Goal: Contribute content: Contribute content

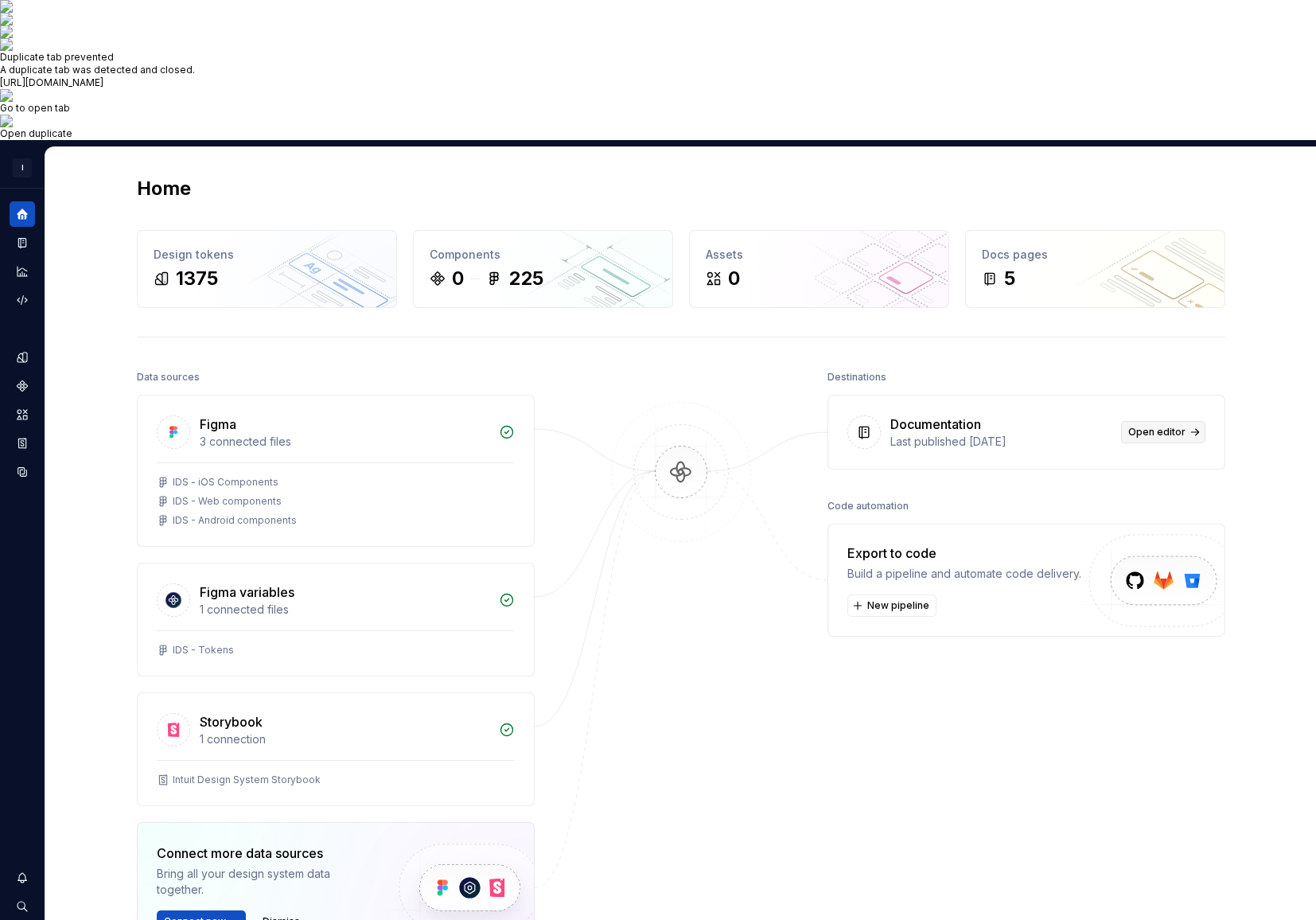
click at [1154, 420] on link "Open editor" at bounding box center [1163, 432] width 84 height 22
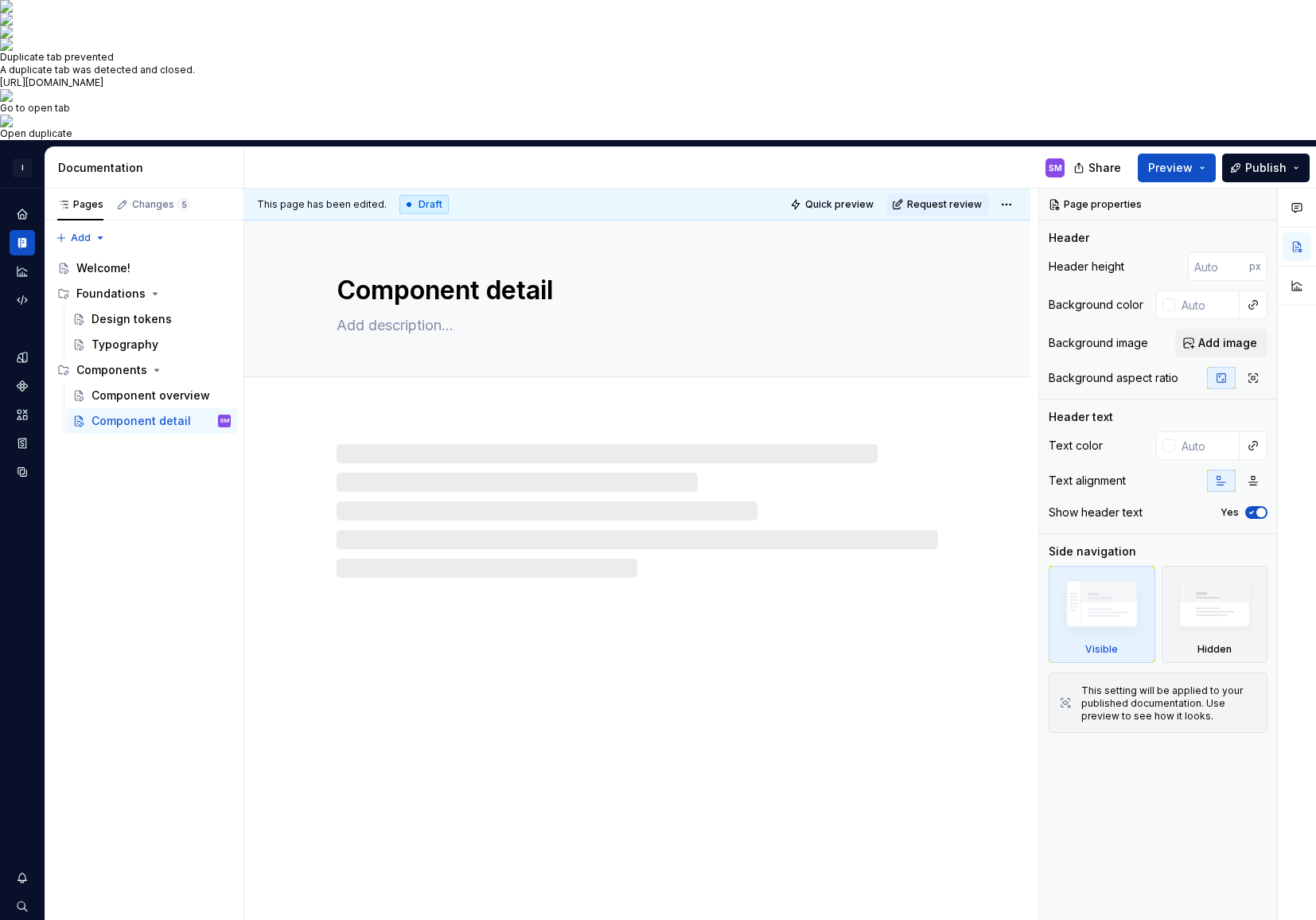
click at [1300, 38] on img at bounding box center [658, 31] width 1316 height 13
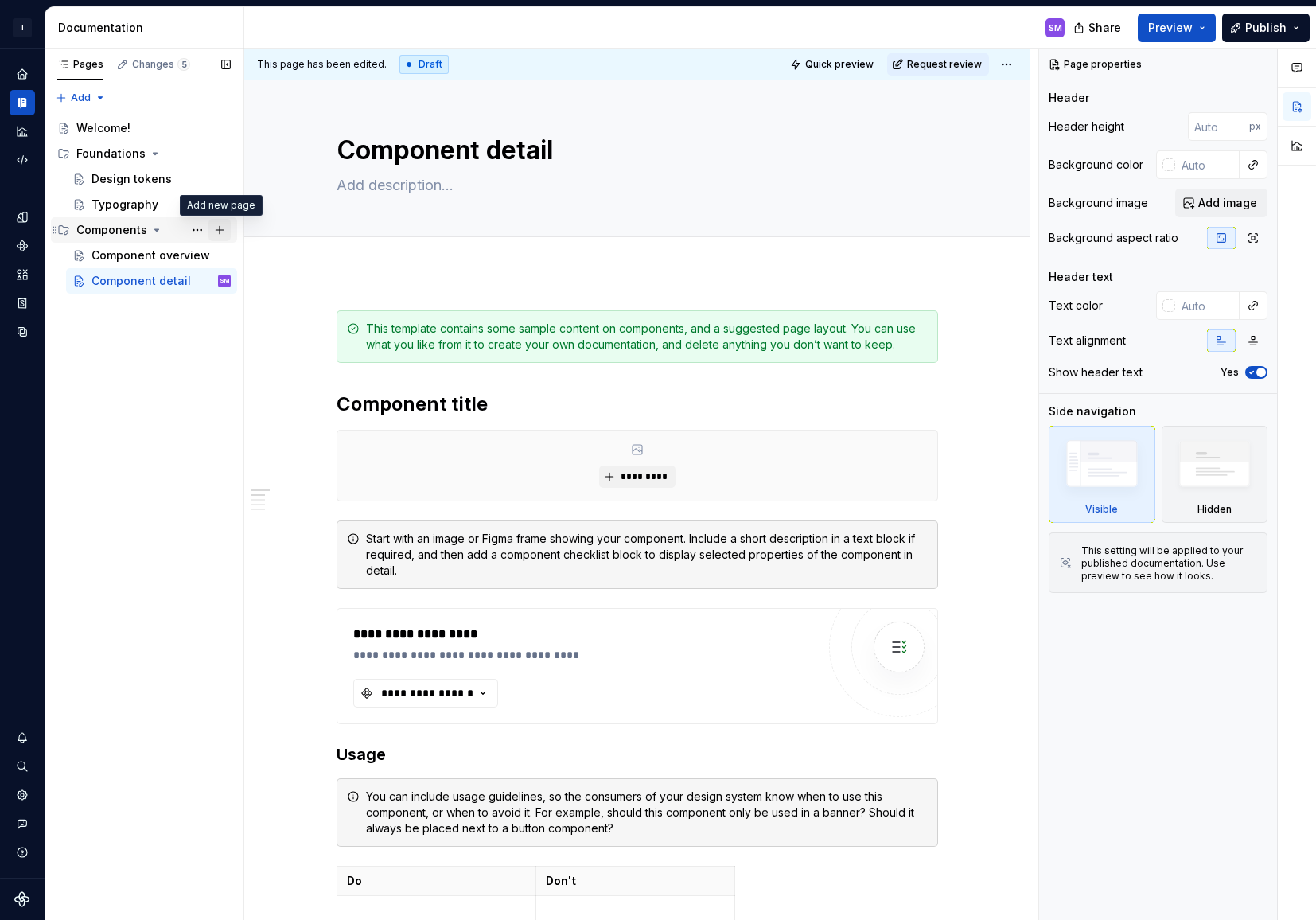
click at [223, 232] on button "Page tree" at bounding box center [219, 230] width 22 height 22
type textarea "*"
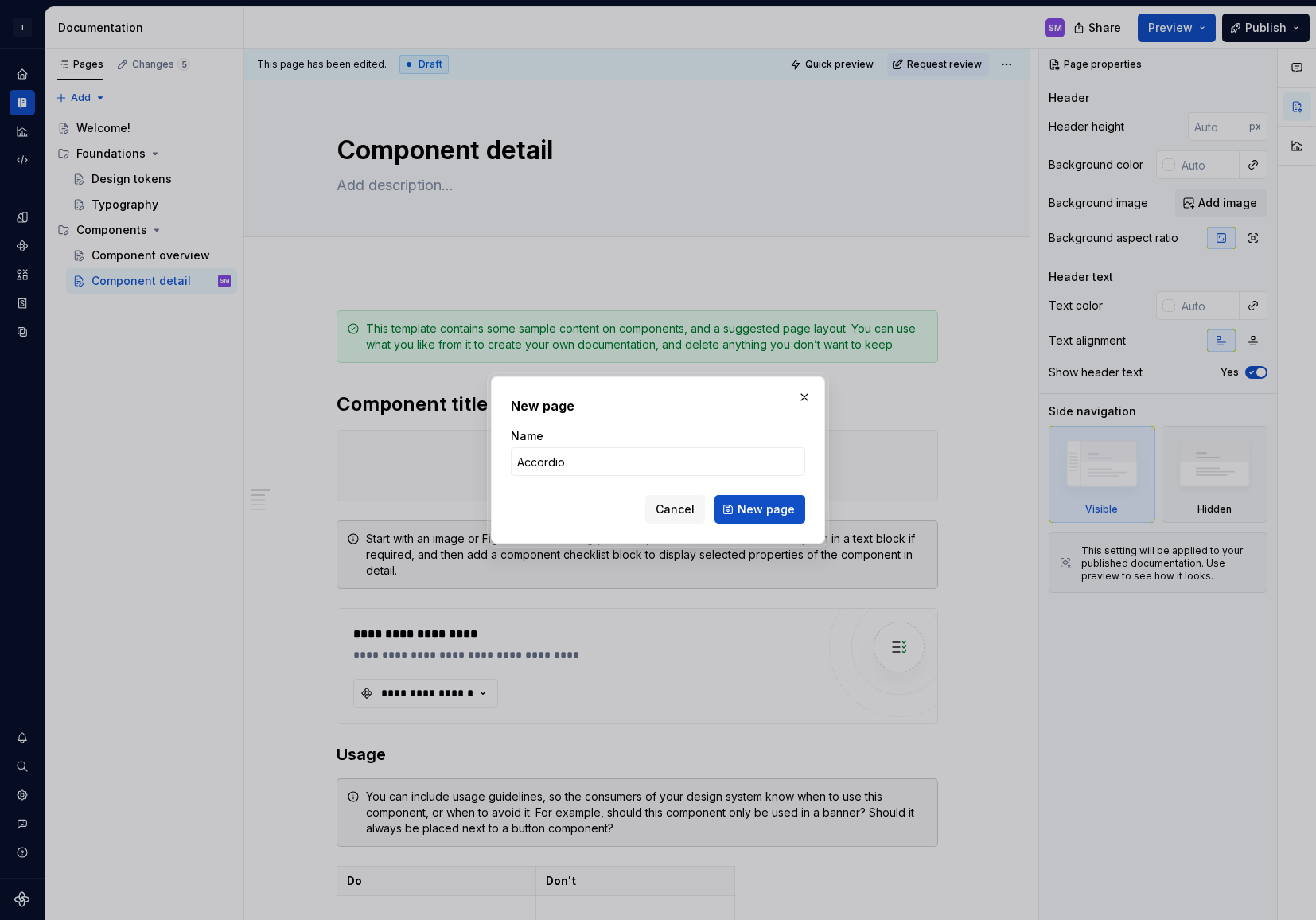
type input "Accordion"
click at [765, 508] on span "New page" at bounding box center [765, 509] width 57 height 16
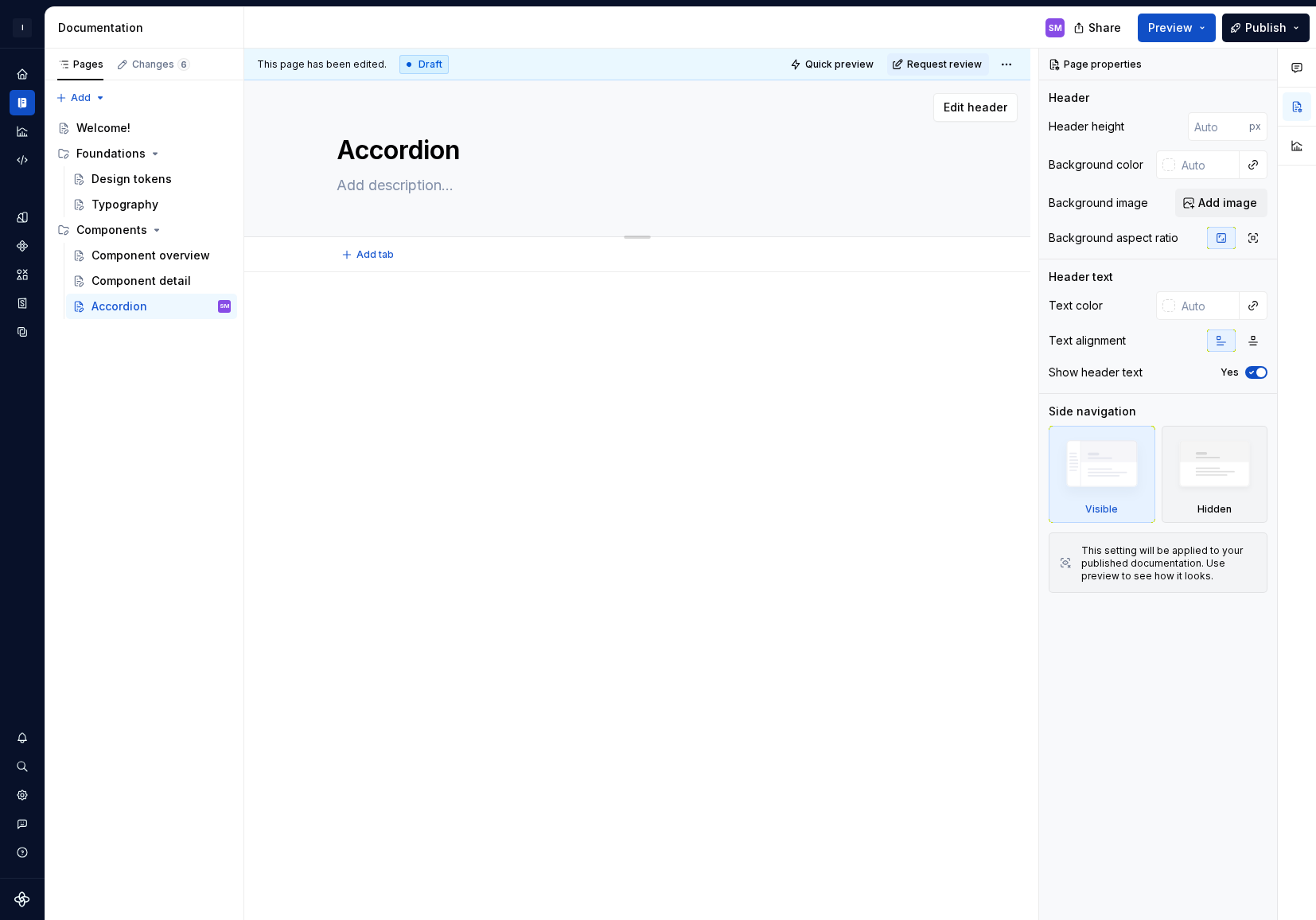
click at [396, 188] on textarea at bounding box center [634, 185] width 602 height 25
paste textarea "An accordion is a stacked list of items that, when clicked, reveal or hide rela…"
type textarea "*"
type textarea "An accordion is a stacked list of items that, when clicked, reveal or hide rela…"
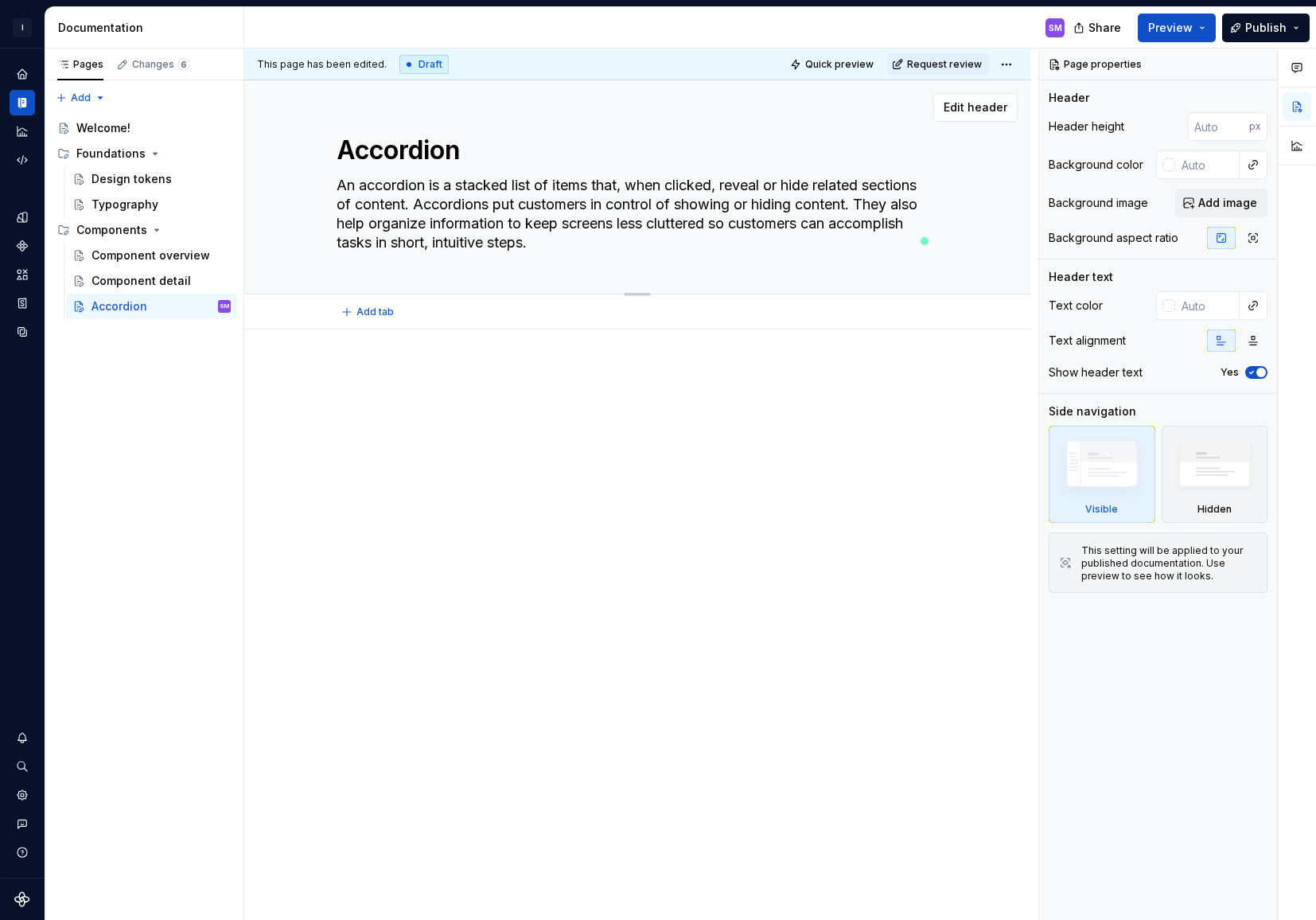
drag, startPoint x: 730, startPoint y: 187, endPoint x: 626, endPoint y: 182, distance: 104.1
click at [626, 182] on textarea "An accordion is a stacked list of items that, when clicked, reveal or hide rela…" at bounding box center [634, 213] width 602 height 82
type textarea "*"
type textarea "An accordion is a stacked list of items thatreveal or hide related sections of …"
type textarea "*"
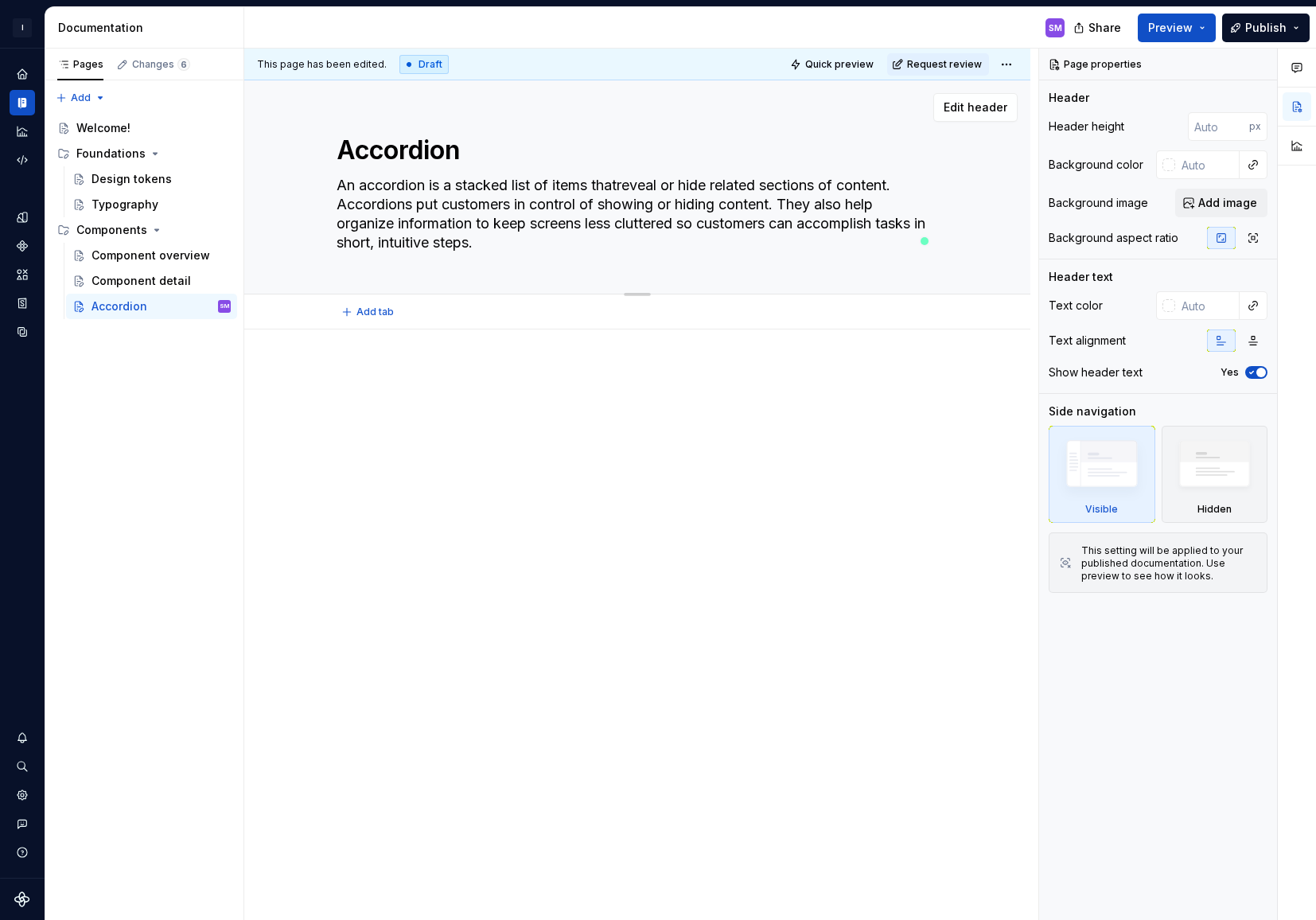
type textarea "An accordion is a stacked list of items that reveal or hide related sections of…"
type textarea "*"
type textarea "An accordion is a stacked list of items that reveal or hide related sections of…"
click at [769, 216] on textarea "An accordion is a stacked list of items that reveal or hide related sections of…" at bounding box center [634, 213] width 602 height 82
drag, startPoint x: 339, startPoint y: 204, endPoint x: 350, endPoint y: 206, distance: 11.2
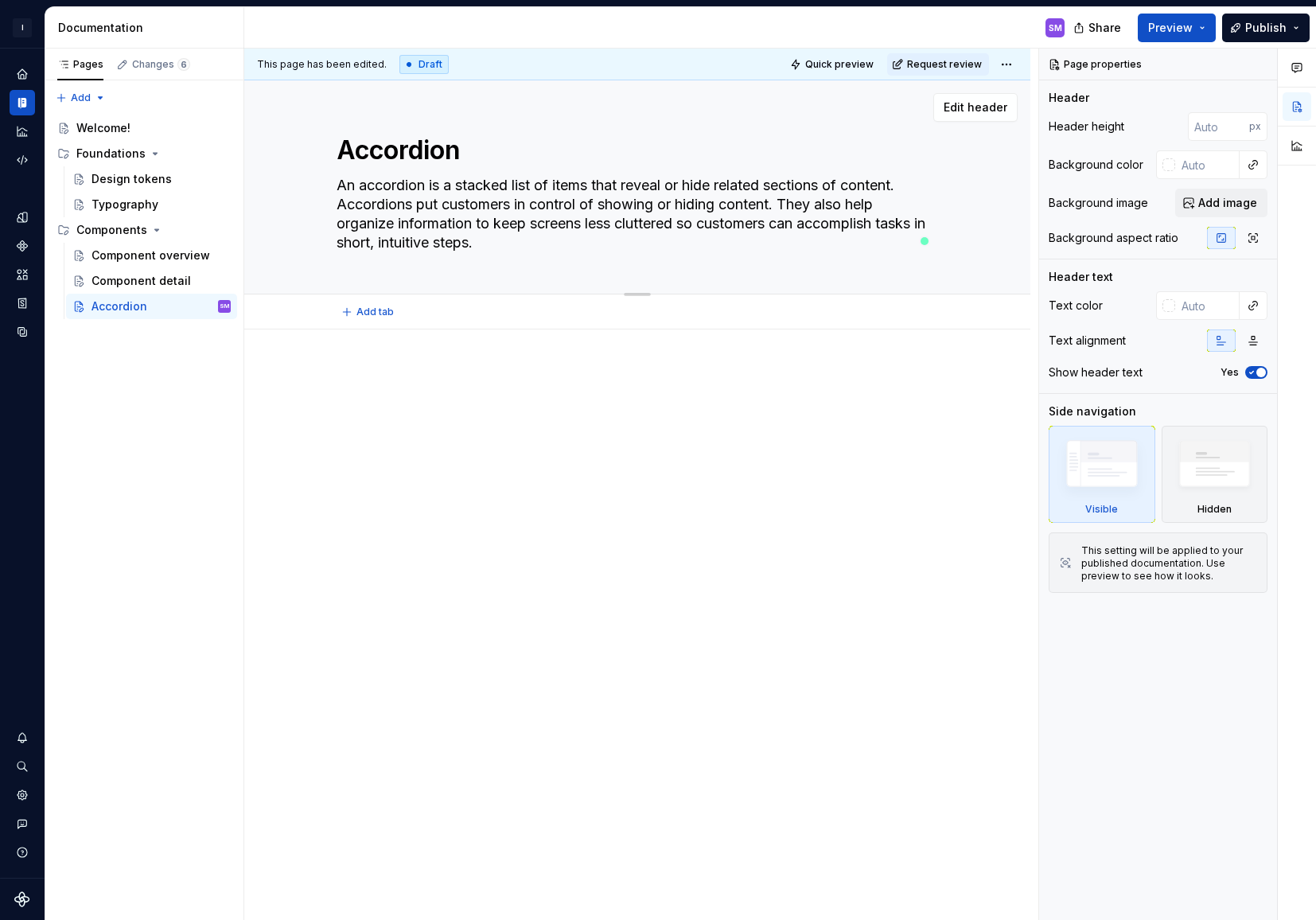
click at [350, 206] on textarea "An accordion is a stacked list of items that reveal or hide related sections of…" at bounding box center [634, 213] width 602 height 82
click at [441, 359] on div at bounding box center [637, 527] width 786 height 394
click at [409, 213] on textarea "An accordion is a stacked list of items that reveal or hide related sections of…" at bounding box center [634, 213] width 602 height 82
drag, startPoint x: 417, startPoint y: 206, endPoint x: 322, endPoint y: 205, distance: 95.0
click at [322, 205] on div "Accordion An accordion is a stacked list of items that reveal or hide related s…" at bounding box center [636, 187] width 658 height 213
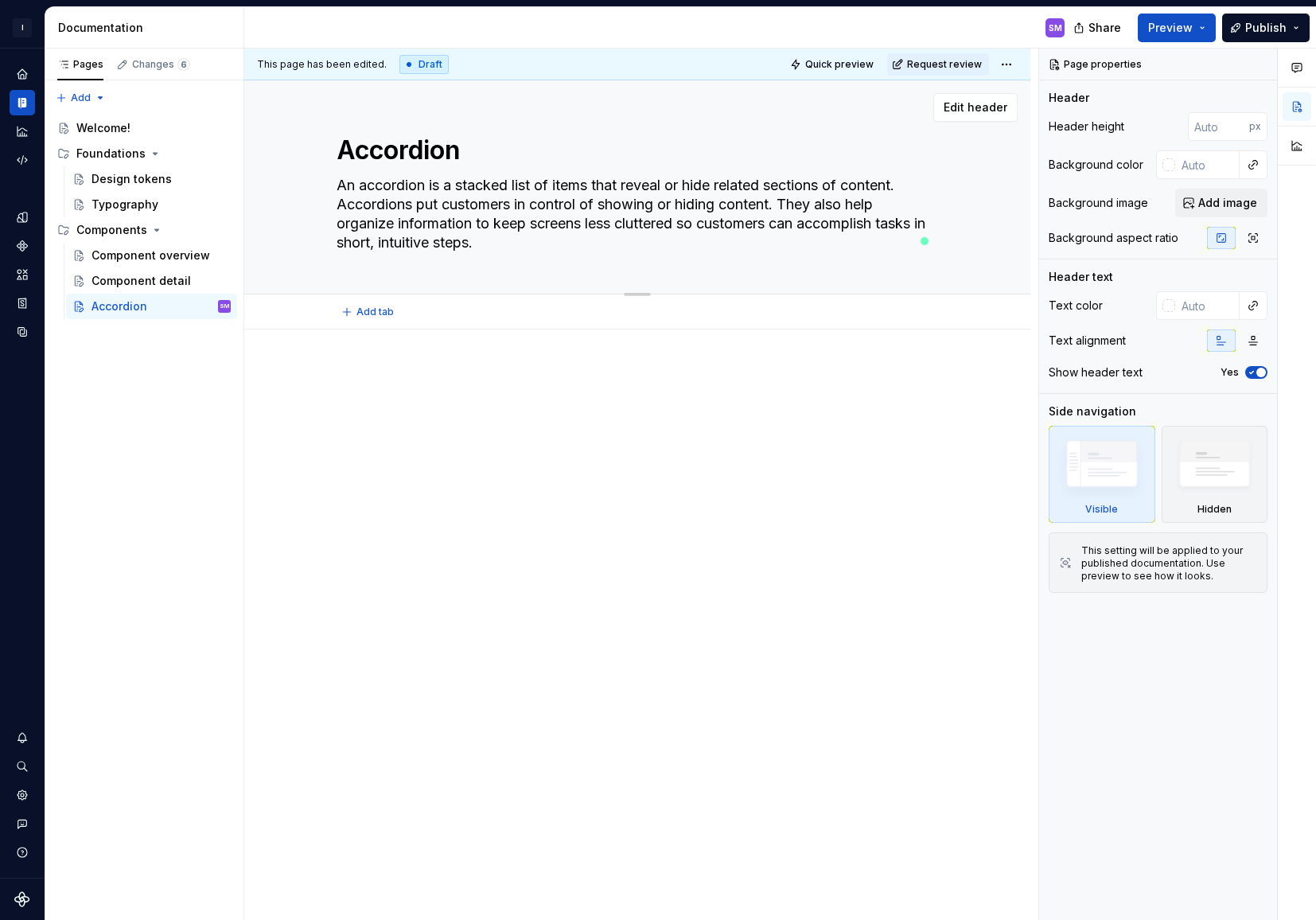
type textarea "*"
type textarea "An accordion is a stacked list of items that reveal or hide related sections of…"
type textarea "*"
type textarea "An accordion is a stacked list of items that reveal or hide related sections of…"
type textarea "*"
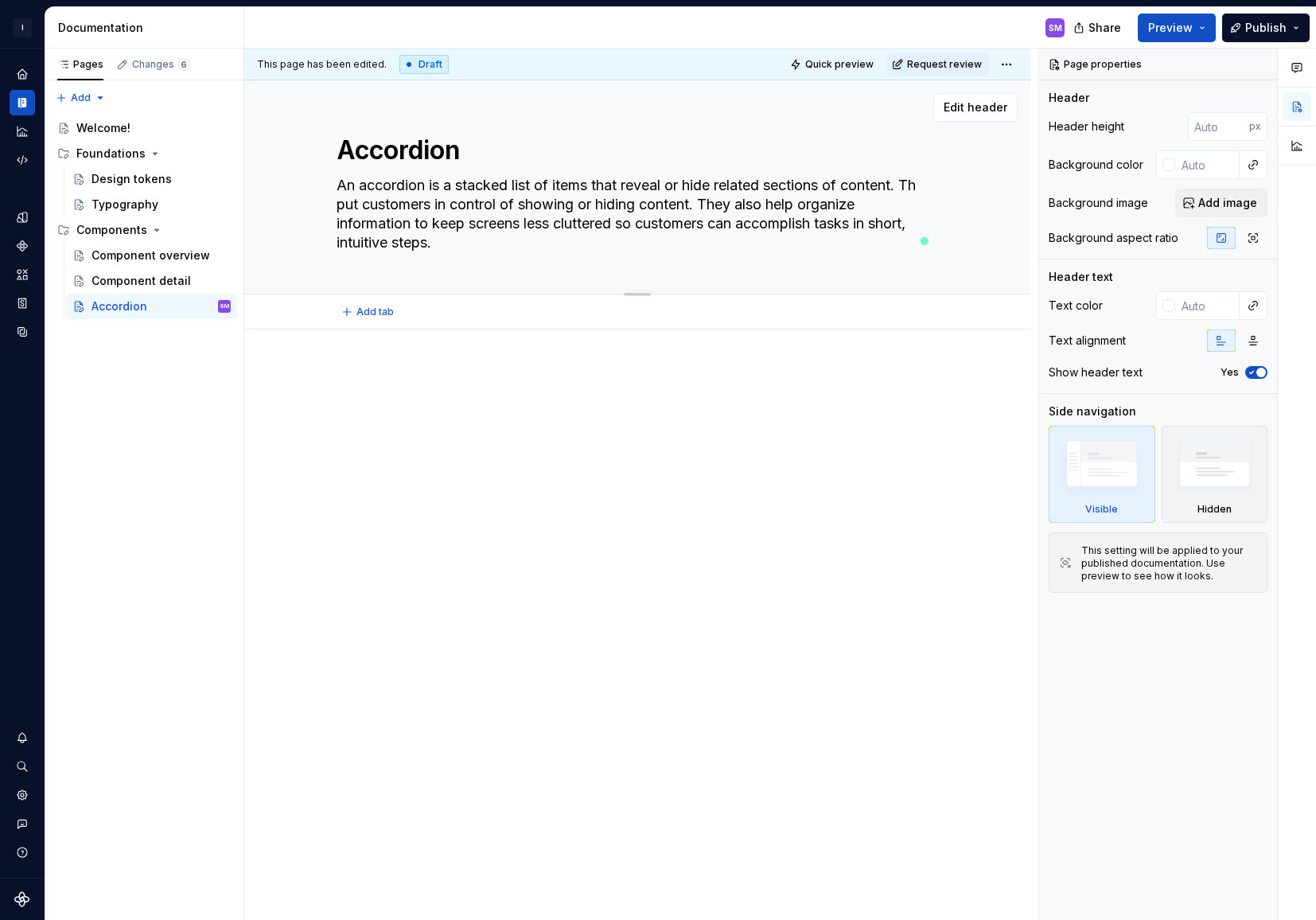
type textarea "An accordion is a stacked list of items that reveal or hide related sections of…"
type textarea "*"
type textarea "An accordion is a stacked list of items that reveal or hide related sections of…"
drag, startPoint x: 782, startPoint y: 205, endPoint x: 748, endPoint y: 202, distance: 34.1
click at [748, 202] on textarea "An accordion is a stacked list of items that reveal or hide related sections of…" at bounding box center [634, 213] width 602 height 82
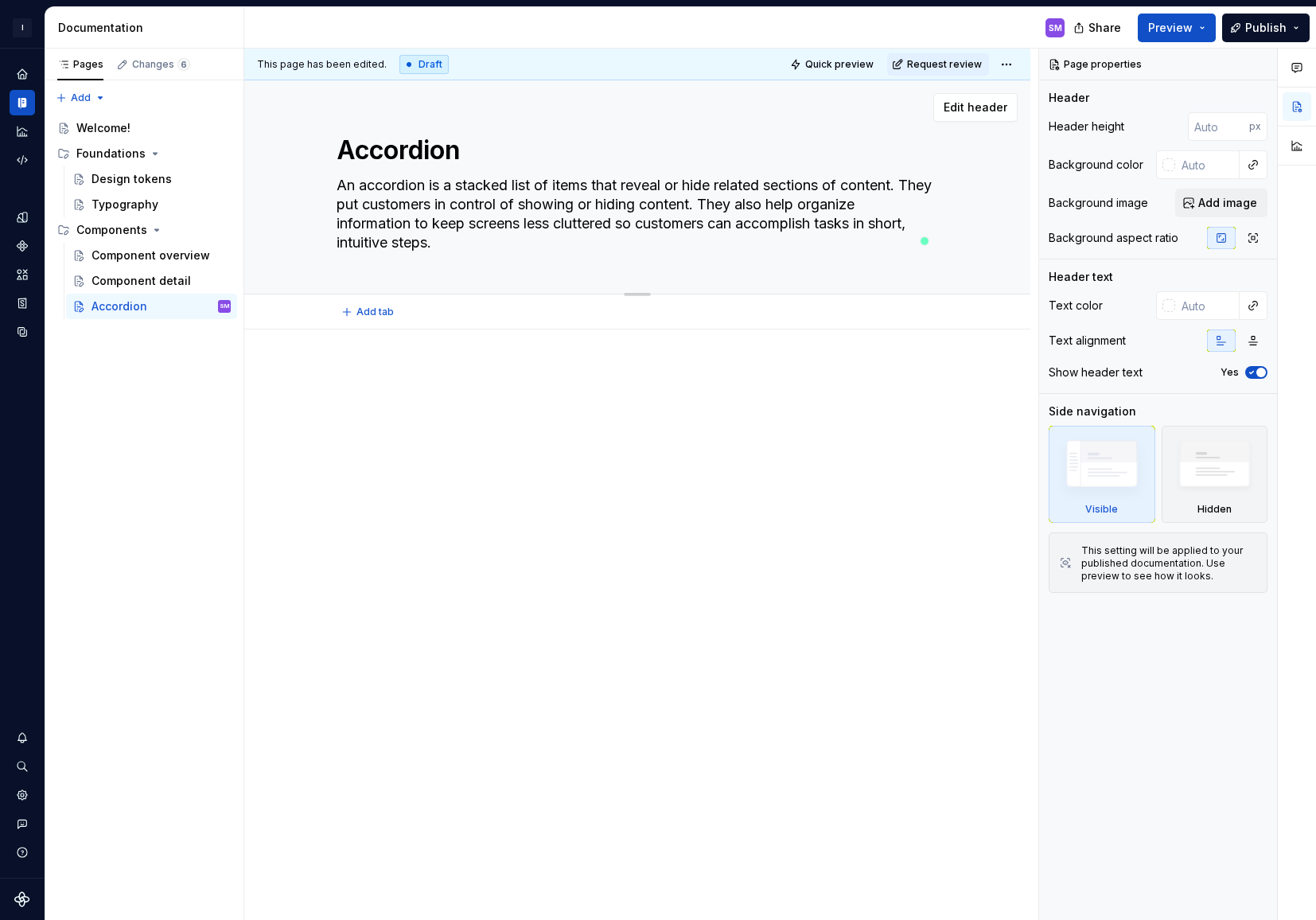
type textarea "*"
type textarea "An accordion is a stacked list of items that reveal or hide related sections of…"
type textarea "*"
type textarea "An accordion is a stacked list of items that reveal or hide related sections of…"
type textarea "*"
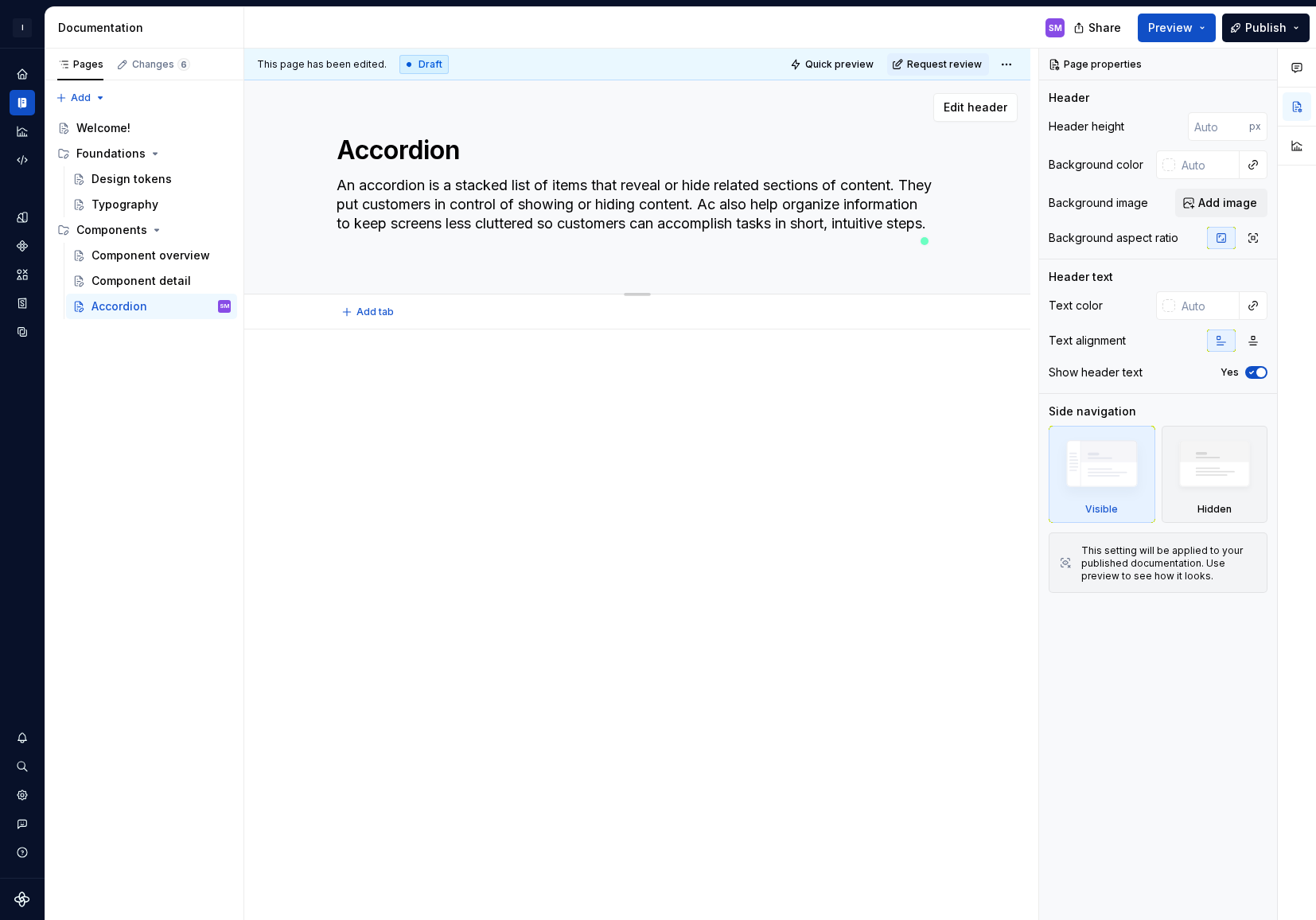
type textarea "An accordion is a stacked list of items that reveal or hide related sections of…"
type textarea "*"
type textarea "An accordion is a stacked list of items that reveal or hide related sections of…"
type textarea "*"
type textarea "An accordion is a stacked list of items that reveal or hide related sections of…"
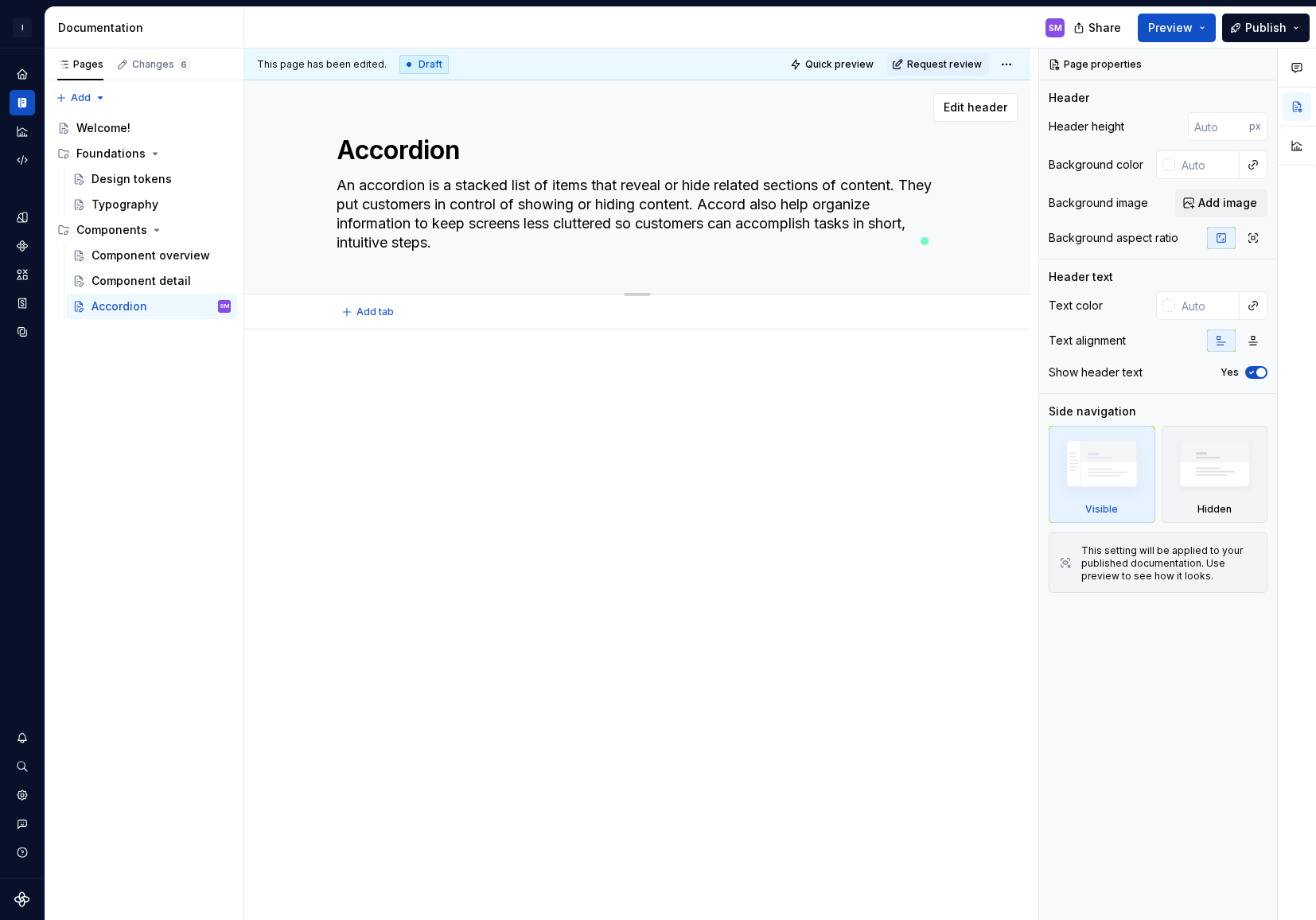
type textarea "*"
type textarea "An accordion is a stacked list of items that reveal or hide related sections of…"
type textarea "*"
type textarea "An accordion is a stacked list of items that reveal or hide related sections of…"
type textarea "*"
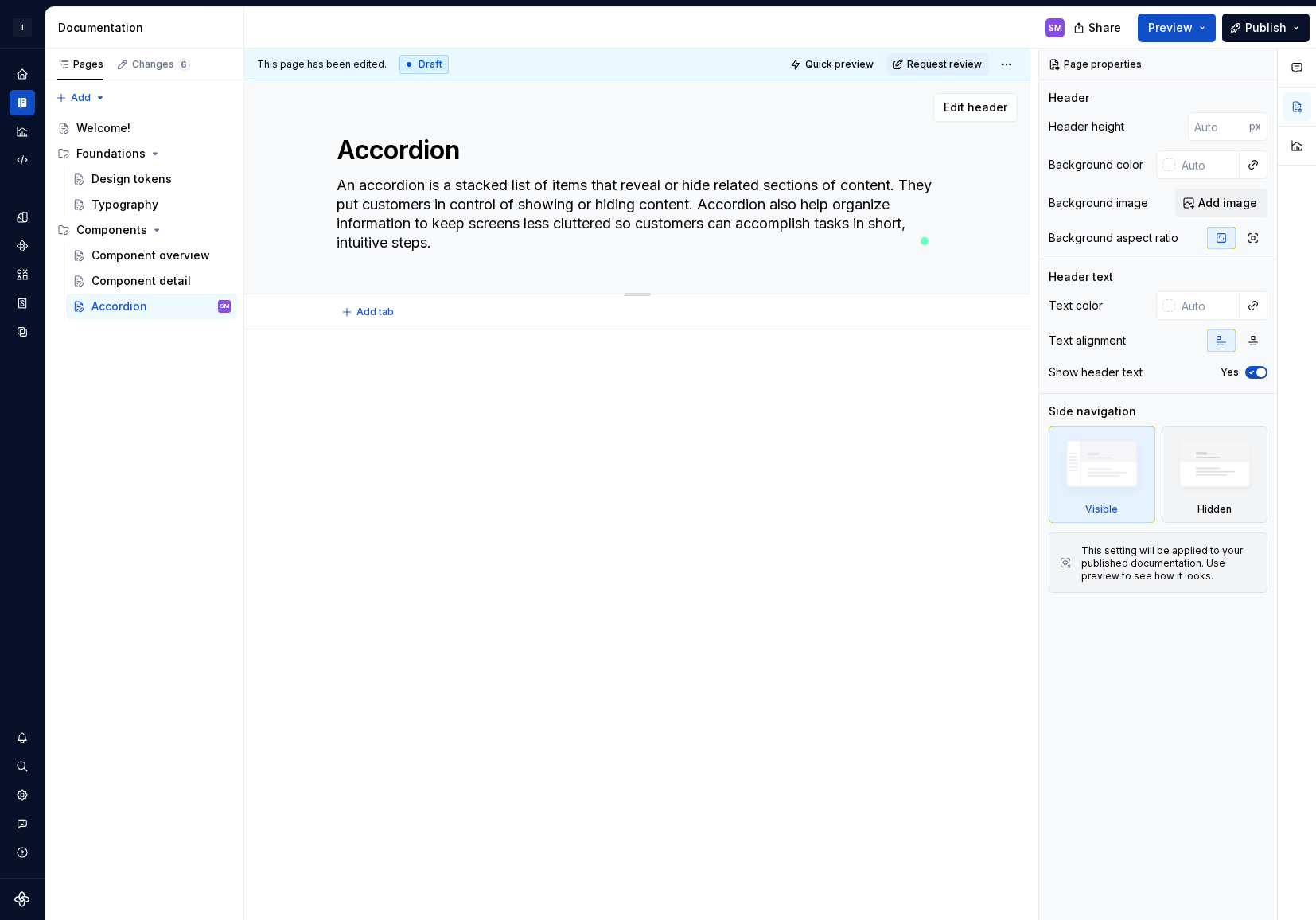
type textarea "An accordion is a stacked list of items that reveal or hide related sections of…"
type textarea "*"
type textarea "An accordion is a stacked list of items that reveal or hide related sections of…"
click at [415, 490] on div at bounding box center [637, 527] width 786 height 394
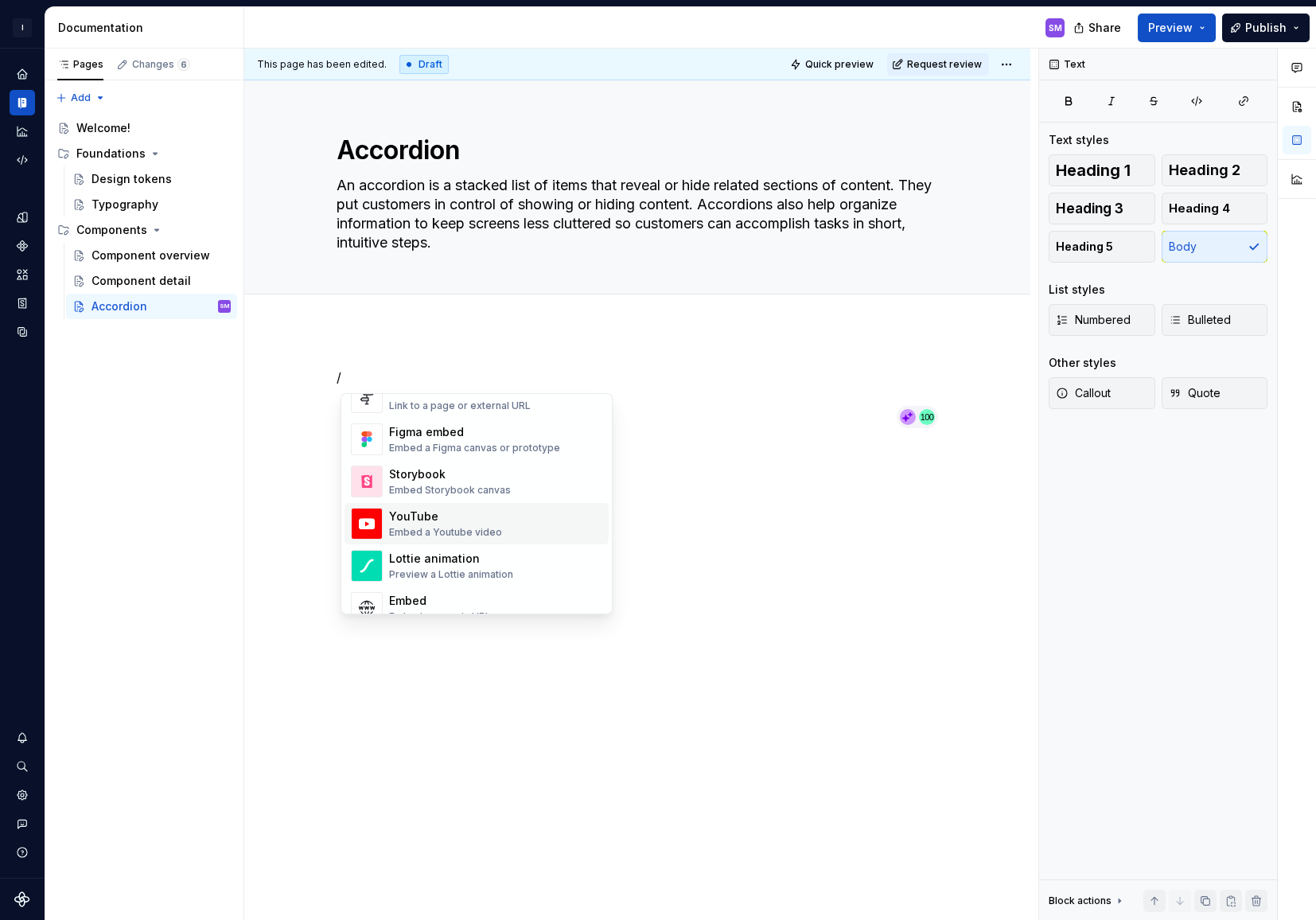
scroll to position [759, 0]
click at [492, 483] on div "Storybook Embed Storybook canvas" at bounding box center [449, 483] width 121 height 31
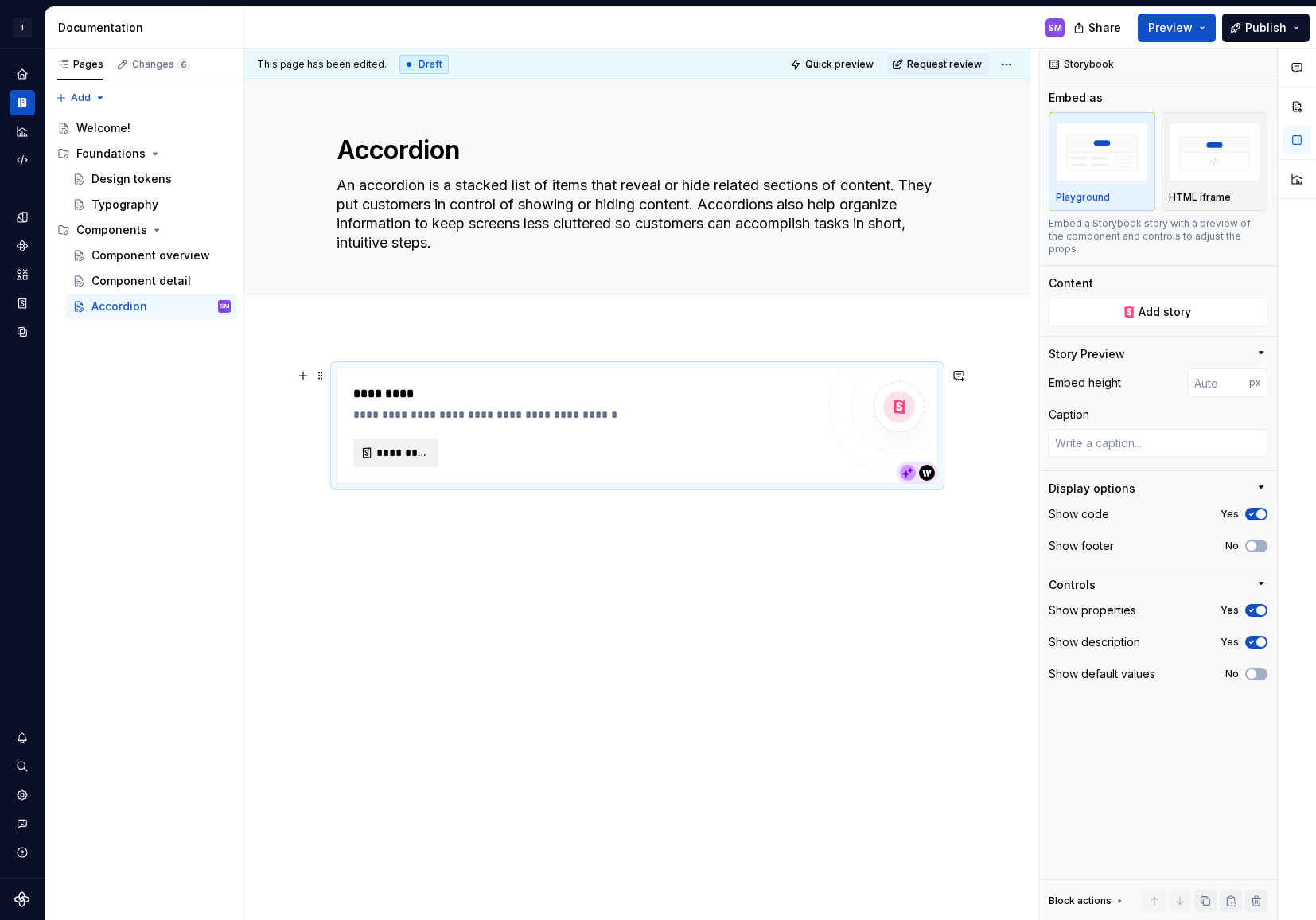
click at [386, 450] on span "*********" at bounding box center [402, 453] width 52 height 16
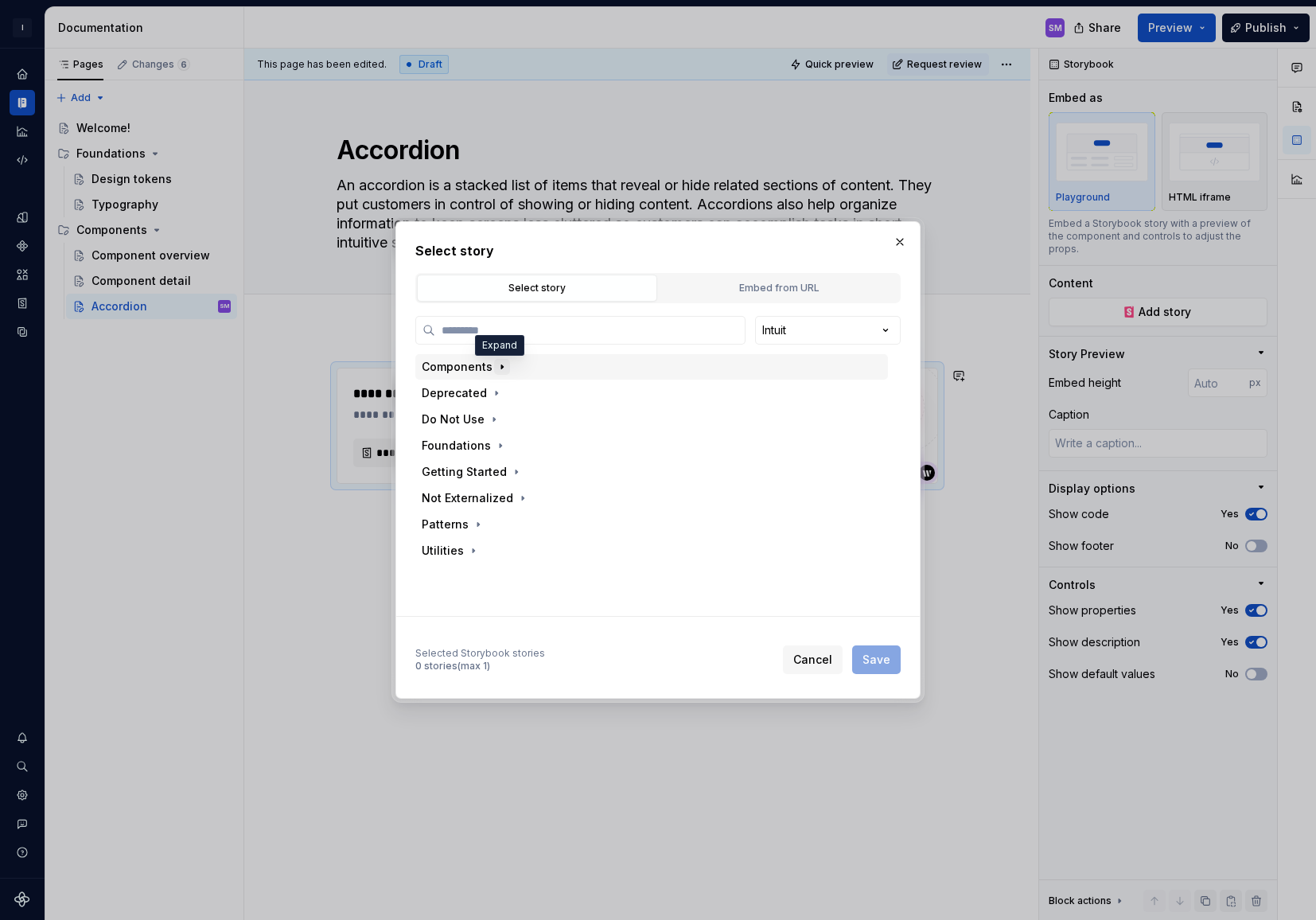
click at [495, 367] on icon "button" at bounding box center [501, 366] width 13 height 13
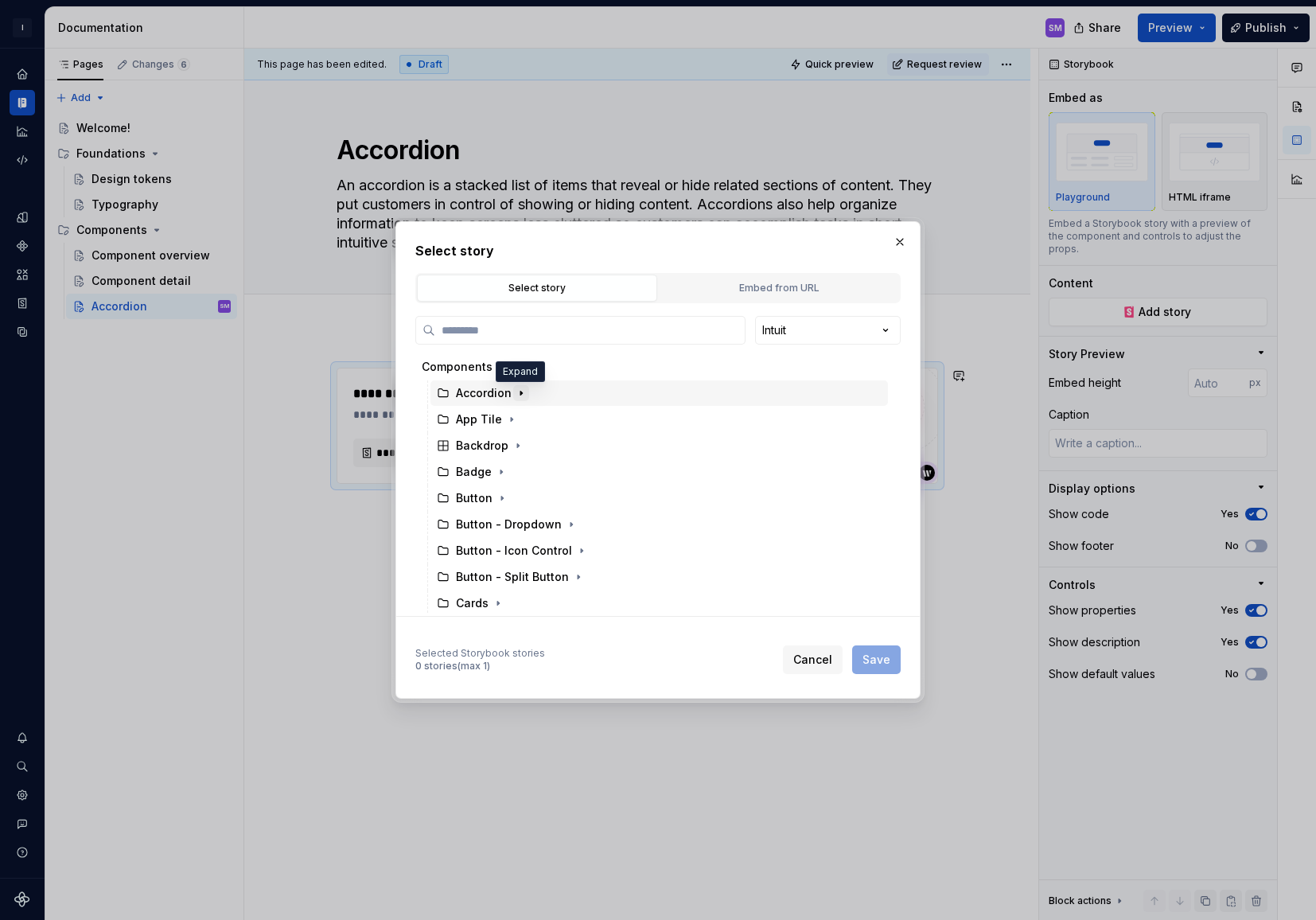
click at [518, 395] on icon "button" at bounding box center [521, 392] width 13 height 13
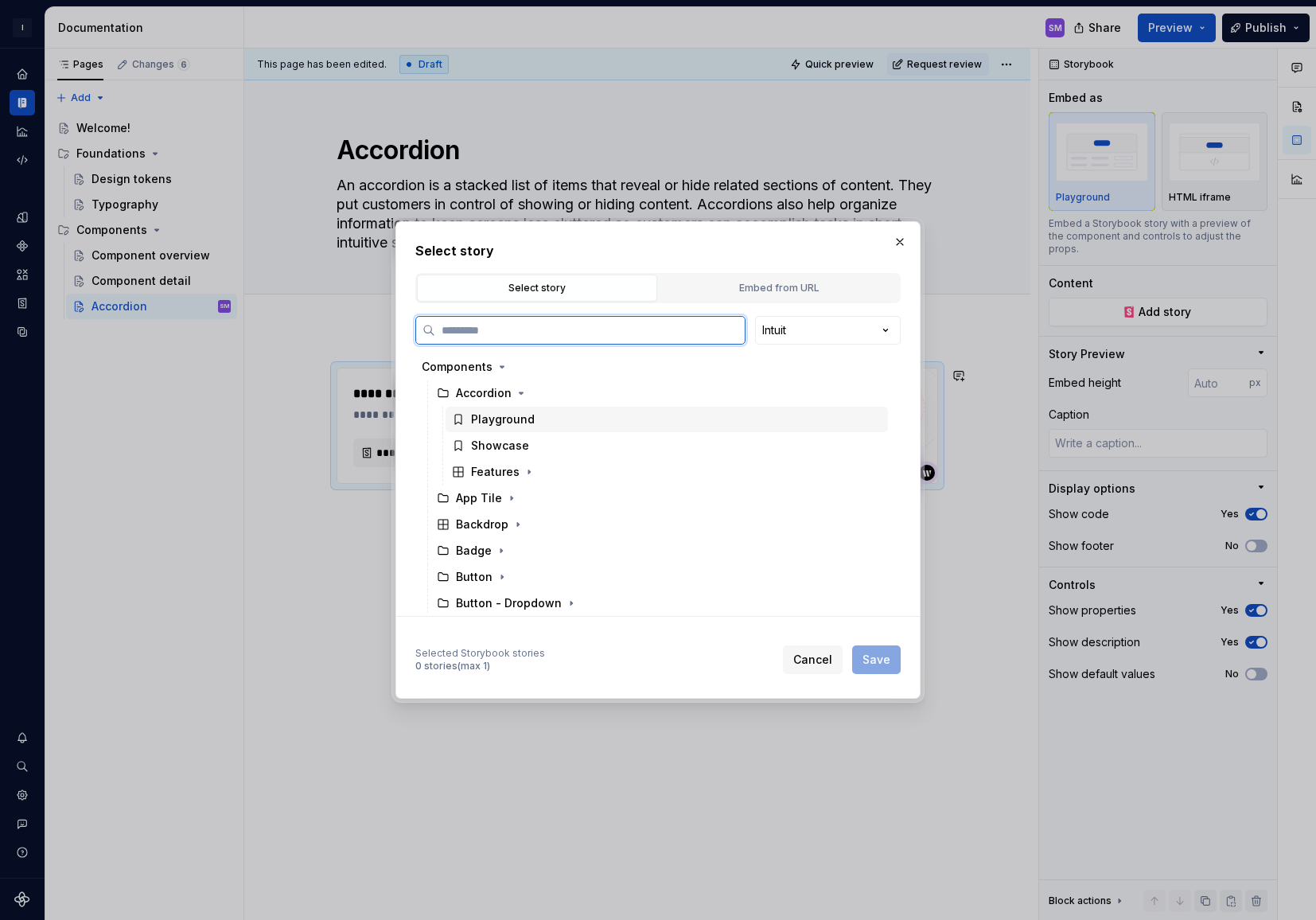
click at [515, 421] on div "Playground" at bounding box center [502, 419] width 64 height 16
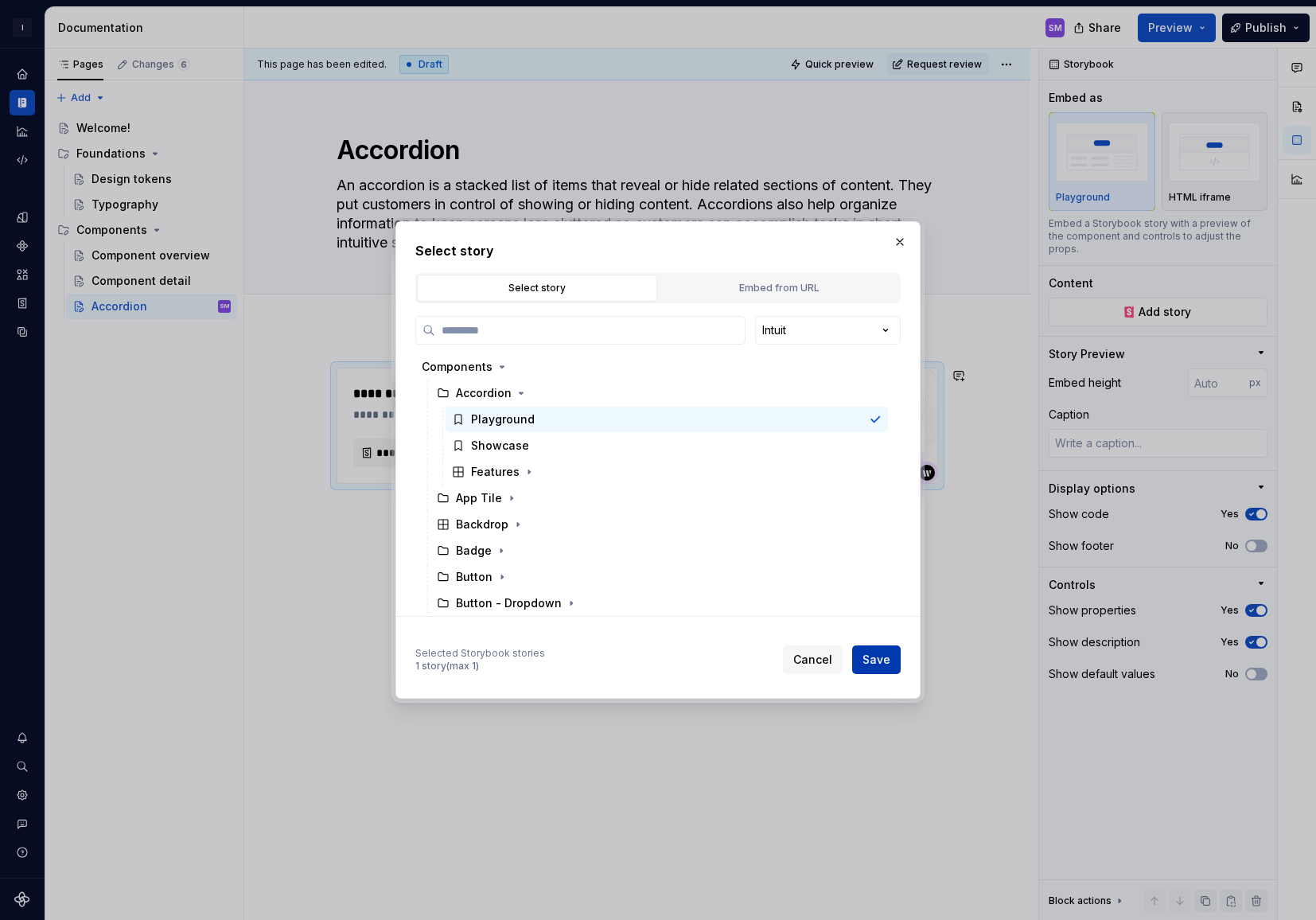
click at [877, 662] on span "Save" at bounding box center [876, 659] width 28 height 16
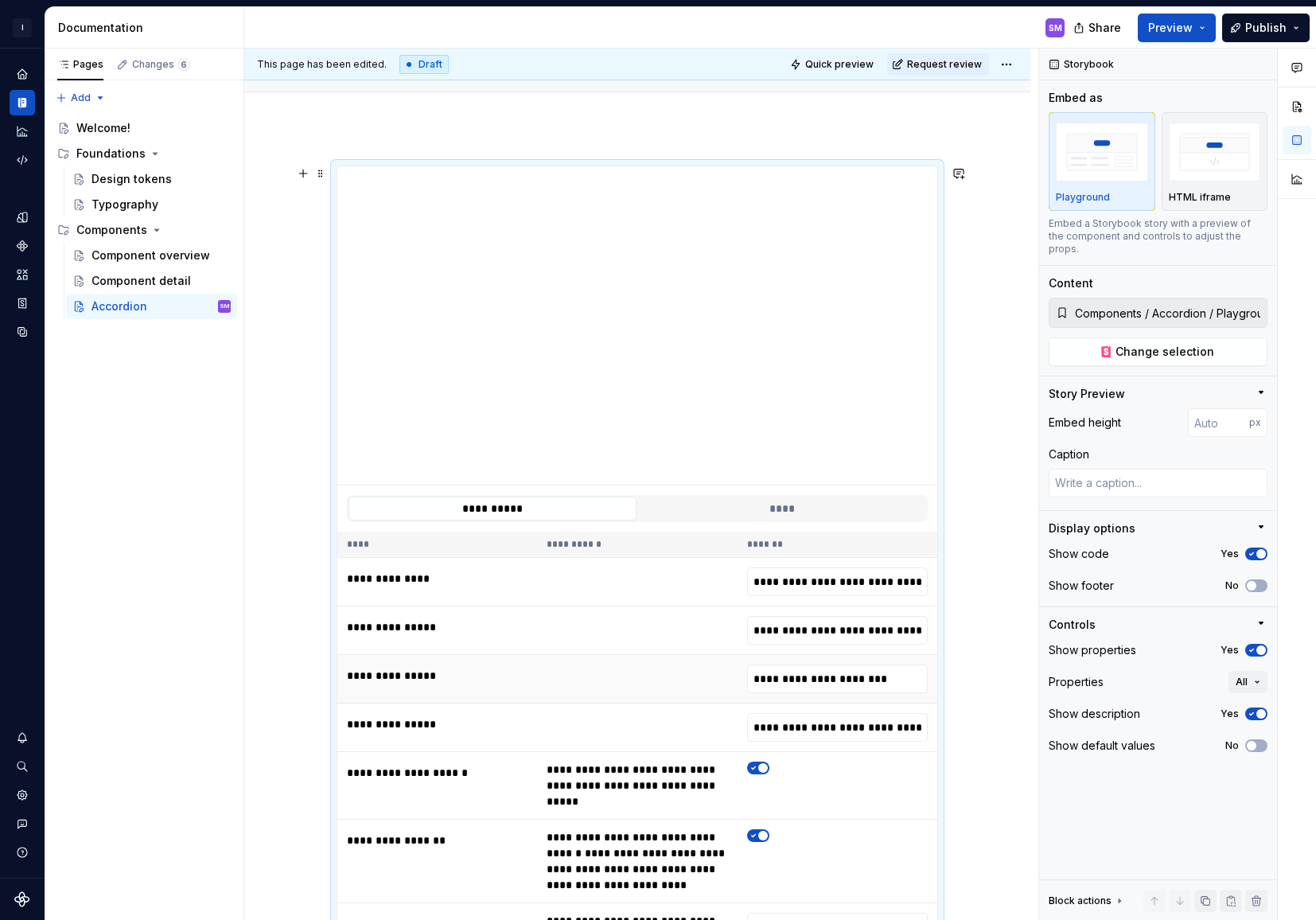
scroll to position [0, 0]
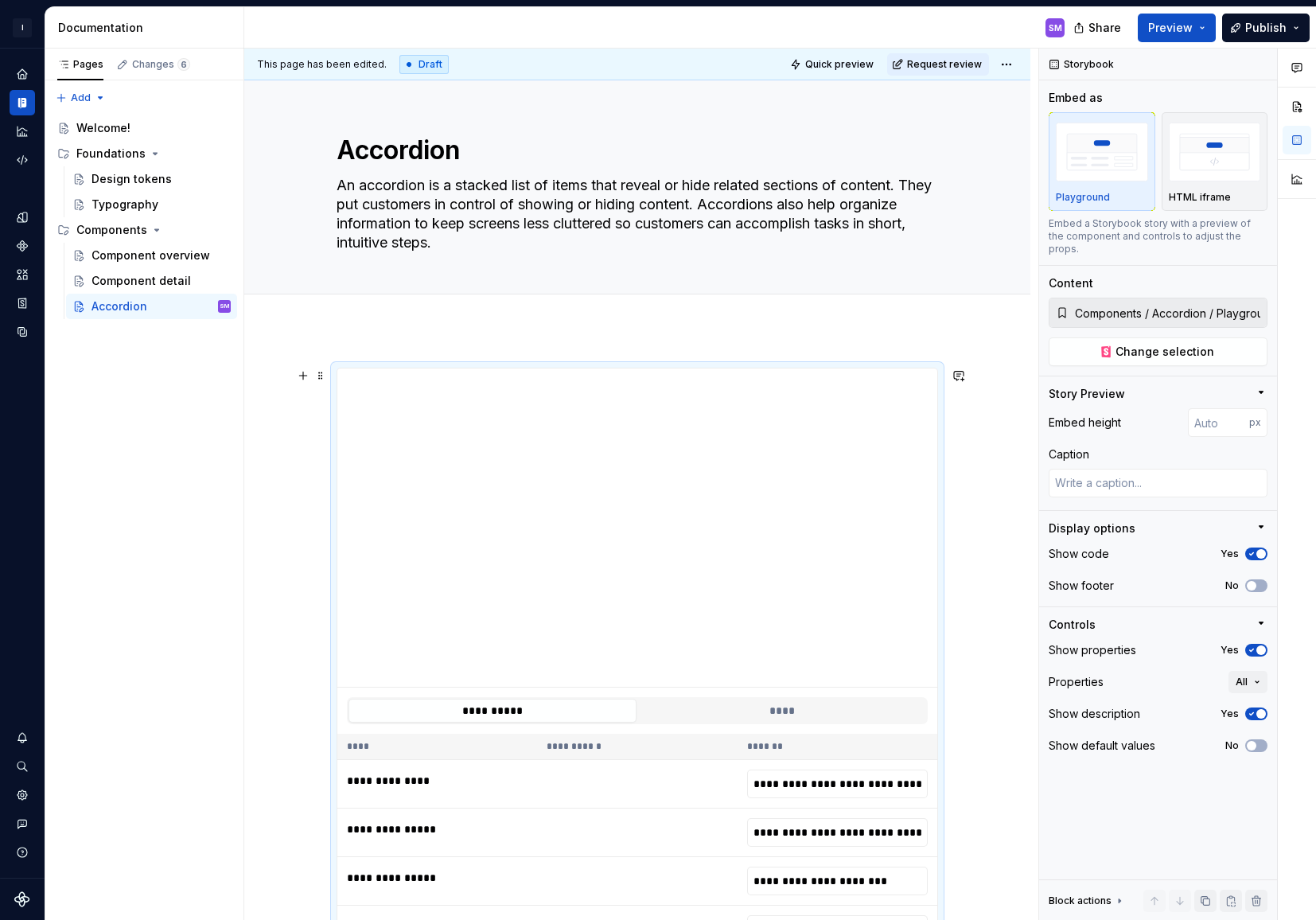
click at [1262, 549] on span "button" at bounding box center [1261, 553] width 9 height 9
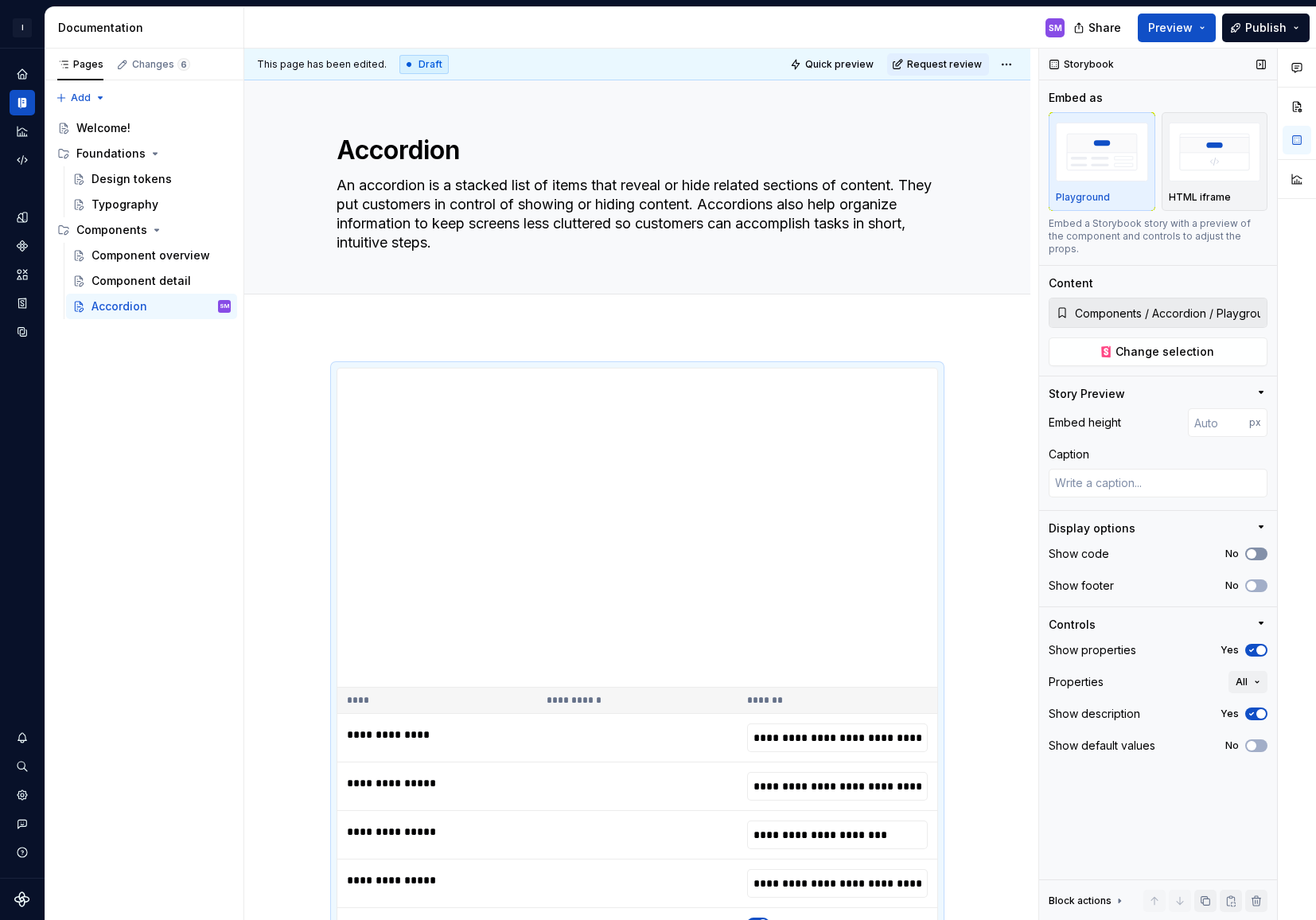
scroll to position [319, 0]
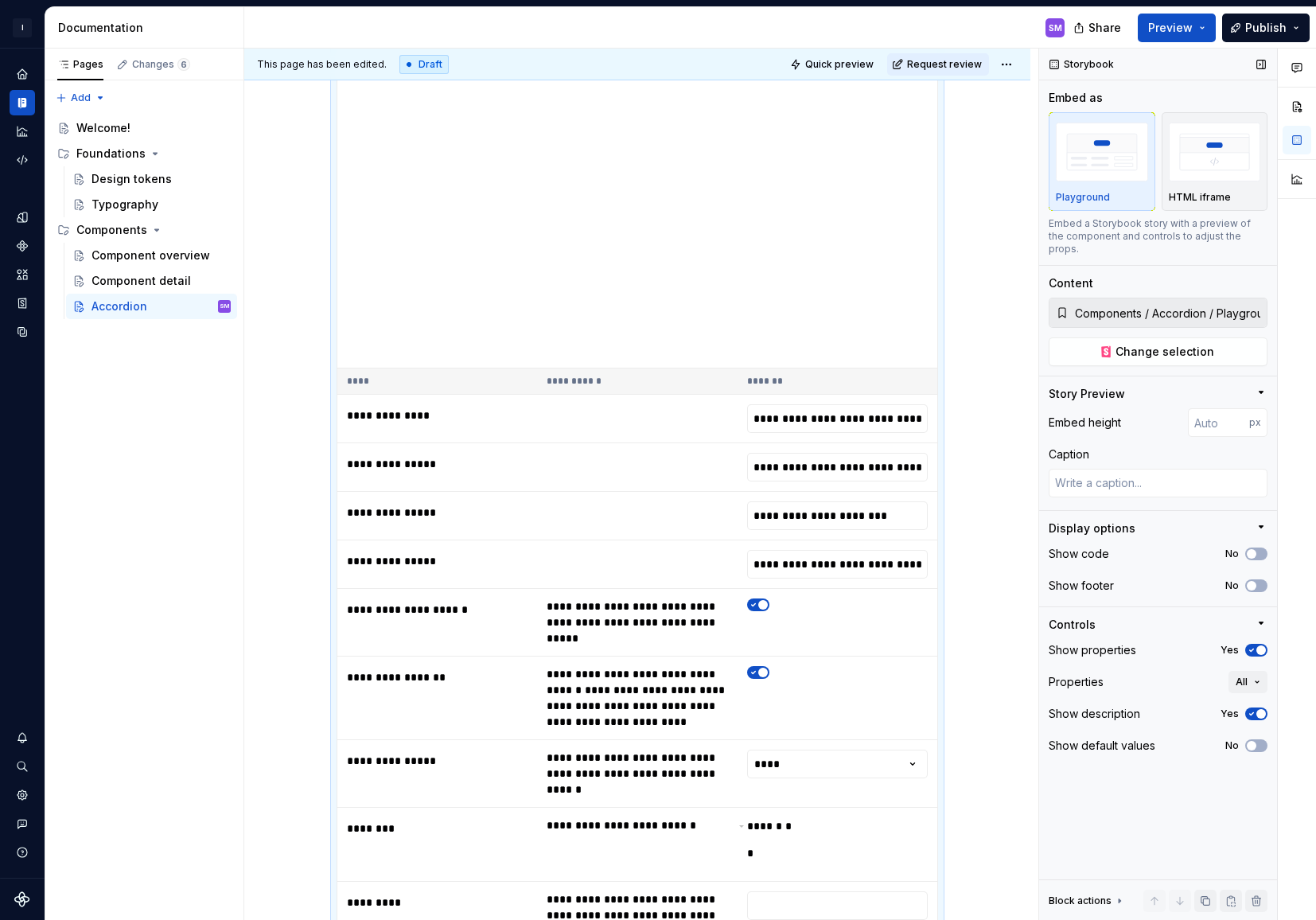
click at [1262, 646] on span "button" at bounding box center [1261, 650] width 9 height 9
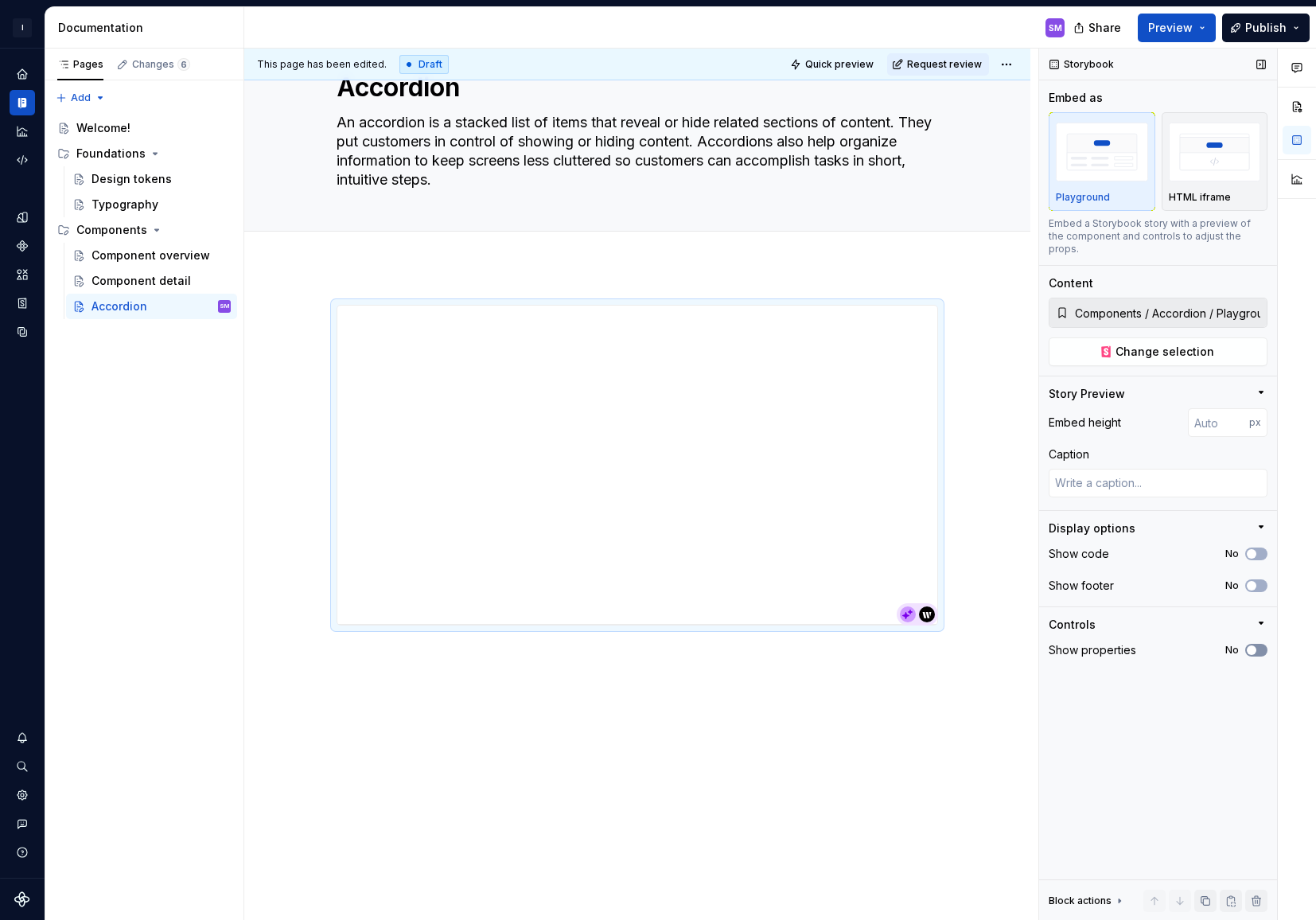
scroll to position [63, 0]
click at [370, 287] on div at bounding box center [637, 594] width 786 height 654
type textarea "*"
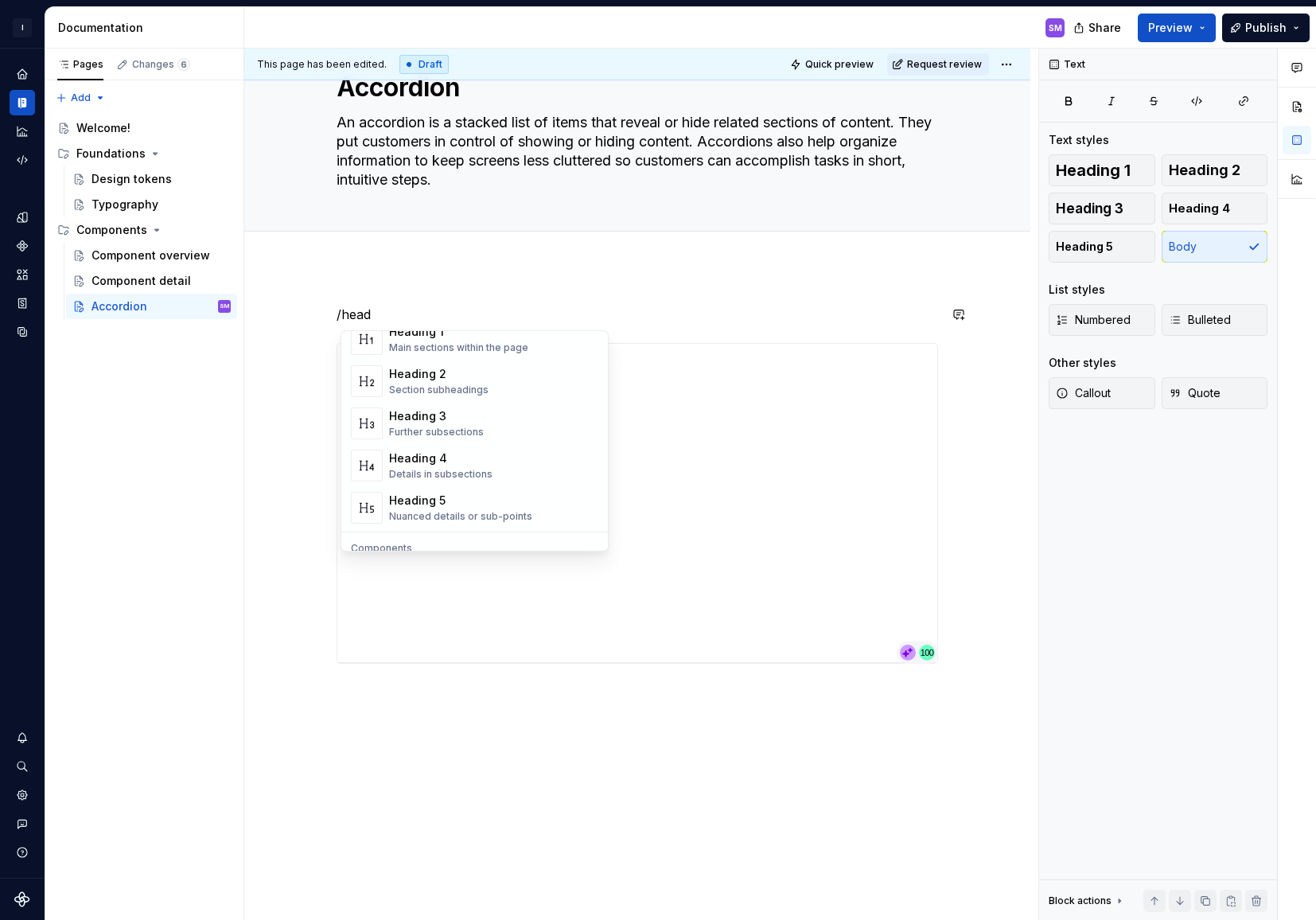
scroll to position [0, 0]
click at [443, 382] on div "Main sections within the page" at bounding box center [459, 386] width 139 height 13
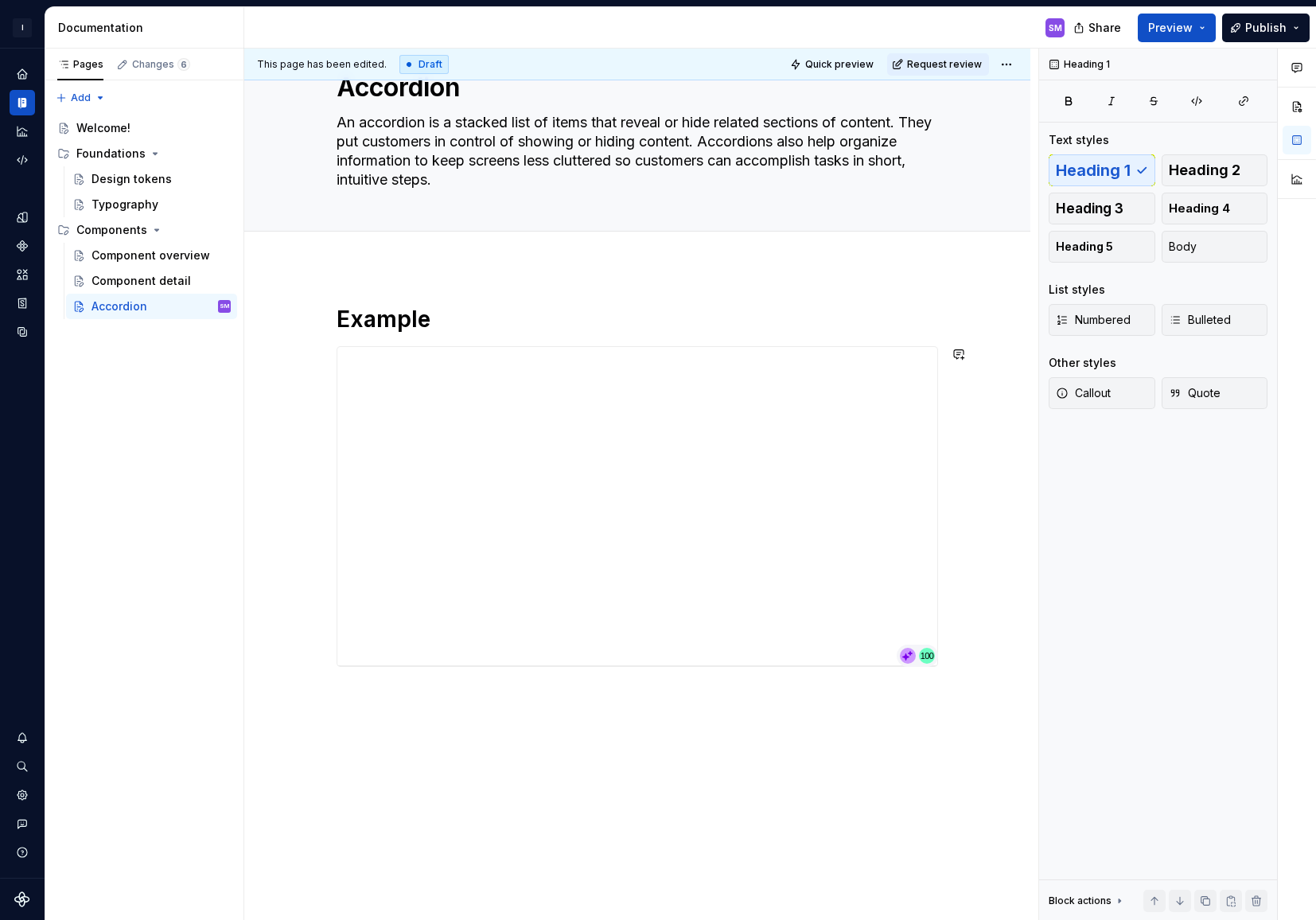
click at [422, 717] on div "Example" at bounding box center [637, 614] width 786 height 696
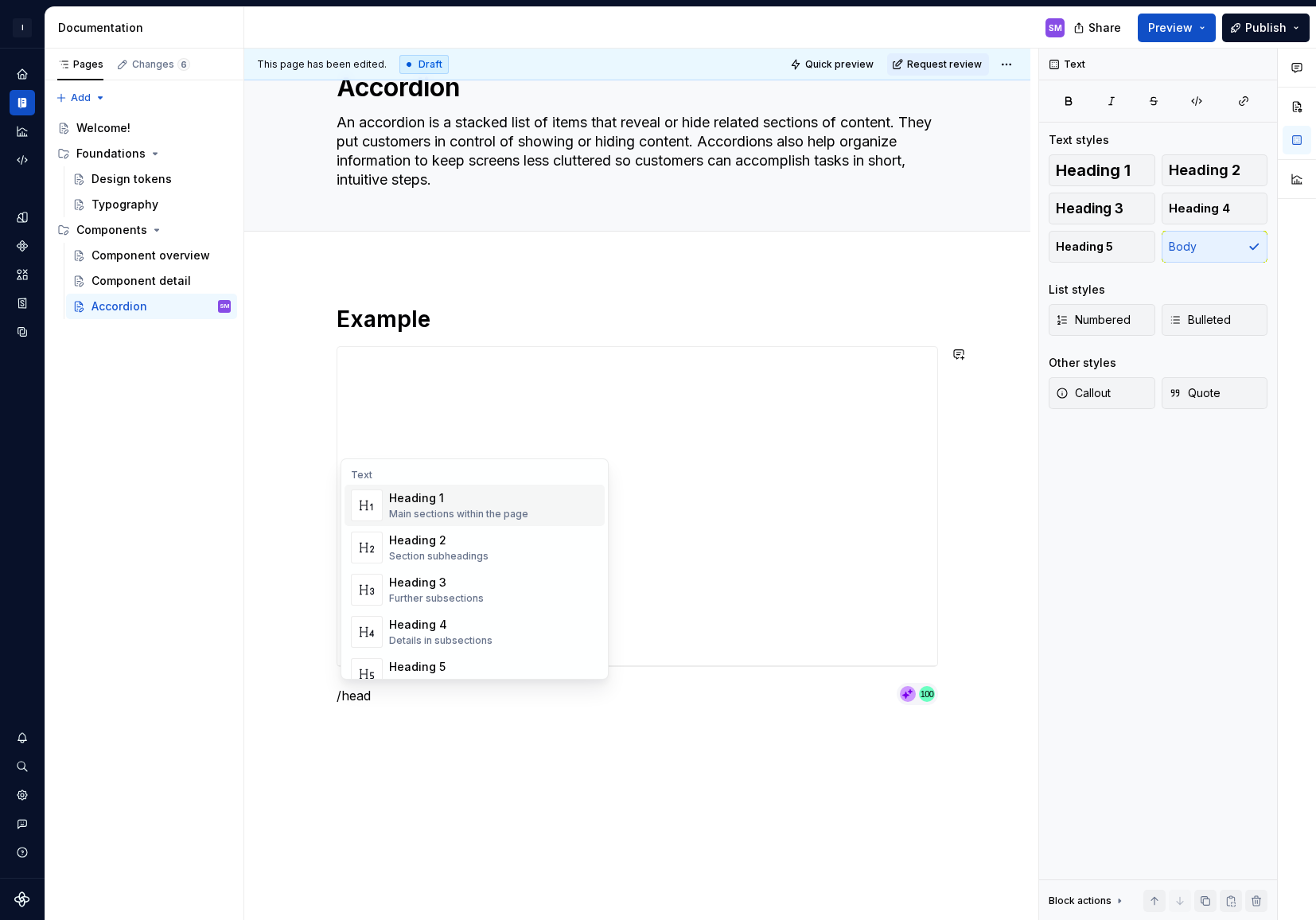
click at [508, 506] on div "Heading 1 Main sections within the page" at bounding box center [459, 505] width 139 height 31
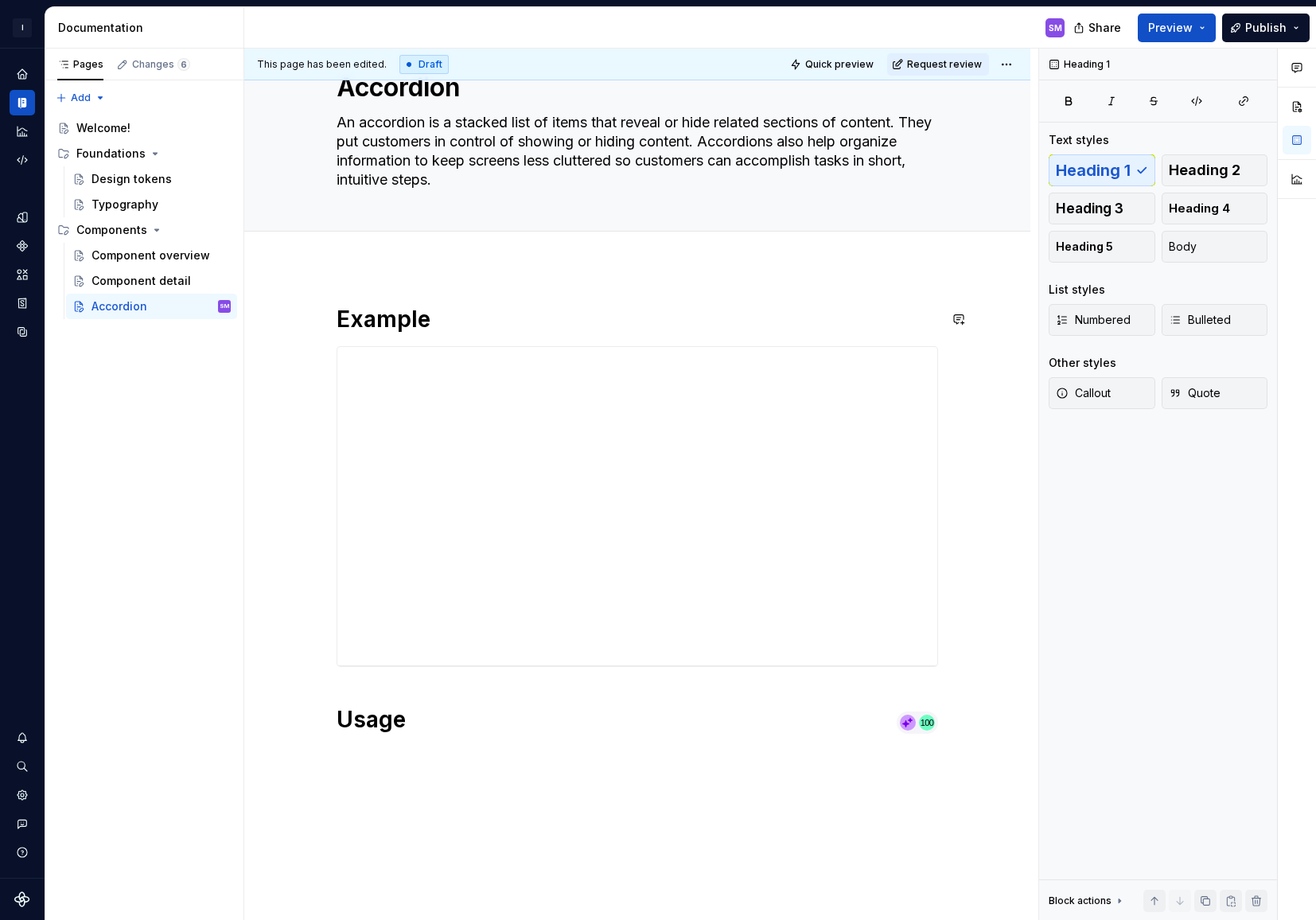
click at [491, 260] on div at bounding box center [637, 249] width 786 height 35
click at [396, 250] on button "Add tab" at bounding box center [369, 249] width 65 height 22
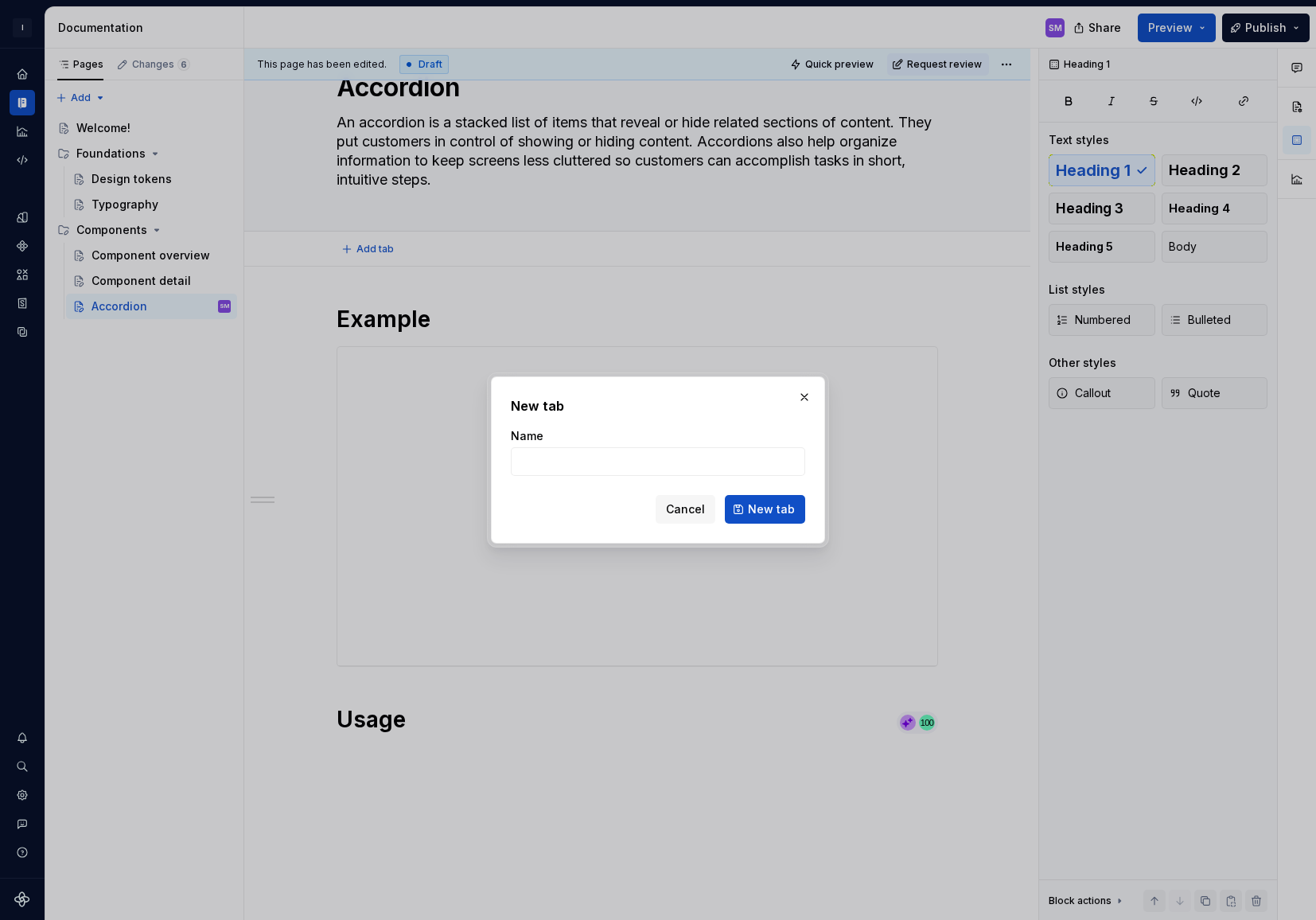
type textarea "*"
type input "Usage"
click at [759, 510] on span "New tab" at bounding box center [771, 509] width 47 height 16
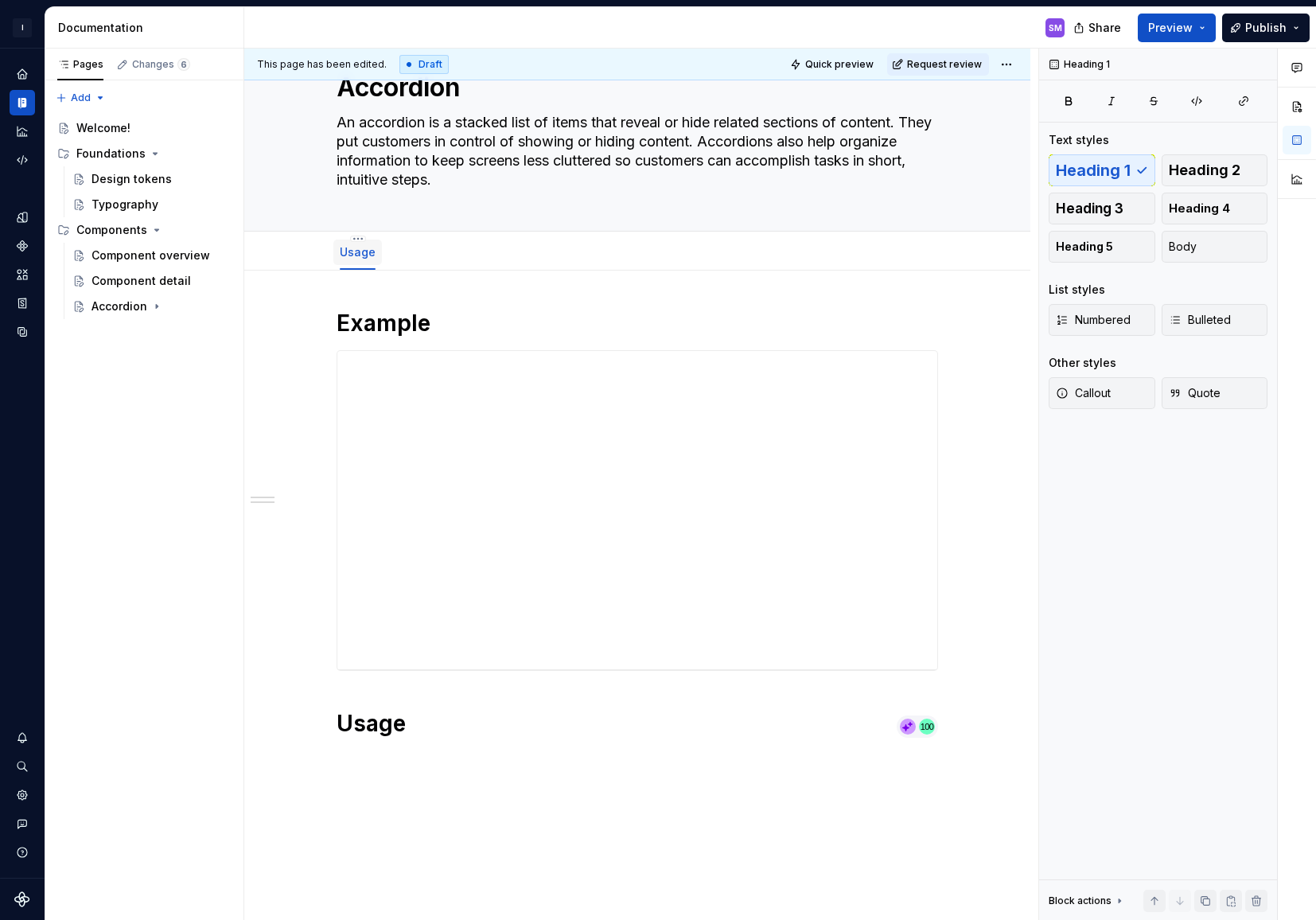
type textarea "*"
click at [436, 254] on span "Add tab" at bounding box center [430, 251] width 37 height 13
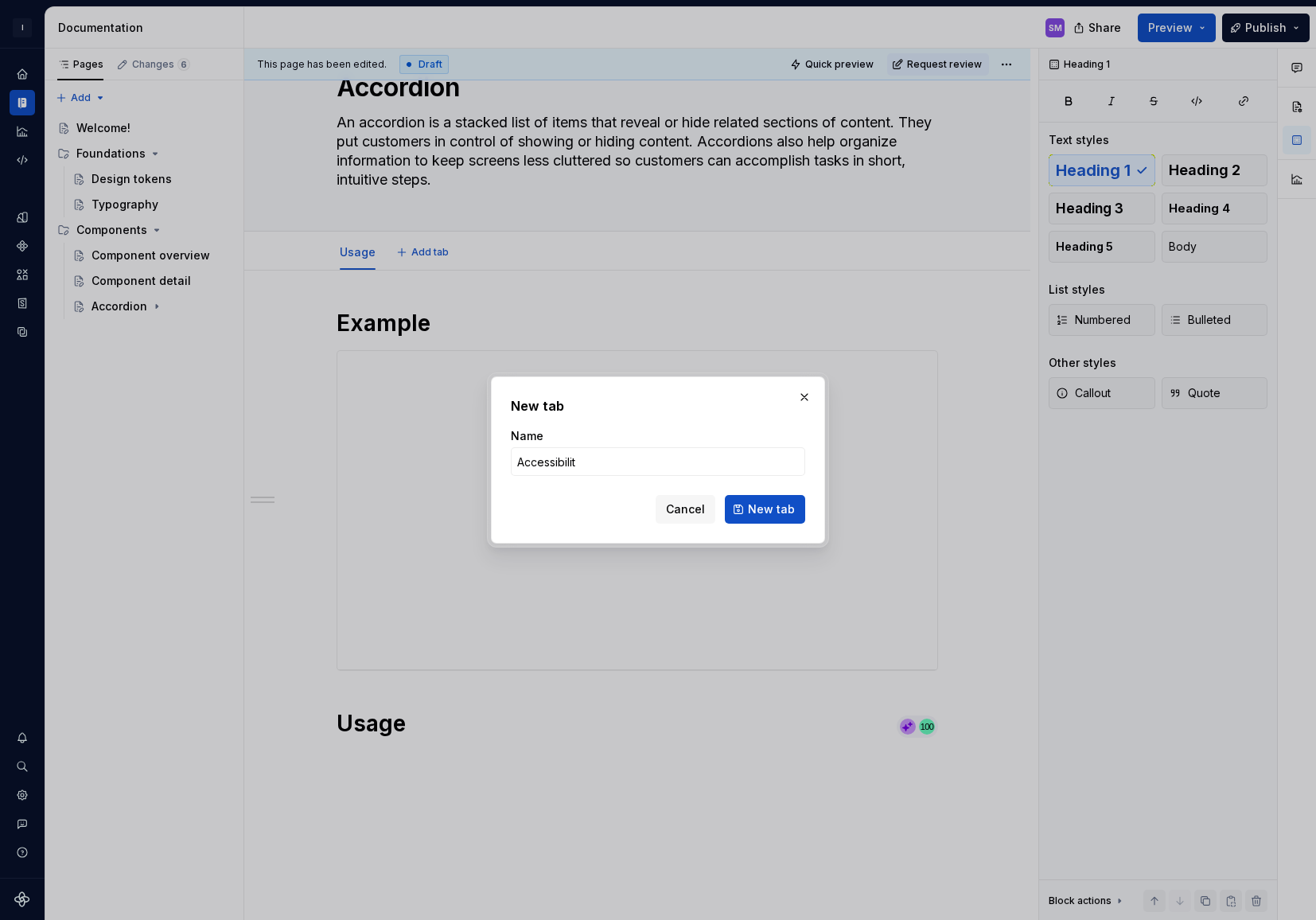
type input "Accessibility"
click at [777, 521] on button "New tab" at bounding box center [765, 510] width 81 height 29
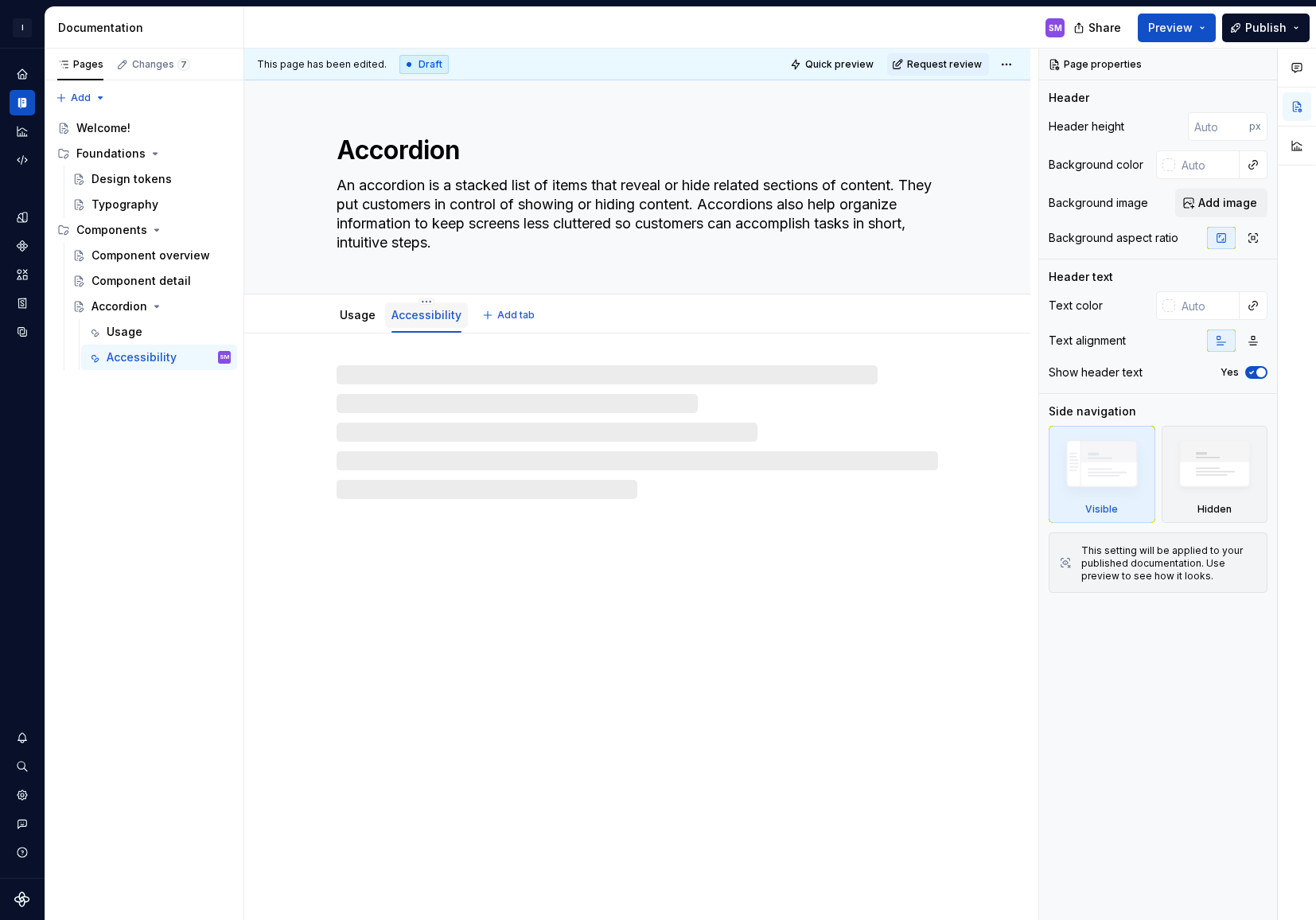
type textarea "*"
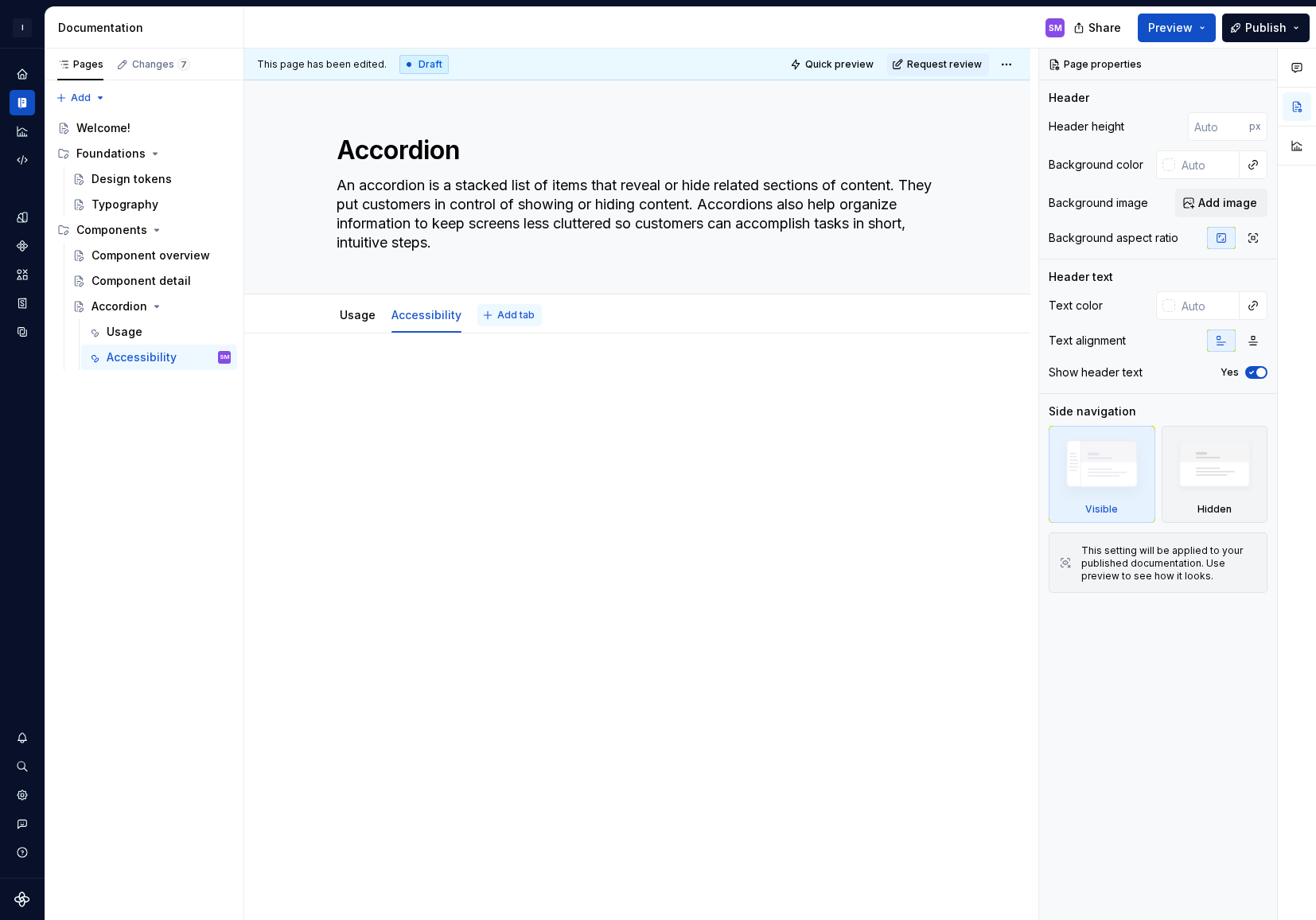
click at [515, 317] on span "Add tab" at bounding box center [516, 314] width 37 height 13
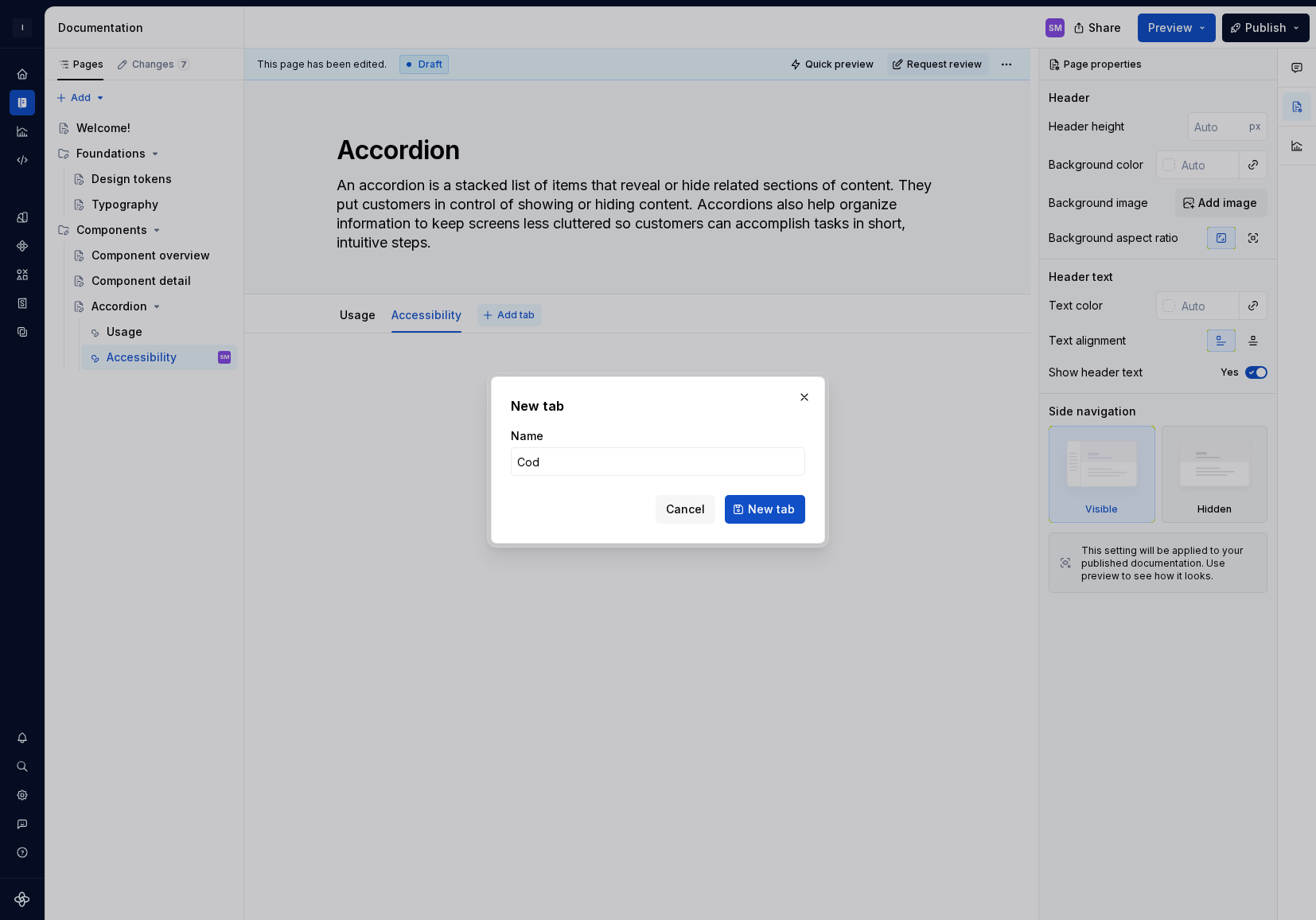
type input "Code"
click at [781, 521] on button "New tab" at bounding box center [765, 510] width 81 height 29
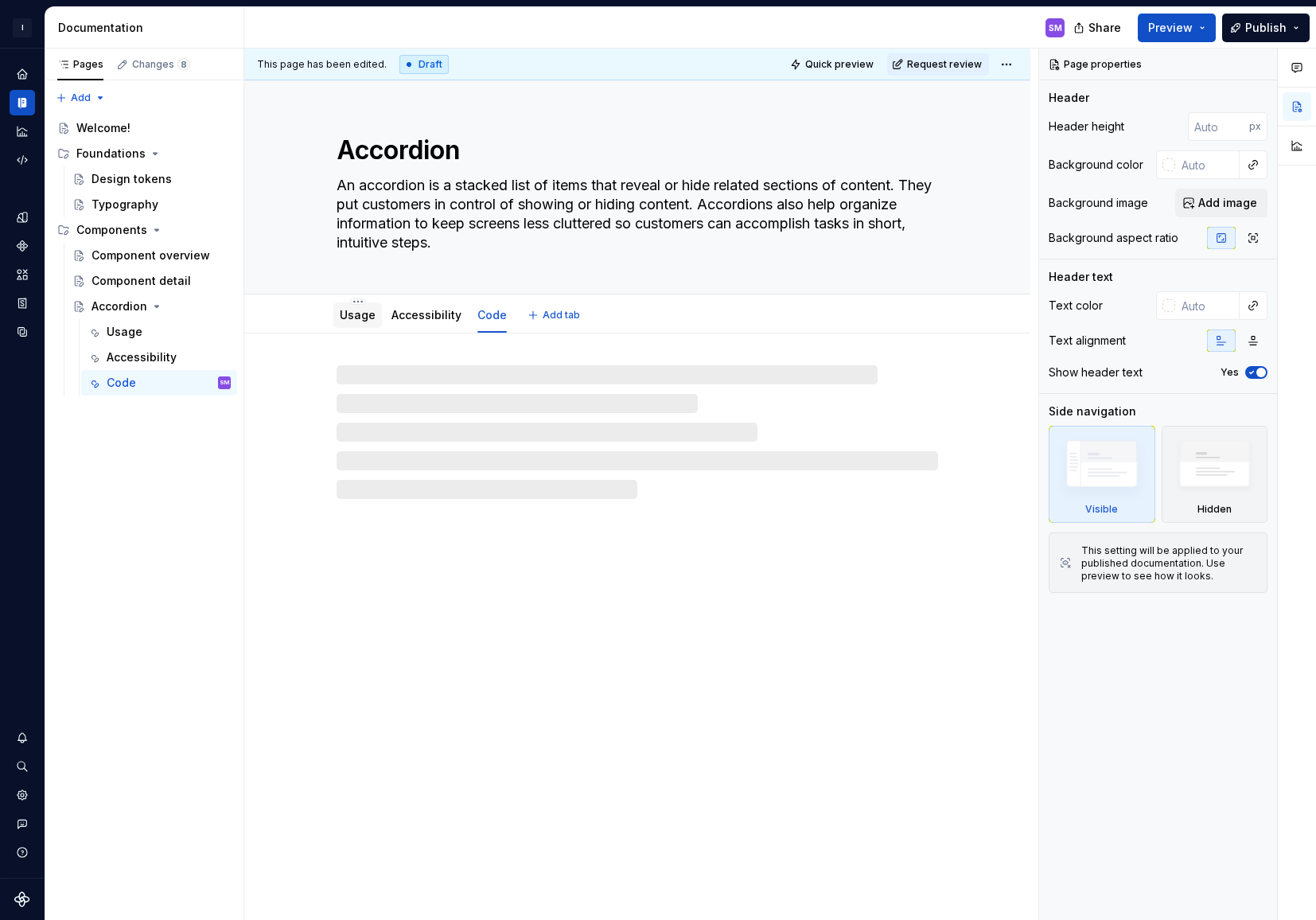
click at [367, 317] on link "Usage" at bounding box center [358, 314] width 36 height 14
type textarea "*"
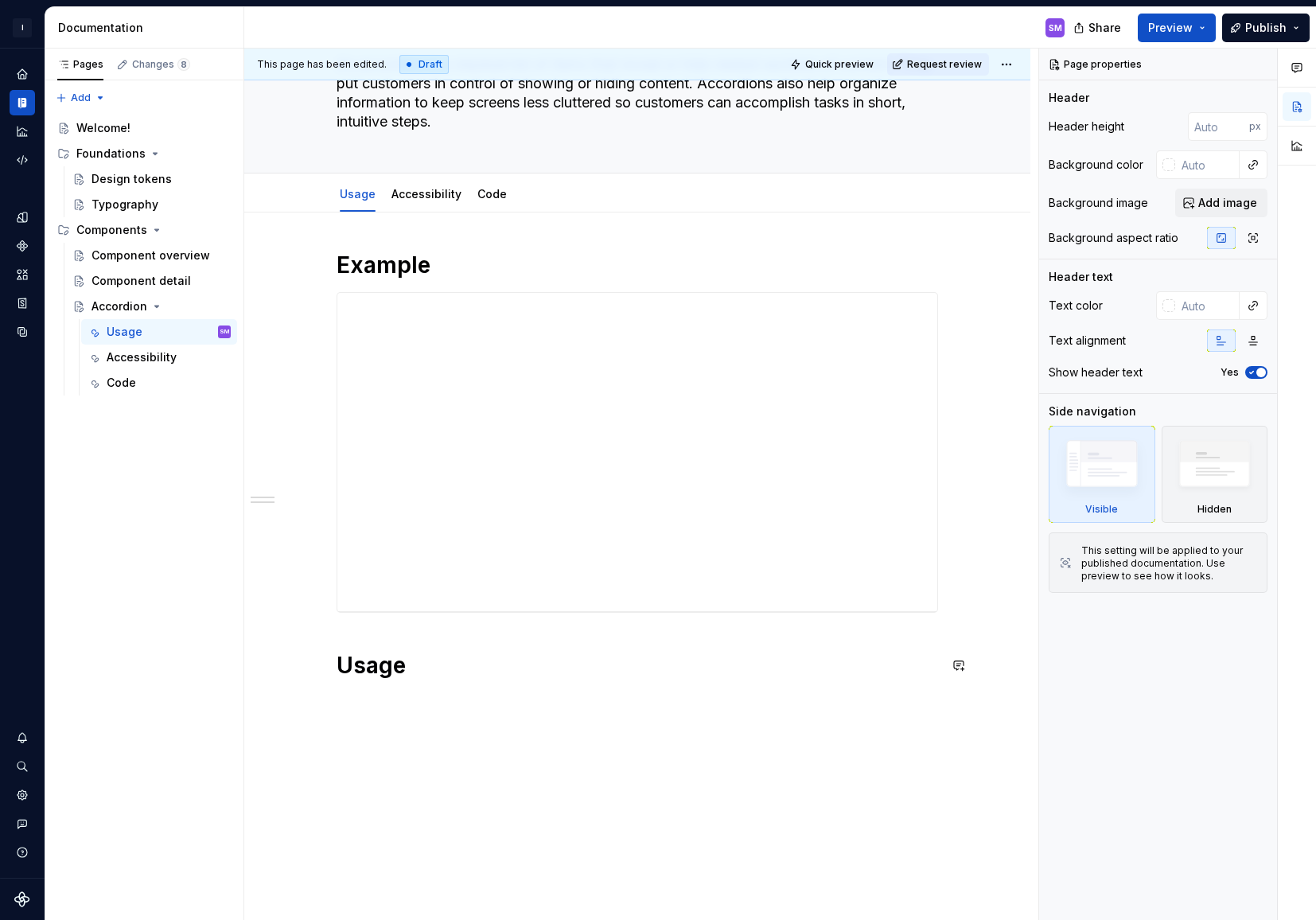
scroll to position [175, 0]
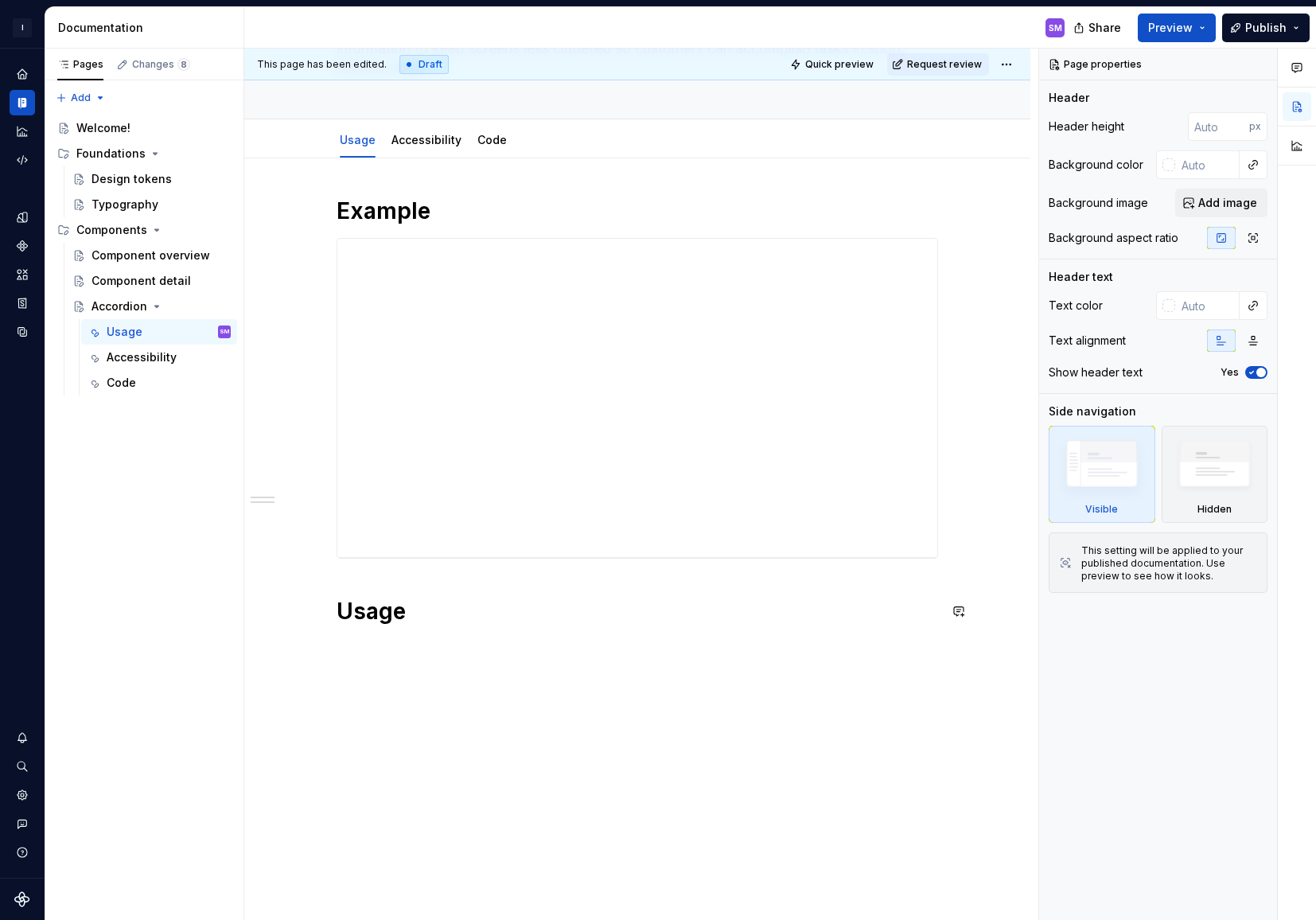
click at [421, 658] on div "Example Usage" at bounding box center [637, 539] width 786 height 762
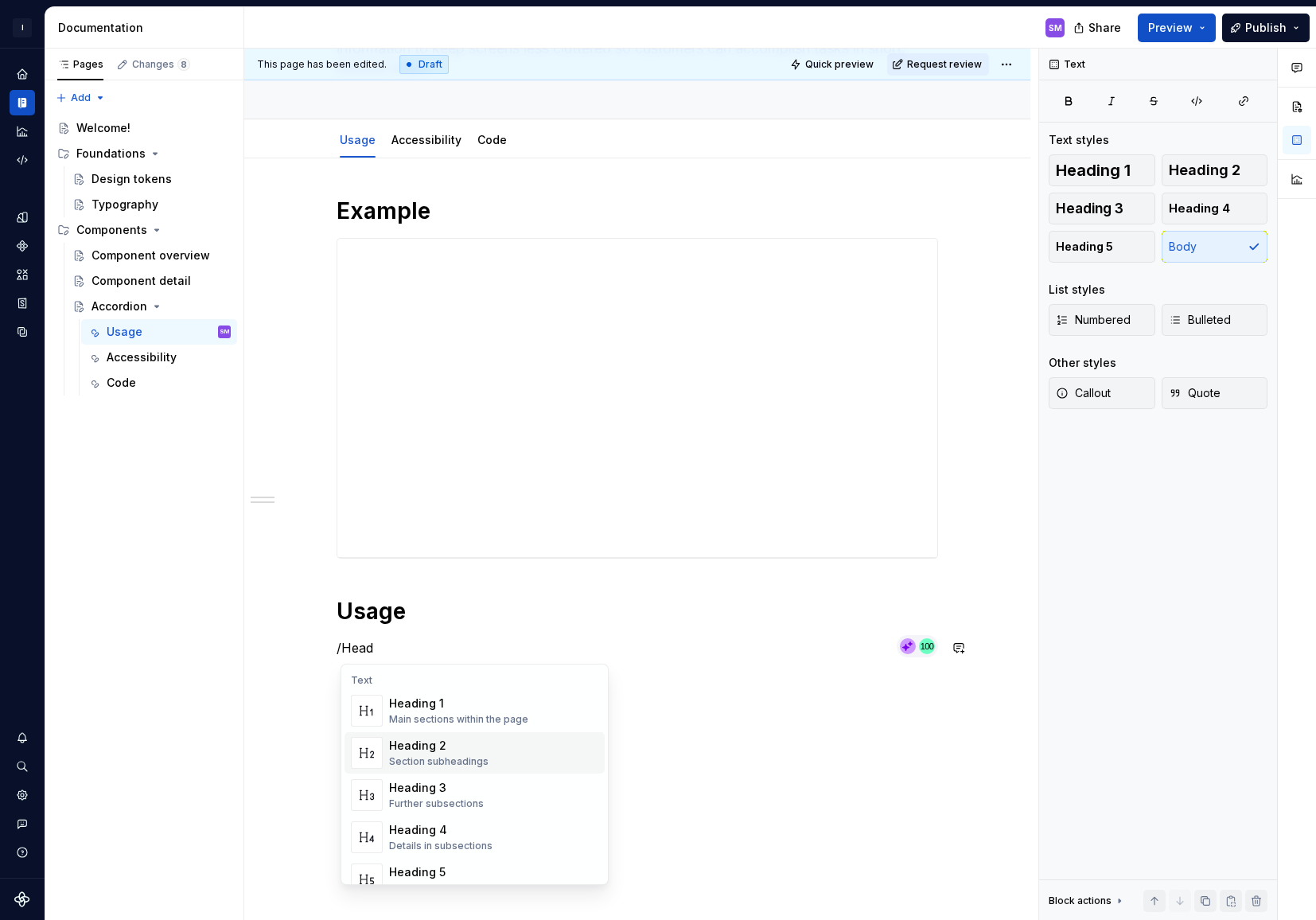
click at [451, 759] on div "Section subheadings" at bounding box center [438, 761] width 99 height 13
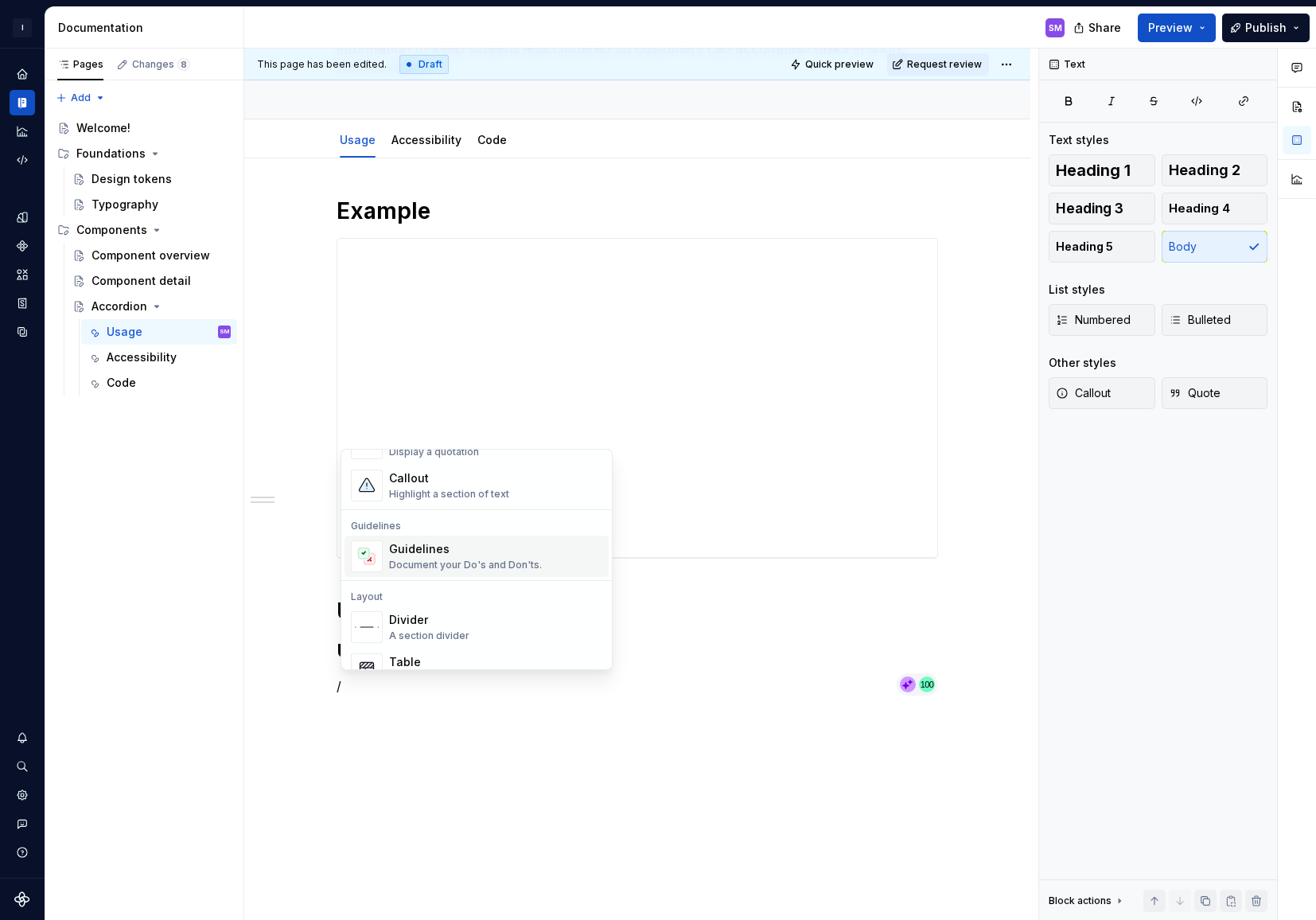
scroll to position [392, 0]
click at [471, 559] on div "Document your Do's and Don'ts." at bounding box center [466, 562] width 153 height 13
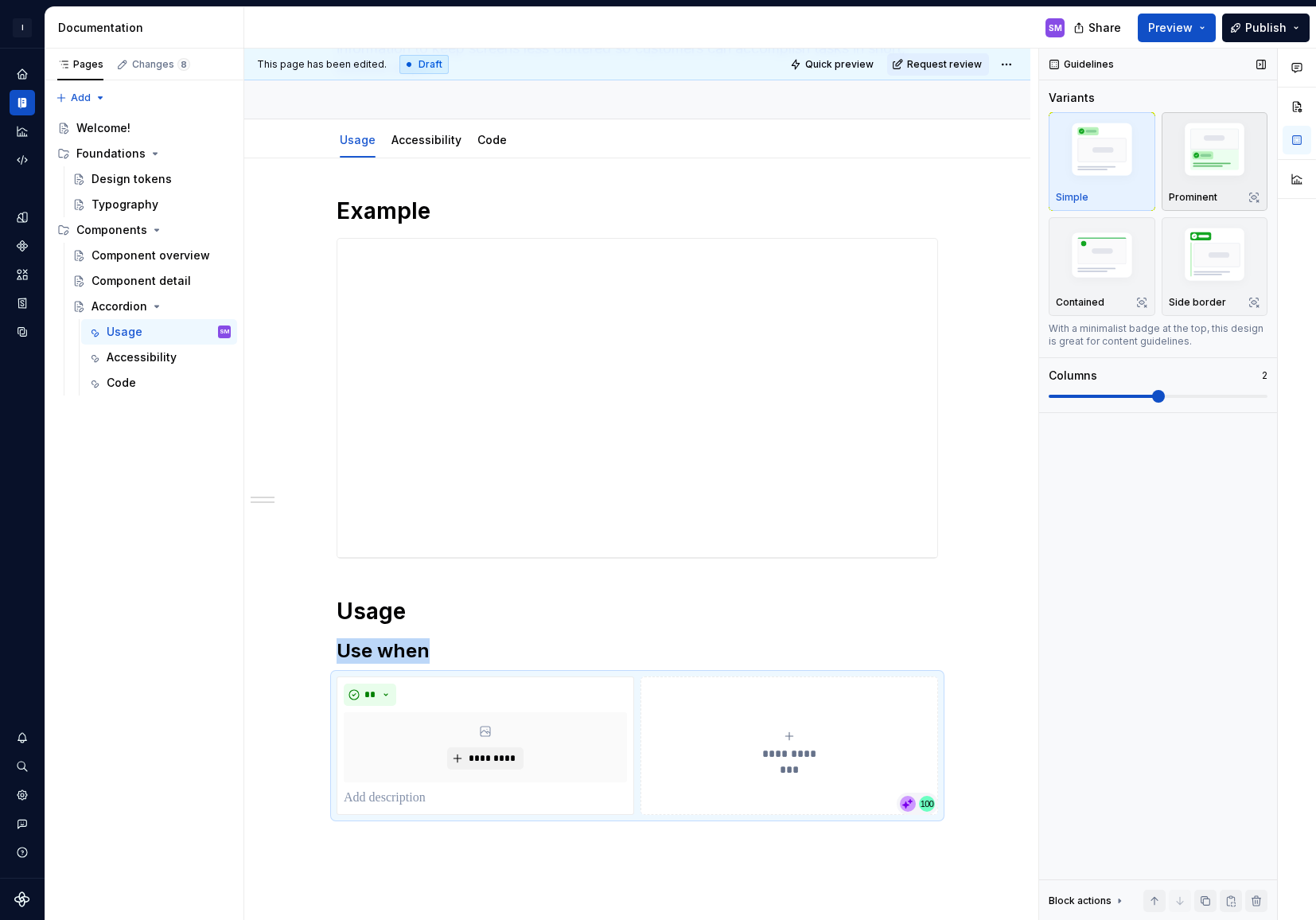
click at [1231, 174] on img "button" at bounding box center [1215, 152] width 93 height 69
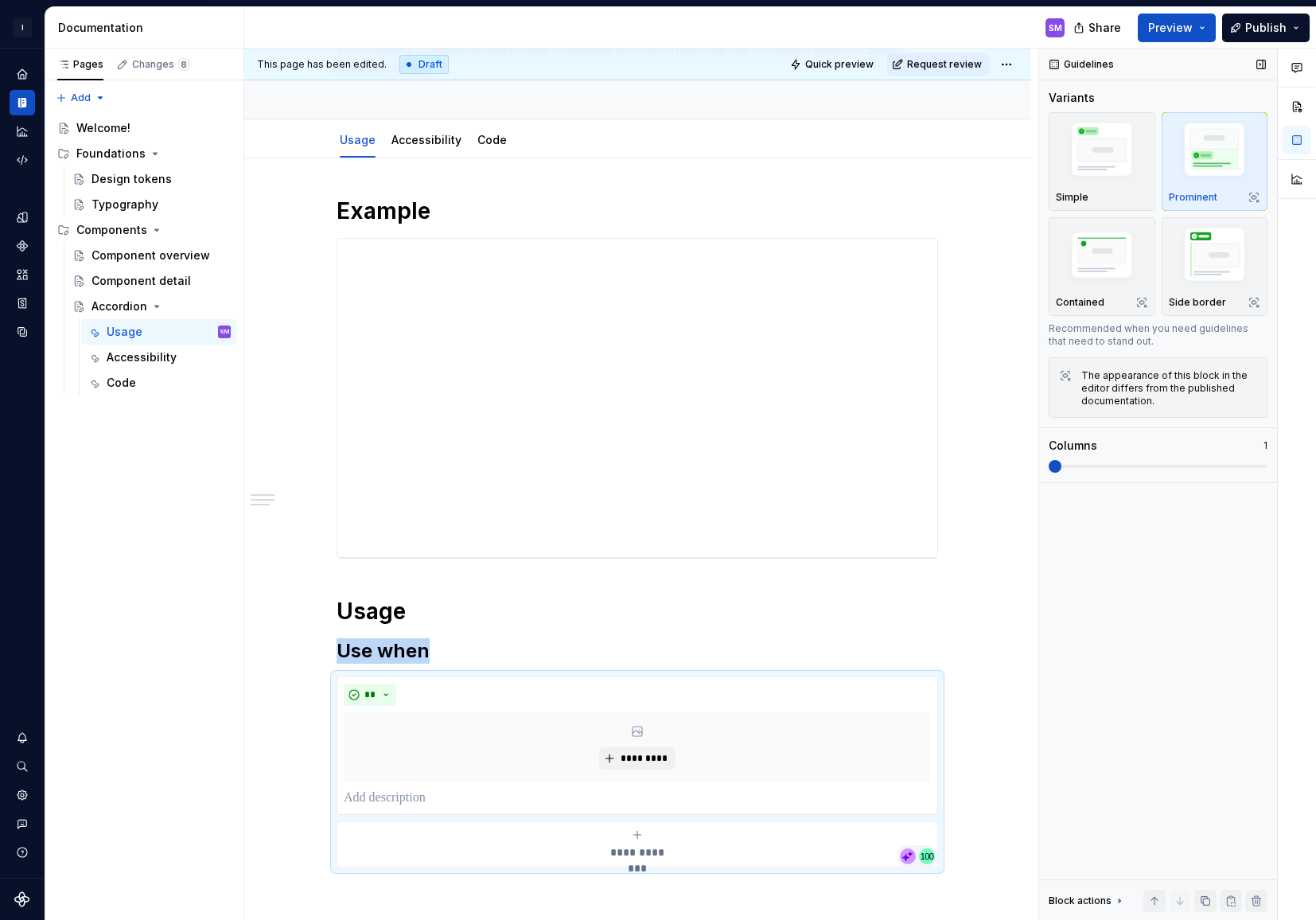
click at [1055, 466] on span at bounding box center [1054, 466] width 13 height 13
click at [1093, 179] on img "button" at bounding box center [1102, 152] width 93 height 69
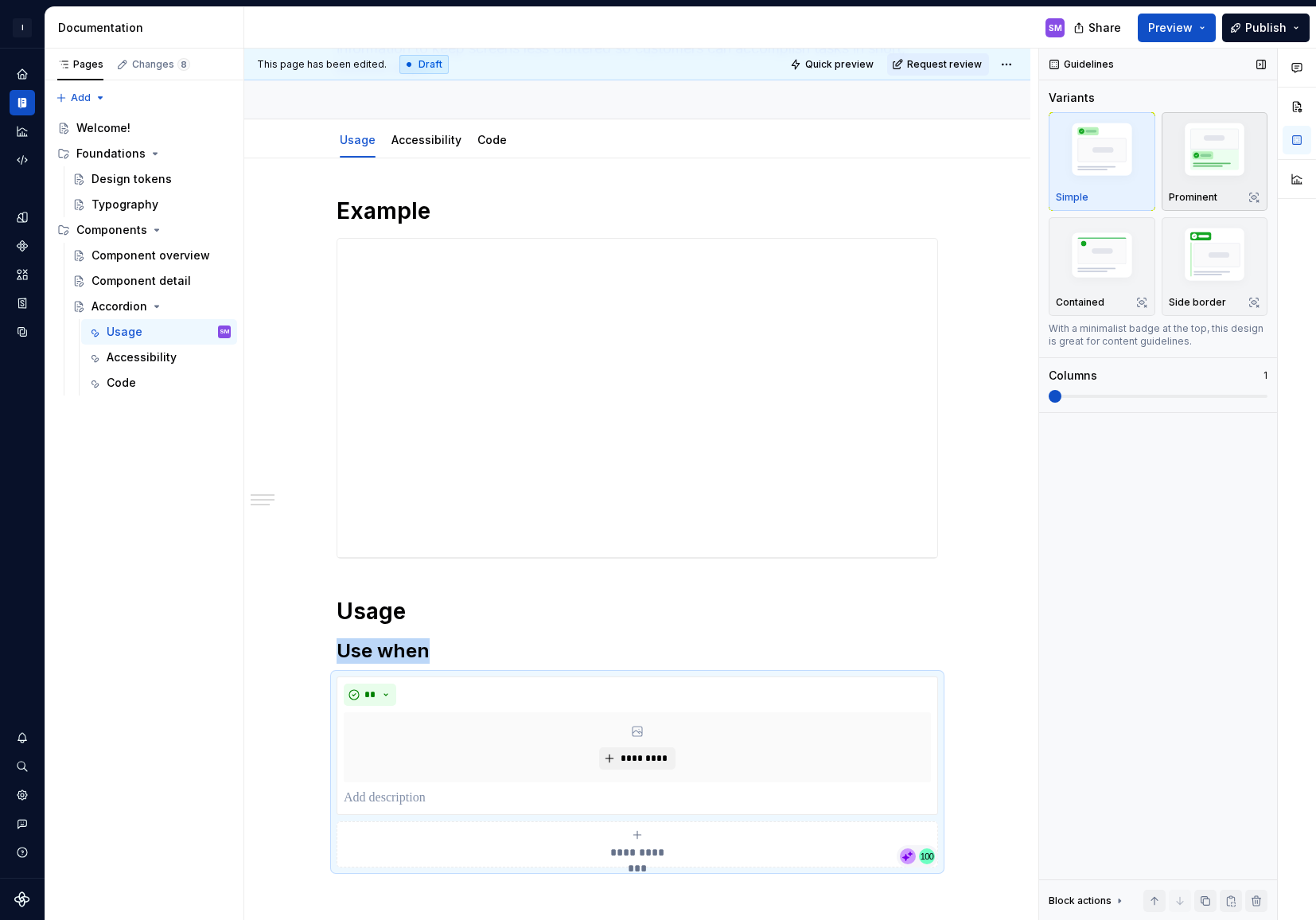
click at [1223, 164] on img "button" at bounding box center [1215, 152] width 93 height 69
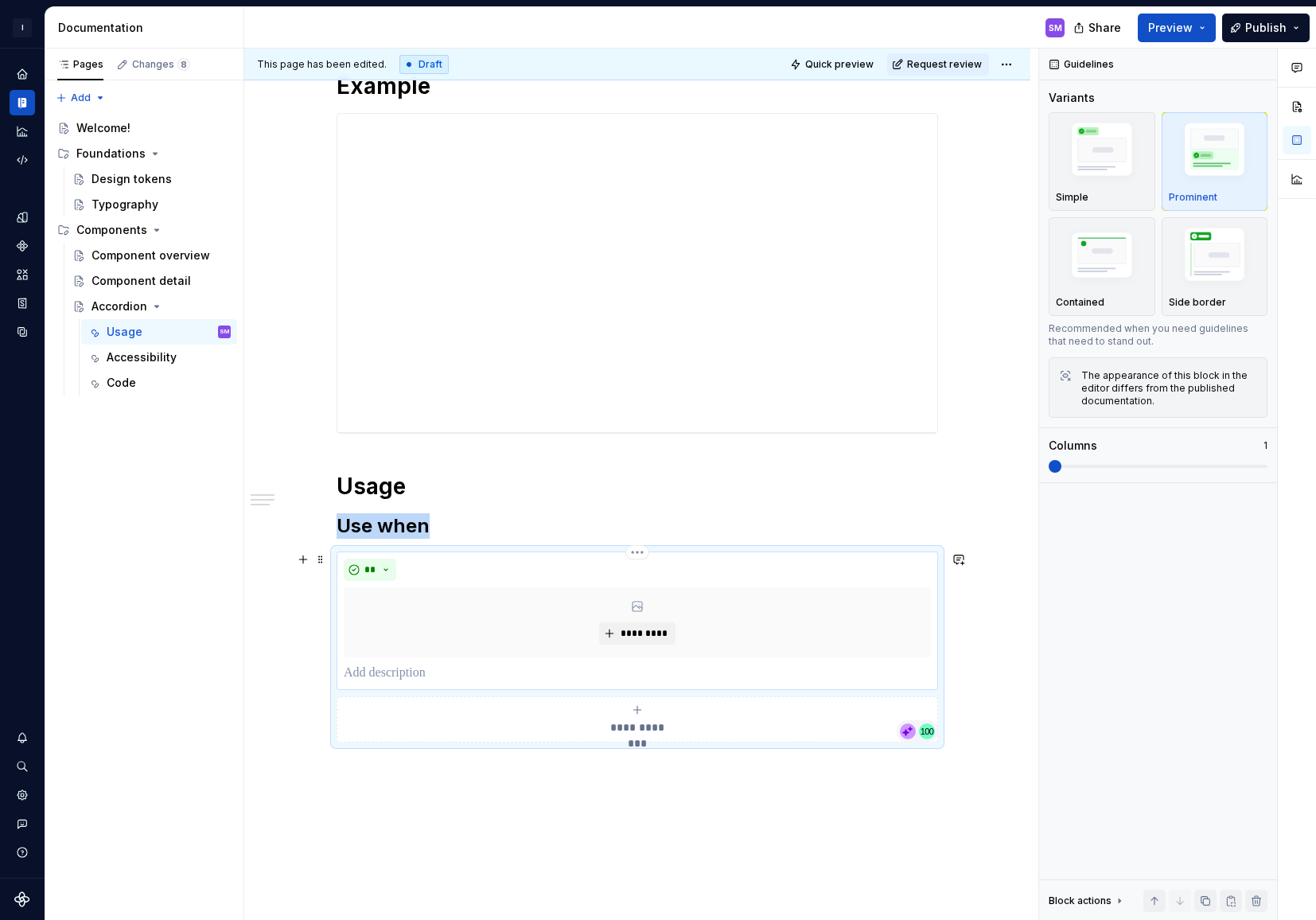
scroll to position [307, 0]
click at [650, 713] on span "**********" at bounding box center [637, 720] width 73 height 16
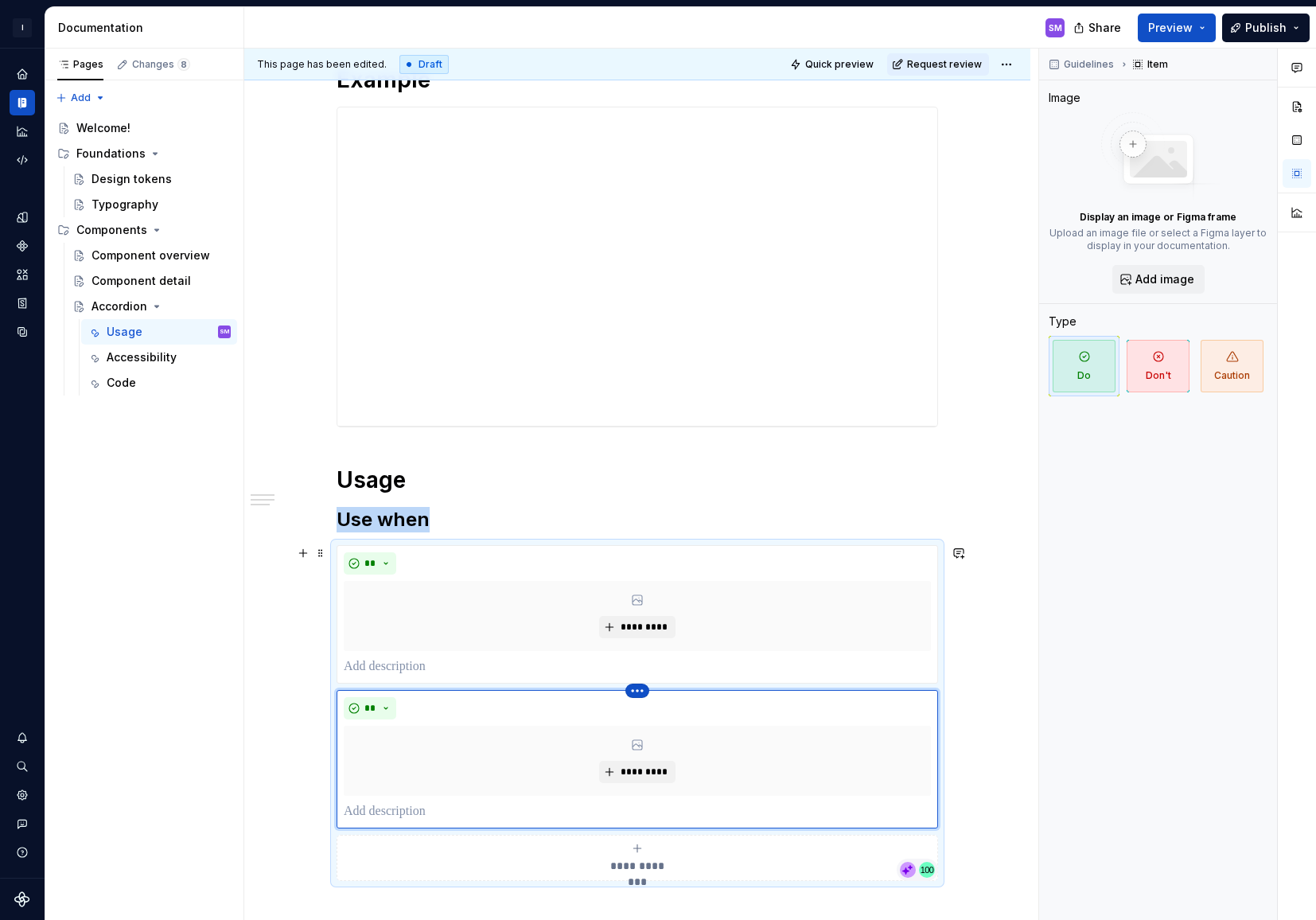
click at [646, 688] on html "I Intuit Design System SM Dataset Intuit Documentation SM Share Preview Publish…" at bounding box center [658, 460] width 1316 height 920
click at [670, 714] on div "Delete item" at bounding box center [710, 717] width 104 height 16
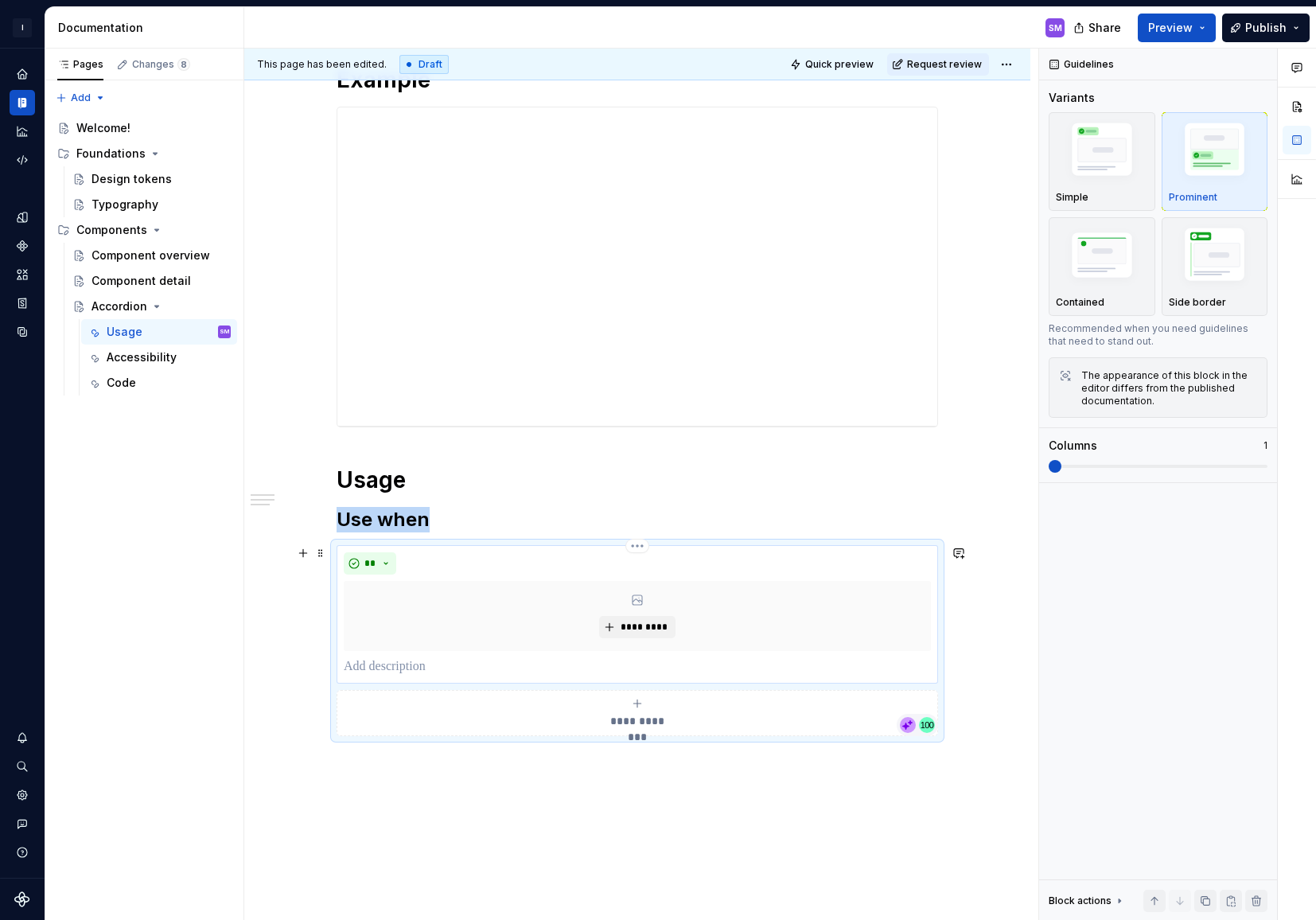
click at [436, 669] on p at bounding box center [637, 667] width 587 height 19
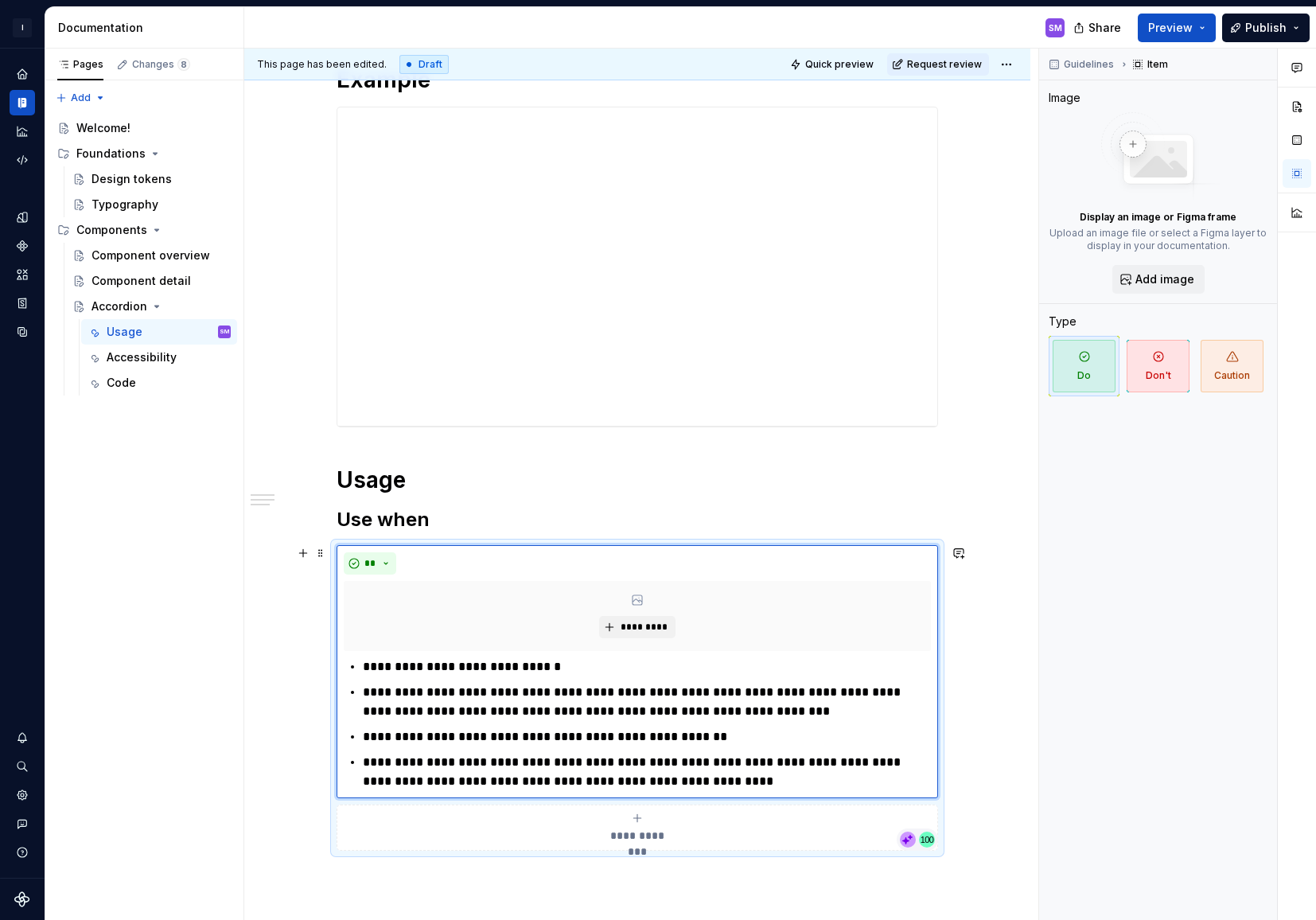
click at [981, 653] on div "**********" at bounding box center [637, 586] width 786 height 1119
click at [644, 625] on span "*********" at bounding box center [643, 627] width 48 height 13
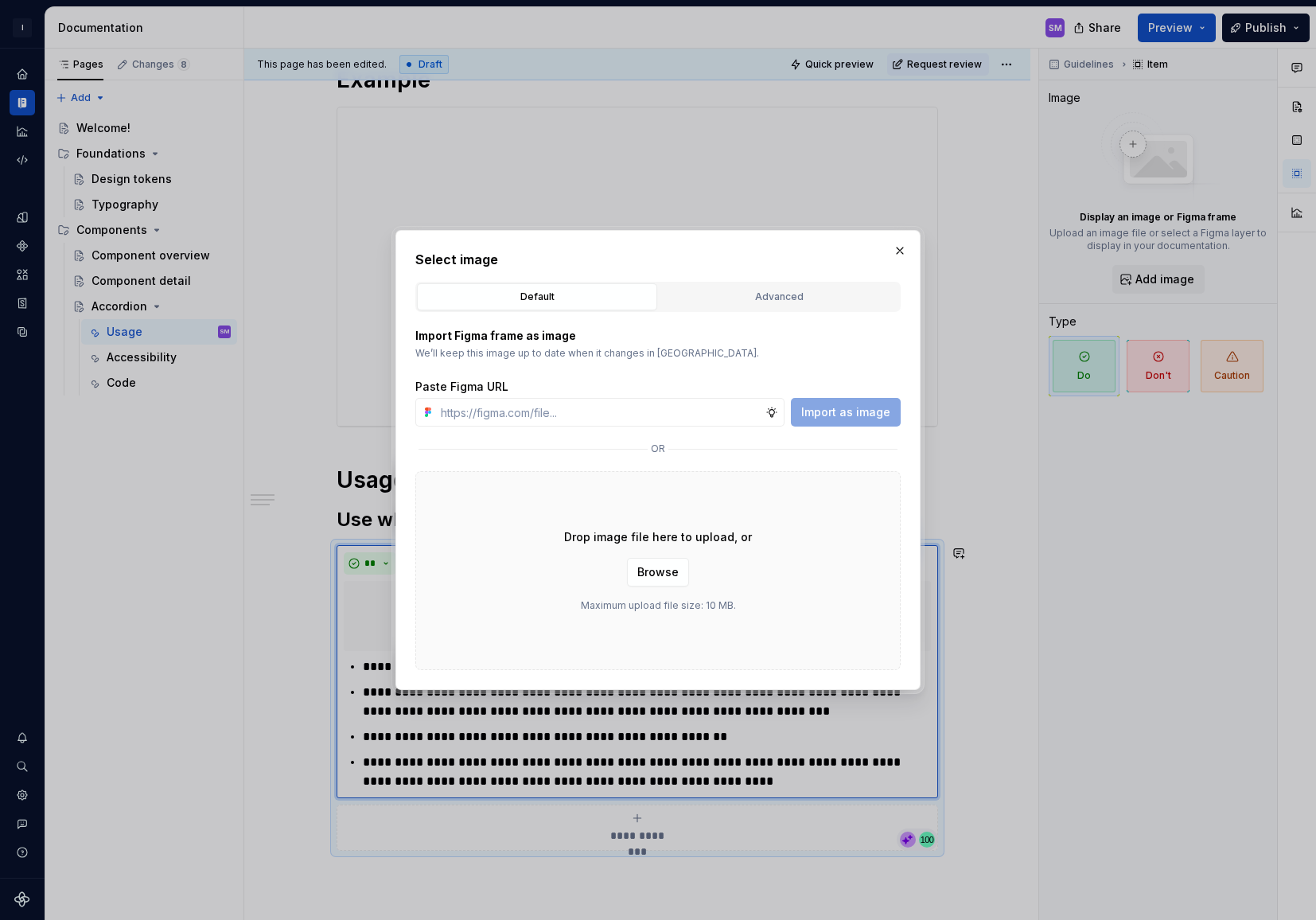
click at [782, 312] on div "Import Figma frame as image We’ll keep this image up to date when it changes in…" at bounding box center [658, 490] width 485 height 358
click at [789, 295] on div "Advanced" at bounding box center [779, 296] width 229 height 16
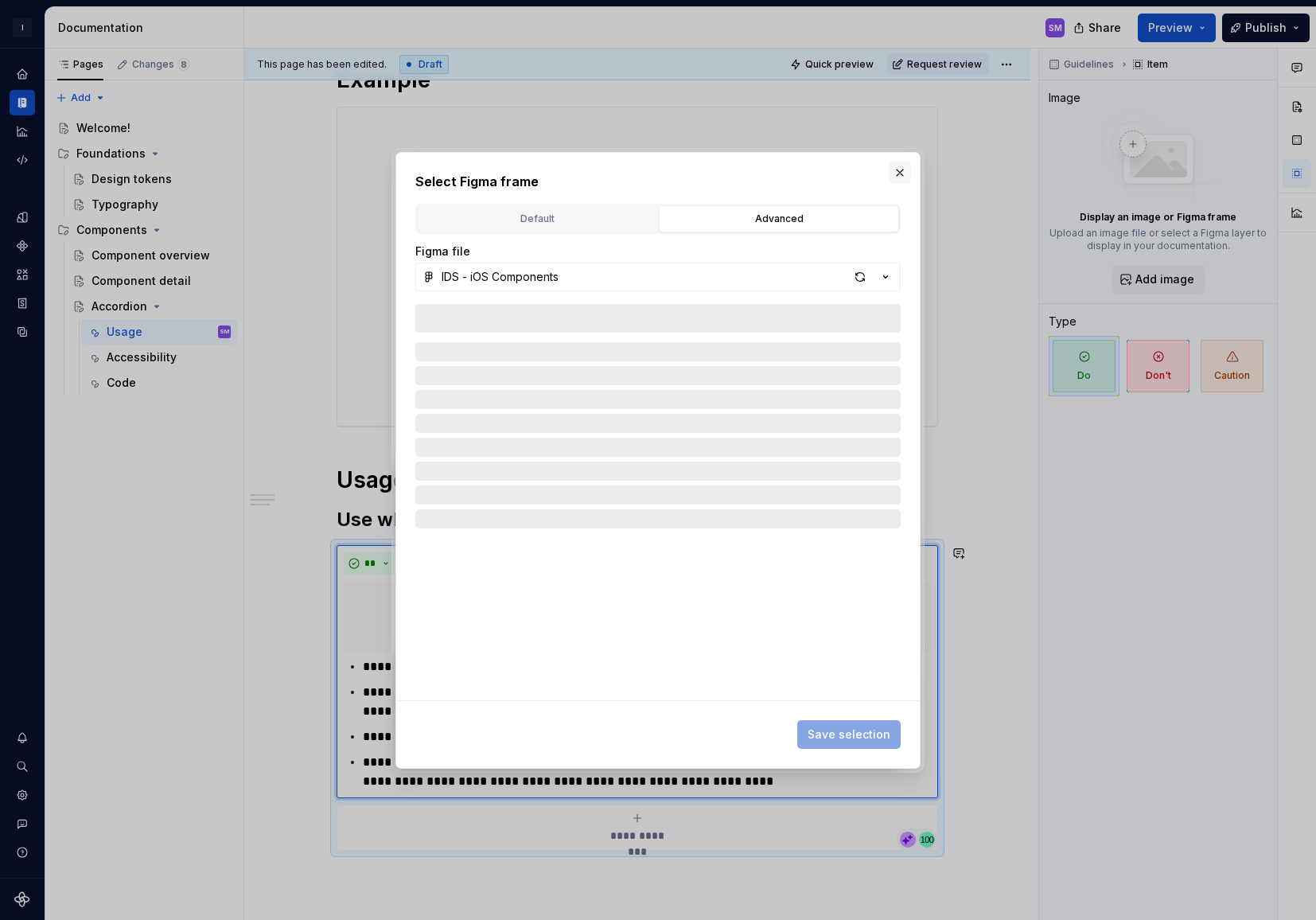
click at [897, 173] on button "button" at bounding box center [900, 172] width 22 height 22
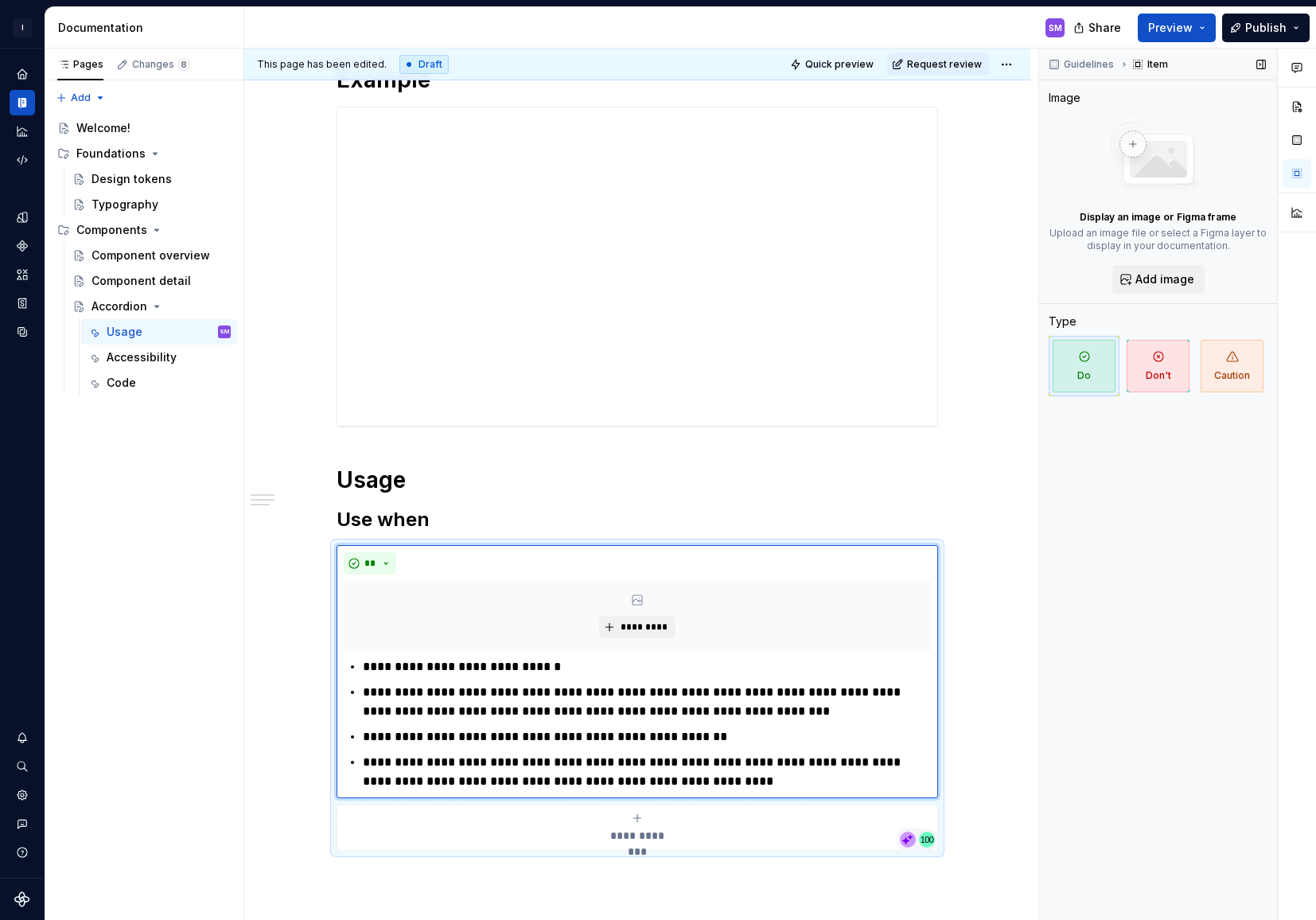
click at [1097, 120] on img at bounding box center [1159, 156] width 127 height 89
click at [1110, 239] on p "Upload an image file or select a Figma layer to display in your documentation." at bounding box center [1158, 240] width 219 height 25
click at [1068, 120] on div "Display an image or Figma frame Upload an image file or select a Figma layer to…" at bounding box center [1158, 203] width 219 height 182
click at [1161, 232] on p "Upload an image file or select a Figma layer to display in your documentation." at bounding box center [1158, 240] width 219 height 25
click at [1297, 143] on button "button" at bounding box center [1297, 140] width 29 height 29
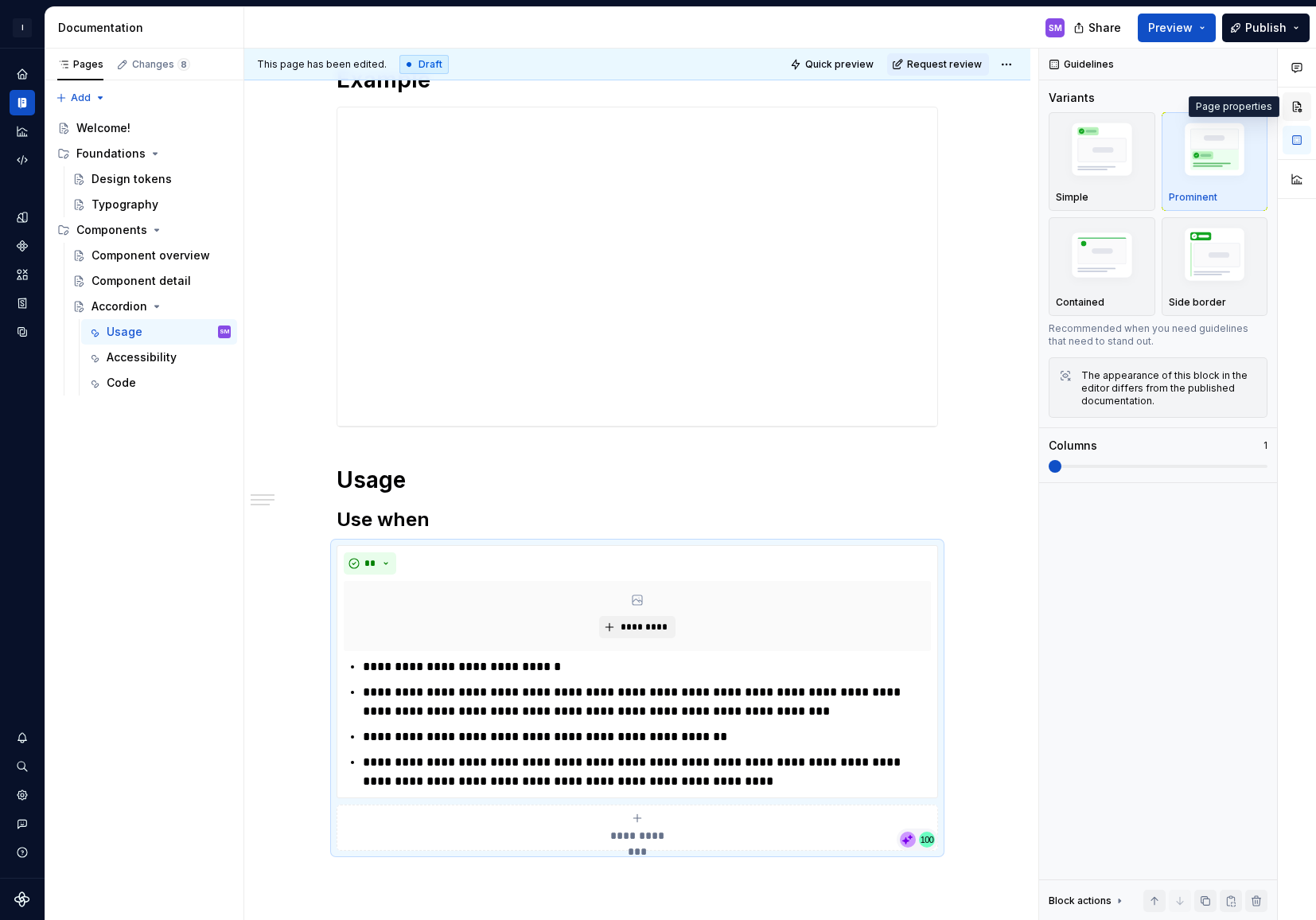
click at [1297, 105] on button "button" at bounding box center [1297, 107] width 29 height 29
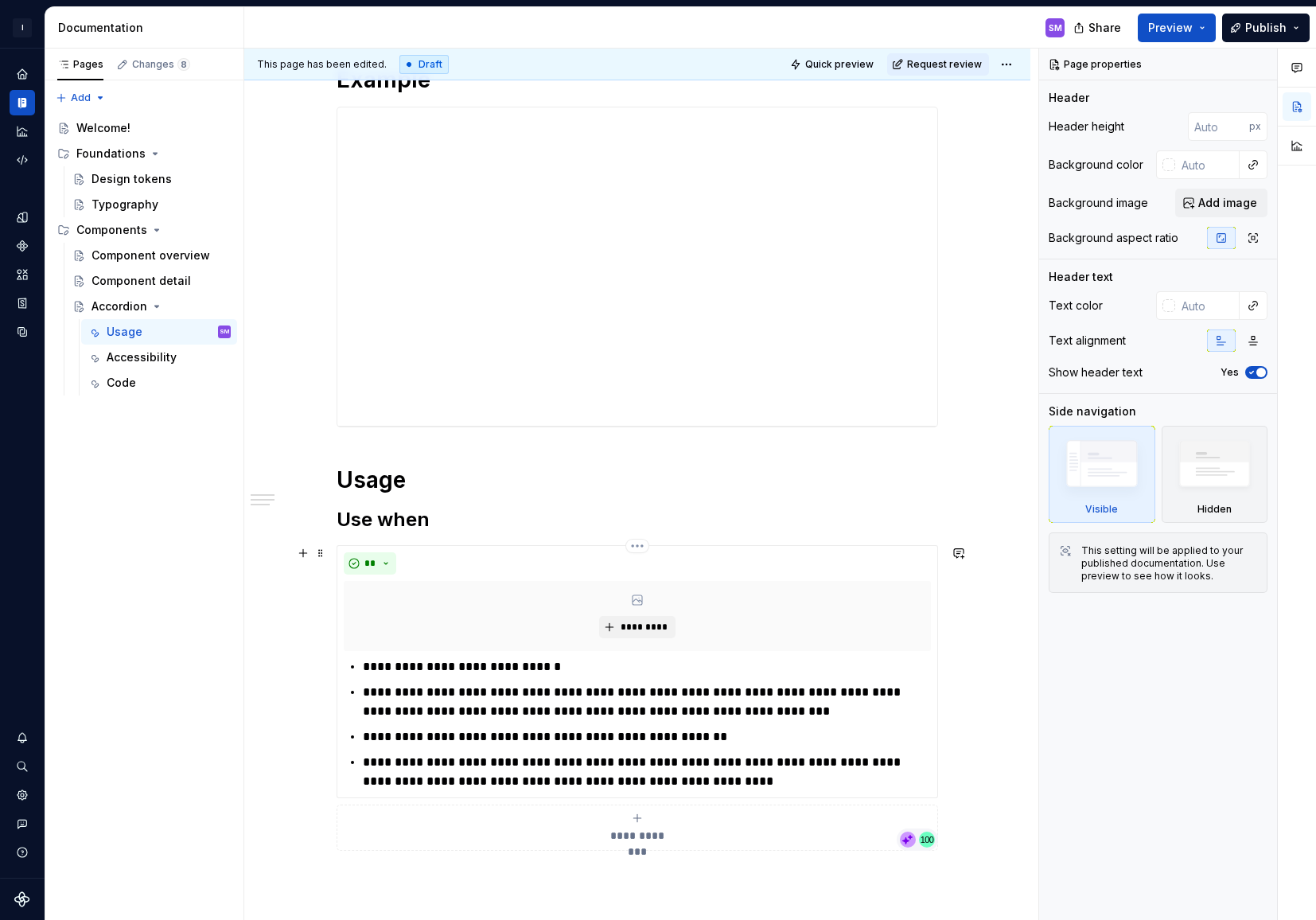
click at [723, 695] on p "**********" at bounding box center [647, 702] width 568 height 38
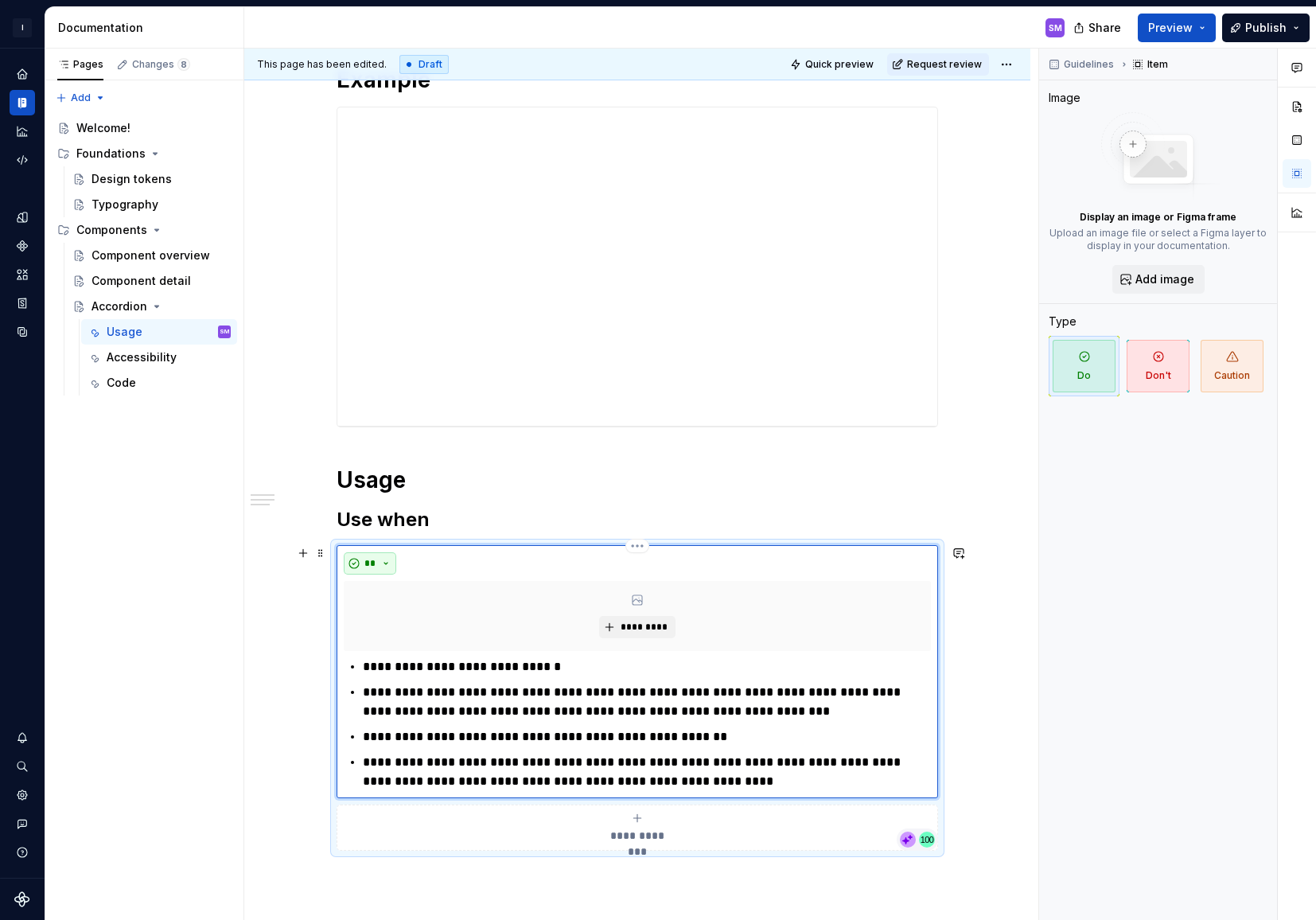
click at [387, 558] on button "**" at bounding box center [370, 563] width 53 height 22
click at [522, 516] on h2 "Use when" at bounding box center [637, 520] width 602 height 25
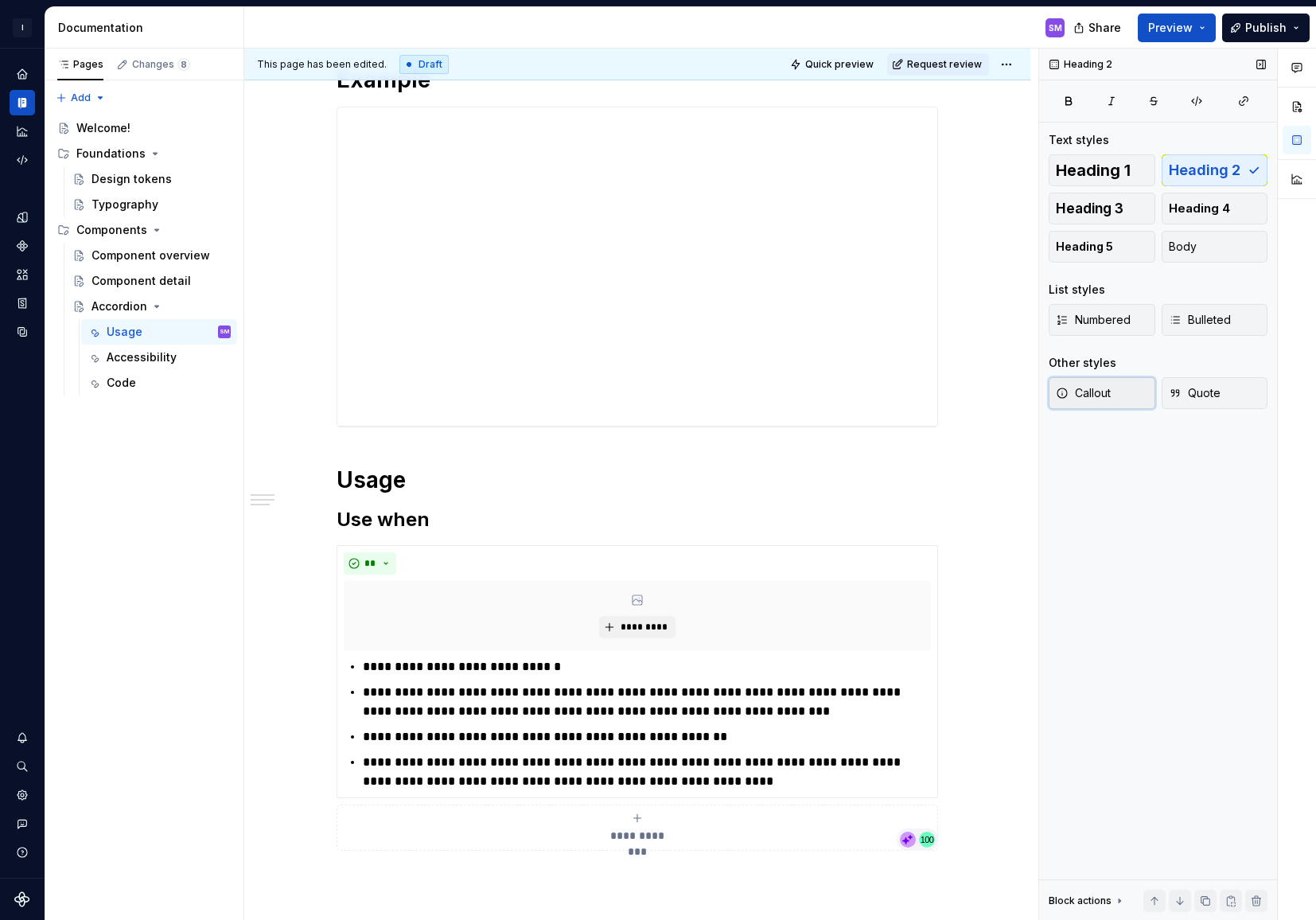
click at [1105, 395] on span "Callout" at bounding box center [1083, 392] width 55 height 16
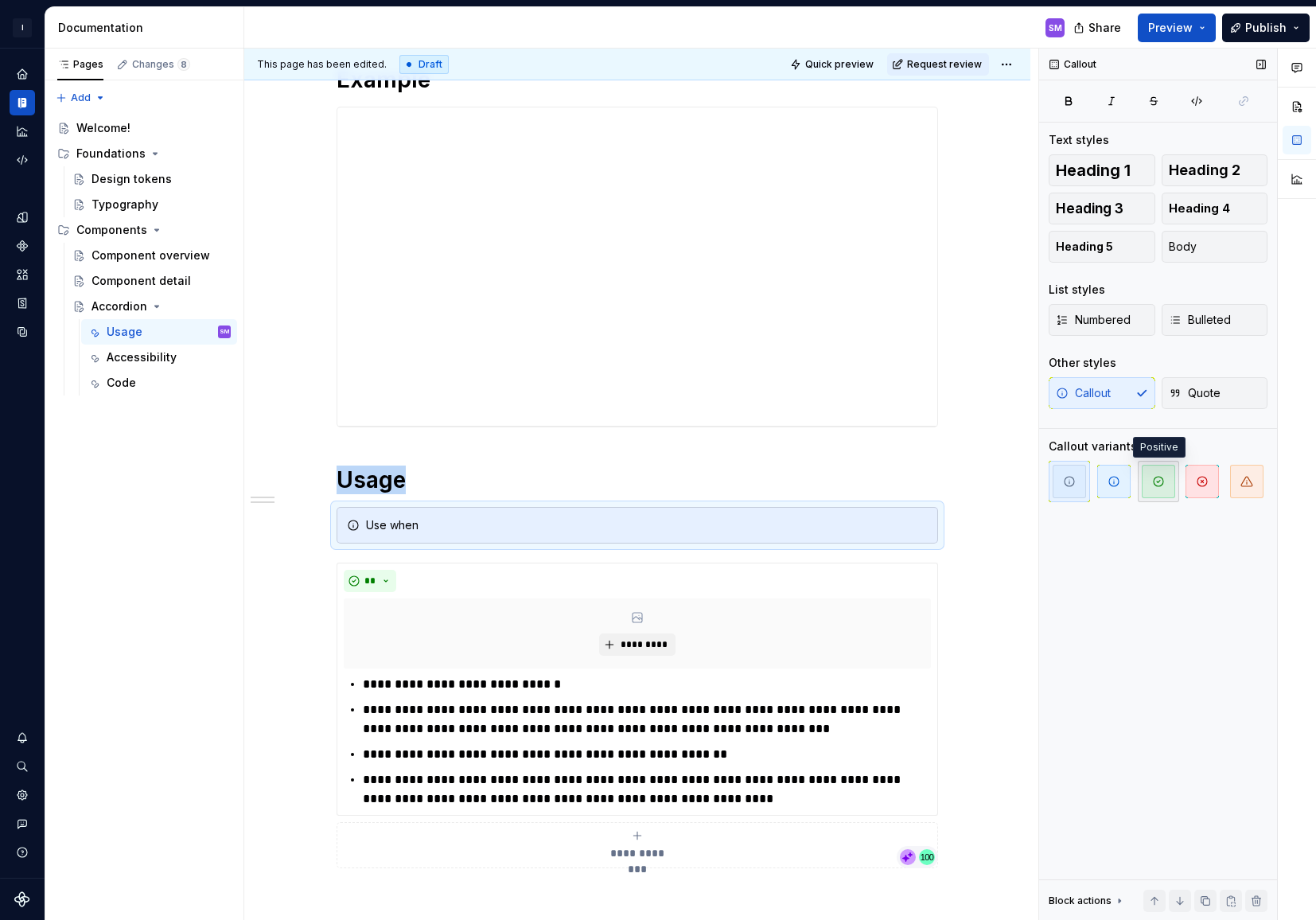
click at [1160, 488] on span "button" at bounding box center [1158, 481] width 33 height 33
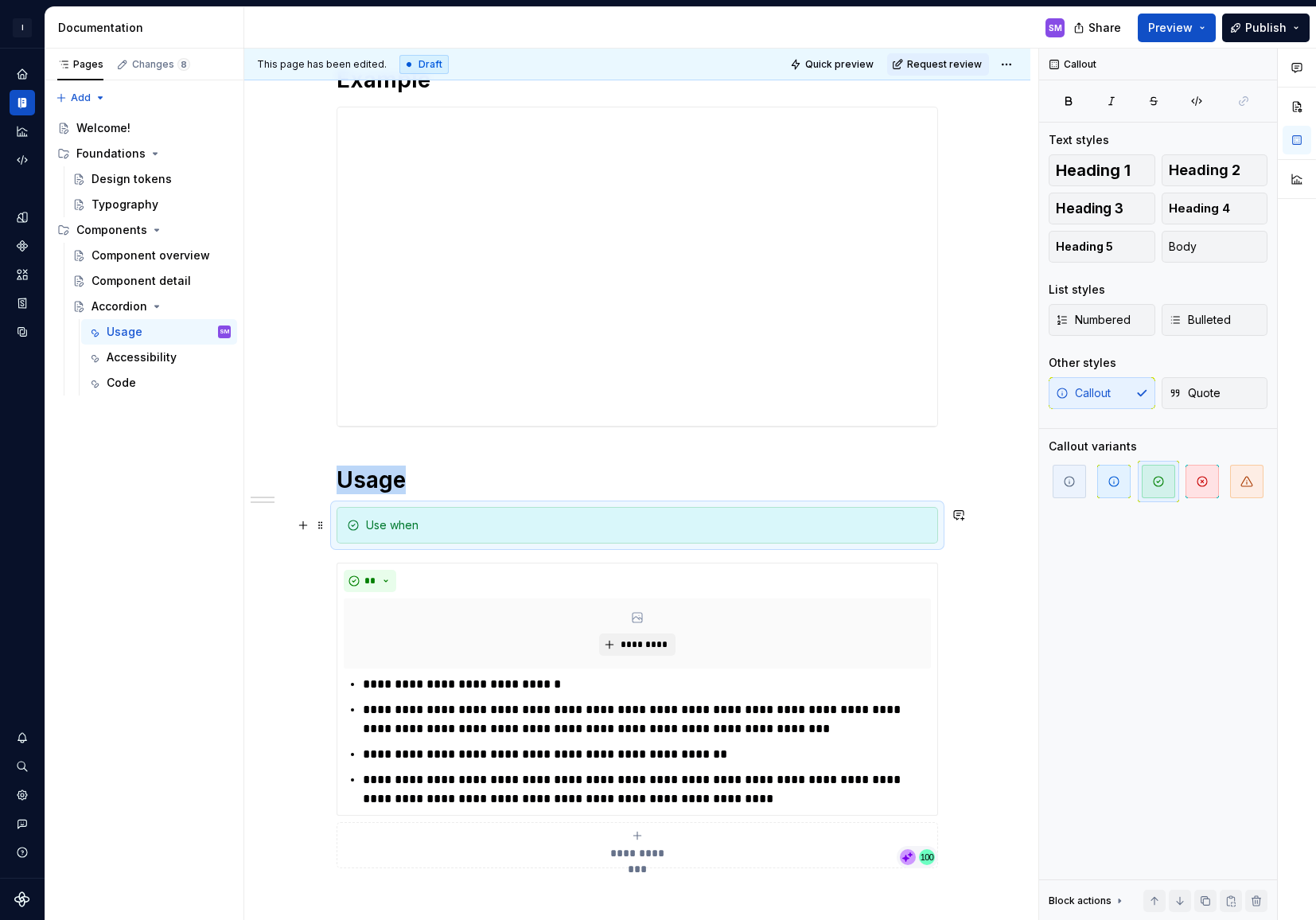
click at [510, 526] on div "Use when" at bounding box center [647, 525] width 562 height 16
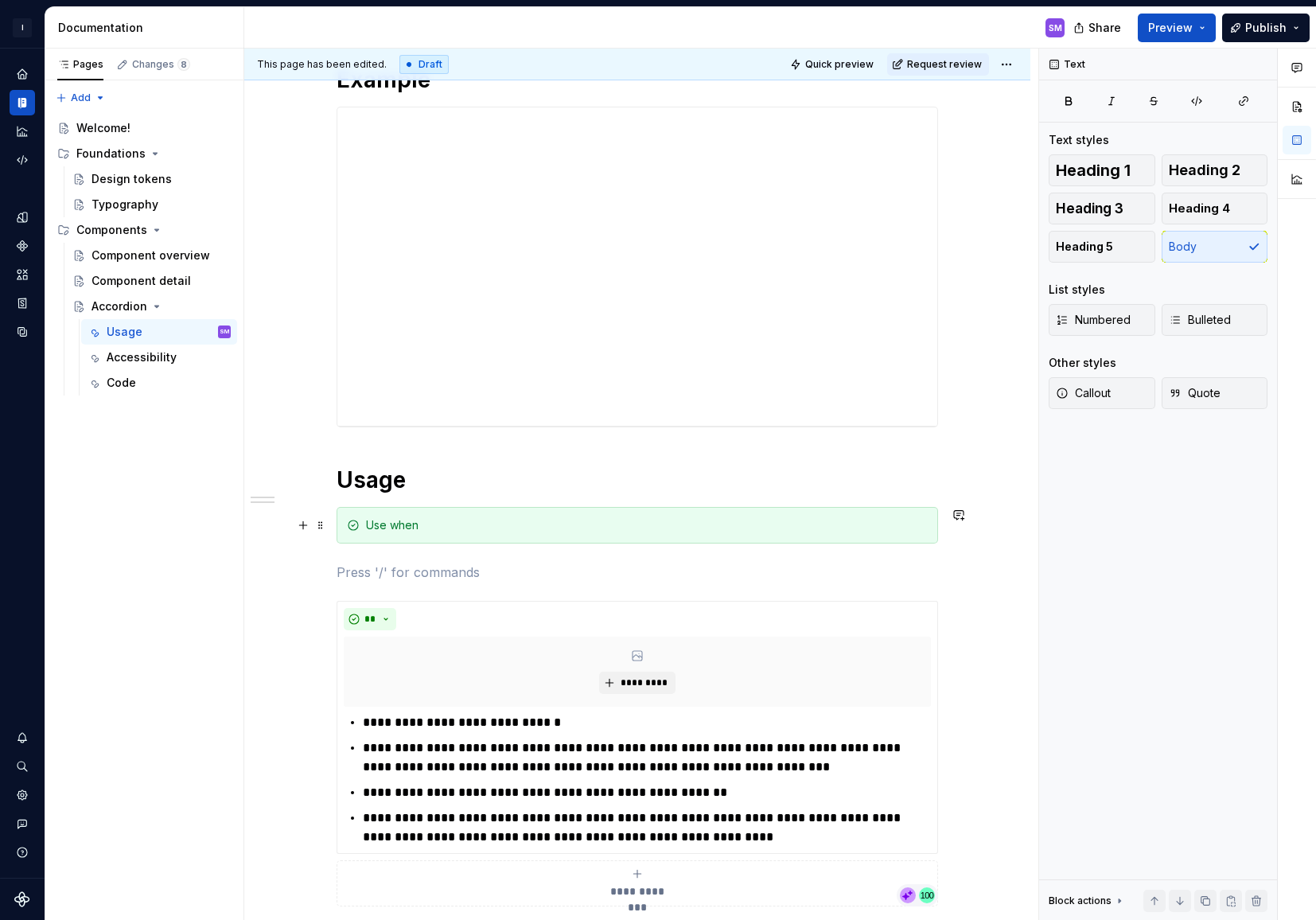
click at [511, 528] on div "Use when" at bounding box center [647, 525] width 562 height 16
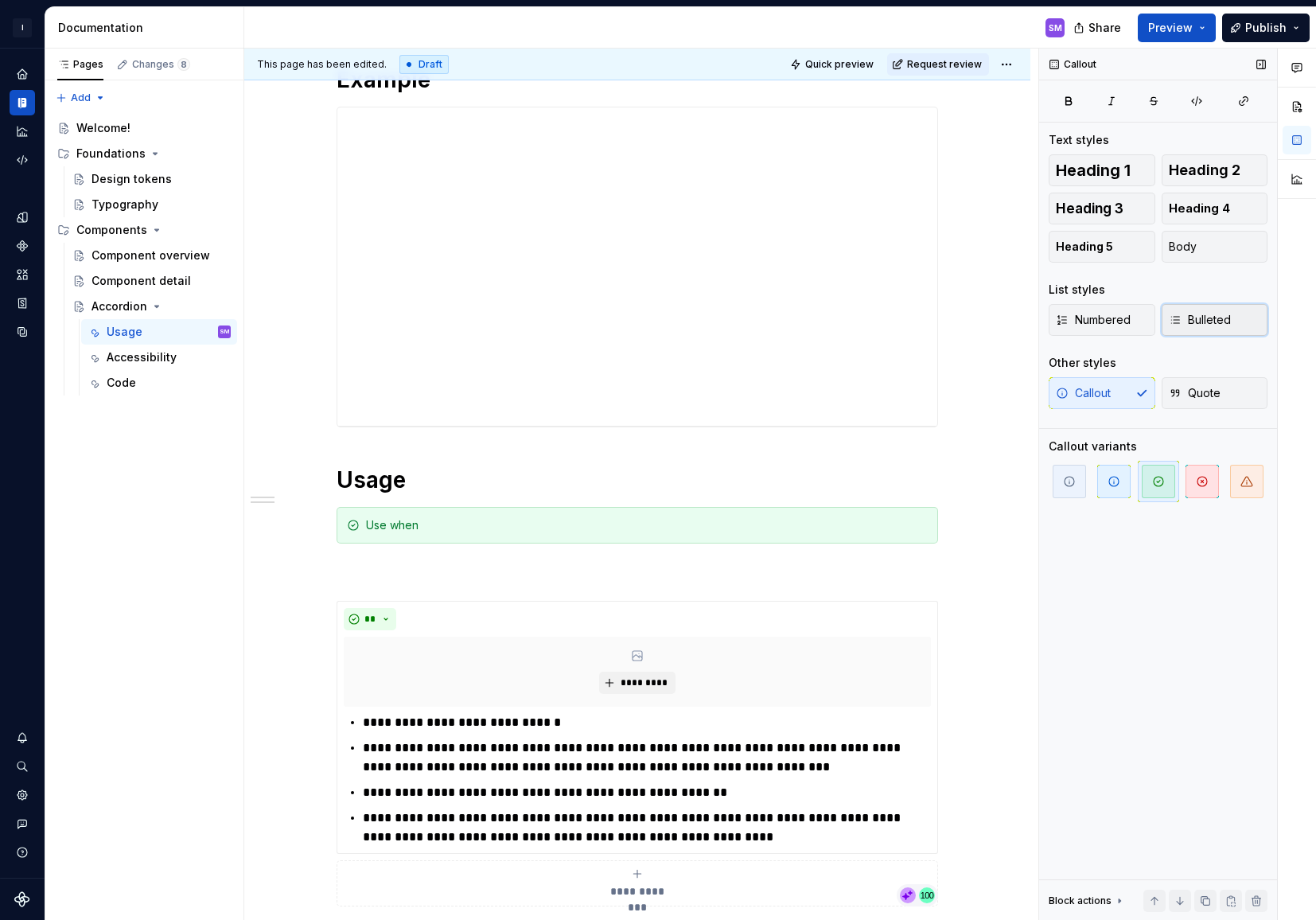
click at [1204, 321] on span "Bulleted" at bounding box center [1200, 319] width 62 height 16
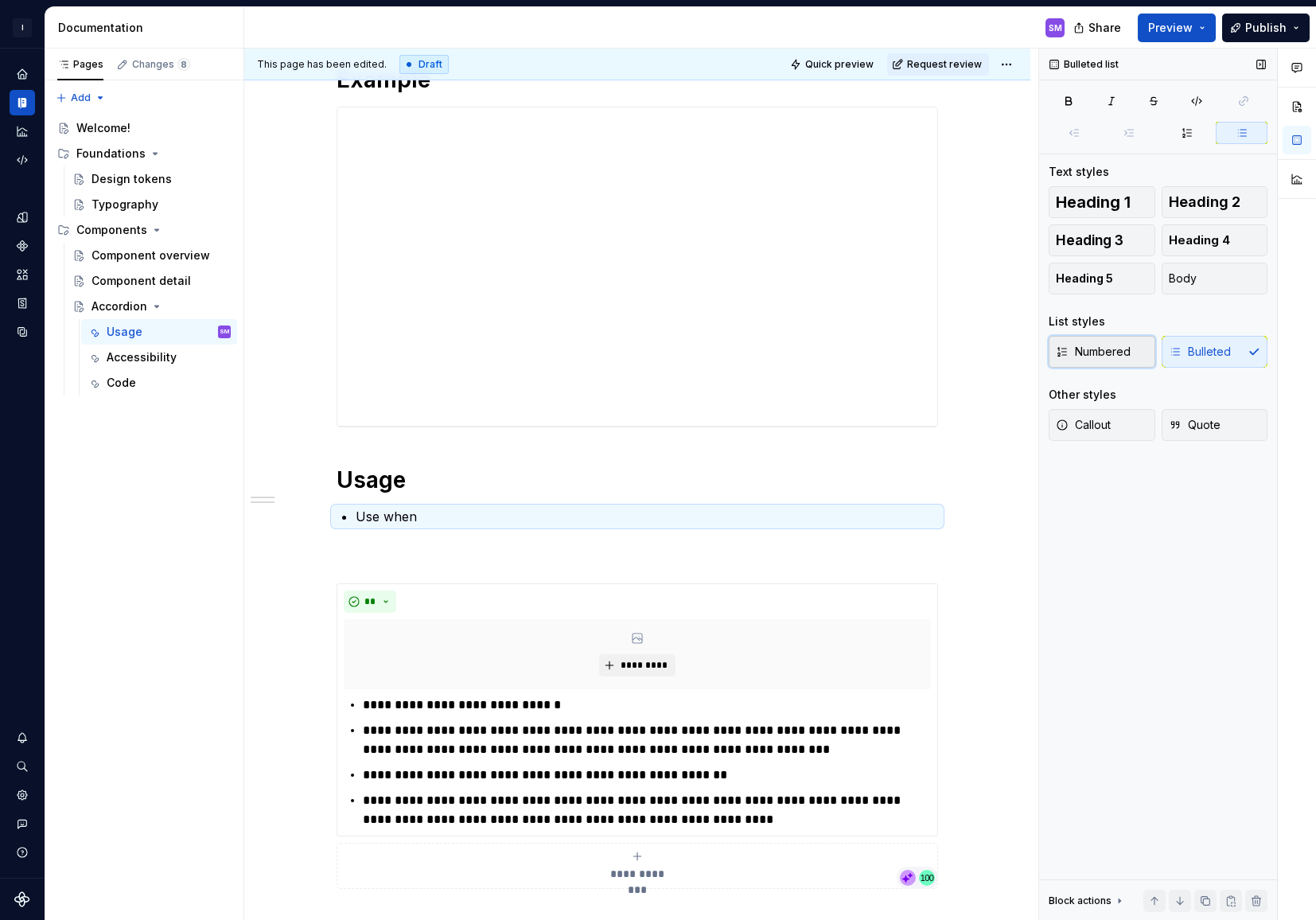
click at [1115, 358] on span "Numbered" at bounding box center [1093, 352] width 75 height 16
click at [1110, 196] on span "Heading 1" at bounding box center [1093, 202] width 75 height 16
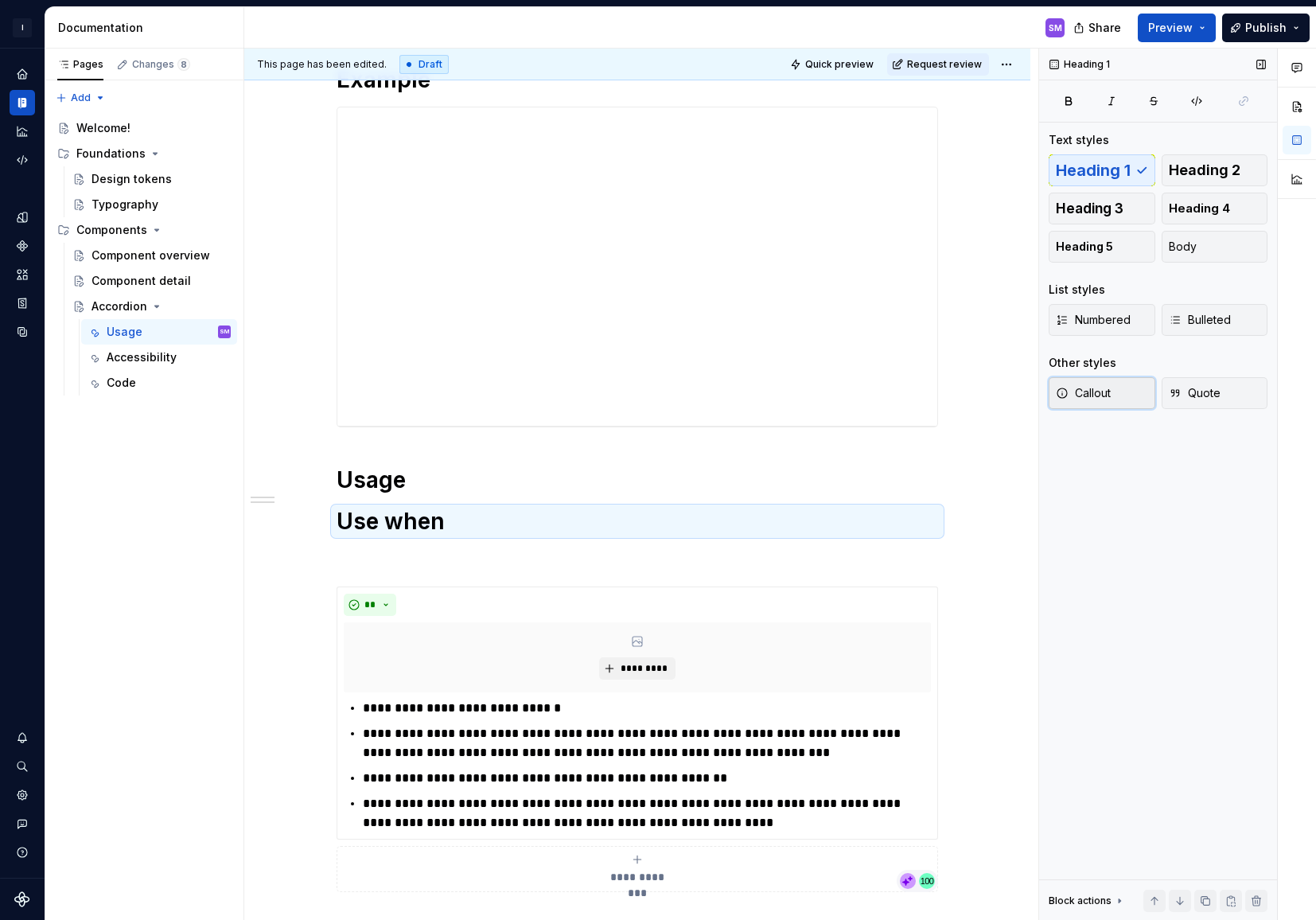
click at [1114, 400] on button "Callout" at bounding box center [1102, 392] width 107 height 31
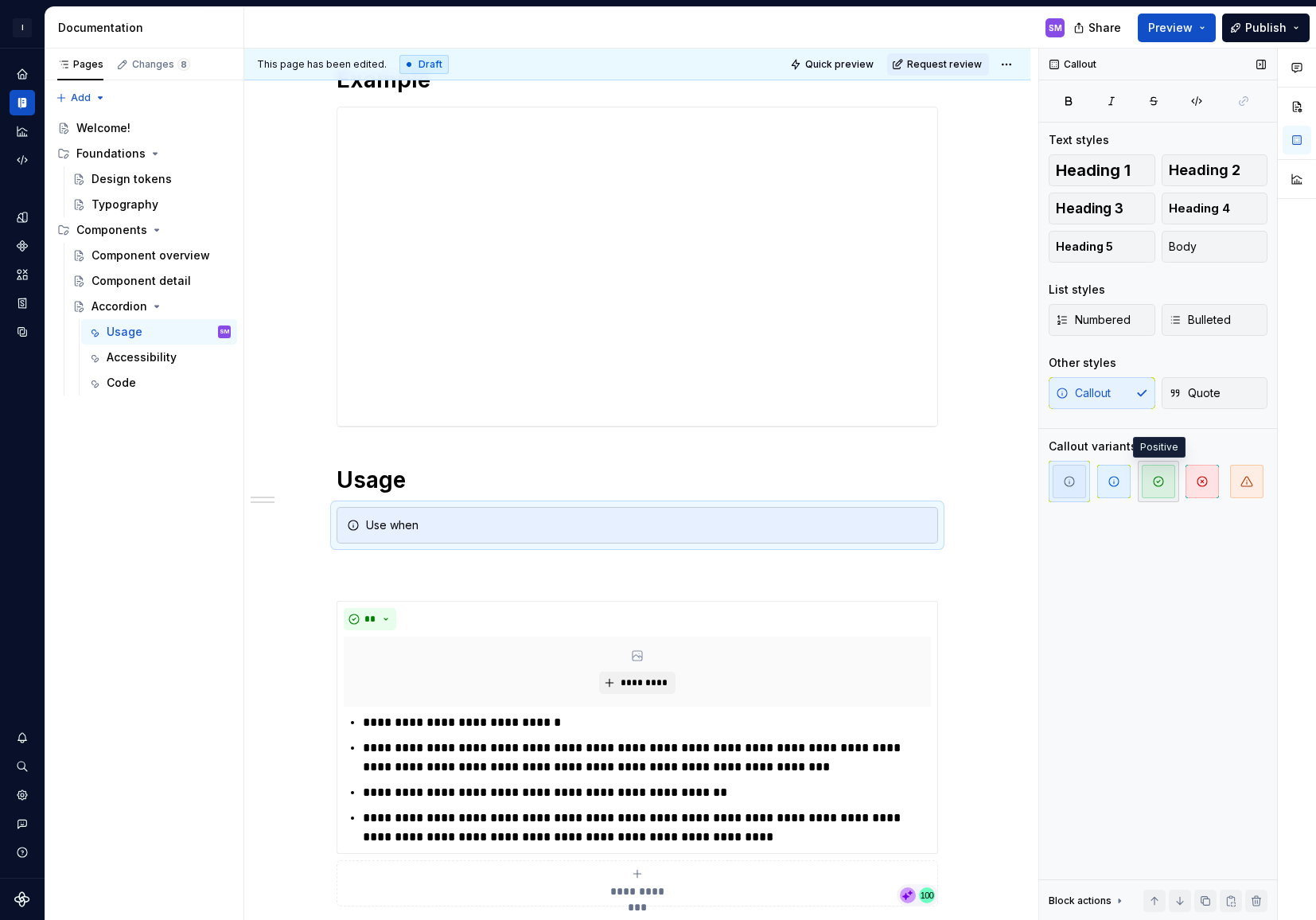
click at [1149, 484] on span "button" at bounding box center [1158, 481] width 33 height 33
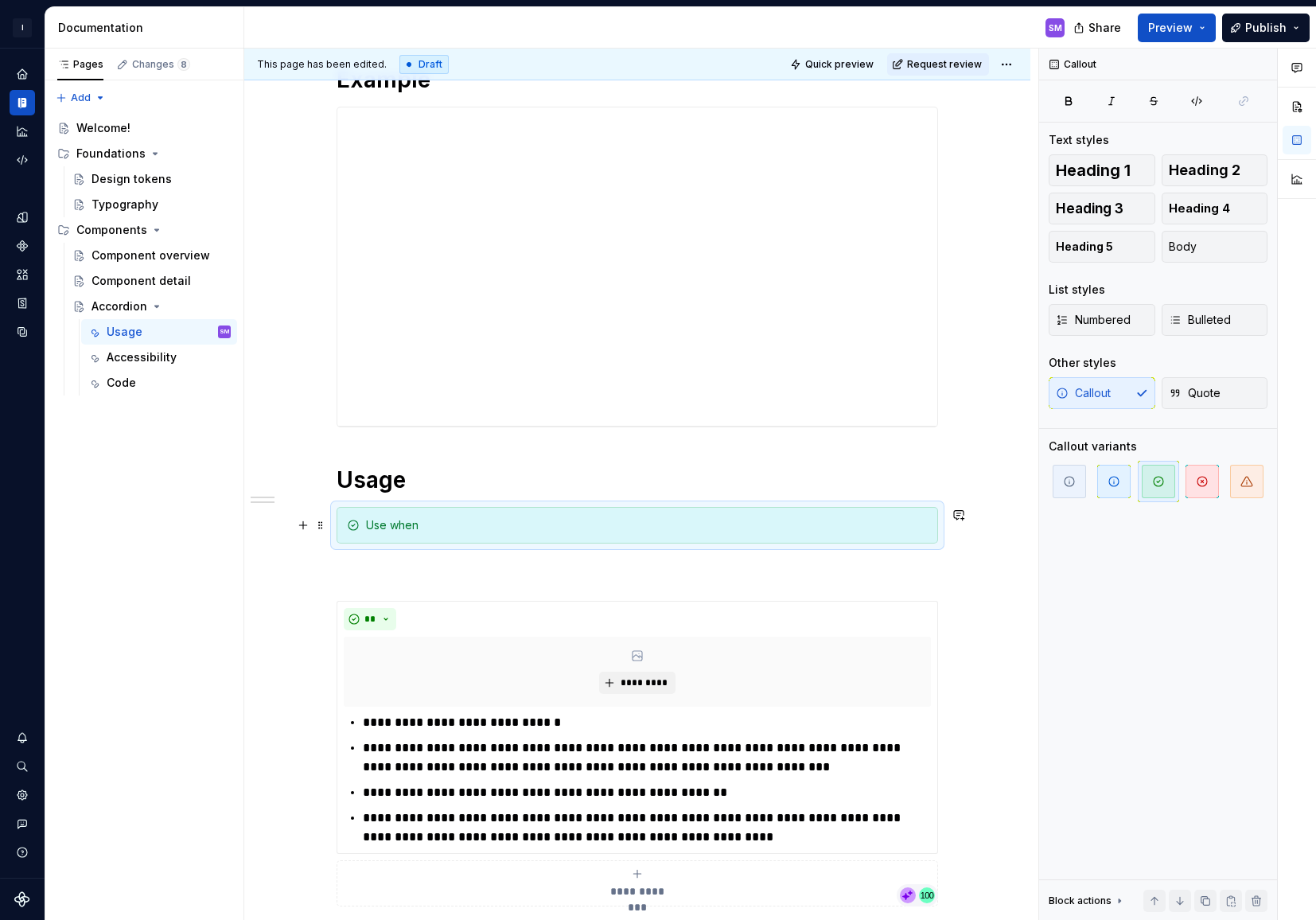
click at [490, 516] on div "Use when" at bounding box center [637, 525] width 602 height 37
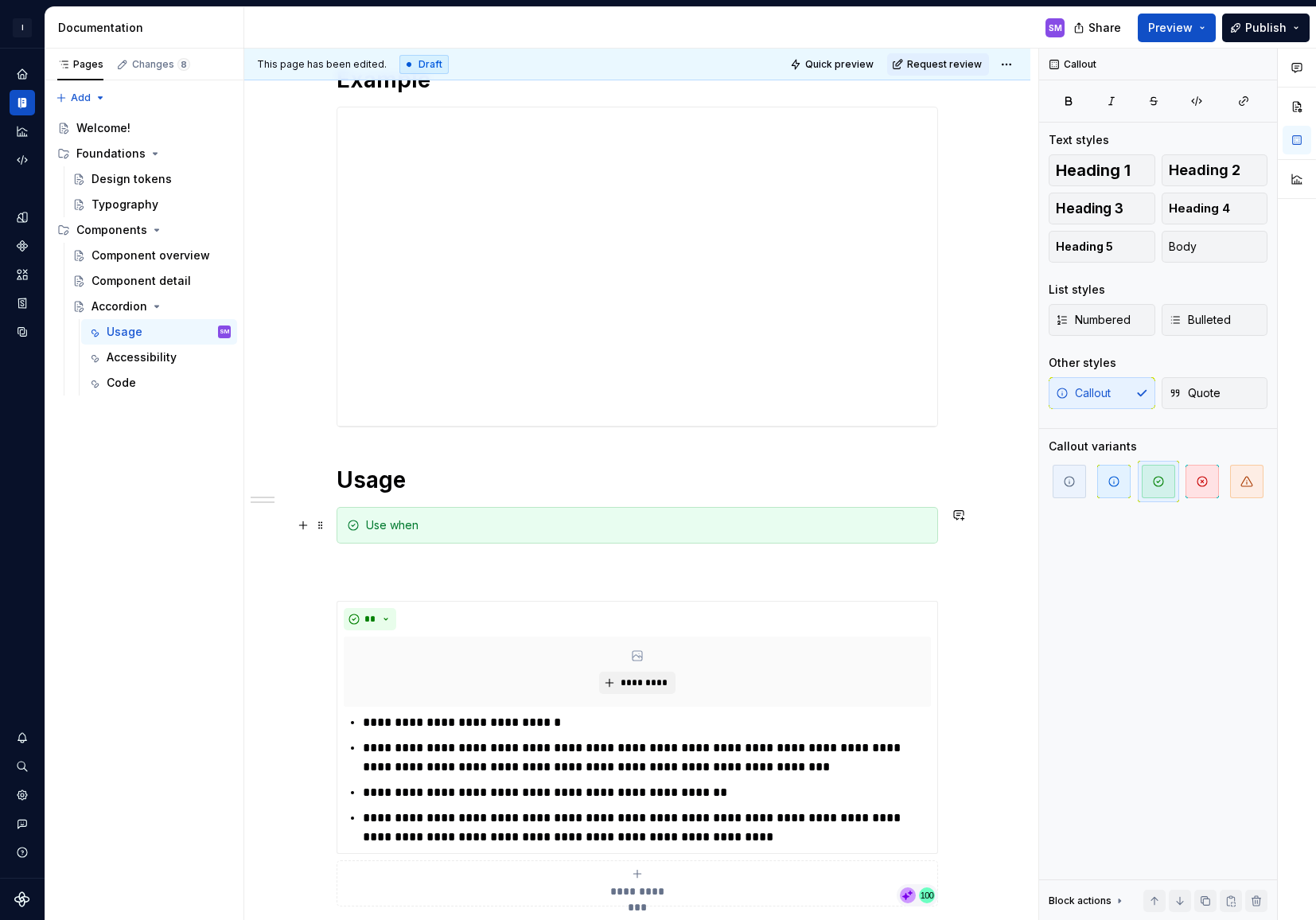
click at [472, 524] on div "Use when" at bounding box center [647, 525] width 562 height 16
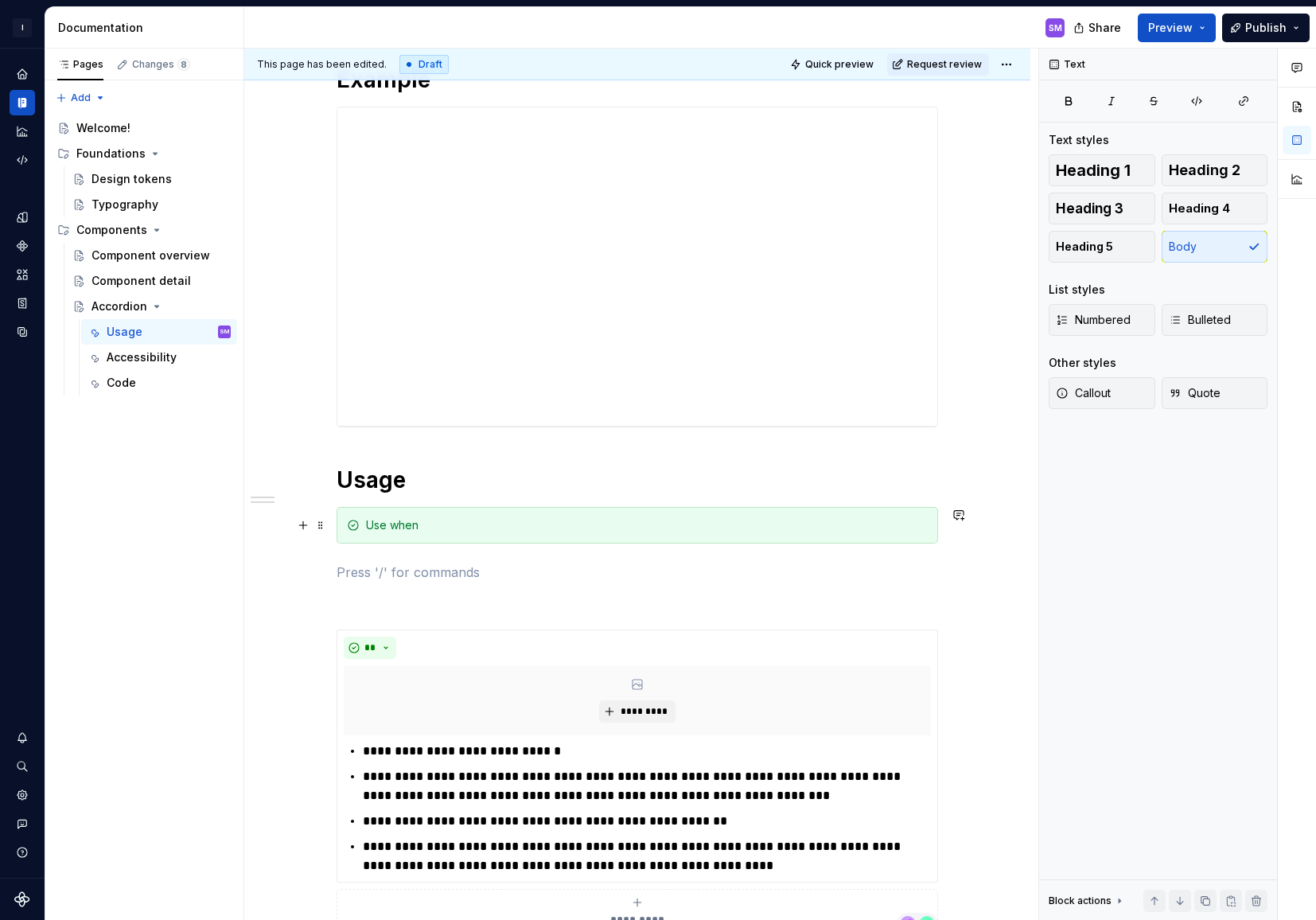
click at [451, 535] on div "Use when" at bounding box center [637, 525] width 602 height 37
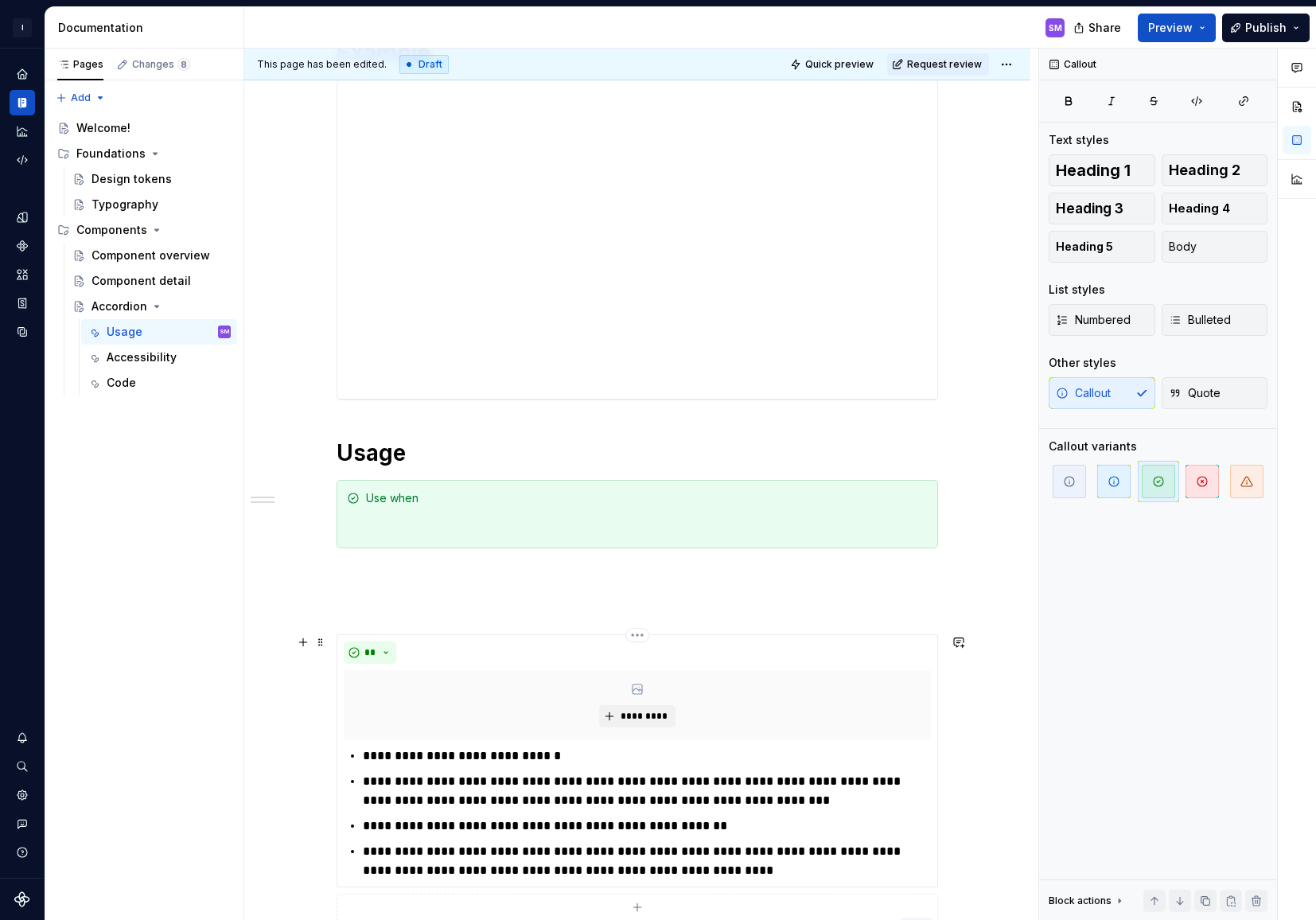
scroll to position [330, 0]
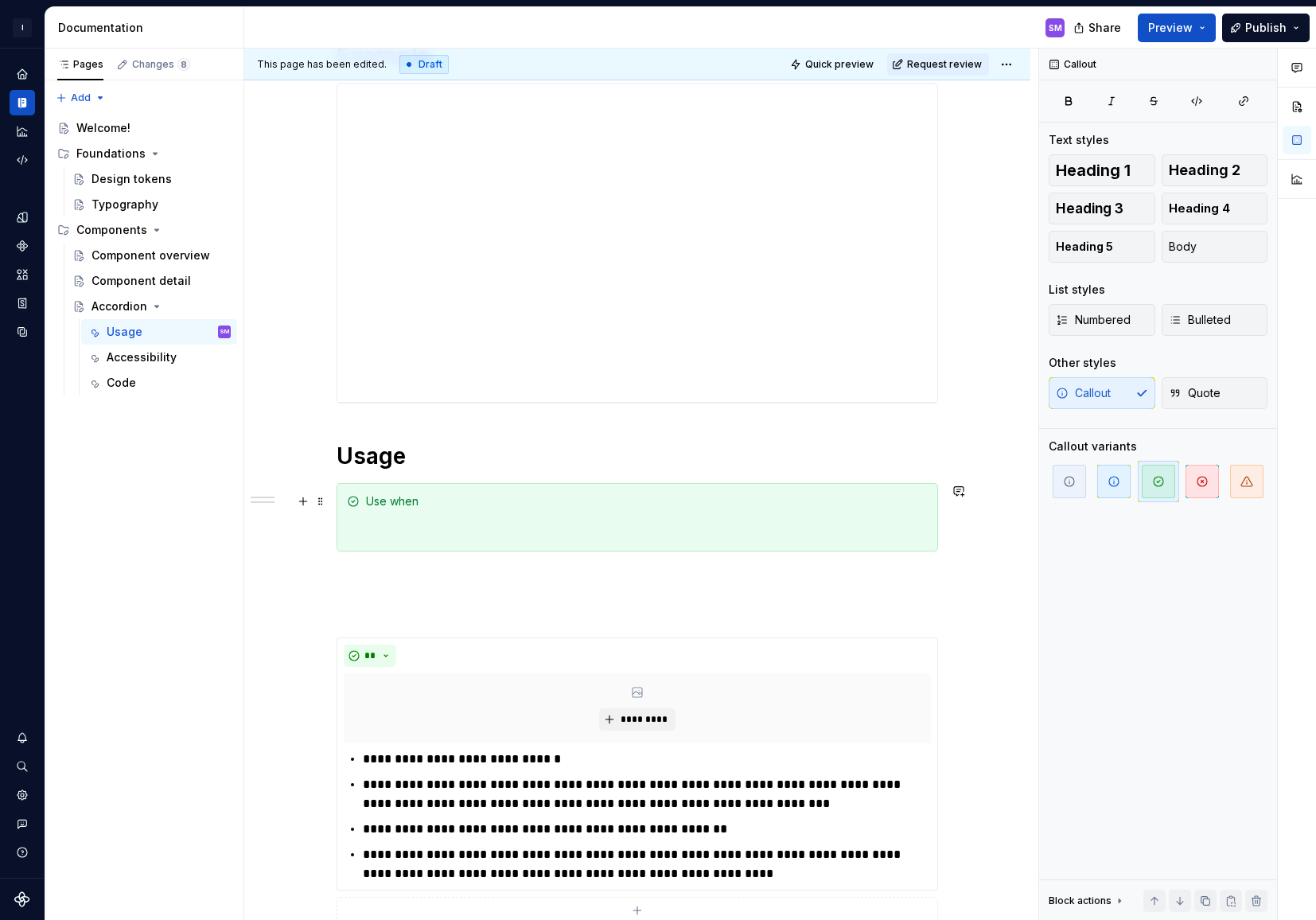
click at [433, 505] on div "Use when" at bounding box center [647, 517] width 562 height 48
drag, startPoint x: 432, startPoint y: 504, endPoint x: 370, endPoint y: 503, distance: 62.0
click at [370, 503] on div "Use when" at bounding box center [647, 517] width 562 height 48
click at [534, 472] on button "button" at bounding box center [532, 472] width 22 height 22
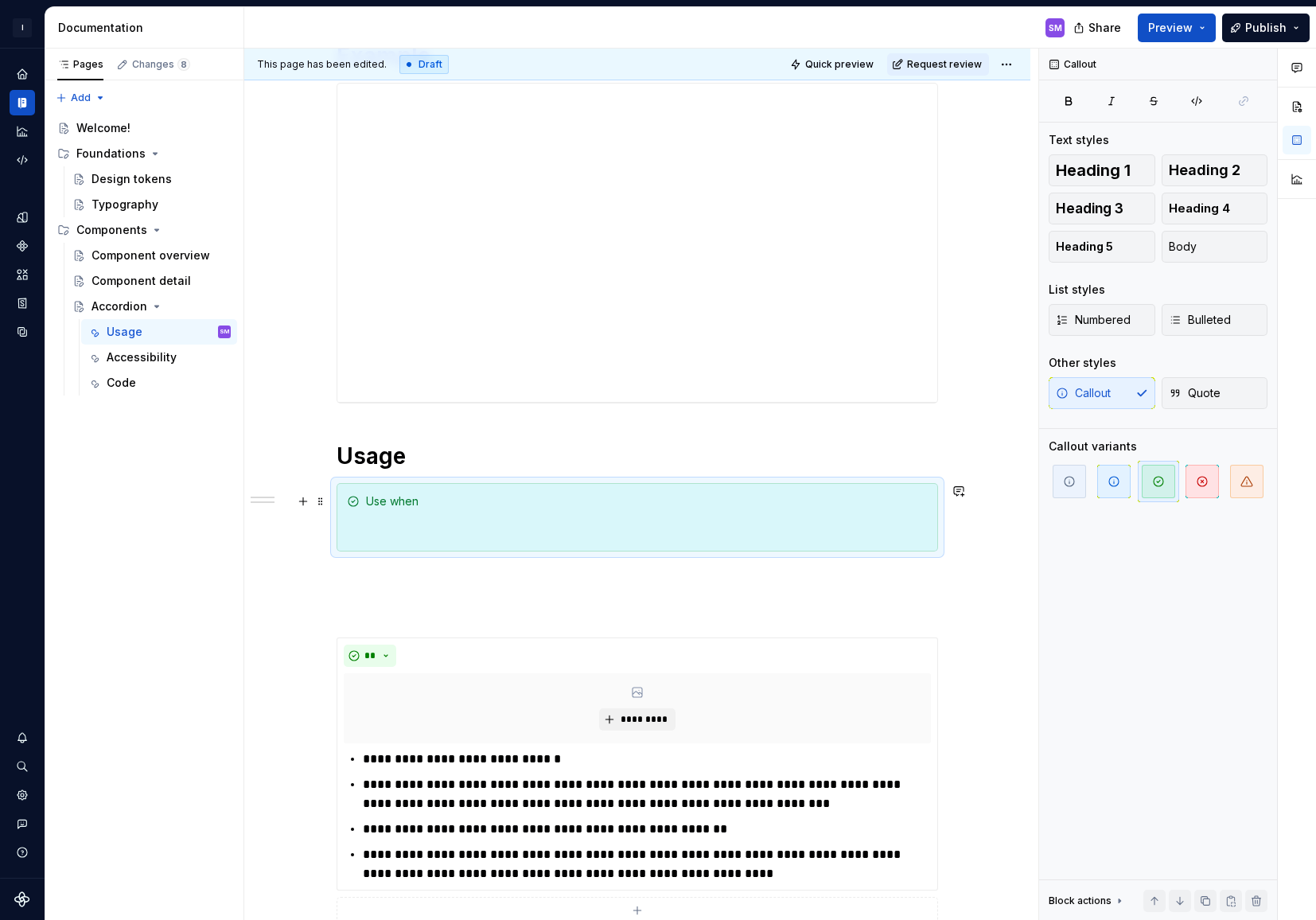
click at [489, 528] on div "Use when" at bounding box center [647, 517] width 562 height 48
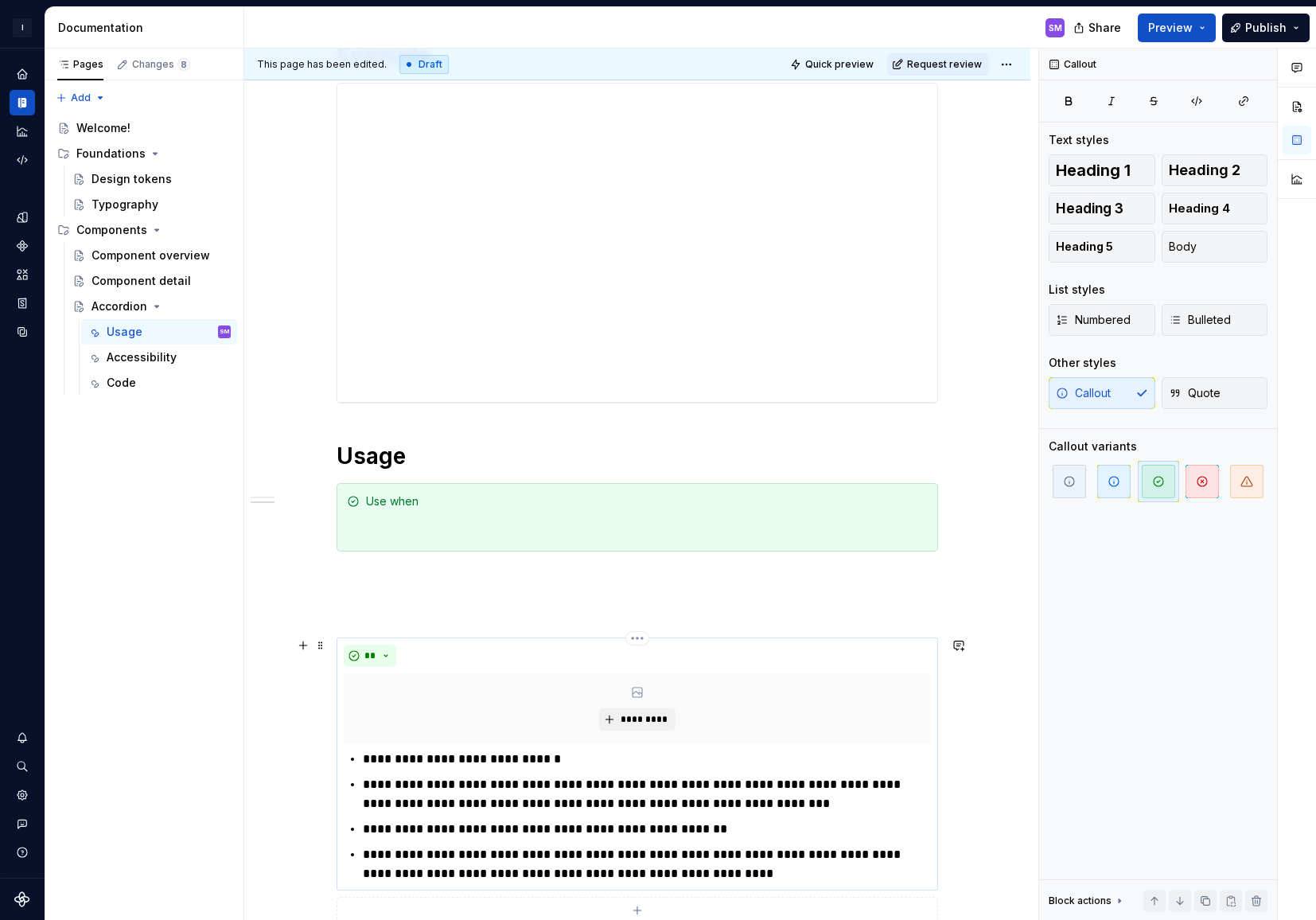
scroll to position [422, 0]
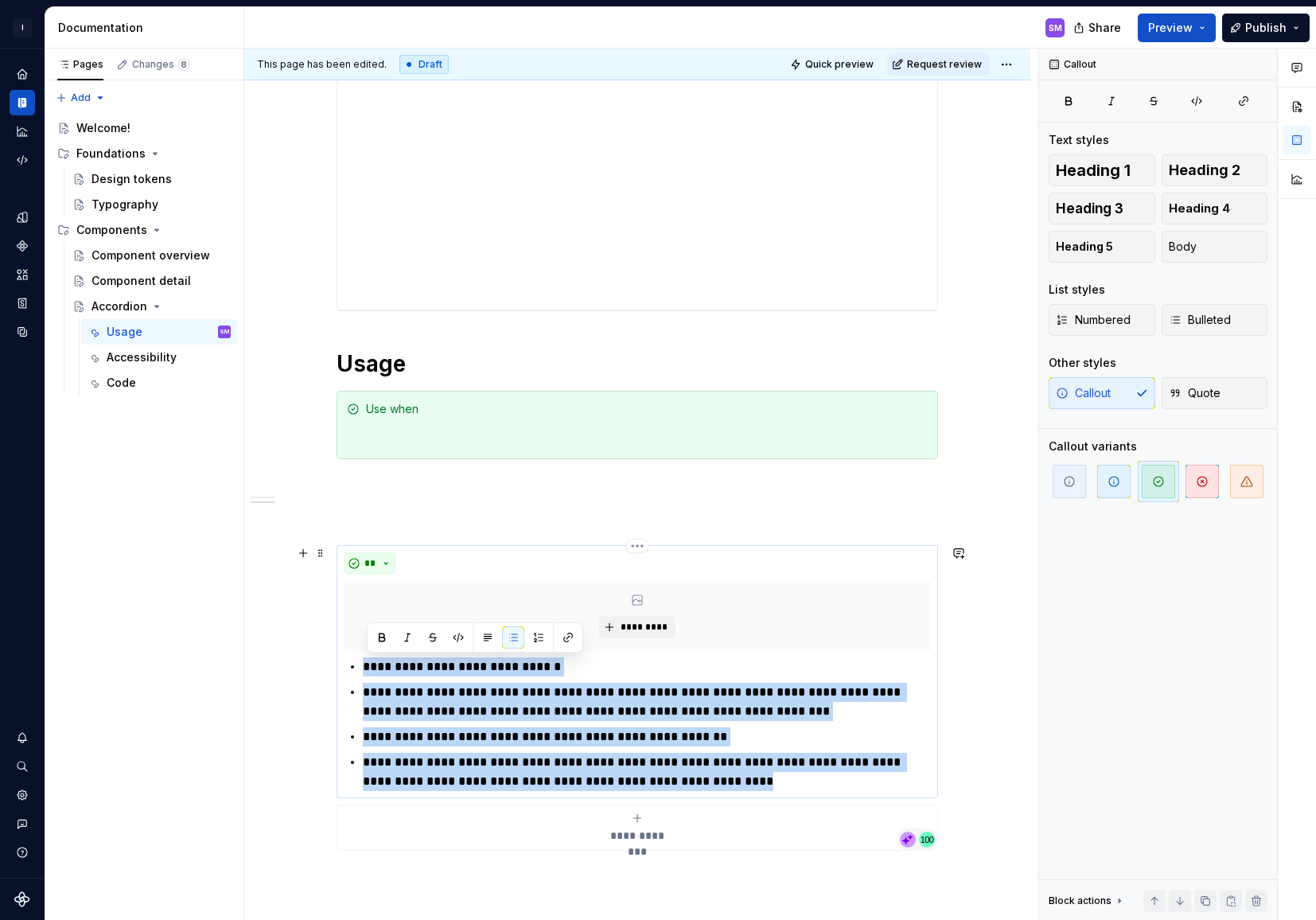
drag, startPoint x: 745, startPoint y: 786, endPoint x: 364, endPoint y: 673, distance: 397.4
click at [364, 673] on div "**********" at bounding box center [637, 724] width 587 height 133
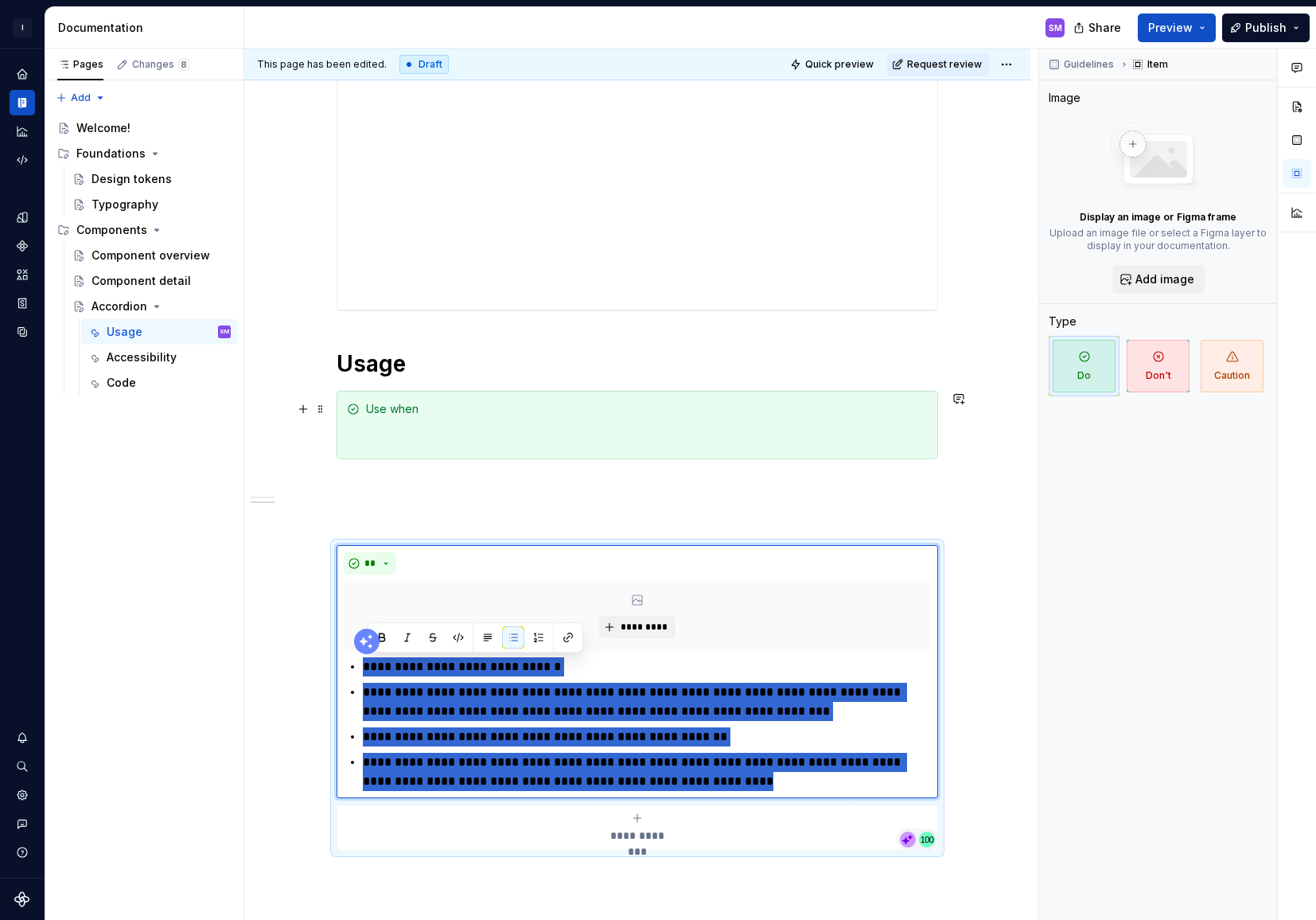
click at [426, 438] on div "Use when" at bounding box center [647, 425] width 562 height 48
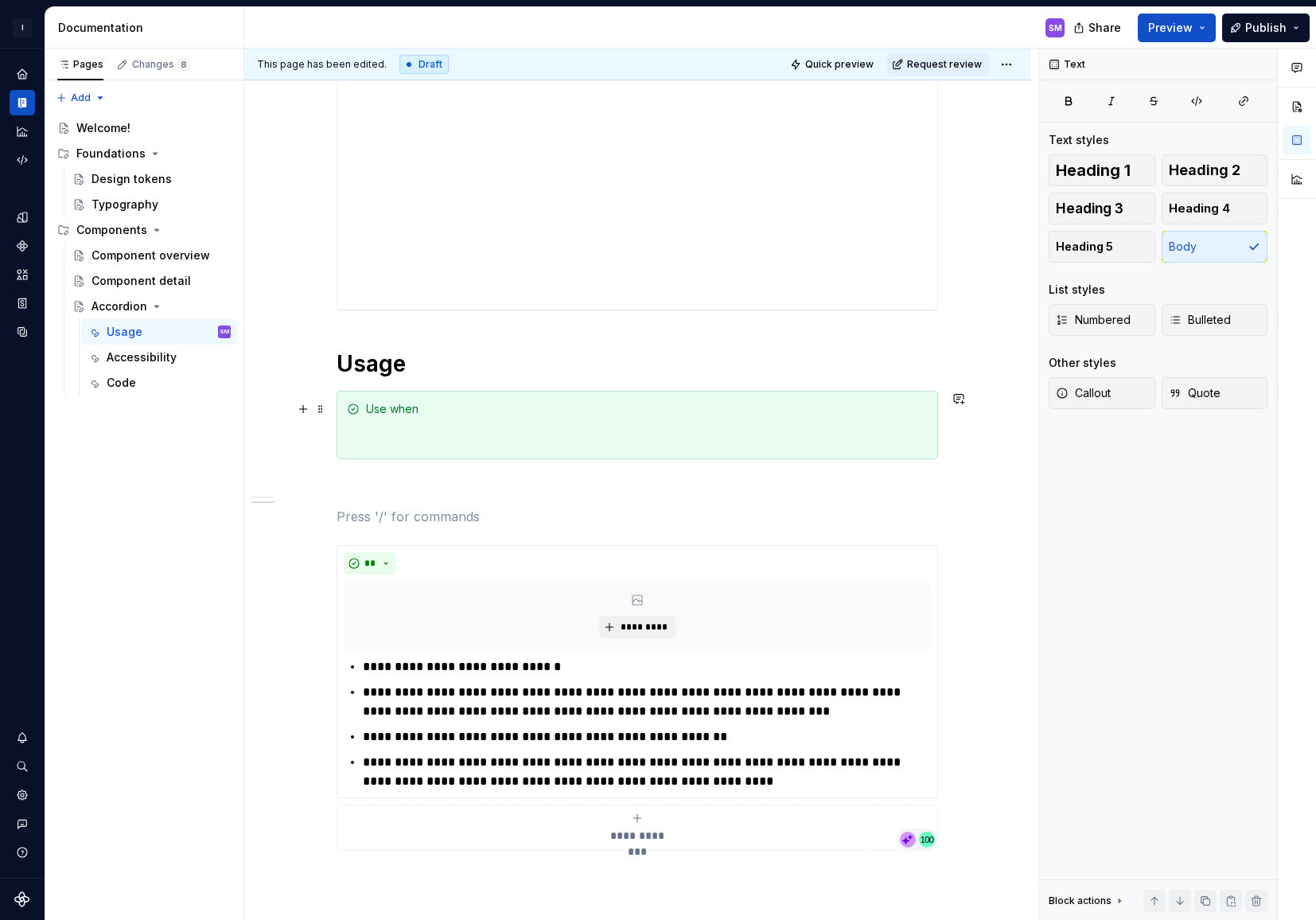
click at [405, 431] on div "Use when" at bounding box center [647, 425] width 562 height 48
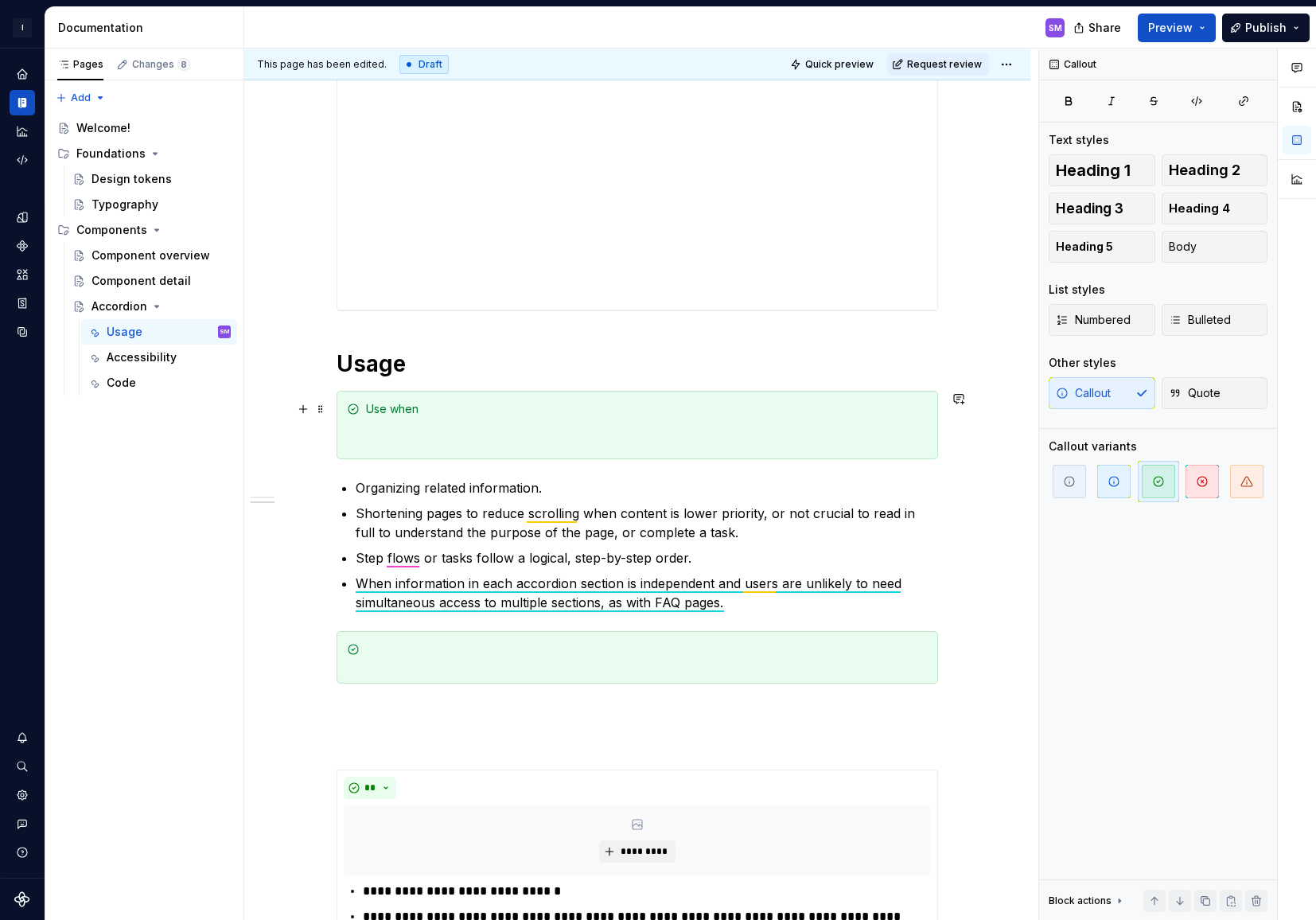
click at [412, 443] on div "Use when" at bounding box center [647, 425] width 562 height 48
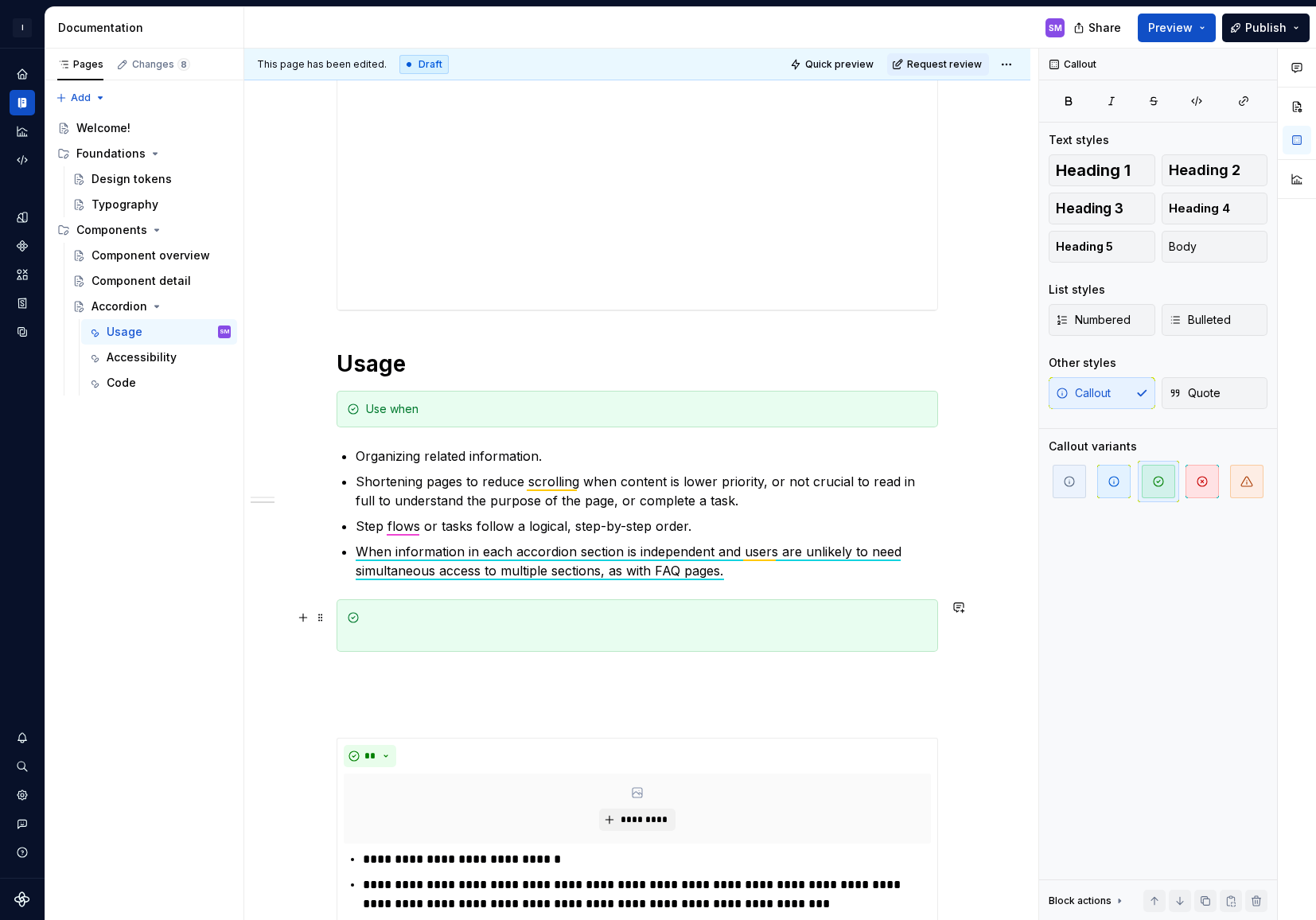
click at [534, 633] on div at bounding box center [647, 624] width 562 height 31
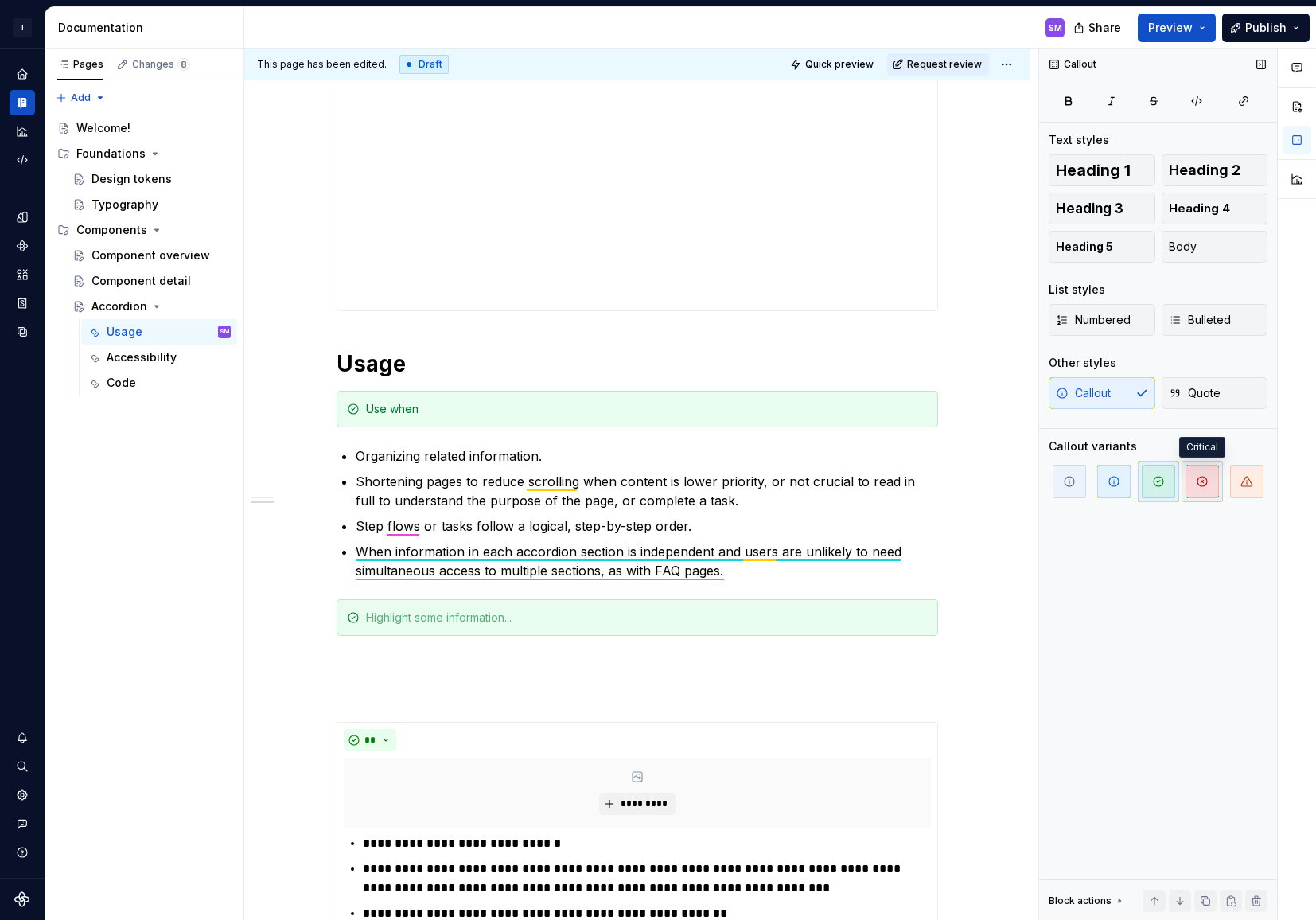
click at [1203, 483] on icon "button" at bounding box center [1202, 481] width 9 height 9
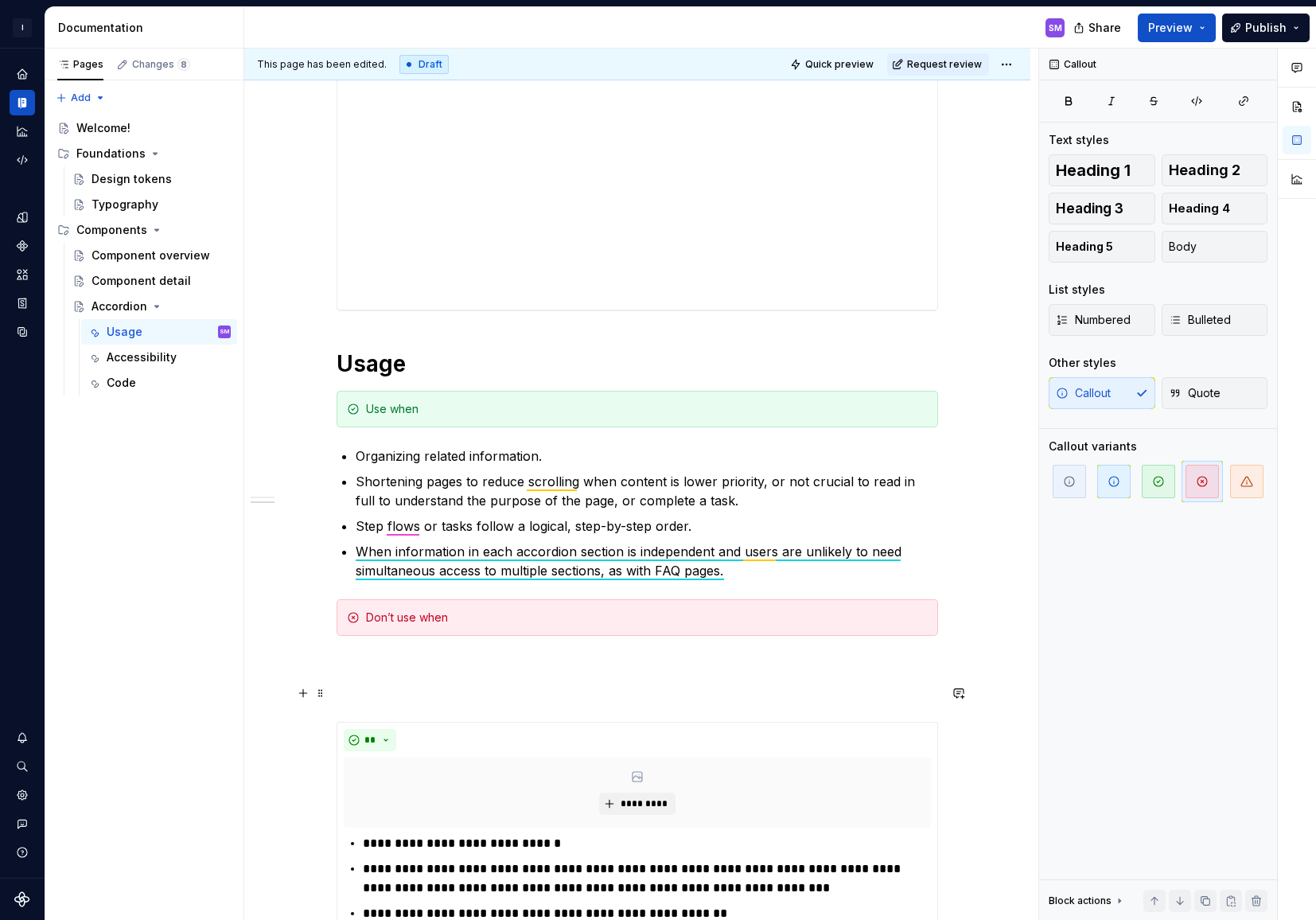
click at [533, 685] on p at bounding box center [637, 693] width 602 height 19
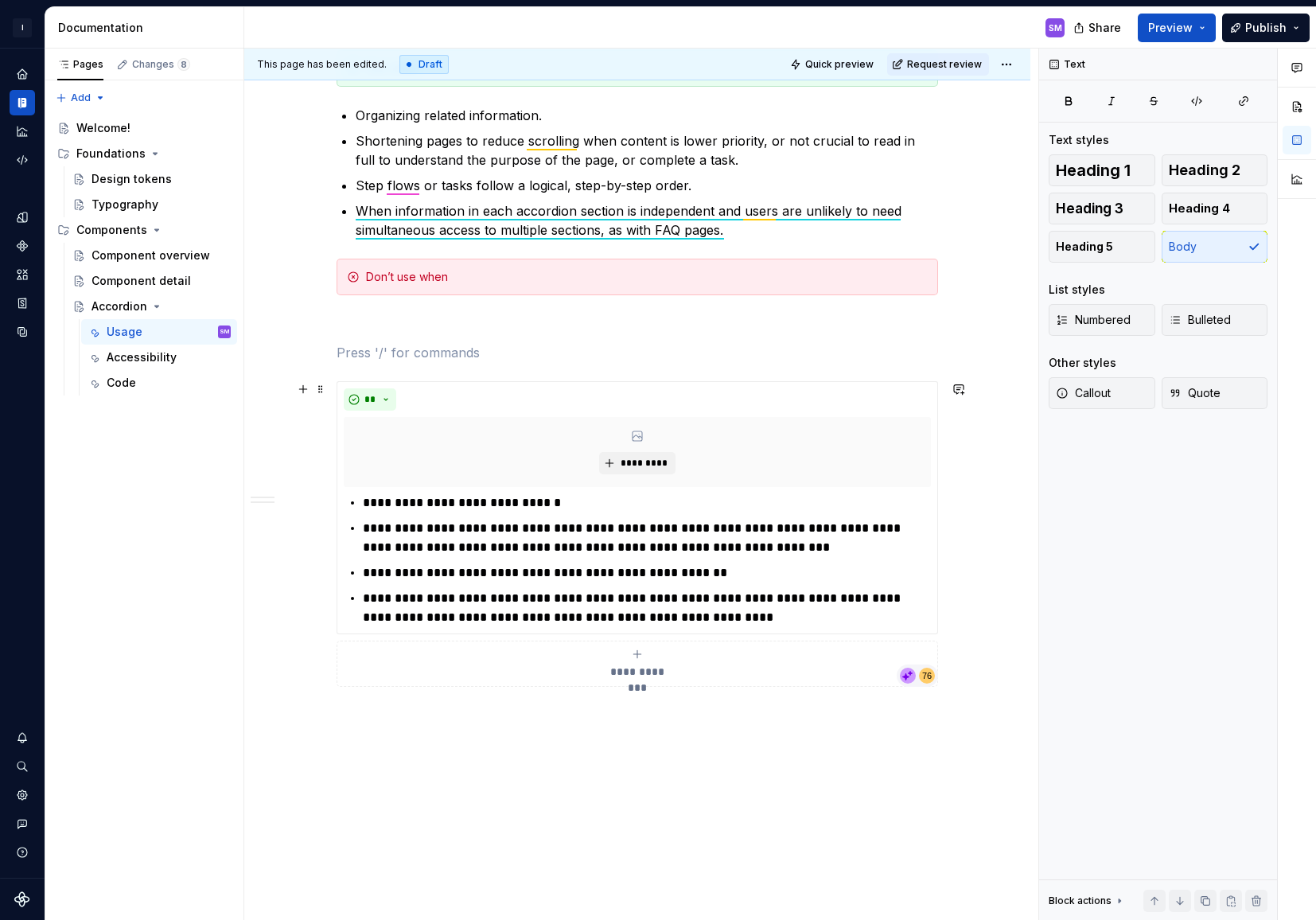
scroll to position [782, 0]
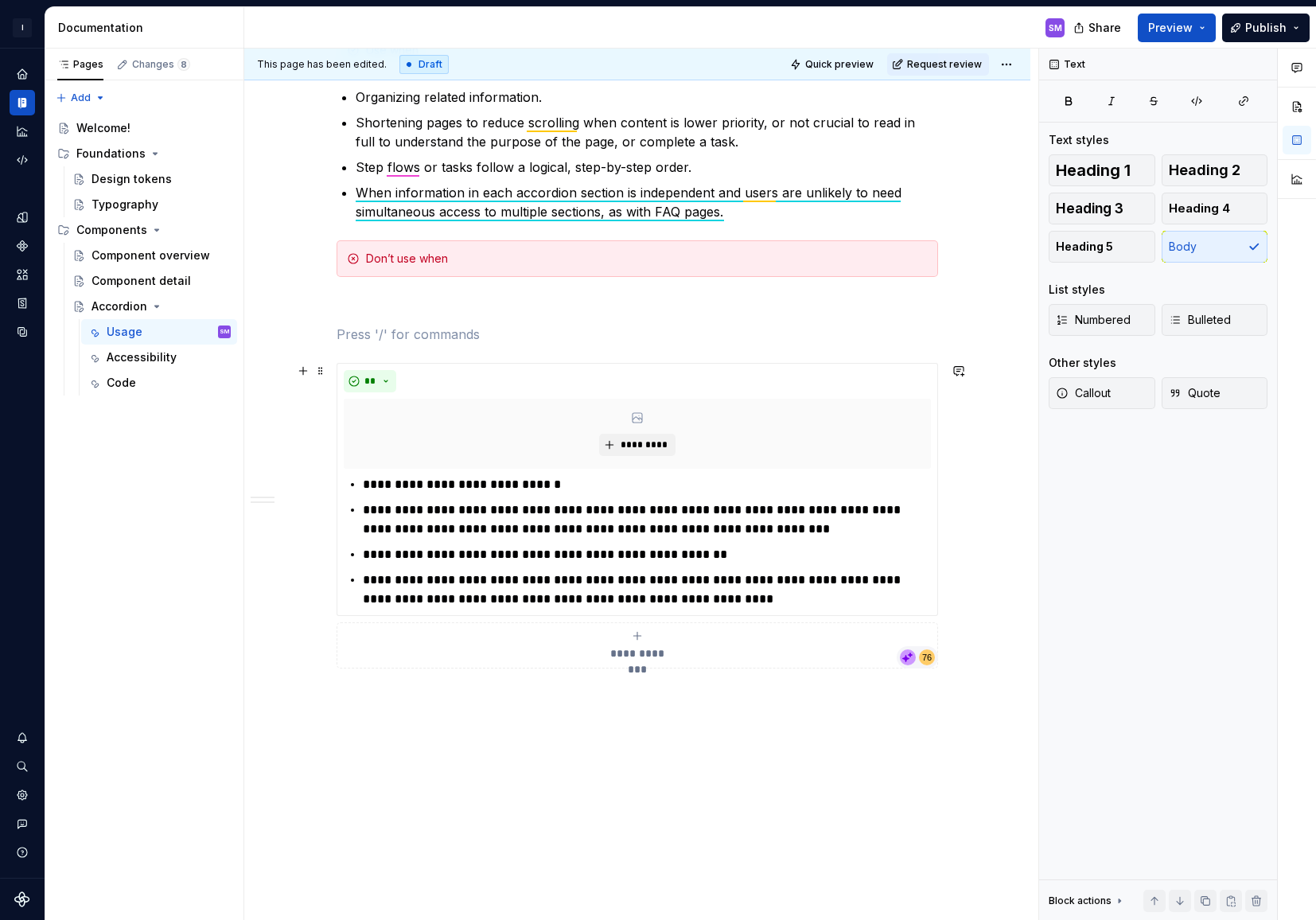
click at [647, 652] on span "**********" at bounding box center [637, 653] width 73 height 16
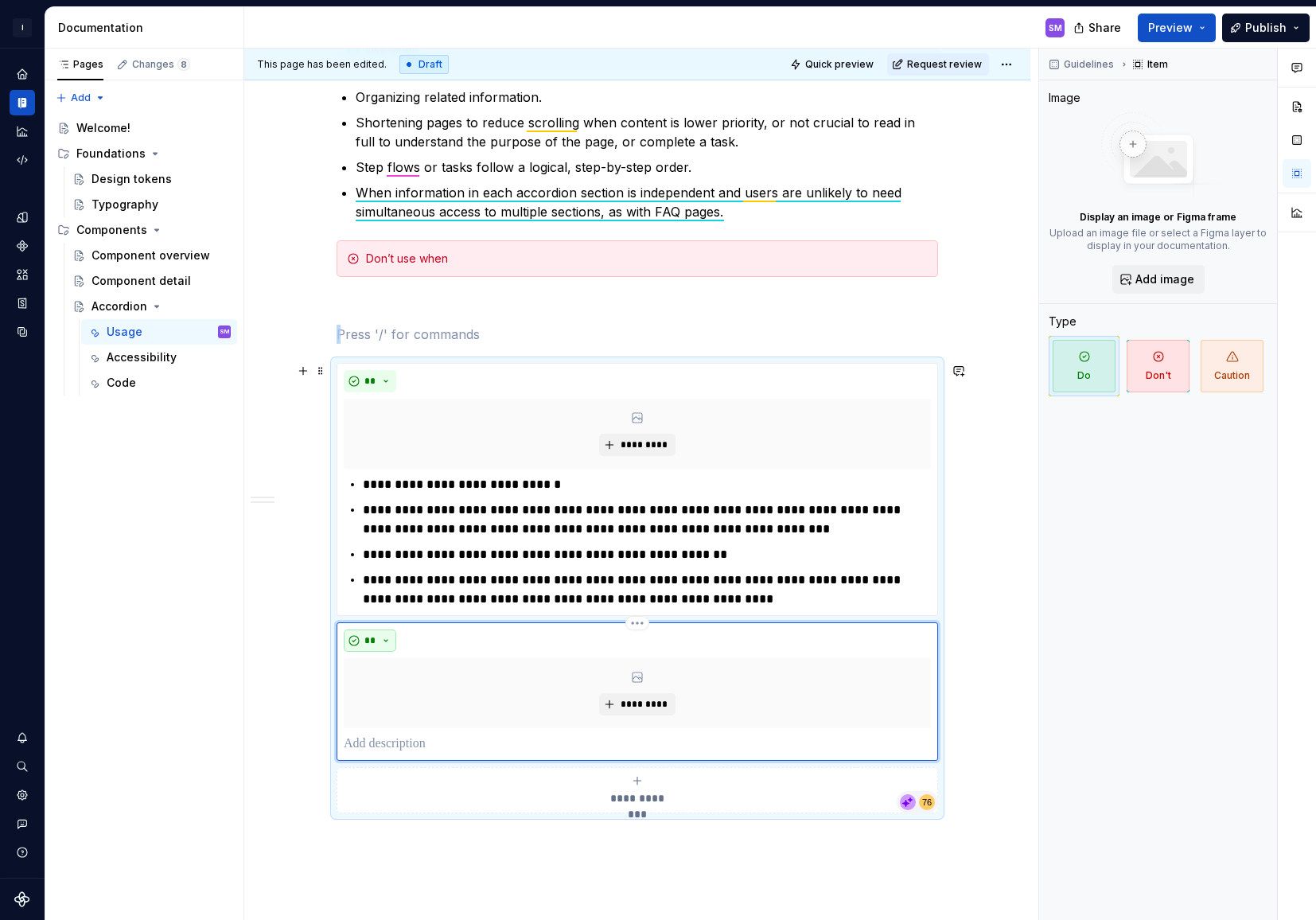
click at [392, 642] on button "**" at bounding box center [370, 641] width 53 height 22
click at [405, 697] on div "Don't" at bounding box center [410, 697] width 30 height 16
click at [443, 754] on div "***** *********" at bounding box center [637, 691] width 602 height 138
click at [414, 747] on p at bounding box center [637, 743] width 587 height 19
click at [451, 746] on p at bounding box center [637, 743] width 587 height 19
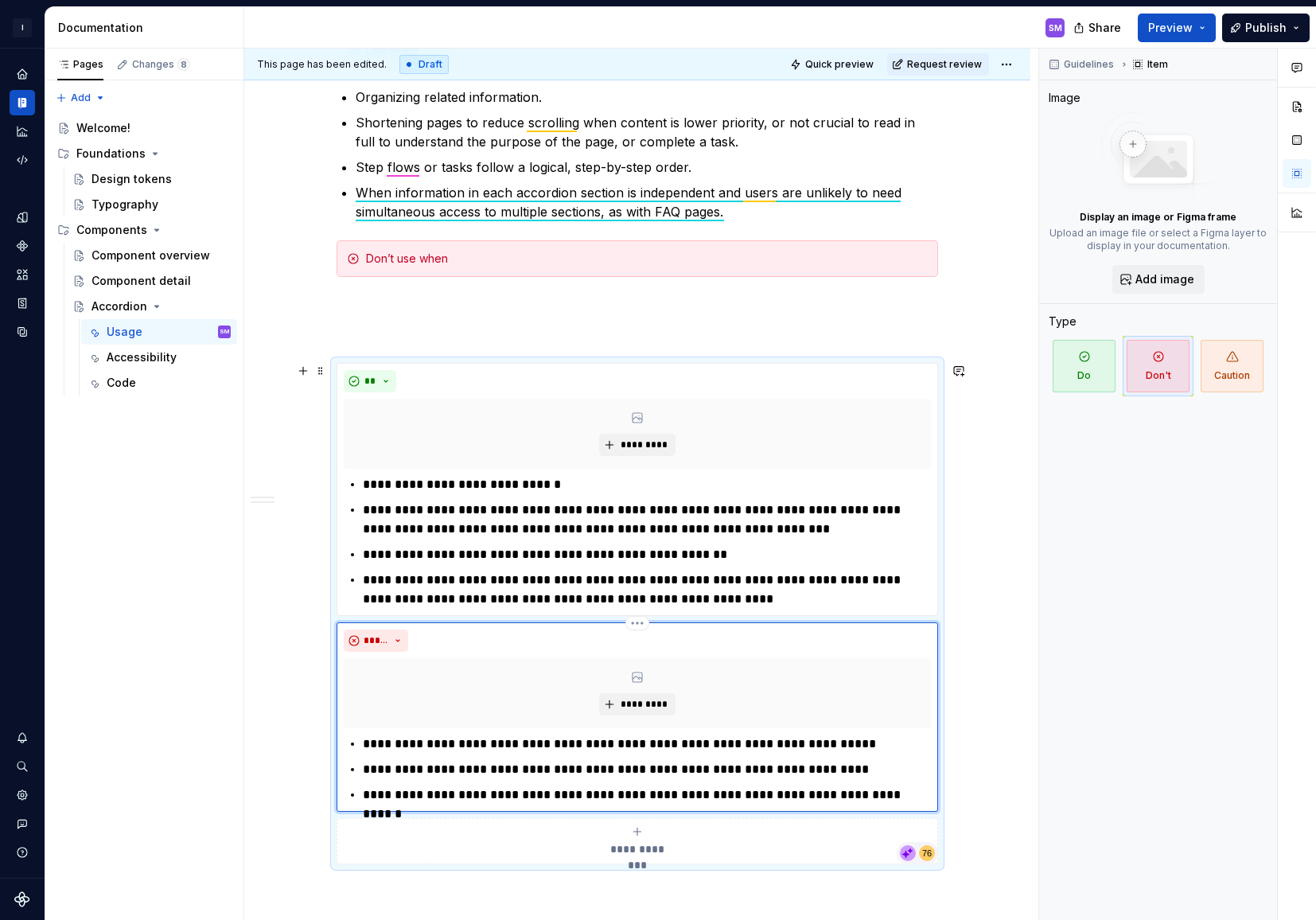
click at [368, 742] on p "**********" at bounding box center [647, 743] width 568 height 19
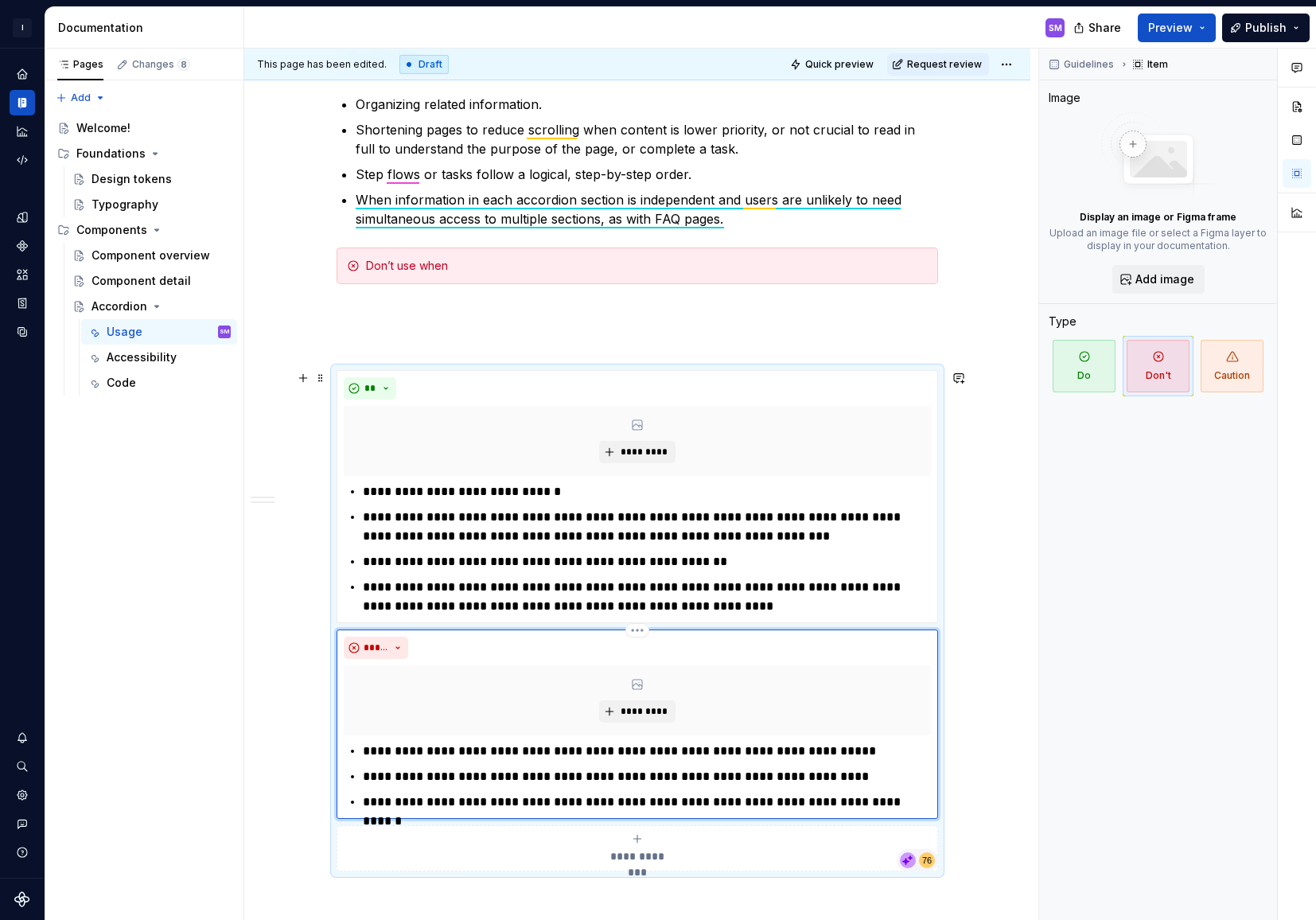
scroll to position [775, 0]
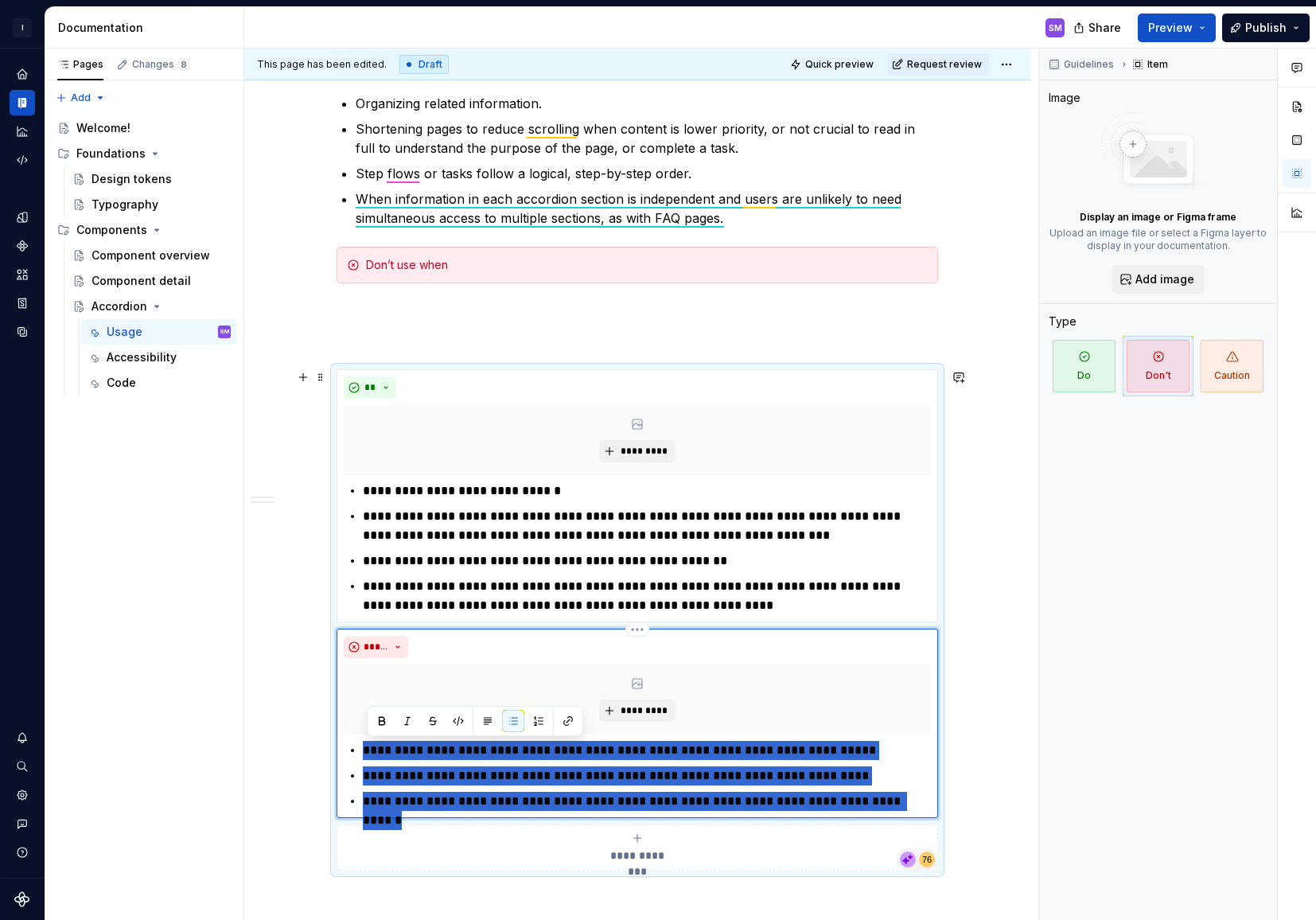
drag, startPoint x: 919, startPoint y: 806, endPoint x: 366, endPoint y: 748, distance: 556.0
click at [366, 748] on ul "**********" at bounding box center [647, 776] width 568 height 70
click at [443, 326] on div "**********" at bounding box center [637, 233] width 602 height 1273
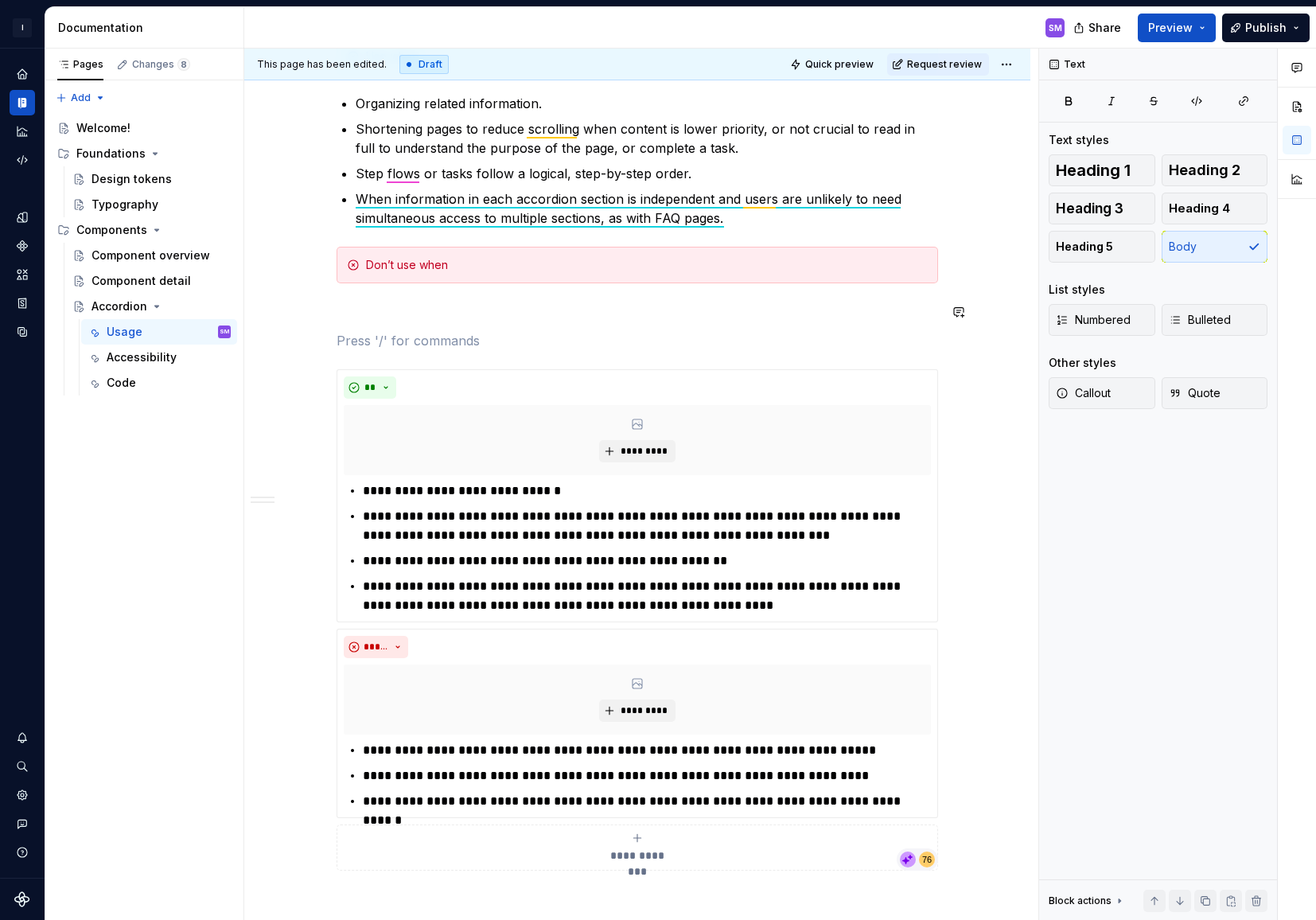
click at [427, 285] on div "**********" at bounding box center [637, 233] width 602 height 1273
click at [478, 274] on div "Don’t use when" at bounding box center [637, 264] width 602 height 37
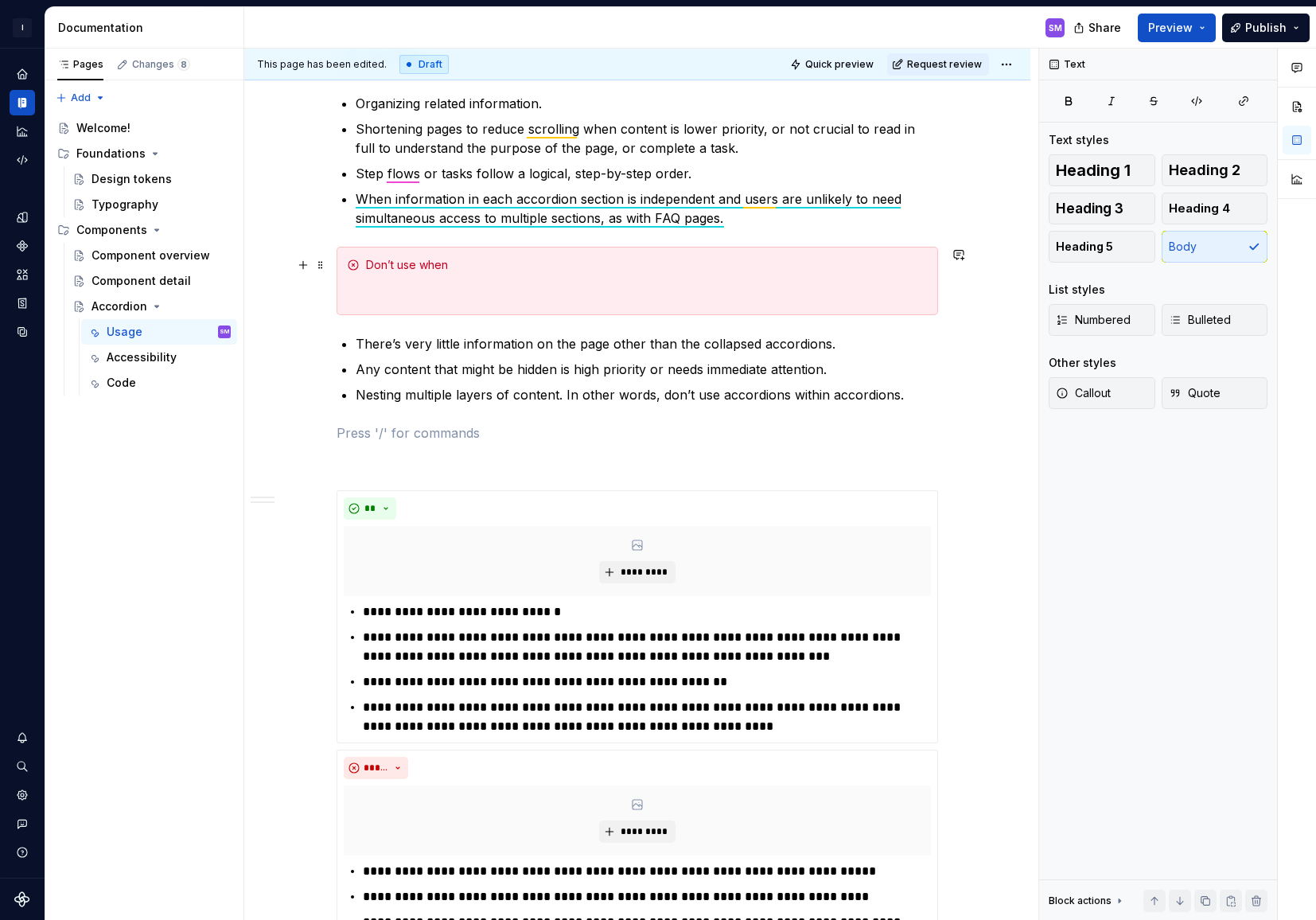
click at [417, 305] on div "Don’t use when" at bounding box center [637, 280] width 602 height 69
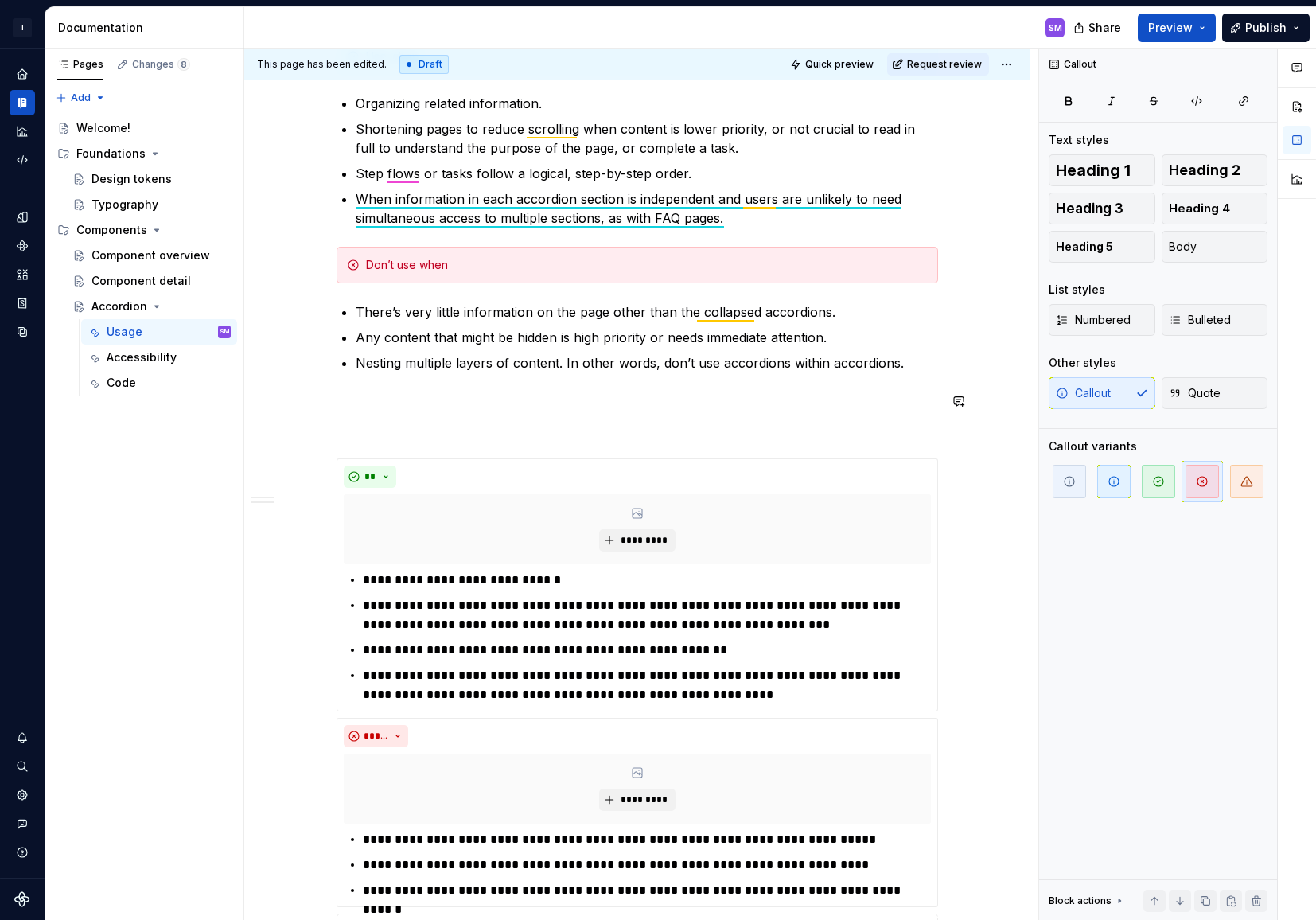
click at [468, 388] on div "**********" at bounding box center [637, 278] width 602 height 1363
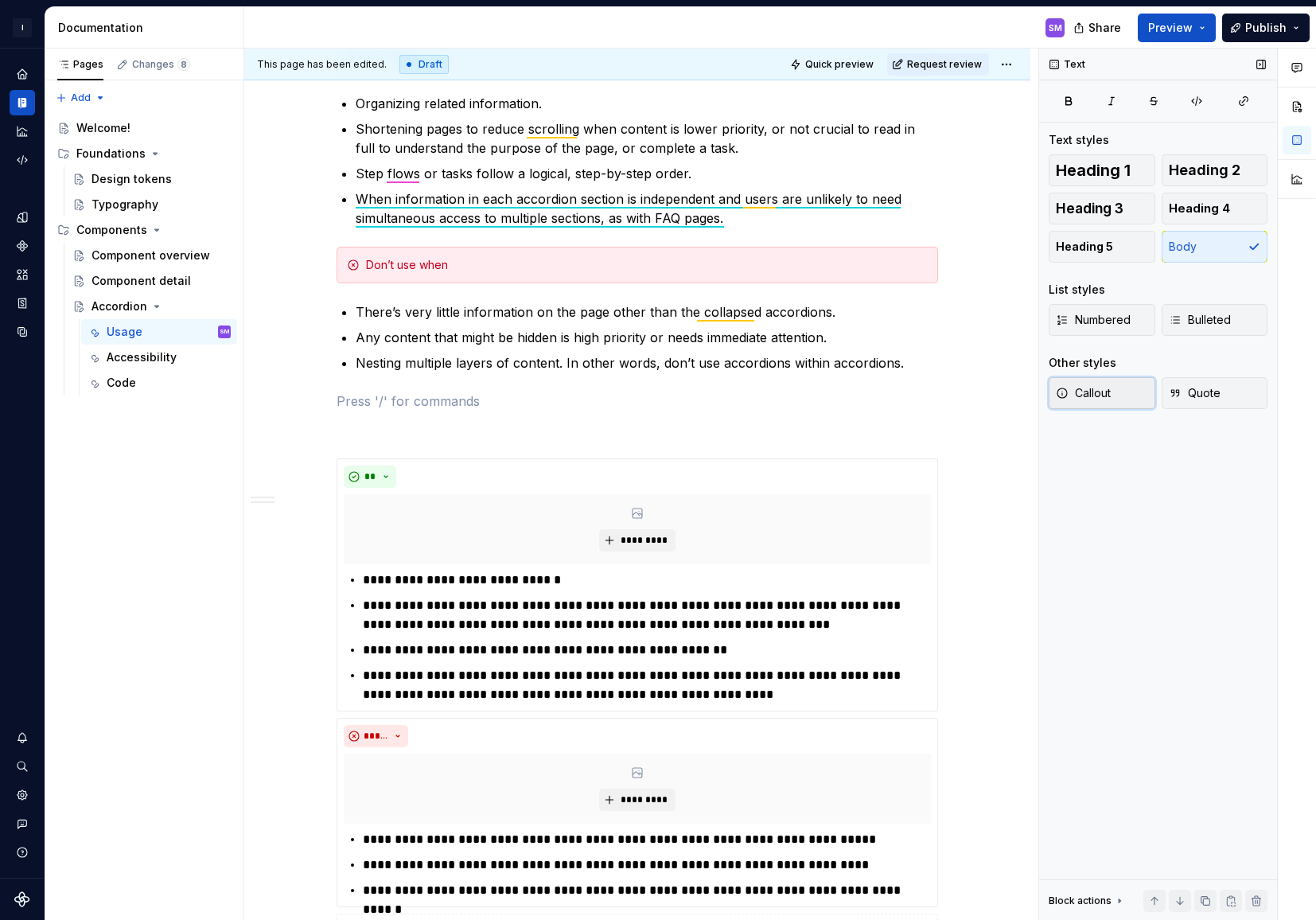
click at [1125, 387] on button "Callout" at bounding box center [1102, 392] width 107 height 31
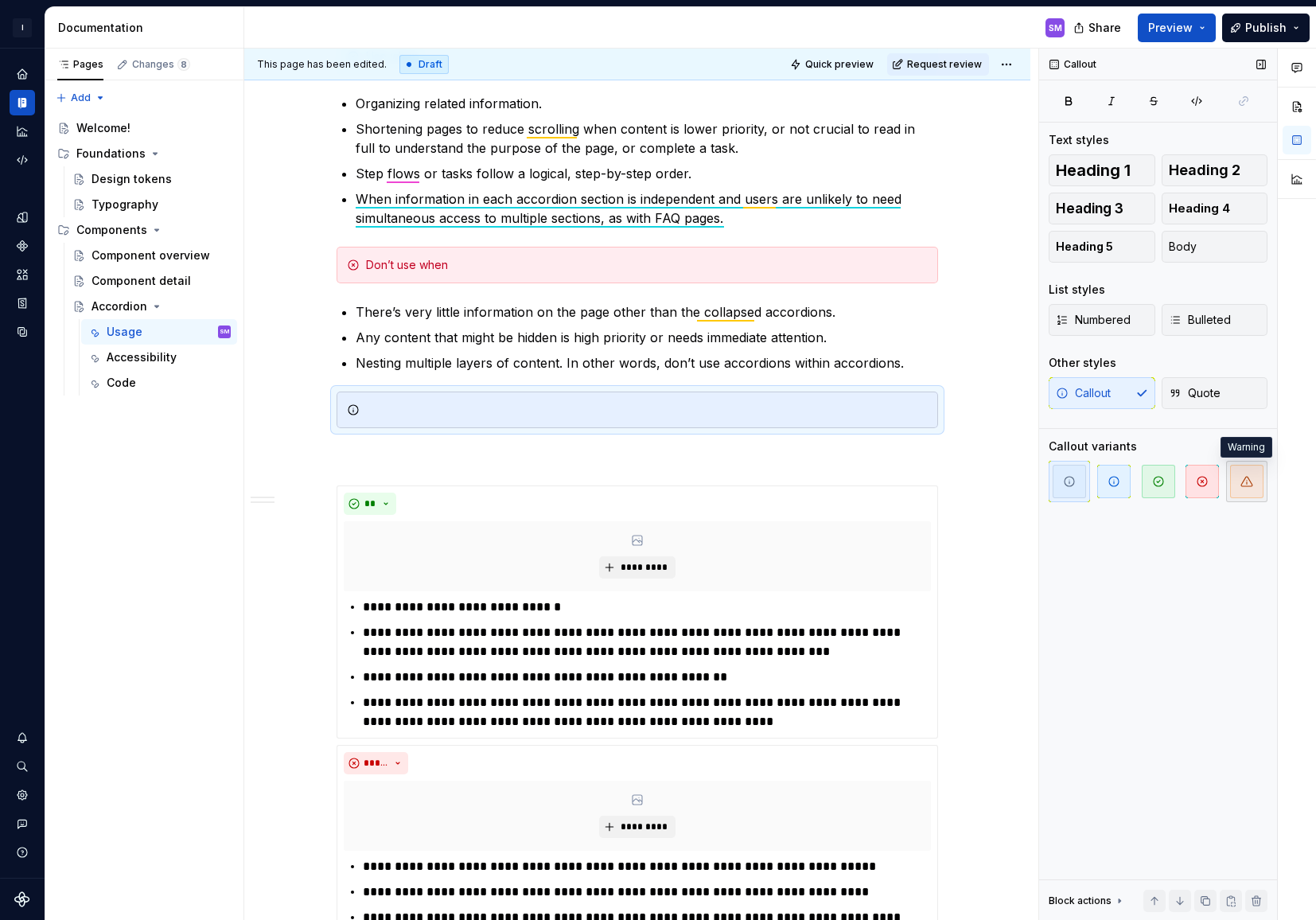
click at [1251, 483] on icon "button" at bounding box center [1246, 481] width 11 height 9
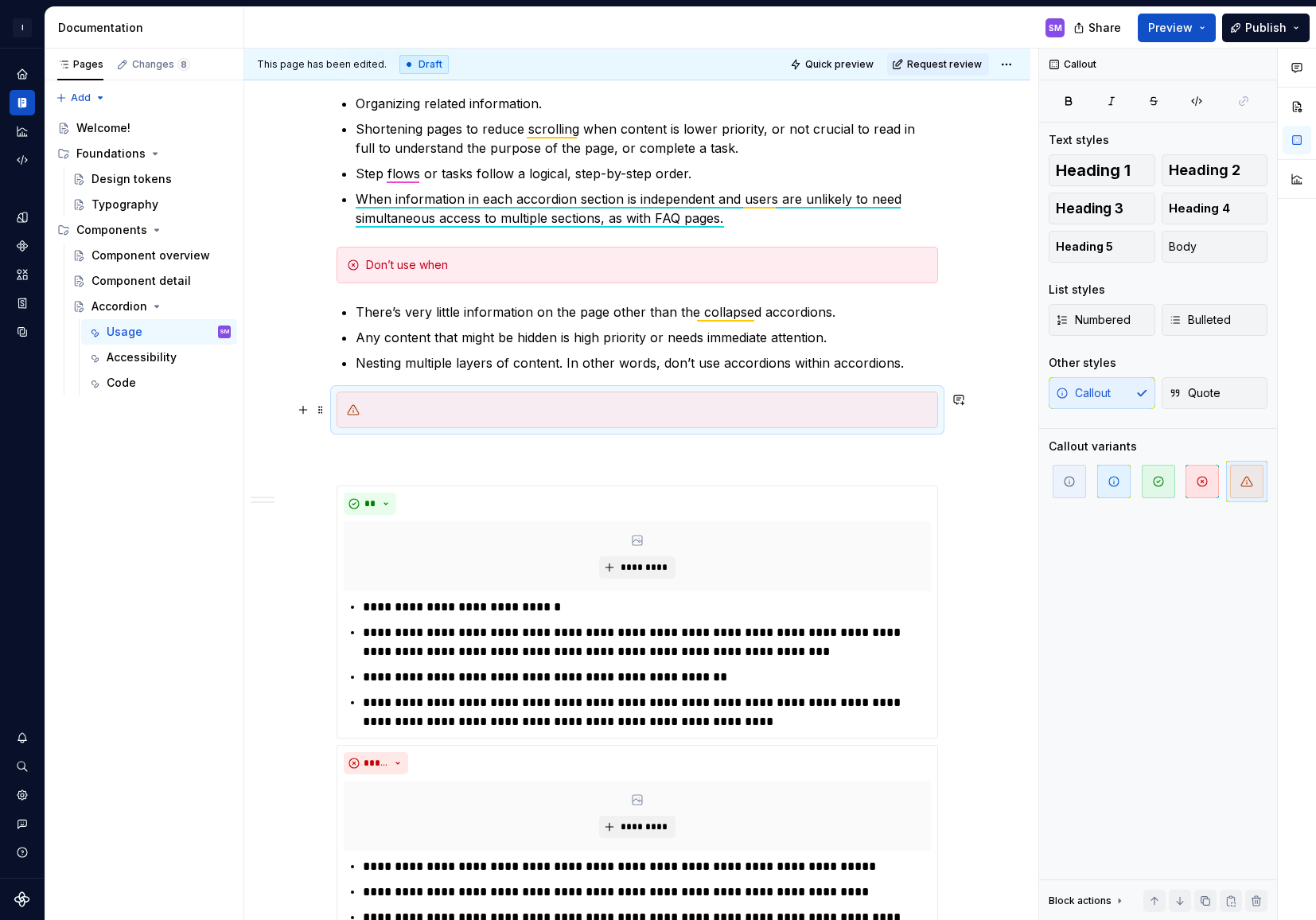
click at [409, 420] on div at bounding box center [637, 409] width 602 height 37
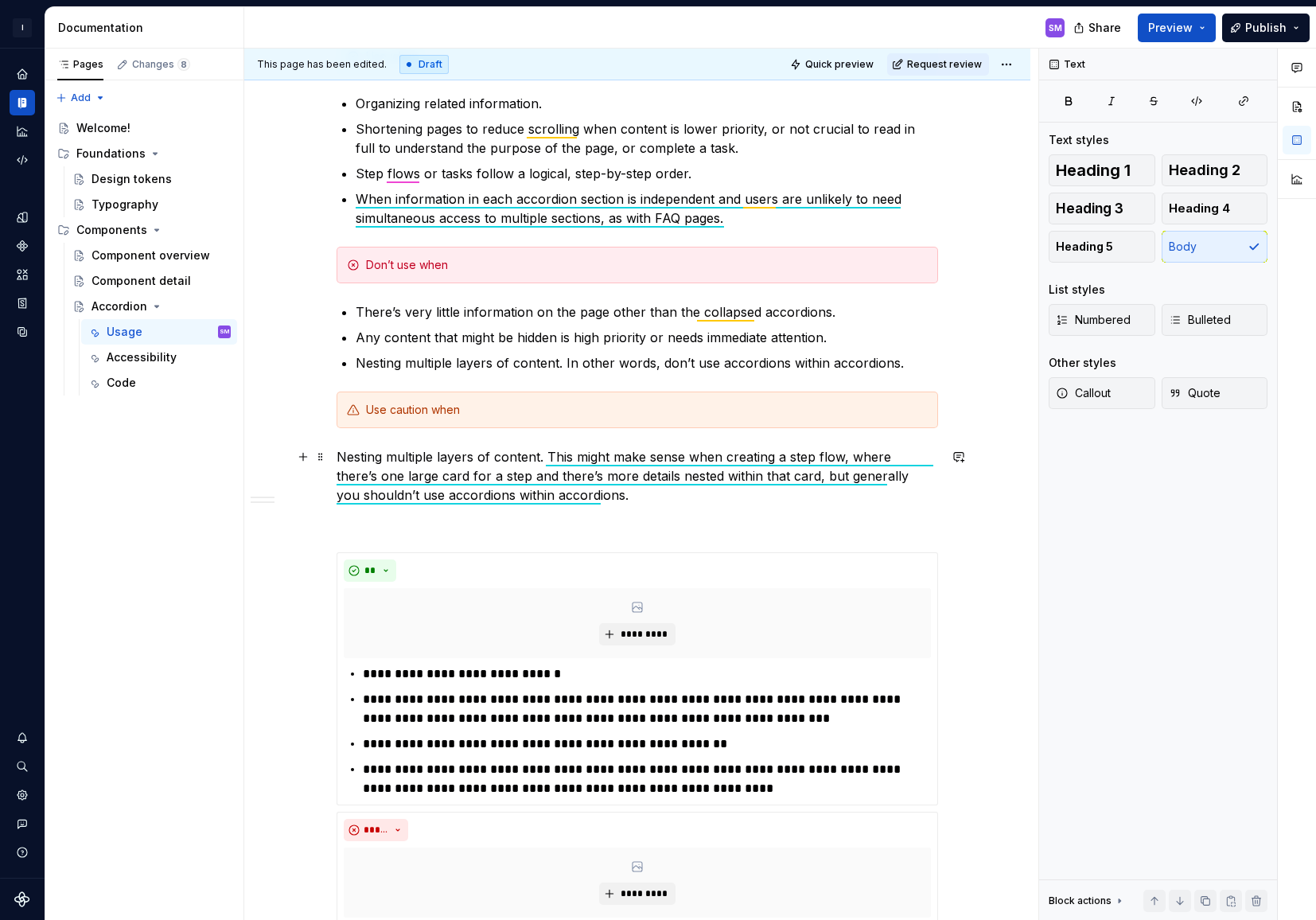
click at [340, 458] on p "Nesting multiple layers of content. This might make sense when creating a step …" at bounding box center [637, 475] width 602 height 57
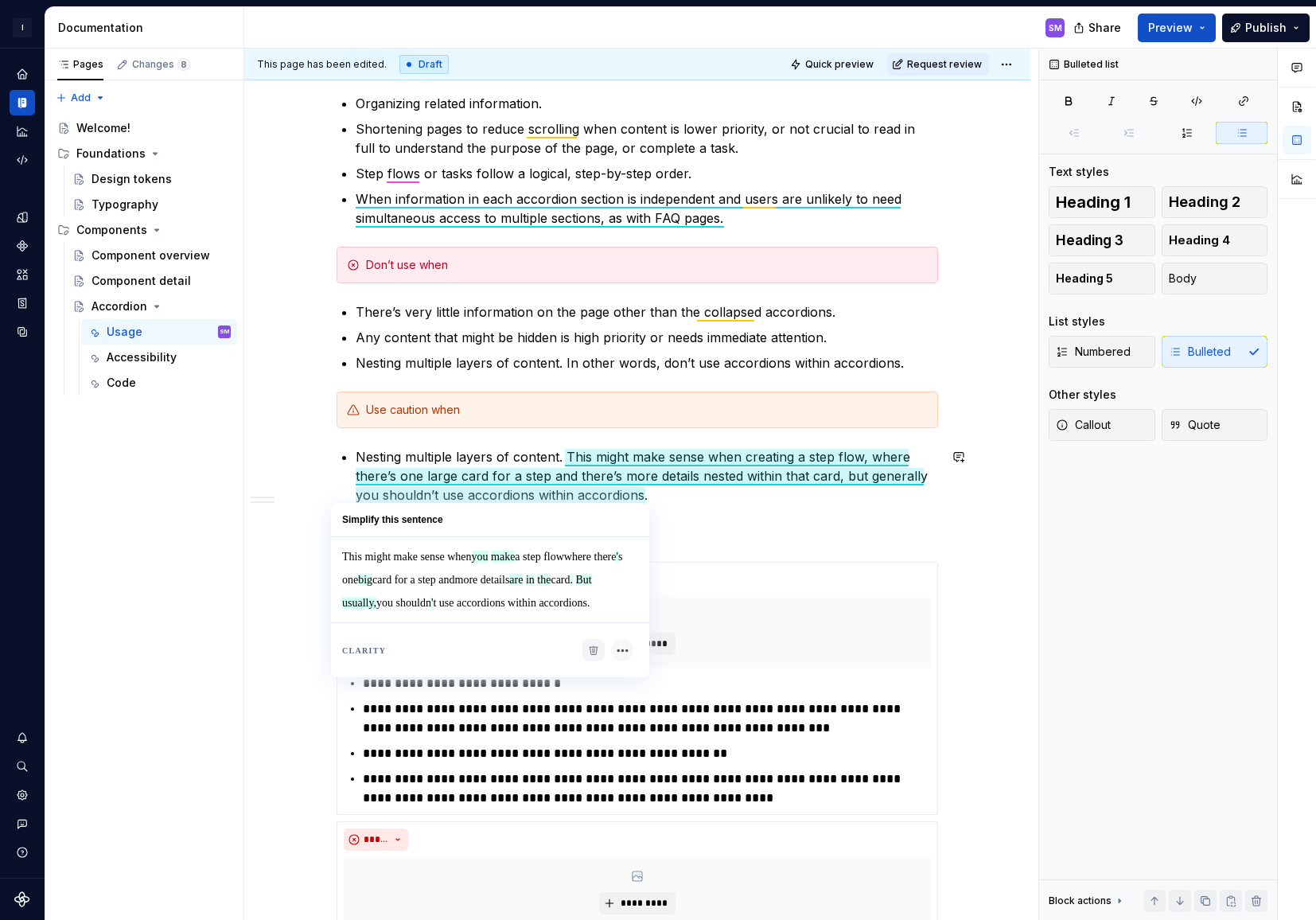
click at [867, 518] on div "**********" at bounding box center [637, 330] width 602 height 1466
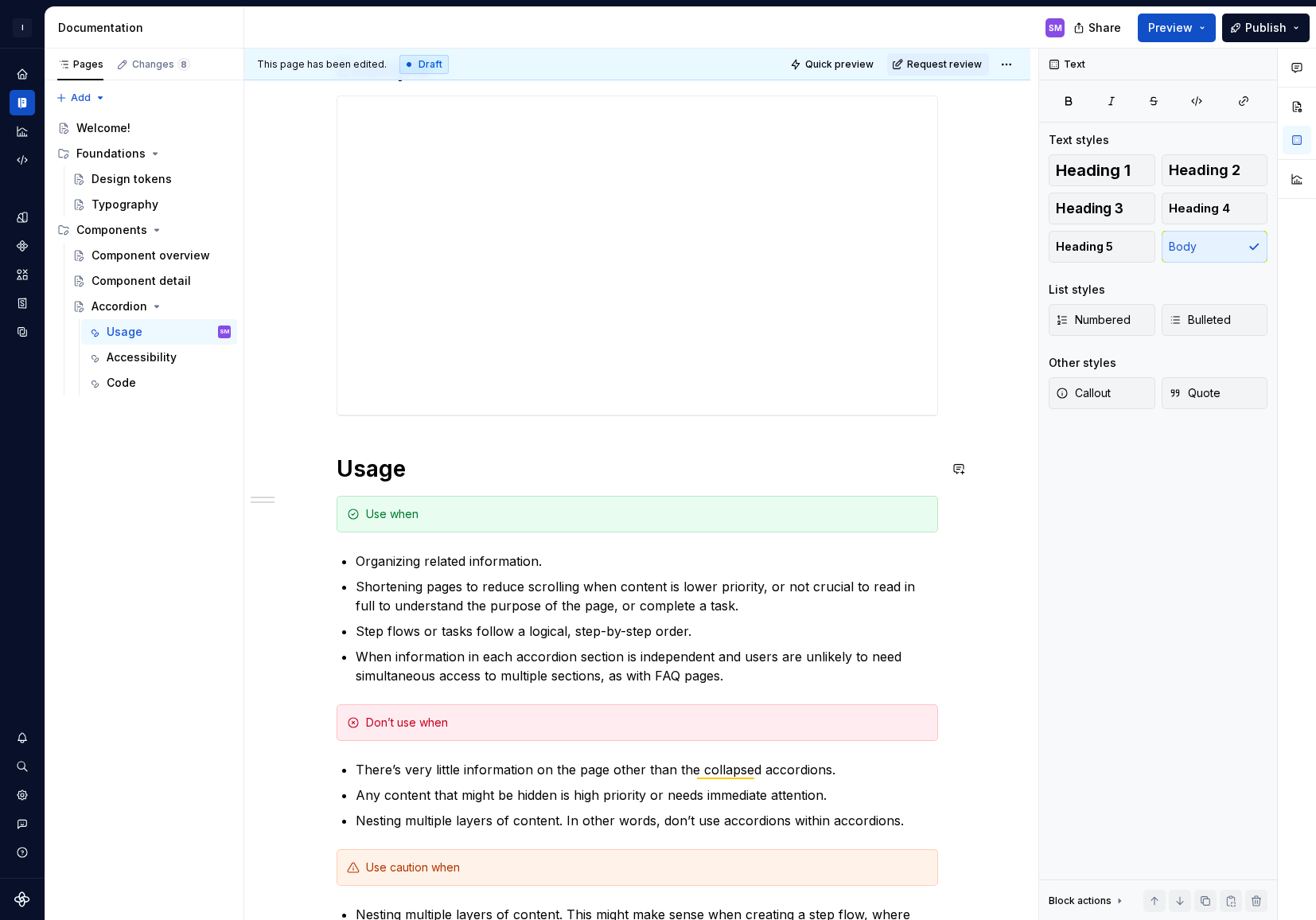
scroll to position [315, 0]
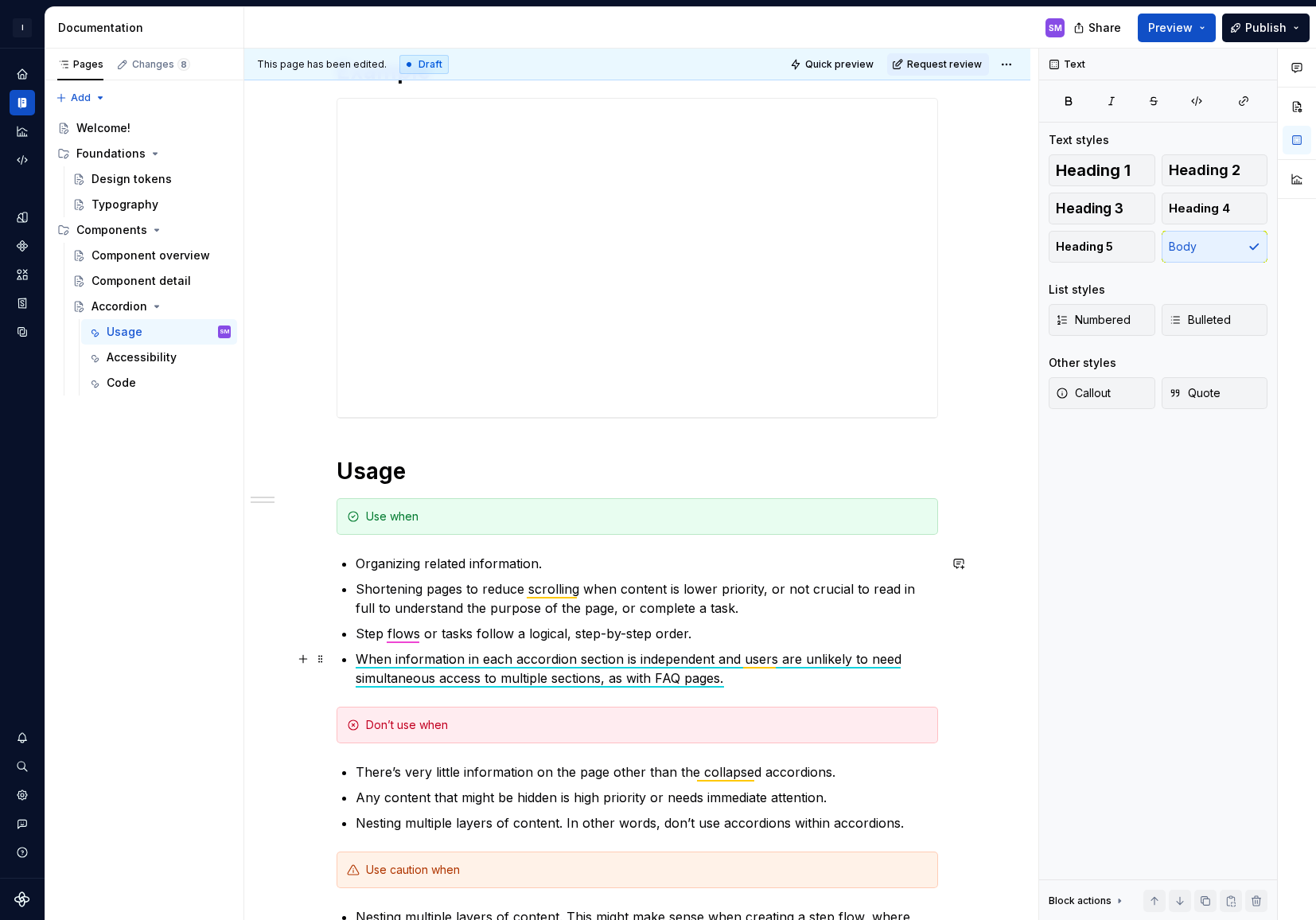
click at [743, 681] on p "When information in each accordion section is independent and users are unlikel…" at bounding box center [647, 668] width 583 height 38
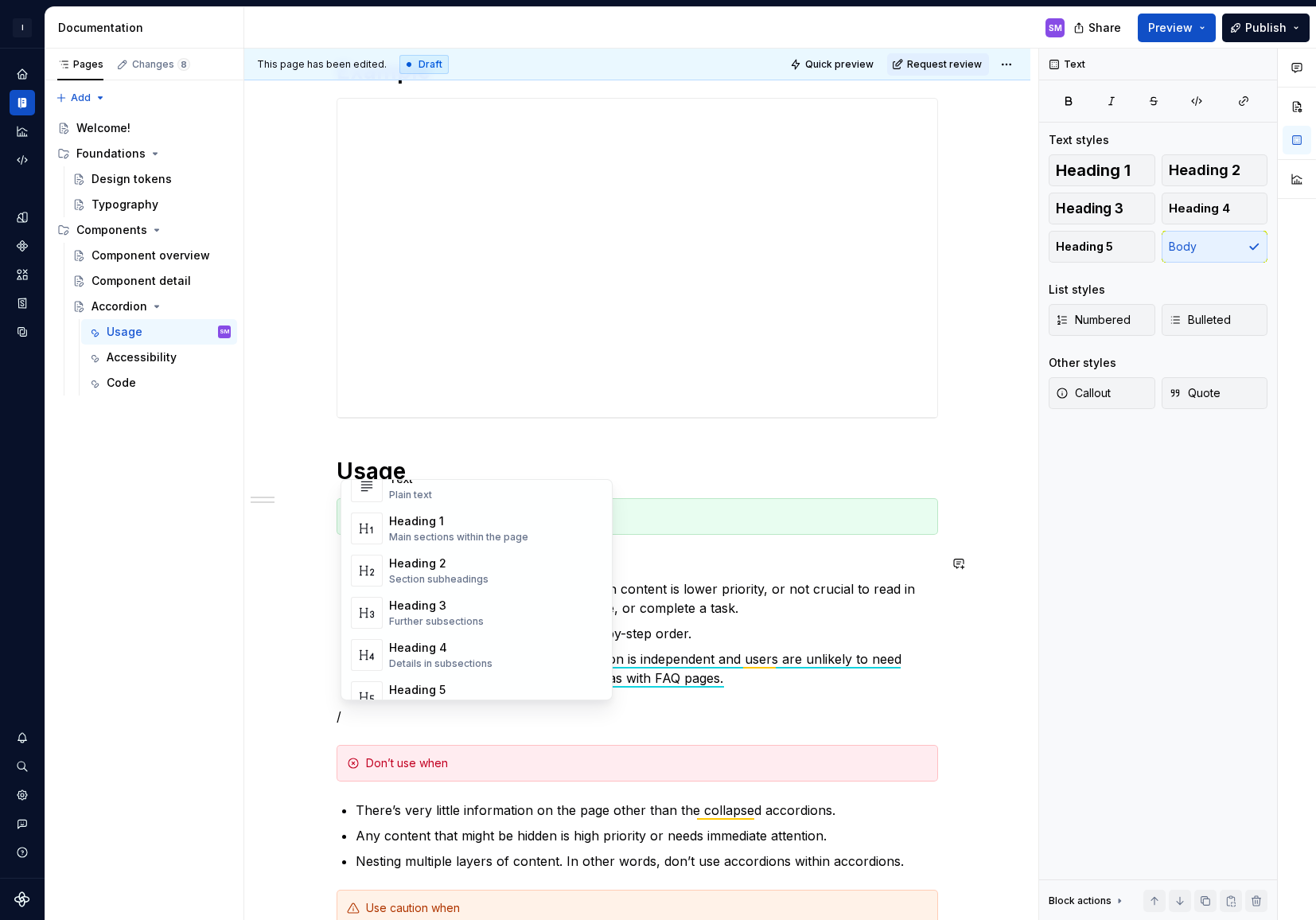
scroll to position [26, 0]
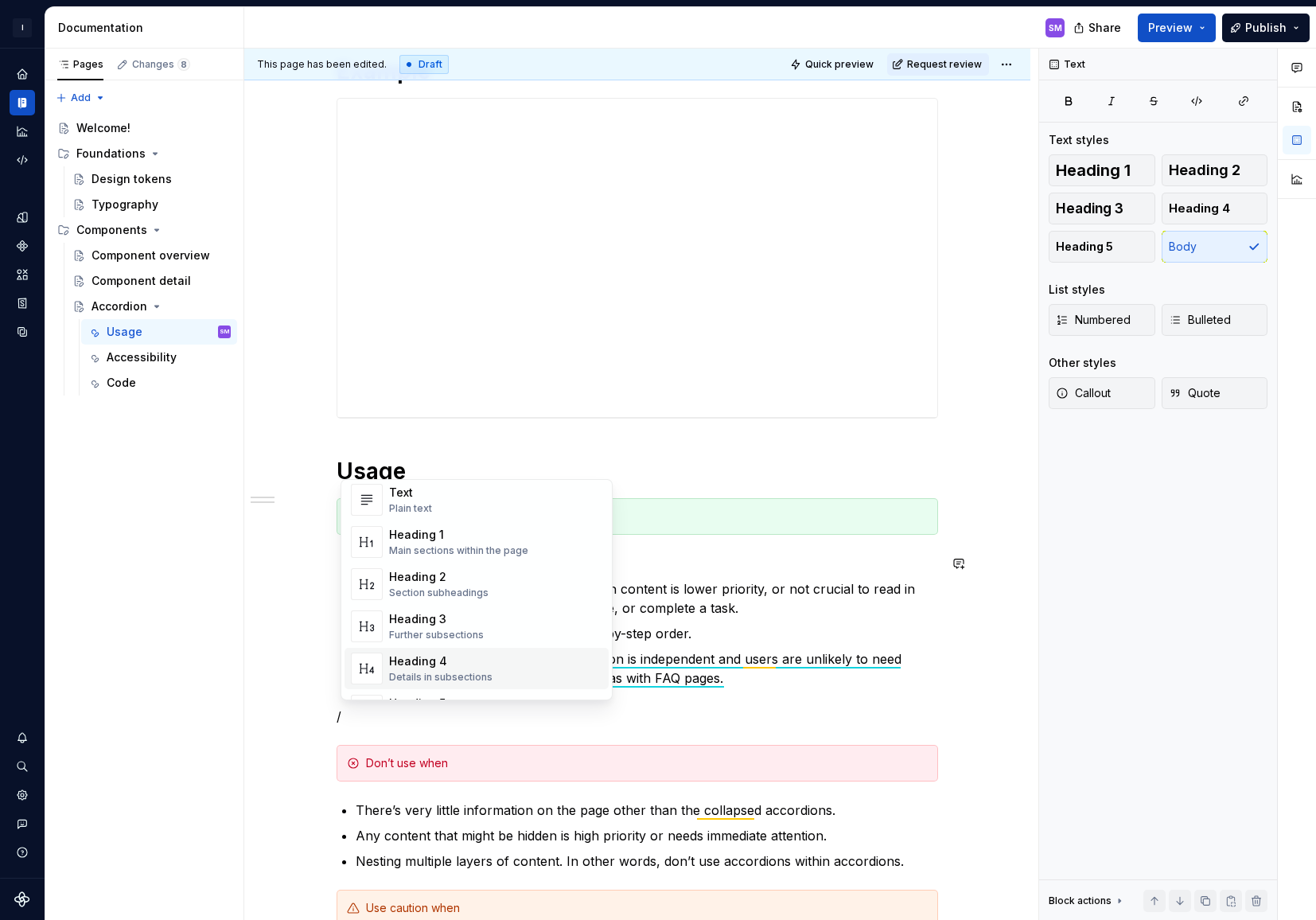
click at [503, 737] on div "**********" at bounding box center [637, 808] width 602 height 1504
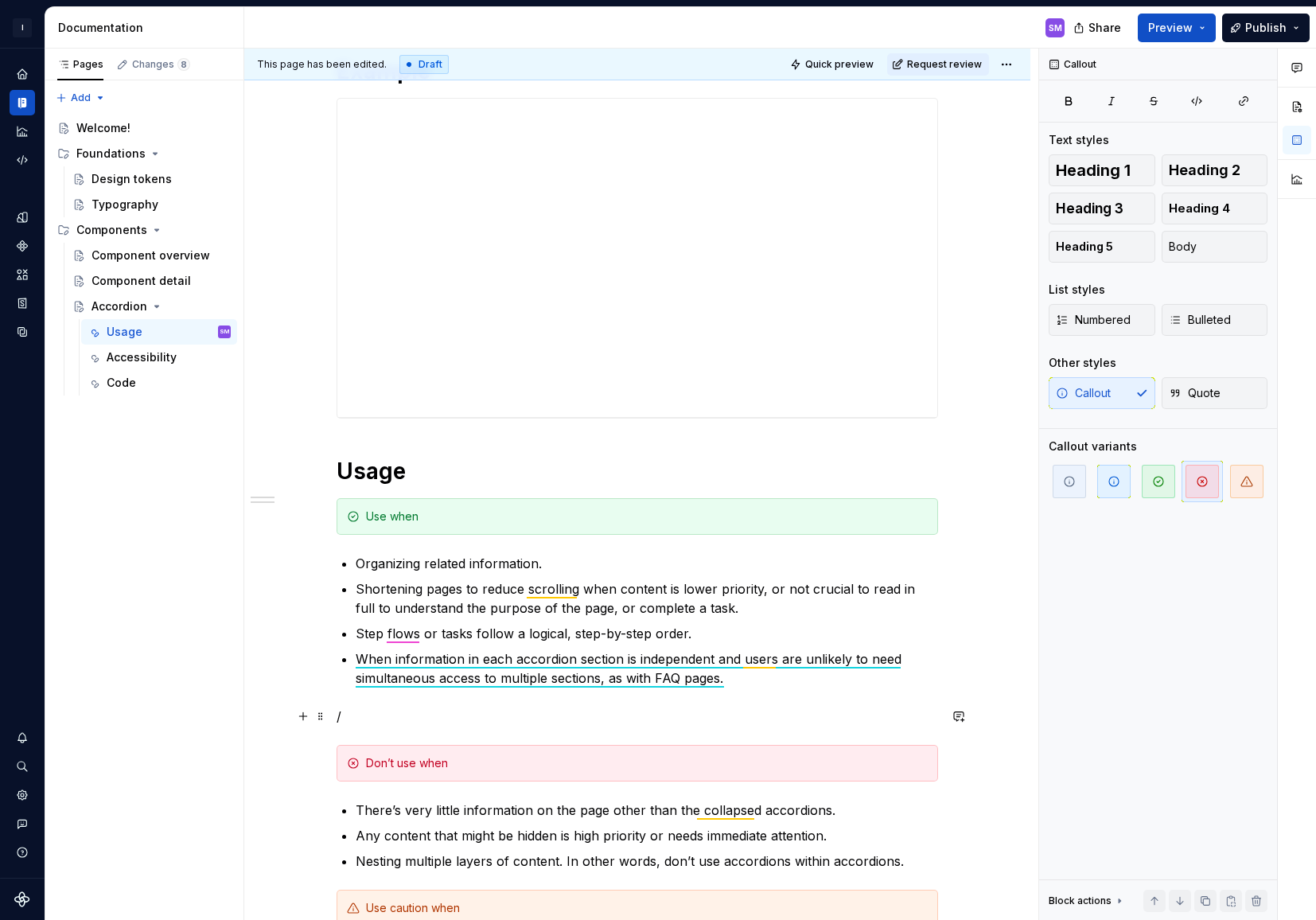
click at [458, 715] on p "/" at bounding box center [637, 716] width 602 height 19
click at [1126, 209] on button "Heading 3" at bounding box center [1102, 208] width 107 height 31
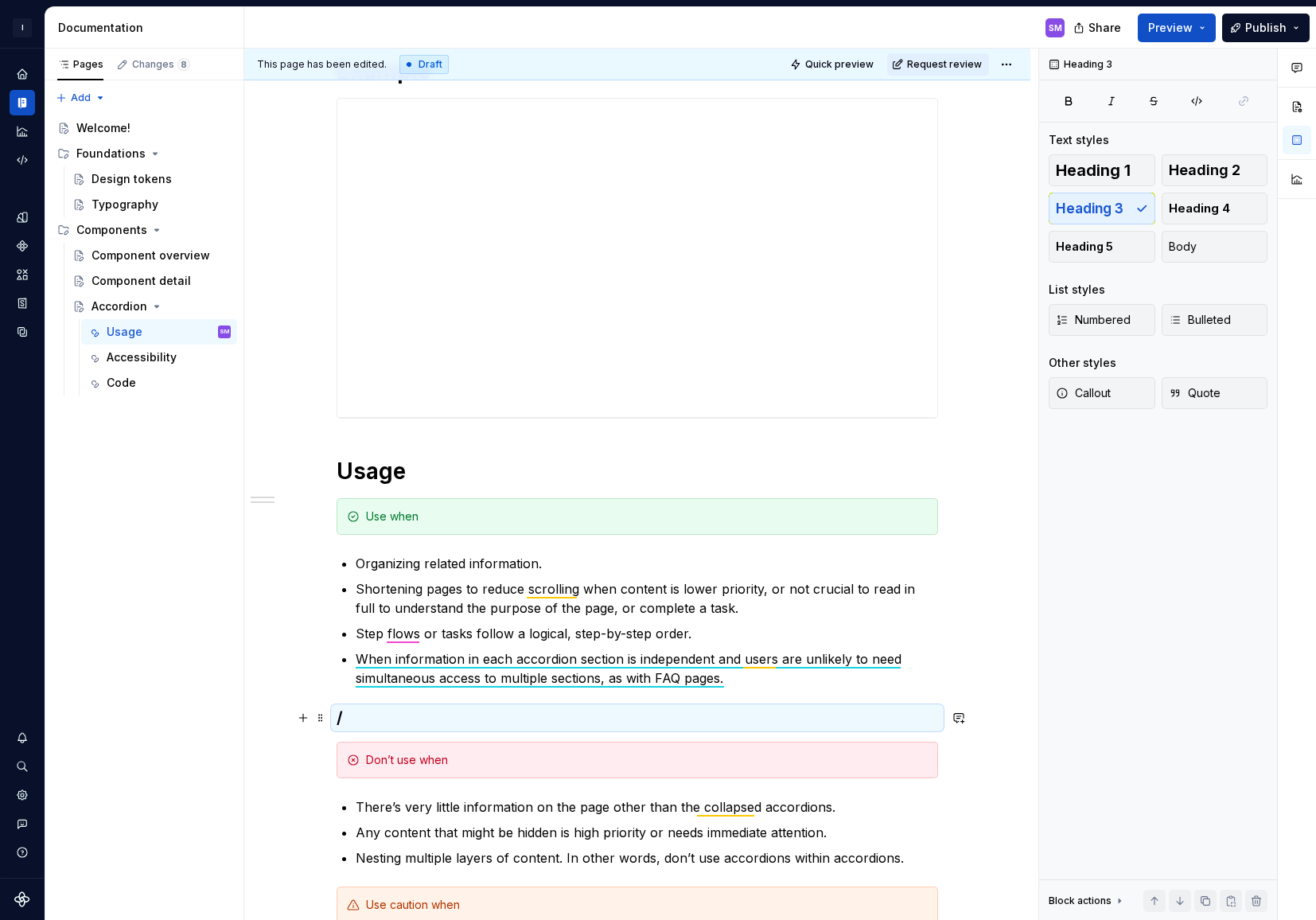
click at [506, 723] on h3 "/" at bounding box center [637, 718] width 602 height 22
click at [487, 714] on h3 "/" at bounding box center [637, 718] width 602 height 22
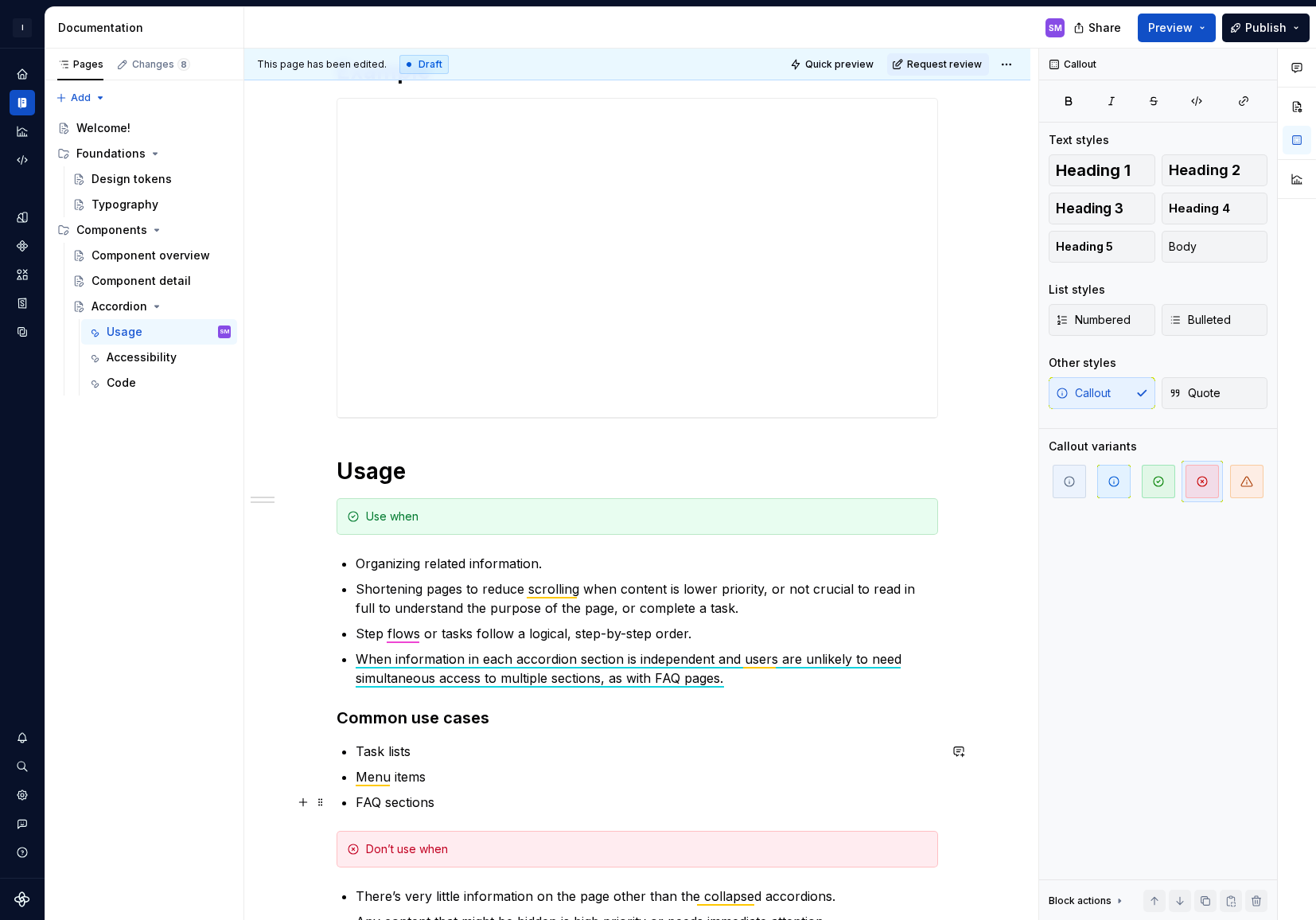
click at [458, 808] on p "FAQ sections" at bounding box center [647, 802] width 583 height 19
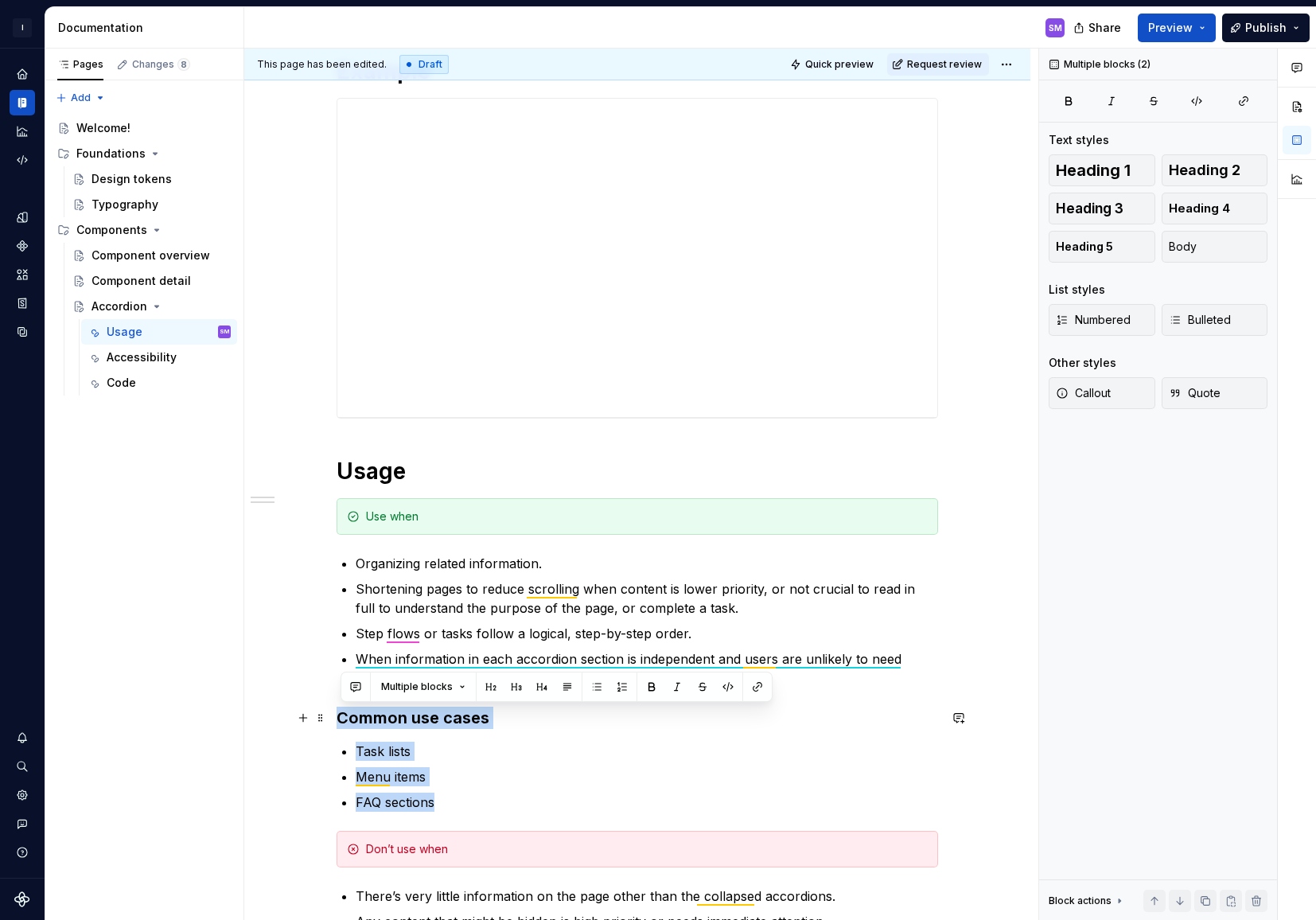
drag, startPoint x: 459, startPoint y: 799, endPoint x: 335, endPoint y: 720, distance: 147.0
click at [428, 732] on div "Example Usage Use when Organizing related information. Shortening pages to redu…" at bounding box center [637, 851] width 602 height 1590
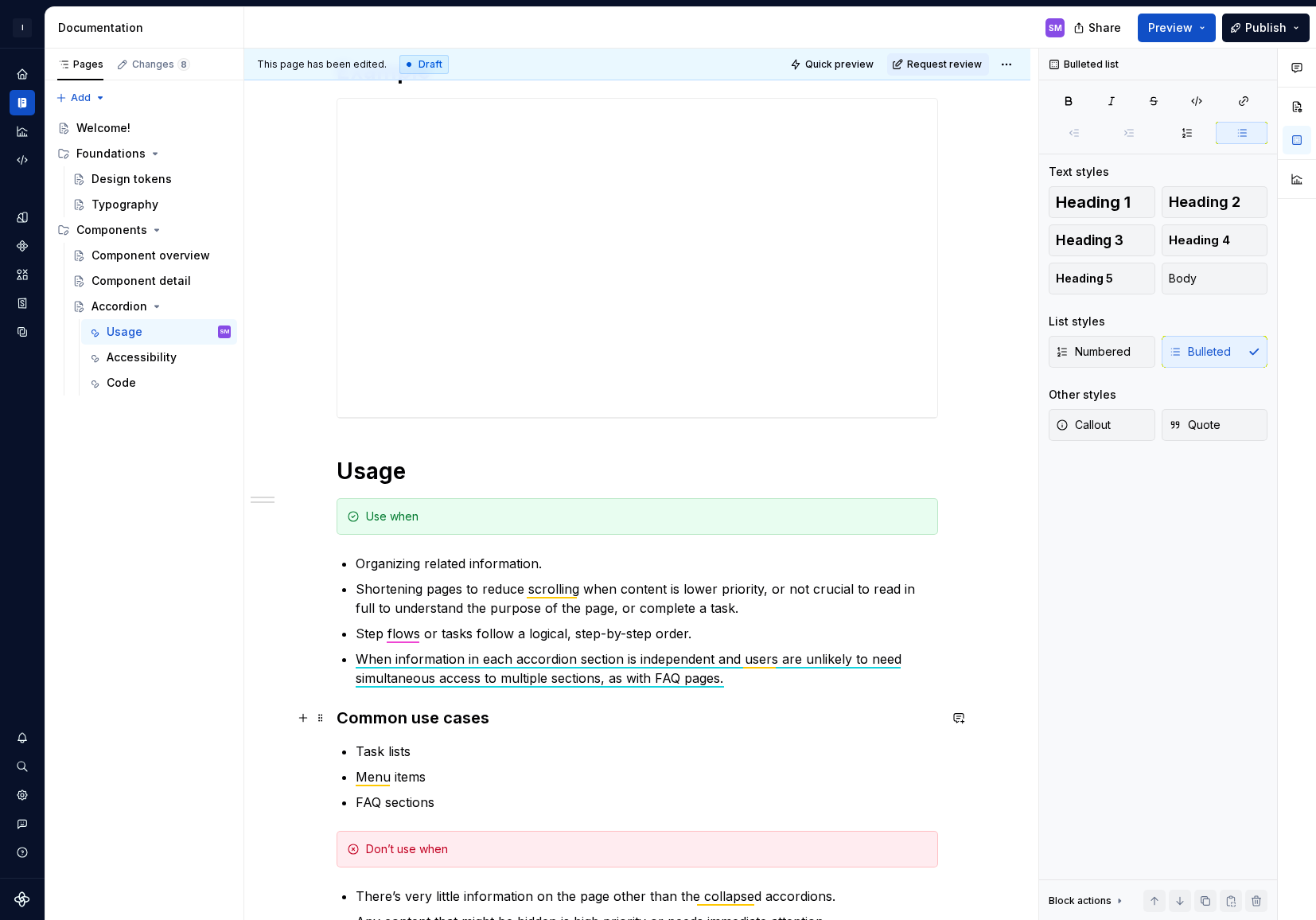
click at [437, 717] on h3 "Common use cases" at bounding box center [637, 718] width 602 height 22
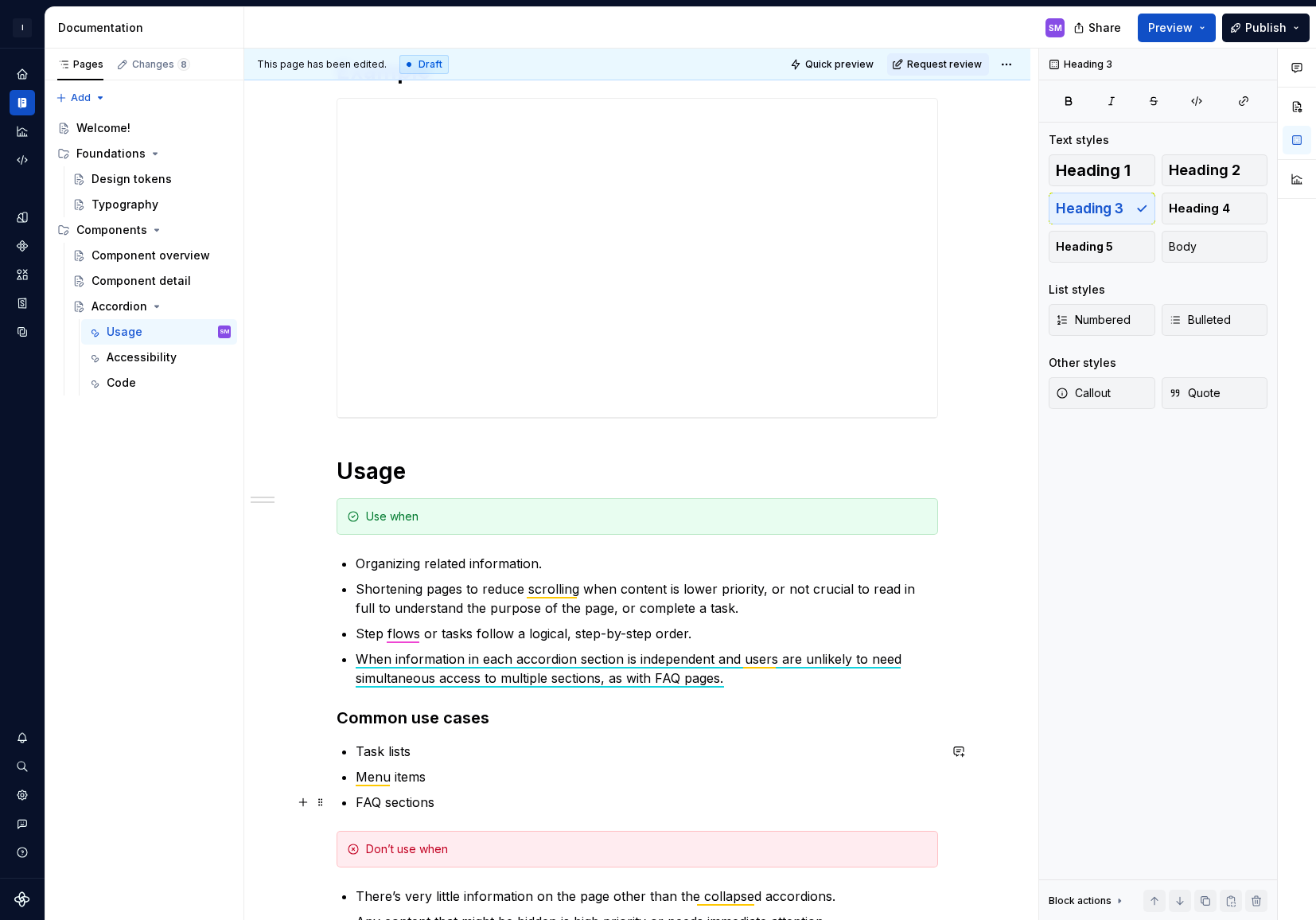
click at [460, 803] on p "FAQ sections" at bounding box center [647, 802] width 583 height 19
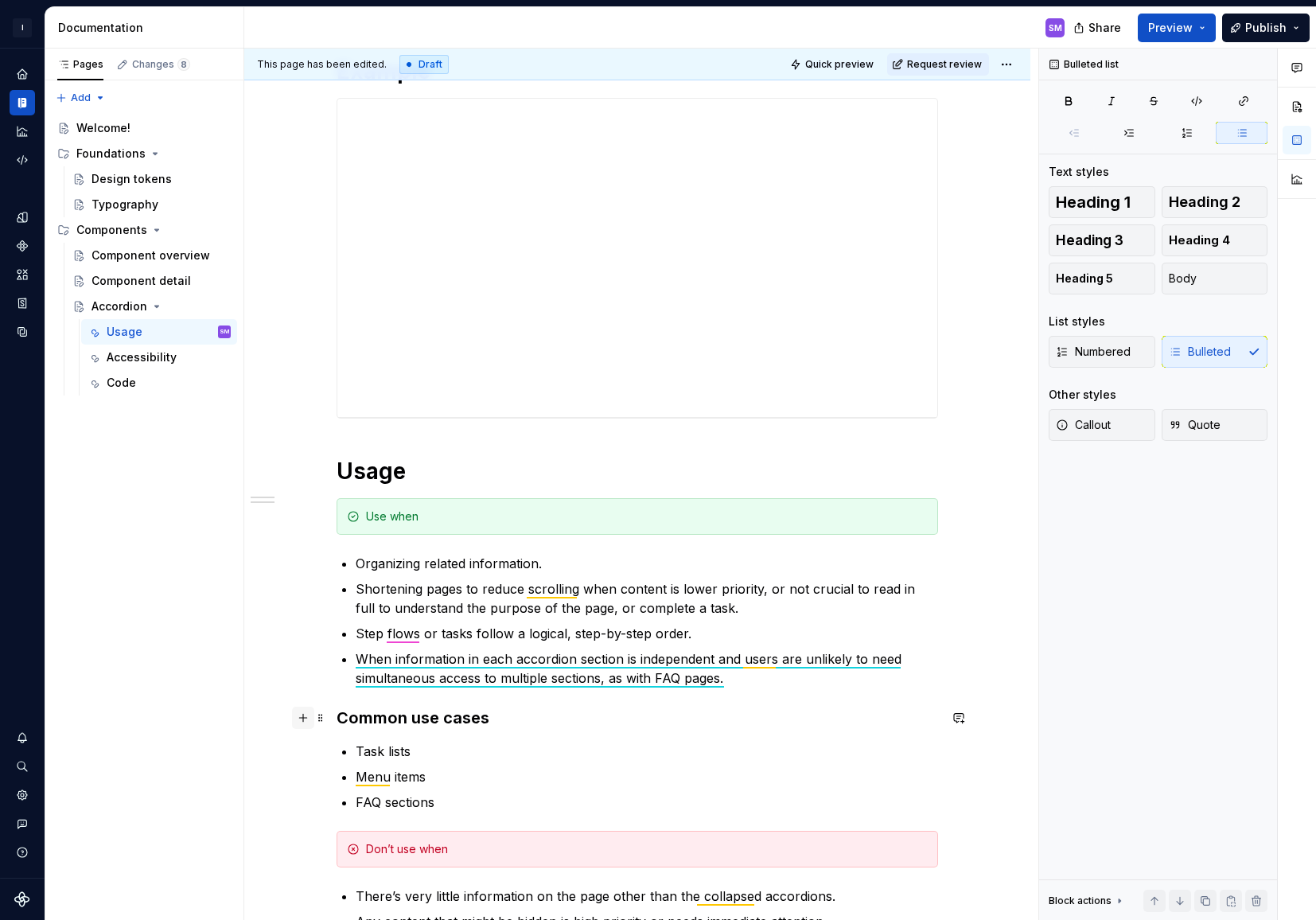
click at [309, 717] on button "button" at bounding box center [303, 718] width 22 height 22
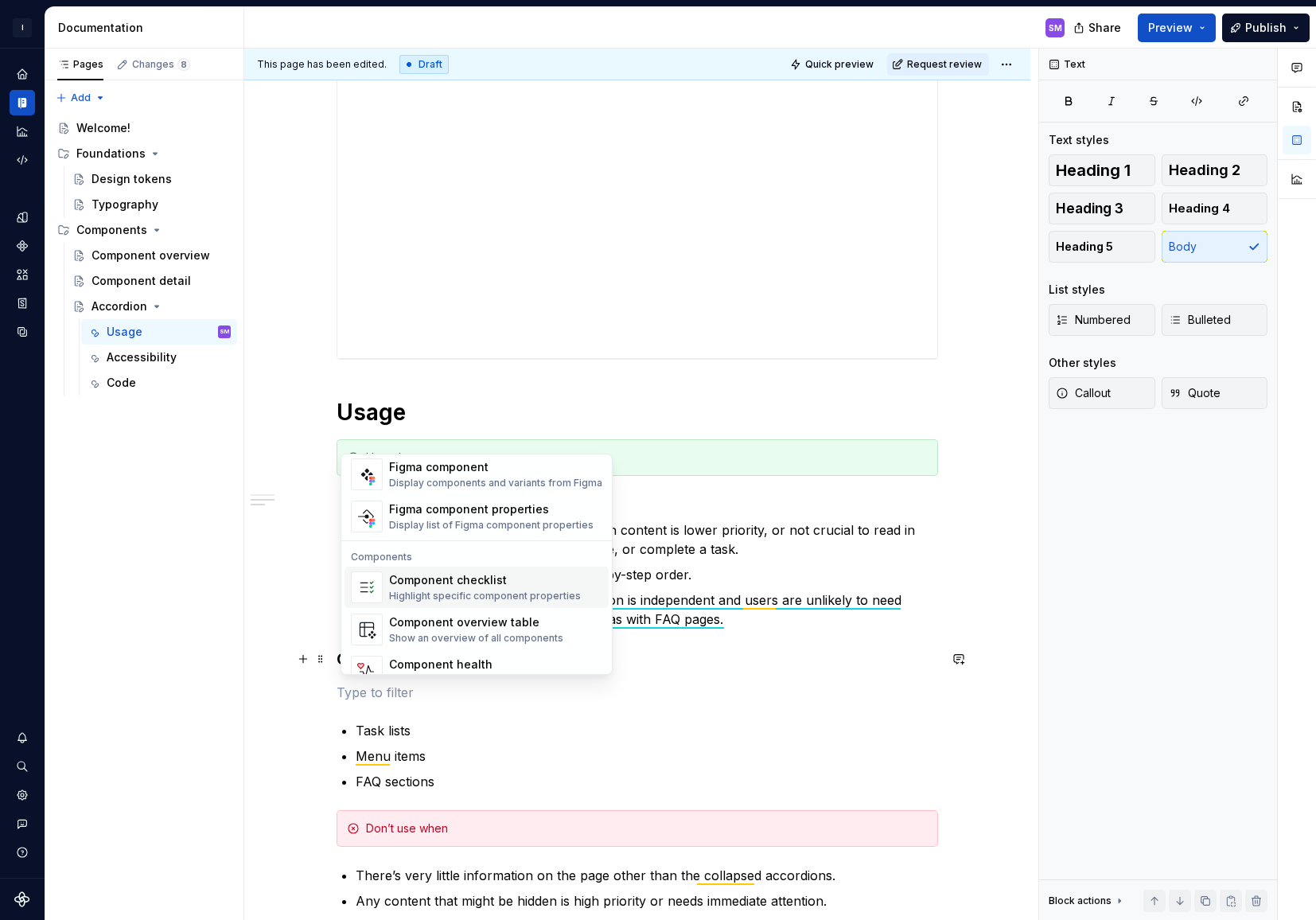
scroll to position [1566, 0]
click at [460, 788] on p "FAQ sections" at bounding box center [647, 781] width 583 height 19
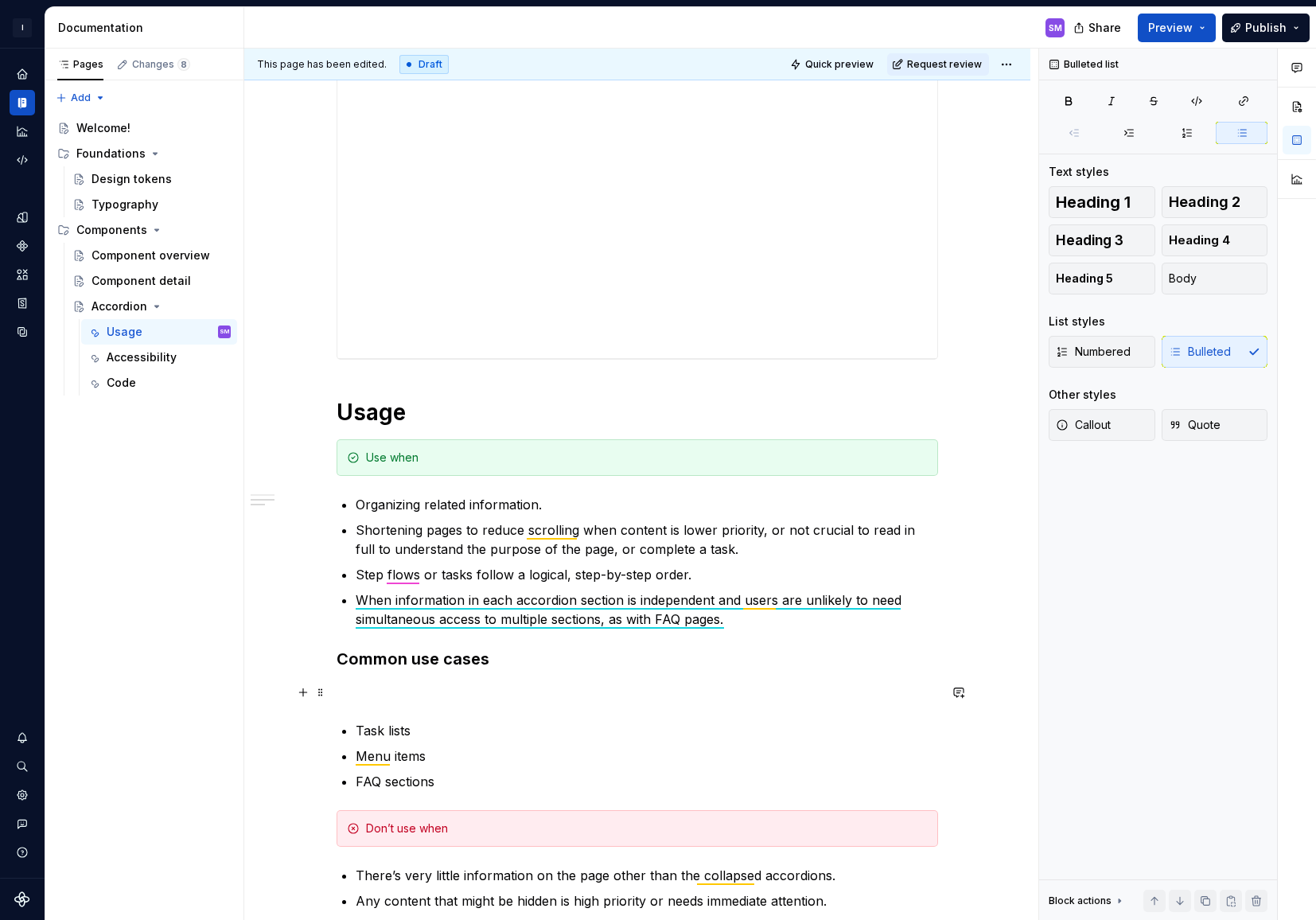
click at [406, 696] on p at bounding box center [637, 692] width 602 height 19
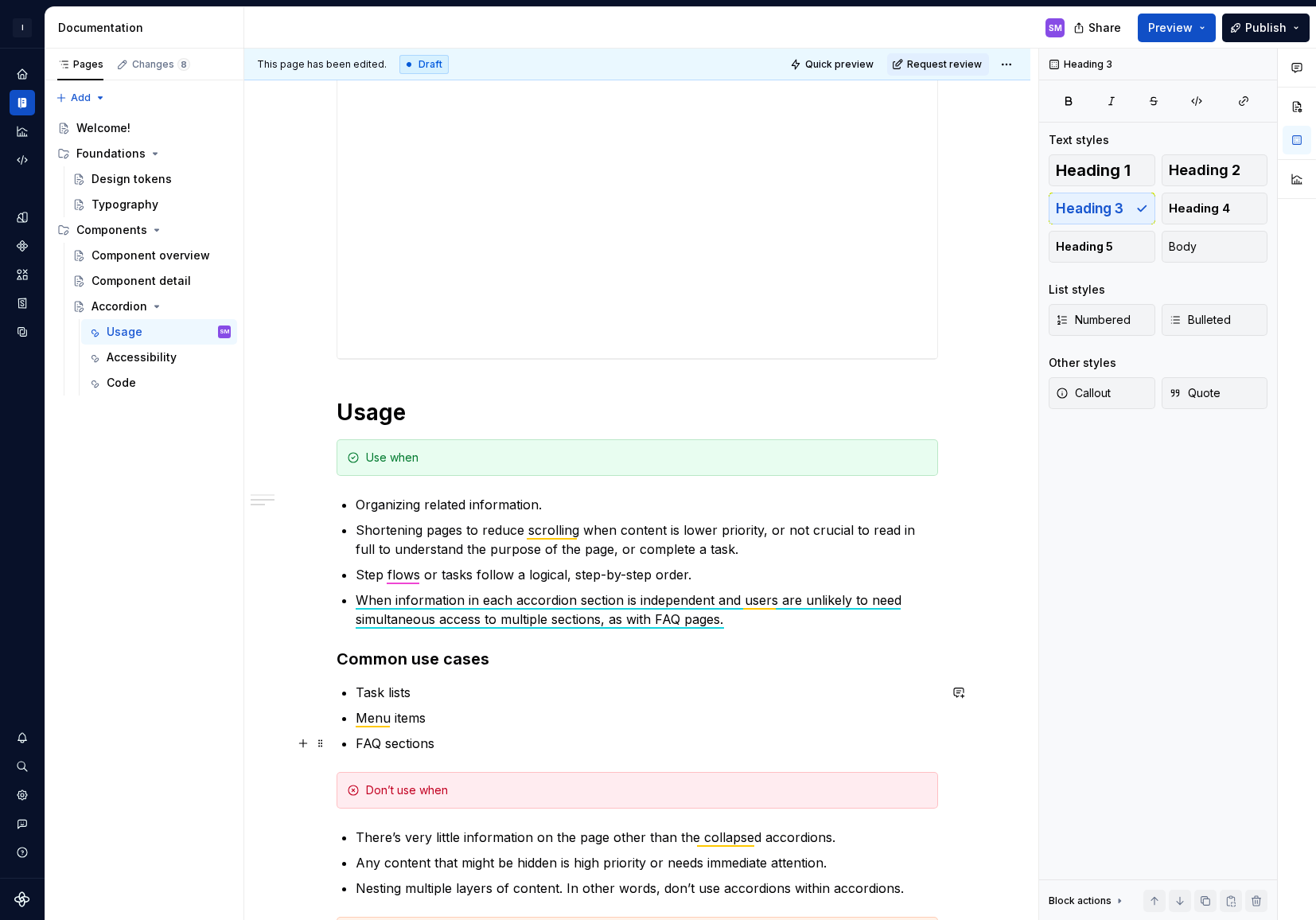
click at [506, 747] on p "FAQ sections" at bounding box center [647, 743] width 583 height 19
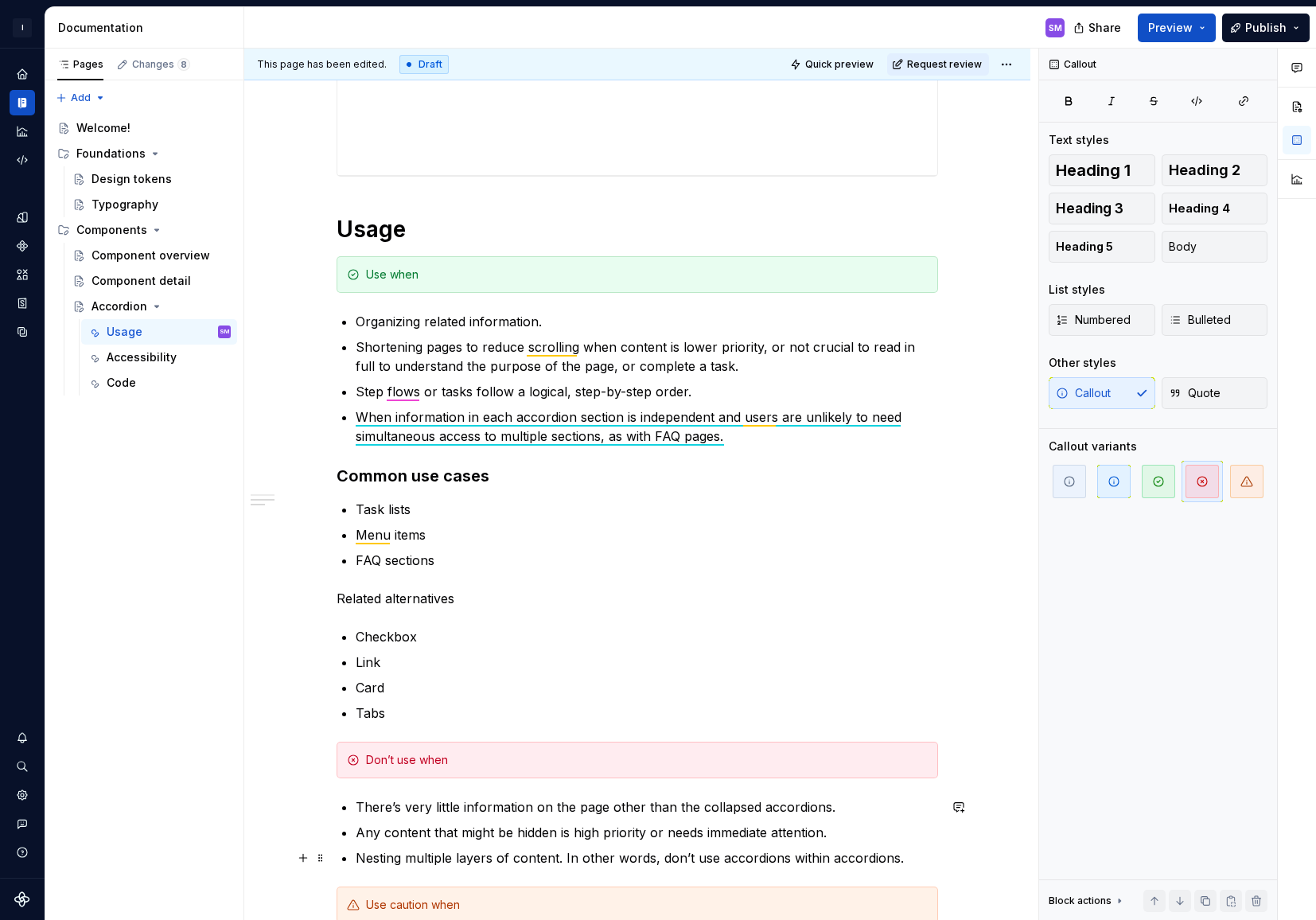
scroll to position [558, 0]
click at [484, 594] on p "Related alternatives" at bounding box center [637, 597] width 602 height 19
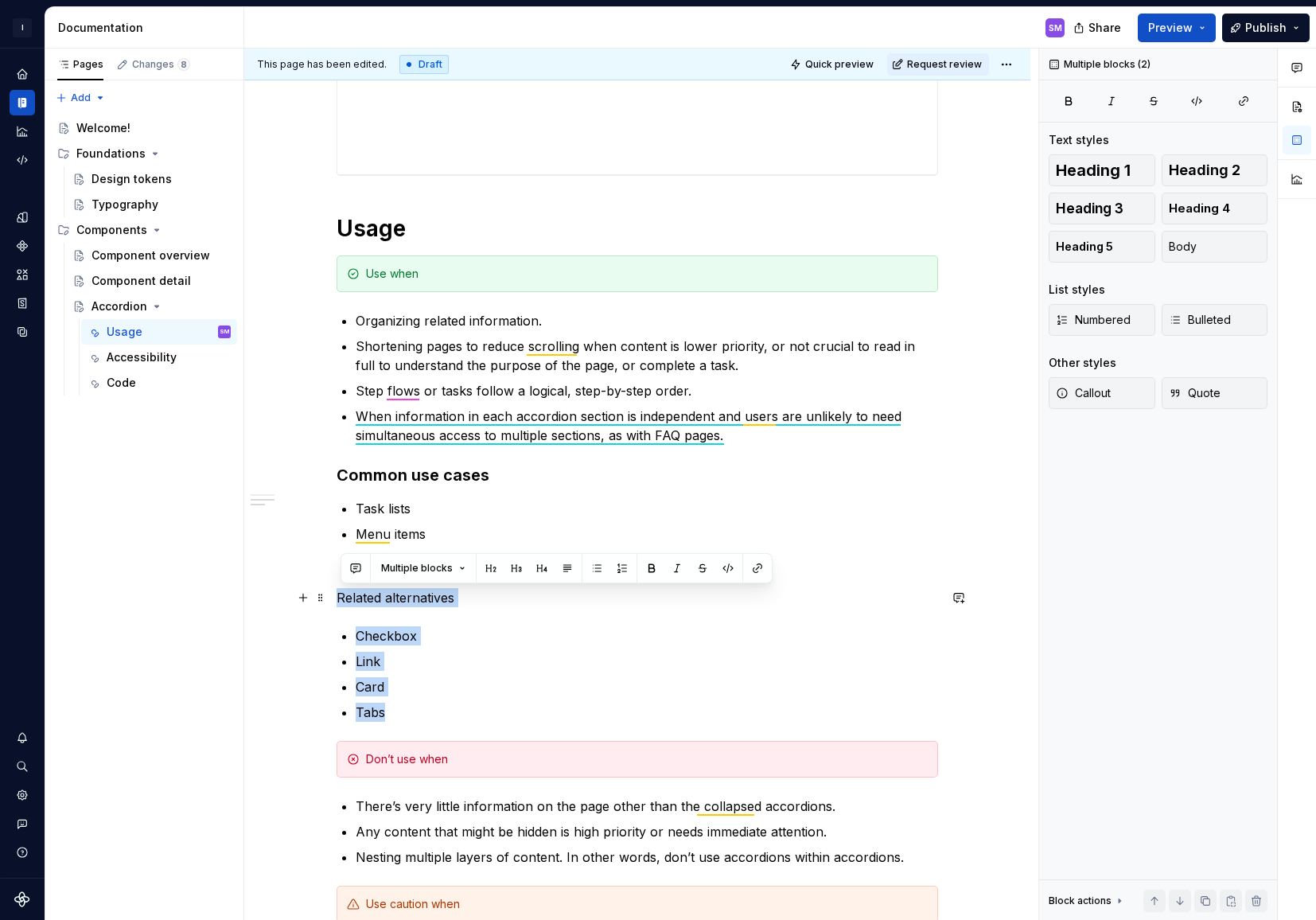
drag, startPoint x: 408, startPoint y: 714, endPoint x: 342, endPoint y: 598, distance: 133.5
click at [342, 598] on div "**********" at bounding box center [637, 686] width 602 height 1743
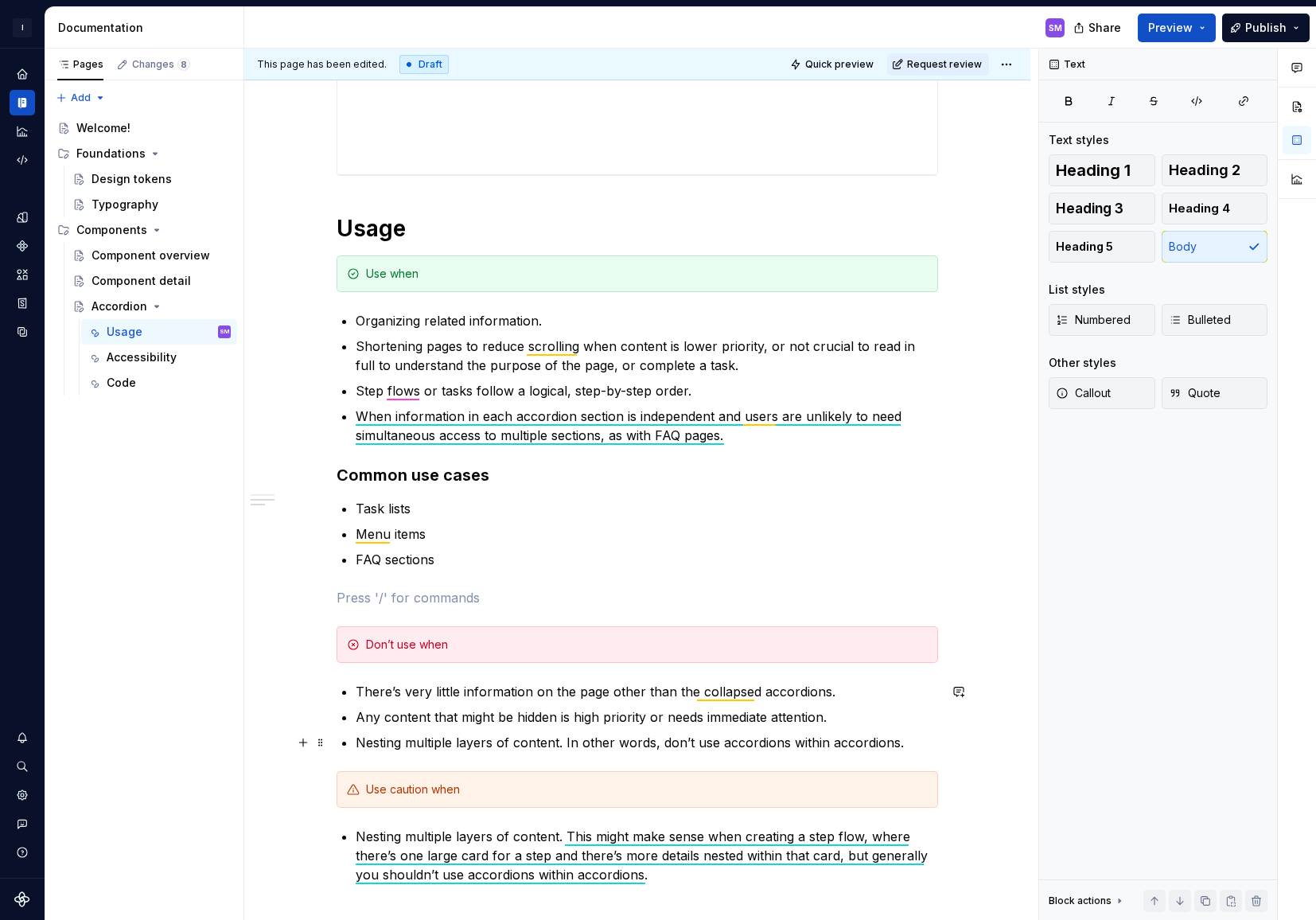
click at [923, 745] on p "Nesting multiple layers of content. In other words, don’t use accordions within…" at bounding box center [647, 742] width 583 height 19
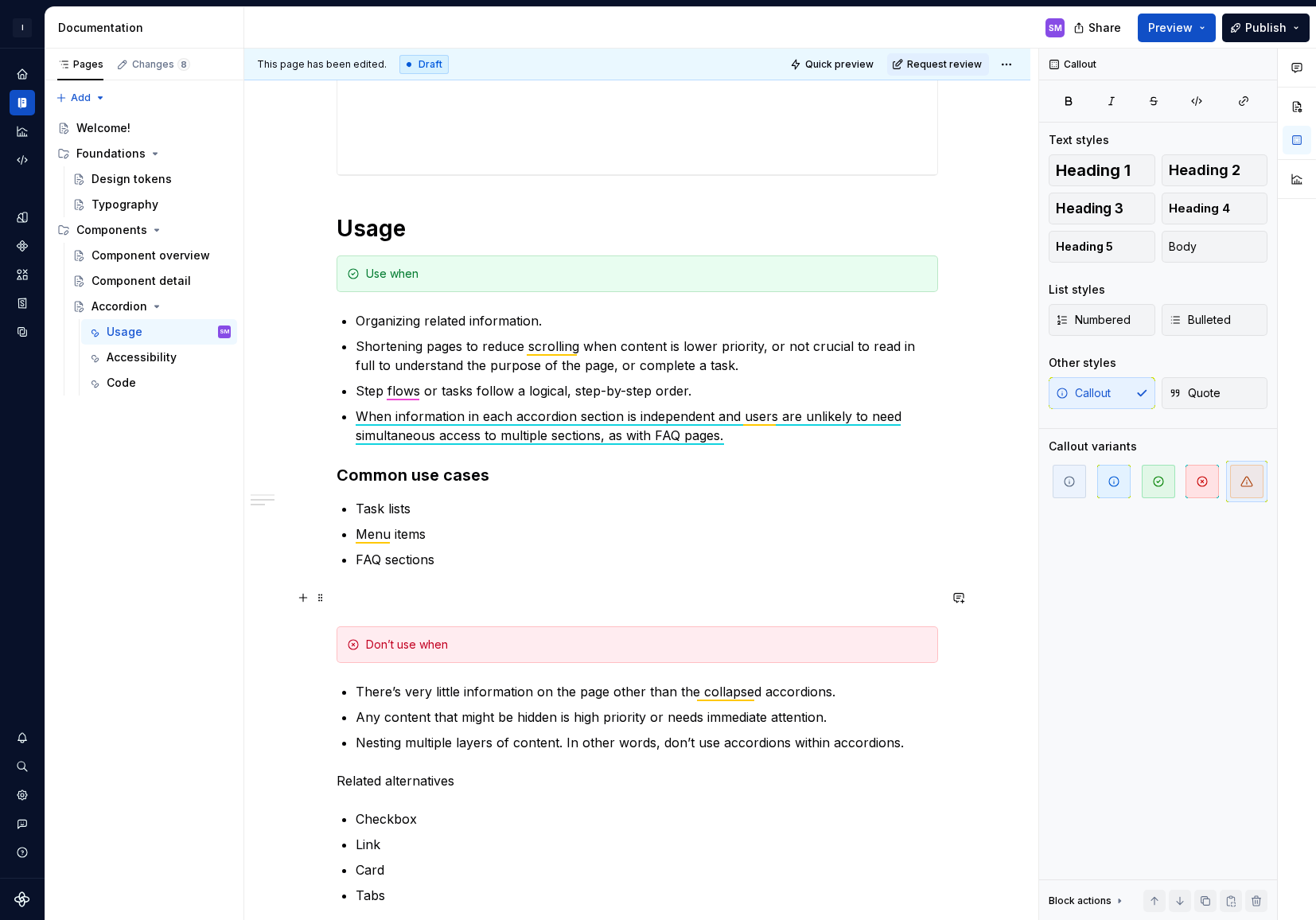
click at [450, 590] on p at bounding box center [637, 597] width 602 height 19
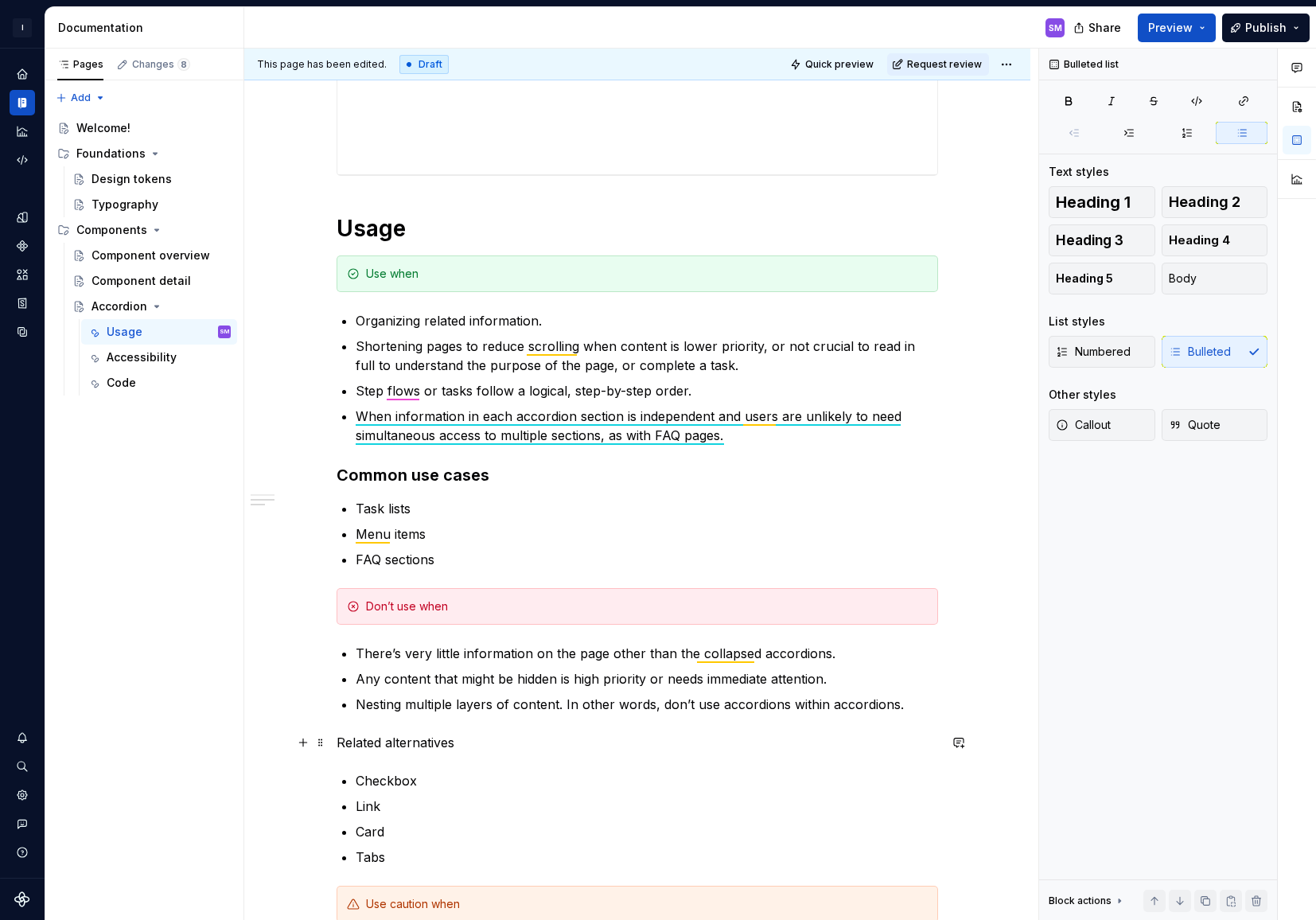
click at [468, 739] on p "Related alternatives" at bounding box center [637, 742] width 602 height 19
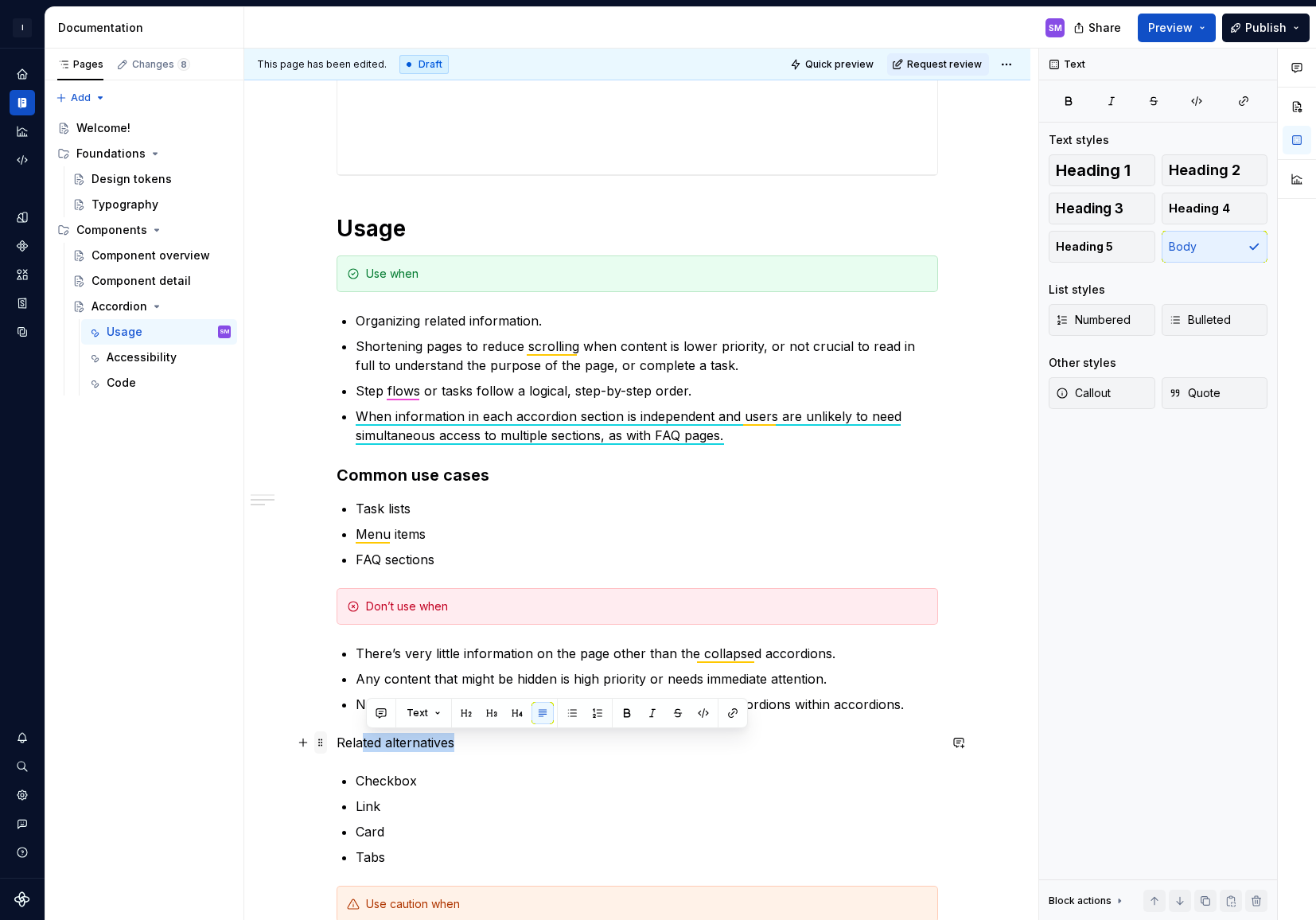
drag, startPoint x: 477, startPoint y: 747, endPoint x: 330, endPoint y: 746, distance: 147.0
click at [336, 746] on div "**********" at bounding box center [637, 695] width 602 height 1763
click at [515, 714] on button "button" at bounding box center [517, 713] width 22 height 22
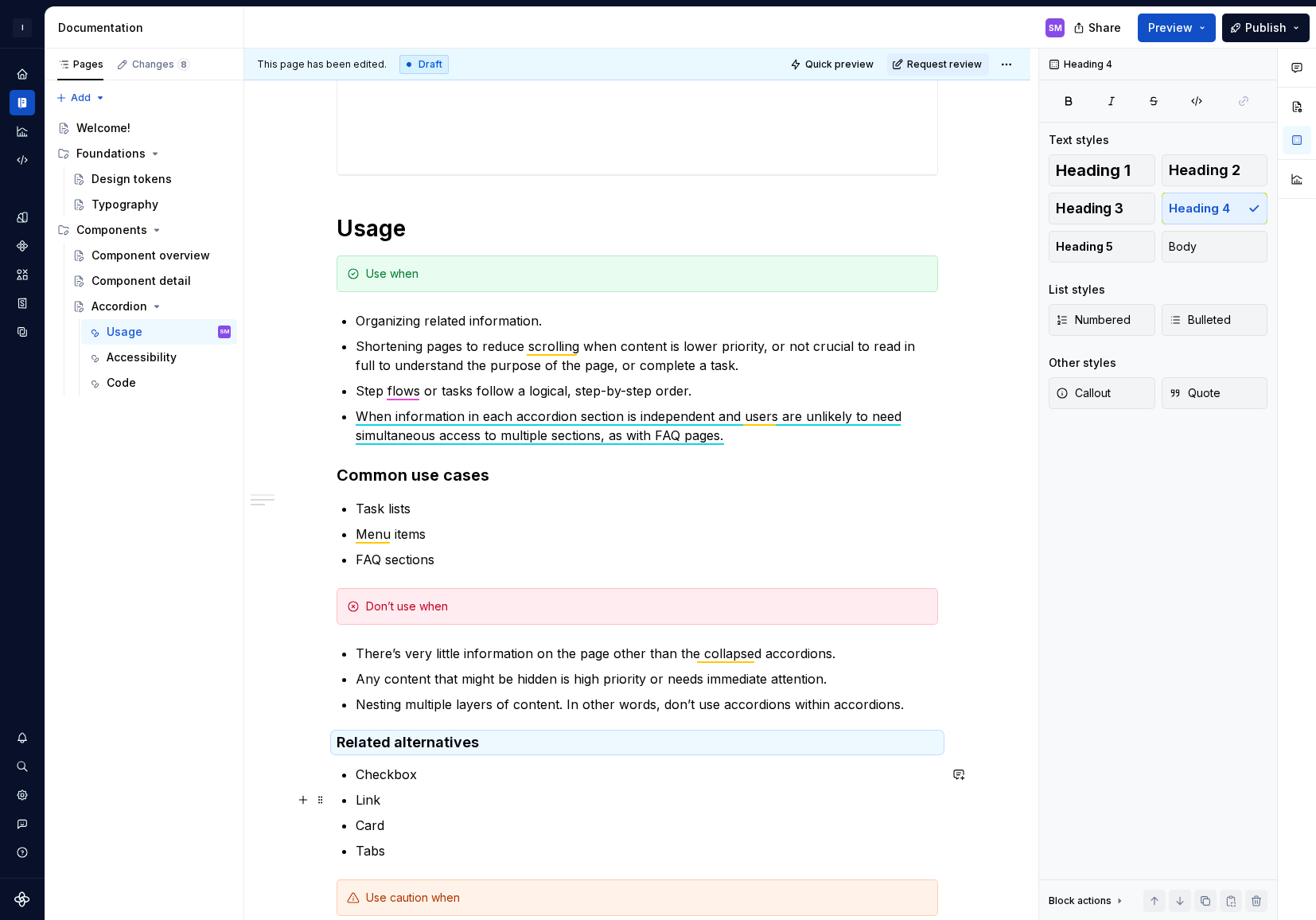
click at [464, 797] on p "Link" at bounding box center [647, 799] width 583 height 19
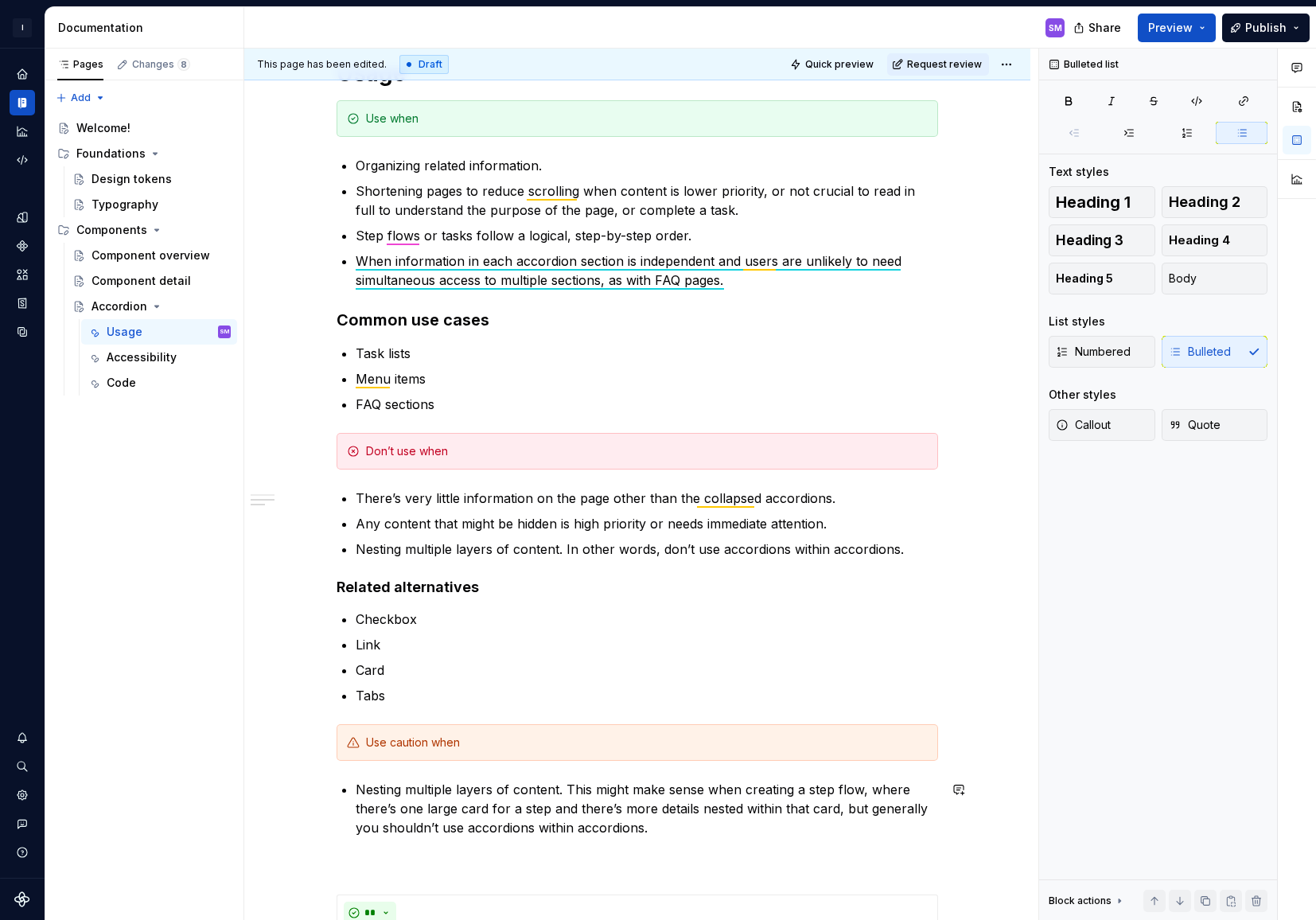
scroll to position [717, 0]
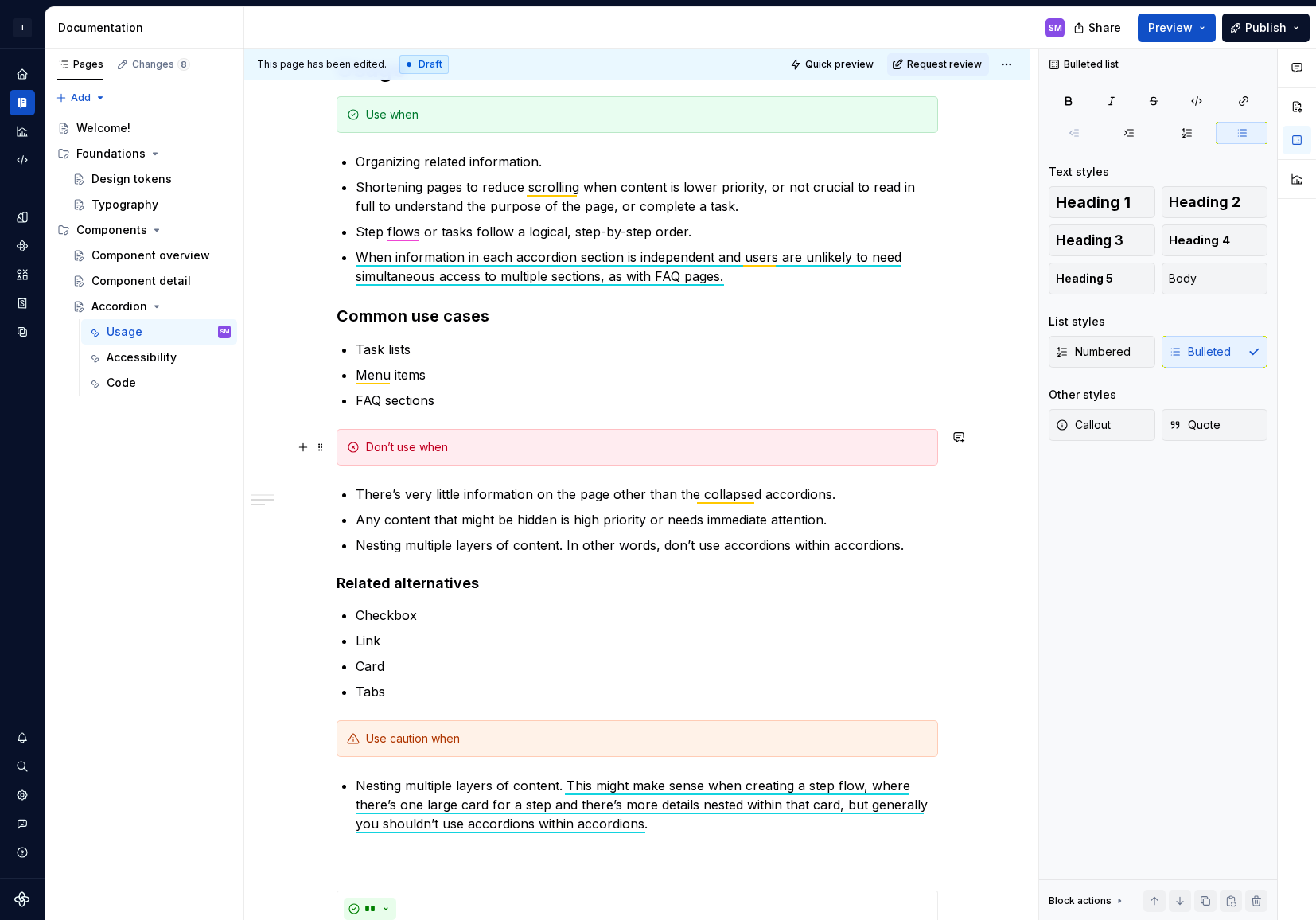
click at [445, 459] on div "Don’t use when" at bounding box center [637, 447] width 602 height 37
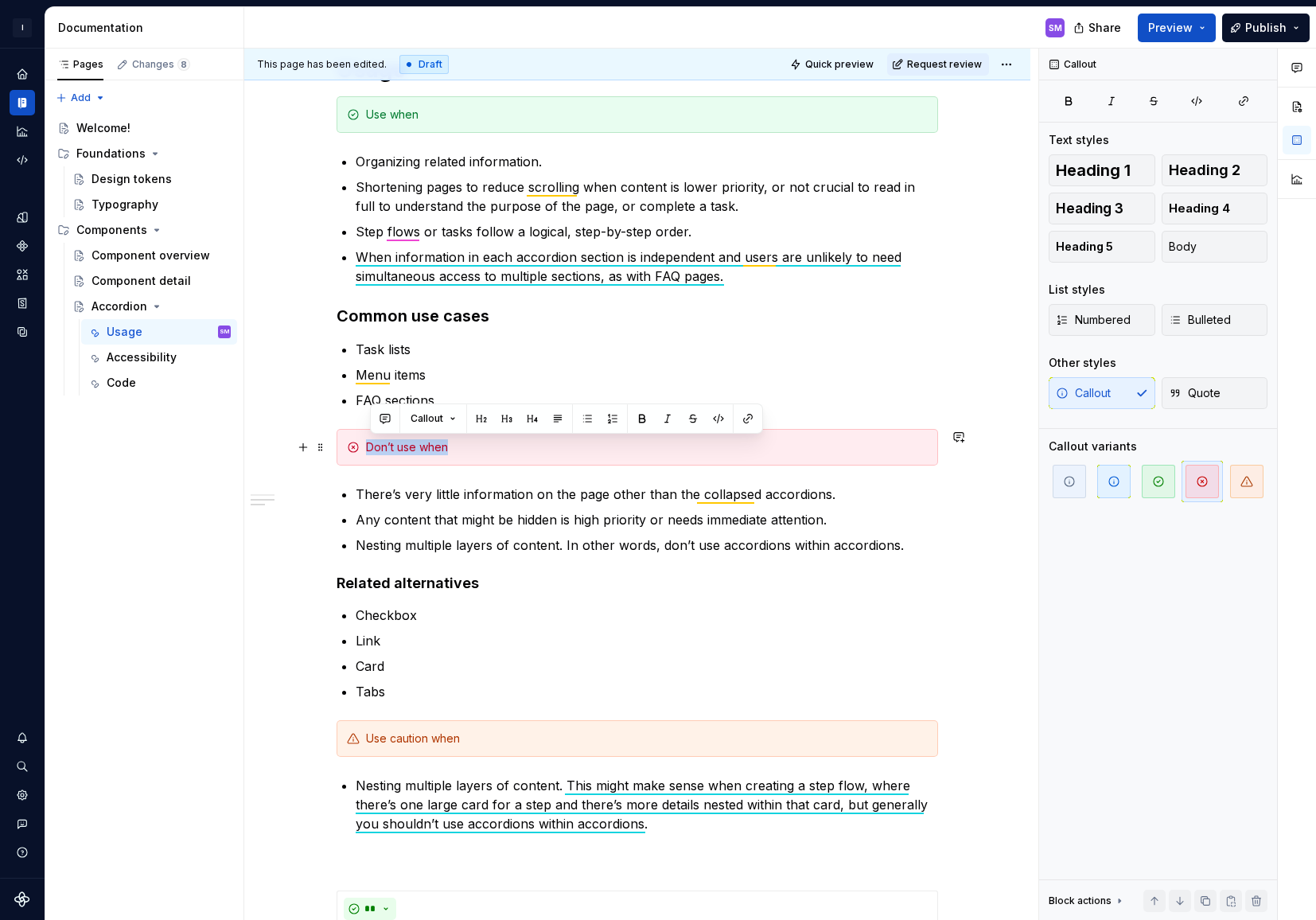
drag, startPoint x: 464, startPoint y: 445, endPoint x: 369, endPoint y: 445, distance: 95.0
click at [369, 445] on div "Don’t use when" at bounding box center [637, 447] width 602 height 37
click at [524, 417] on button "button" at bounding box center [532, 419] width 22 height 22
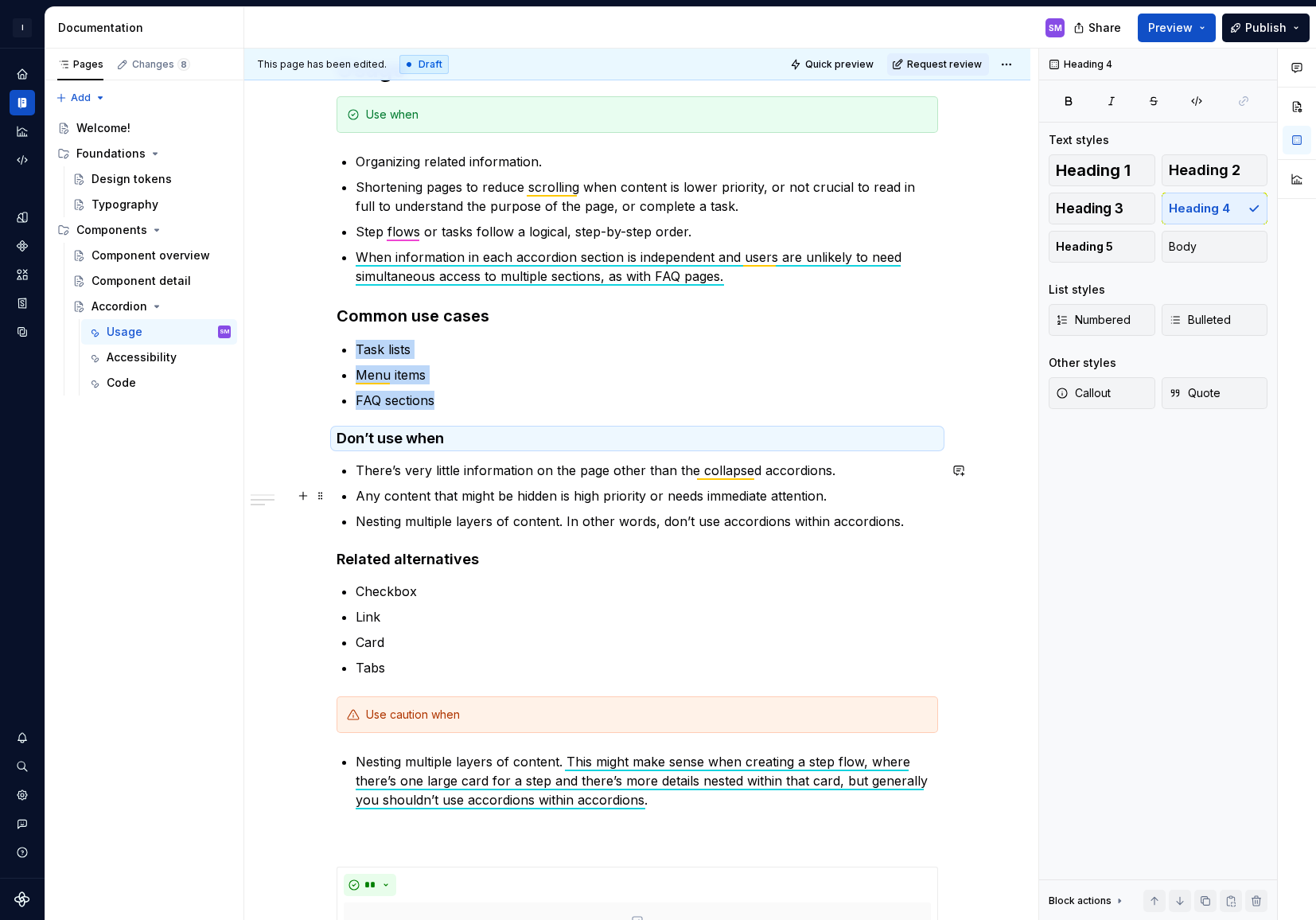
click at [432, 507] on ul "There’s very little information on the page other than the collapsed accordions…" at bounding box center [647, 495] width 583 height 70
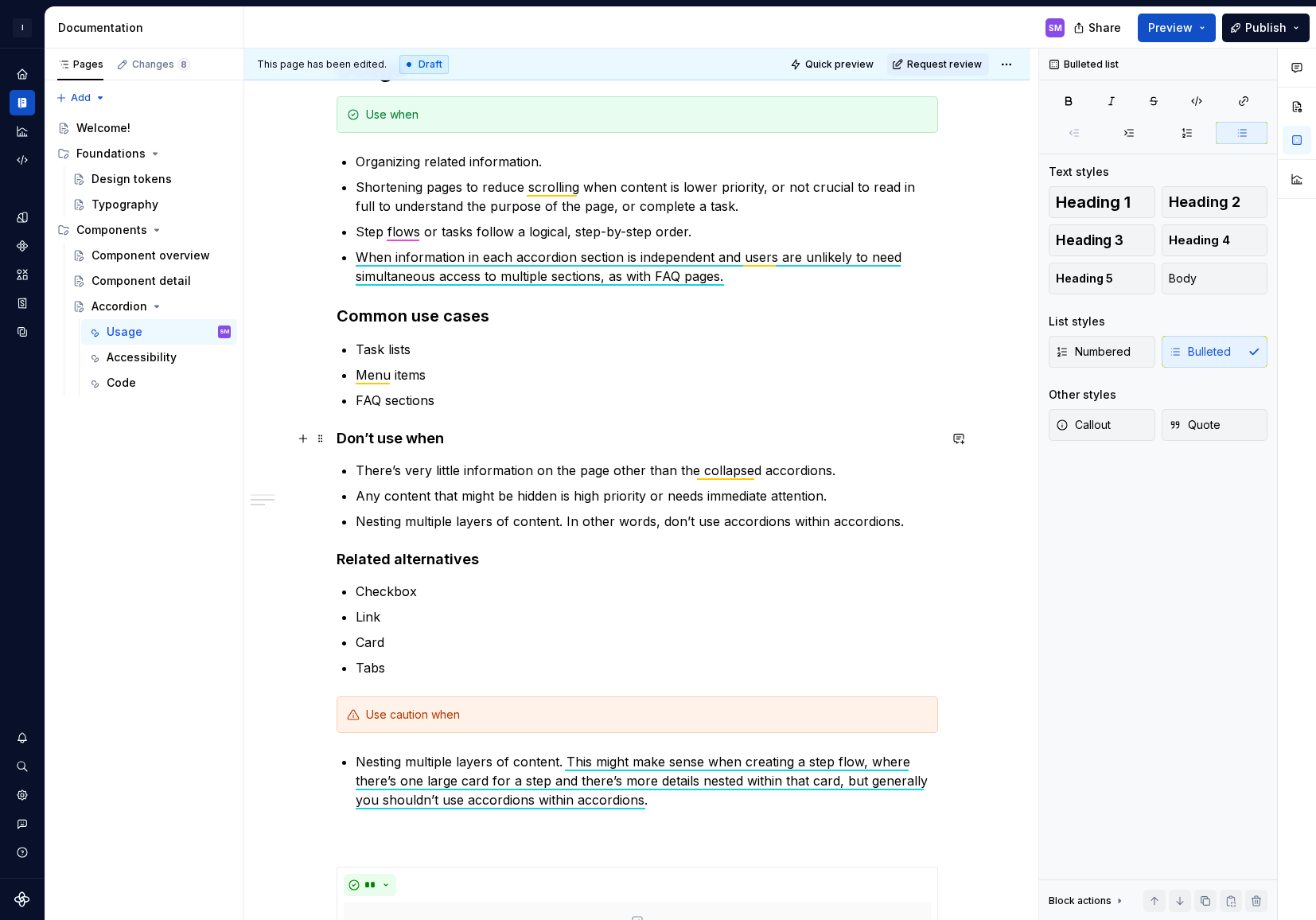
click at [450, 432] on h4 "Don’t use when" at bounding box center [637, 438] width 602 height 19
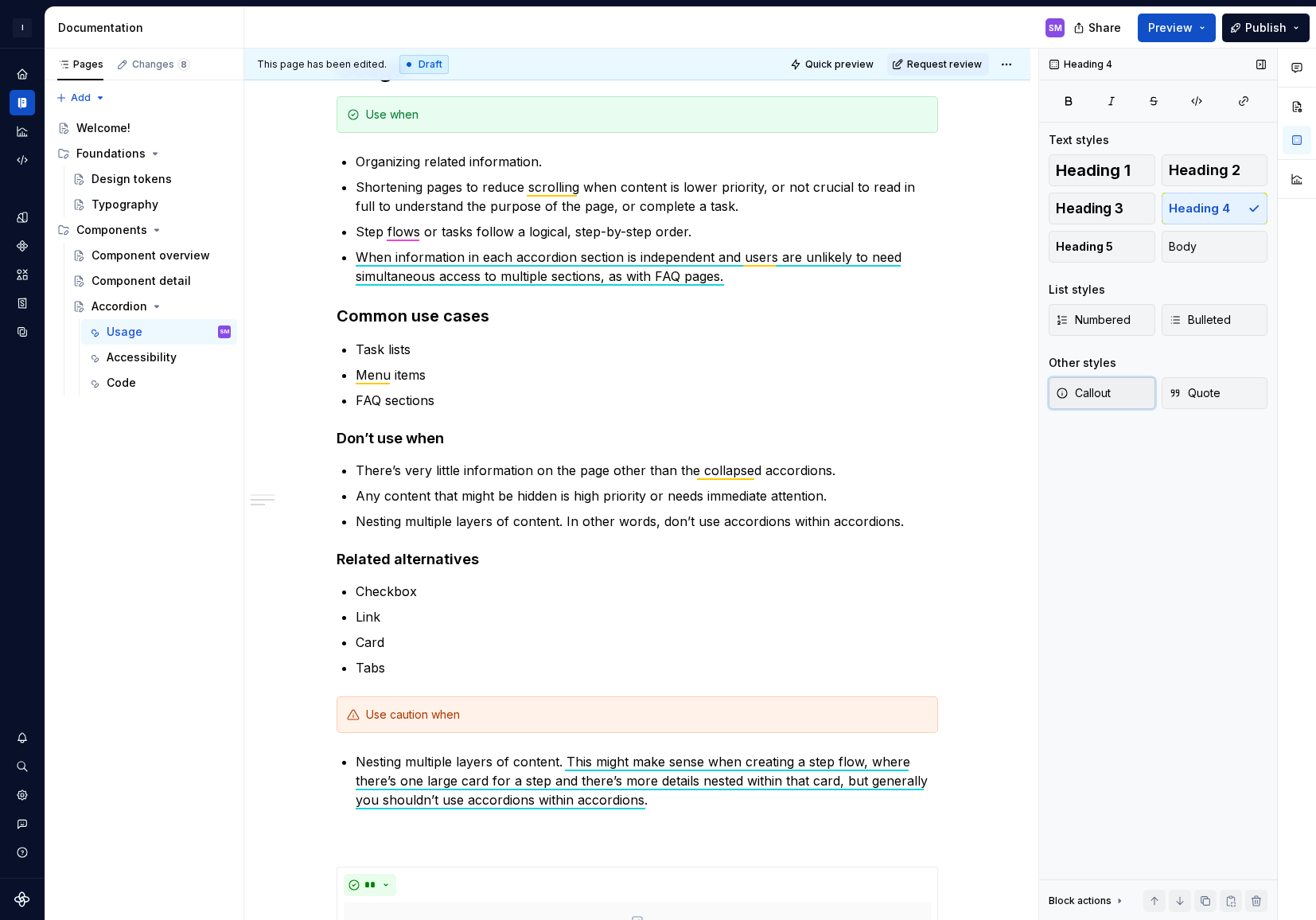
click at [1091, 393] on span "Callout" at bounding box center [1083, 392] width 55 height 16
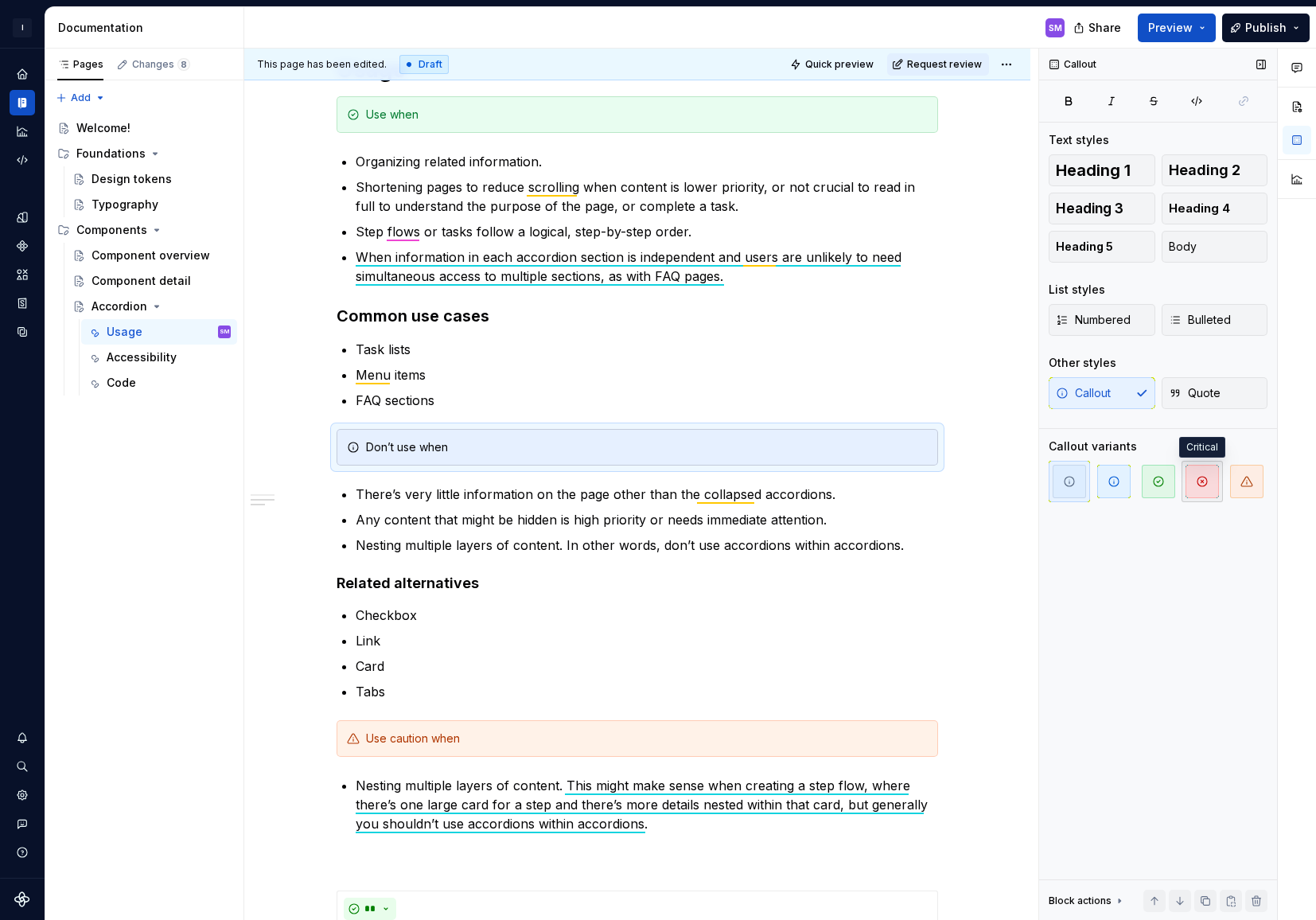
click at [1209, 483] on span "button" at bounding box center [1202, 481] width 33 height 33
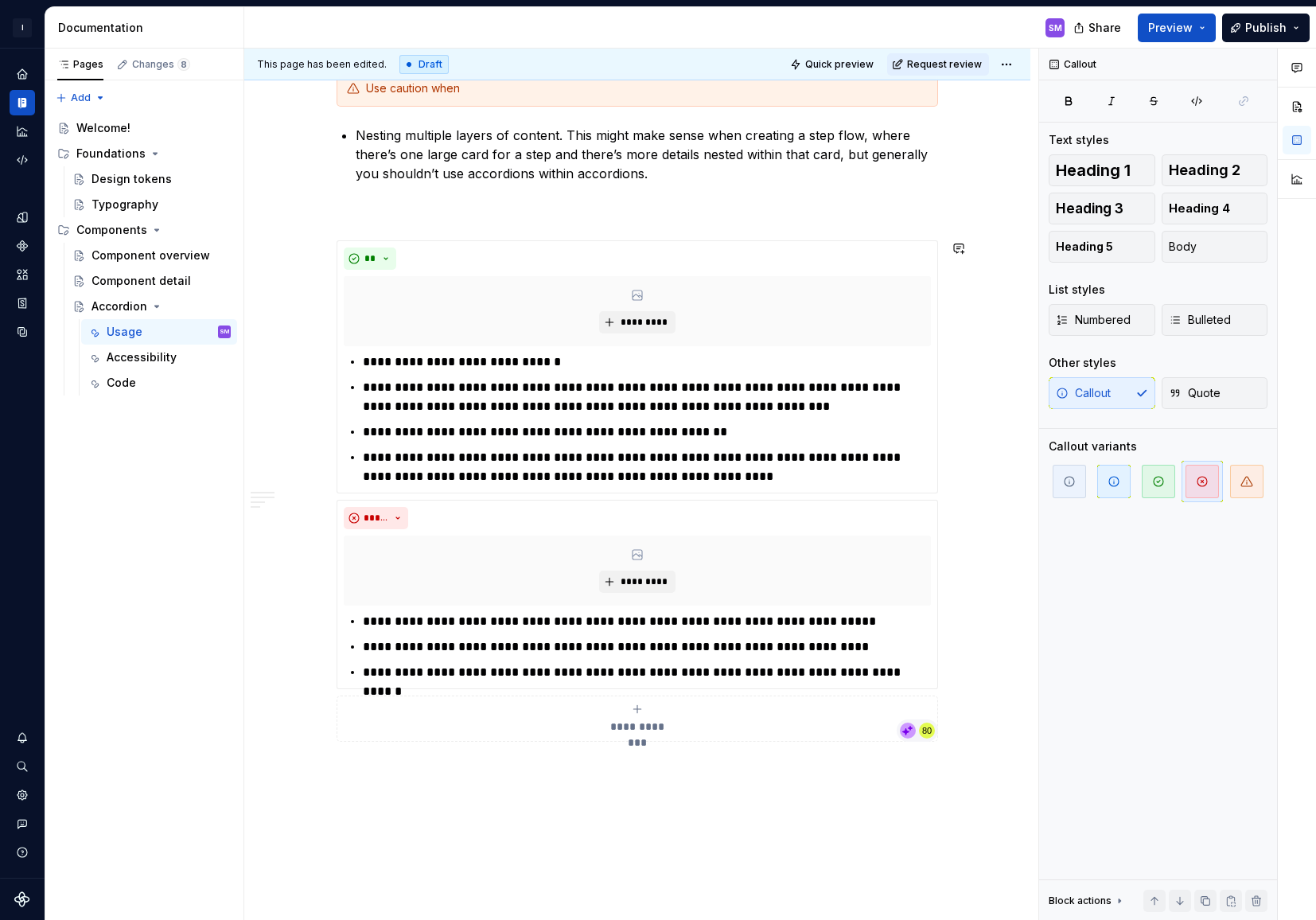
scroll to position [1483, 0]
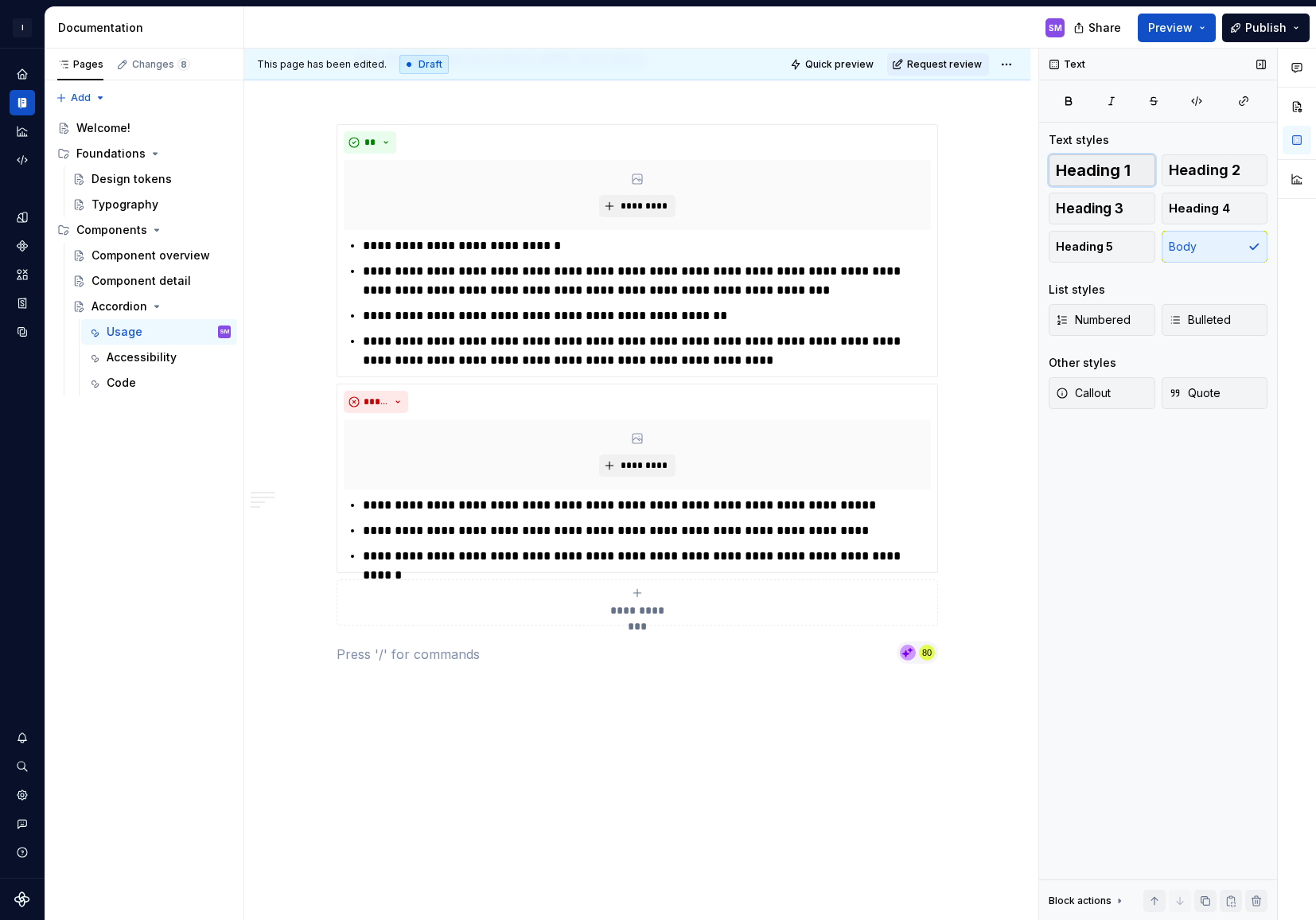
click at [1110, 172] on span "Heading 1" at bounding box center [1093, 170] width 75 height 16
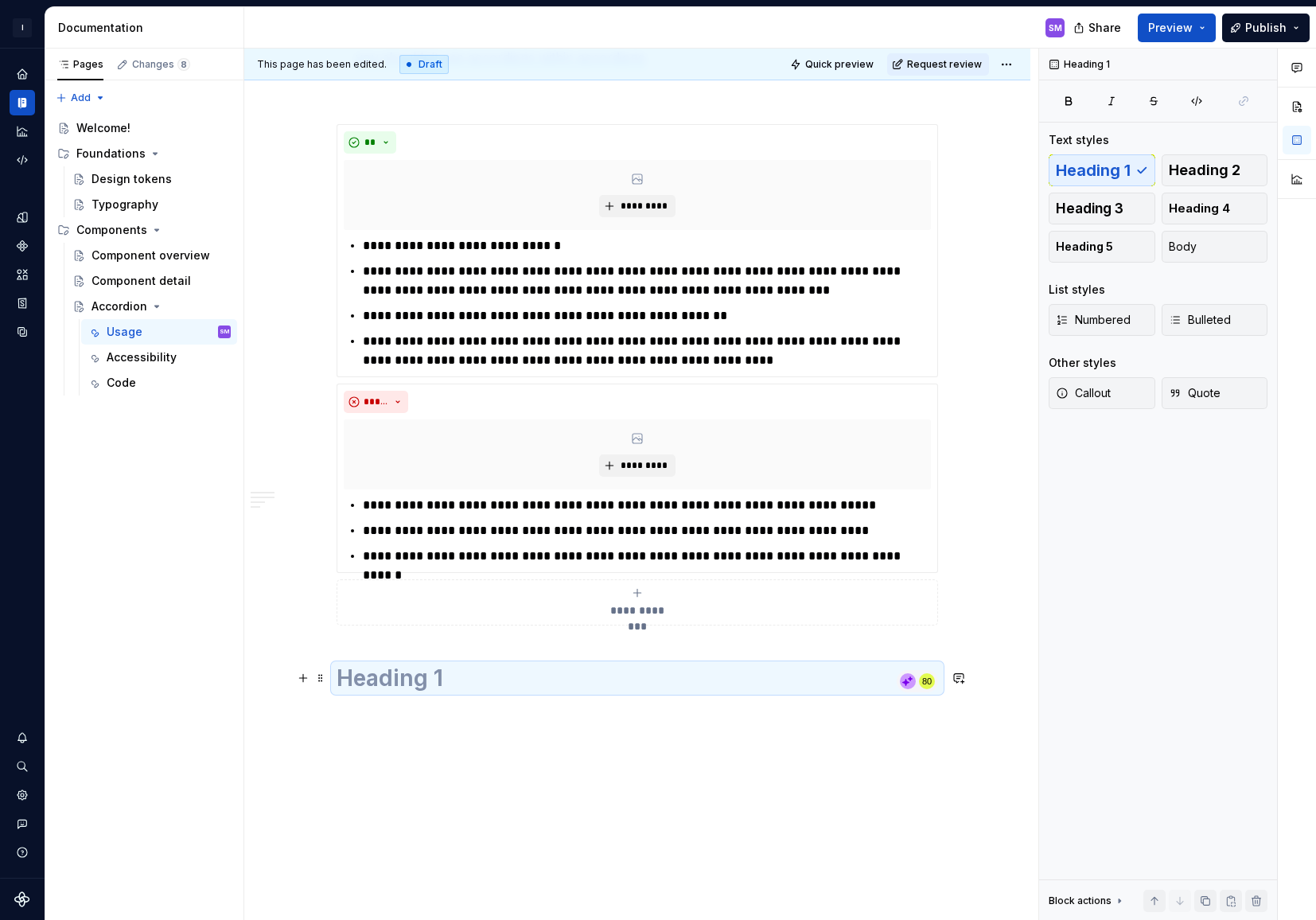
click at [396, 677] on h1 at bounding box center [637, 678] width 602 height 29
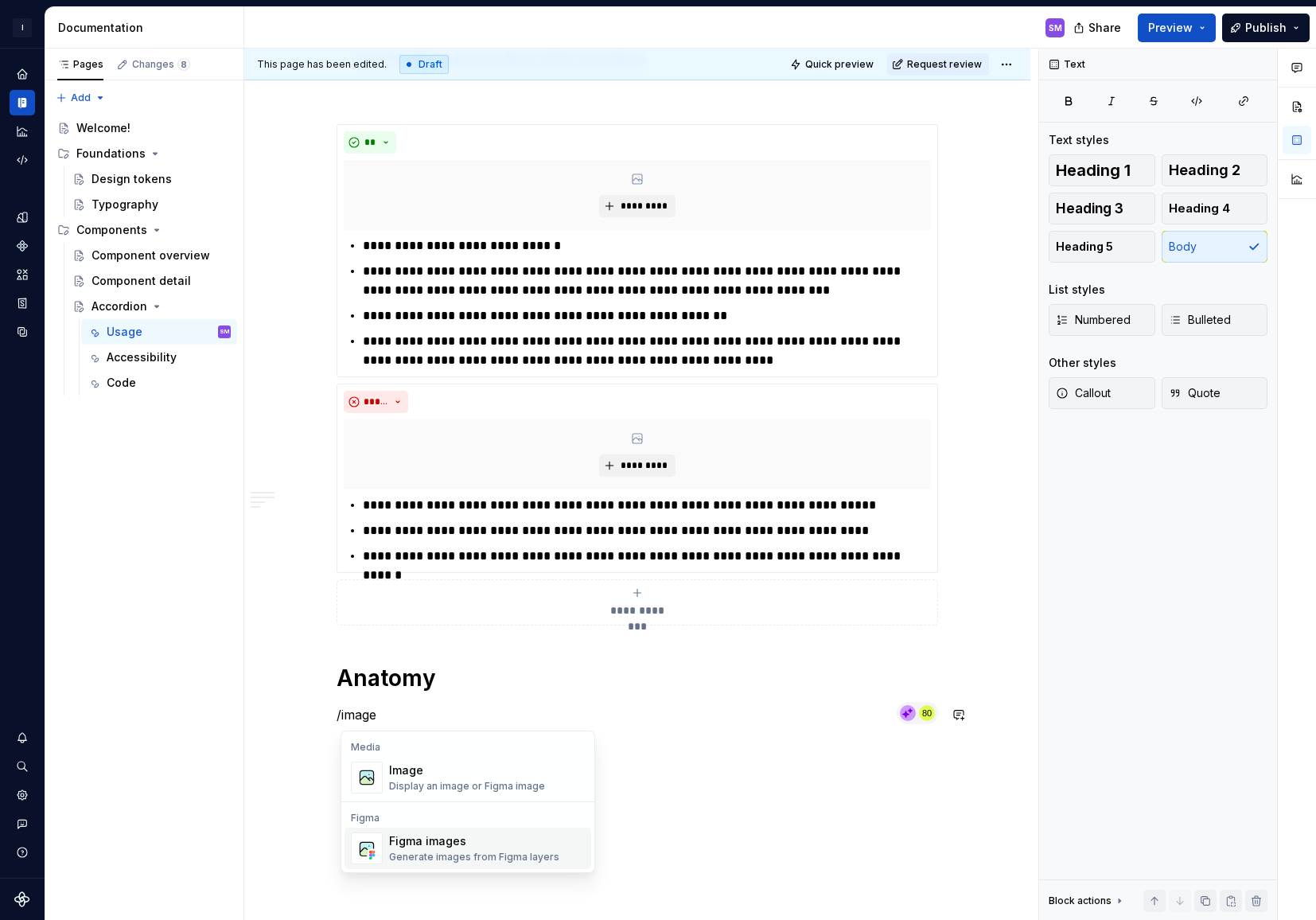
click at [434, 857] on div "Generate images from Figma layers" at bounding box center [474, 856] width 170 height 13
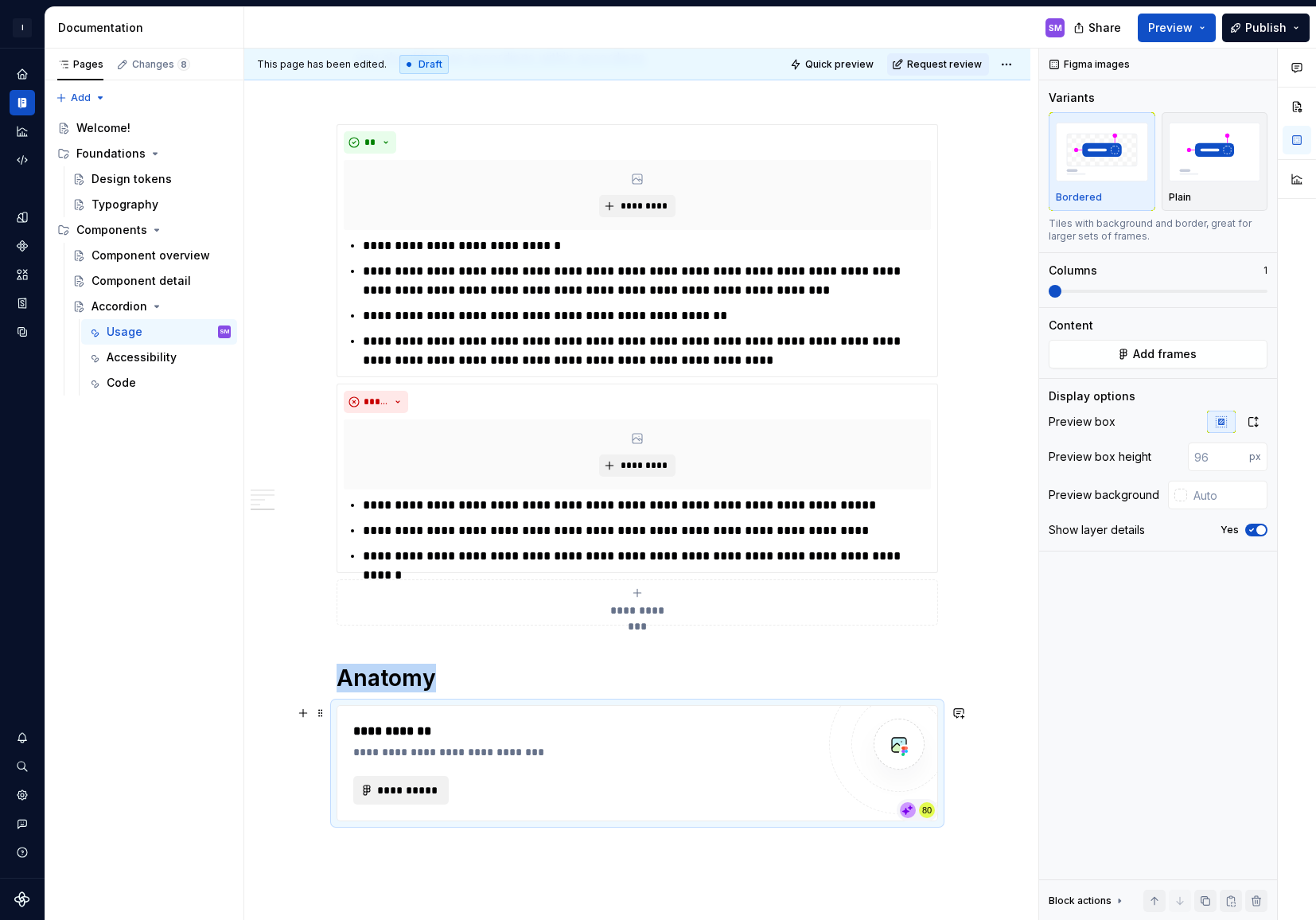
click at [414, 796] on span "**********" at bounding box center [407, 790] width 62 height 16
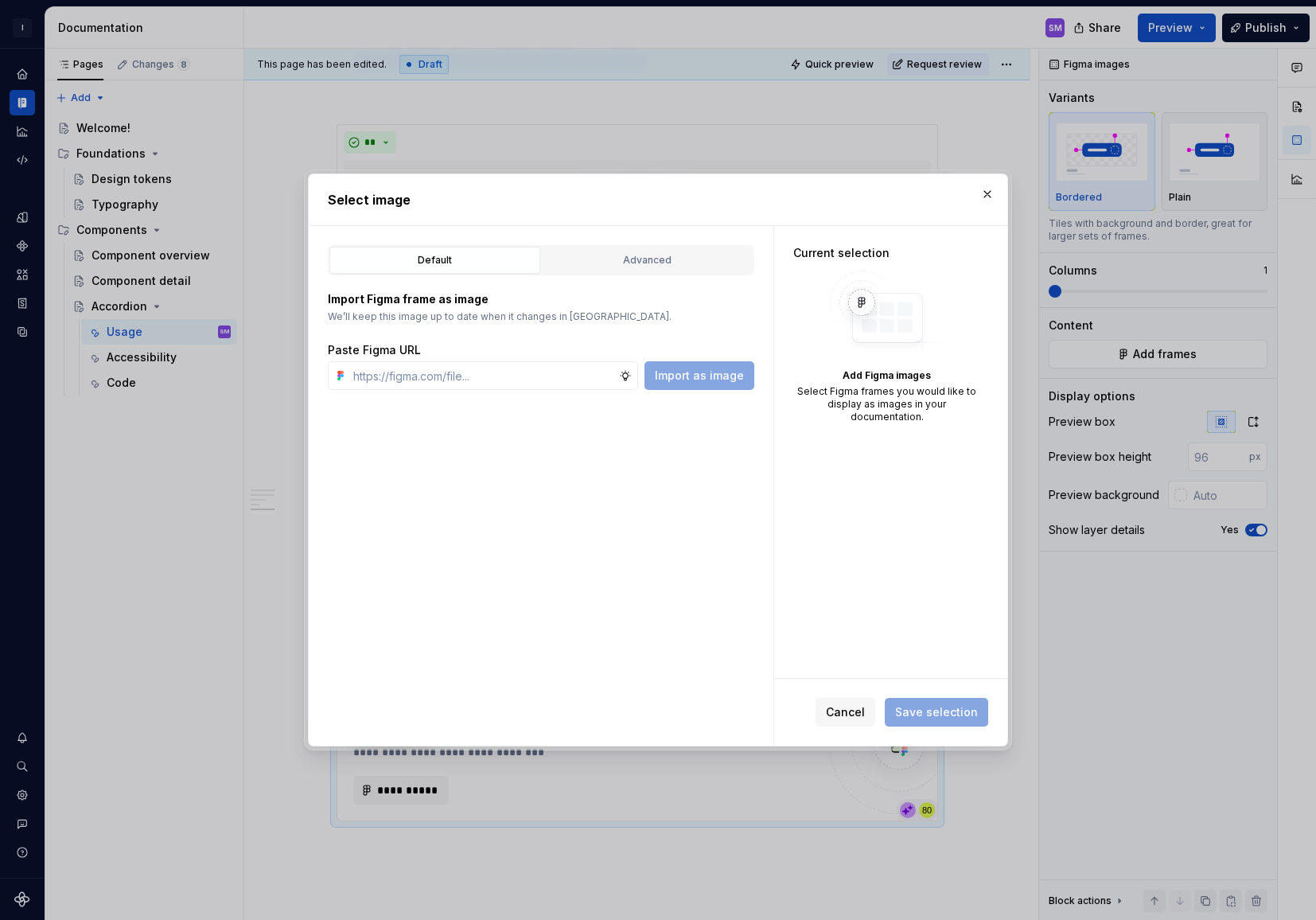
type textarea "*"
paste input "https://www.figma.com/design/FfKOVSjLdI27nthJXdHxDL/Accordion?node-id=3410-4097…"
type input "https://www.figma.com/design/FfKOVSjLdI27nthJXdHxDL/Accordion?node-id=3410-4097…"
click at [717, 375] on span "Import as image" at bounding box center [699, 375] width 89 height 16
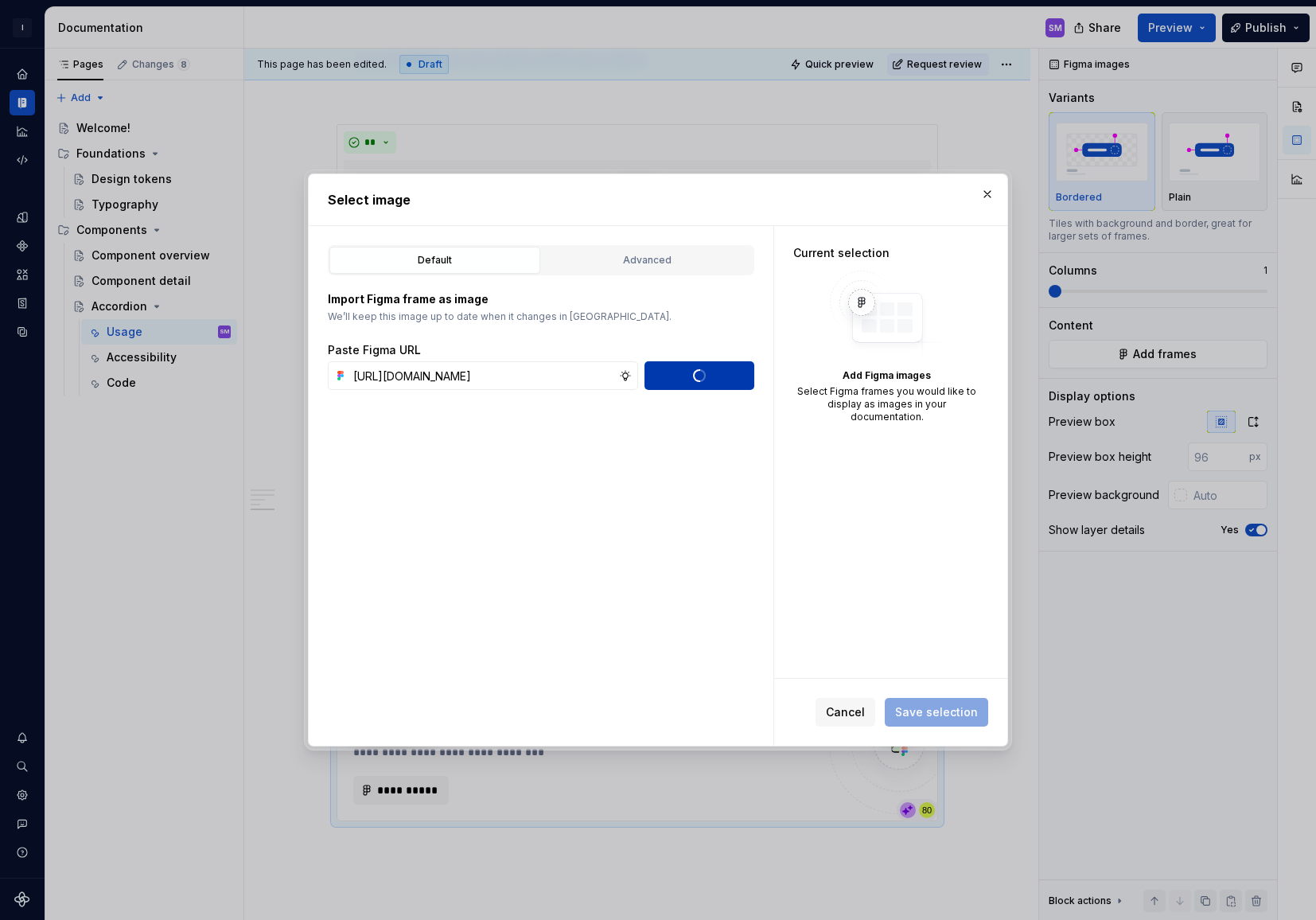
scroll to position [0, 0]
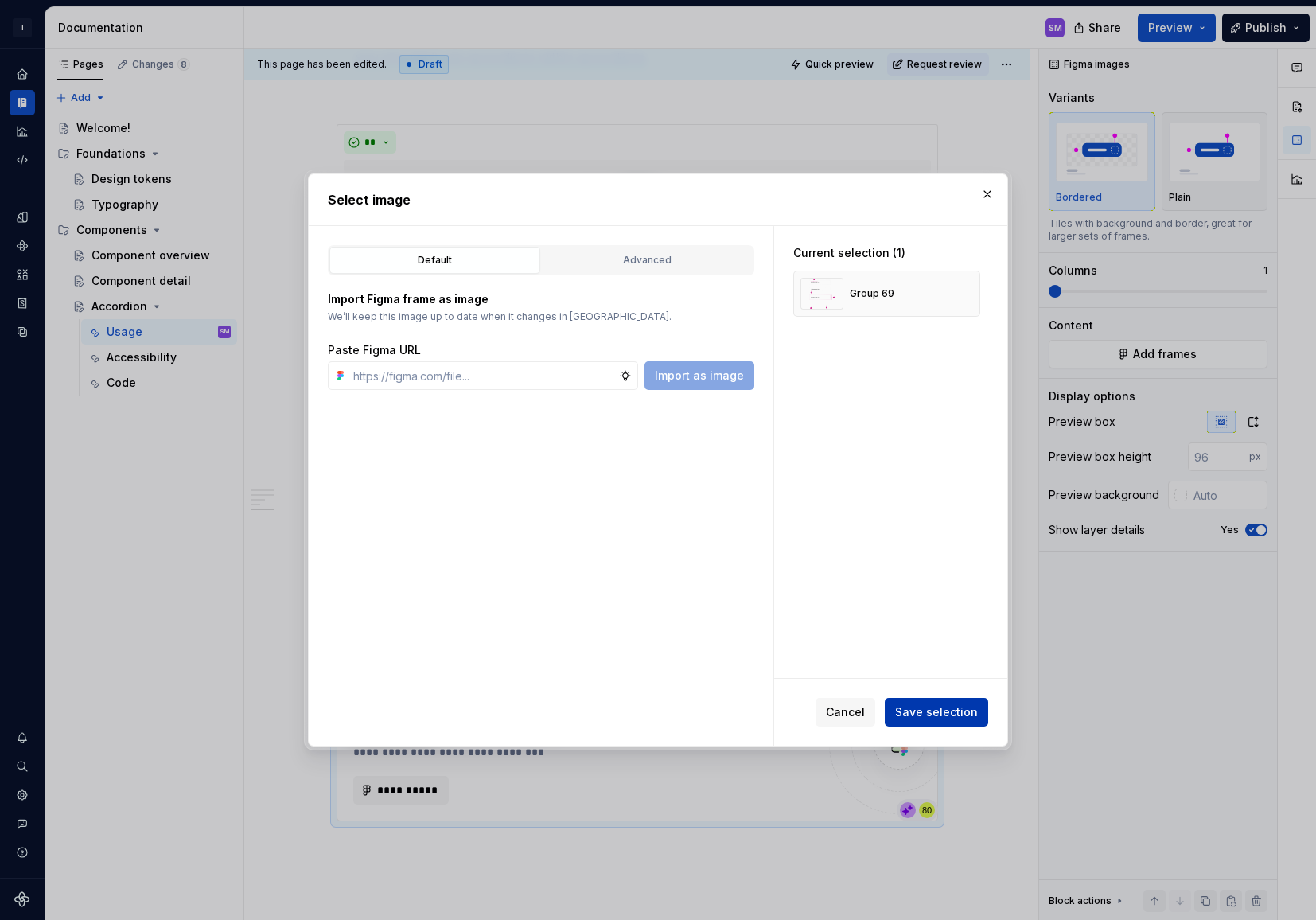
click at [944, 715] on span "Save selection" at bounding box center [936, 712] width 82 height 16
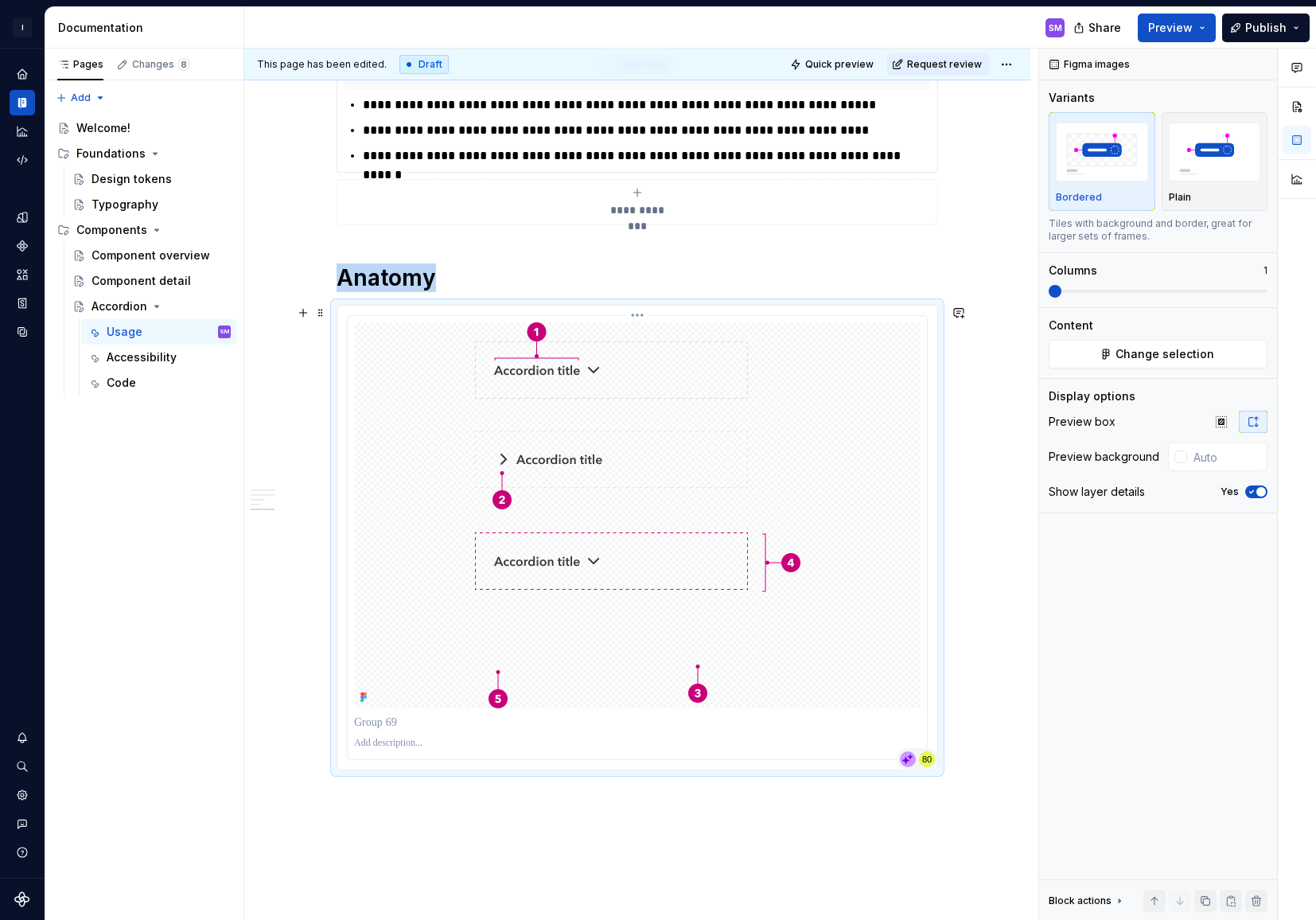
scroll to position [1889, 0]
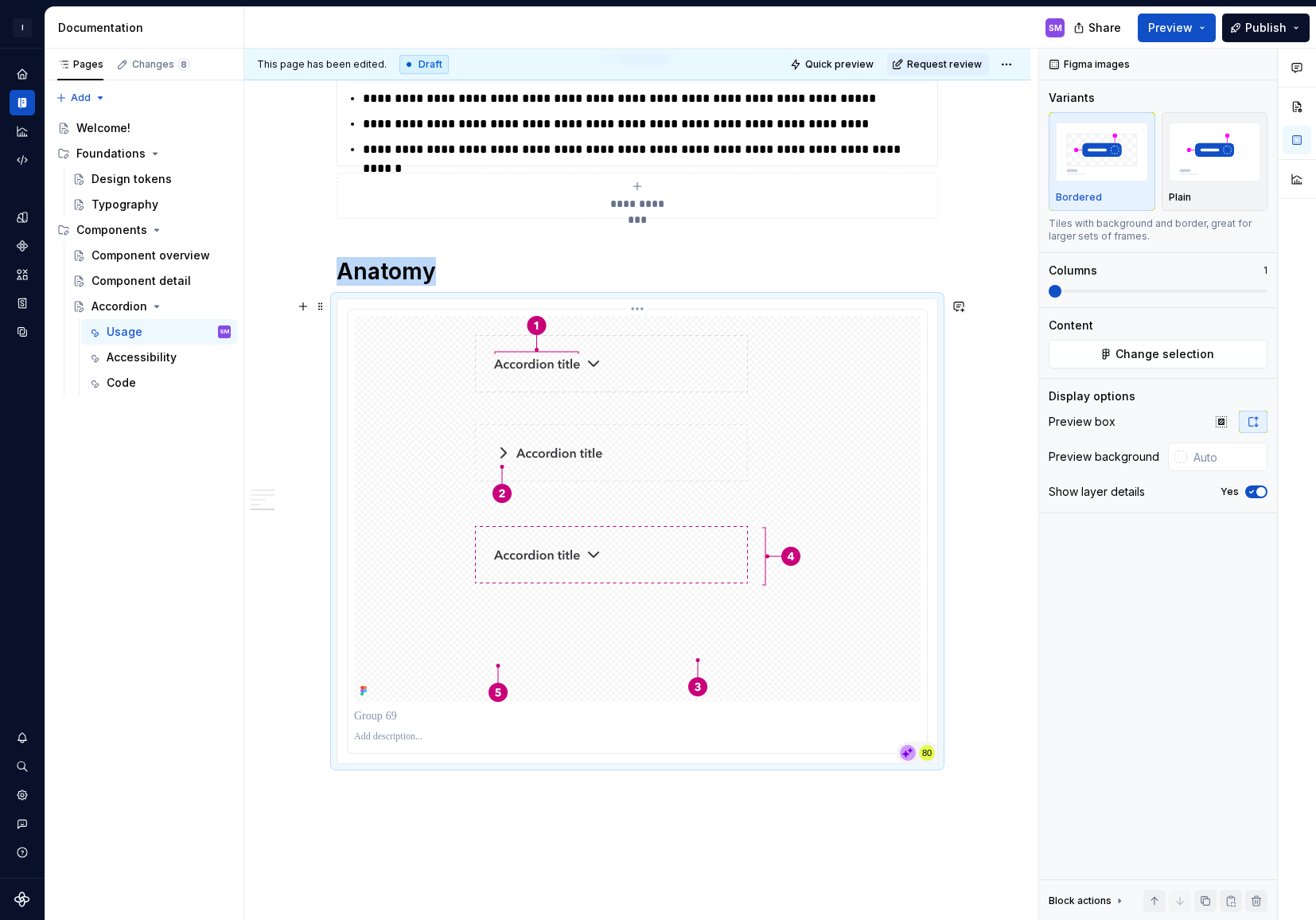
click at [597, 633] on img at bounding box center [637, 509] width 325 height 386
click at [409, 742] on p at bounding box center [637, 737] width 567 height 13
click at [534, 626] on img at bounding box center [637, 509] width 325 height 386
click at [1212, 164] on img "button" at bounding box center [1215, 151] width 93 height 58
click at [1099, 178] on img "button" at bounding box center [1102, 151] width 93 height 58
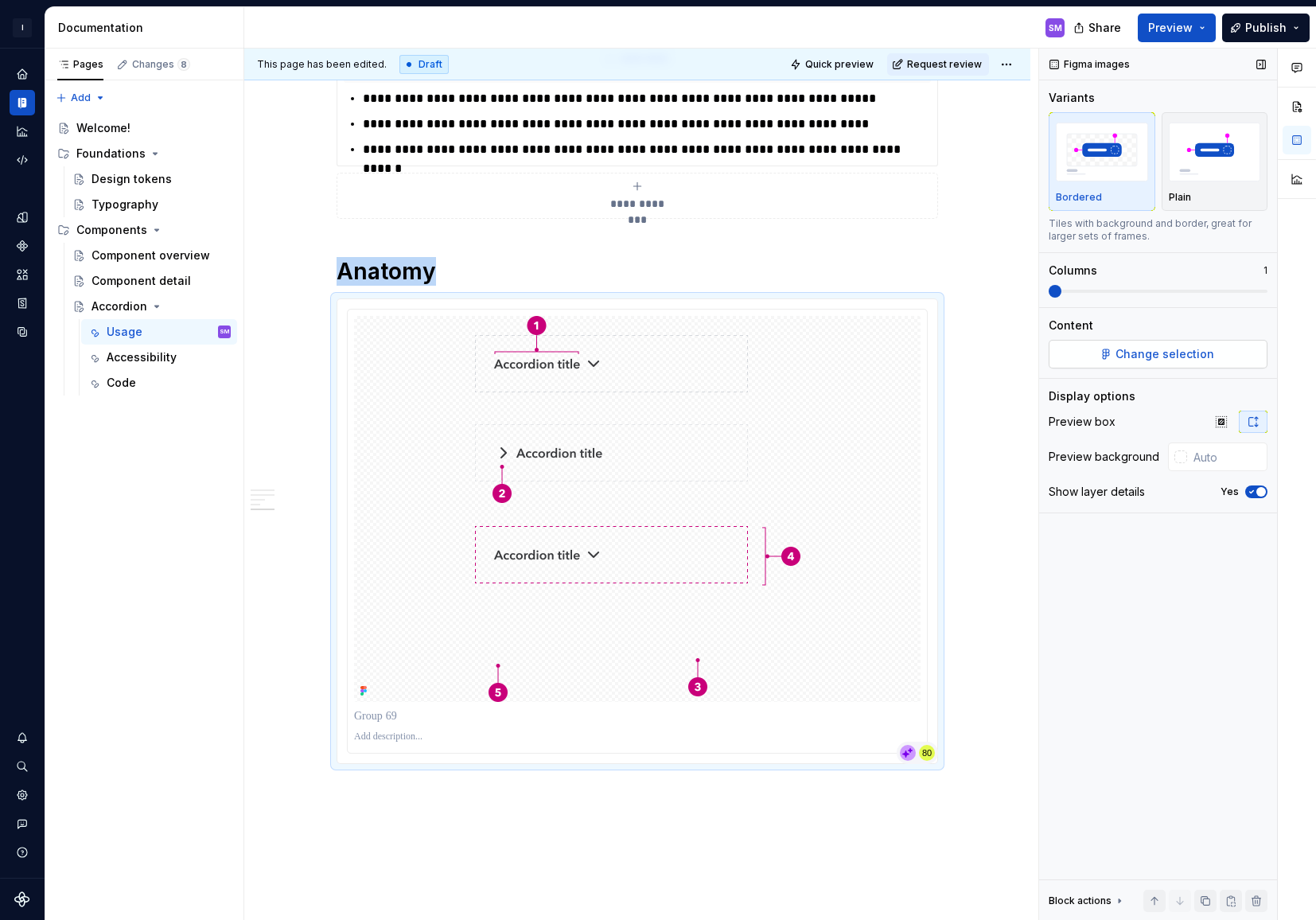
click at [1157, 351] on span "Change selection" at bounding box center [1165, 353] width 99 height 16
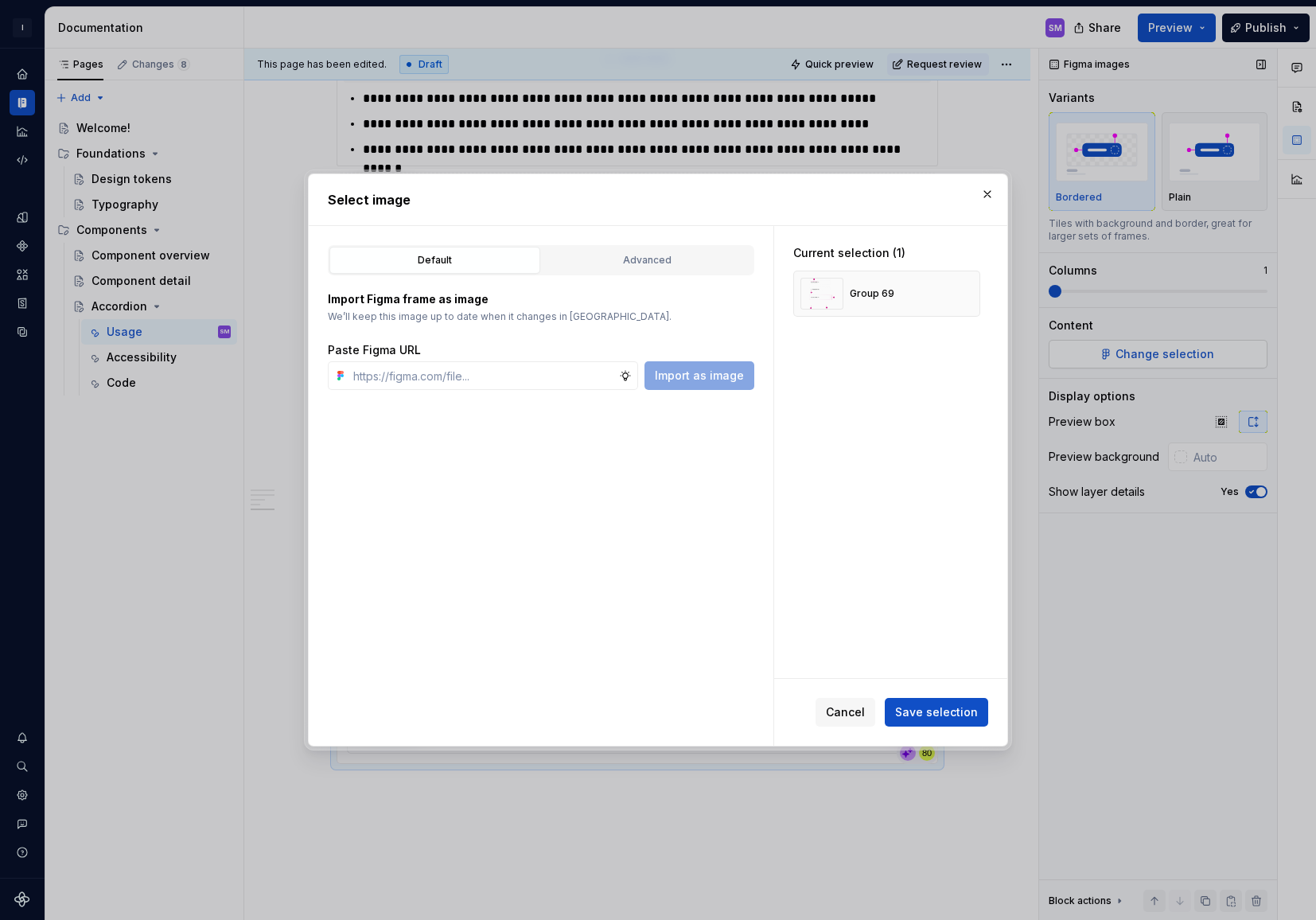
type textarea "*"
click at [634, 261] on div "Advanced" at bounding box center [647, 260] width 200 height 16
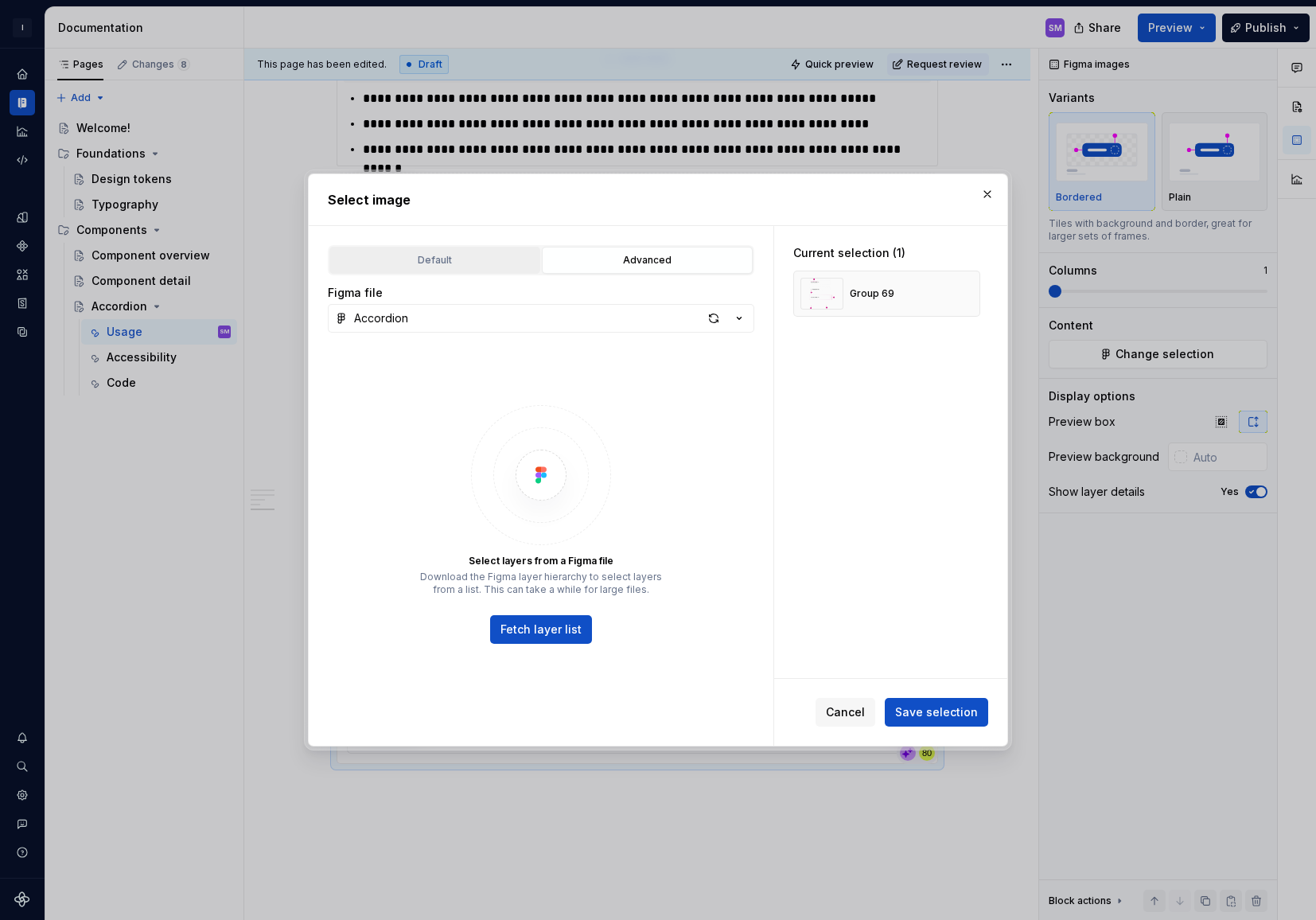
click at [432, 268] on div "Default" at bounding box center [434, 260] width 200 height 16
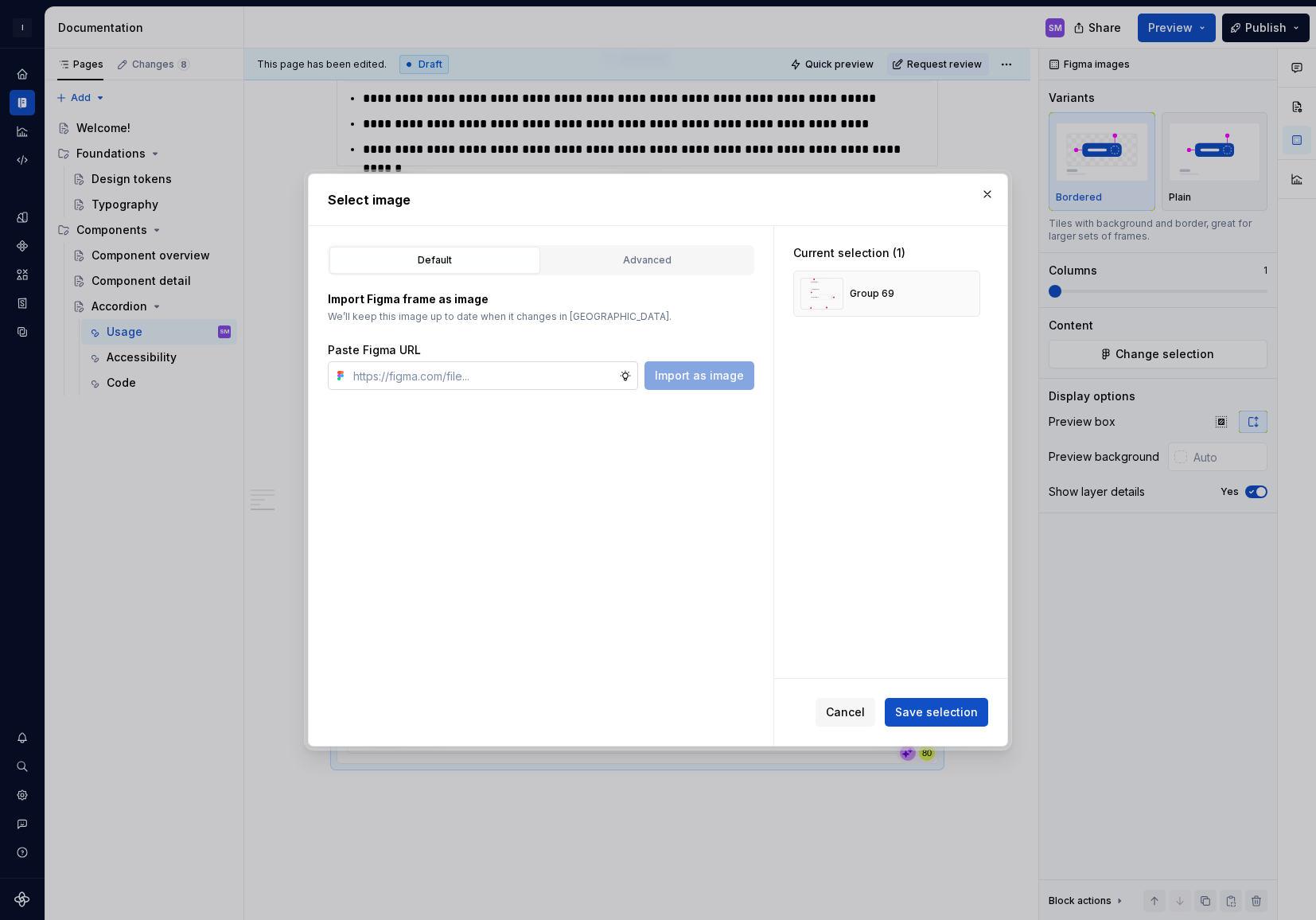
click at [410, 376] on input "text" at bounding box center [483, 375] width 272 height 29
paste input "https://www.figma.com/design/FfKOVSjLdI27nthJXdHxDL/Accordion?node-id=3410-4097…"
type input "https://www.figma.com/design/FfKOVSjLdI27nthJXdHxDL/Accordion?node-id=3410-4097…"
click at [984, 195] on button "button" at bounding box center [987, 194] width 22 height 22
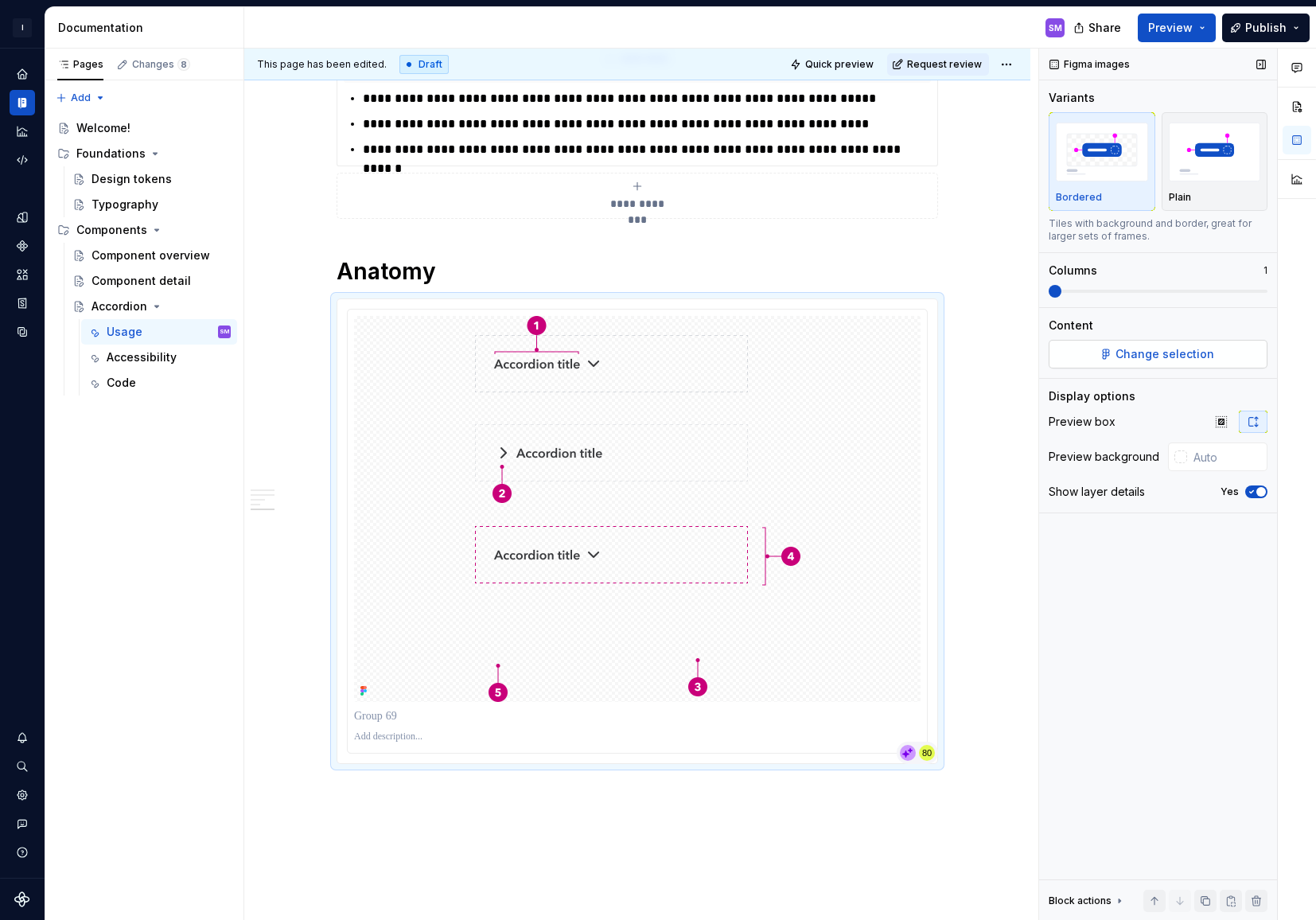
click at [1144, 356] on span "Change selection" at bounding box center [1165, 353] width 99 height 16
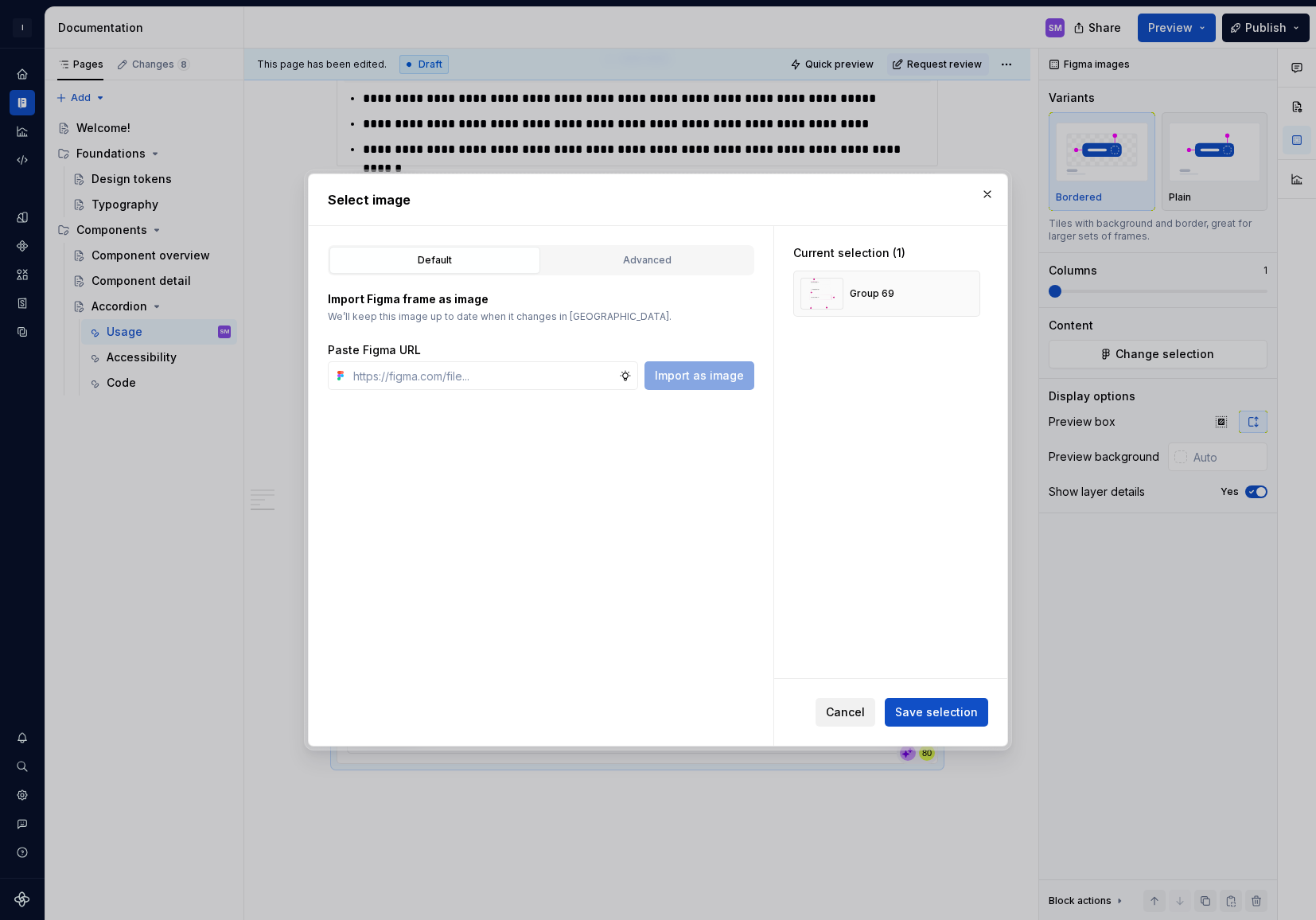
click at [861, 716] on span "Cancel" at bounding box center [845, 712] width 39 height 16
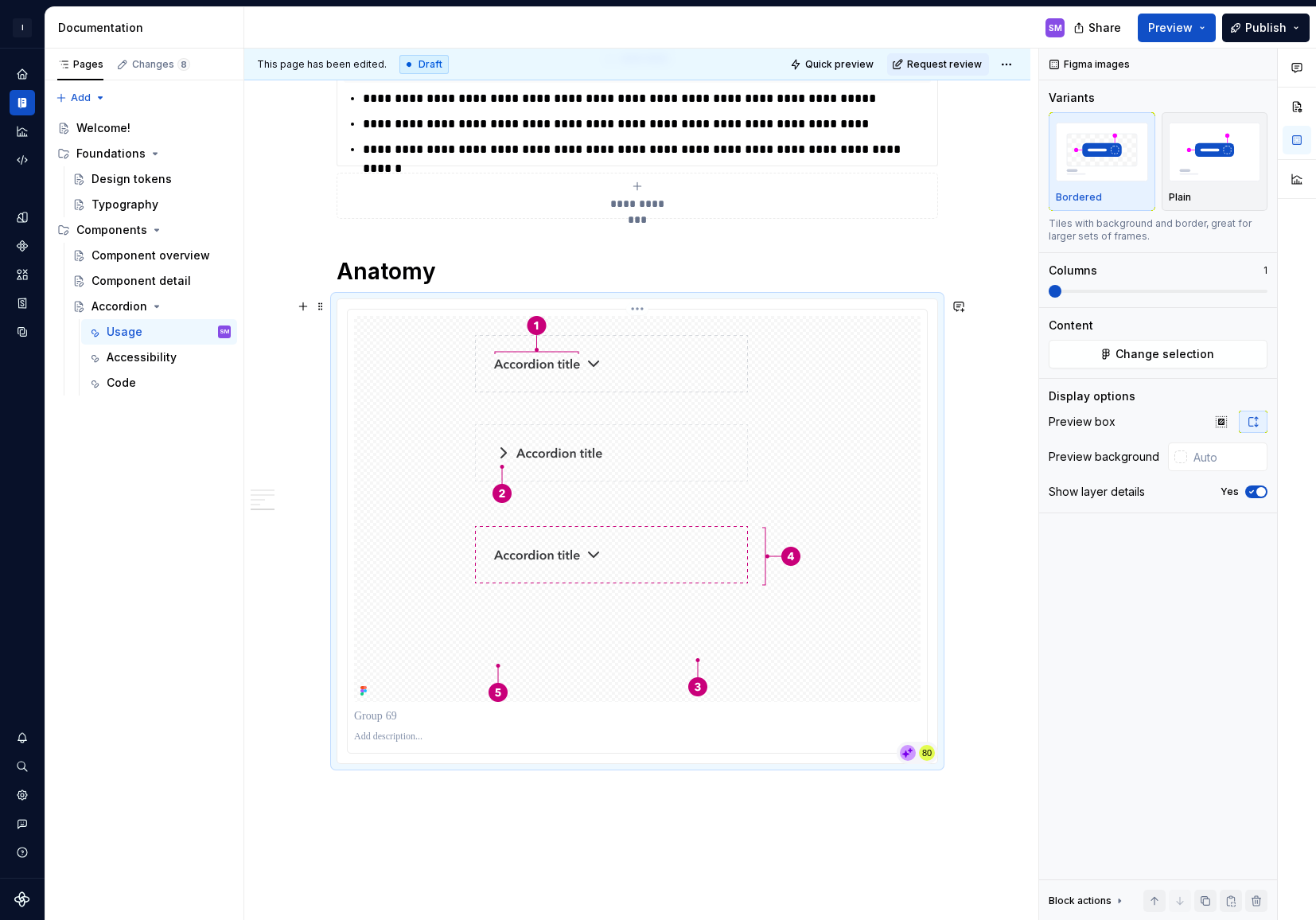
click at [513, 473] on img at bounding box center [637, 509] width 325 height 386
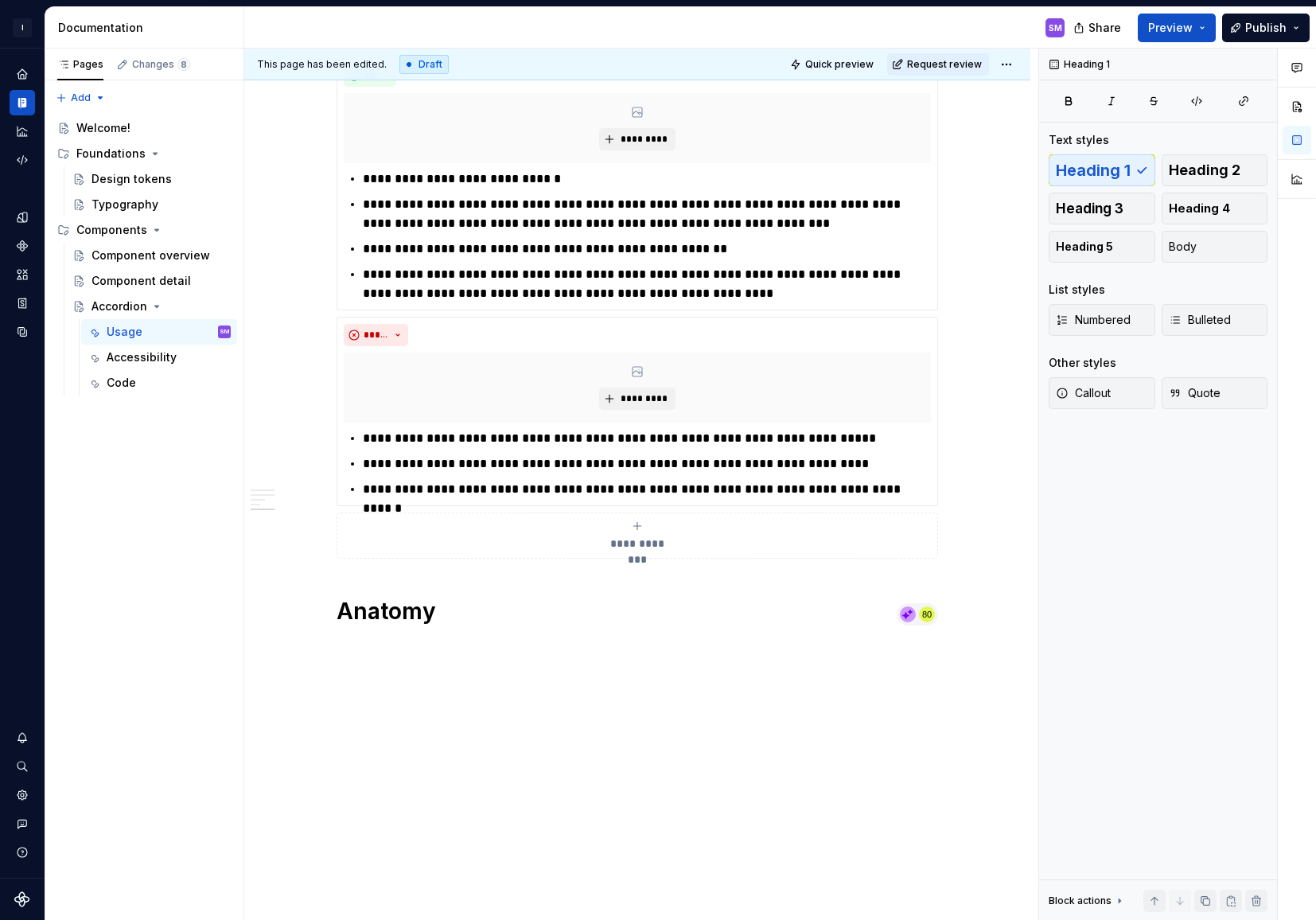
scroll to position [1582, 0]
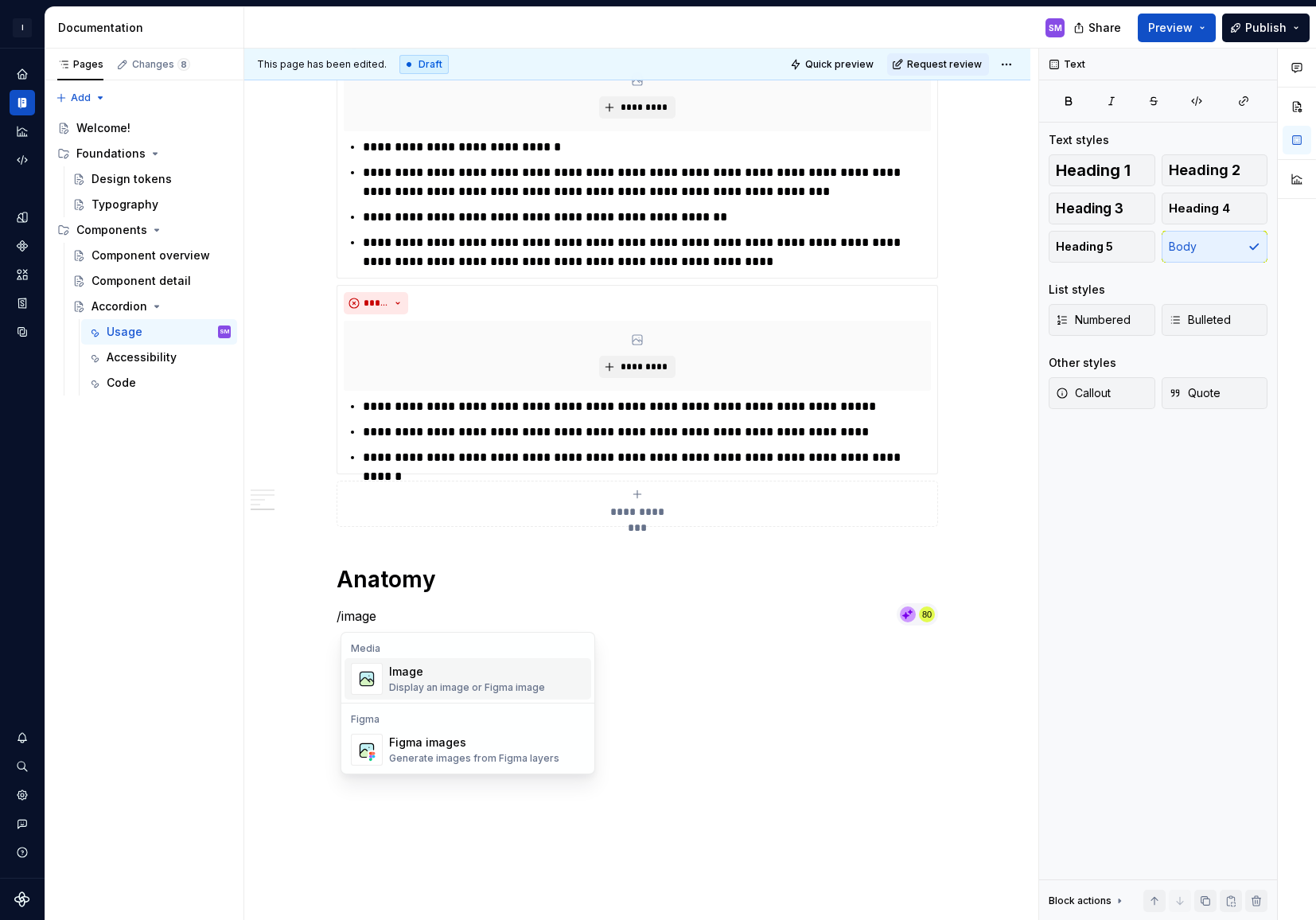
click at [422, 687] on div "Display an image or Figma image" at bounding box center [467, 687] width 156 height 13
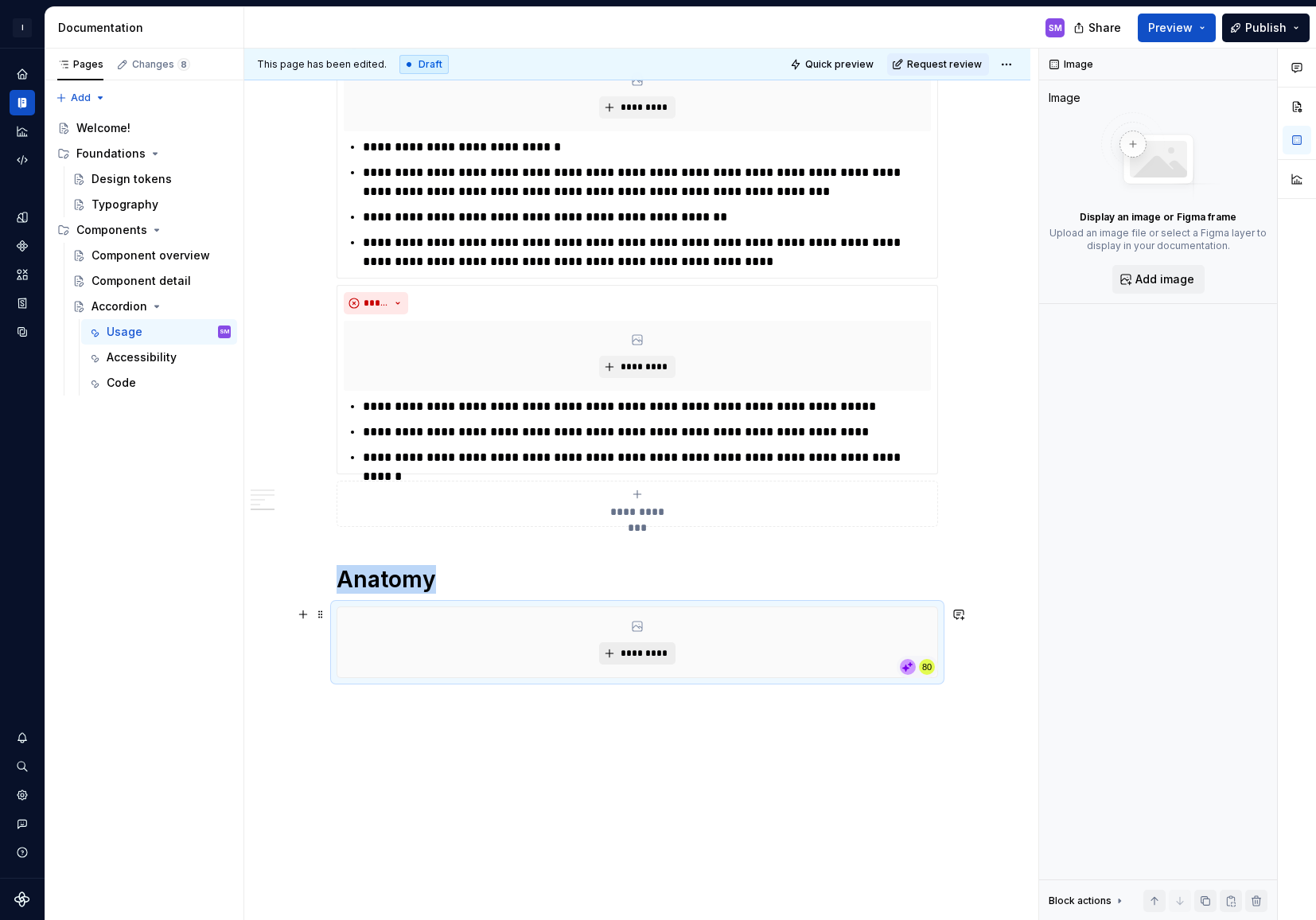
click at [655, 646] on span "*********" at bounding box center [643, 652] width 48 height 13
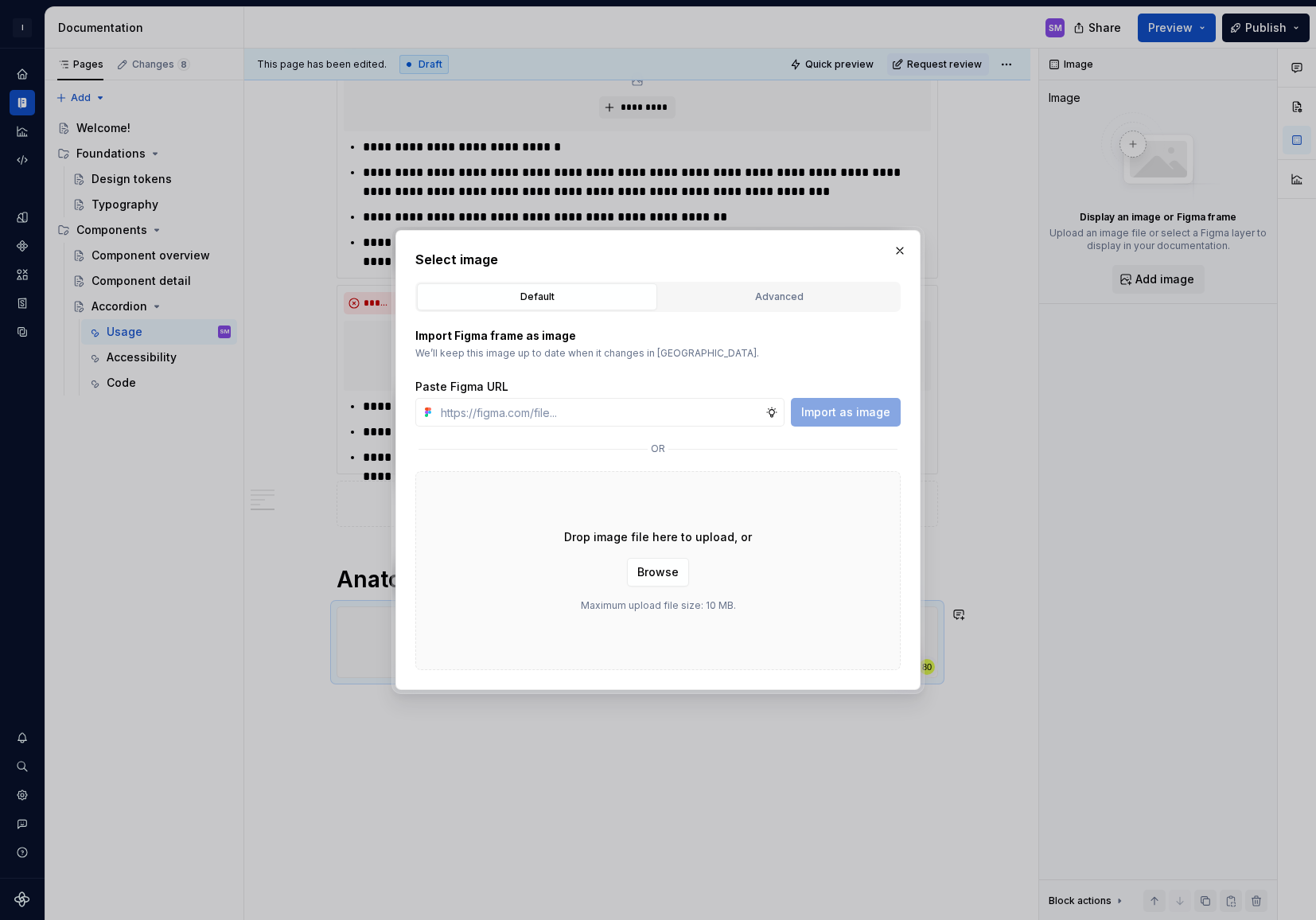
click at [539, 568] on div "Drop image file here to upload, or Browse Maximum upload file size: 10 MB." at bounding box center [658, 570] width 485 height 199
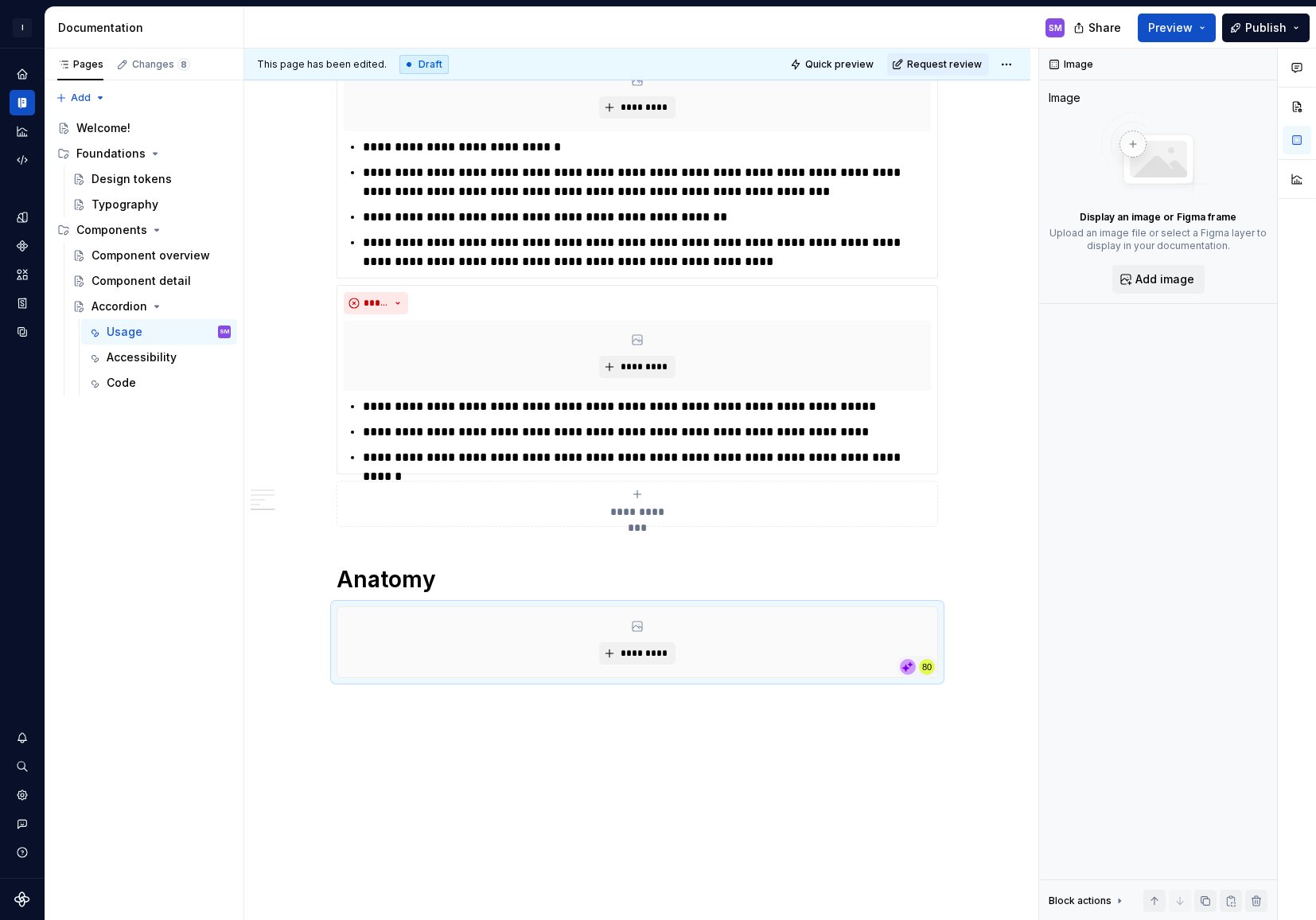
click at [651, 655] on span "*********" at bounding box center [643, 652] width 48 height 13
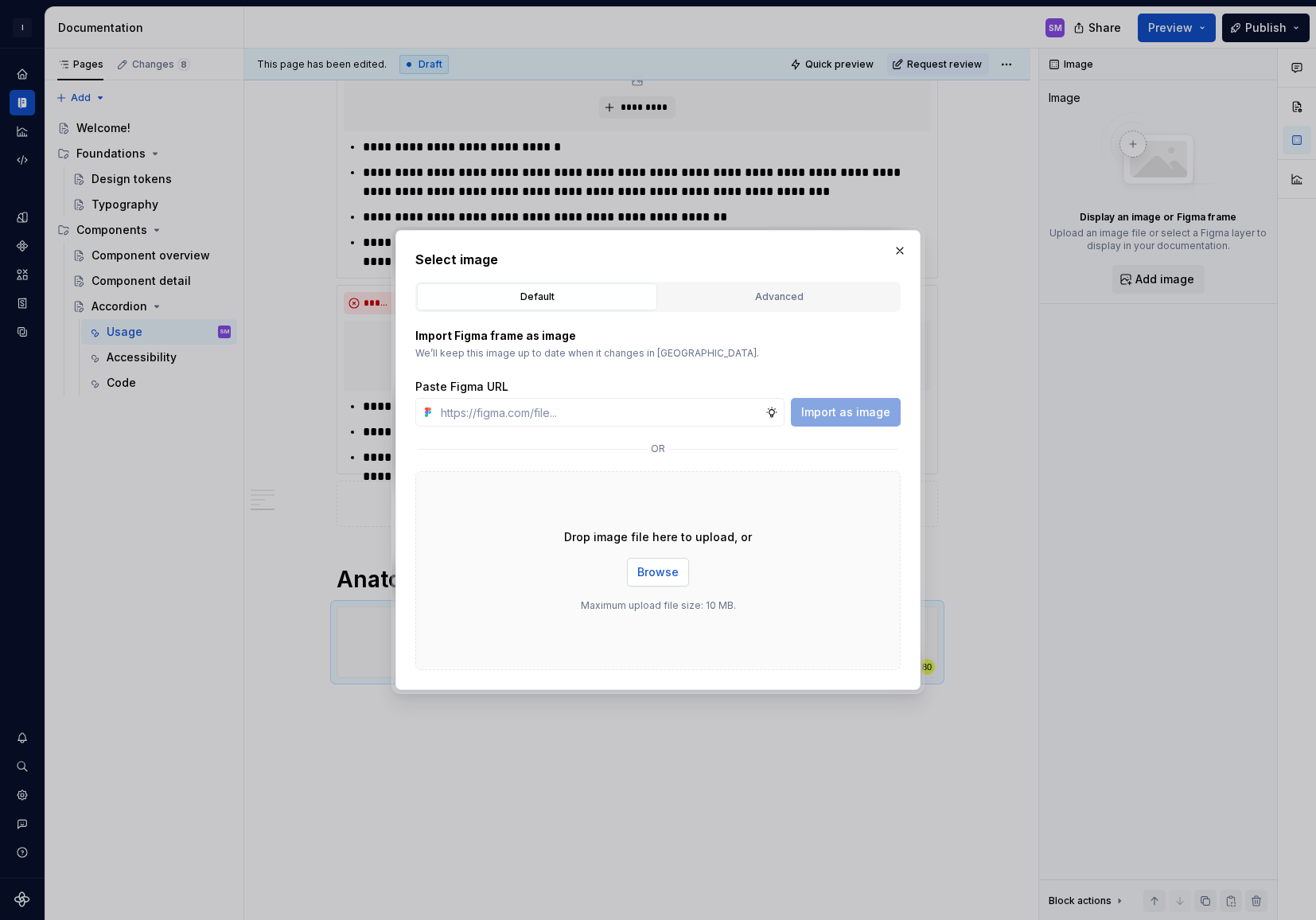
click at [660, 571] on span "Browse" at bounding box center [658, 572] width 42 height 16
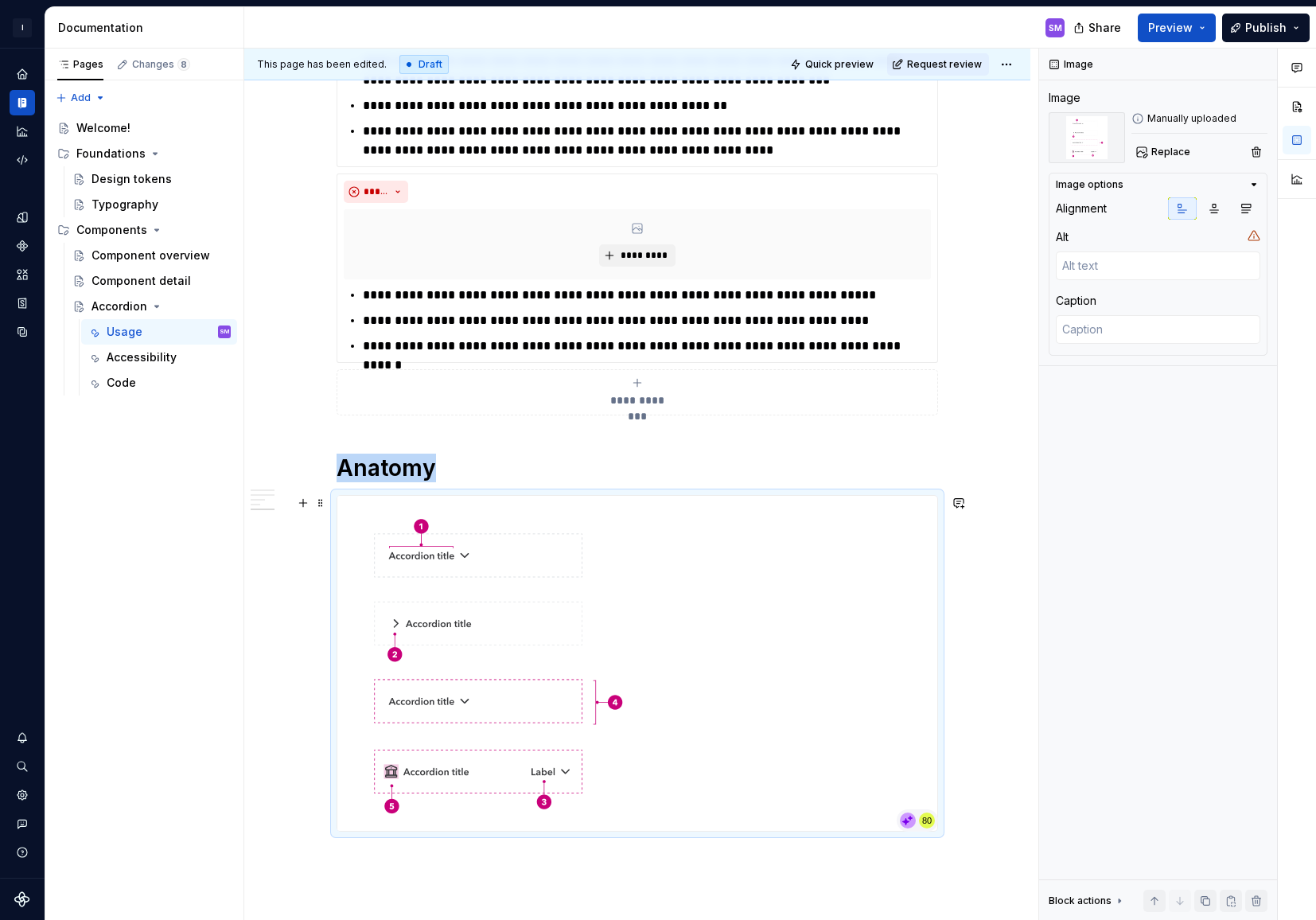
scroll to position [1704, 0]
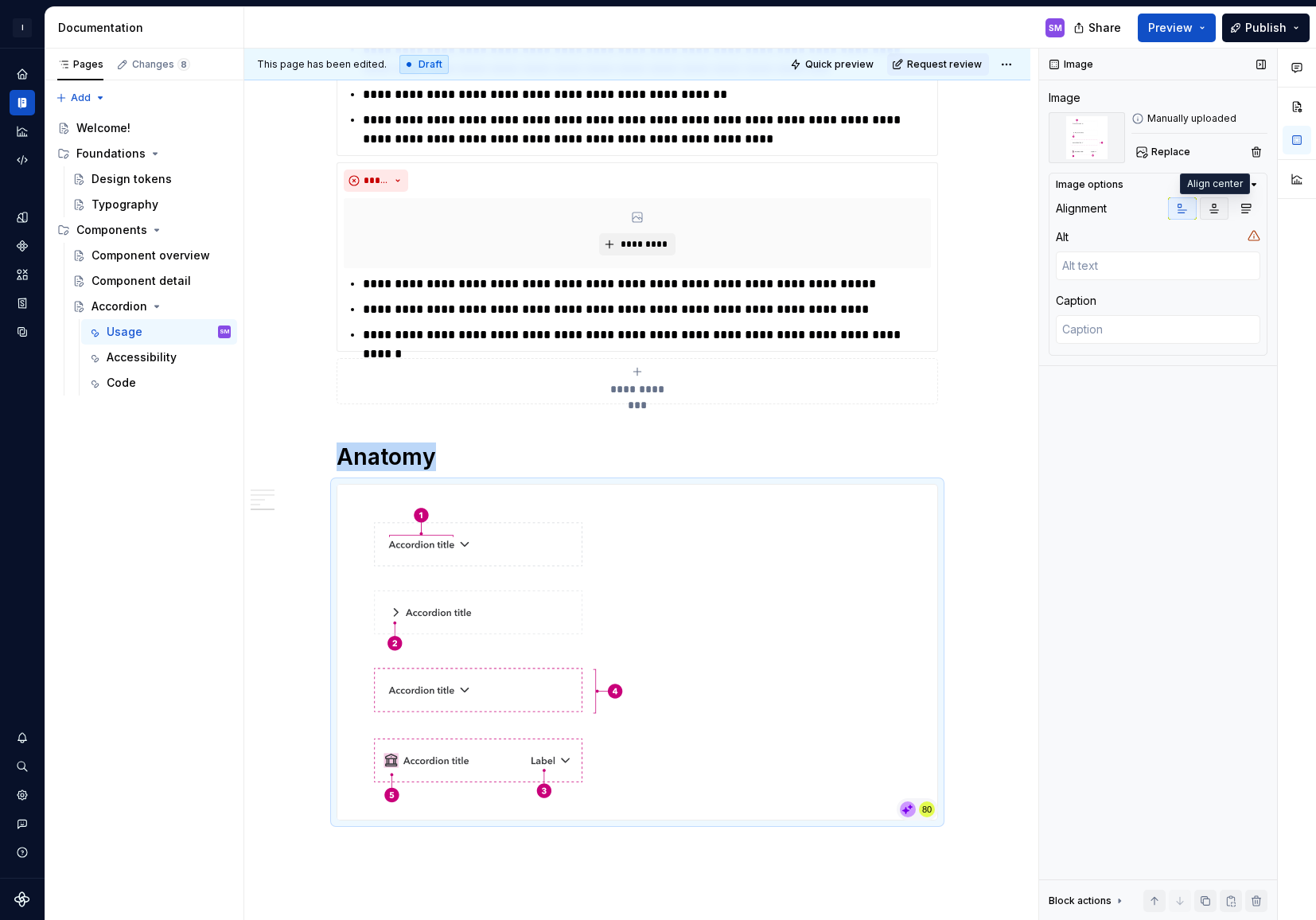
click at [1215, 212] on icon "button" at bounding box center [1214, 208] width 13 height 13
type textarea "*"
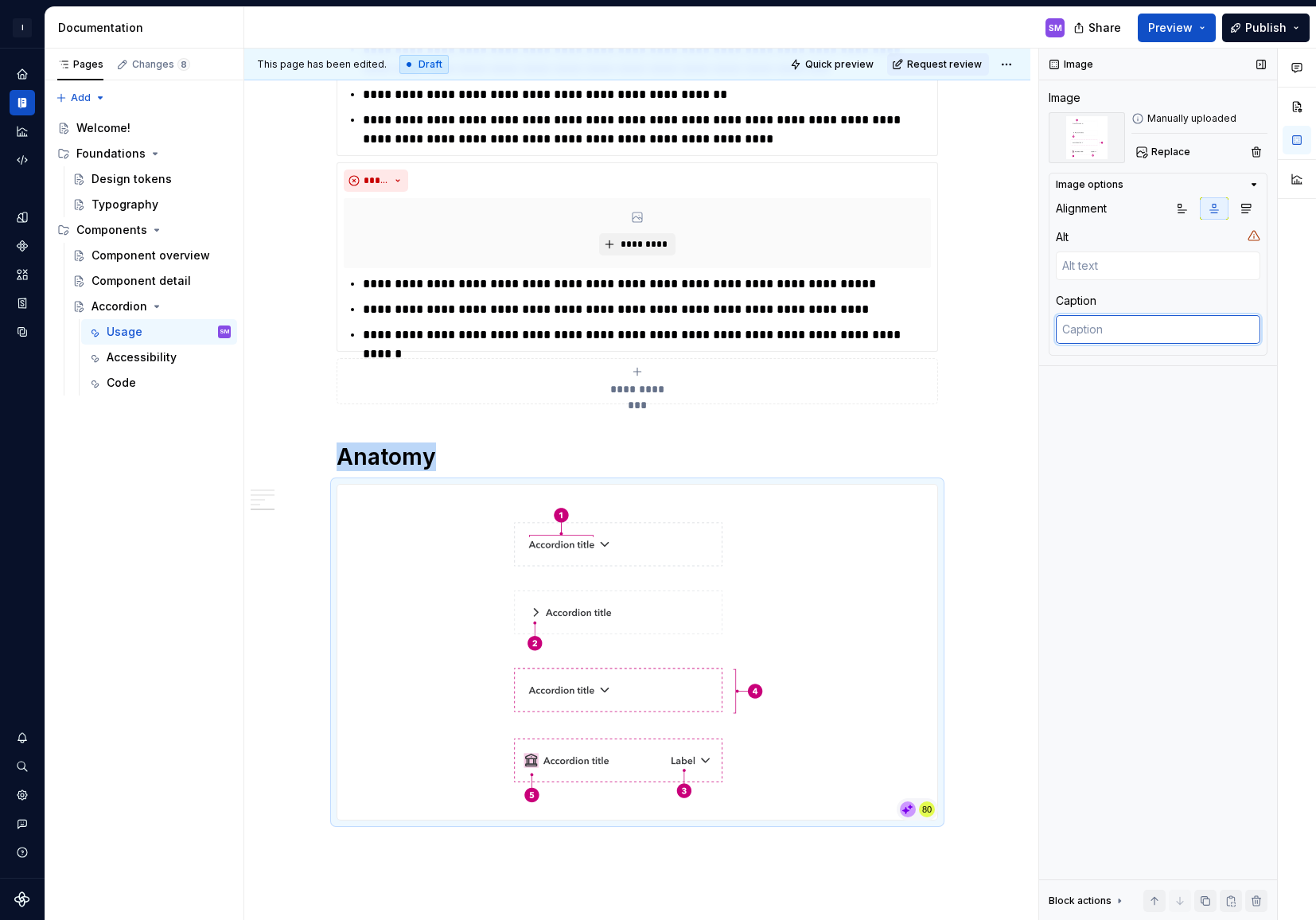
click at [1128, 331] on textarea at bounding box center [1158, 330] width 205 height 29
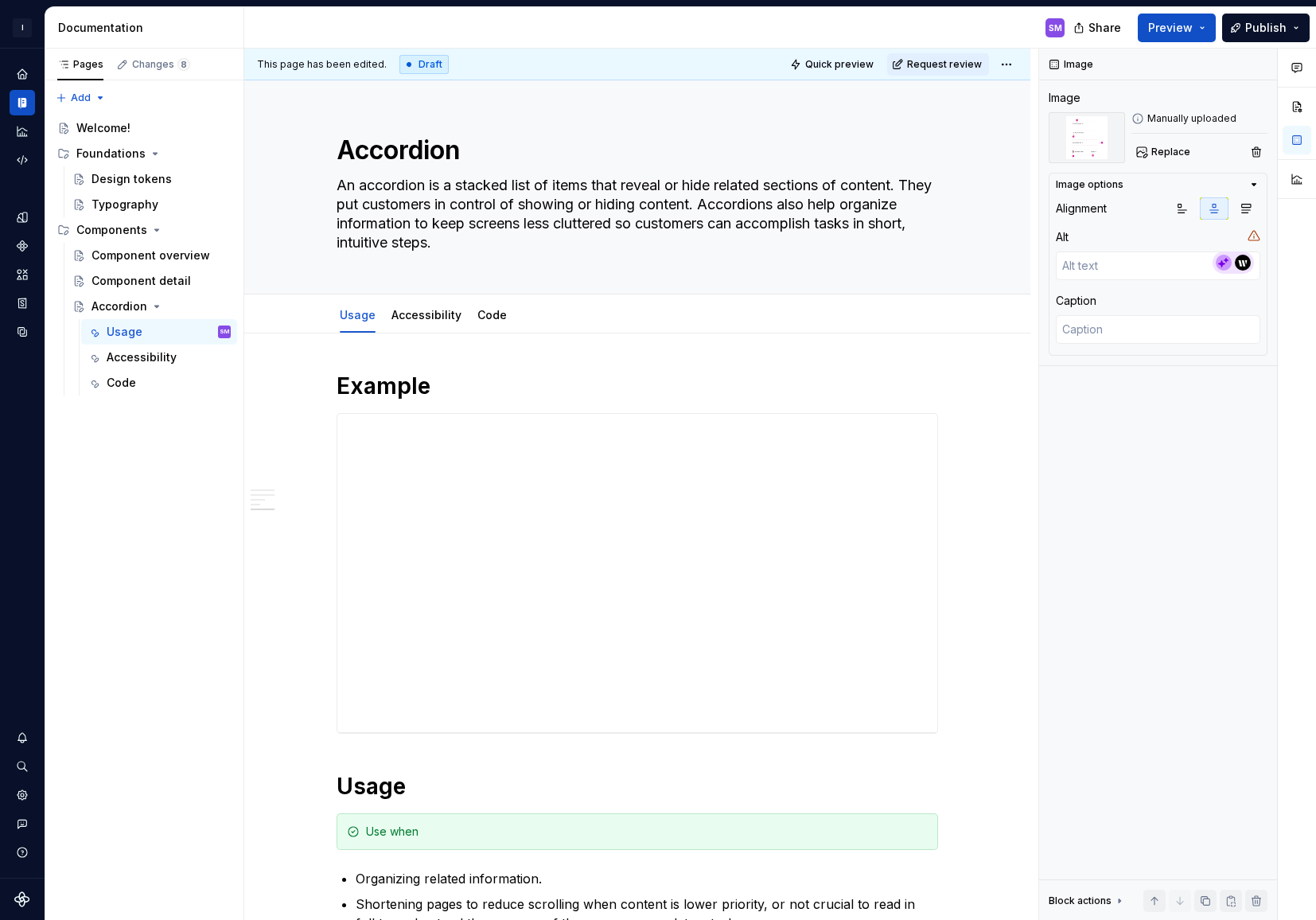
type textarea "*"
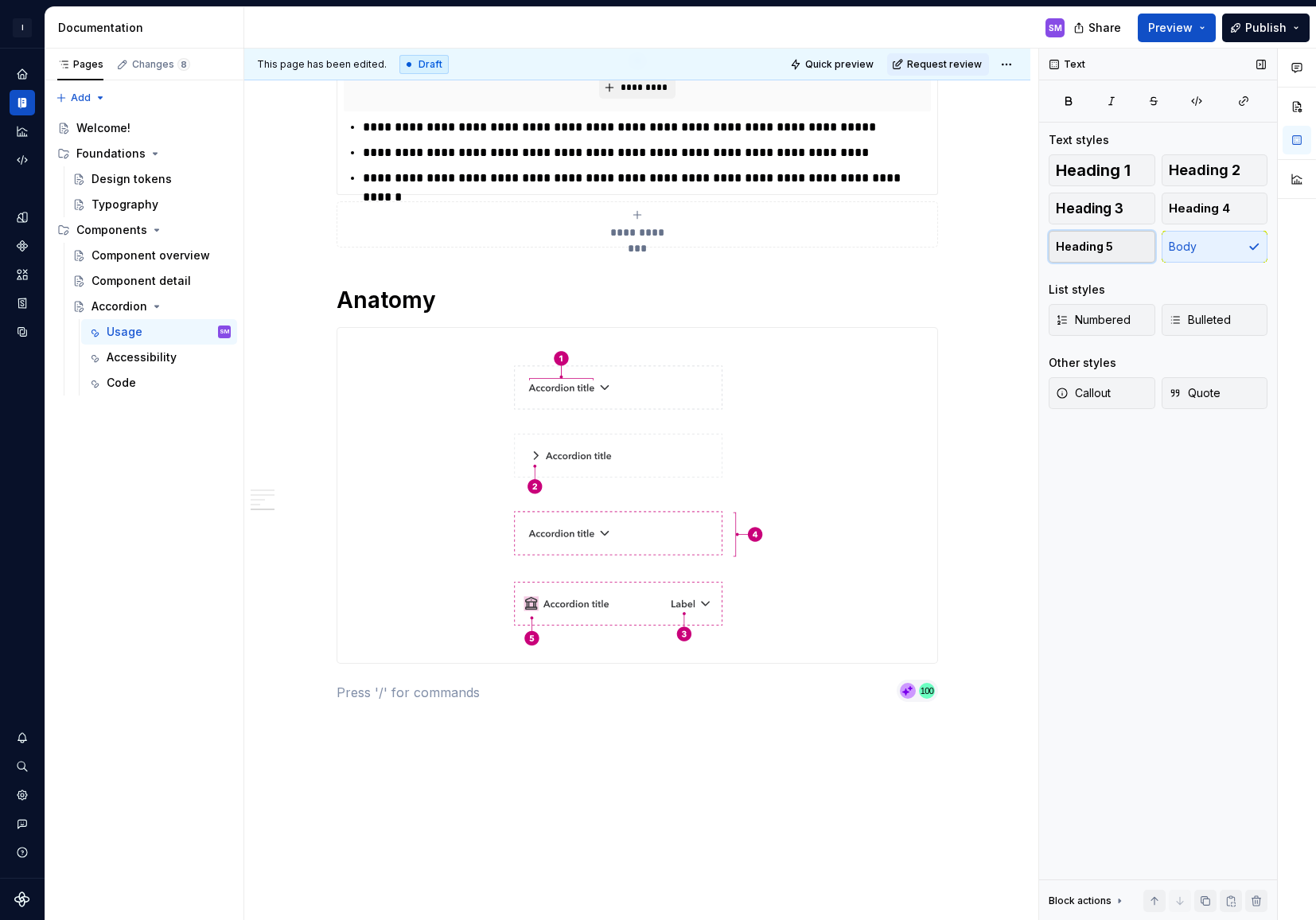
click at [1098, 251] on span "Heading 5" at bounding box center [1084, 246] width 57 height 16
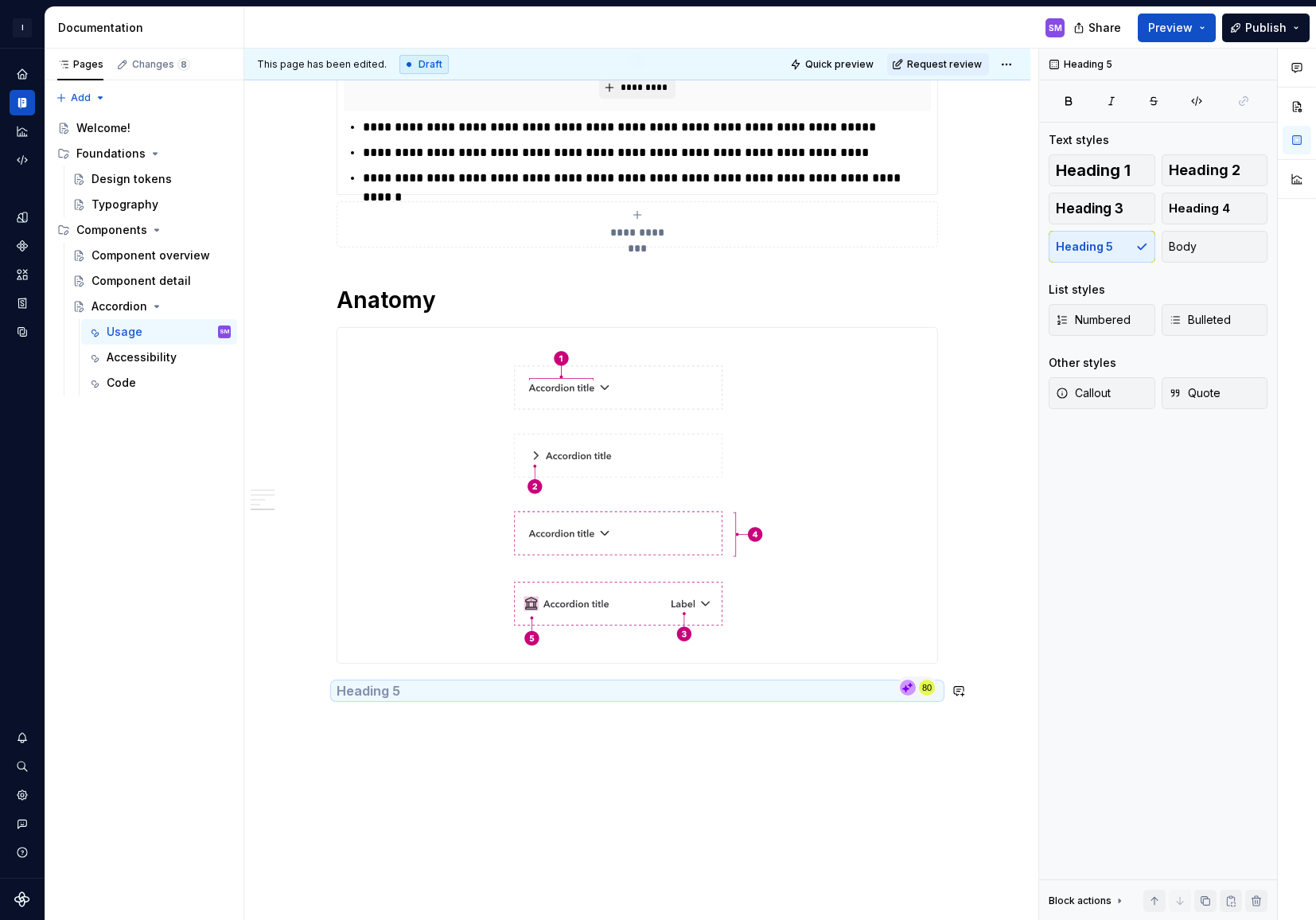
click at [370, 697] on h5 at bounding box center [637, 691] width 602 height 16
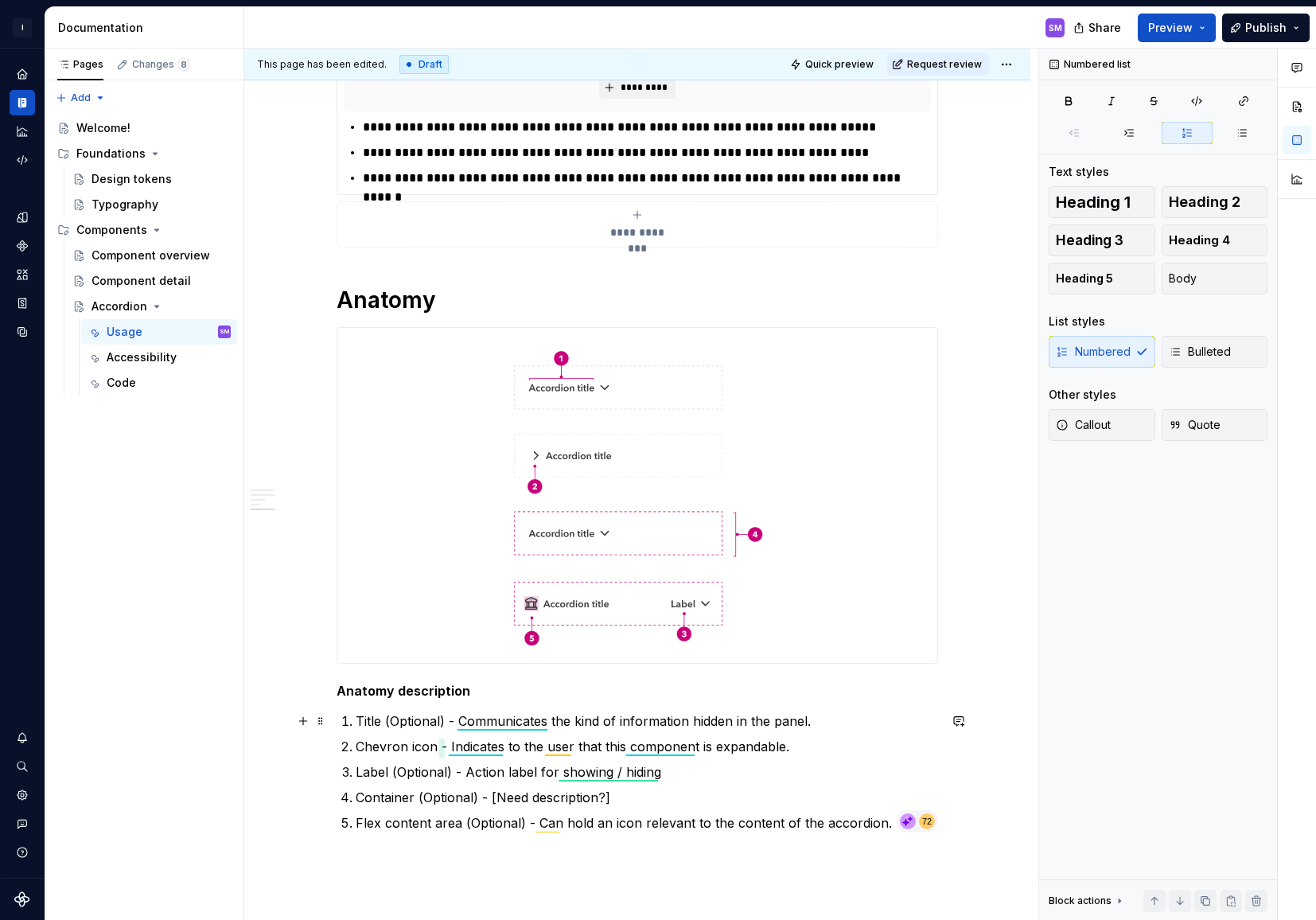
click at [458, 722] on p "Title (Optional) - Communicates the kind of information hidden in the panel." at bounding box center [647, 720] width 583 height 19
click at [449, 748] on p "Chevron icon - Indicates to the user that this component is expandable." at bounding box center [647, 746] width 583 height 19
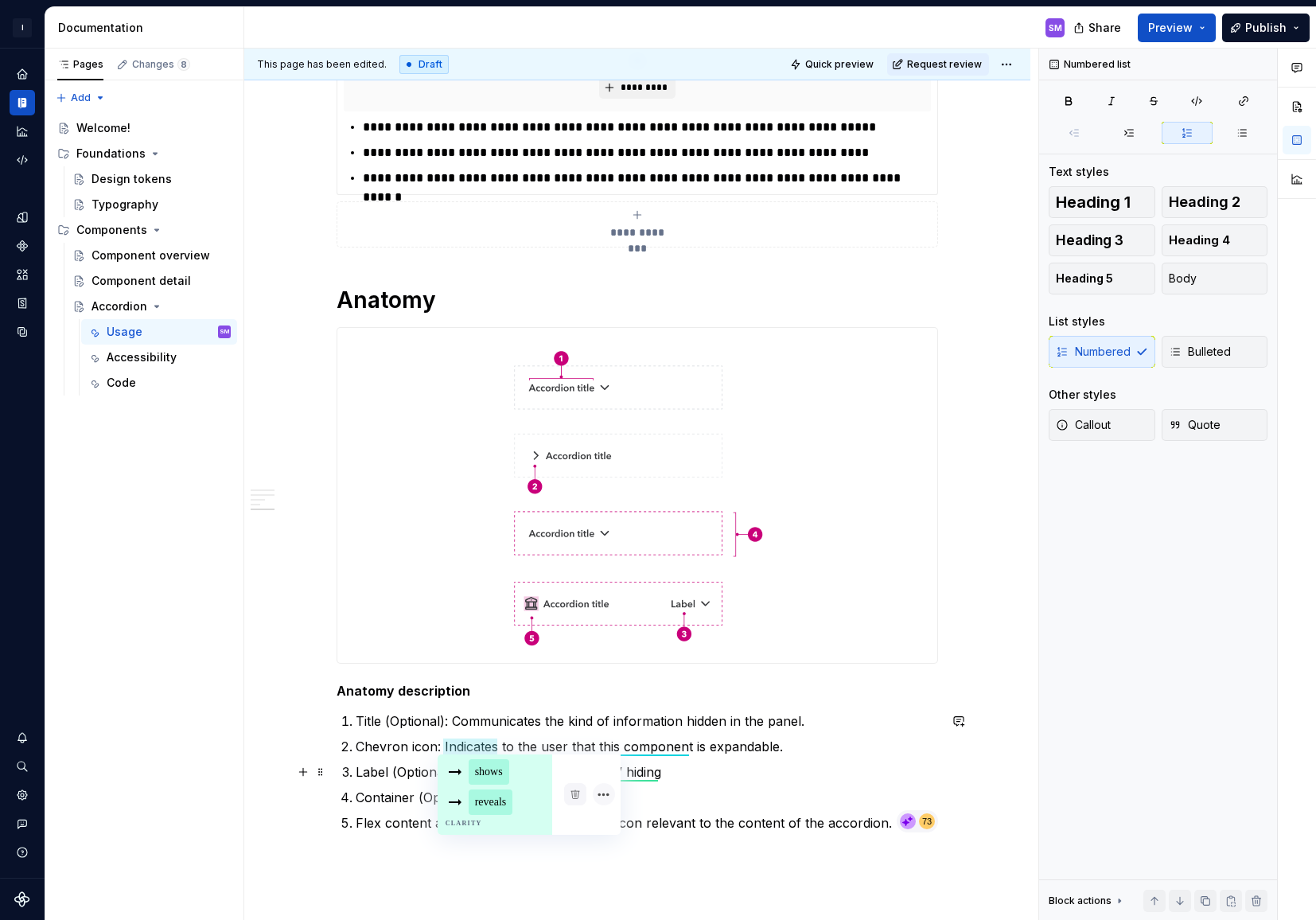
click at [382, 774] on p "Label (Optional) - Action label for showing / hiding" at bounding box center [647, 771] width 583 height 19
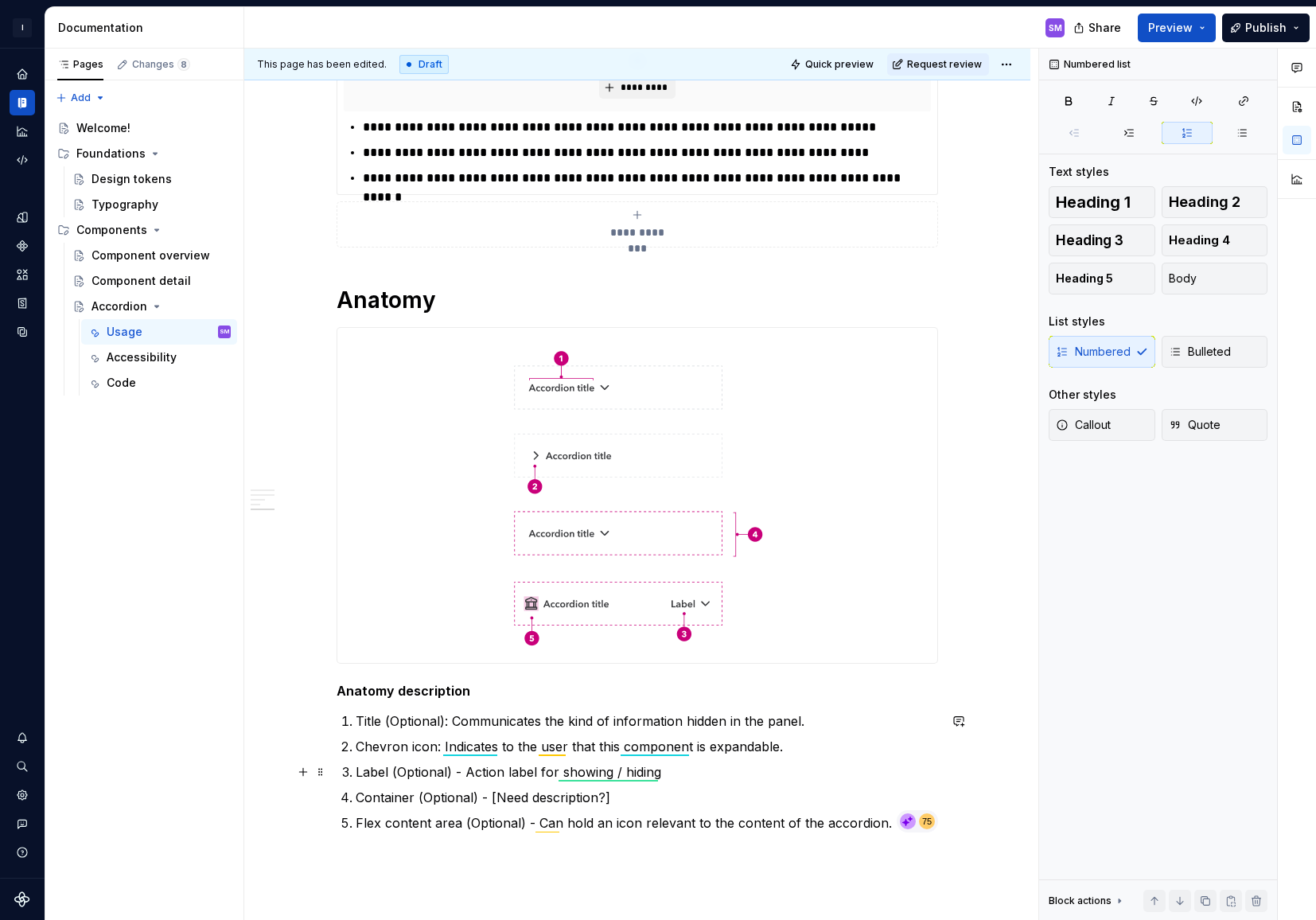
click at [401, 772] on p "Label (Optional) - Action label for showing / hiding" at bounding box center [647, 771] width 583 height 19
click at [468, 772] on p "Label (Optional) - Action label for showing / hiding" at bounding box center [647, 771] width 583 height 19
click at [489, 799] on p "Container (Optional) - [Need description?]" at bounding box center [647, 797] width 583 height 19
click at [536, 827] on p "Flex content area (Optional) - Can hold an icon relevant to the content of the …" at bounding box center [647, 822] width 583 height 19
click at [915, 821] on icon at bounding box center [907, 821] width 16 height 16
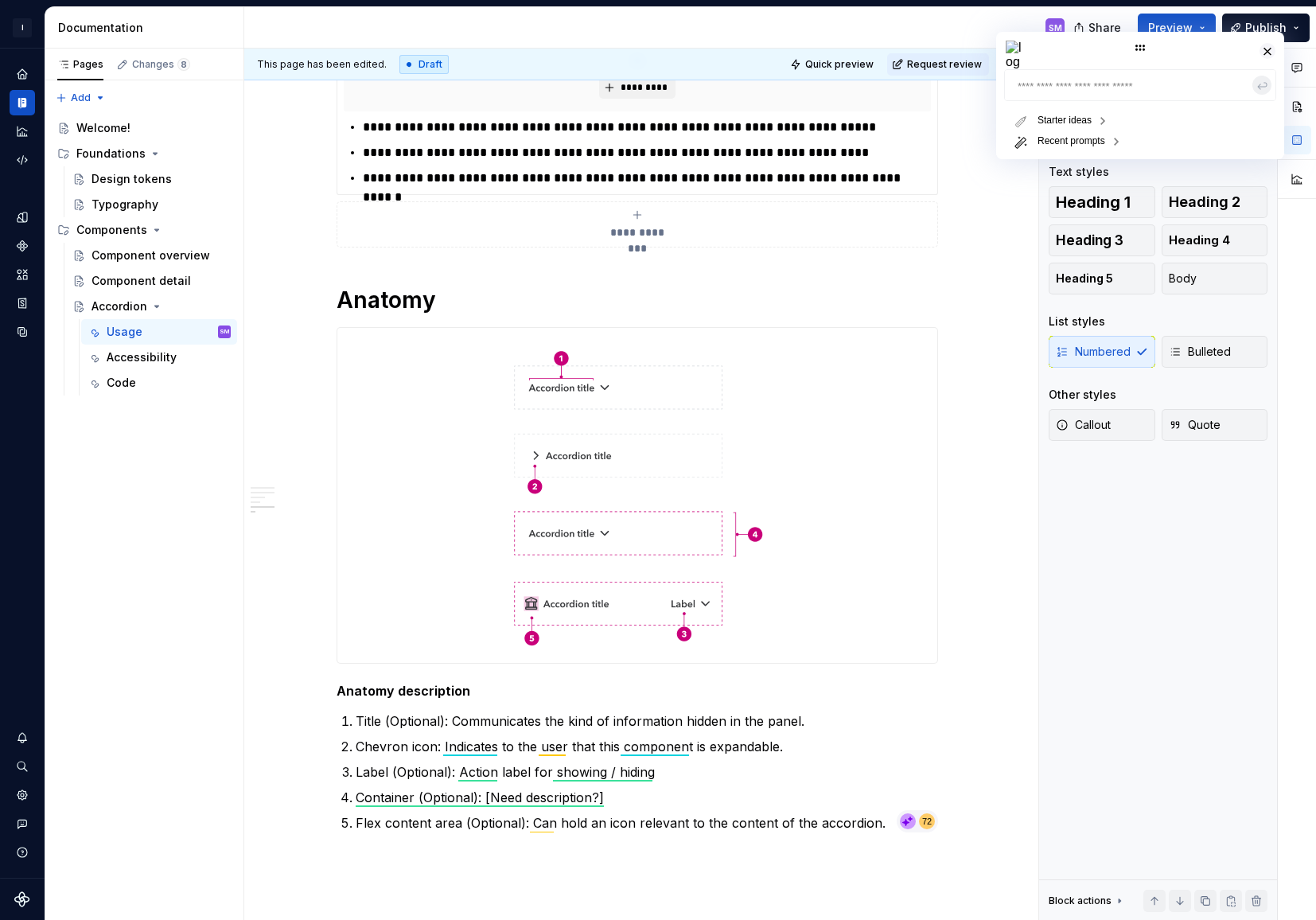
click at [1138, 47] on div at bounding box center [1140, 47] width 224 height 31
click at [1149, 46] on div at bounding box center [1150, 47] width 224 height 31
click at [1093, 94] on textarea at bounding box center [1150, 84] width 272 height 31
click at [1131, 80] on textarea at bounding box center [1150, 84] width 272 height 31
click at [1279, 48] on button "button" at bounding box center [1278, 50] width 16 height 16
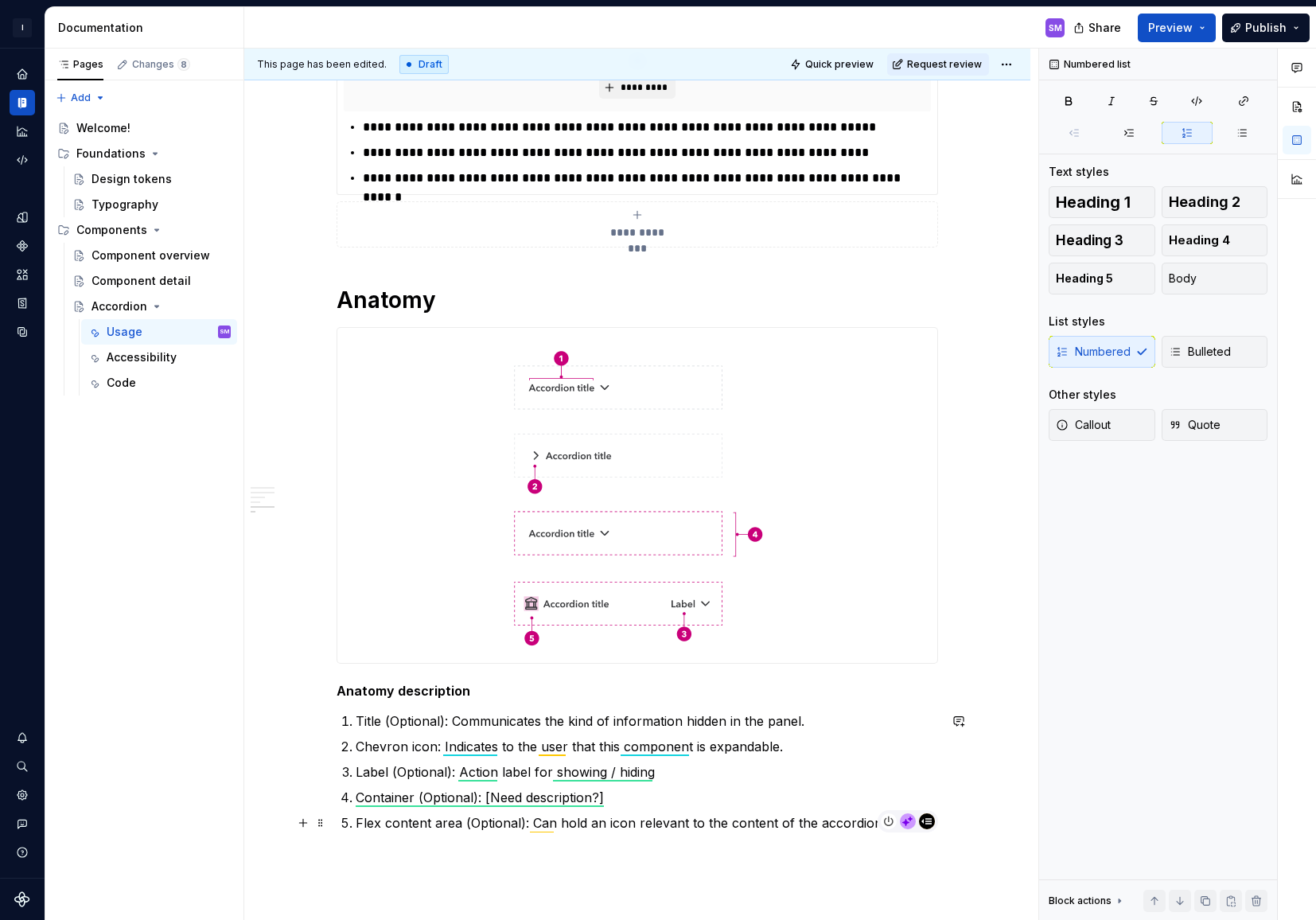
click at [933, 825] on circle at bounding box center [927, 821] width 16 height 16
type textarea "*"
click at [810, 721] on p "Title (Optional): Communicates the kind of information hidden in the panel." at bounding box center [647, 720] width 583 height 19
click at [796, 749] on p "Chevron icon: Indicates to the user that this component is expandable." at bounding box center [647, 746] width 583 height 19
click at [879, 825] on p "Flex content area (Optional): Can hold an icon relevant to the content of the a…" at bounding box center [647, 822] width 583 height 19
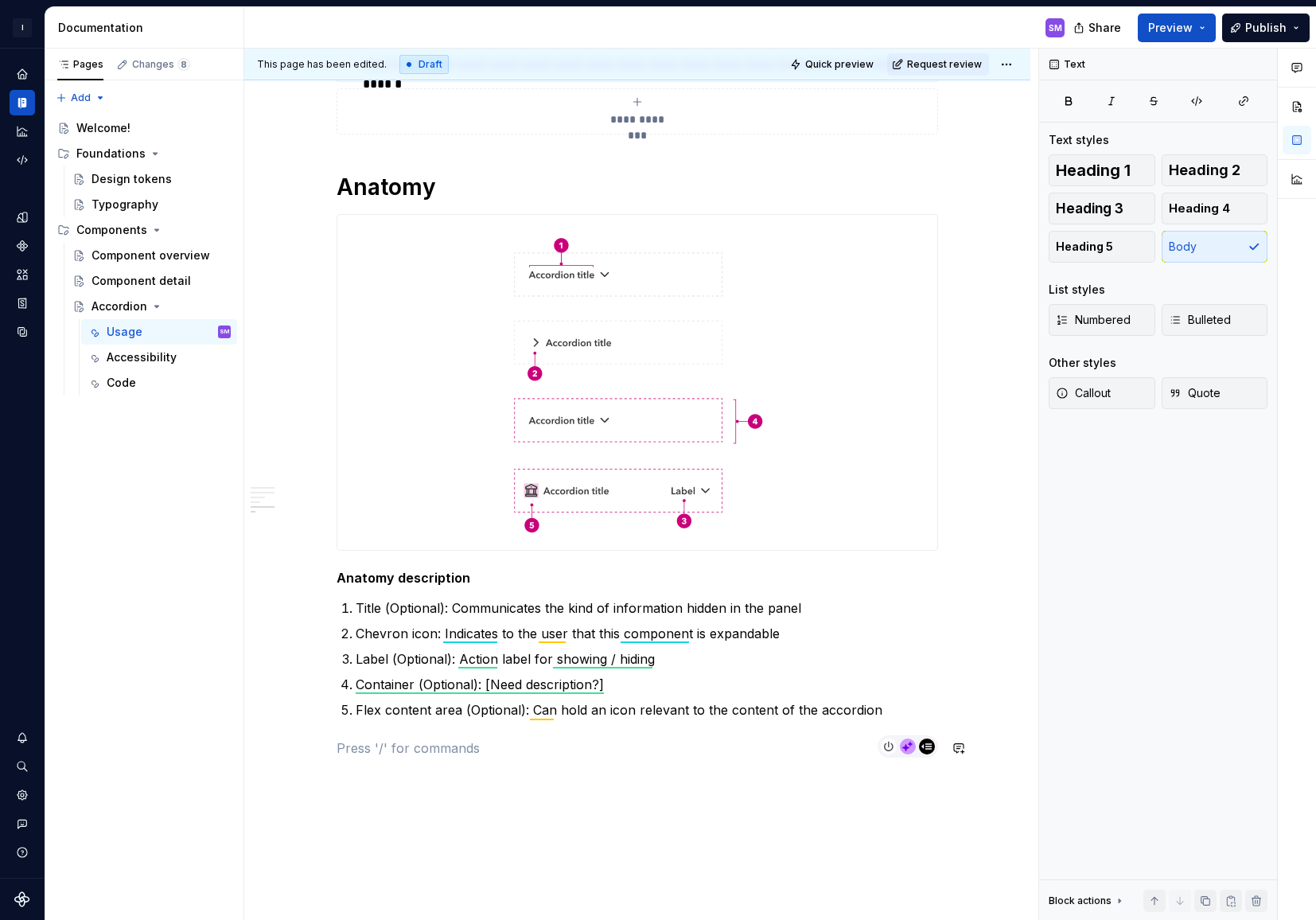
scroll to position [1978, 0]
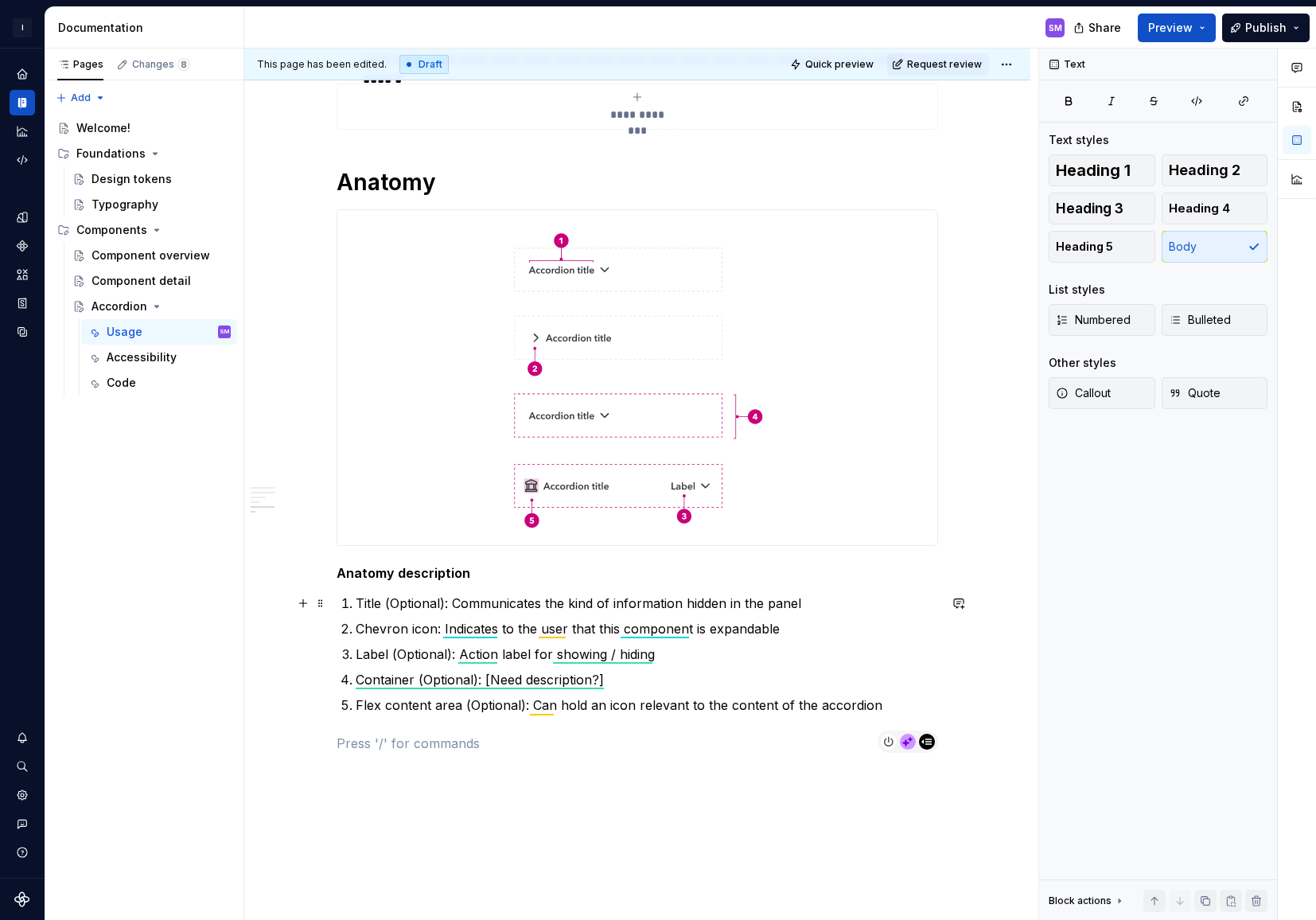
click at [500, 607] on p "Title (Optional): Communicates the kind of information hidden in the panel" at bounding box center [647, 603] width 583 height 19
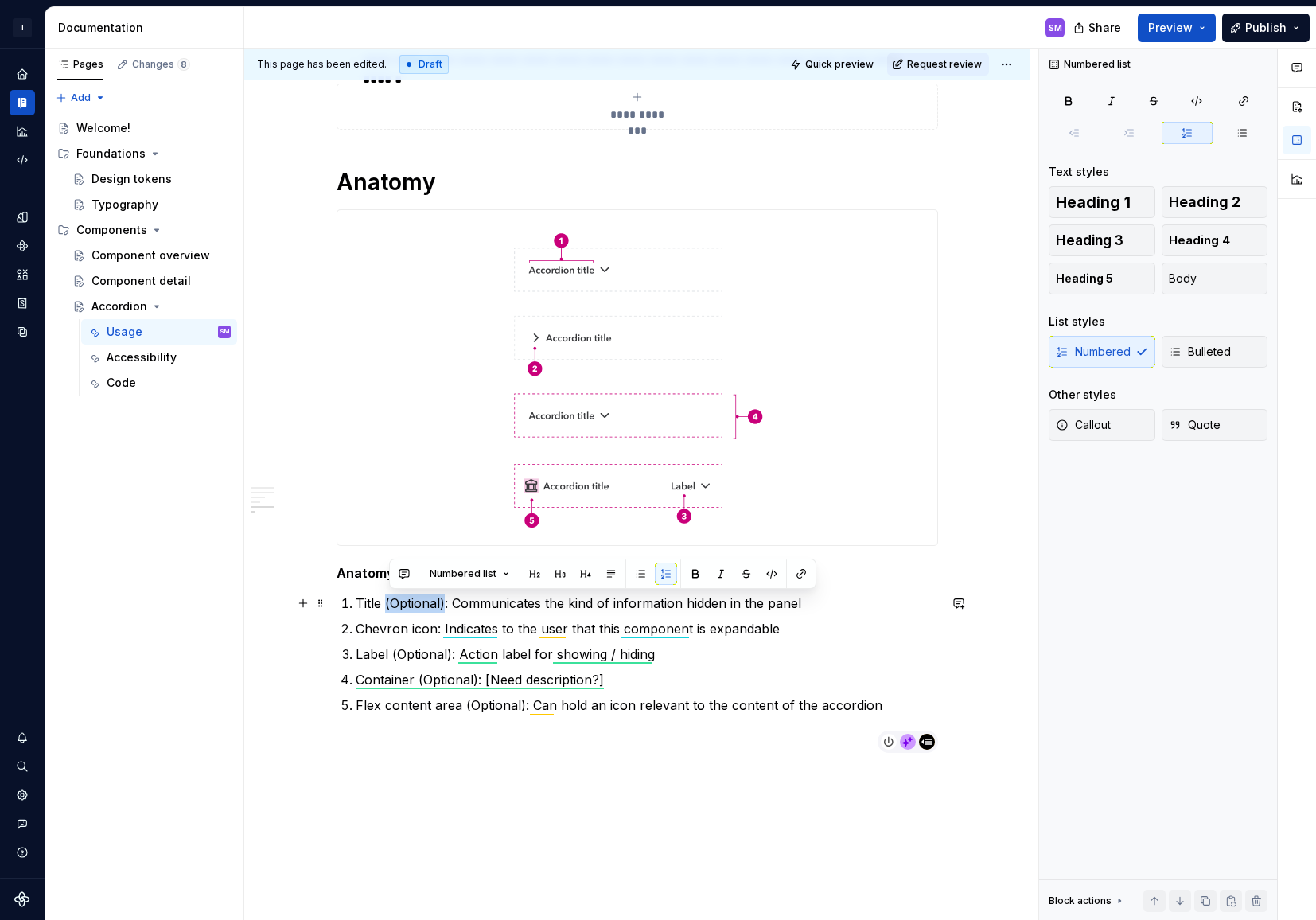
drag, startPoint x: 449, startPoint y: 606, endPoint x: 389, endPoint y: 605, distance: 60.0
click at [389, 605] on p "Title (Optional): Communicates the kind of information hidden in the panel" at bounding box center [647, 603] width 583 height 19
click at [408, 570] on button "button" at bounding box center [404, 573] width 22 height 22
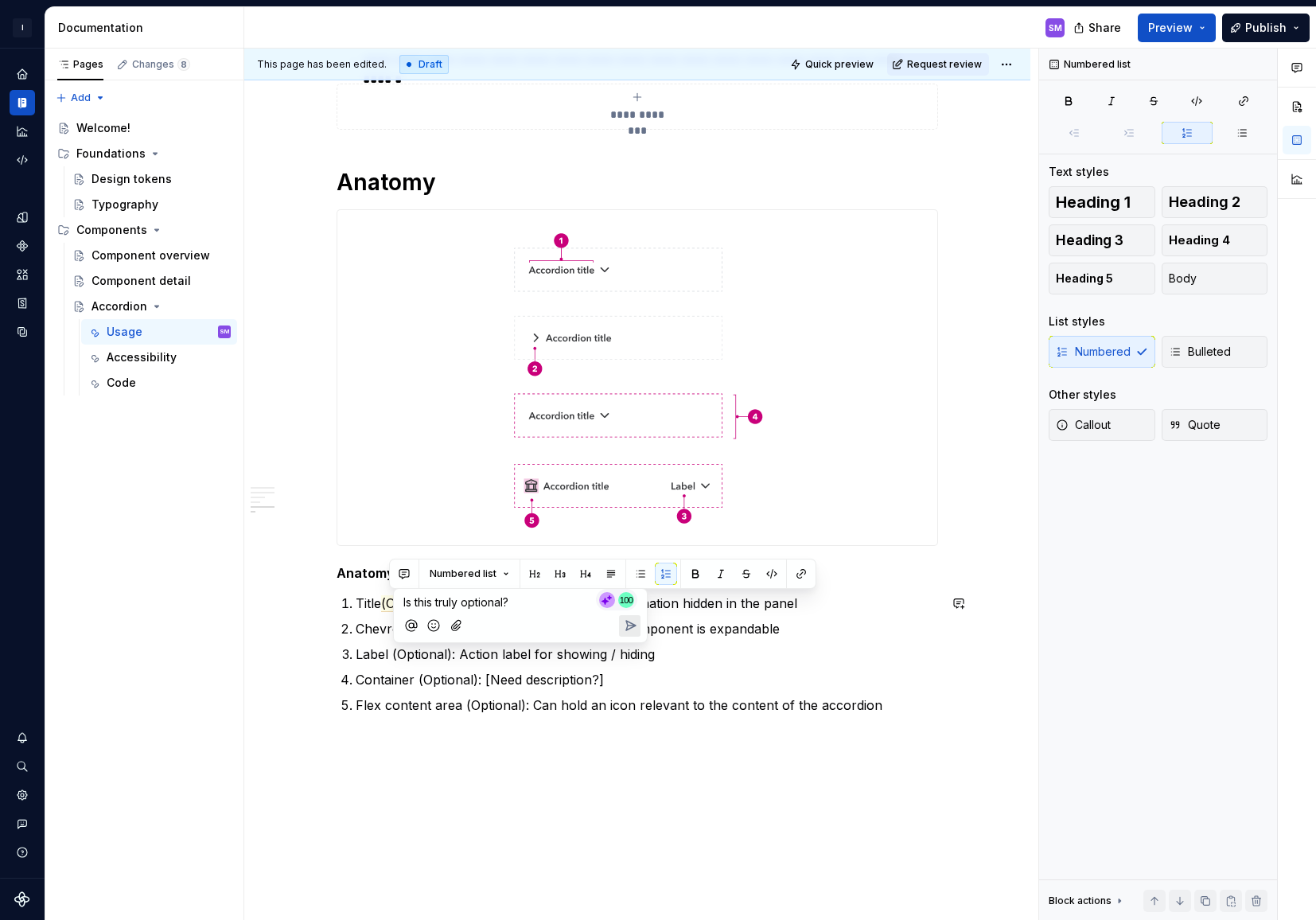
click at [630, 627] on icon "Send" at bounding box center [630, 625] width 9 height 9
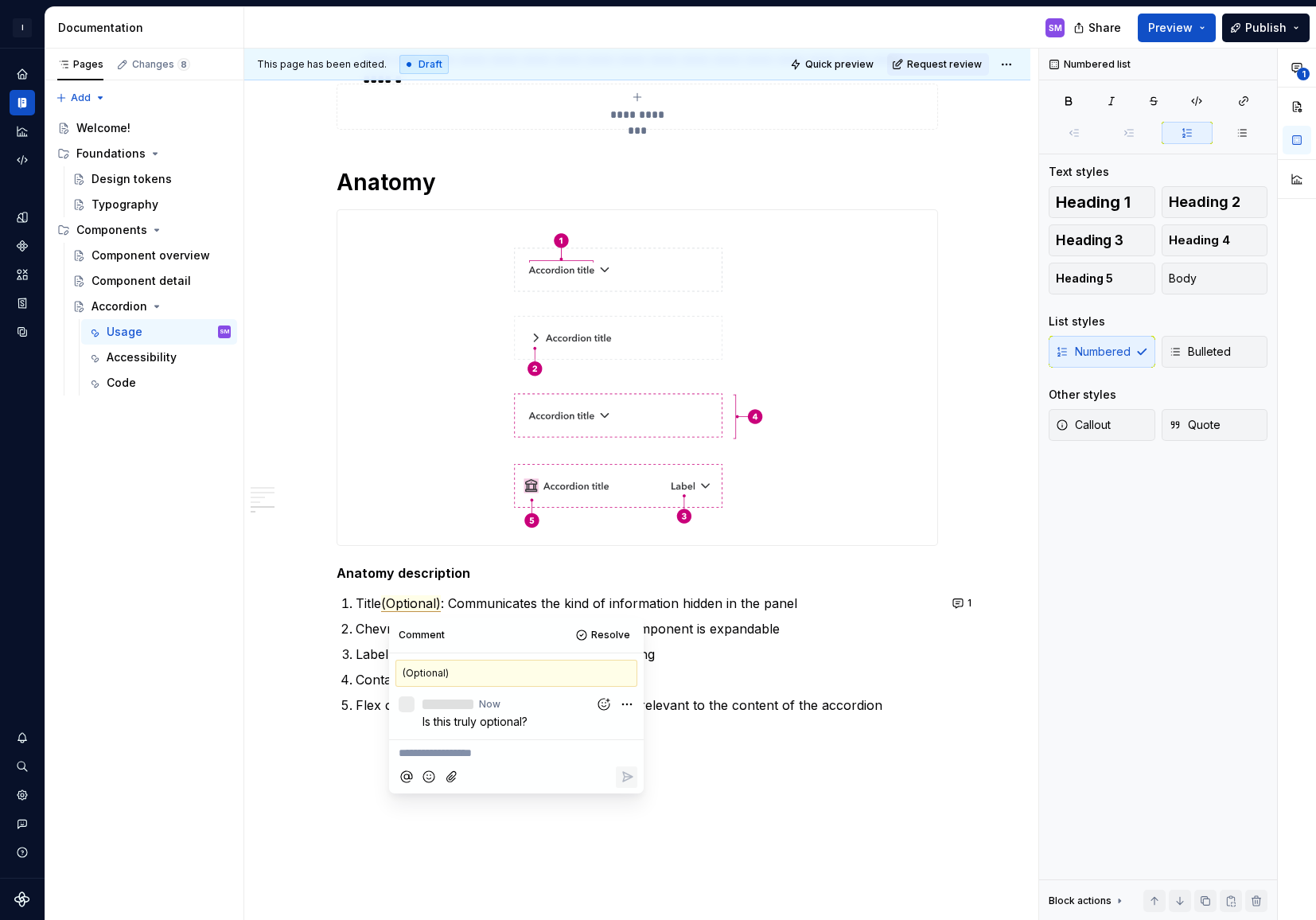
type textarea "*"
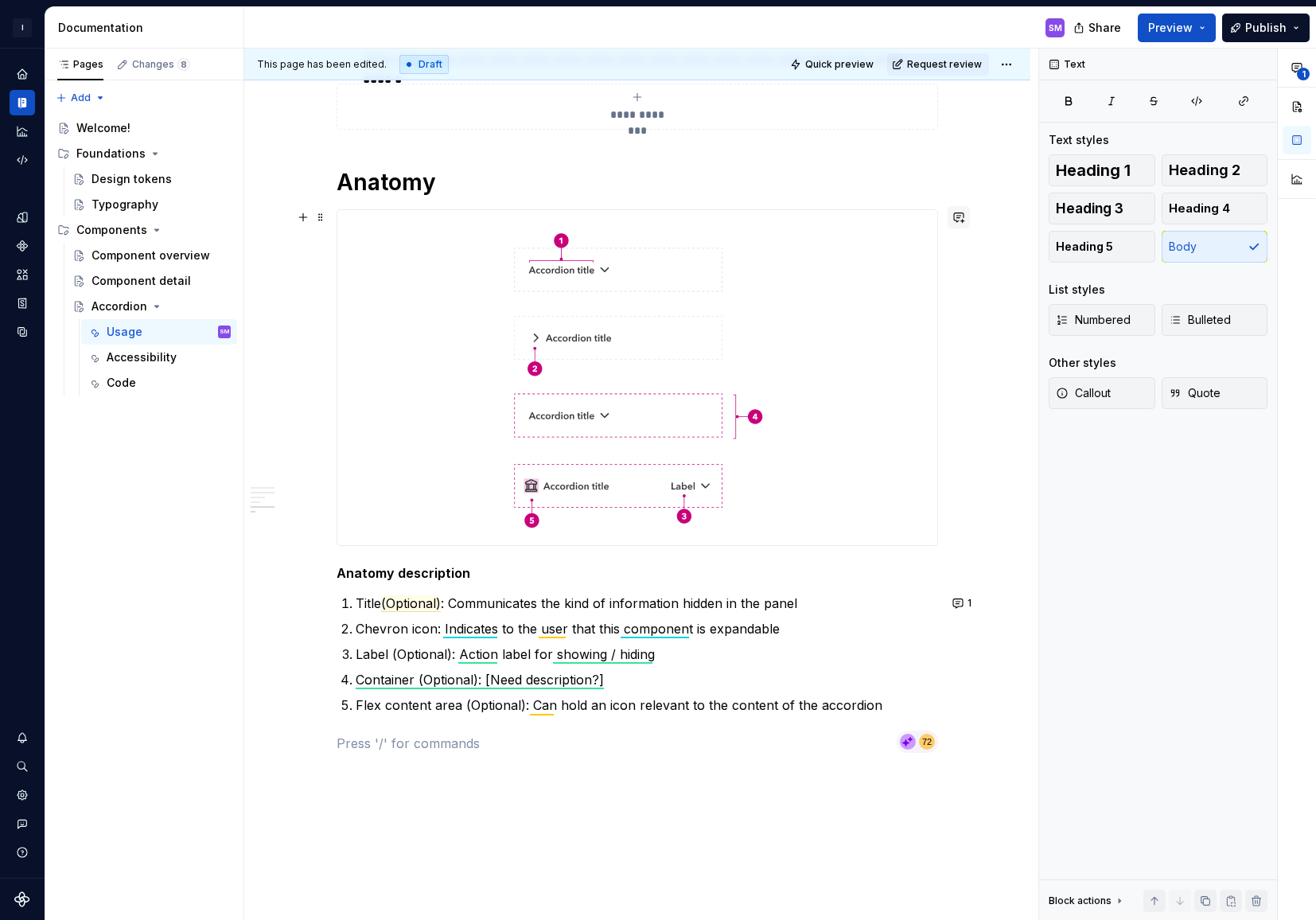
click at [963, 217] on button "button" at bounding box center [958, 217] width 22 height 22
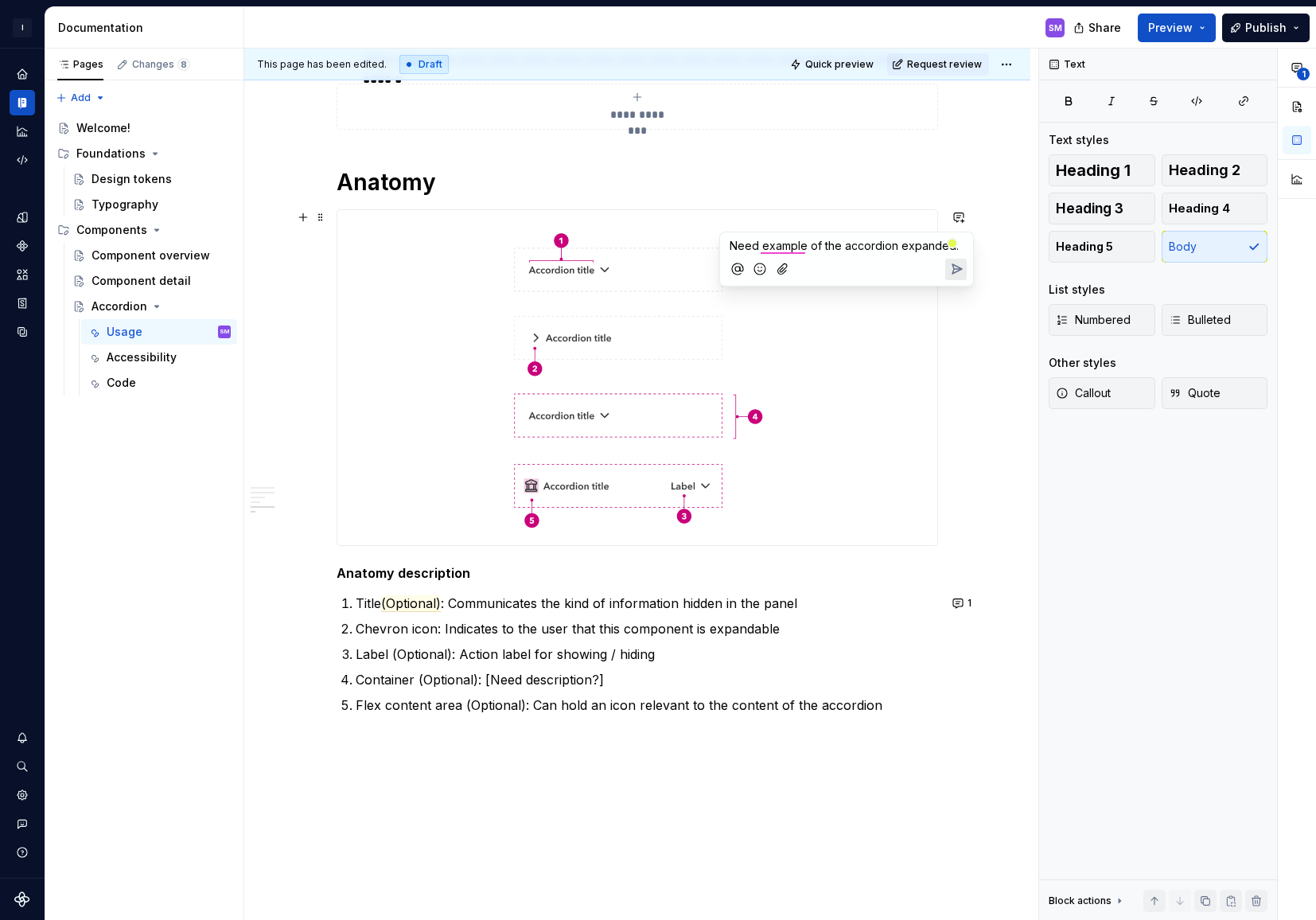
click at [950, 270] on icon "Send" at bounding box center [956, 268] width 16 height 16
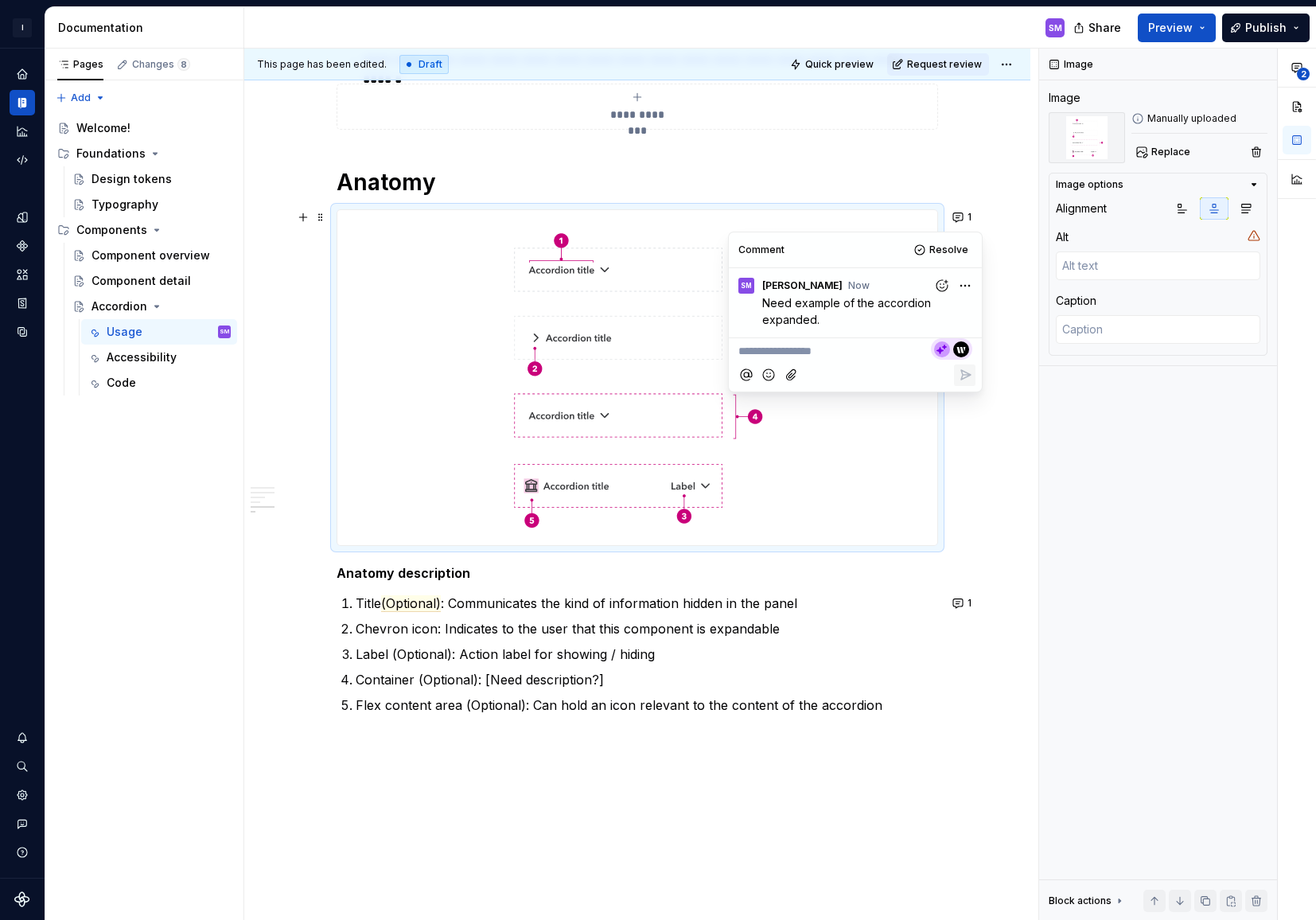
click at [483, 748] on p at bounding box center [637, 743] width 602 height 19
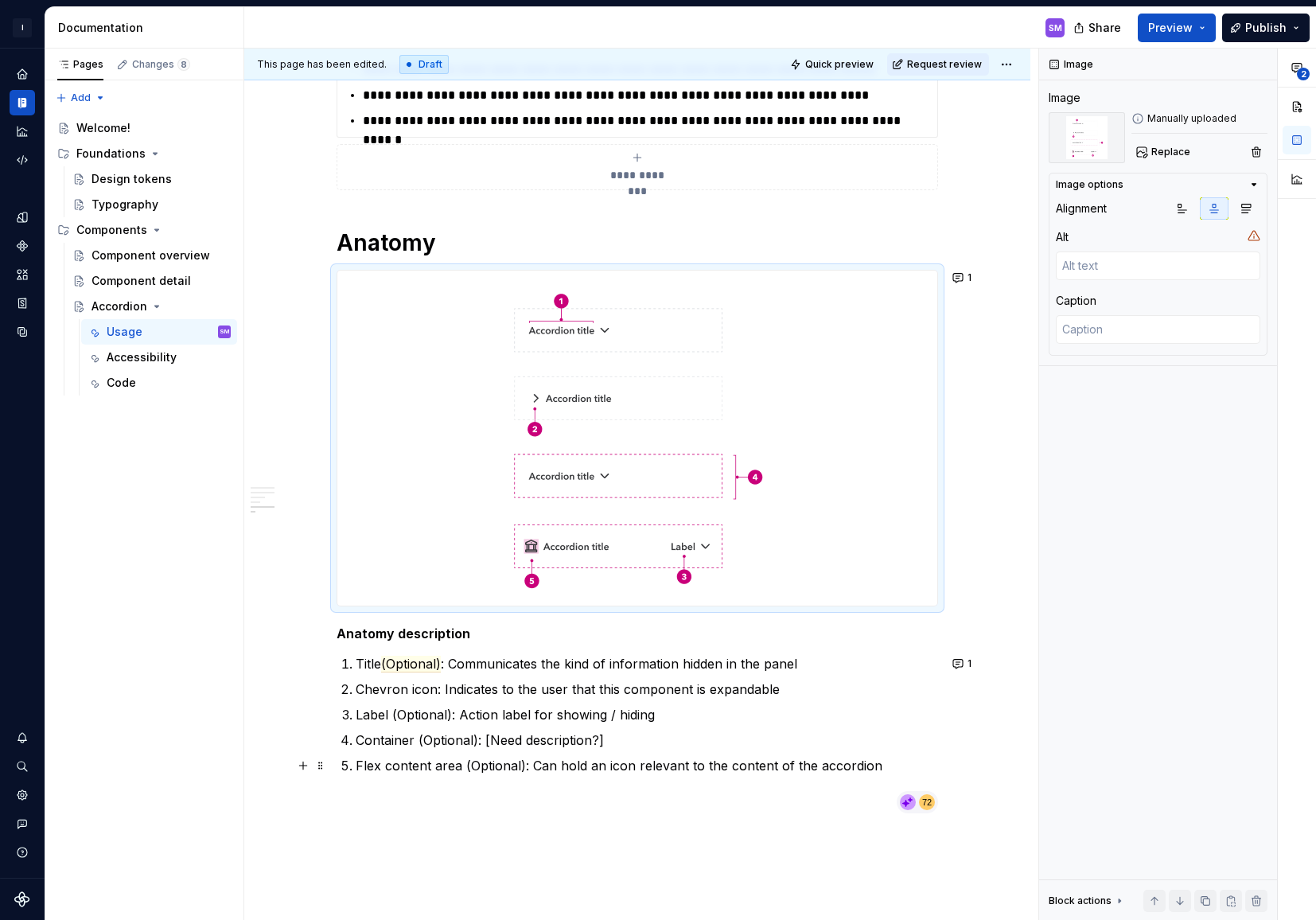
scroll to position [2044, 0]
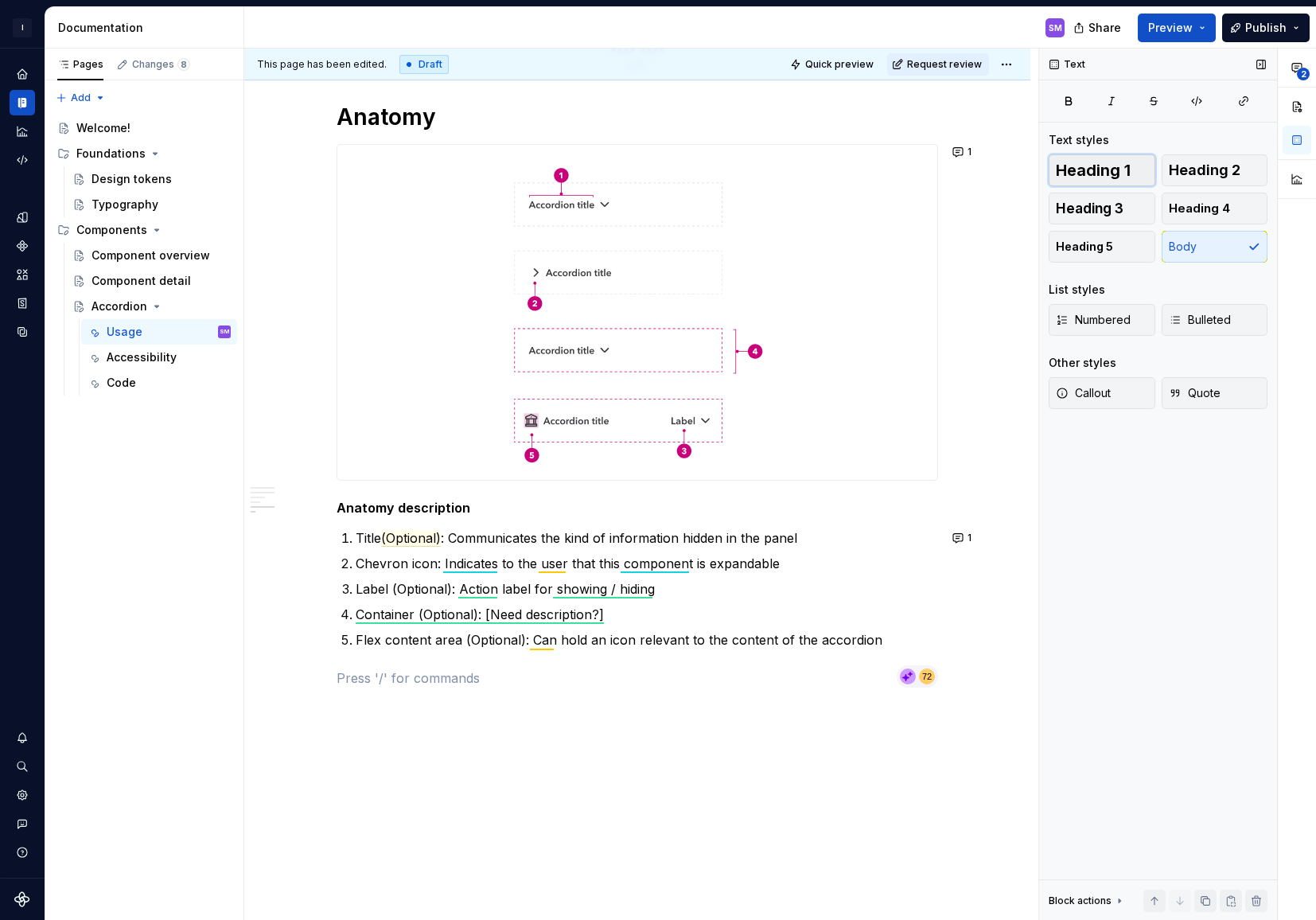
click at [1100, 173] on span "Heading 1" at bounding box center [1093, 170] width 75 height 16
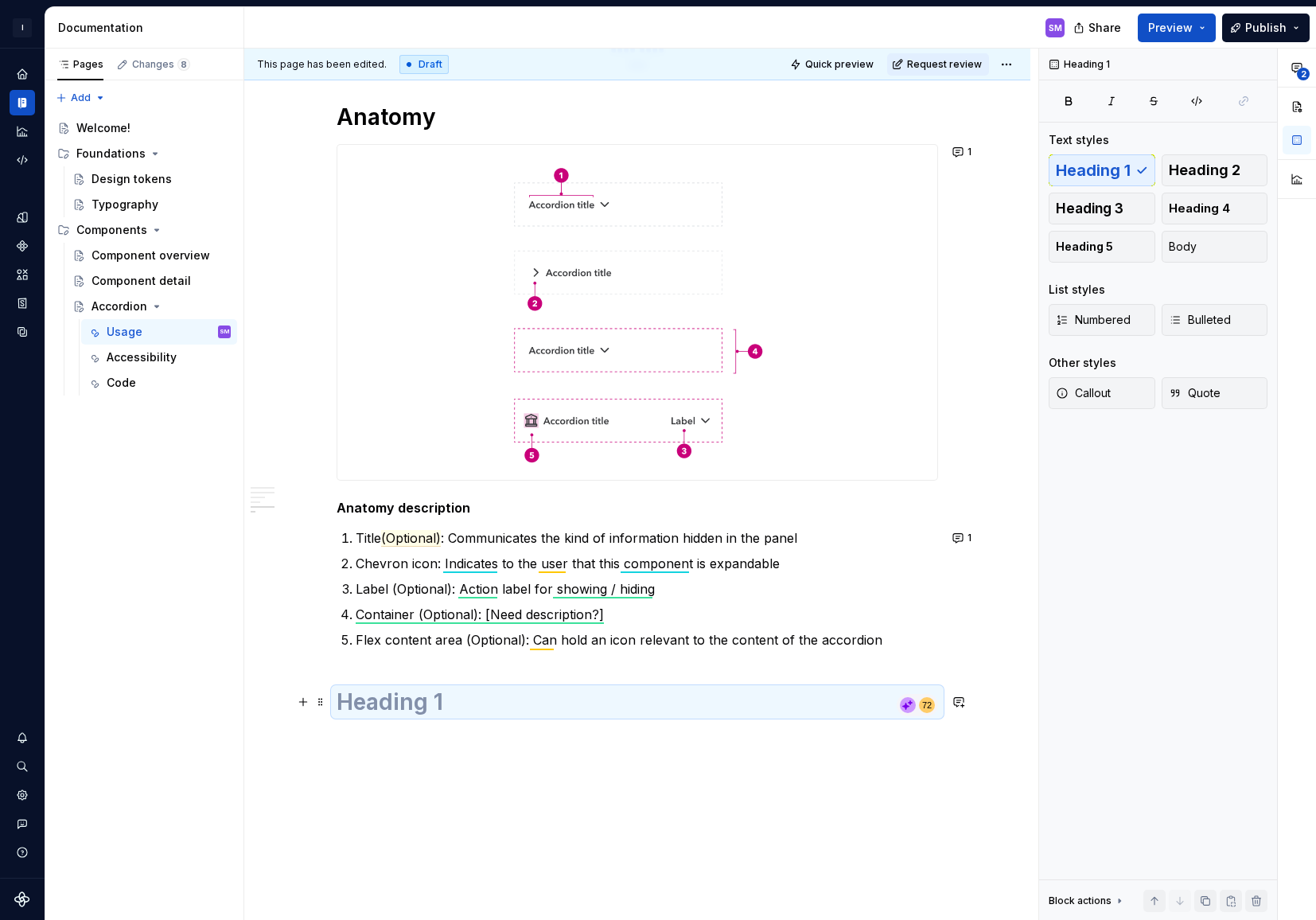
click at [423, 702] on h1 at bounding box center [637, 702] width 602 height 29
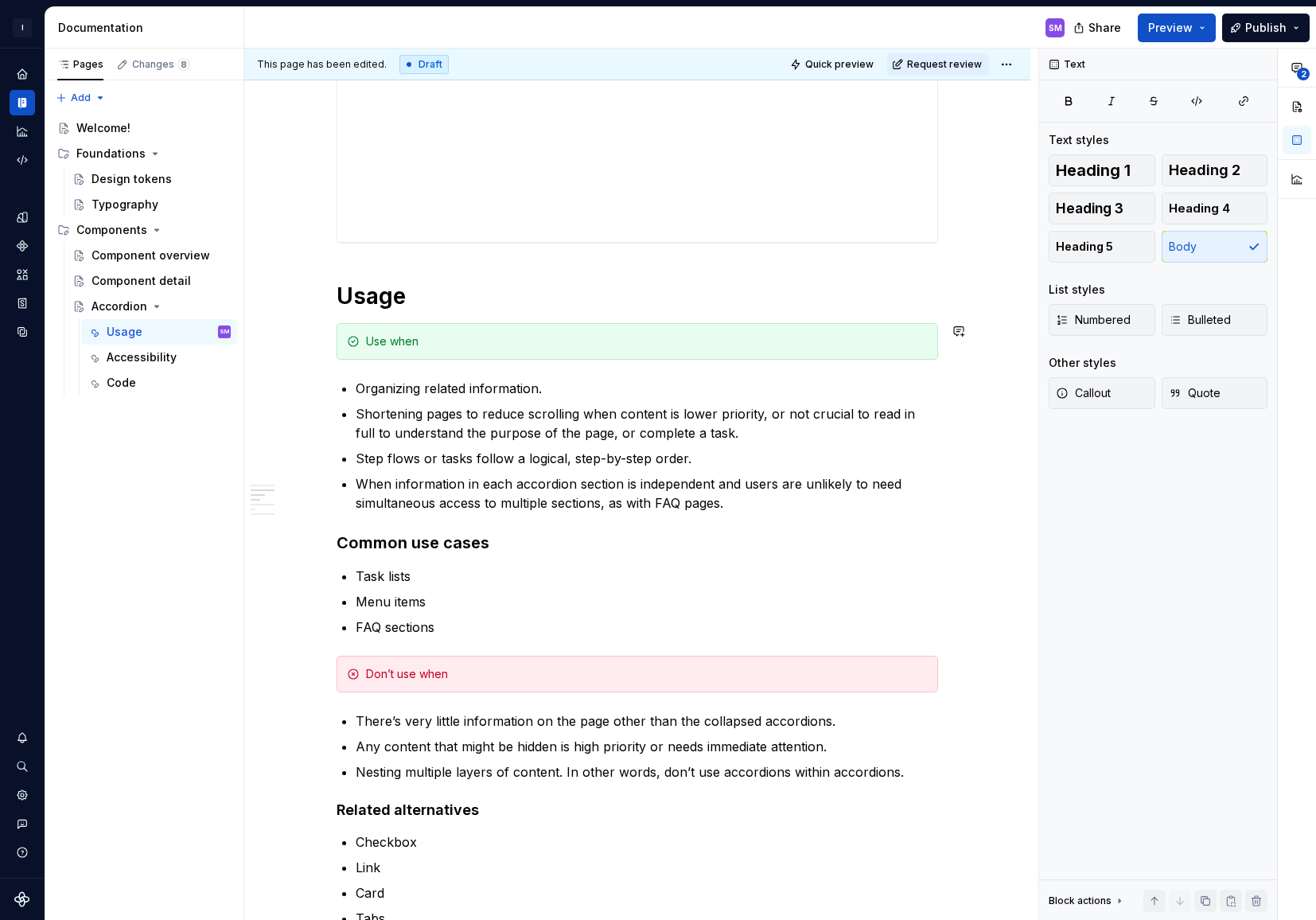
scroll to position [482, 0]
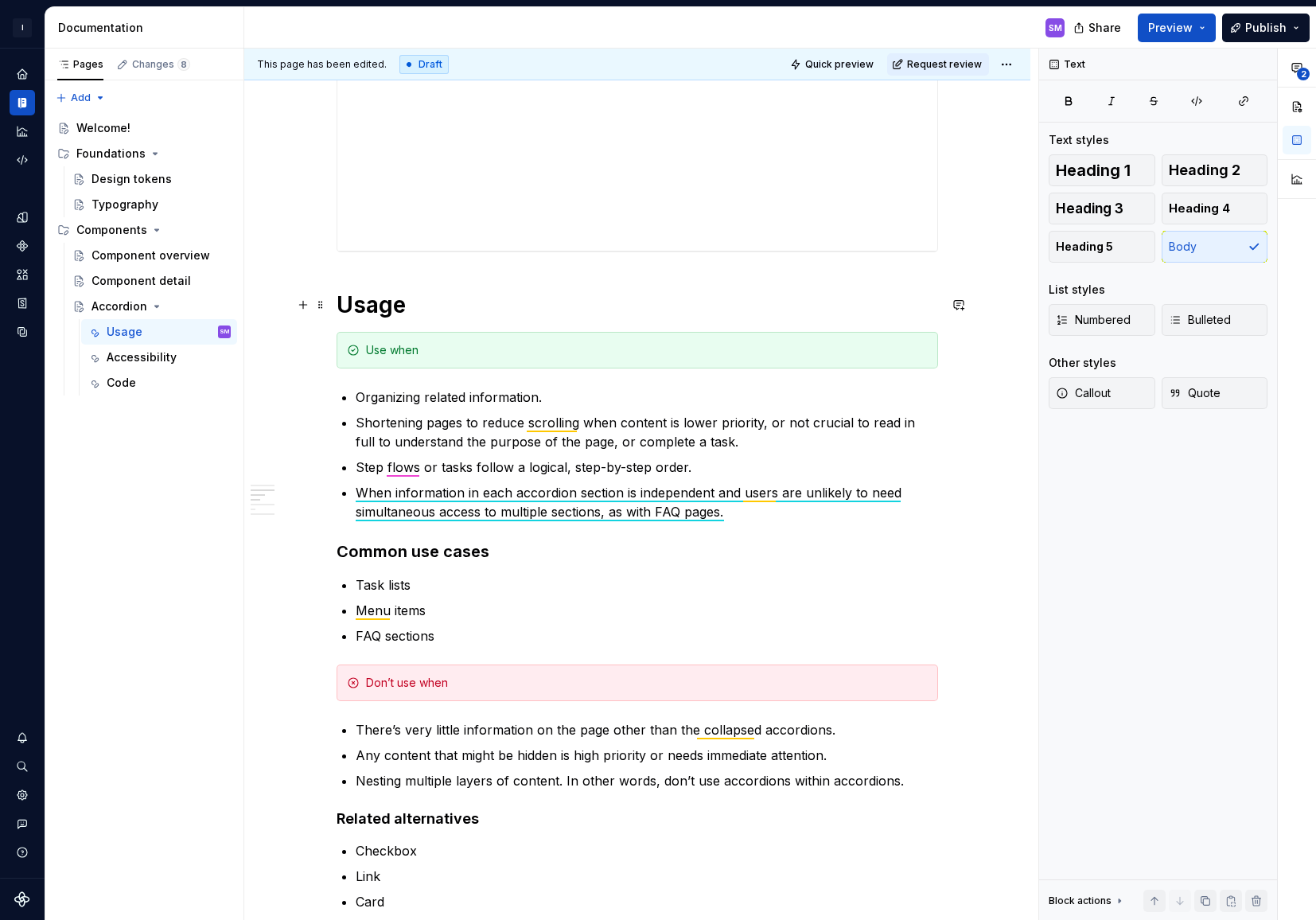
click at [398, 303] on h1 "Usage" at bounding box center [637, 305] width 602 height 29
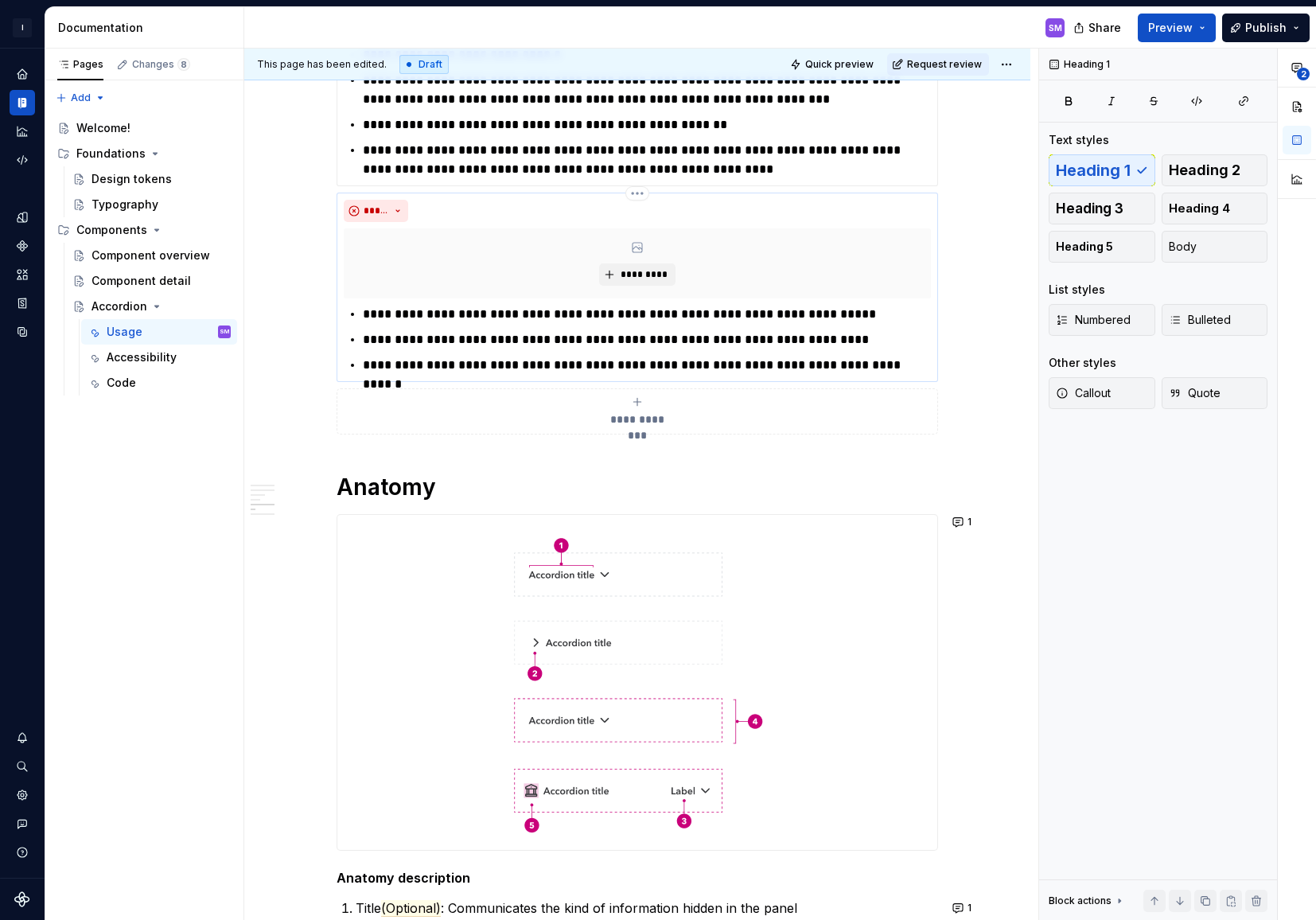
scroll to position [1687, 0]
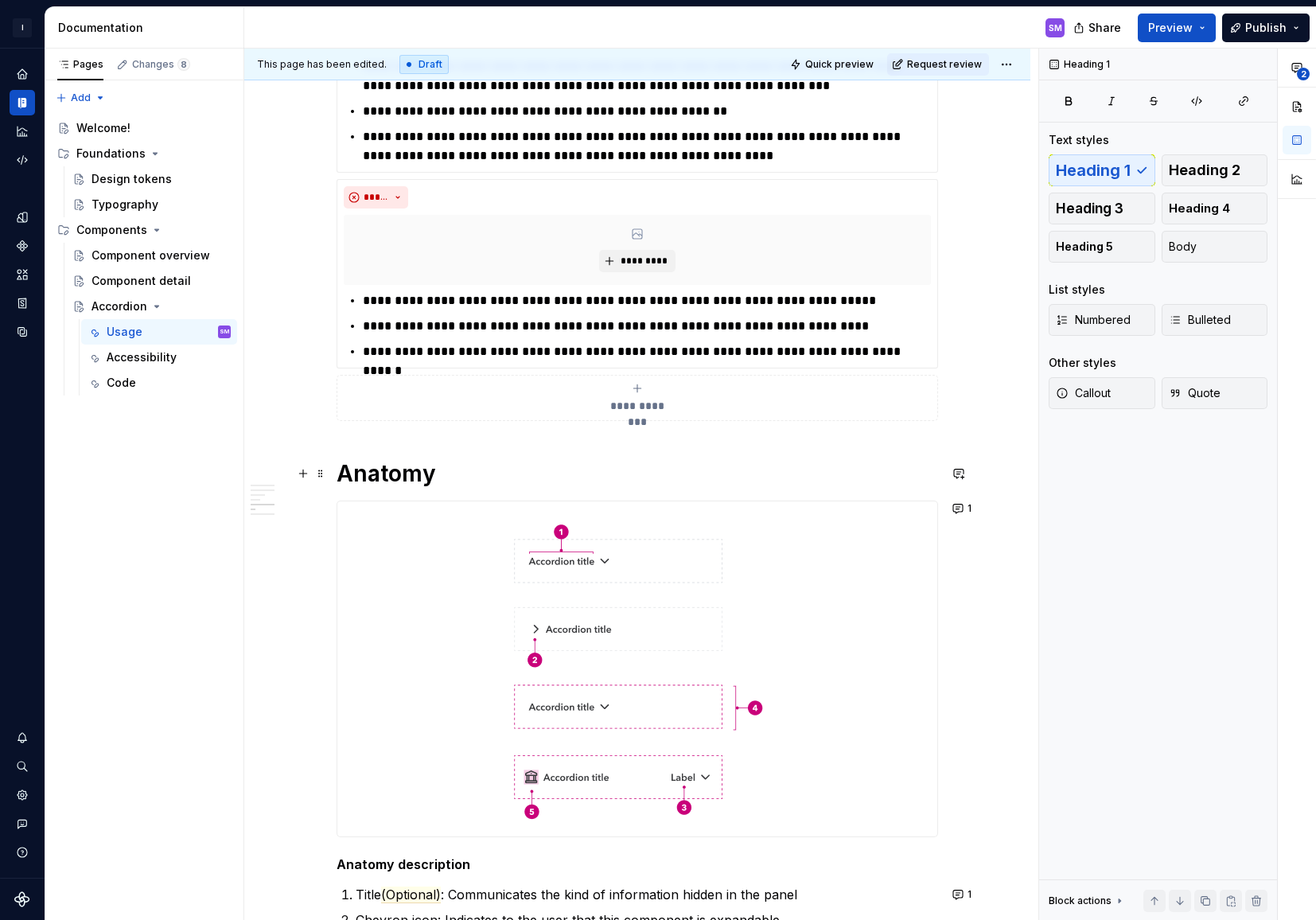
click at [398, 479] on h1 "Anatomy" at bounding box center [637, 473] width 602 height 29
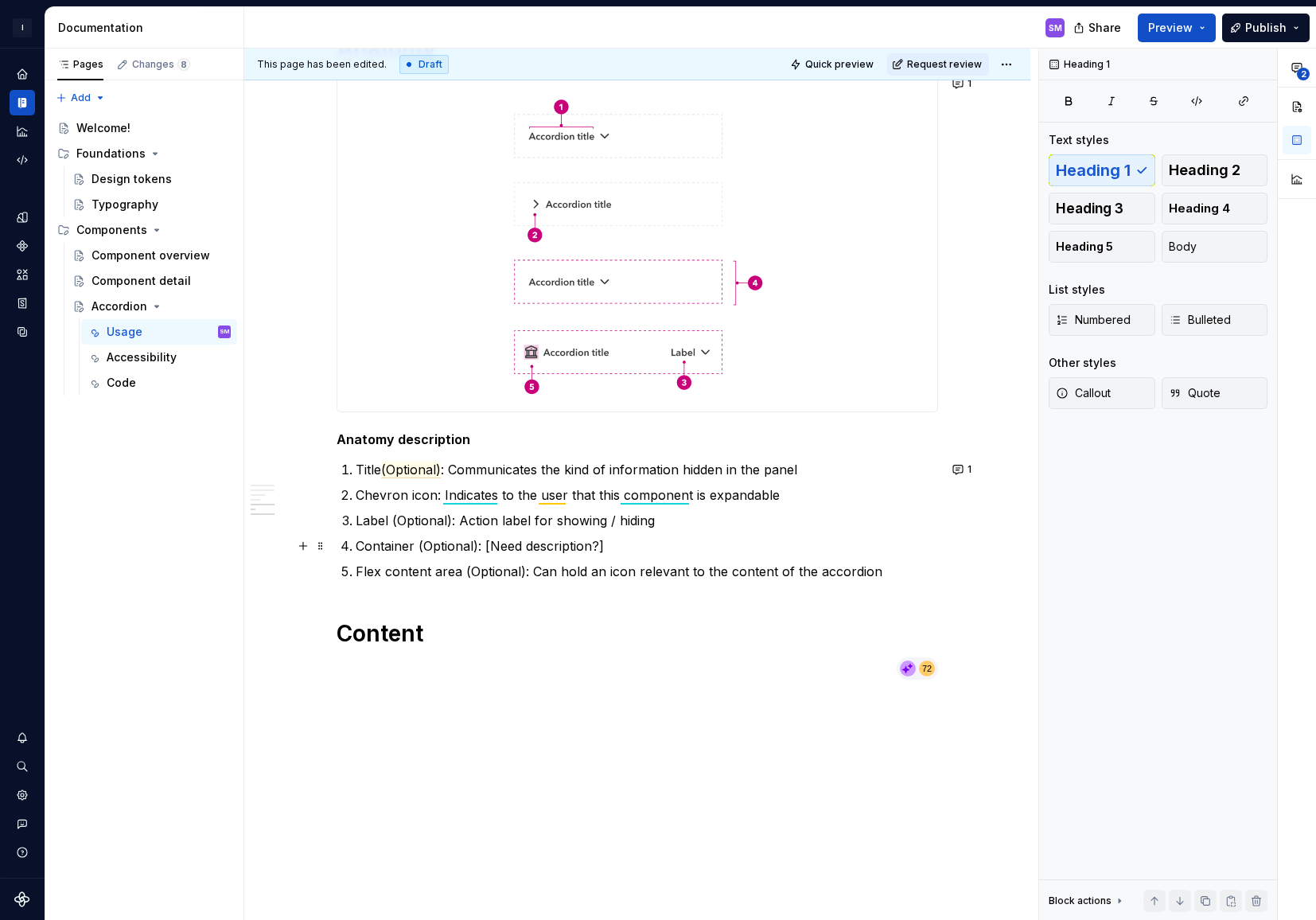
scroll to position [2116, 0]
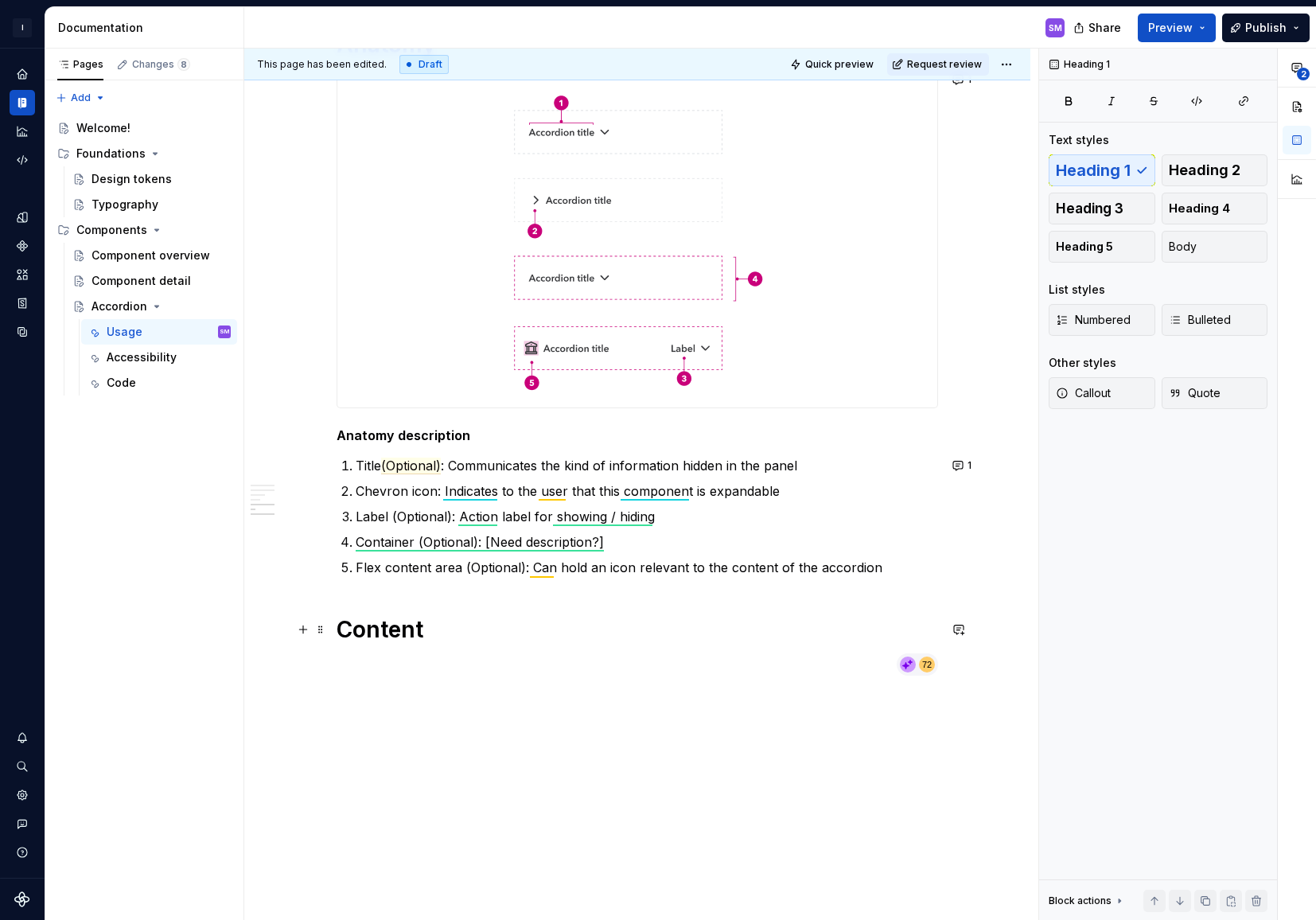
click at [403, 634] on h1 "Content" at bounding box center [637, 629] width 602 height 29
click at [1204, 171] on span "Heading 2" at bounding box center [1205, 170] width 71 height 16
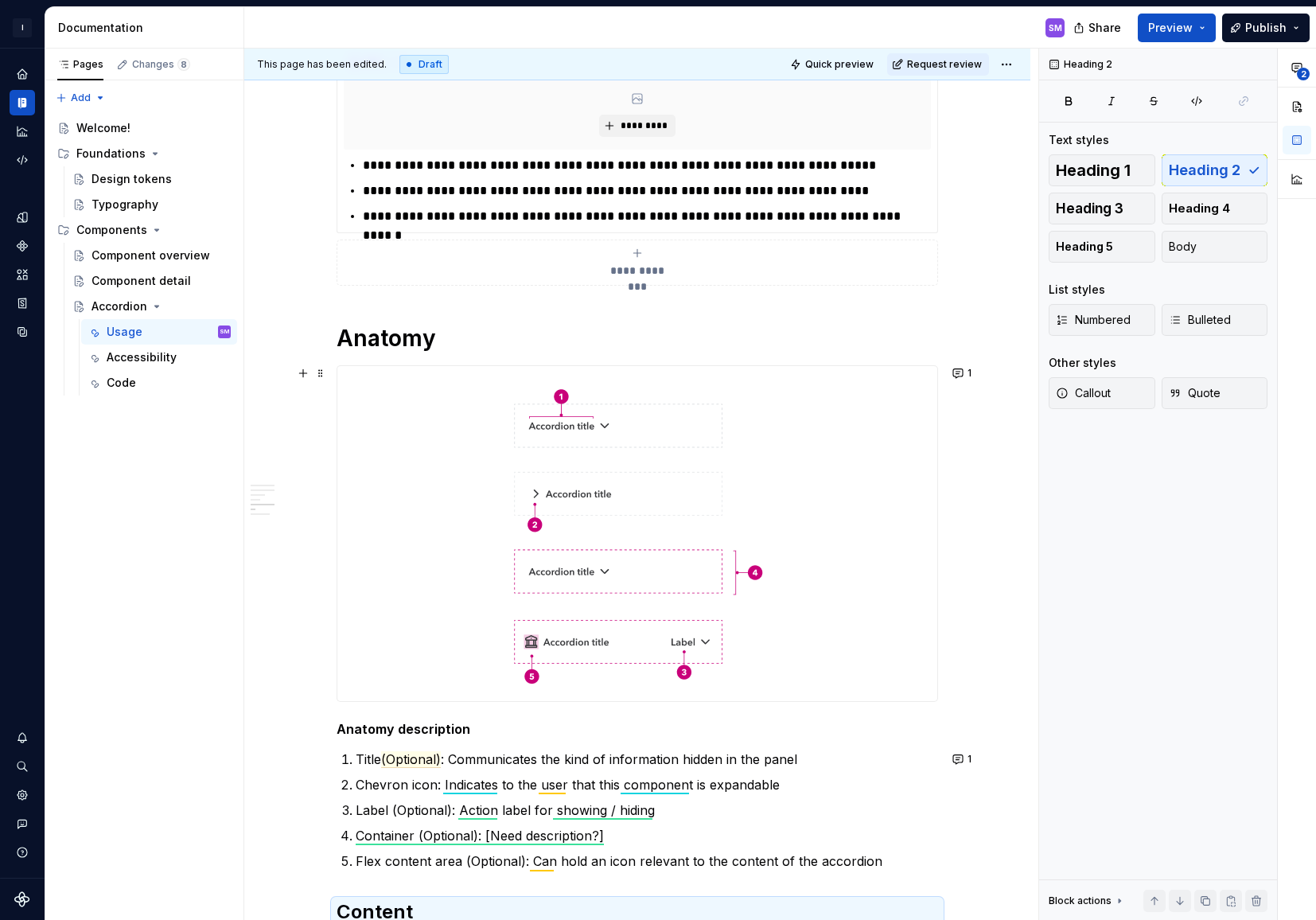
scroll to position [1553, 0]
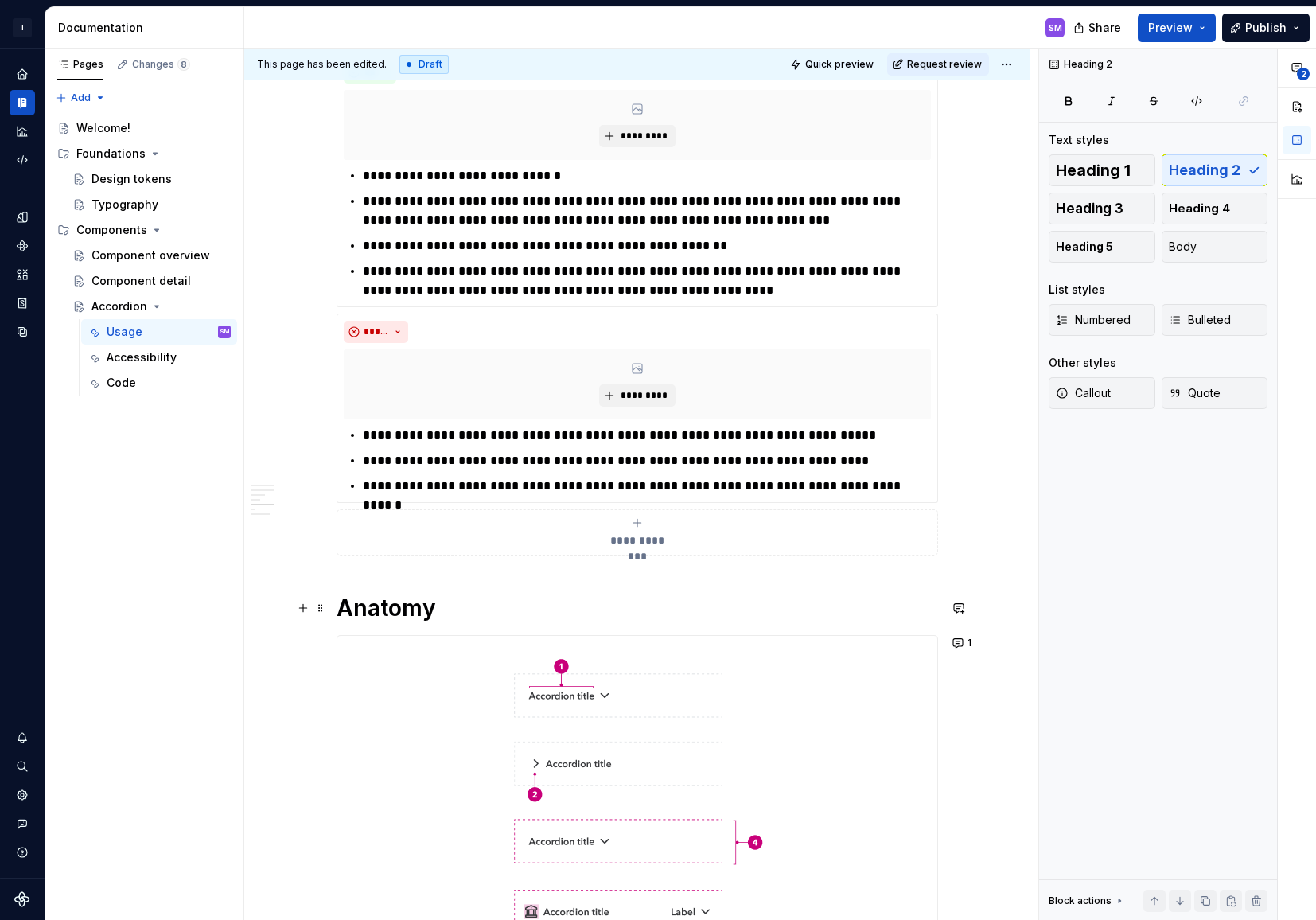
click at [394, 606] on h1 "Anatomy" at bounding box center [637, 608] width 602 height 29
click at [1204, 169] on span "Heading 2" at bounding box center [1205, 170] width 71 height 16
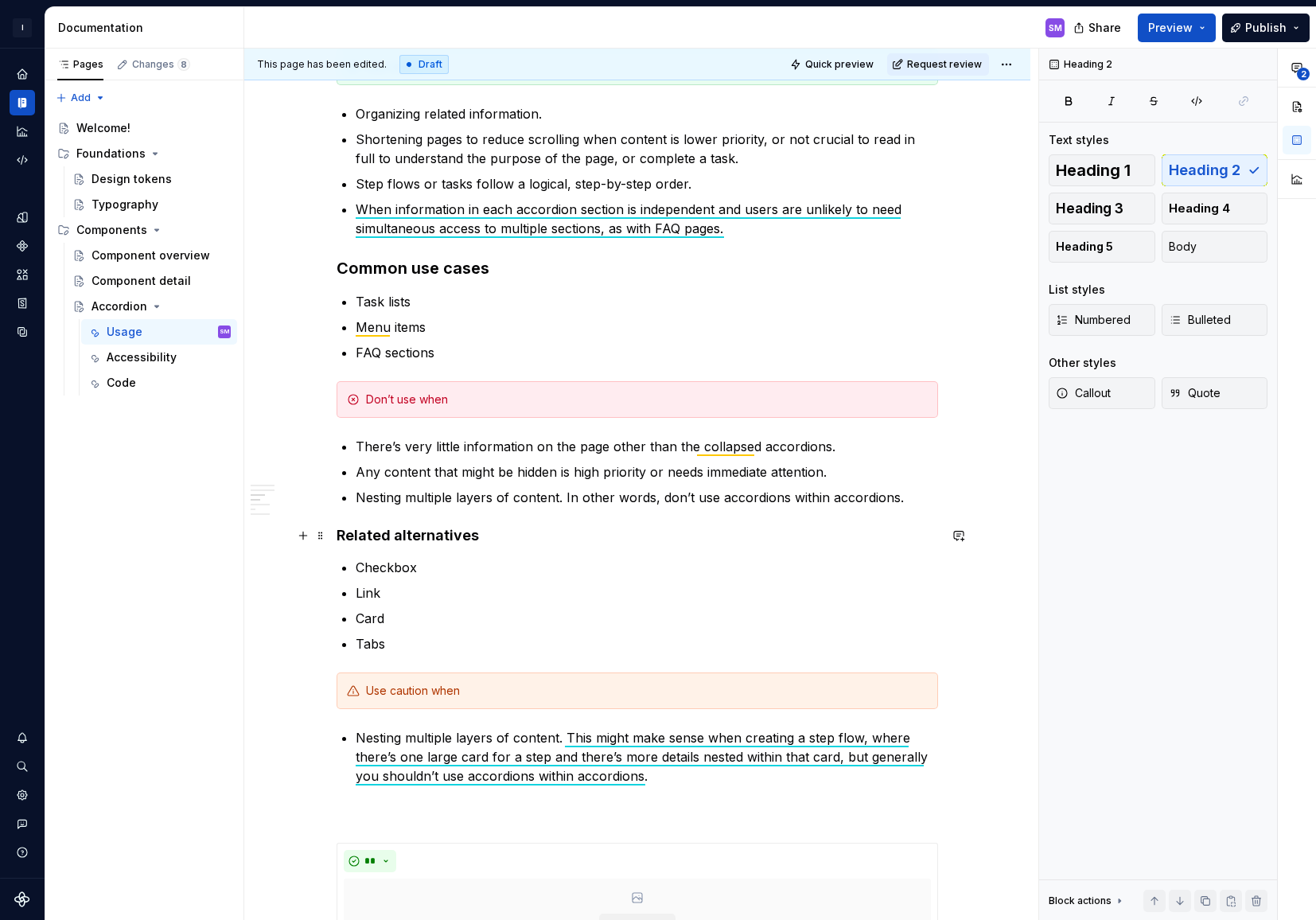
scroll to position [759, 0]
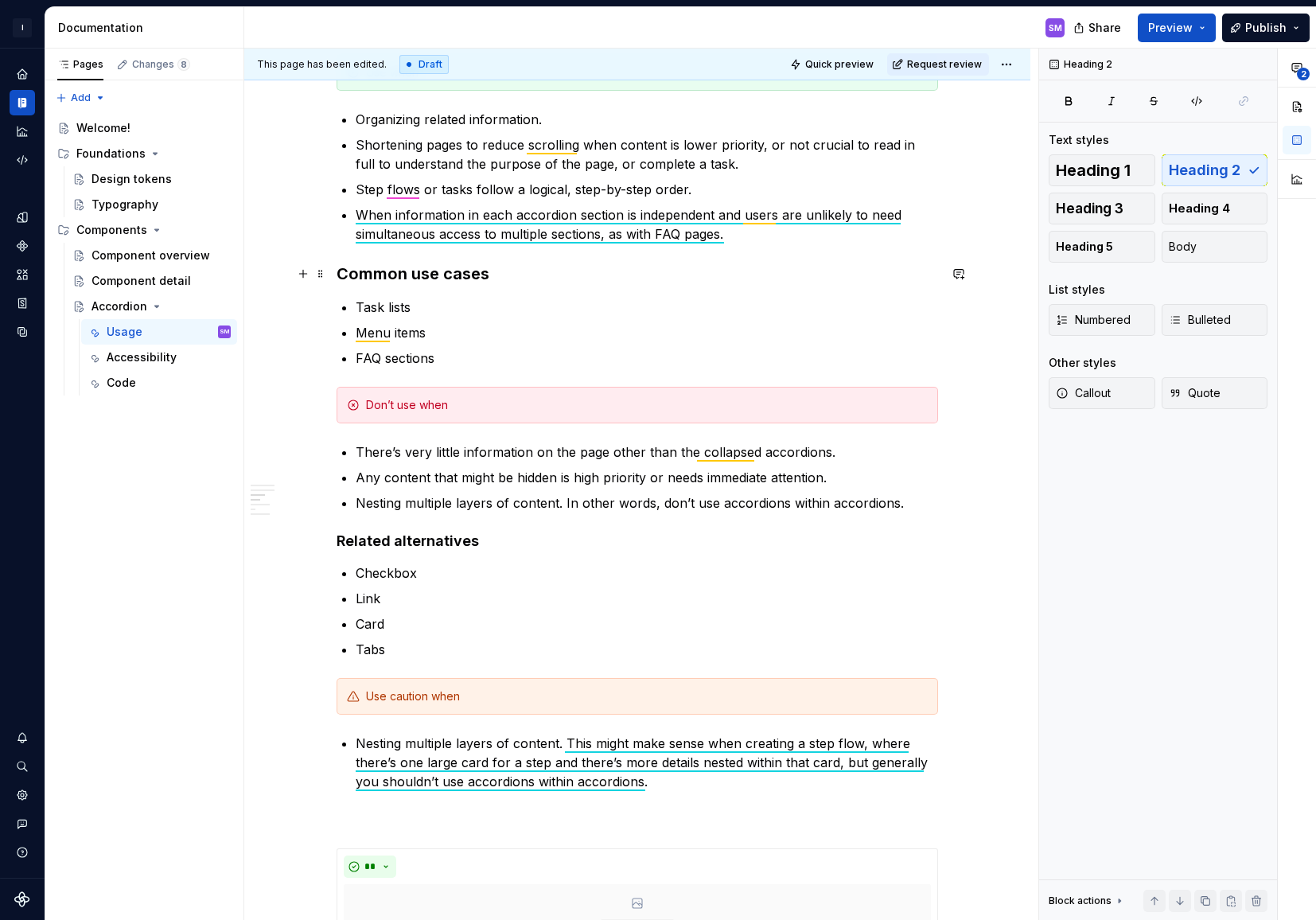
click at [472, 279] on h3 "Common use cases" at bounding box center [637, 274] width 602 height 22
click at [398, 537] on h4 "Related alternatives" at bounding box center [637, 541] width 602 height 19
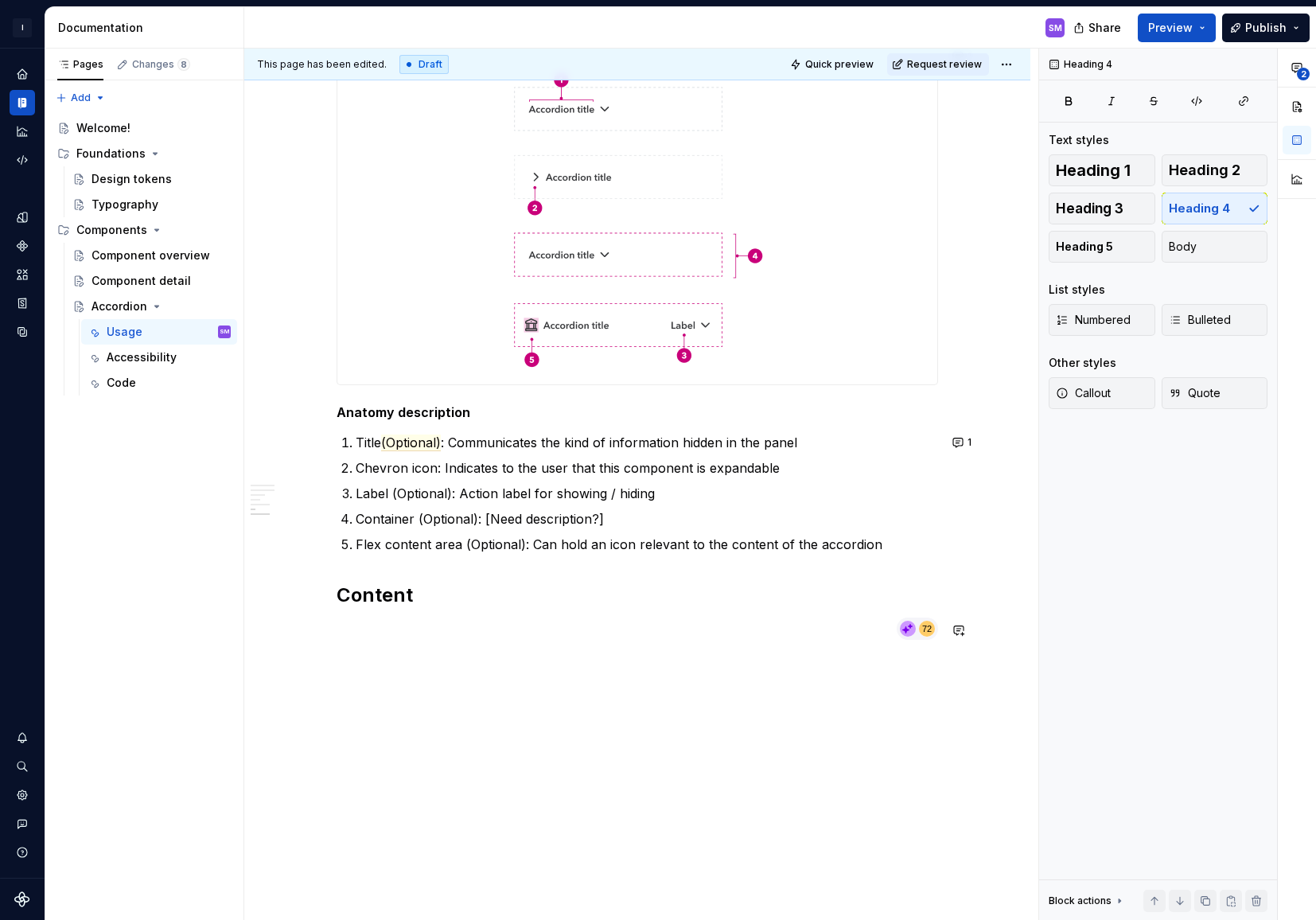
scroll to position [2141, 0]
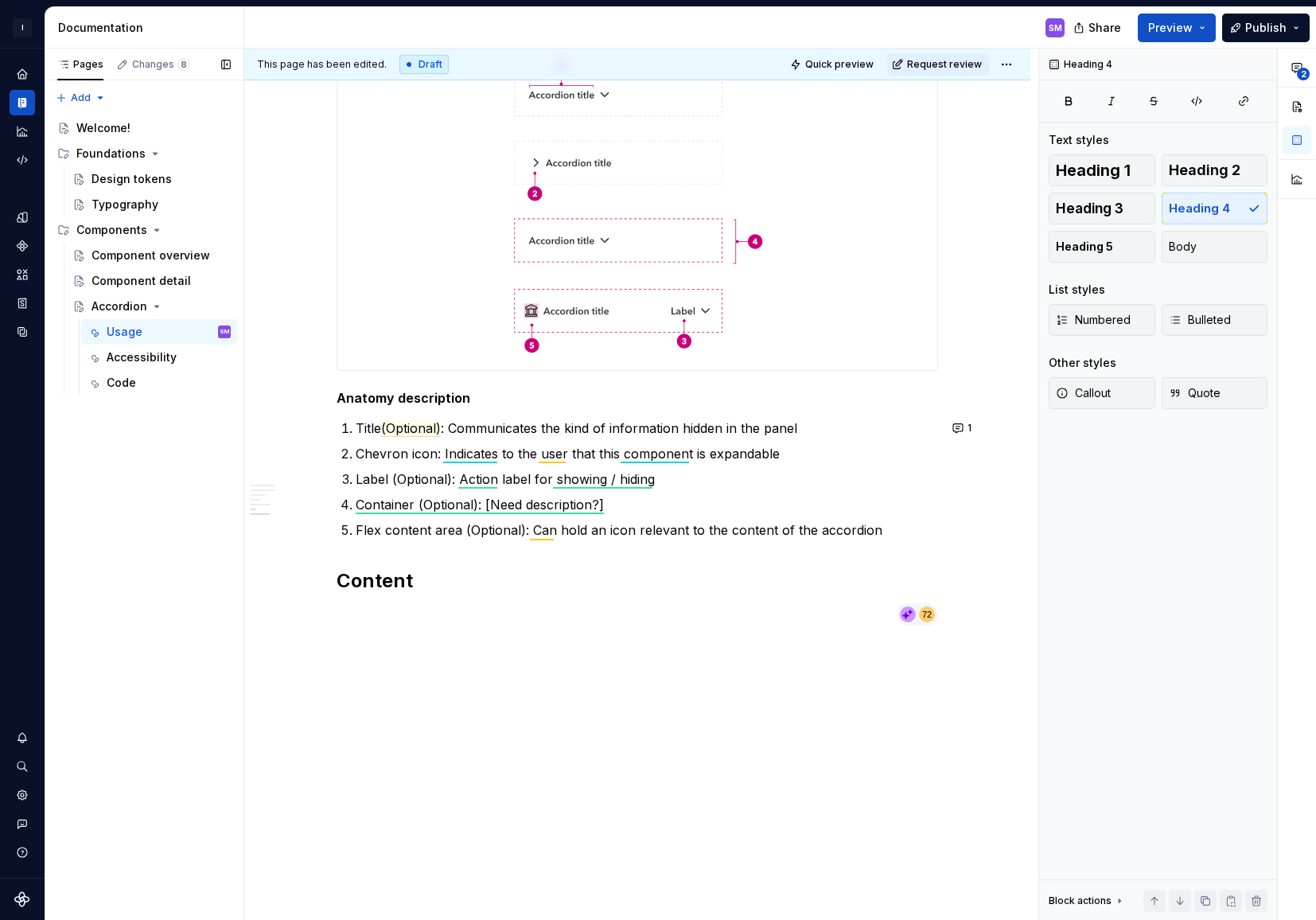
type textarea "*"
click at [381, 615] on p at bounding box center [637, 616] width 602 height 19
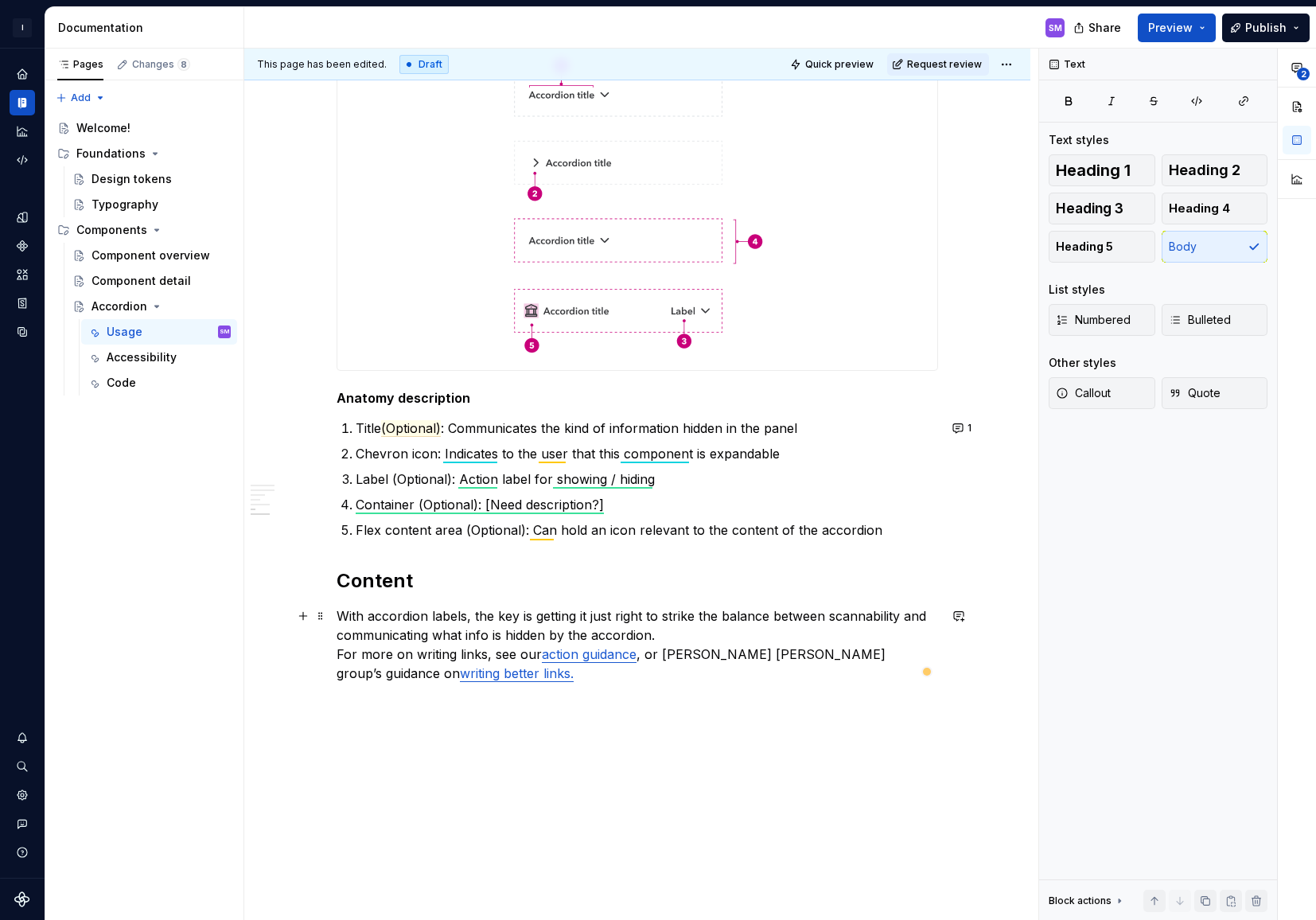
click at [684, 645] on p "With accordion labels, the key is getting it just right to strike the balance b…" at bounding box center [637, 645] width 602 height 76
click at [675, 630] on p "With accordion labels, the key is getting it just right to strike the balance b…" at bounding box center [637, 645] width 602 height 76
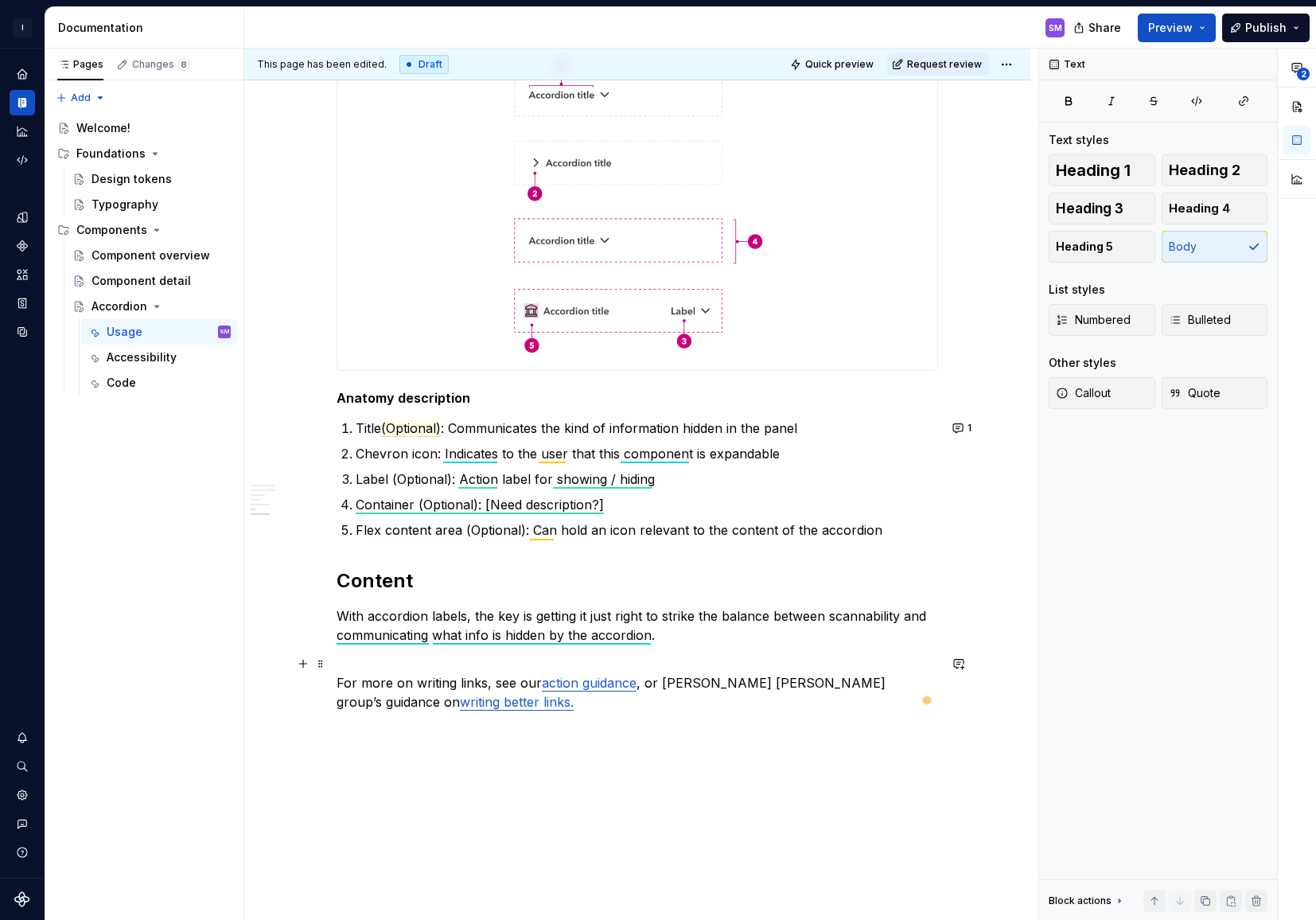
click at [515, 684] on p "For more on writing links, see our action guidance , or [PERSON_NAME] [PERSON_N…" at bounding box center [637, 682] width 602 height 57
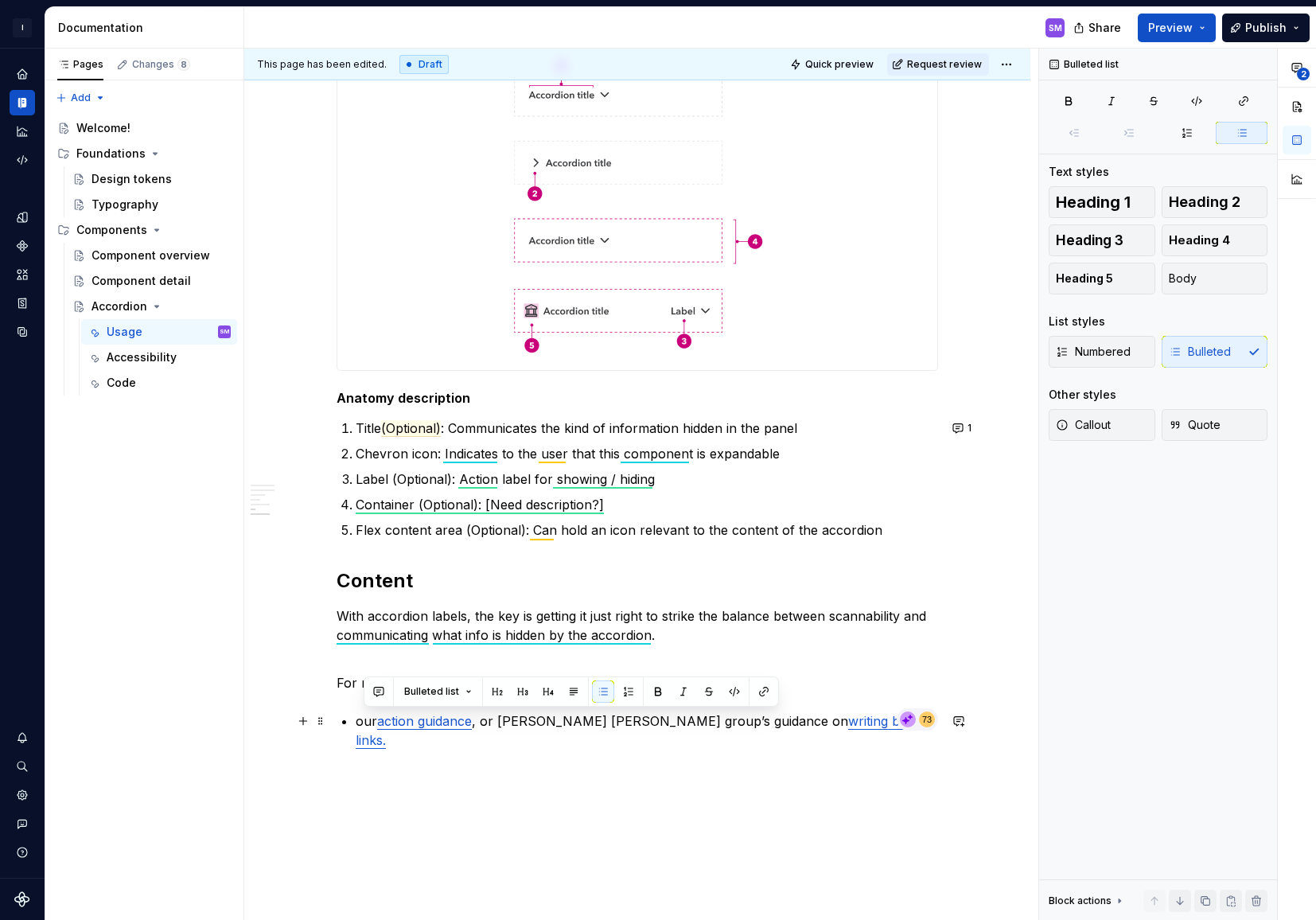
drag, startPoint x: 382, startPoint y: 721, endPoint x: 364, endPoint y: 721, distance: 18.0
click at [364, 721] on p "our action guidance , or [PERSON_NAME] [PERSON_NAME] group’s guidance on writin…" at bounding box center [647, 730] width 583 height 38
click at [486, 725] on p "A ction guidance , or [PERSON_NAME] [PERSON_NAME] group’s guidance on writing b…" at bounding box center [647, 730] width 583 height 38
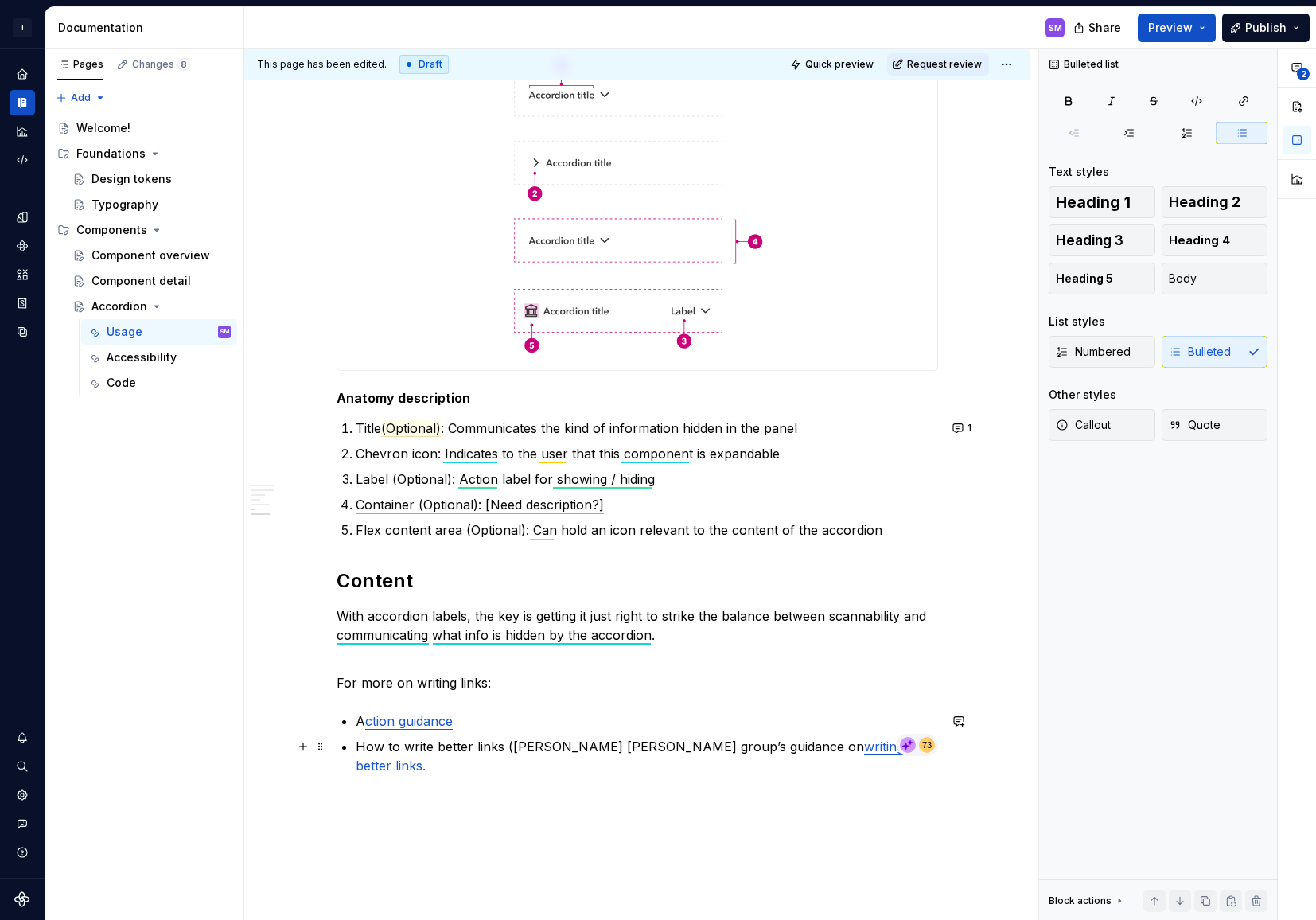
click at [621, 750] on p "How to write better links ([PERSON_NAME] [PERSON_NAME] group’s guidance on writ…" at bounding box center [647, 755] width 583 height 38
click at [658, 746] on p "How to write better links ([PERSON_NAME] [PERSON_NAME] Group’s guidance on writ…" at bounding box center [647, 755] width 583 height 38
drag, startPoint x: 658, startPoint y: 750, endPoint x: 732, endPoint y: 748, distance: 74.0
click at [732, 748] on p "How to write better links ([PERSON_NAME] [PERSON_NAME] Group) guidance on writi…" at bounding box center [647, 755] width 583 height 38
click at [340, 686] on p "For more on writing links:" at bounding box center [637, 673] width 602 height 38
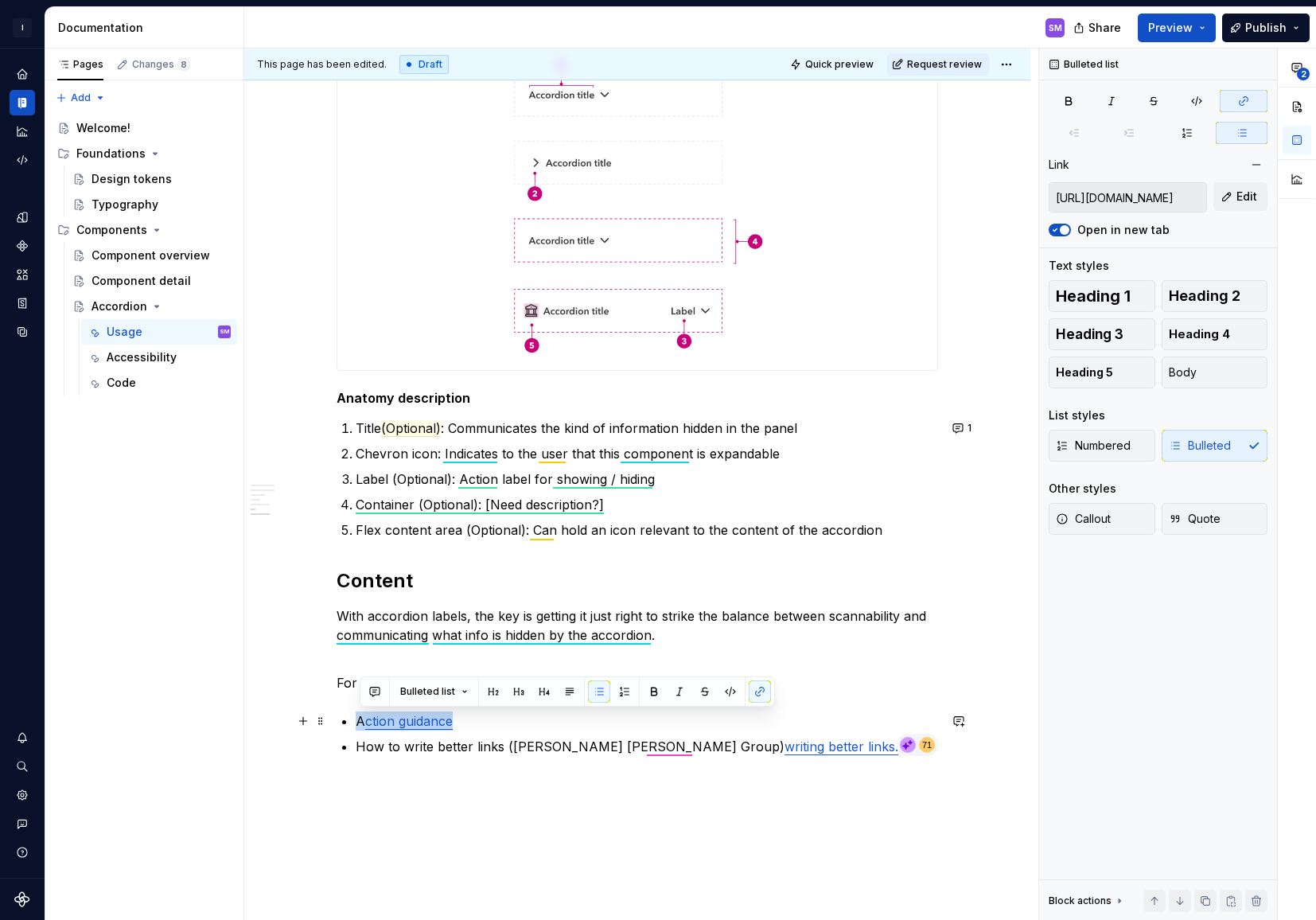
drag, startPoint x: 468, startPoint y: 721, endPoint x: 361, endPoint y: 720, distance: 107.0
click at [361, 720] on p "A ction guidance" at bounding box center [647, 720] width 583 height 19
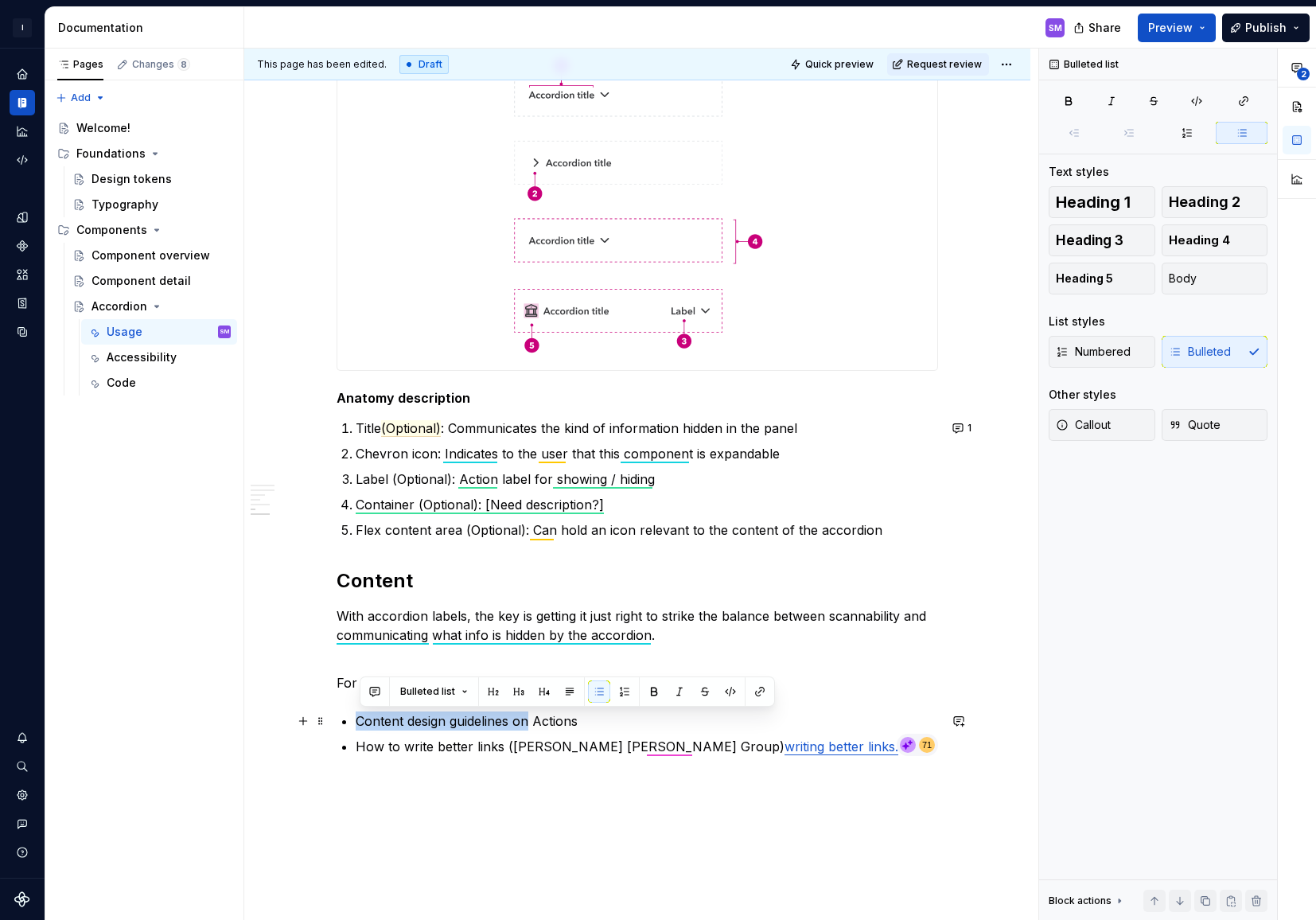
drag, startPoint x: 534, startPoint y: 717, endPoint x: 359, endPoint y: 718, distance: 175.0
click at [359, 718] on p "Content design guidelines on Actions" at bounding box center [647, 720] width 583 height 19
click at [534, 724] on p "Content design guidelines on Actions" at bounding box center [647, 720] width 583 height 19
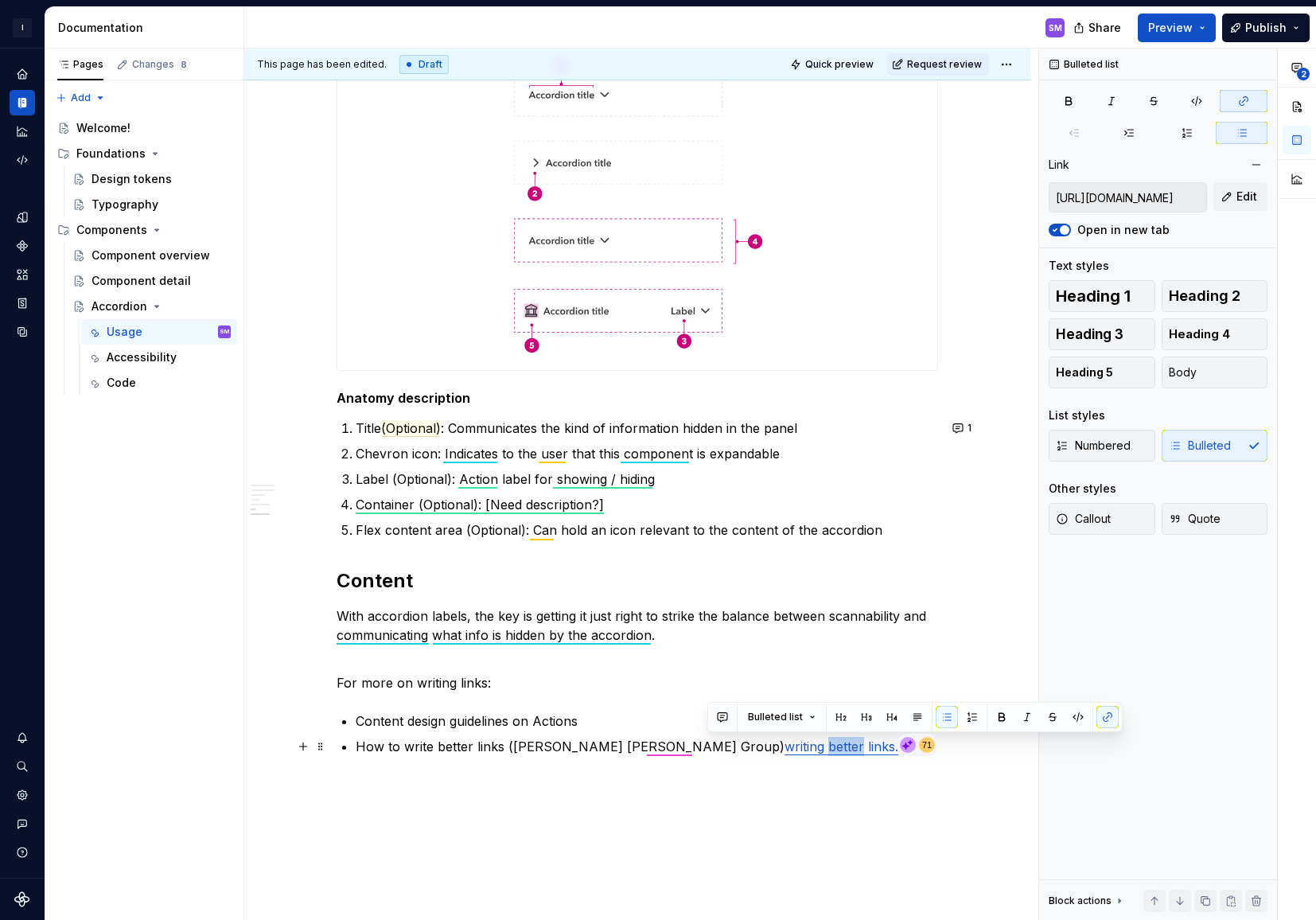
click at [784, 747] on link "writing better links." at bounding box center [841, 746] width 114 height 16
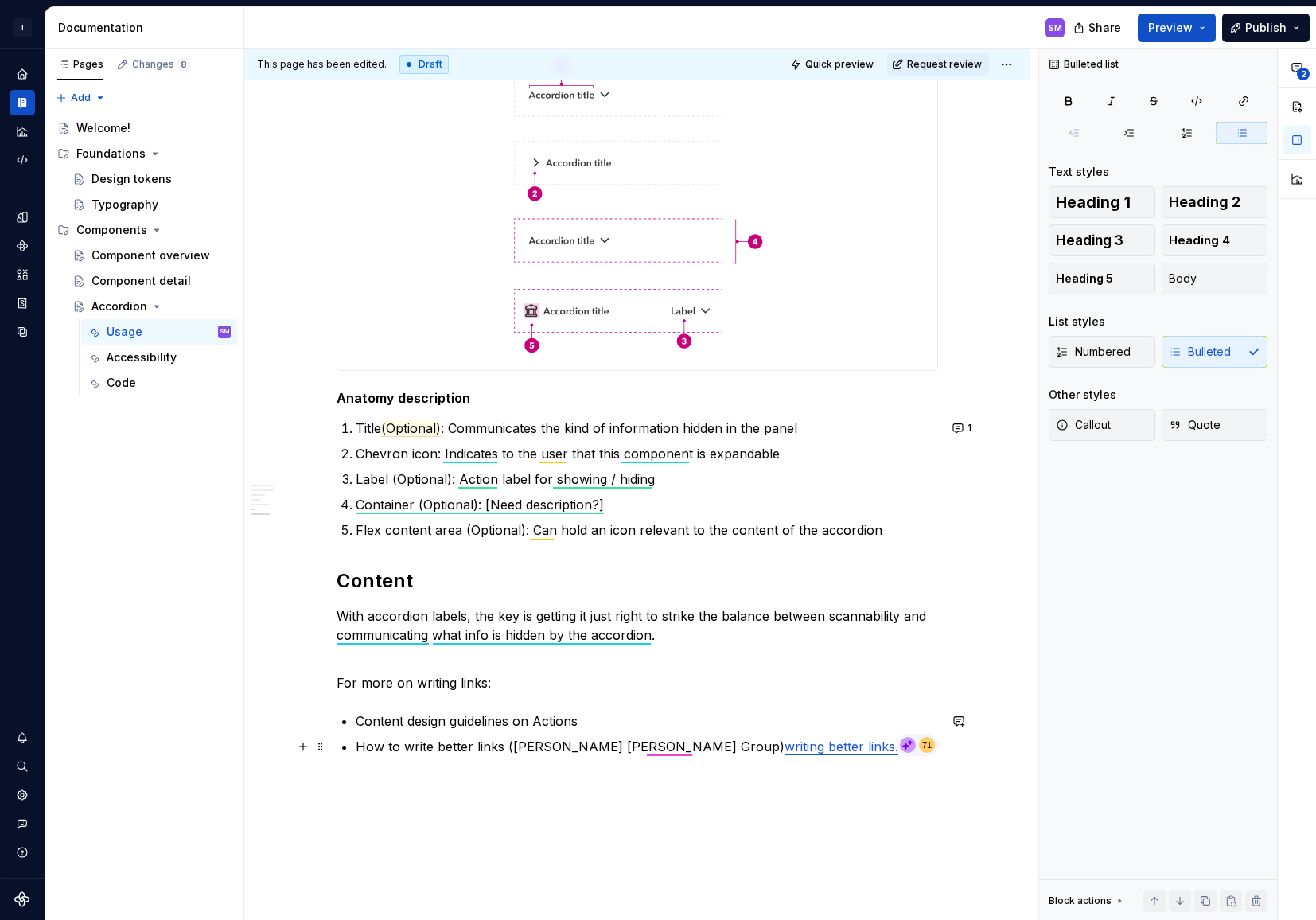
click at [784, 747] on link "writing better links." at bounding box center [841, 746] width 114 height 16
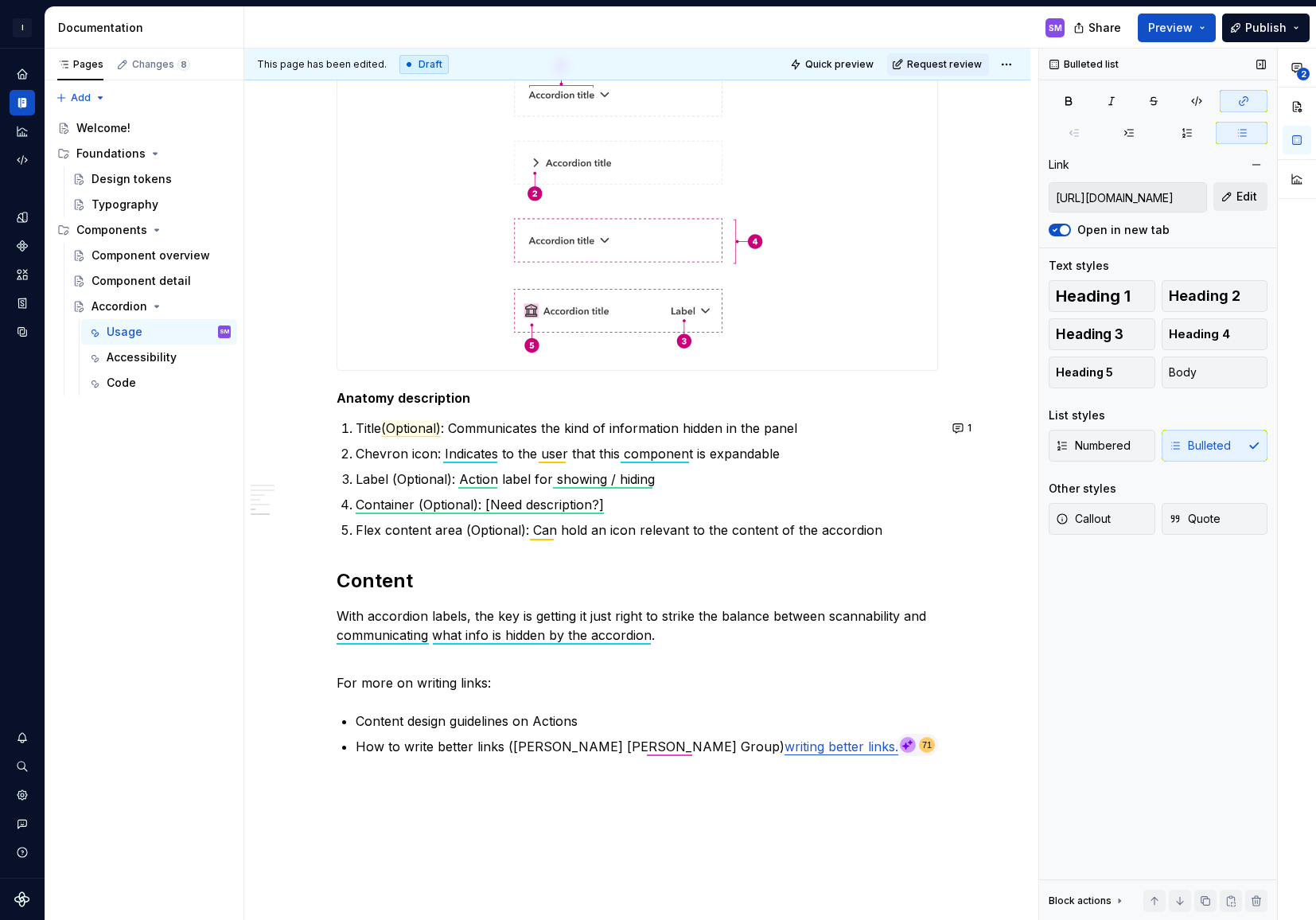
click at [1235, 200] on button "Edit" at bounding box center [1240, 196] width 54 height 29
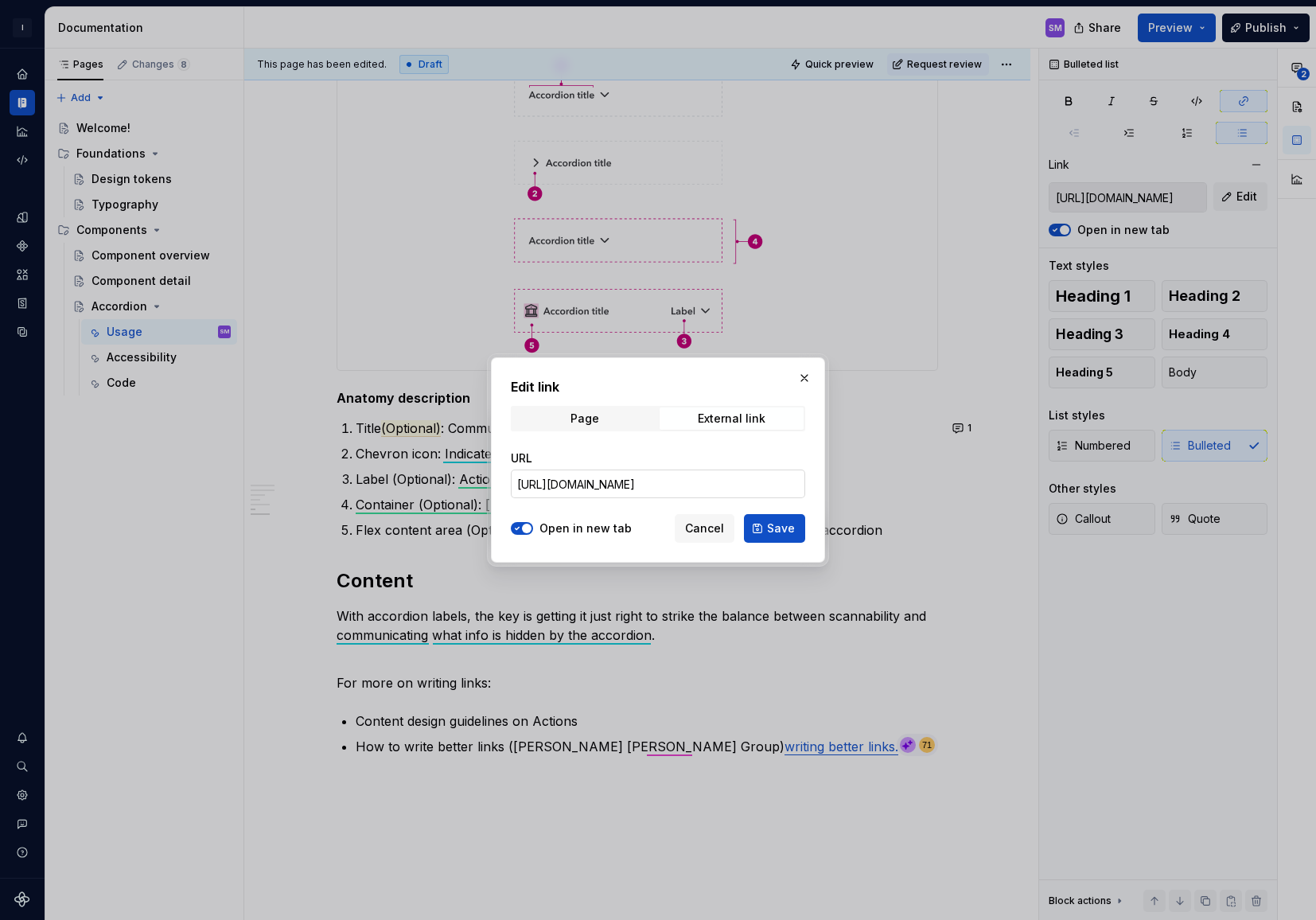
click at [672, 488] on input "[URL][DOMAIN_NAME]" at bounding box center [658, 484] width 295 height 29
click at [702, 524] on span "Cancel" at bounding box center [704, 528] width 39 height 16
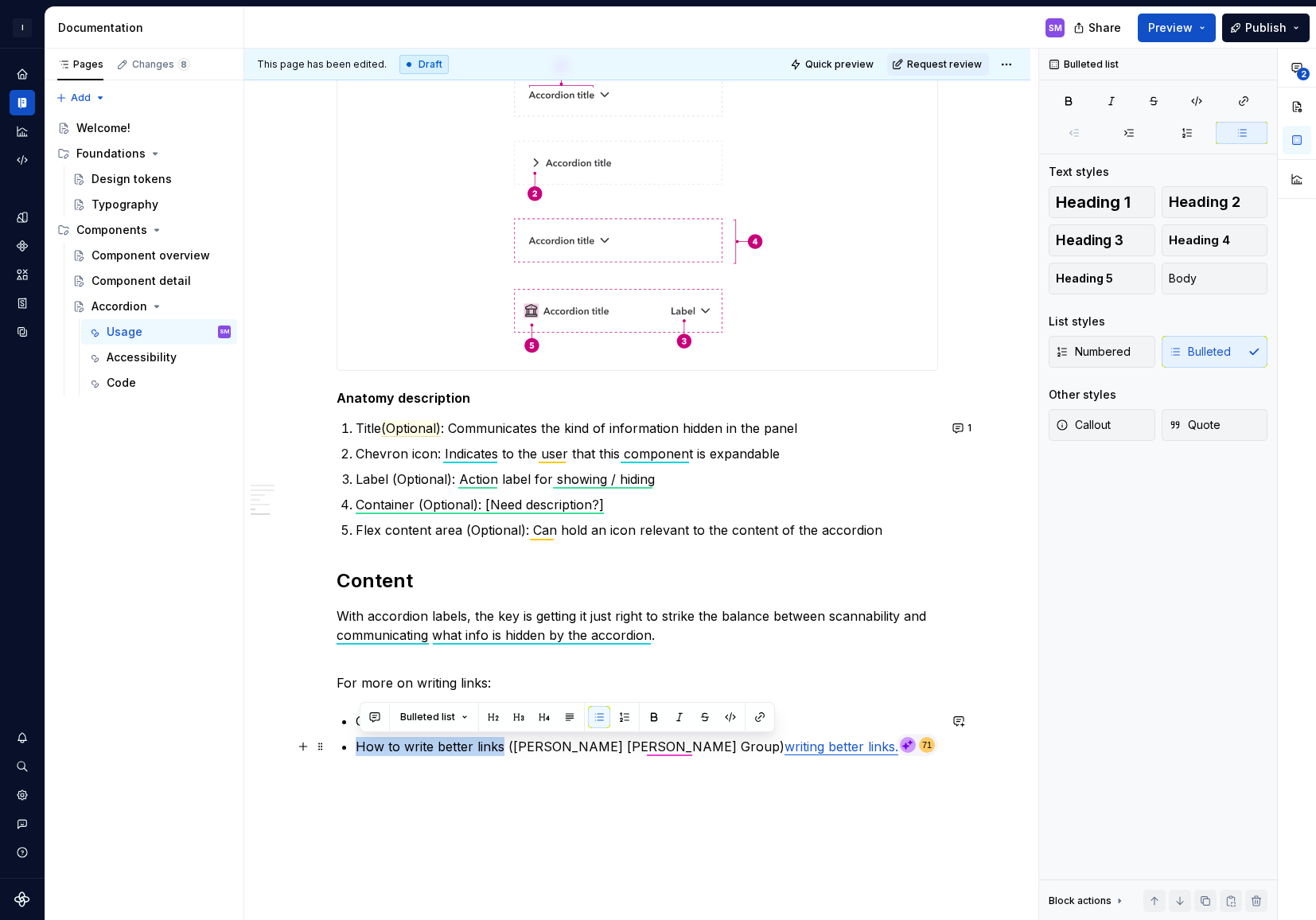
drag, startPoint x: 505, startPoint y: 747, endPoint x: 362, endPoint y: 747, distance: 143.0
click at [362, 747] on p "How to write better links ([PERSON_NAME] [PERSON_NAME] Group) writing better li…" at bounding box center [647, 746] width 583 height 19
click at [753, 714] on button "button" at bounding box center [760, 717] width 22 height 22
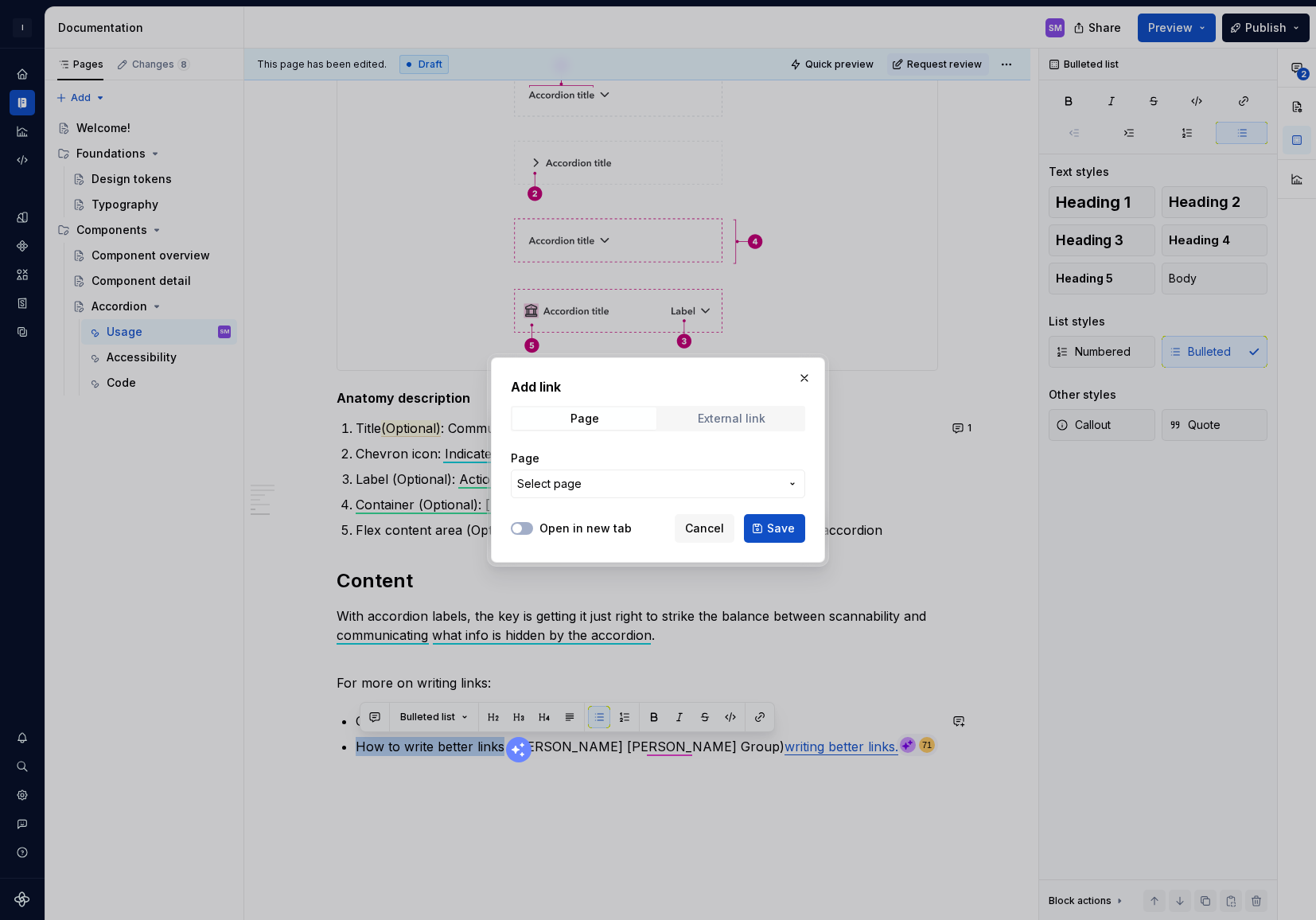
click at [720, 417] on div "External link" at bounding box center [731, 418] width 68 height 13
click at [593, 490] on input "URL" at bounding box center [658, 484] width 295 height 29
paste input "[URL][DOMAIN_NAME]"
type input "[URL][DOMAIN_NAME]"
click at [519, 528] on span "button" at bounding box center [517, 528] width 9 height 9
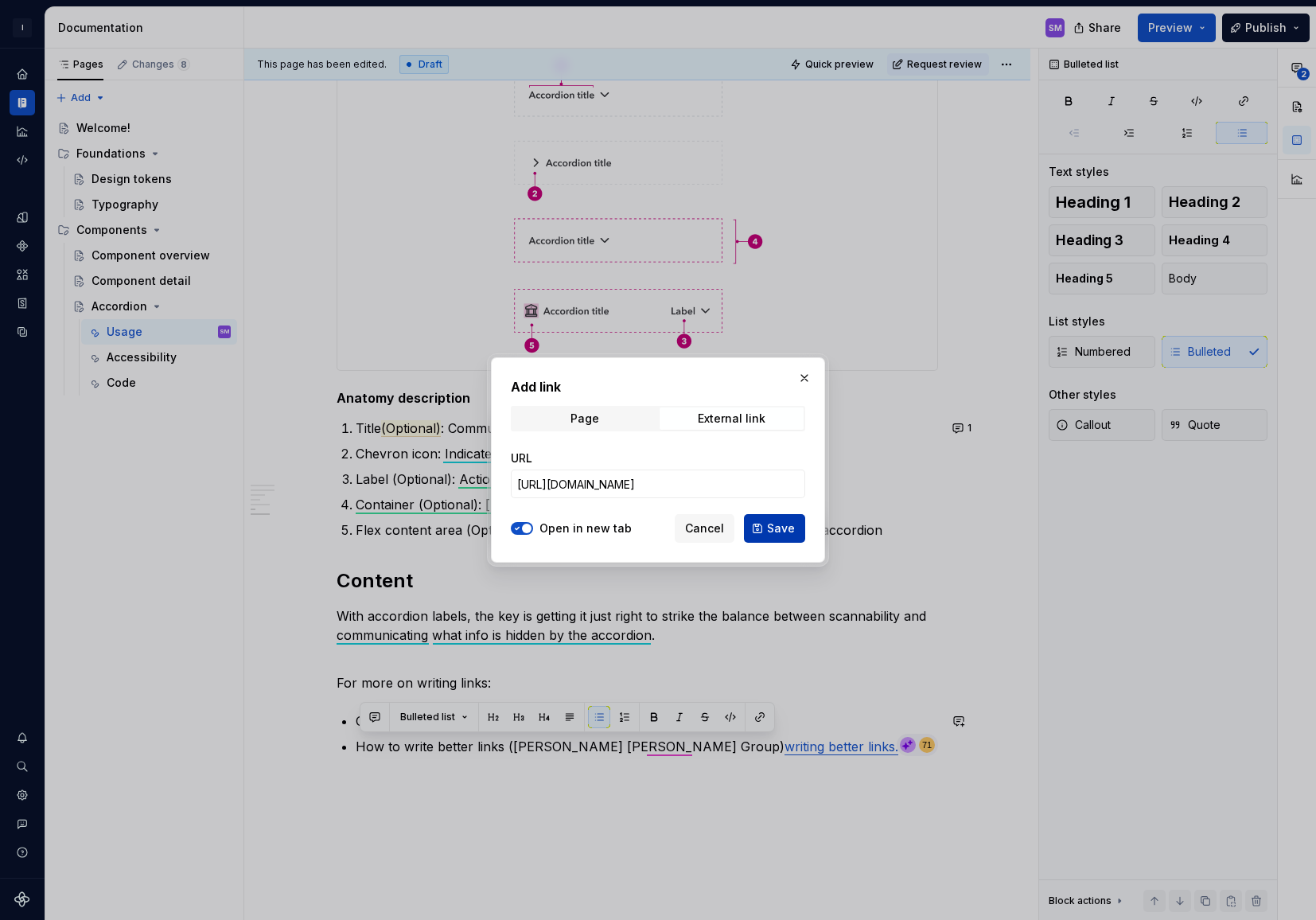
click at [788, 532] on span "Save" at bounding box center [781, 528] width 28 height 16
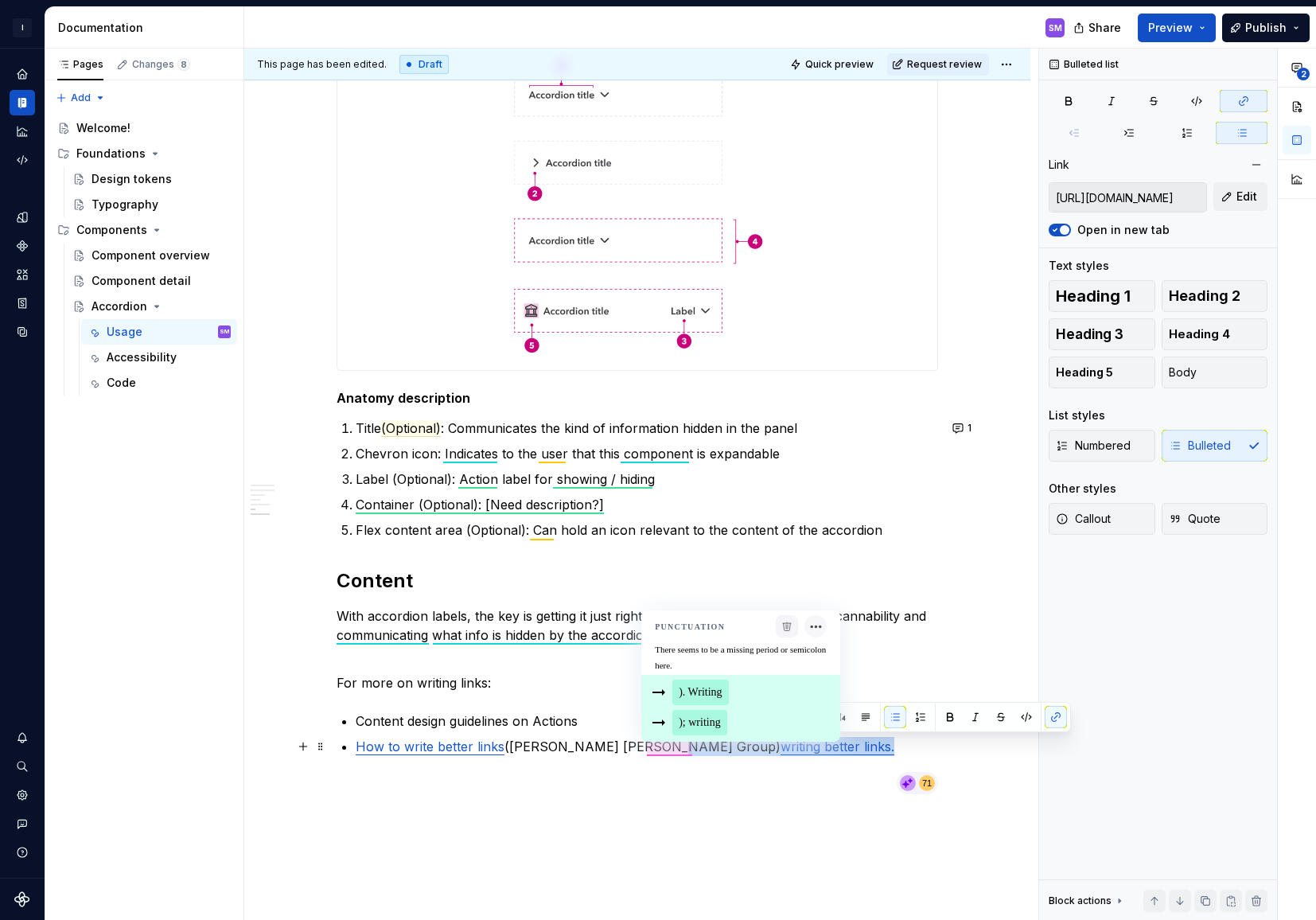
drag, startPoint x: 654, startPoint y: 750, endPoint x: 781, endPoint y: 750, distance: 127.0
click at [781, 750] on p "How to write better links ([PERSON_NAME] [PERSON_NAME] Group) writing better li…" at bounding box center [647, 746] width 583 height 19
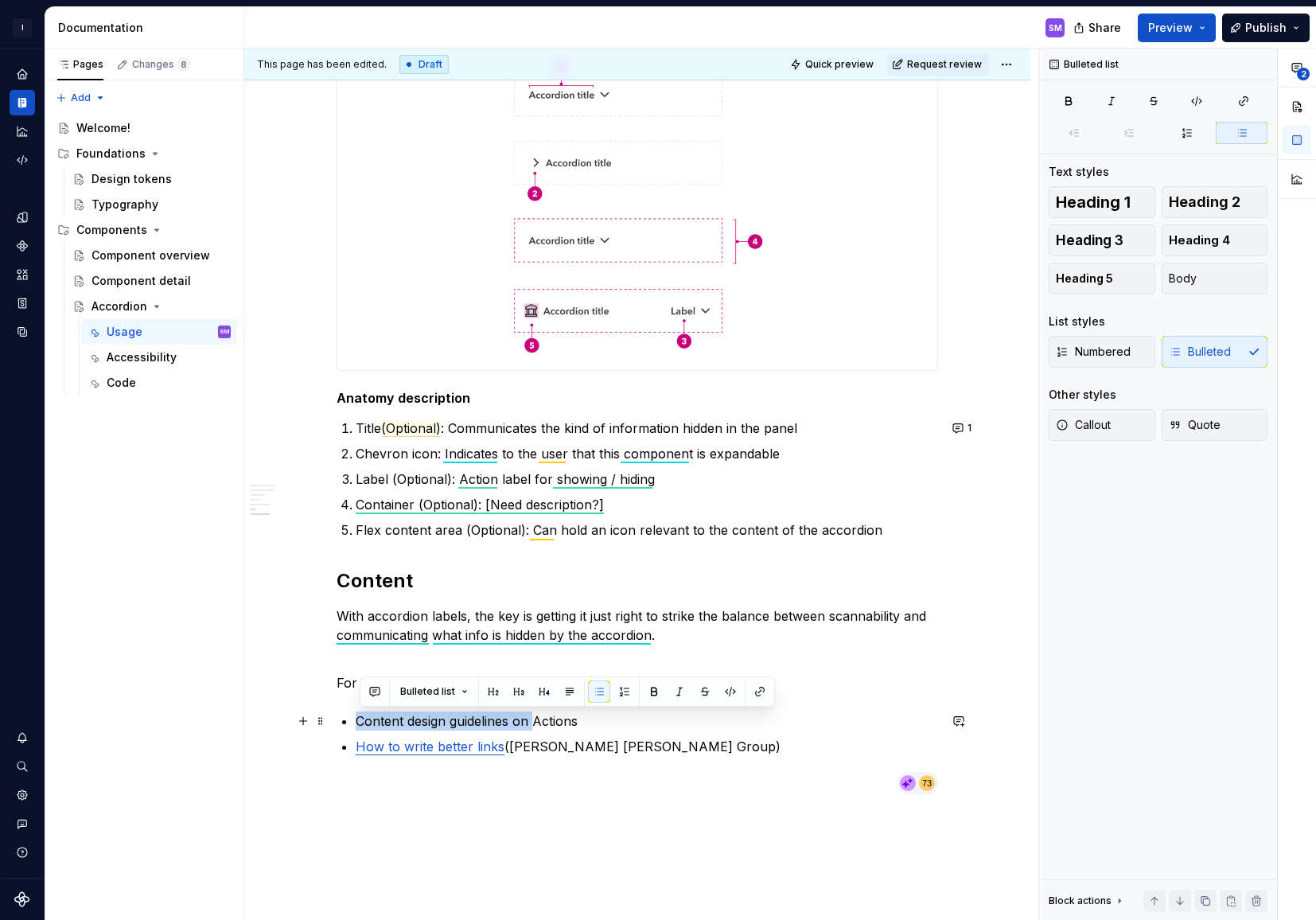
drag, startPoint x: 541, startPoint y: 723, endPoint x: 359, endPoint y: 721, distance: 182.0
click at [359, 721] on p "Content design guidelines on Actions" at bounding box center [647, 720] width 583 height 19
drag, startPoint x: 404, startPoint y: 722, endPoint x: 356, endPoint y: 721, distance: 48.0
type textarea "*"
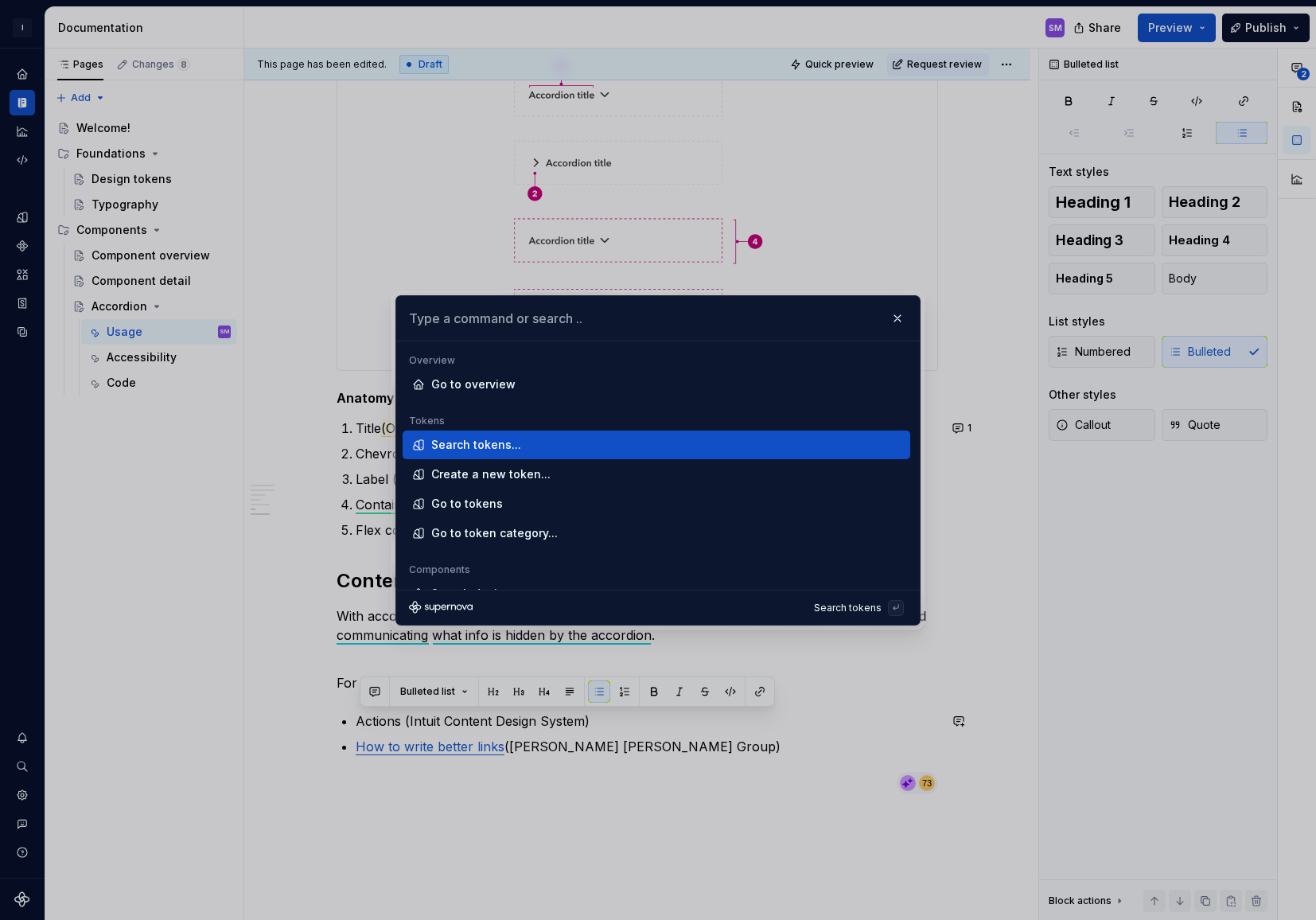
type input "[URL][DOMAIN_NAME]"
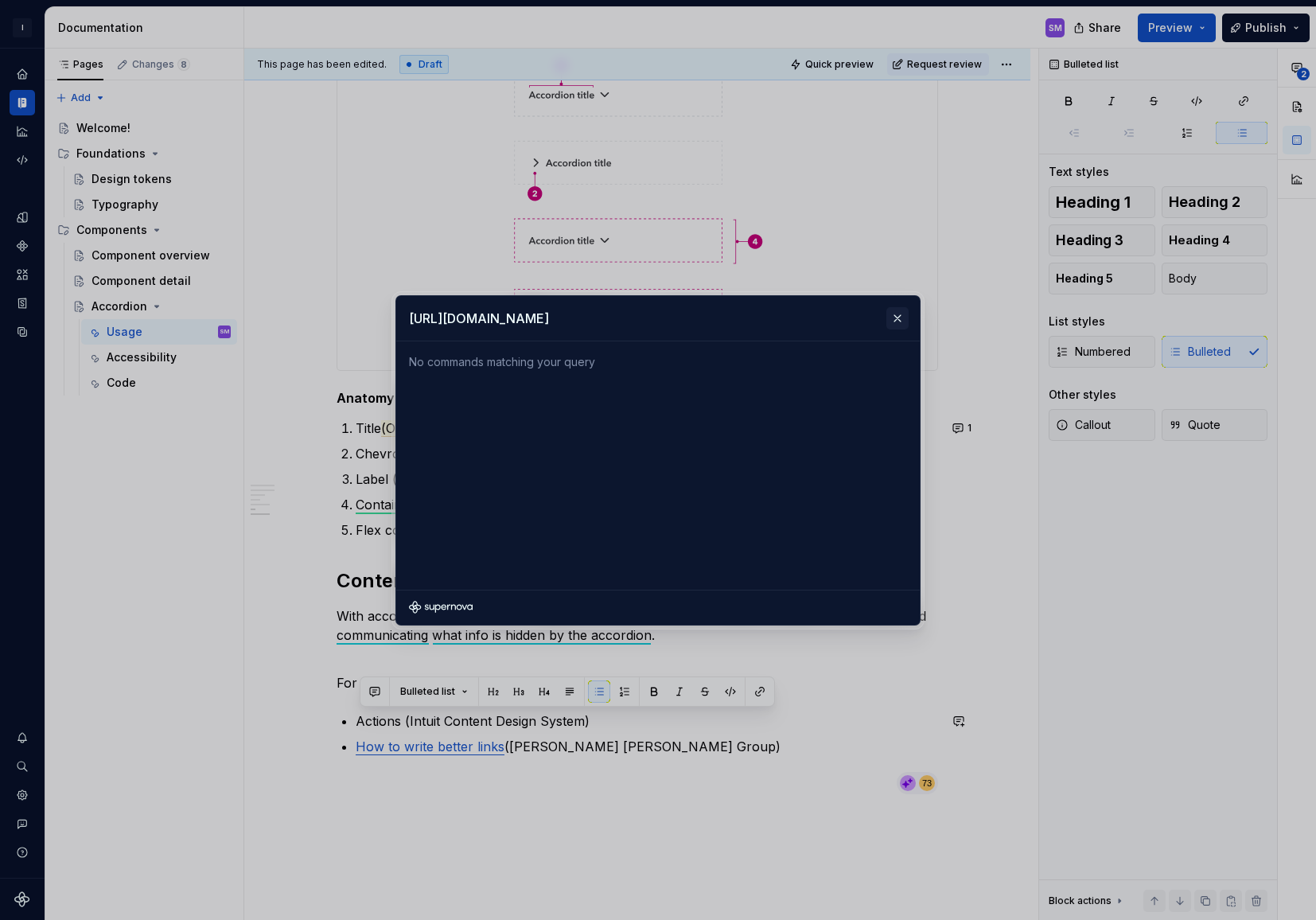
click at [897, 318] on button "button" at bounding box center [897, 319] width 22 height 22
type textarea "*"
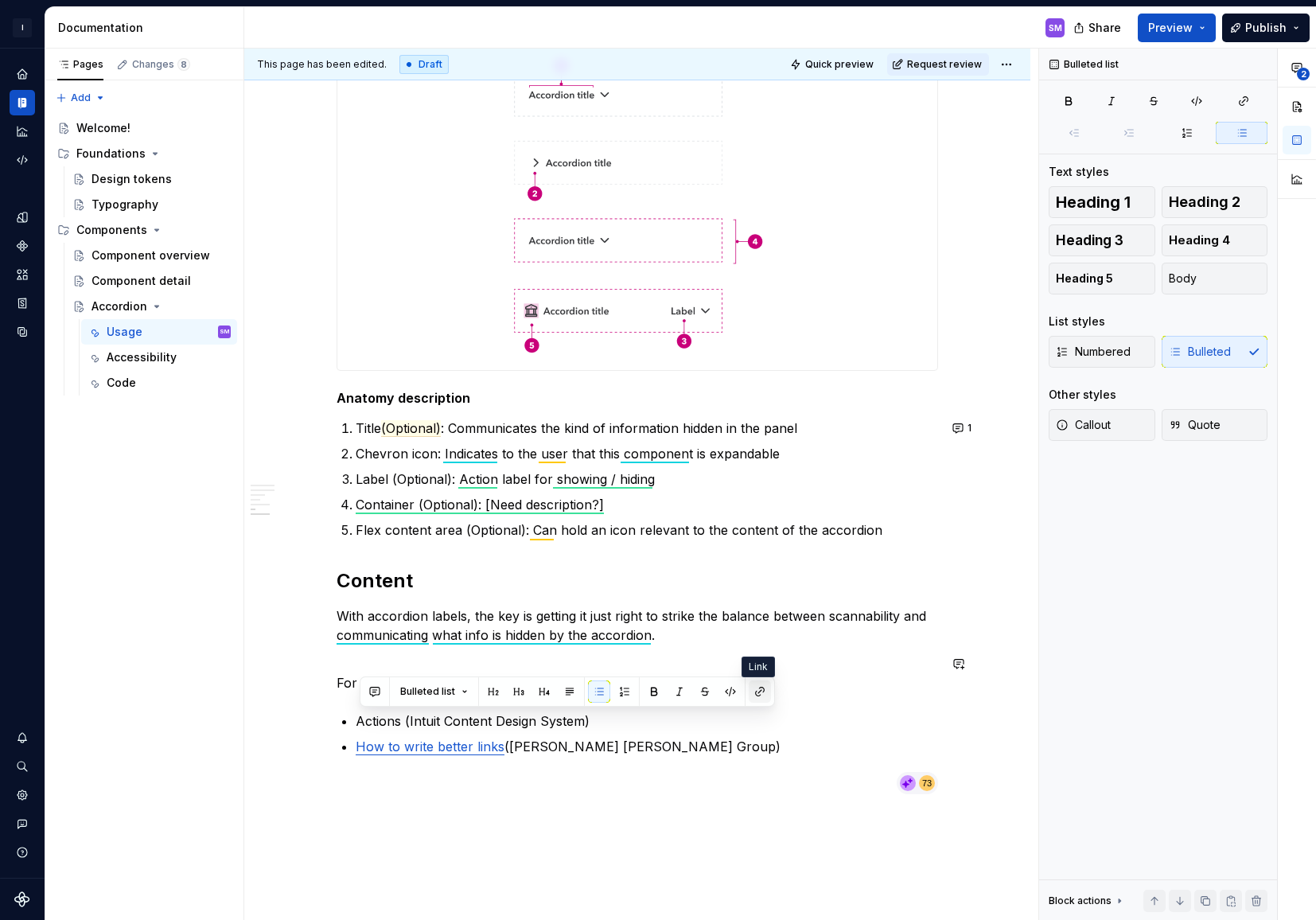
click at [759, 694] on button "button" at bounding box center [760, 691] width 22 height 22
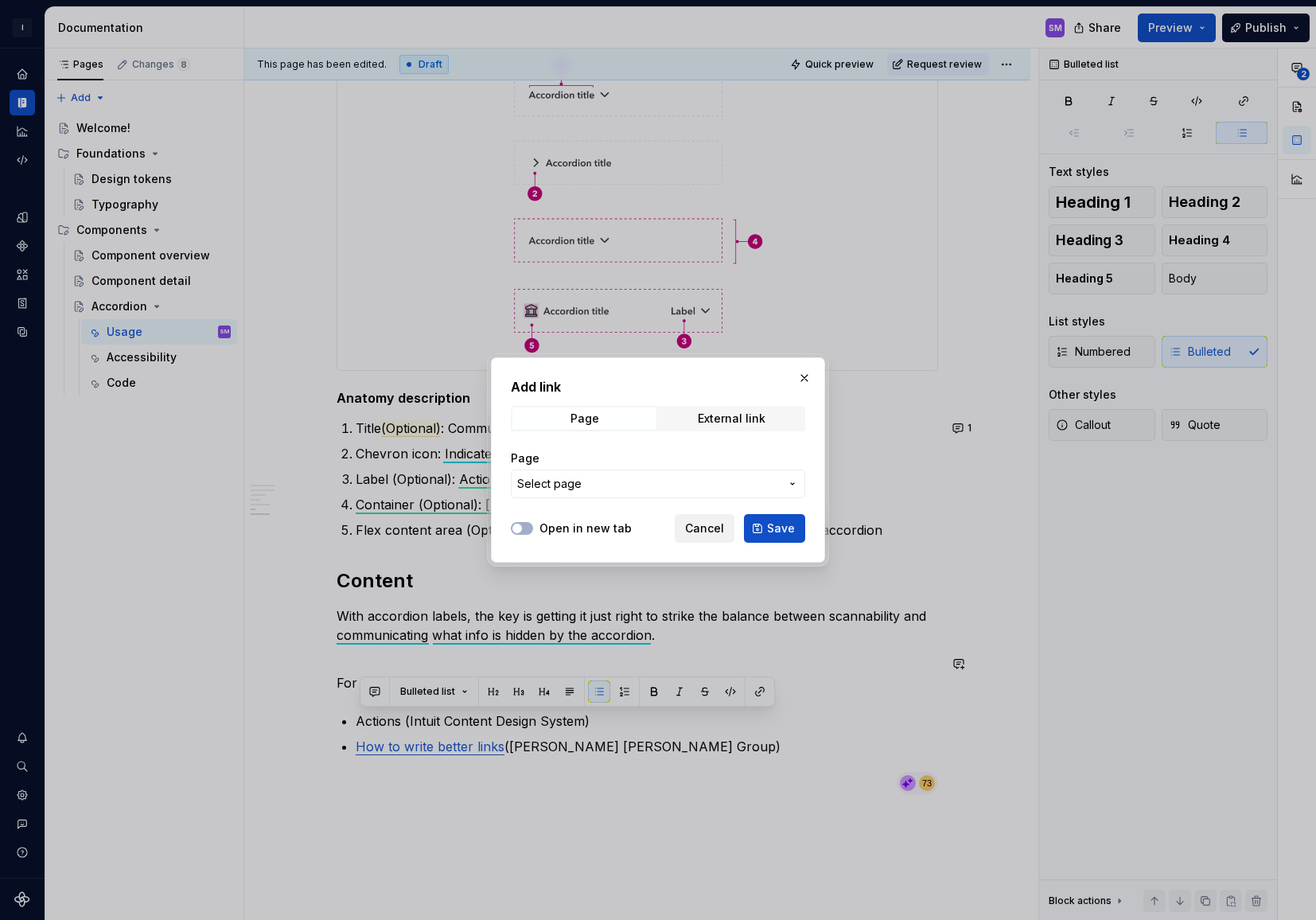
click at [703, 532] on span "Cancel" at bounding box center [704, 528] width 39 height 16
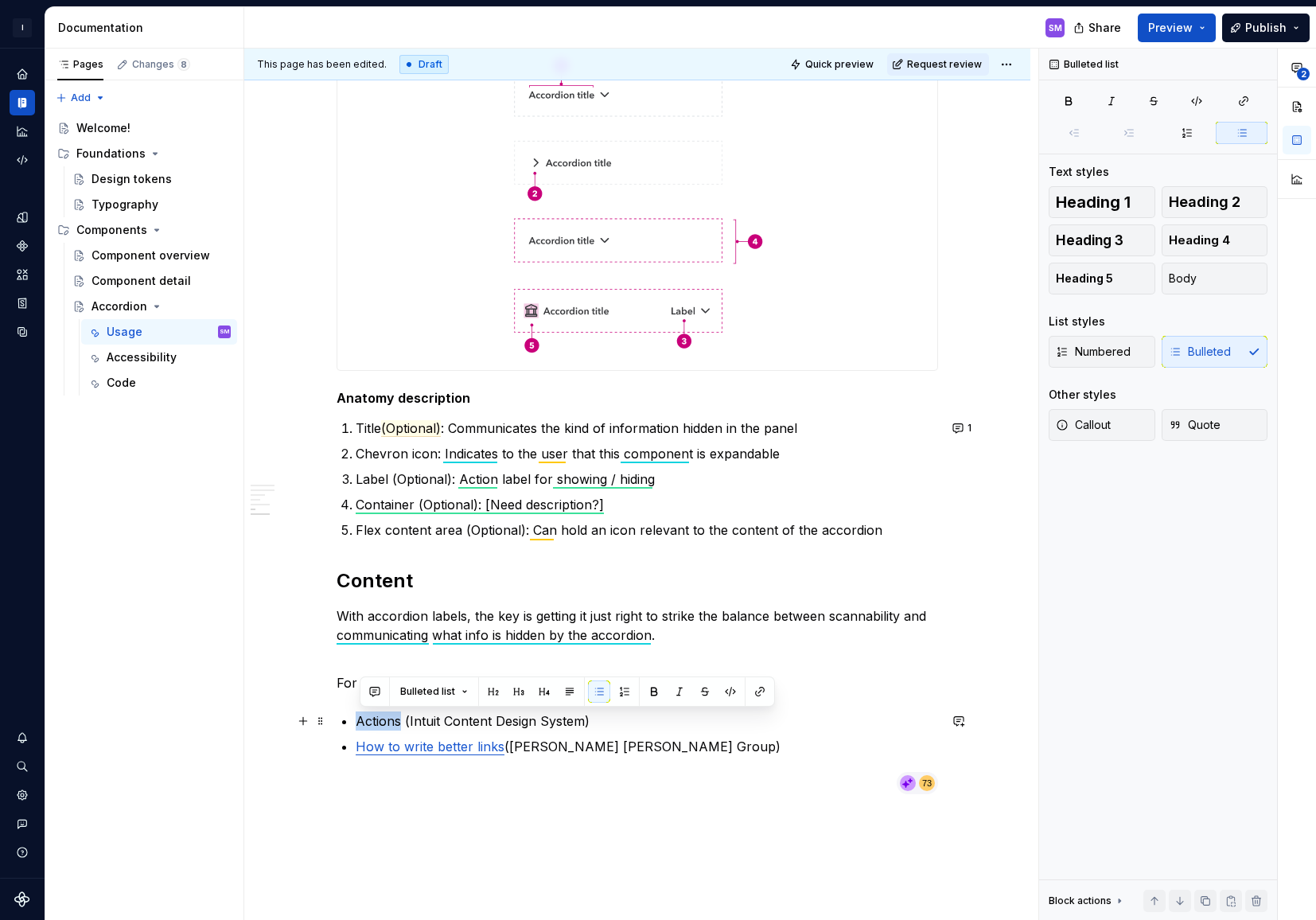
drag, startPoint x: 404, startPoint y: 722, endPoint x: 359, endPoint y: 719, distance: 45.1
click at [359, 719] on p "Actions (Intuit Content Design System)" at bounding box center [647, 720] width 583 height 19
click at [755, 690] on button "button" at bounding box center [760, 691] width 22 height 22
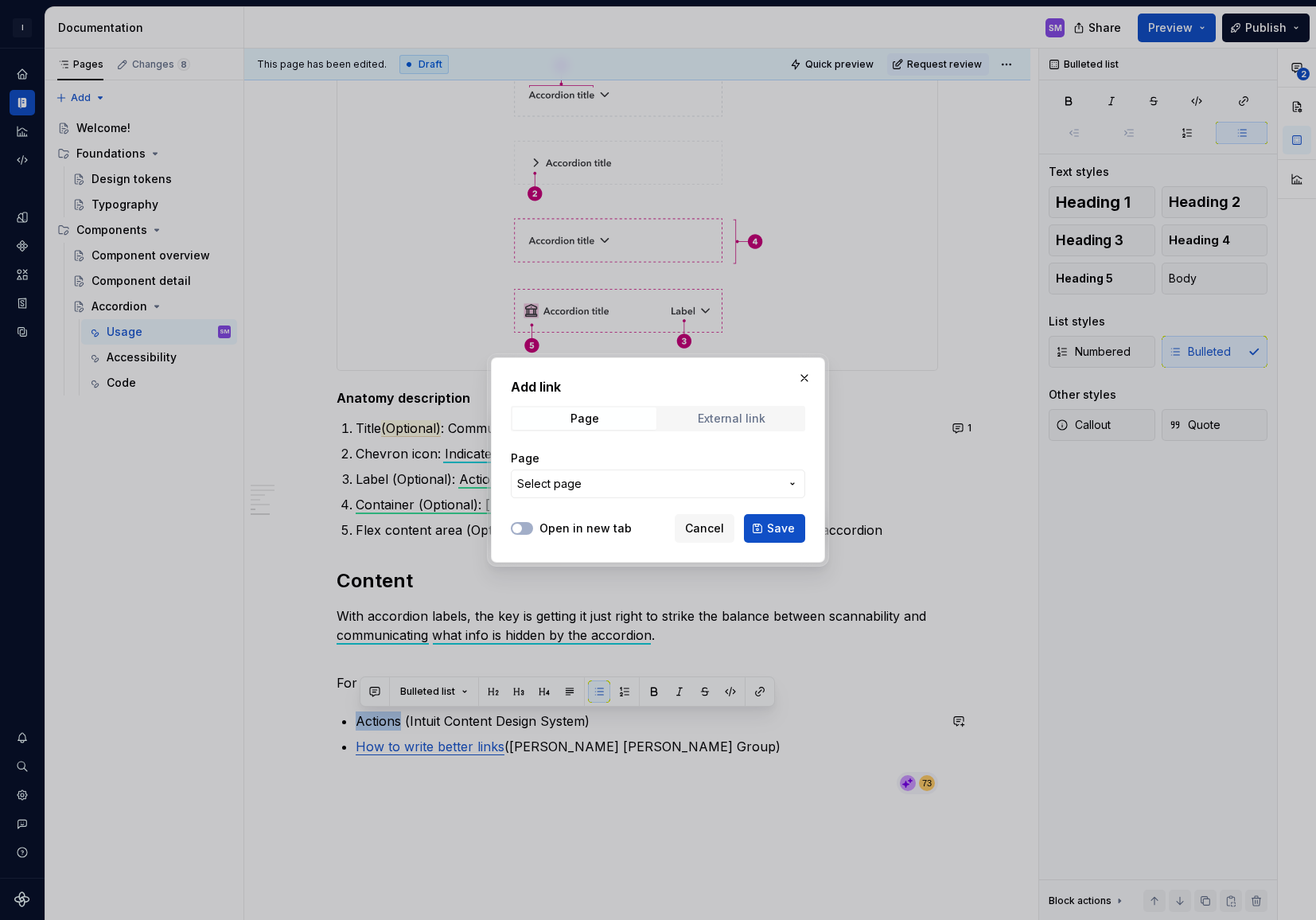
click at [769, 411] on span "External link" at bounding box center [731, 419] width 144 height 22
click at [598, 488] on input "URL" at bounding box center [658, 484] width 295 height 29
paste input "[URL][DOMAIN_NAME]"
type input "[URL][DOMAIN_NAME]"
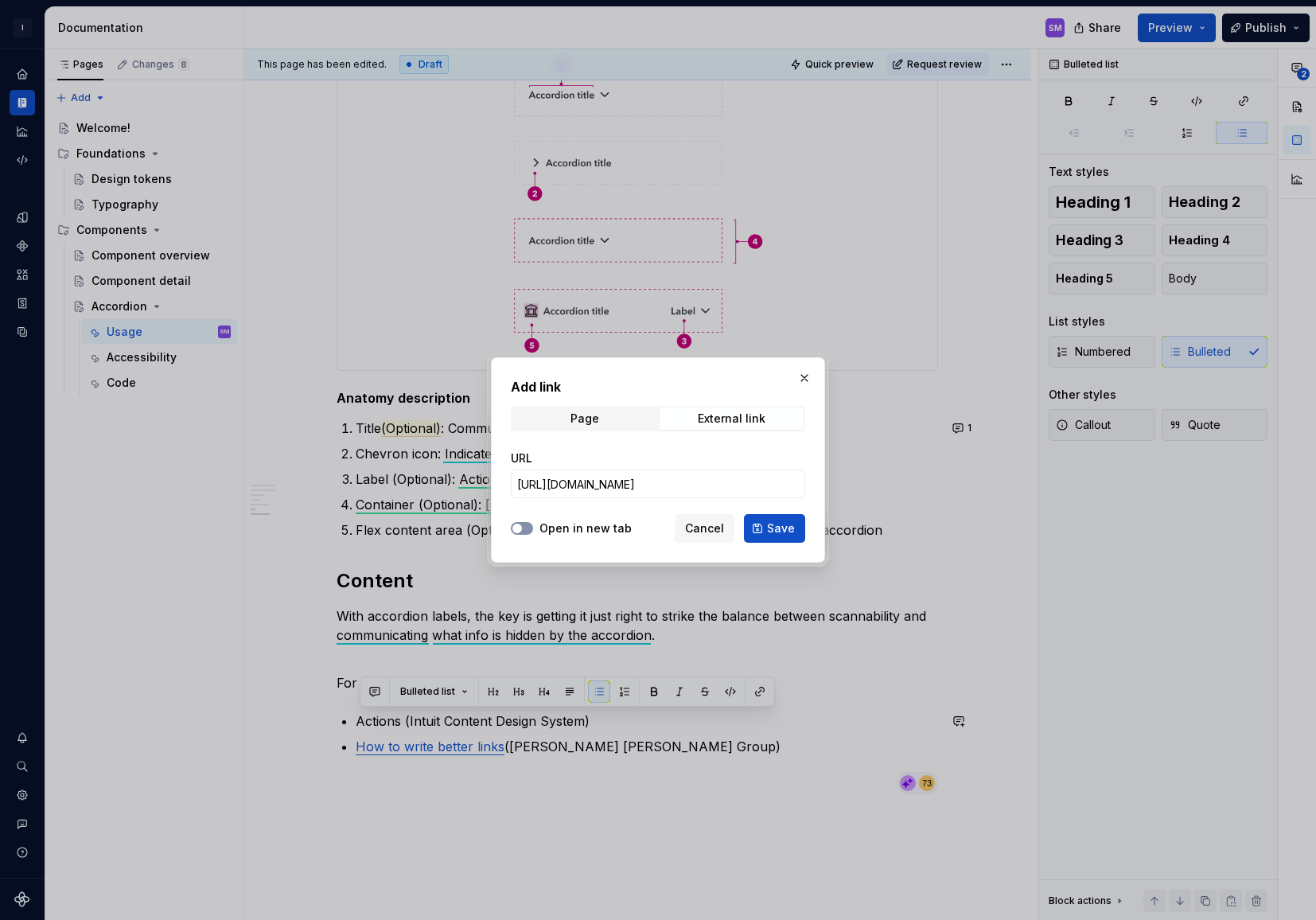
click at [522, 528] on icon "button" at bounding box center [517, 528] width 13 height 9
click at [786, 525] on span "Save" at bounding box center [781, 528] width 28 height 16
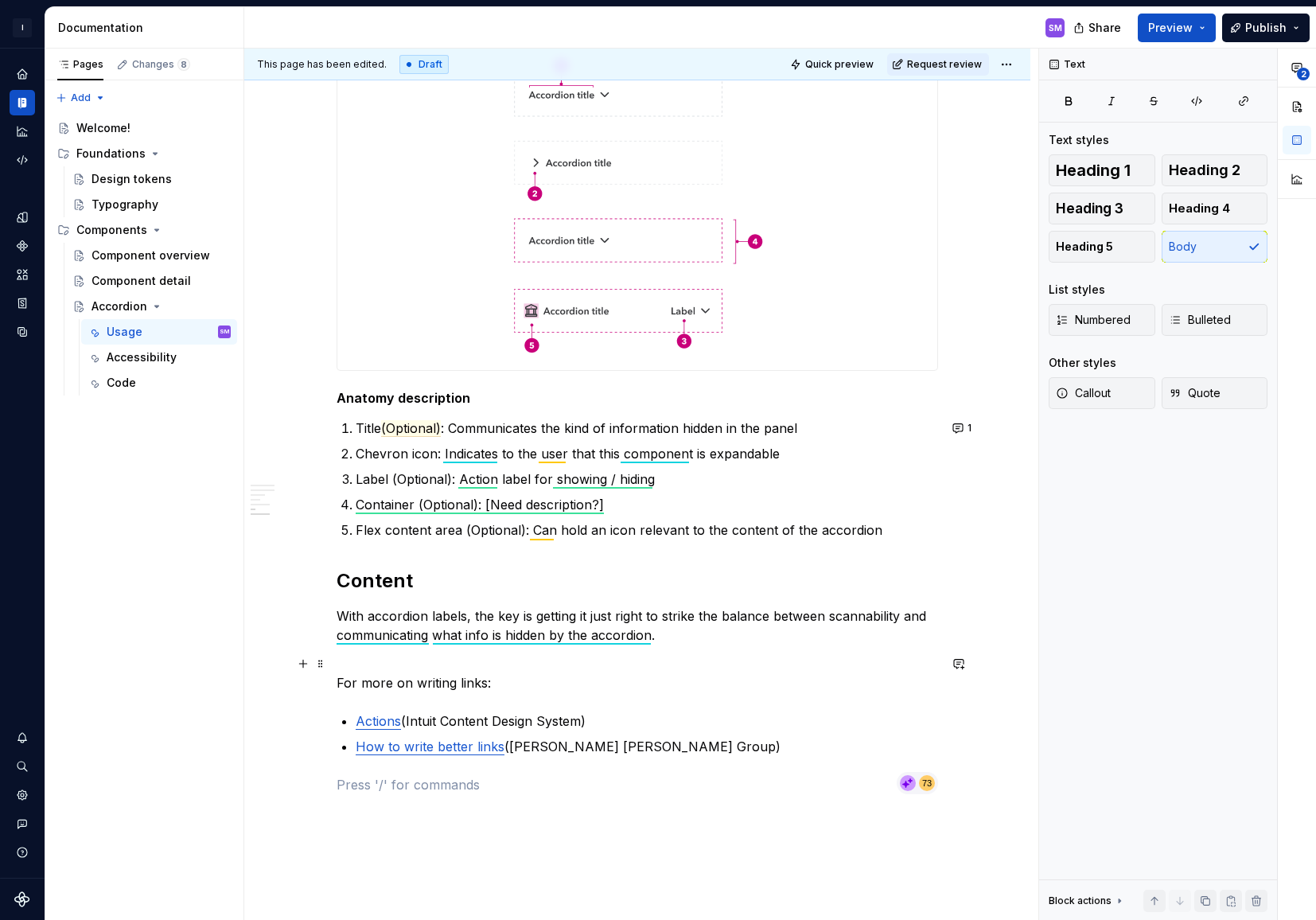
click at [531, 669] on p "For more on writing links:" at bounding box center [637, 673] width 602 height 38
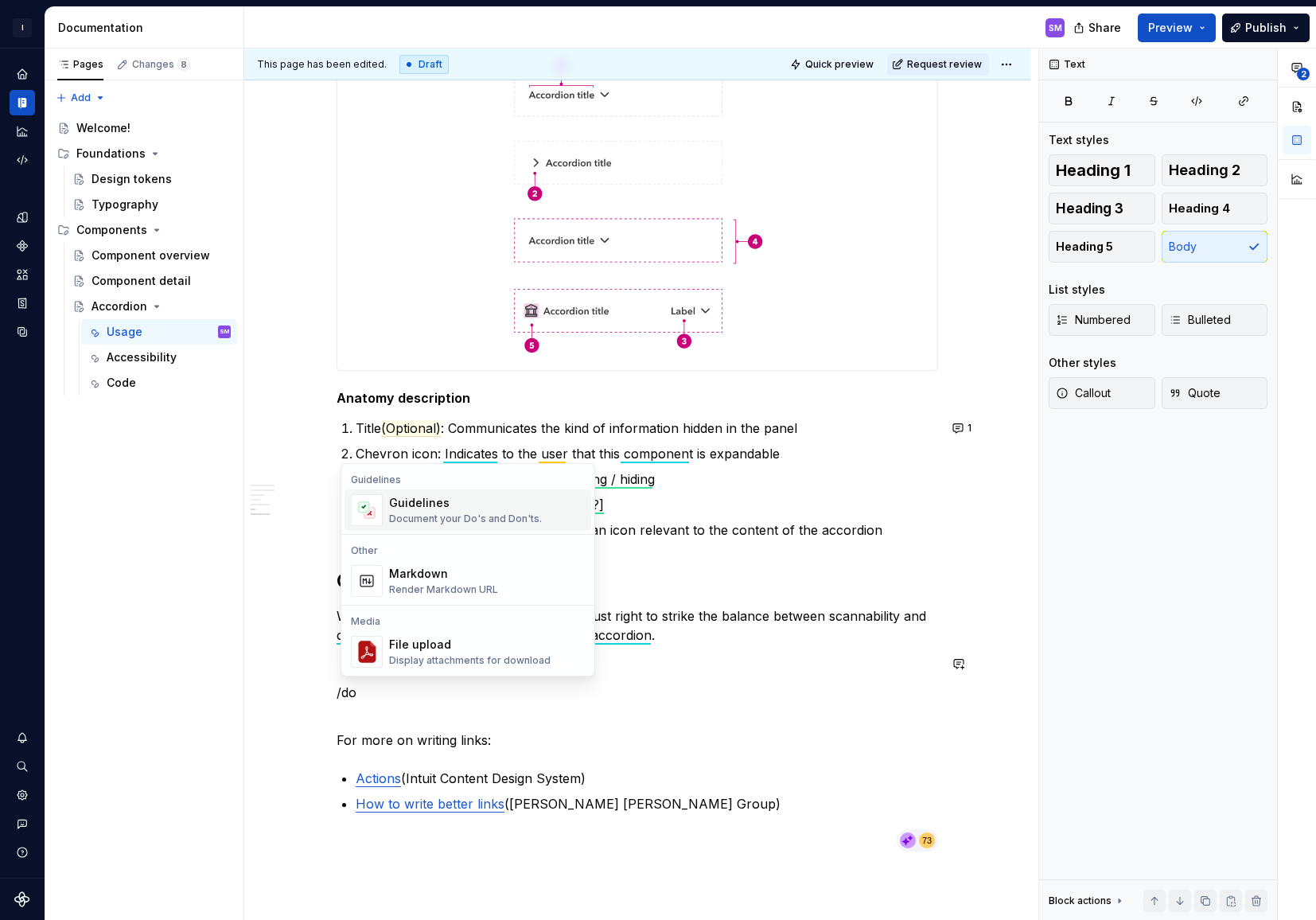
click at [486, 520] on div "Document your Do's and Don'ts." at bounding box center [466, 518] width 153 height 13
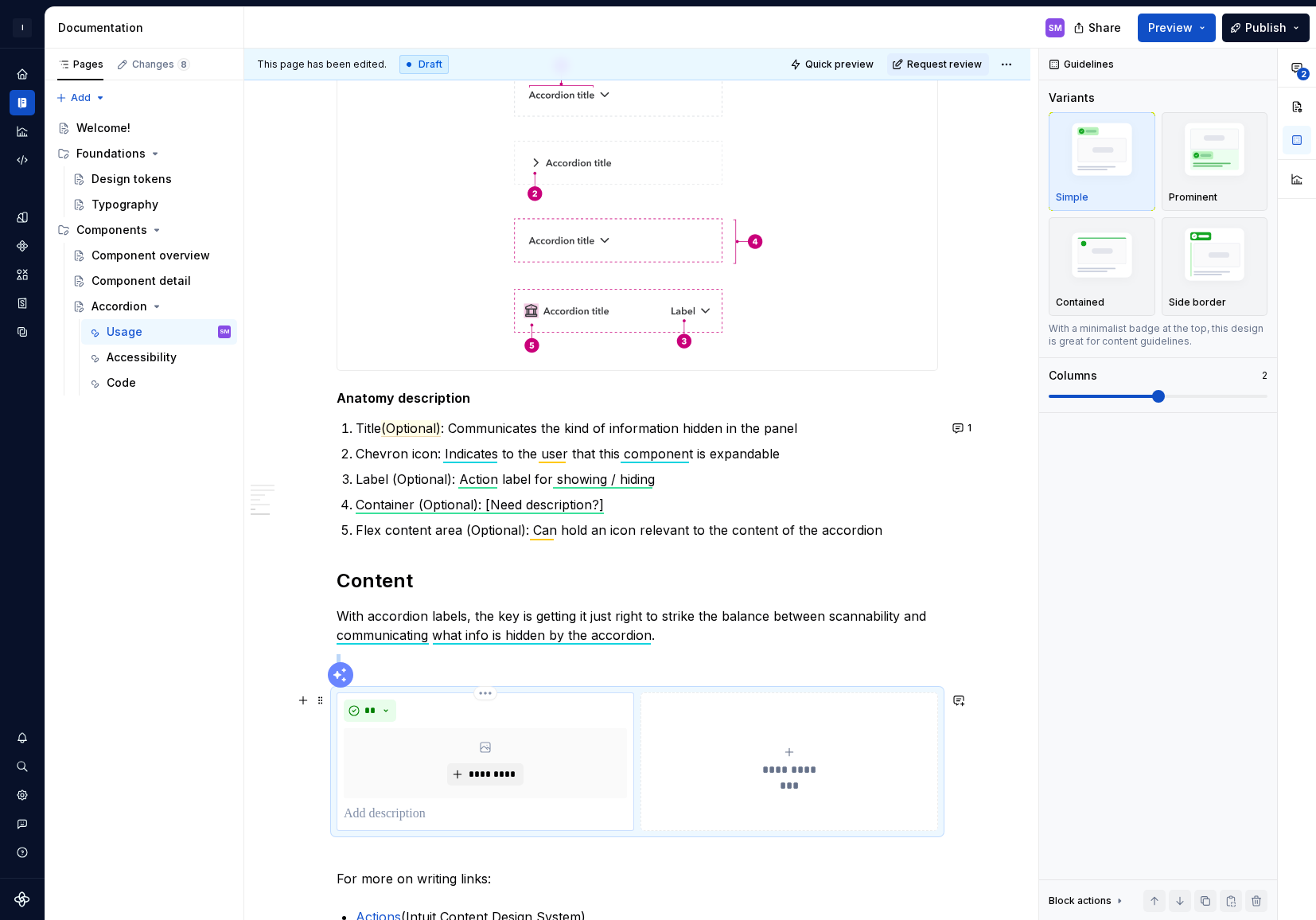
click at [413, 812] on p at bounding box center [485, 814] width 283 height 19
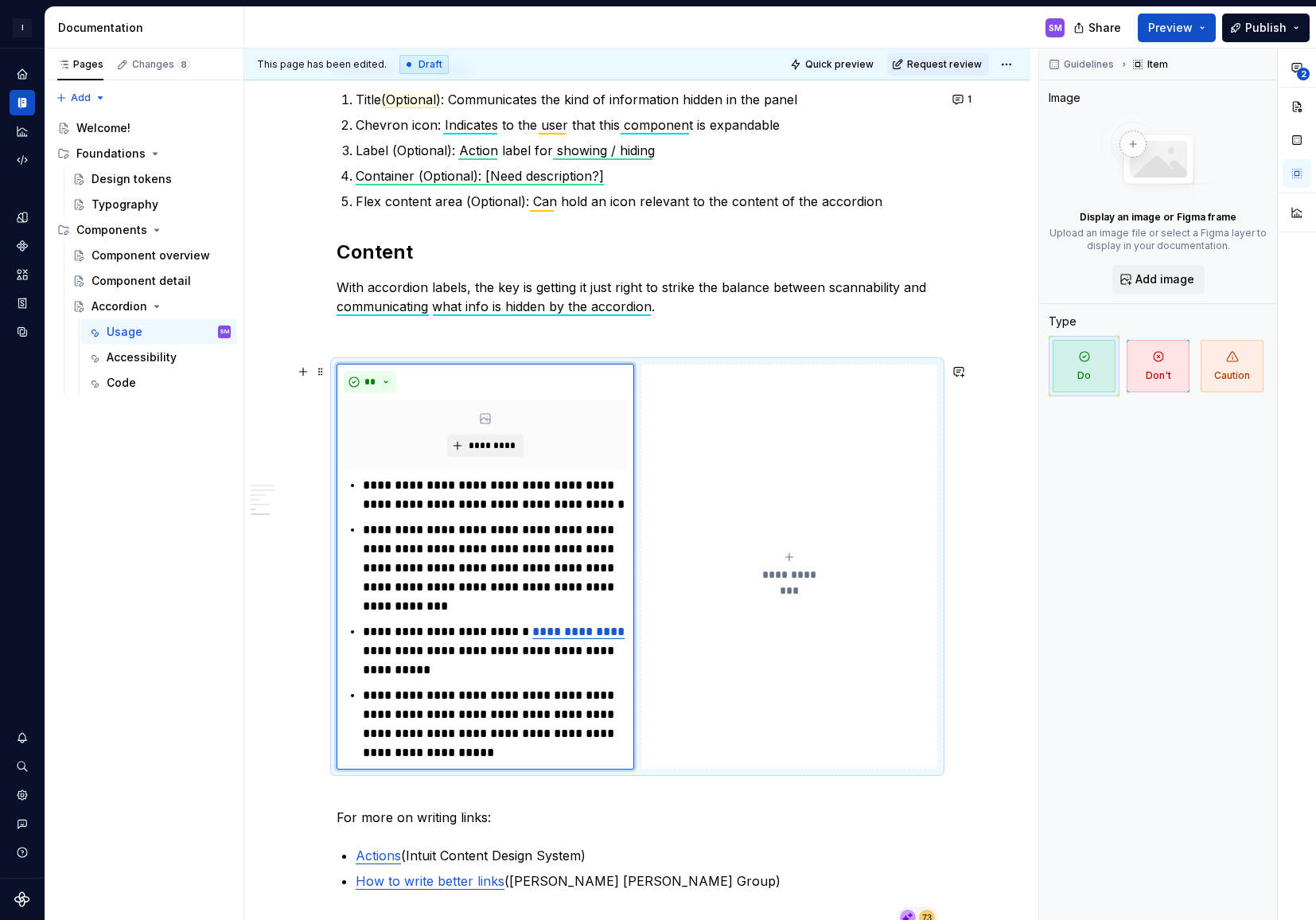
scroll to position [2472, 0]
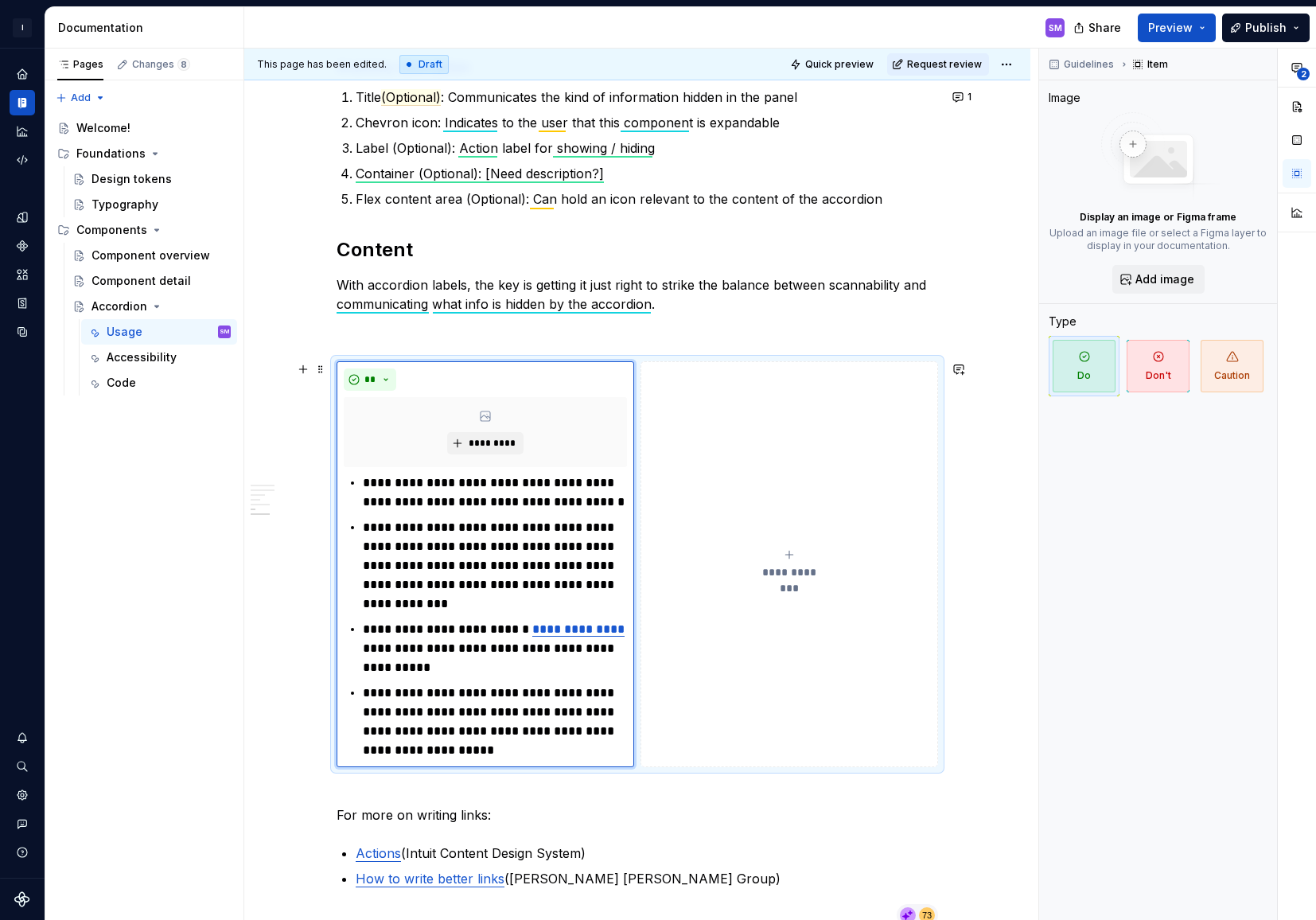
click at [757, 708] on button "**********" at bounding box center [789, 564] width 297 height 406
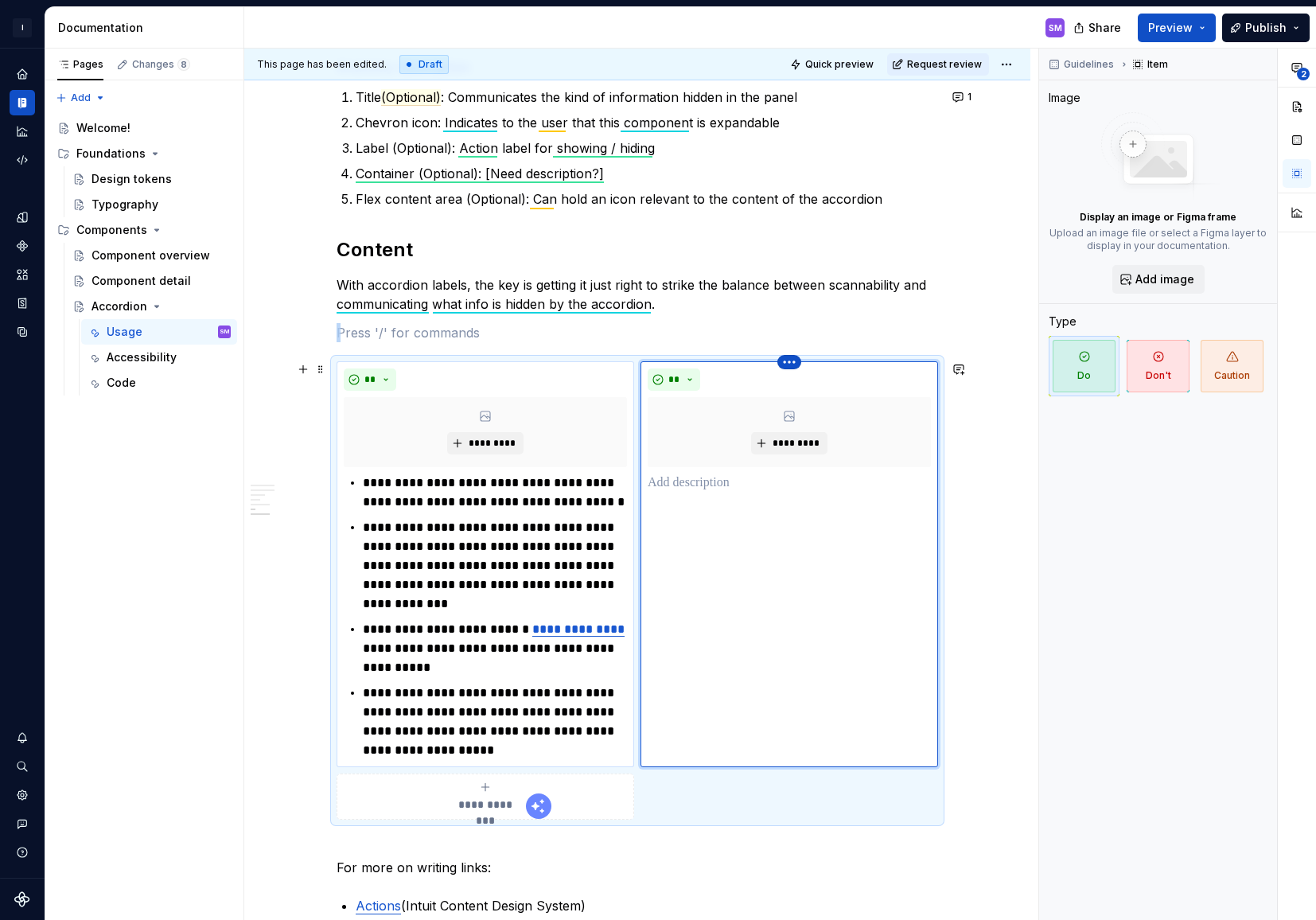
click at [796, 360] on html "I Intuit Design System SM Dataset Intuit Documentation SM Share Preview Publish…" at bounding box center [658, 460] width 1316 height 920
click at [827, 389] on div "Delete item" at bounding box center [862, 389] width 104 height 16
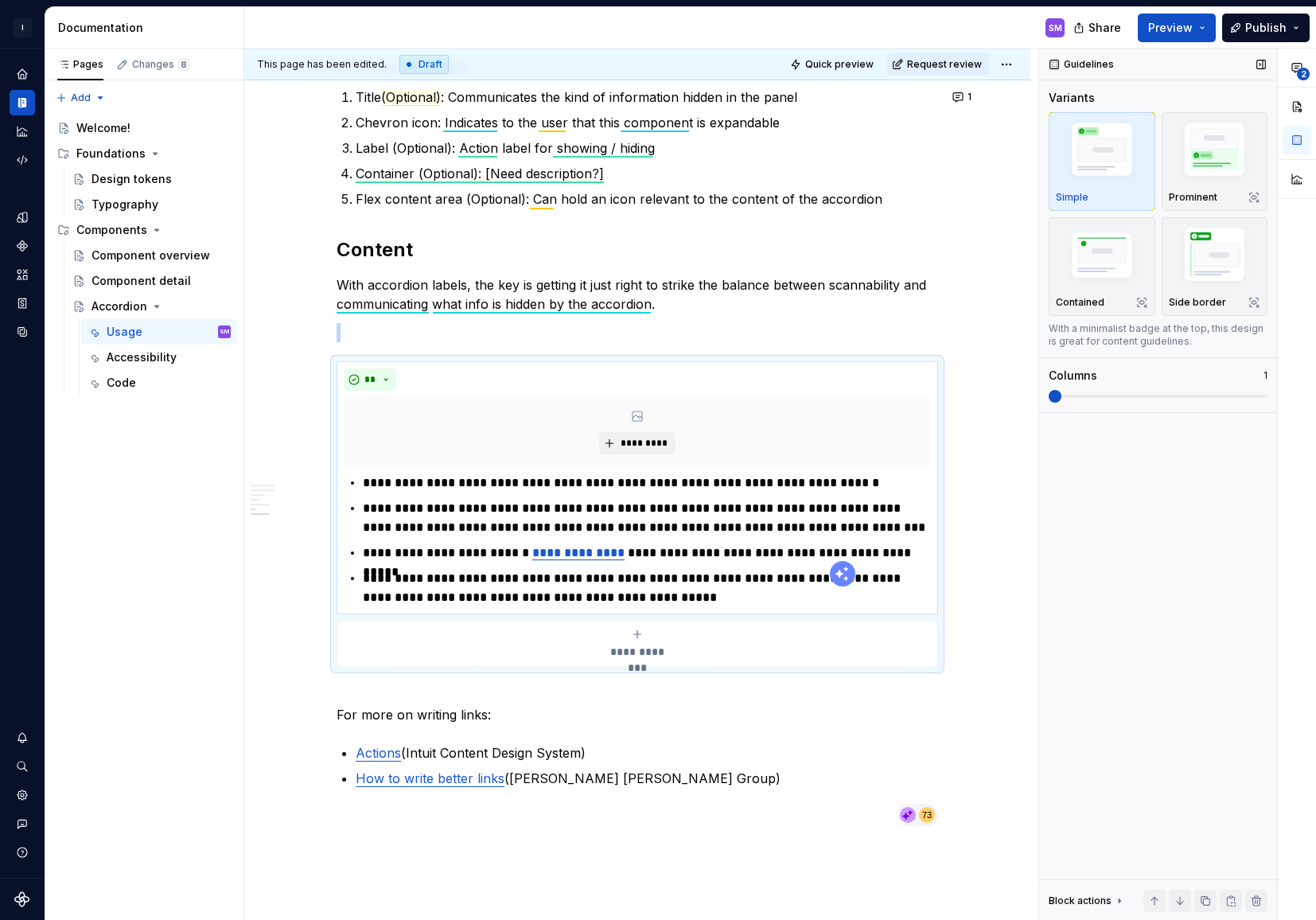
click at [1060, 395] on span at bounding box center [1054, 396] width 13 height 13
click at [1212, 269] on img "button" at bounding box center [1215, 257] width 93 height 69
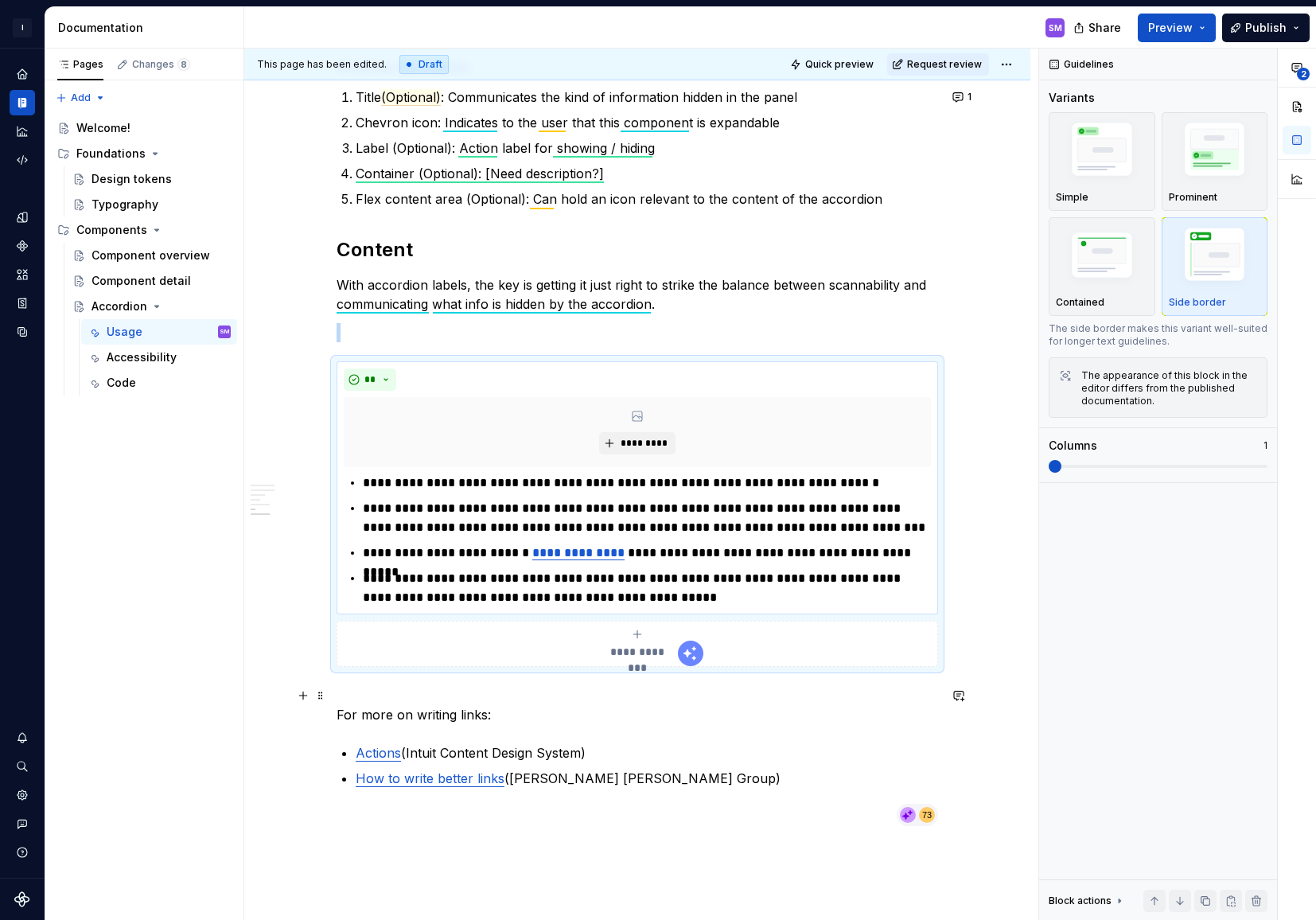
click at [754, 712] on p "For more on writing links:" at bounding box center [637, 704] width 602 height 38
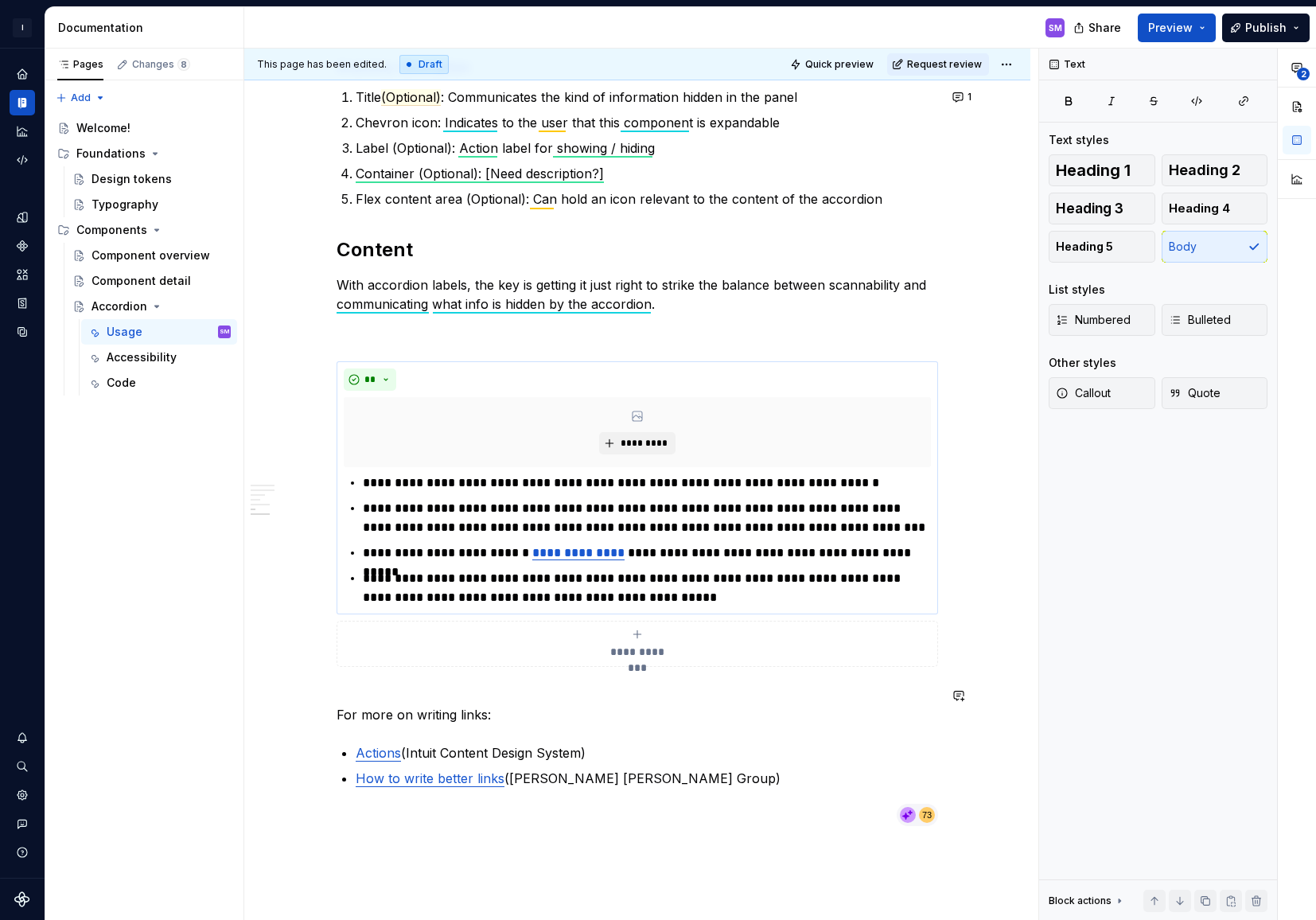
click at [472, 650] on div "**********" at bounding box center [637, 643] width 587 height 31
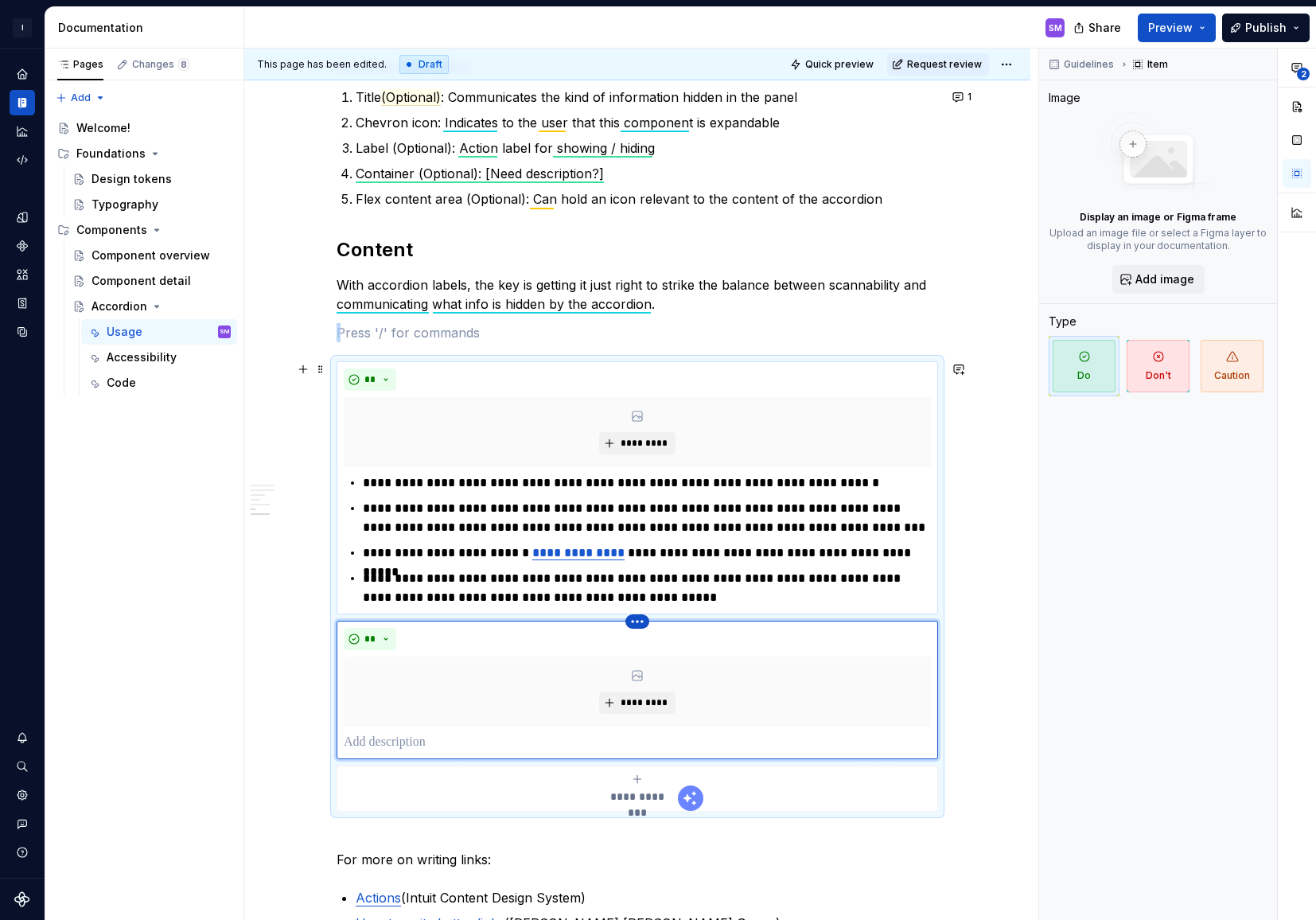
click at [644, 621] on html "I Intuit Design System SM Dataset Intuit Documentation SM Share Preview Publish…" at bounding box center [658, 460] width 1316 height 920
click at [674, 646] on div "Delete item" at bounding box center [710, 648] width 104 height 16
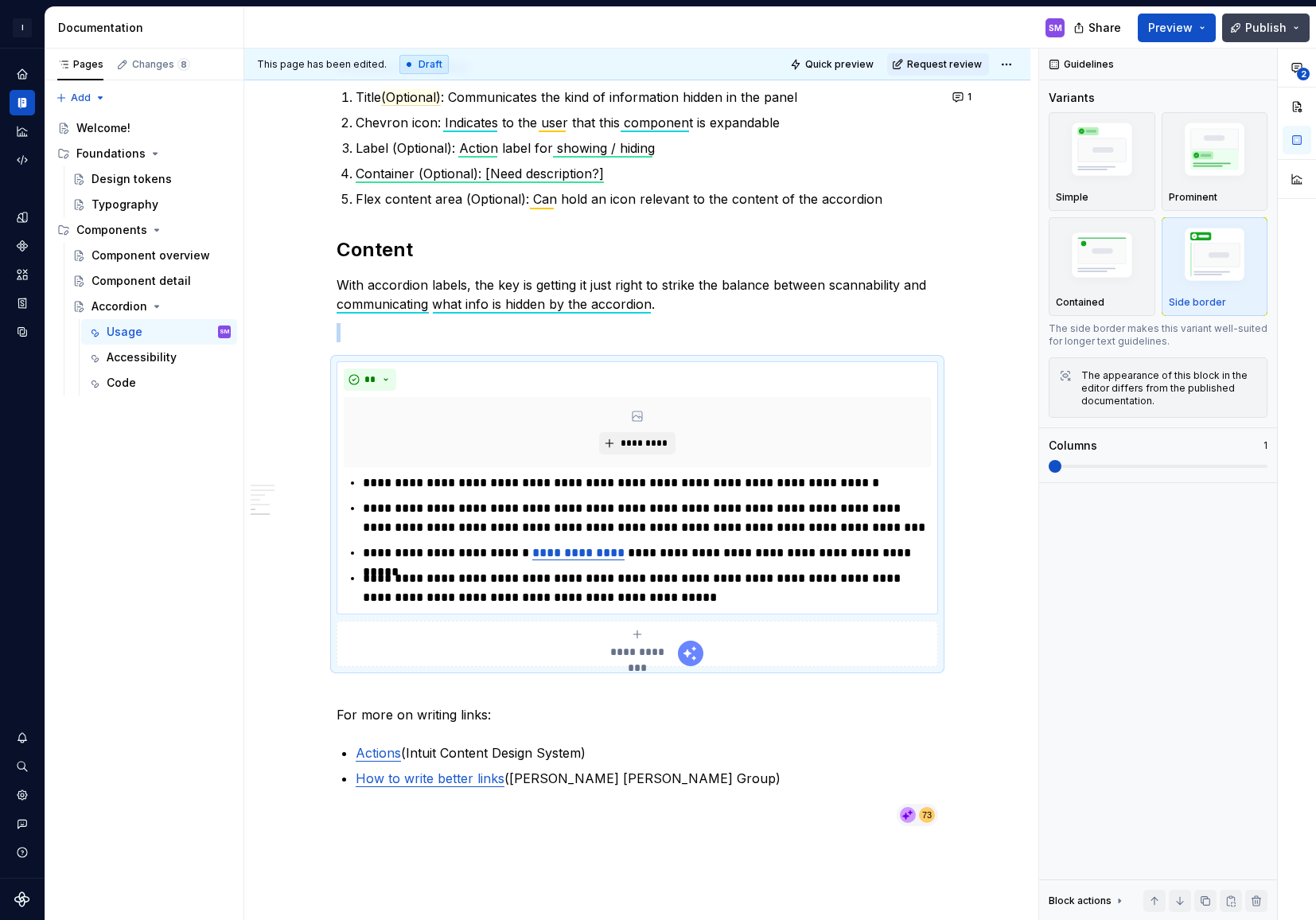
click at [1270, 26] on span "Publish" at bounding box center [1266, 27] width 42 height 16
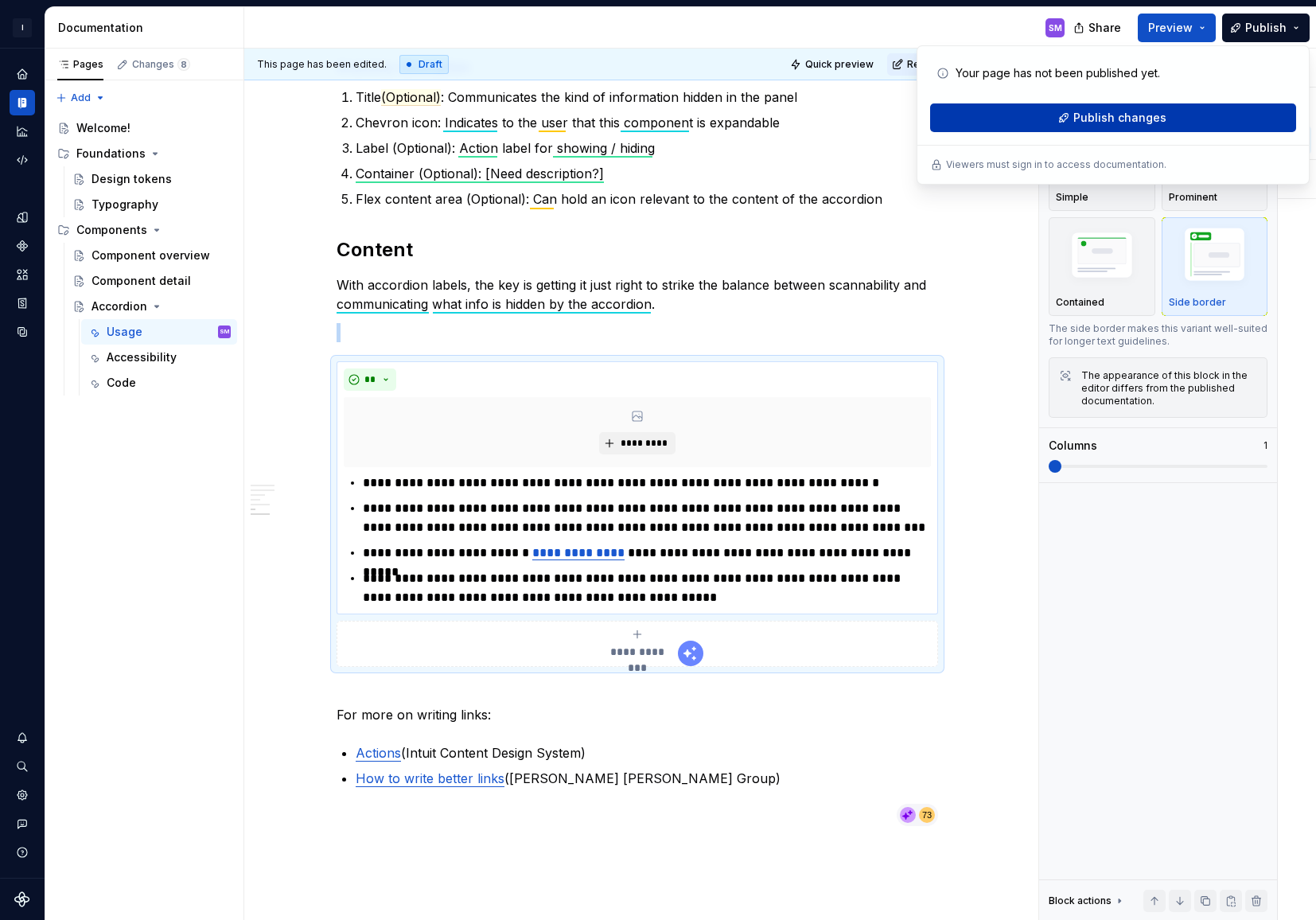
click at [1124, 117] on span "Publish changes" at bounding box center [1120, 117] width 93 height 16
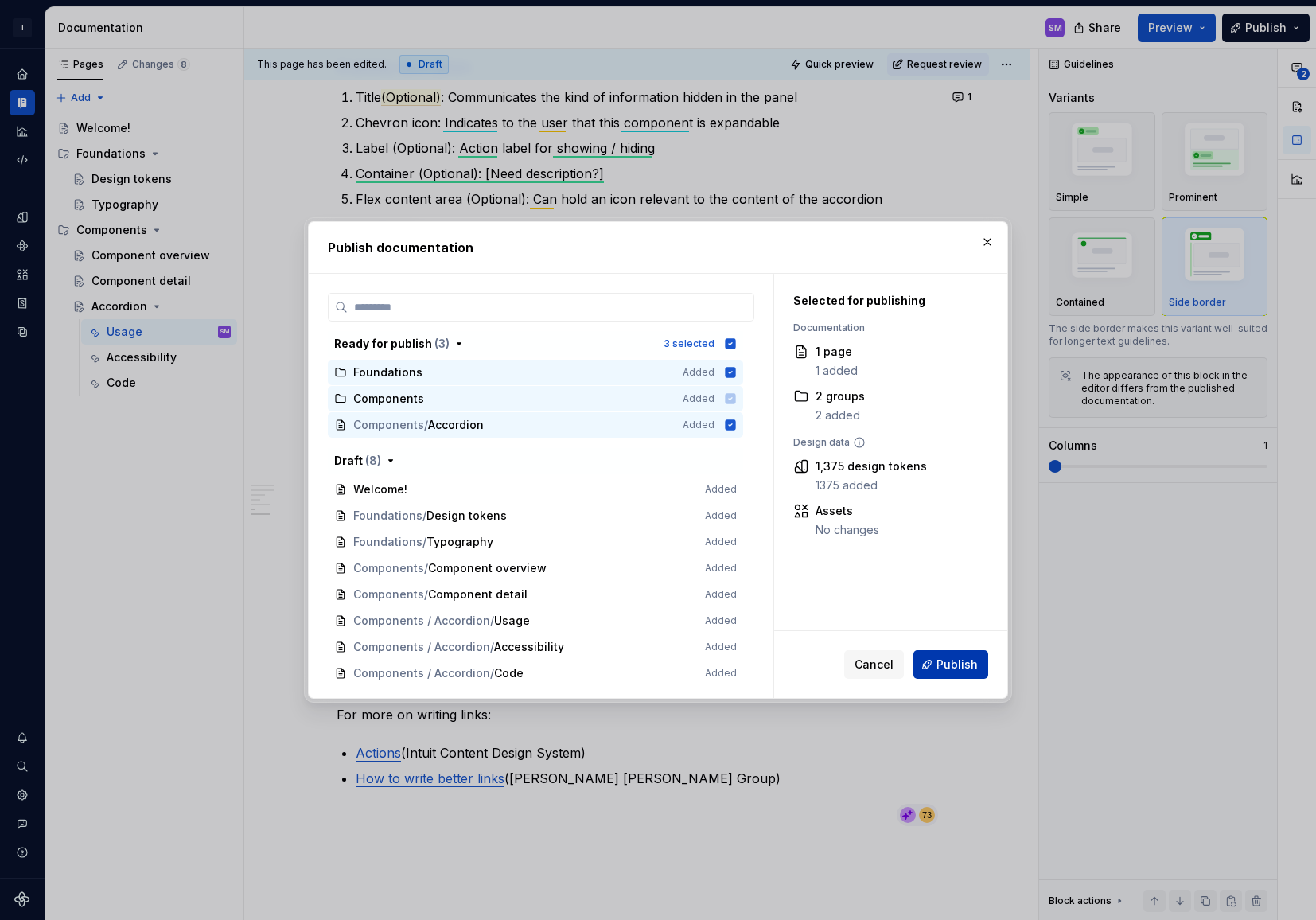
click at [956, 666] on span "Publish" at bounding box center [957, 664] width 42 height 16
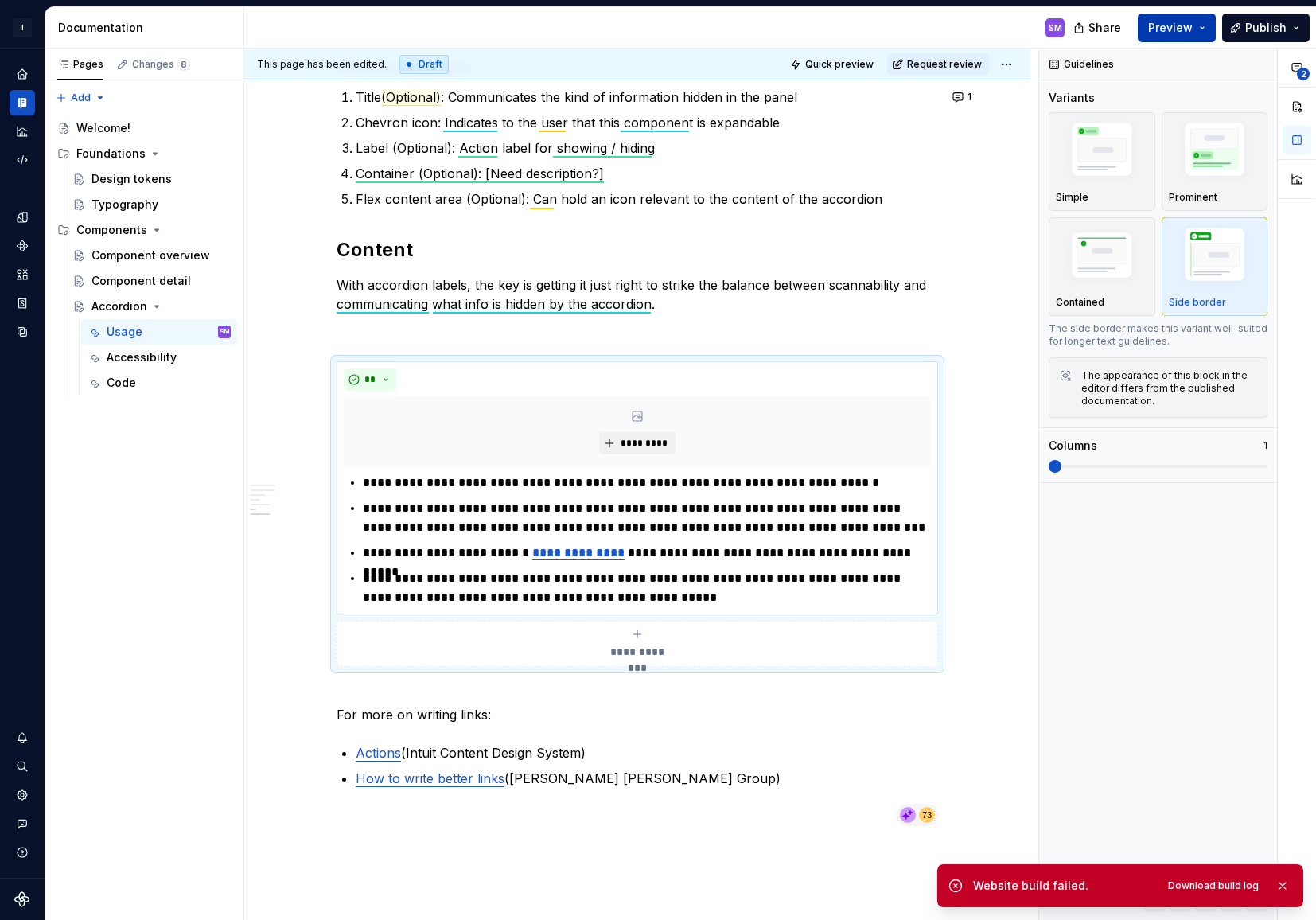
click at [1169, 27] on span "Preview" at bounding box center [1170, 27] width 44 height 16
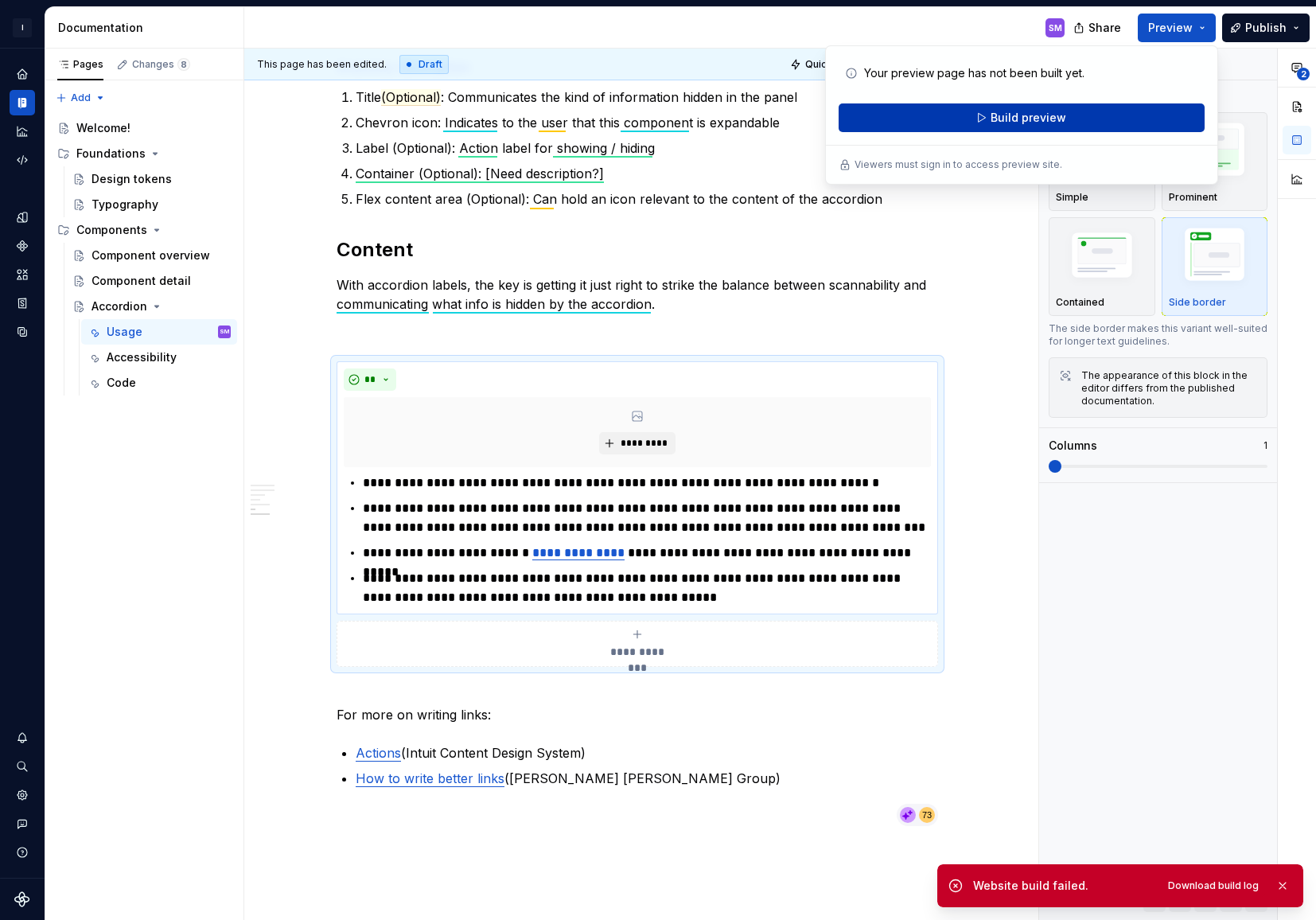
click at [1040, 118] on span "Build preview" at bounding box center [1028, 117] width 76 height 16
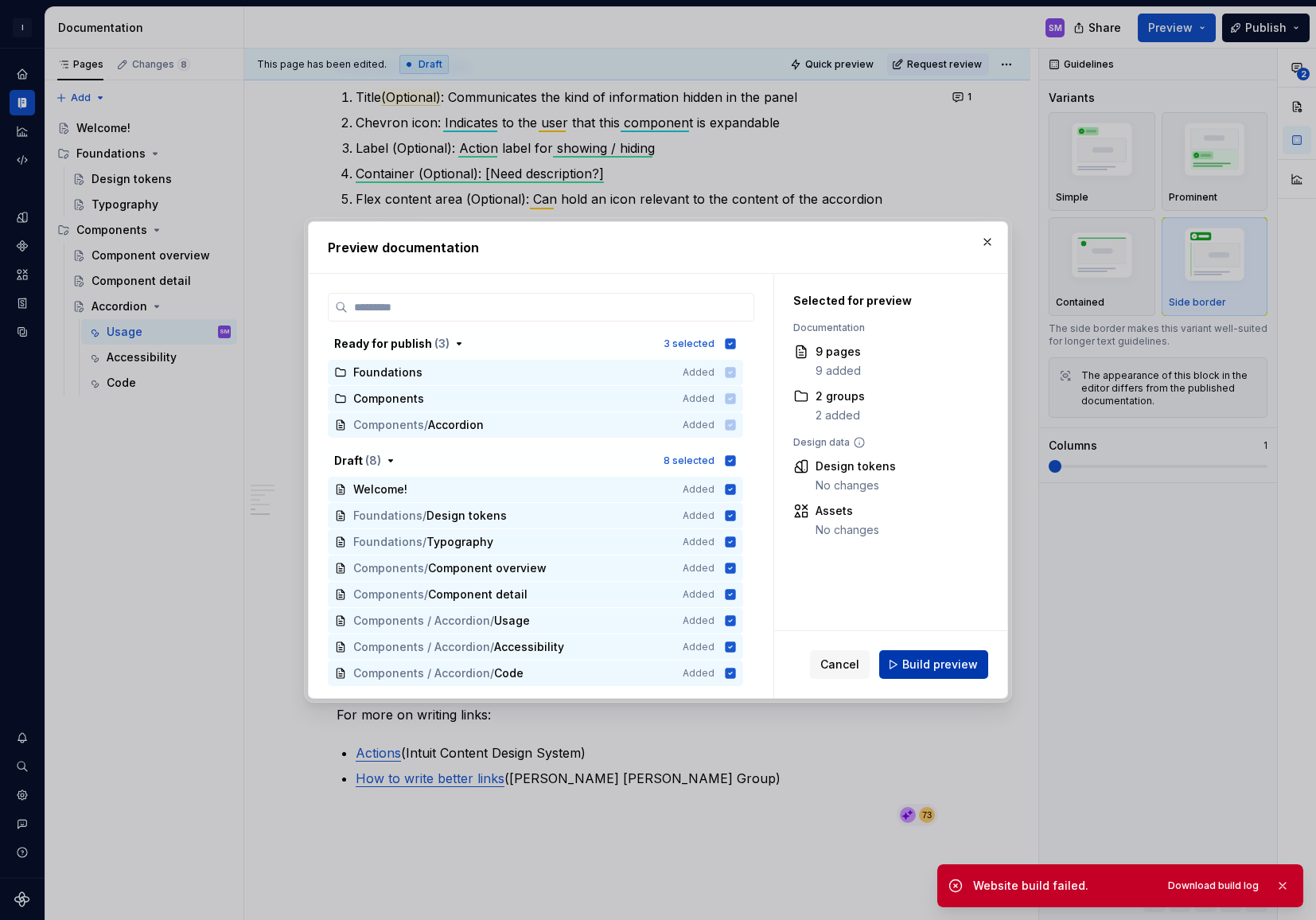
click at [937, 671] on span "Build preview" at bounding box center [940, 664] width 76 height 16
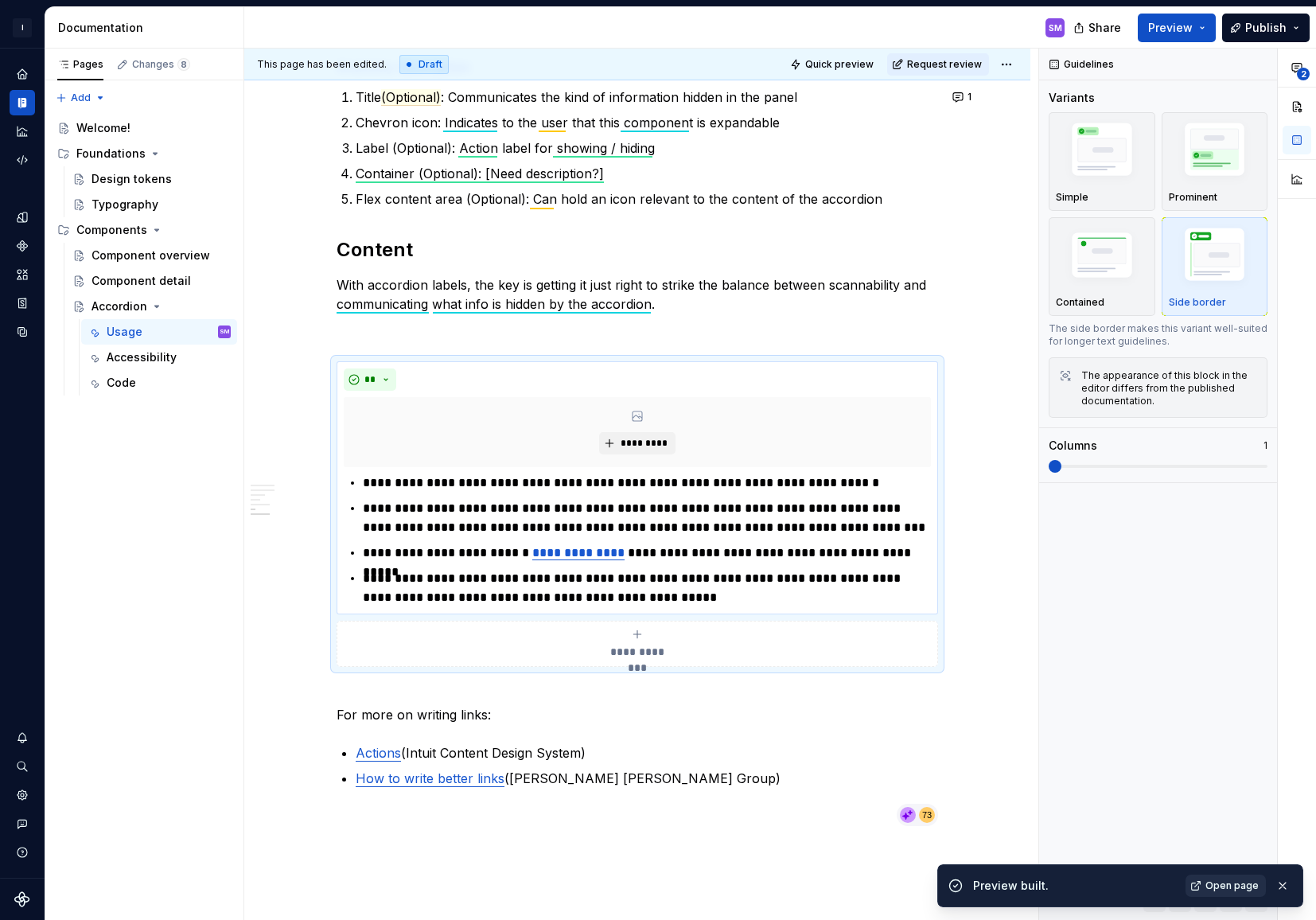
click at [1228, 884] on span "Open page" at bounding box center [1232, 885] width 54 height 13
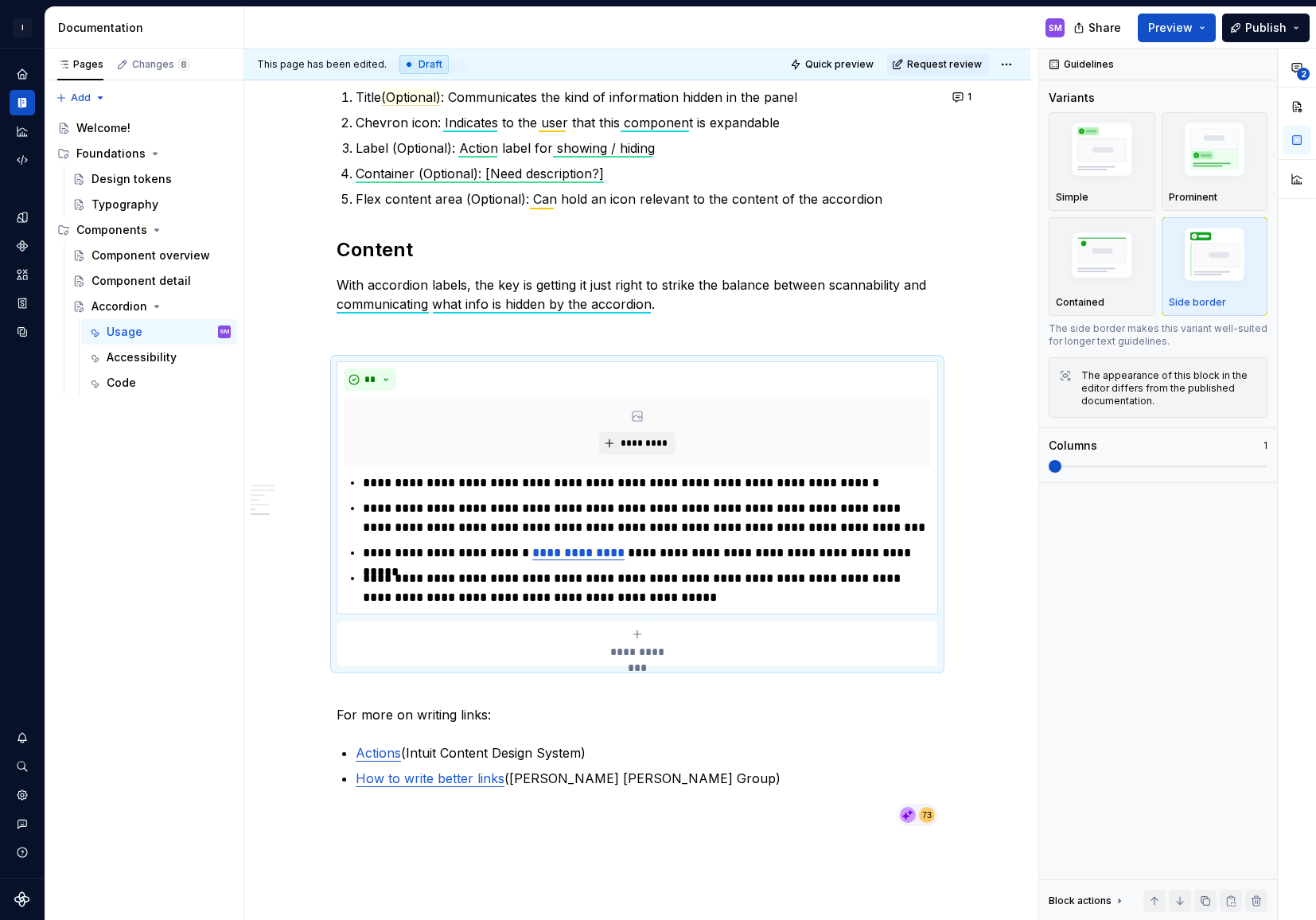
scroll to position [0, 0]
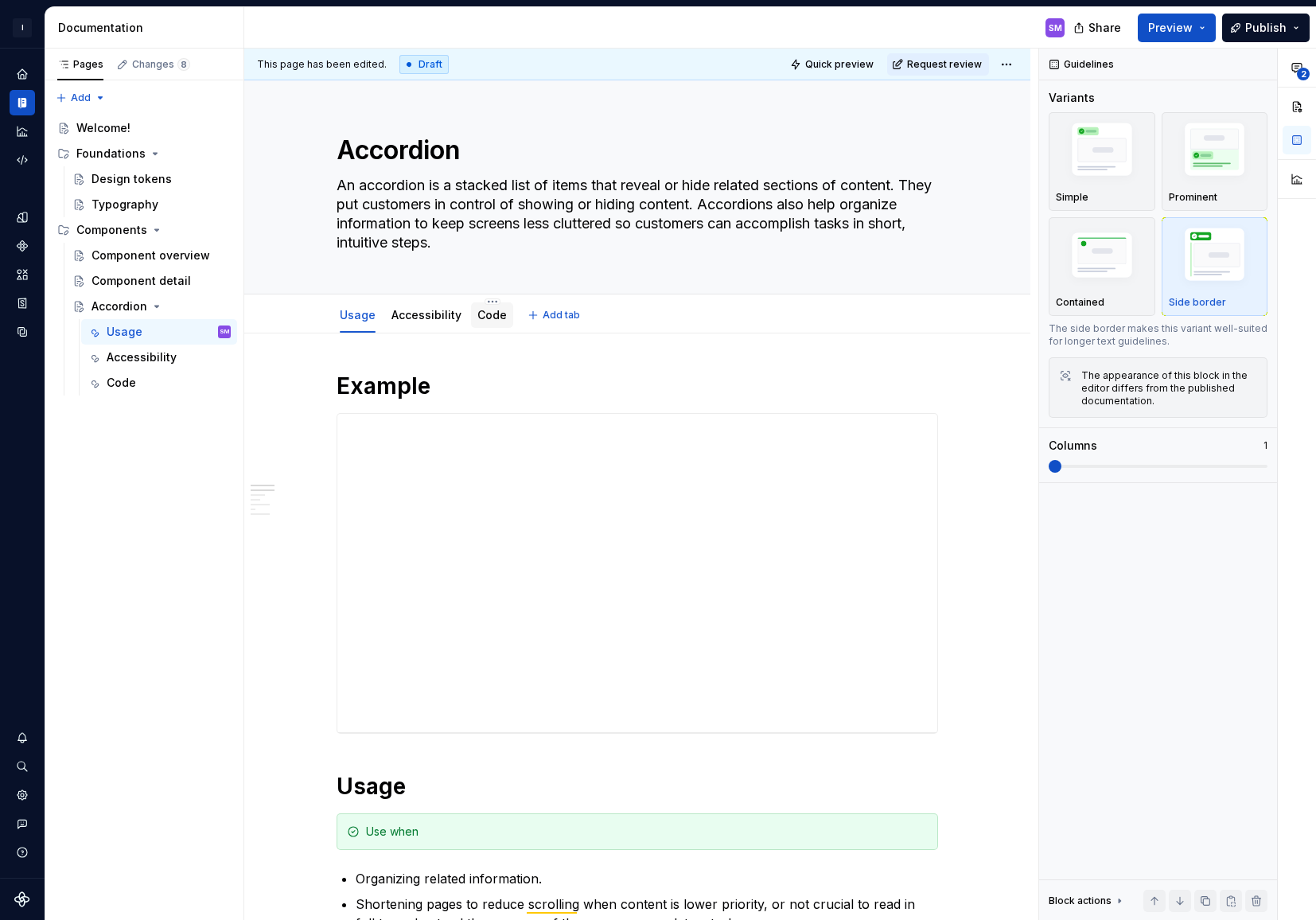
click at [498, 317] on link "Code" at bounding box center [492, 314] width 30 height 14
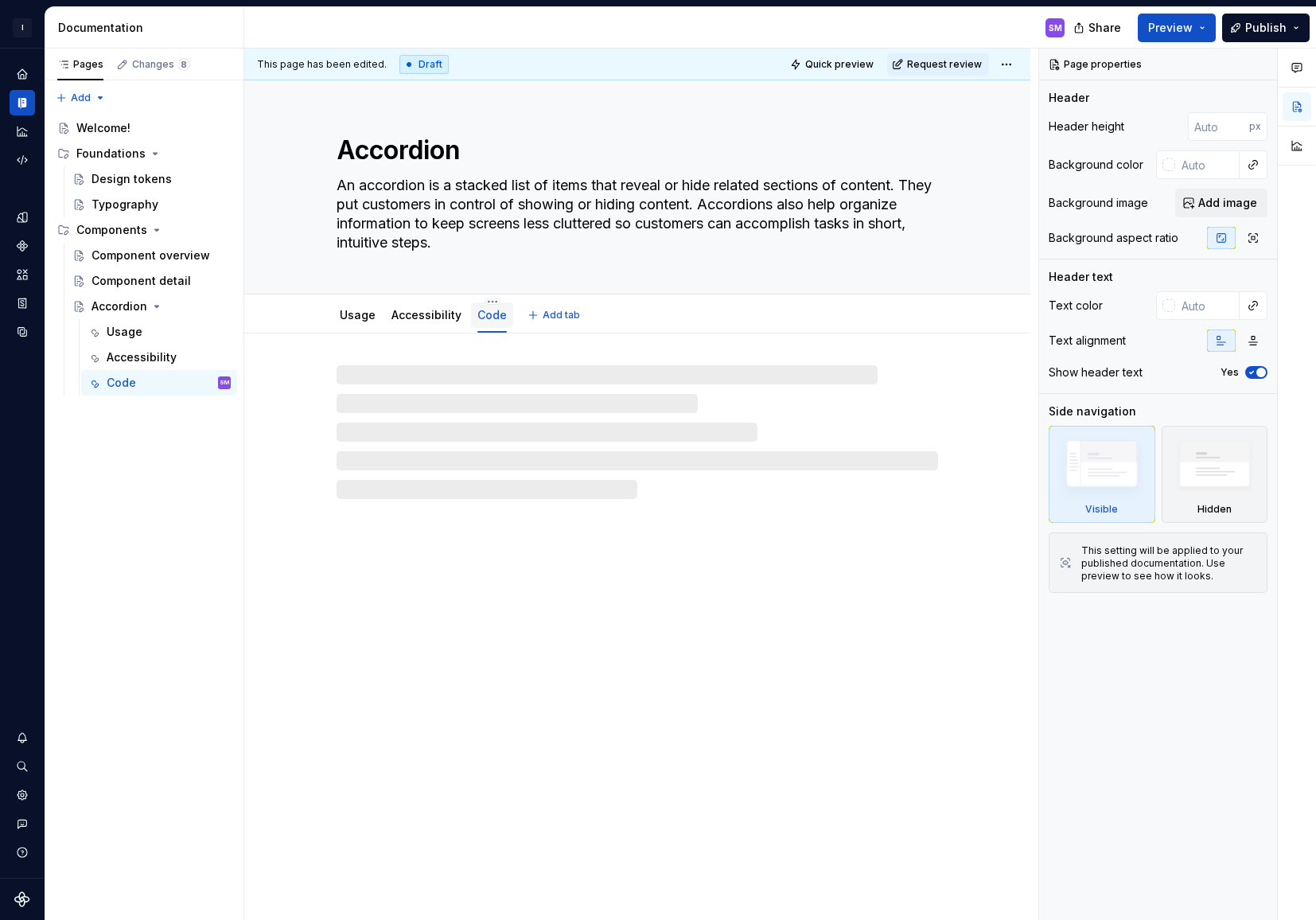
type textarea "*"
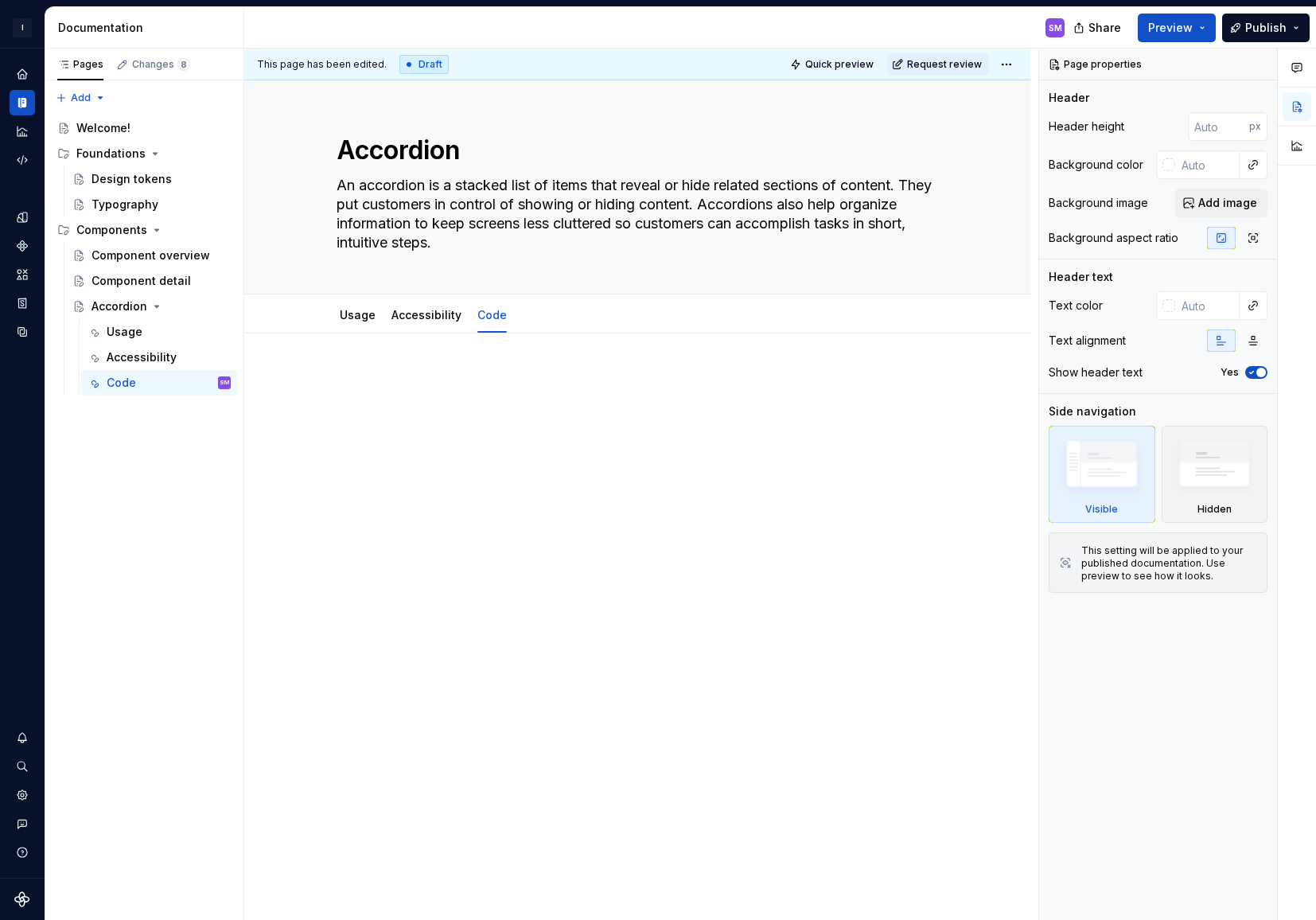
click at [407, 392] on div at bounding box center [637, 401] width 602 height 60
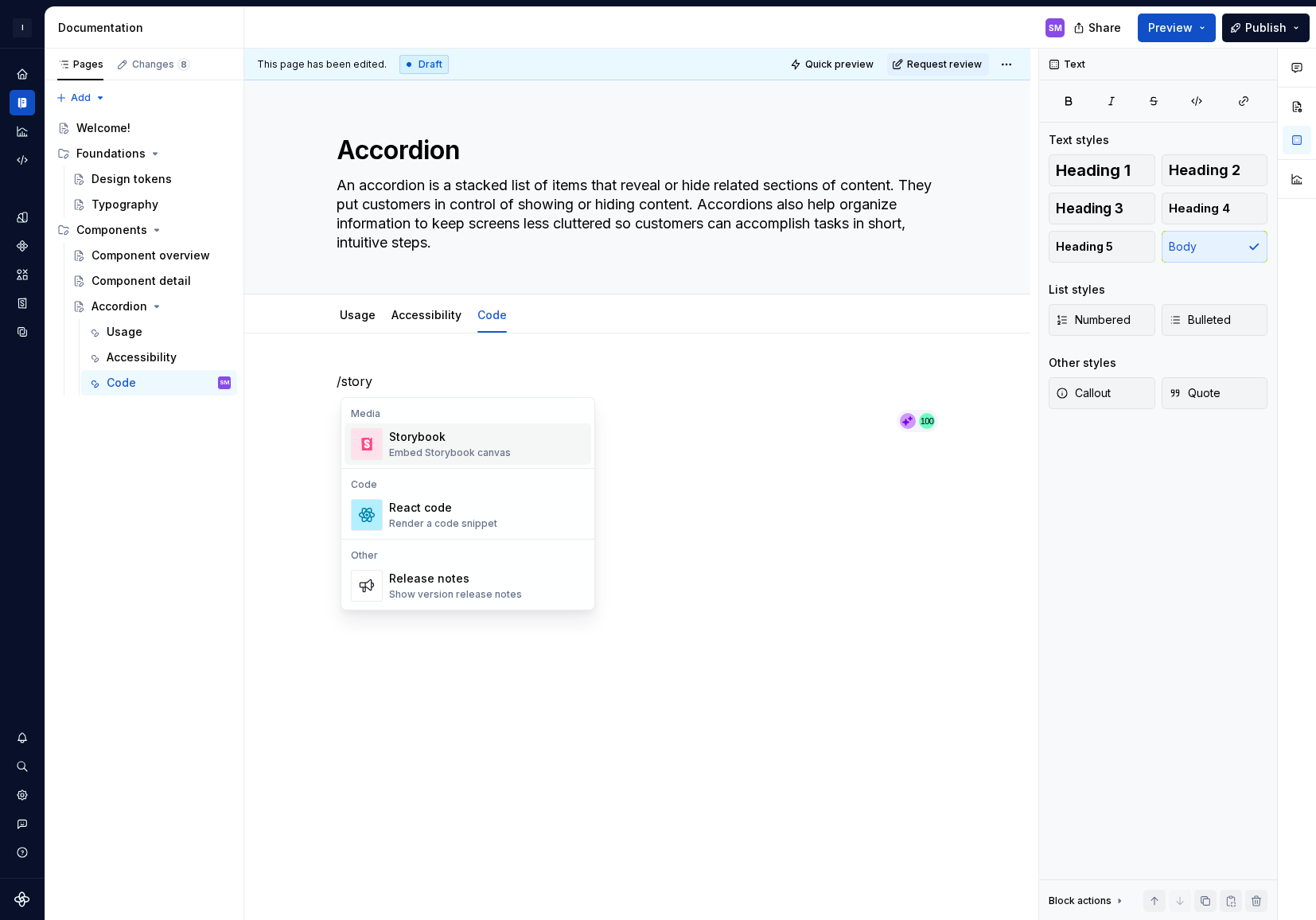
click at [438, 454] on div "Embed Storybook canvas" at bounding box center [449, 452] width 121 height 13
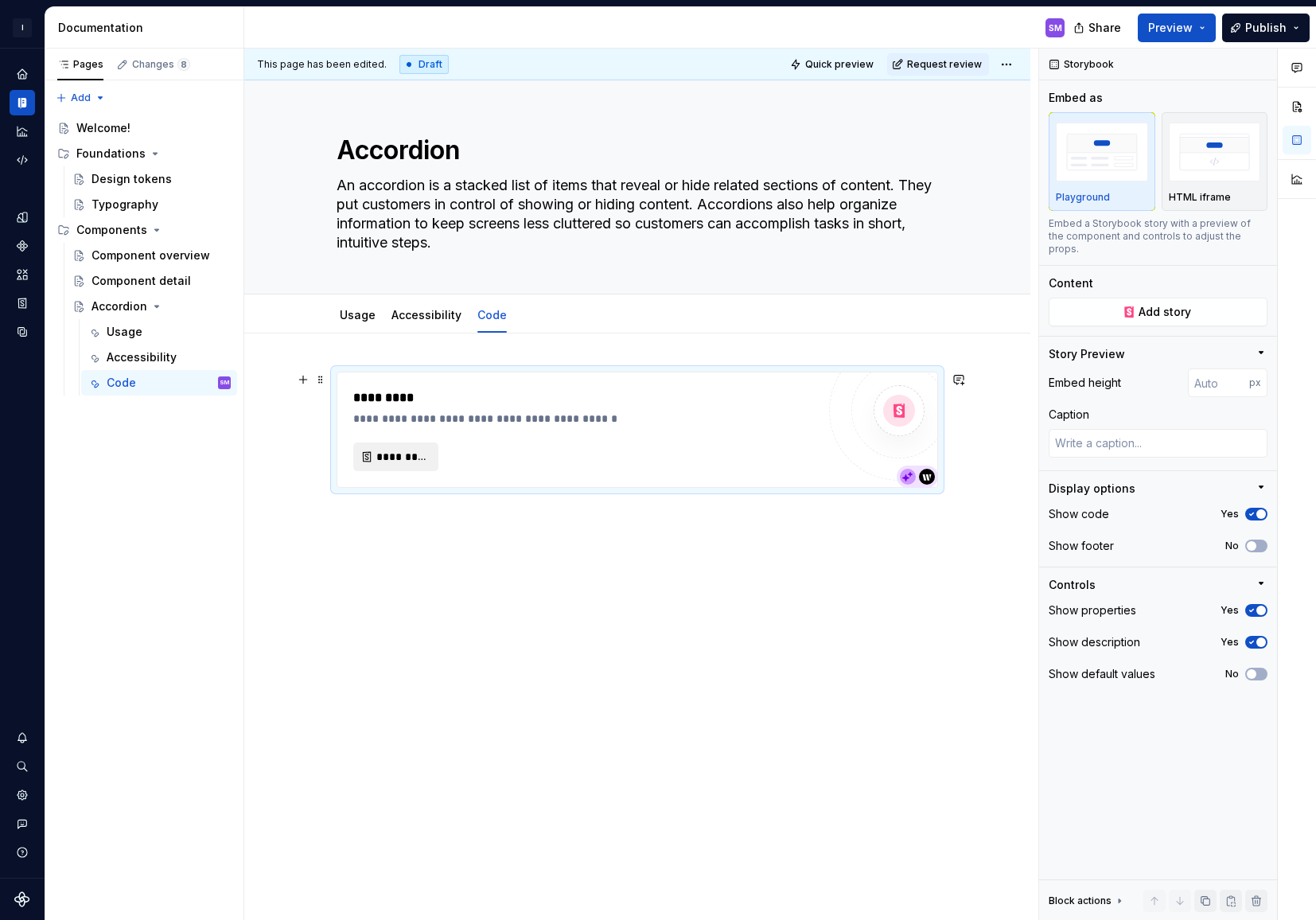
click at [375, 456] on button "*********" at bounding box center [396, 457] width 85 height 29
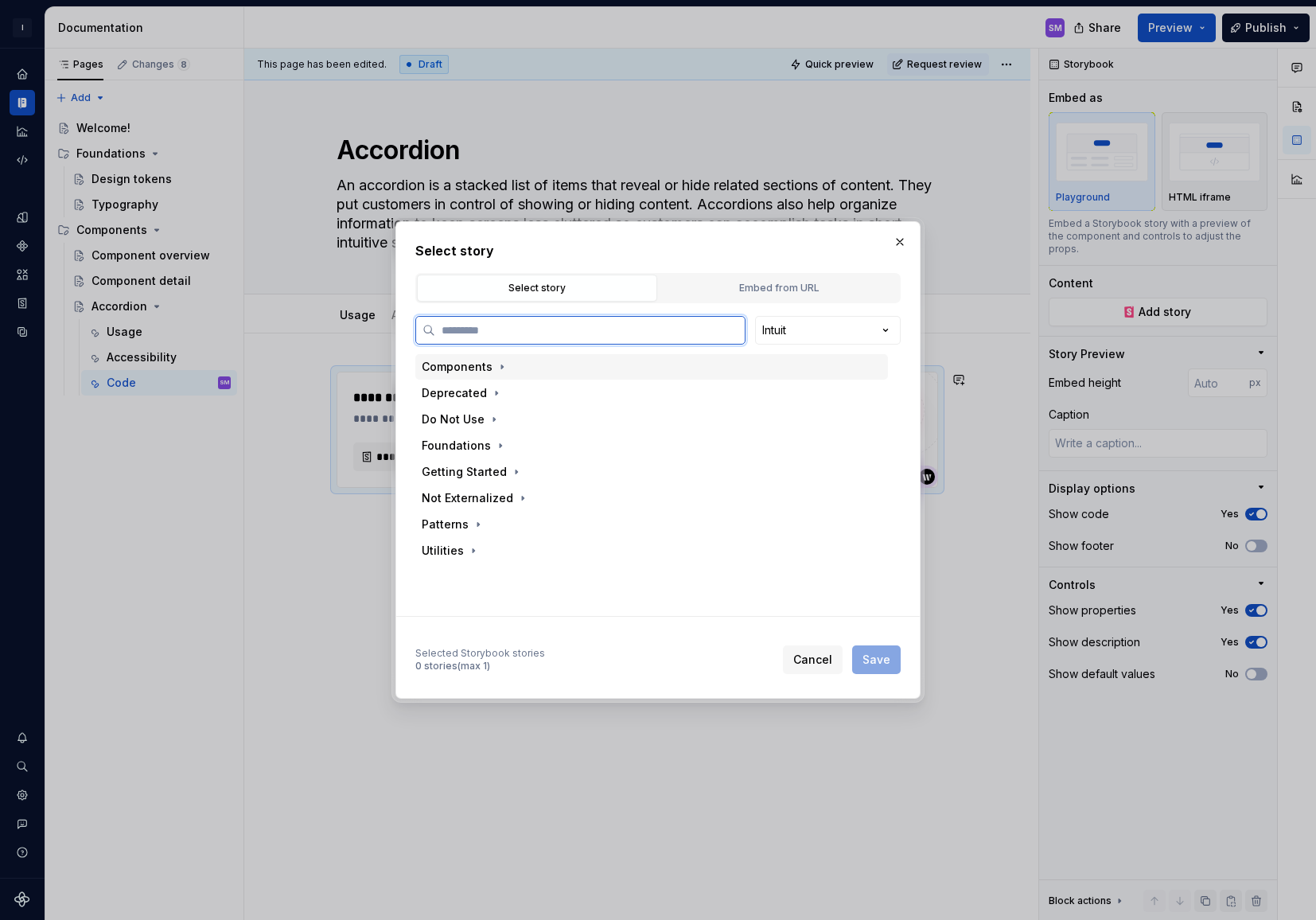
click at [483, 365] on div "Components" at bounding box center [456, 366] width 71 height 16
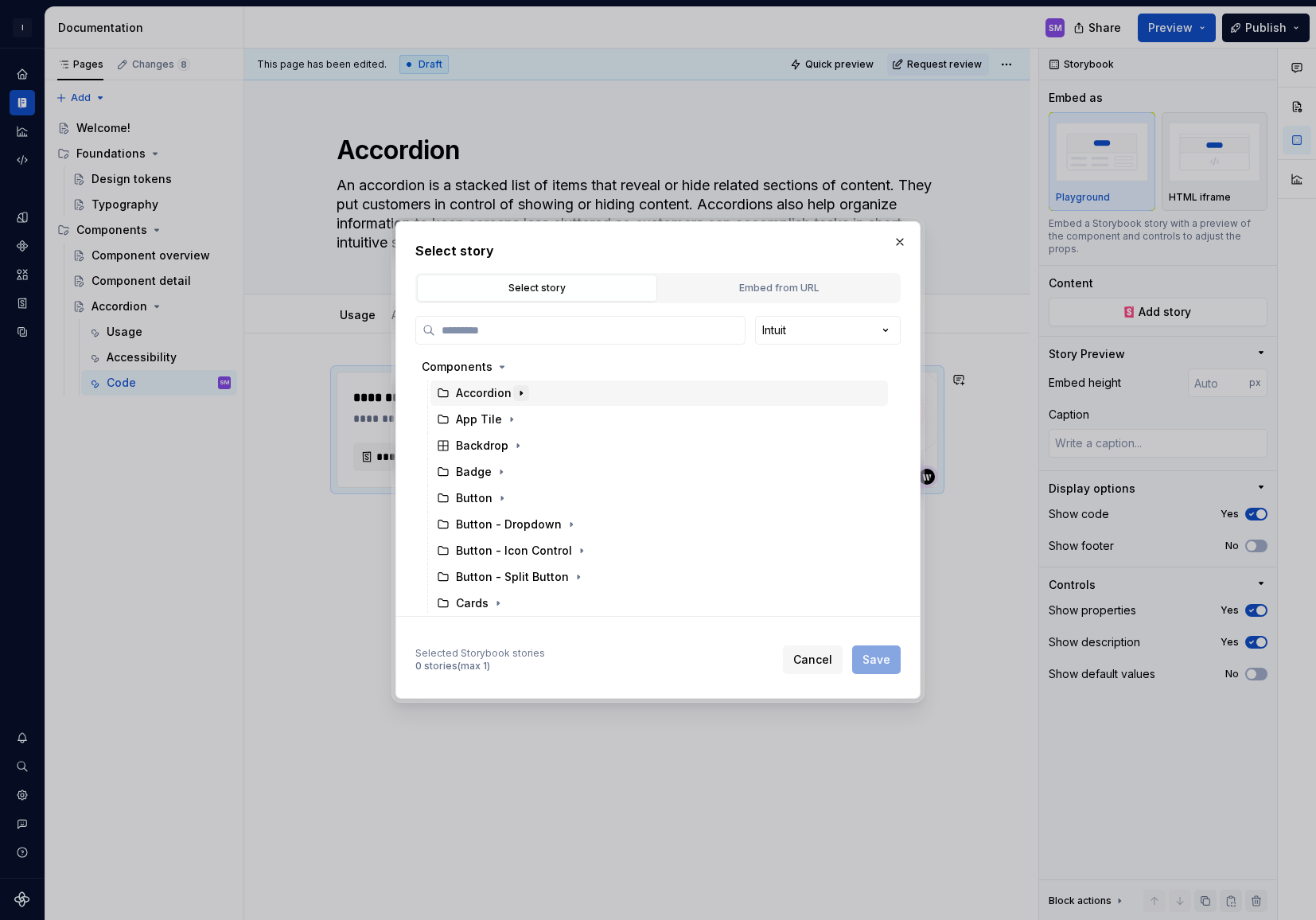
click at [521, 393] on icon "button" at bounding box center [522, 393] width 2 height 4
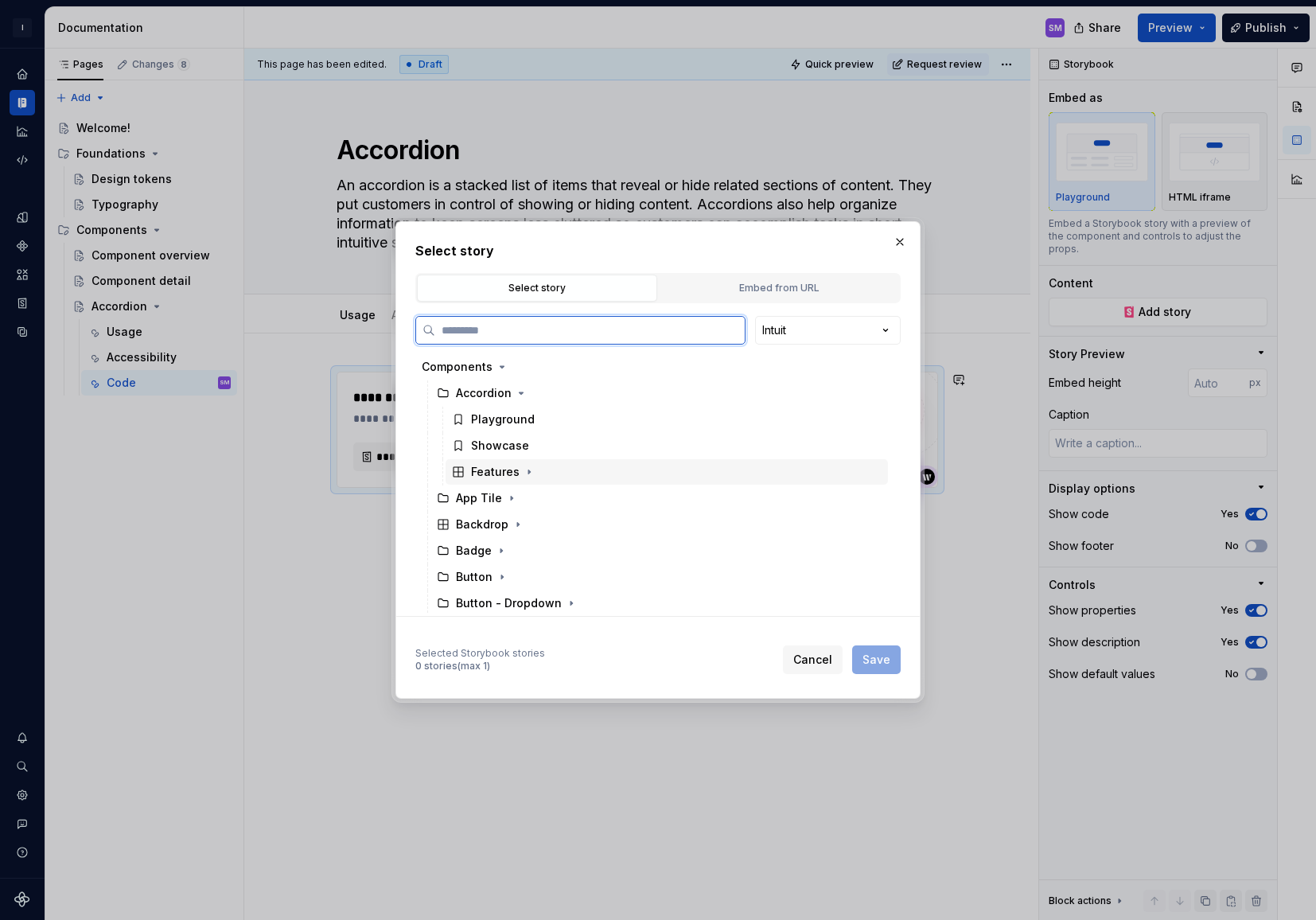
click at [511, 471] on div "Features" at bounding box center [494, 471] width 48 height 16
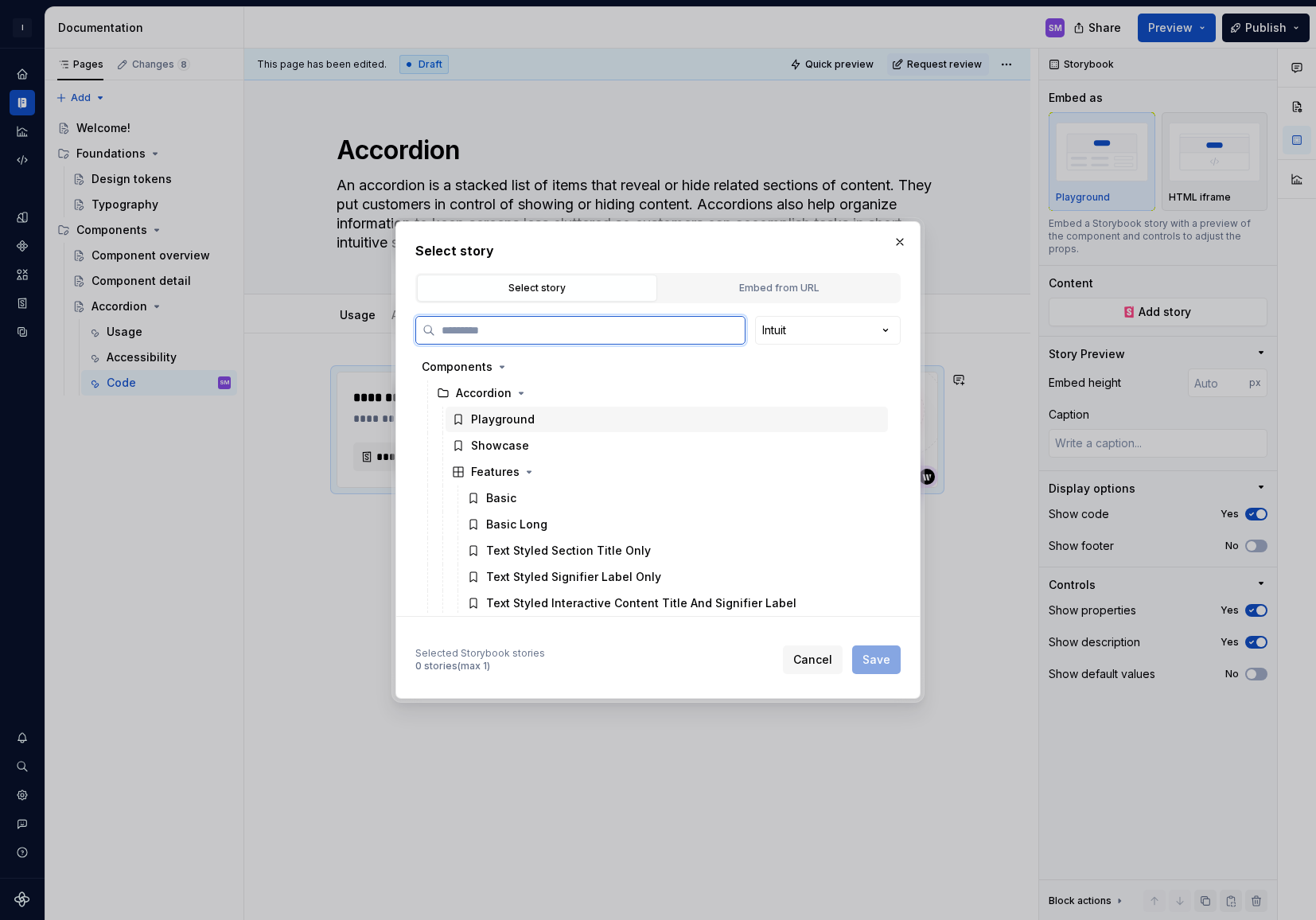
click at [494, 420] on div "Playground" at bounding box center [502, 419] width 64 height 16
click at [503, 445] on div "Showcase" at bounding box center [500, 445] width 58 height 16
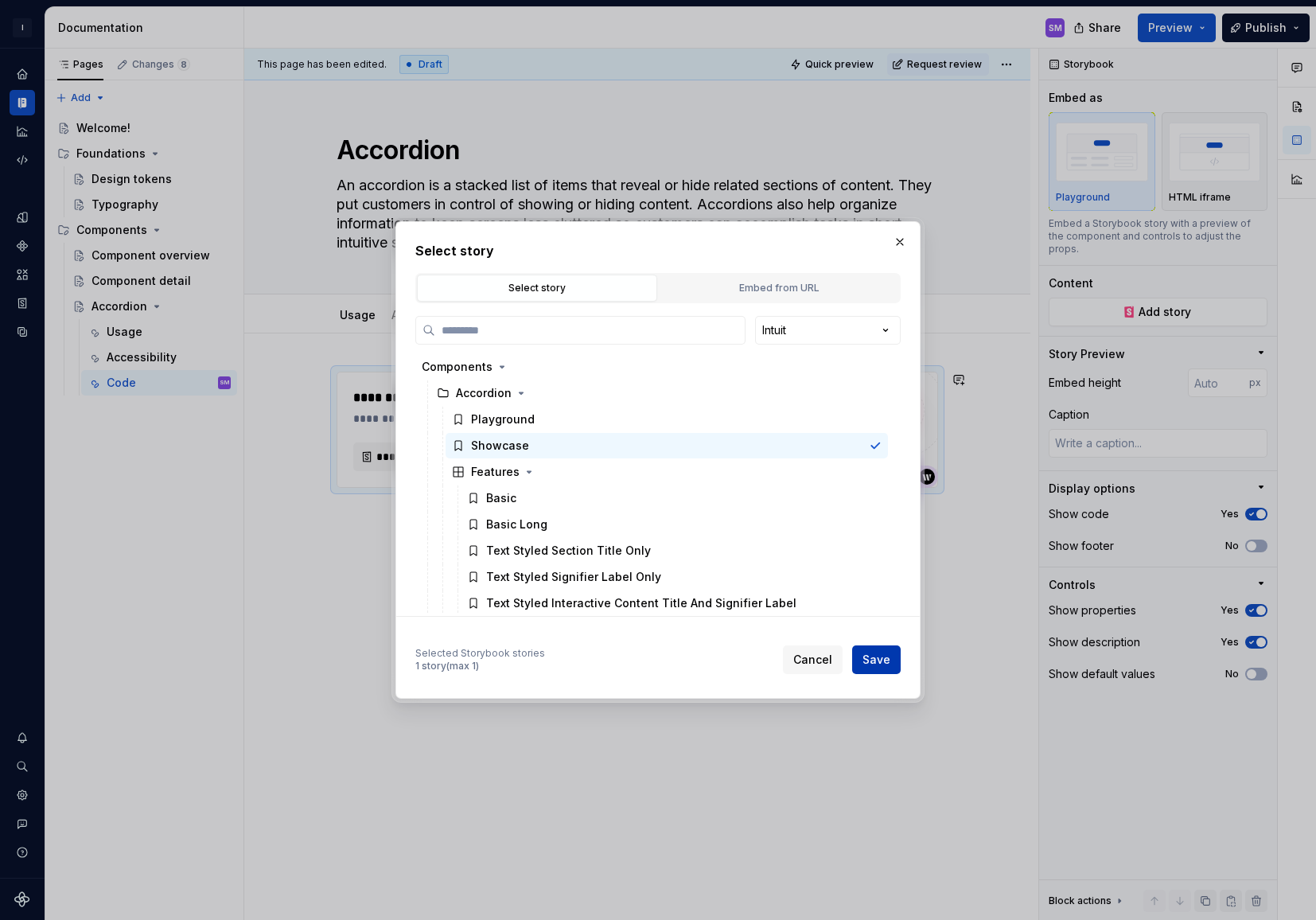
click at [872, 659] on span "Save" at bounding box center [876, 659] width 28 height 16
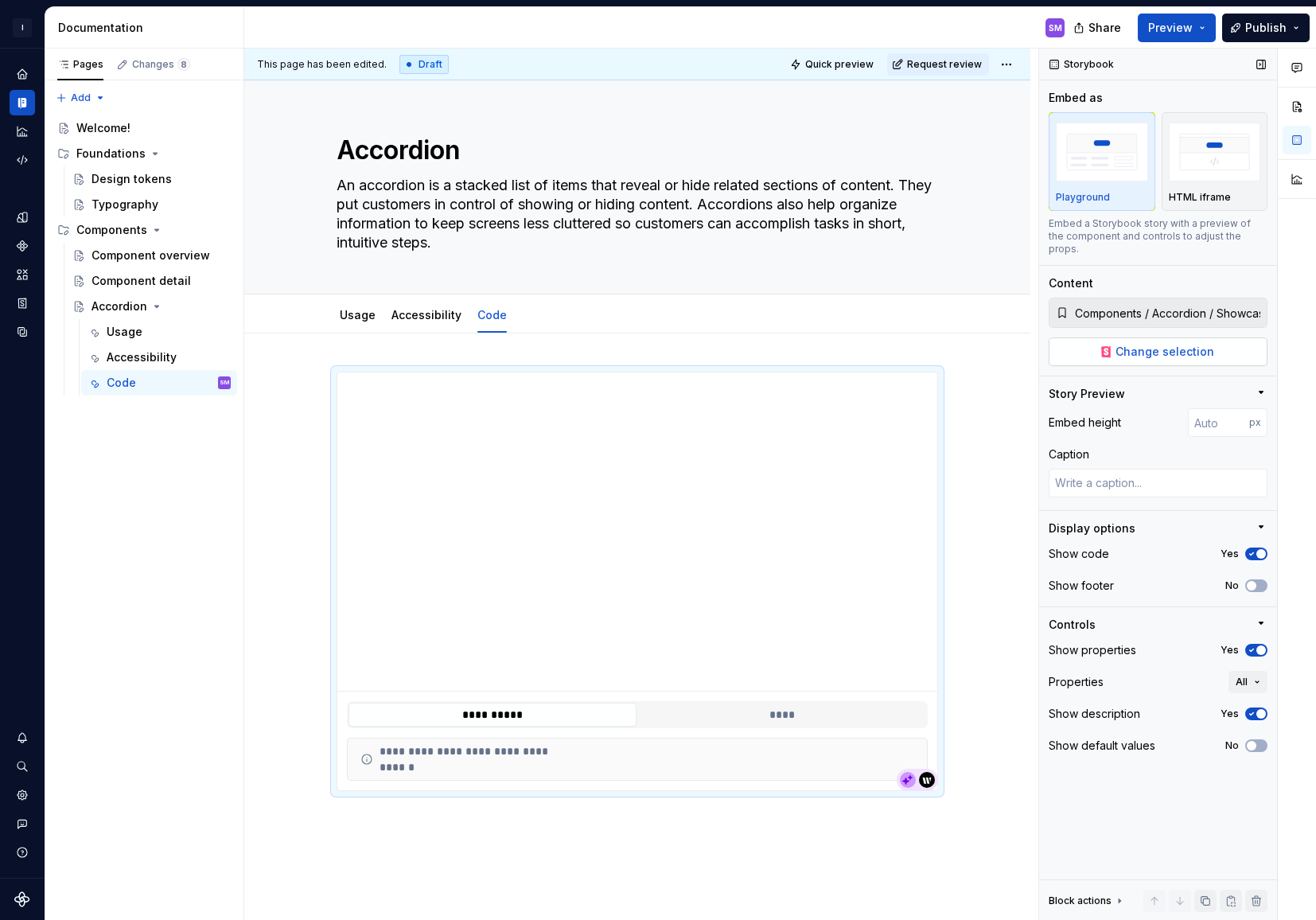
click at [1187, 345] on span "Change selection" at bounding box center [1165, 352] width 99 height 16
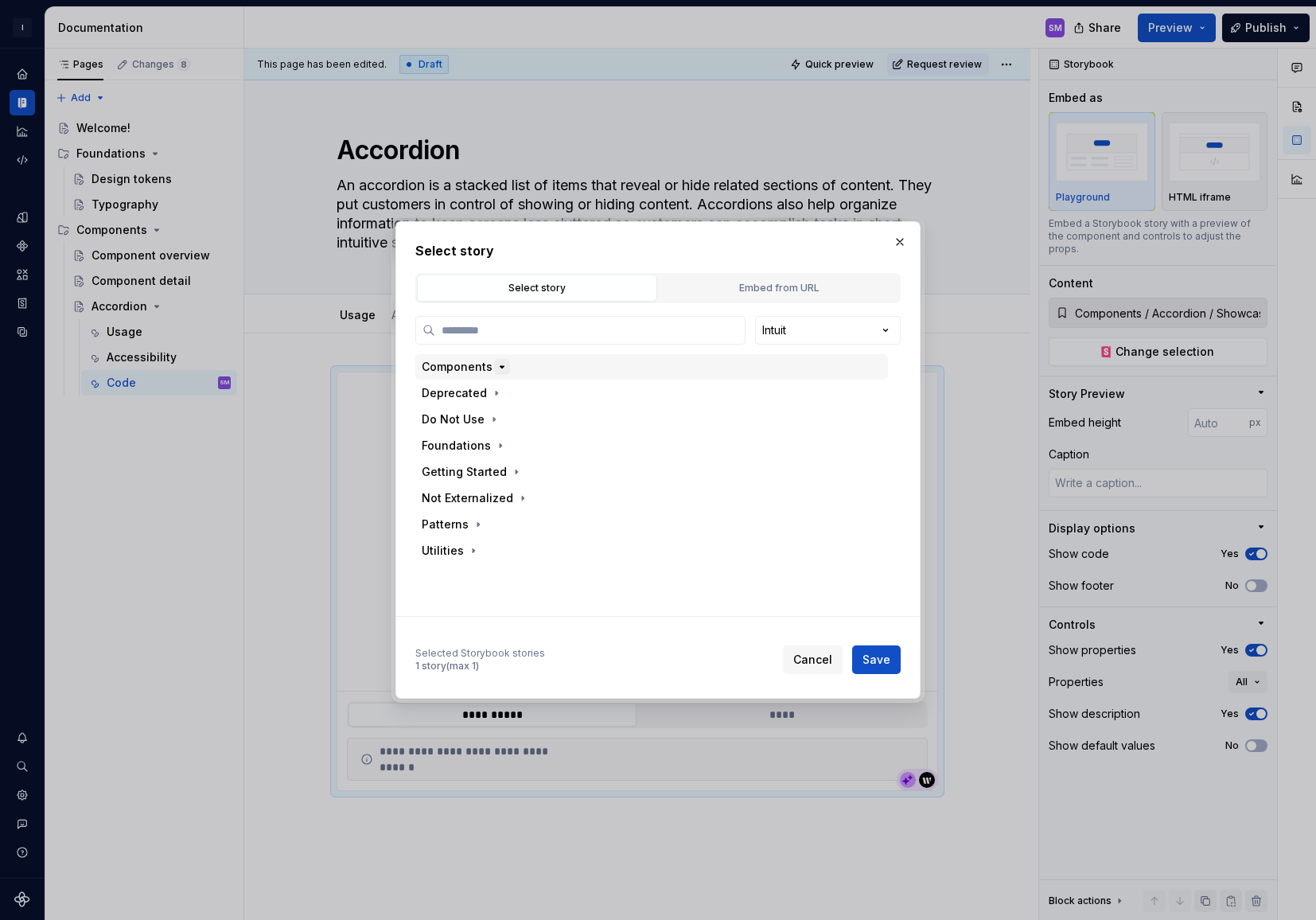
click at [500, 366] on icon "button" at bounding box center [502, 367] width 4 height 2
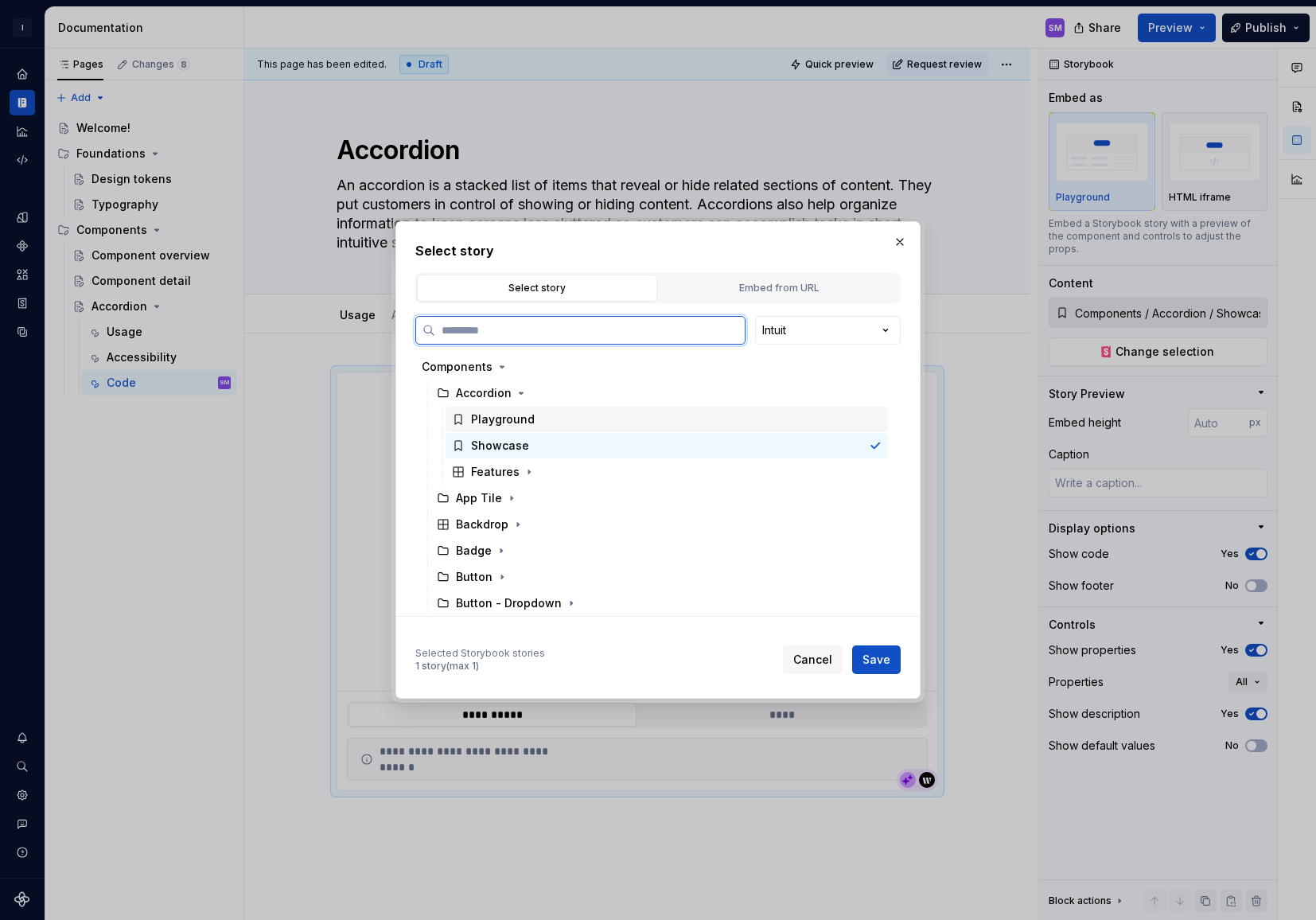
click at [526, 420] on div "Playground" at bounding box center [502, 419] width 64 height 16
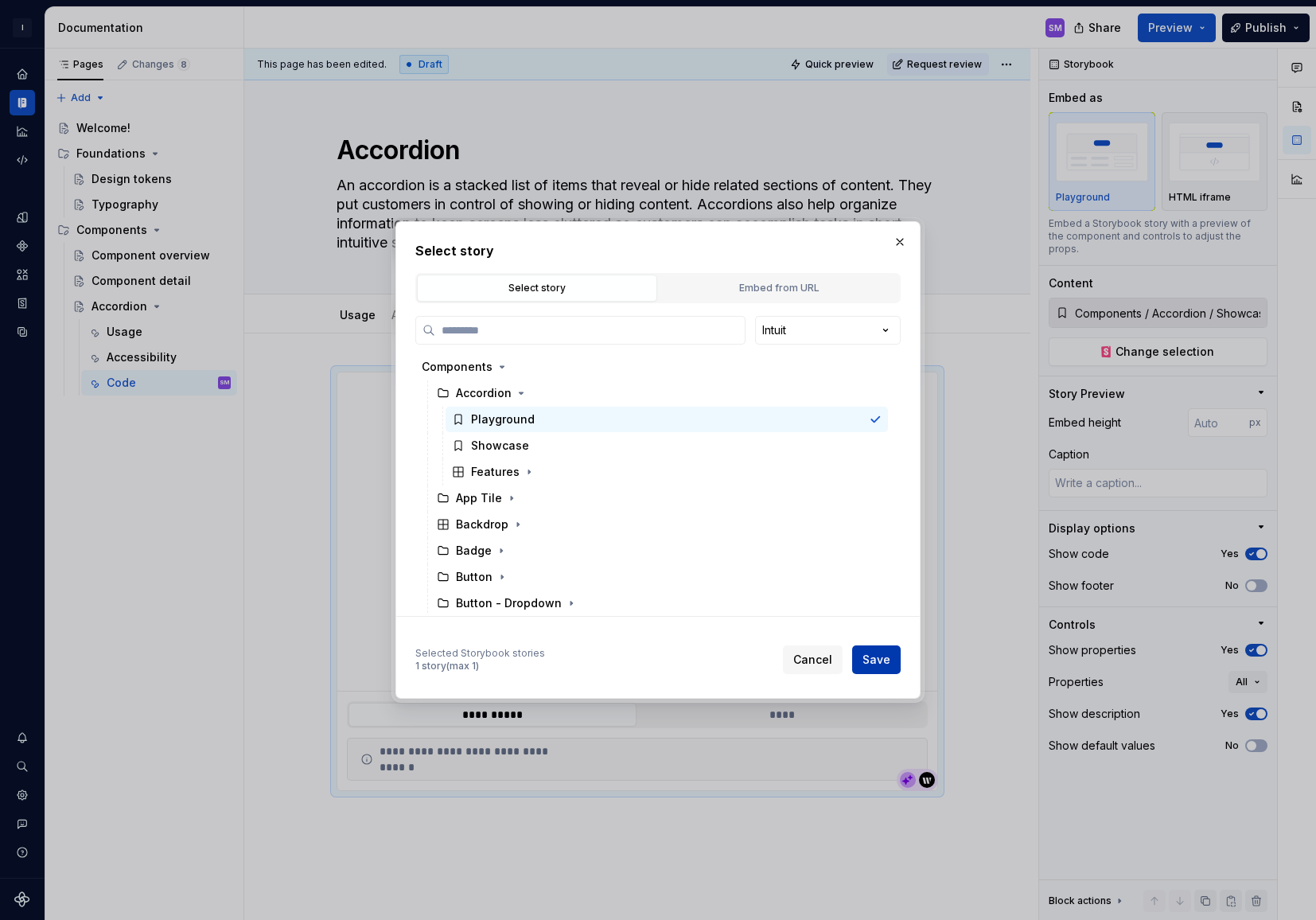
click at [884, 655] on span "Save" at bounding box center [876, 659] width 28 height 16
type textarea "*"
type input "Components / Accordion / Playground"
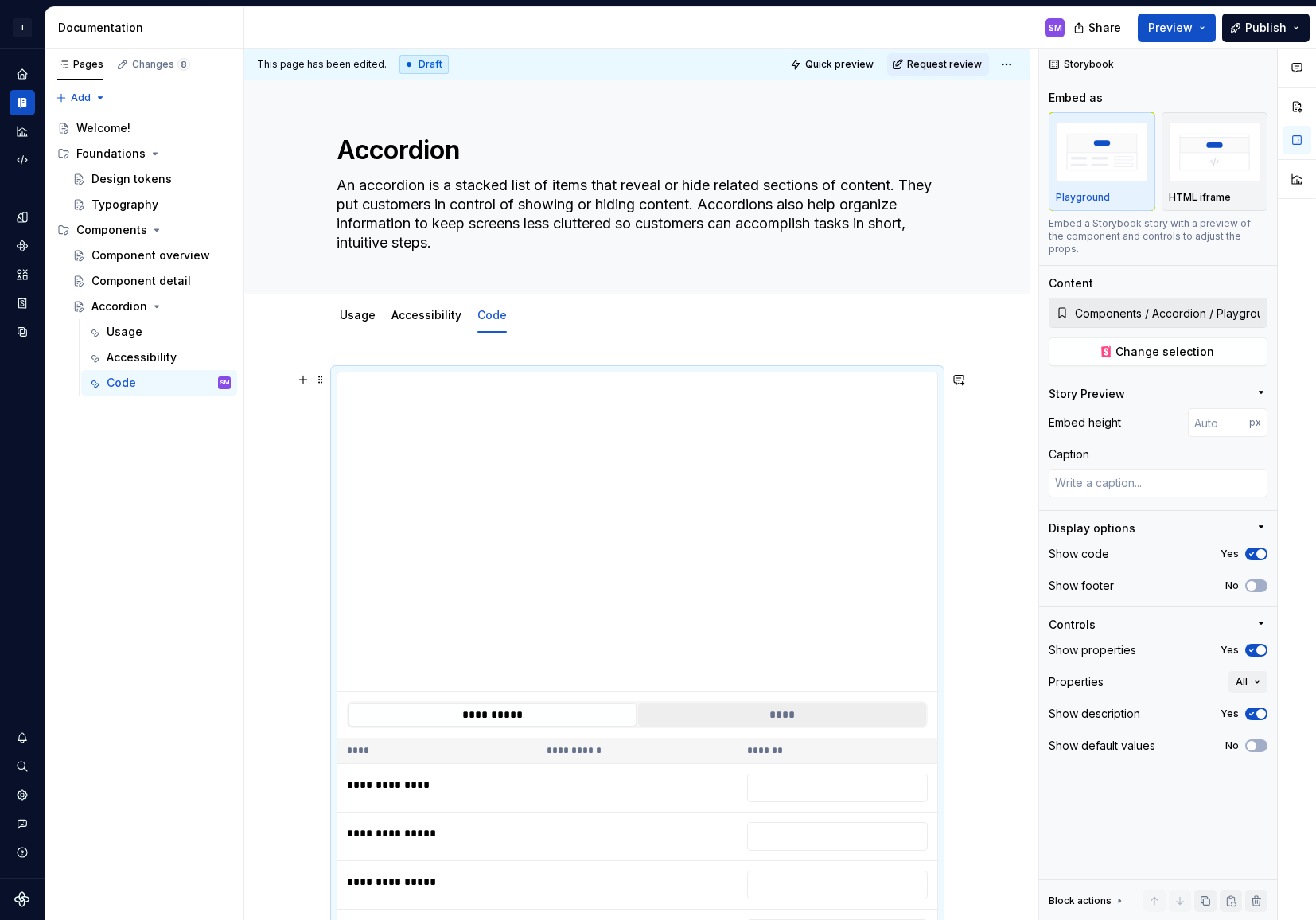
click at [799, 717] on button "****" at bounding box center [782, 714] width 288 height 24
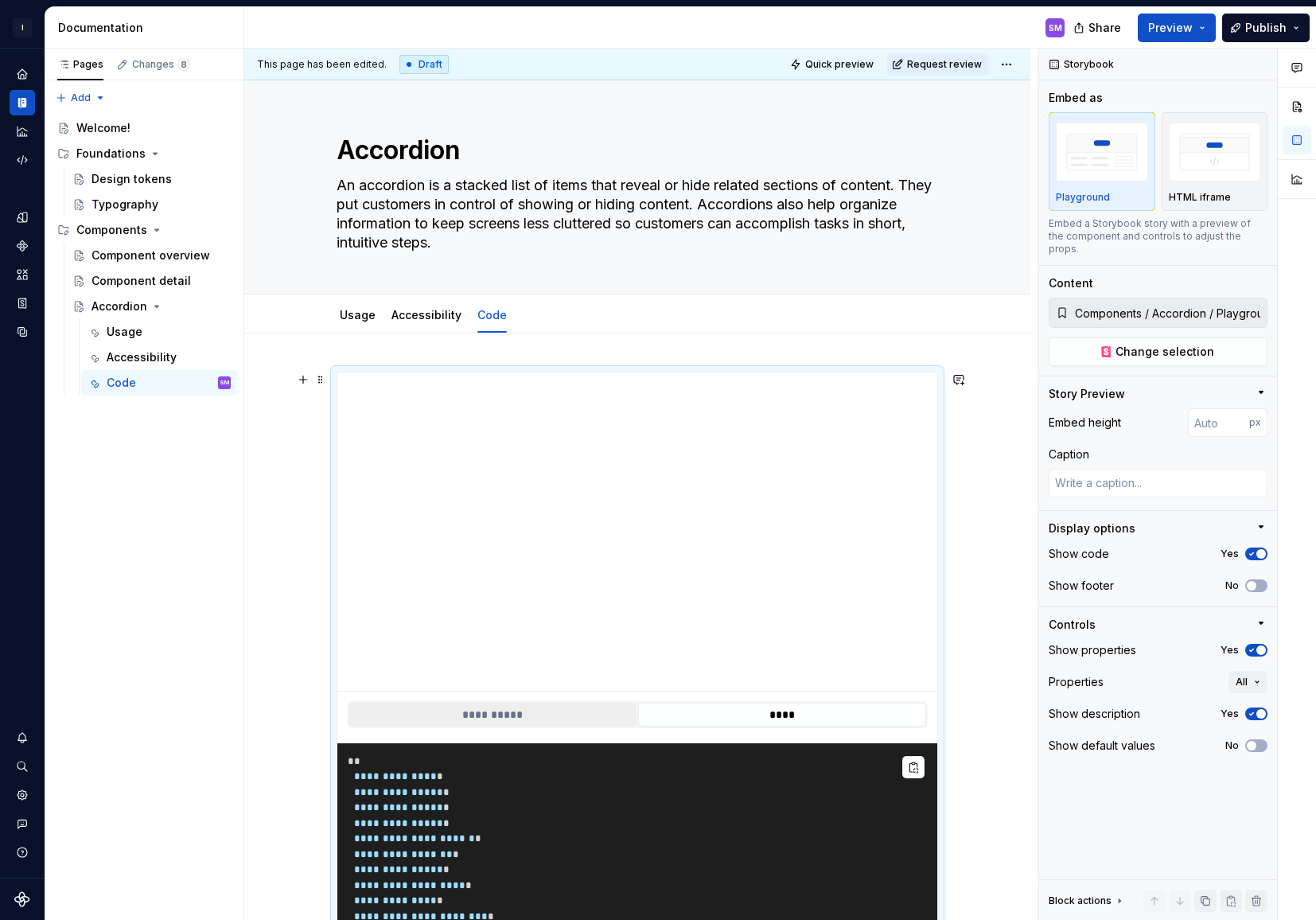
click at [492, 708] on button "**********" at bounding box center [492, 714] width 288 height 24
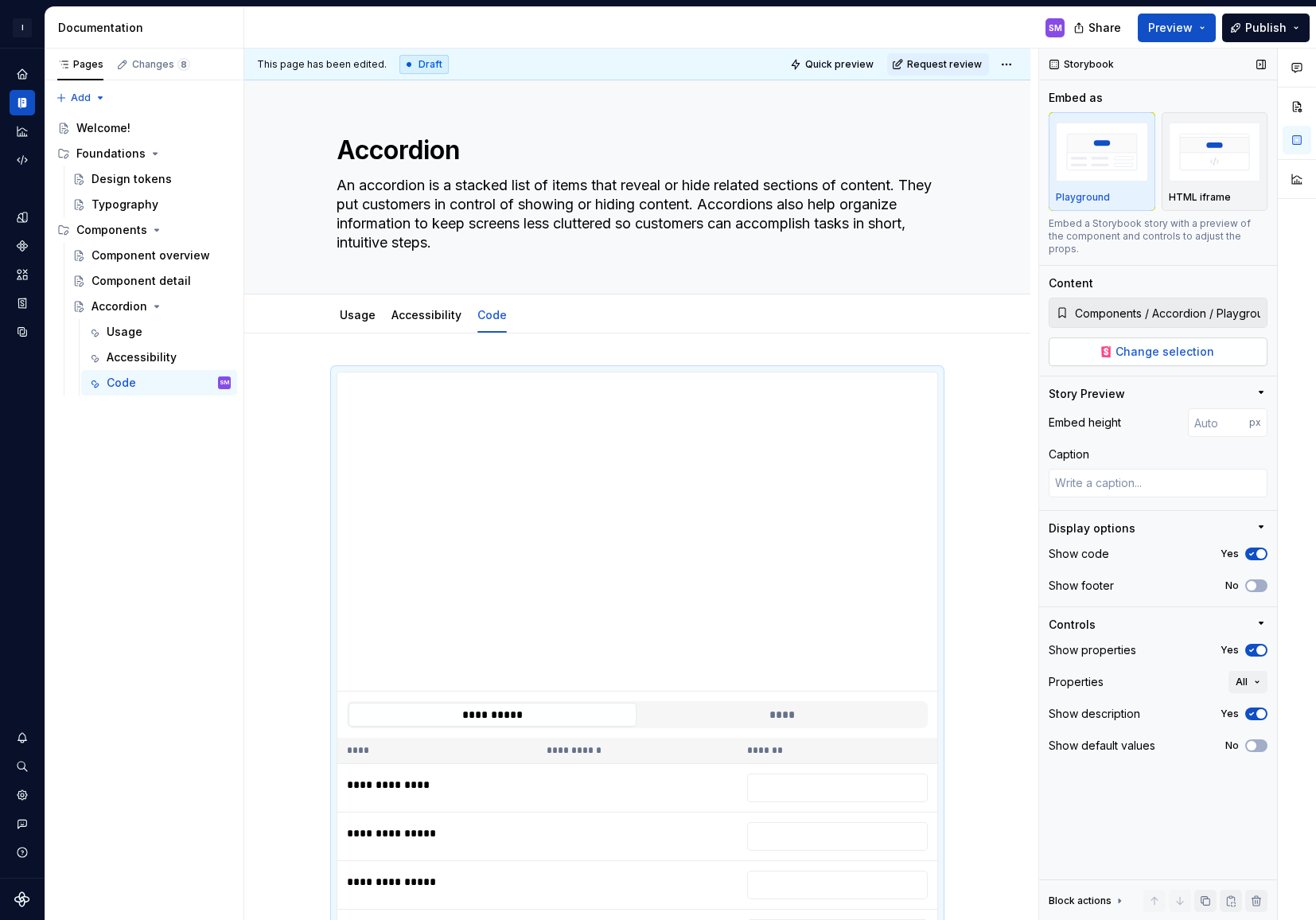
click at [1201, 344] on span "Change selection" at bounding box center [1165, 352] width 99 height 16
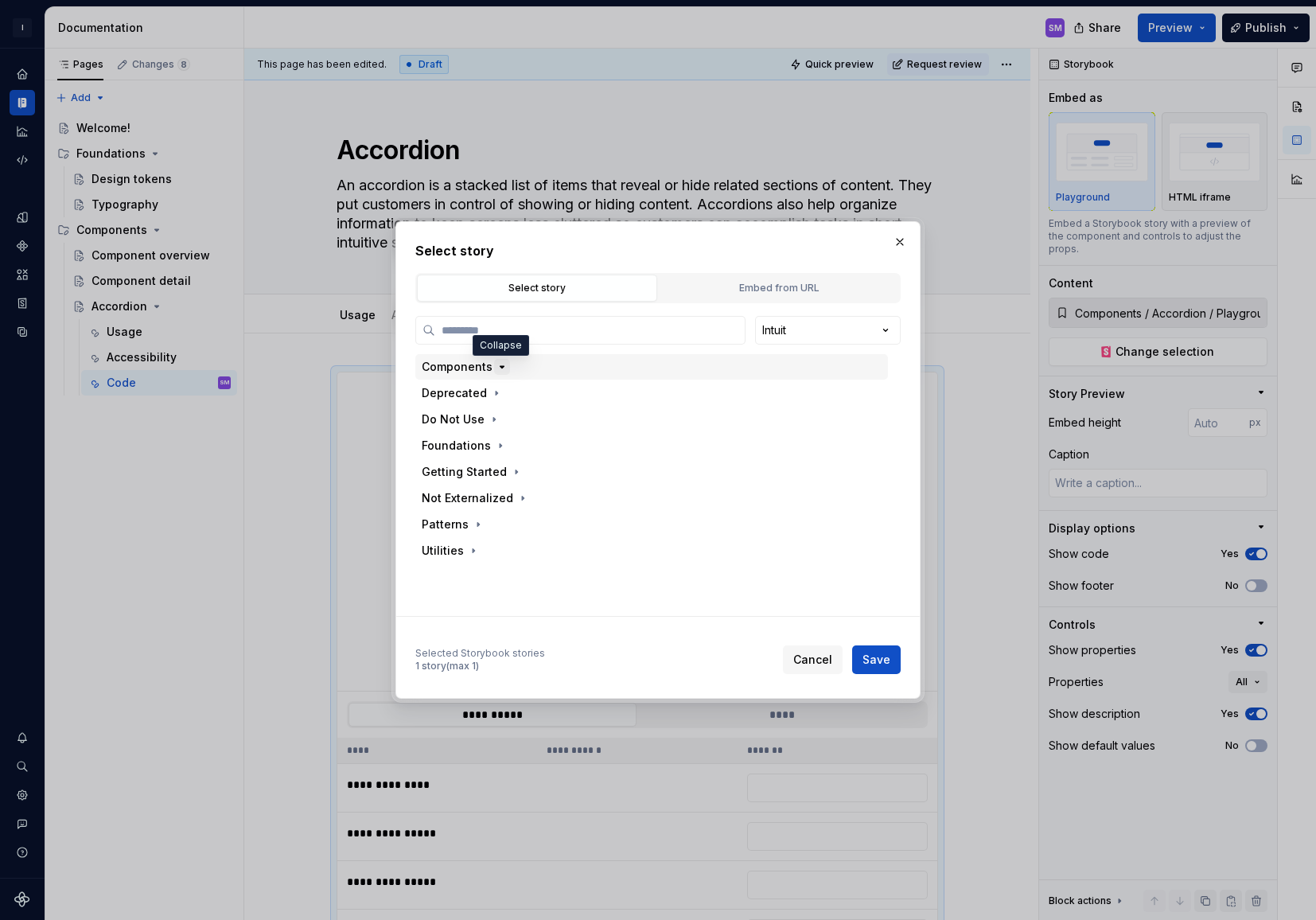
click at [496, 365] on icon "button" at bounding box center [501, 366] width 13 height 13
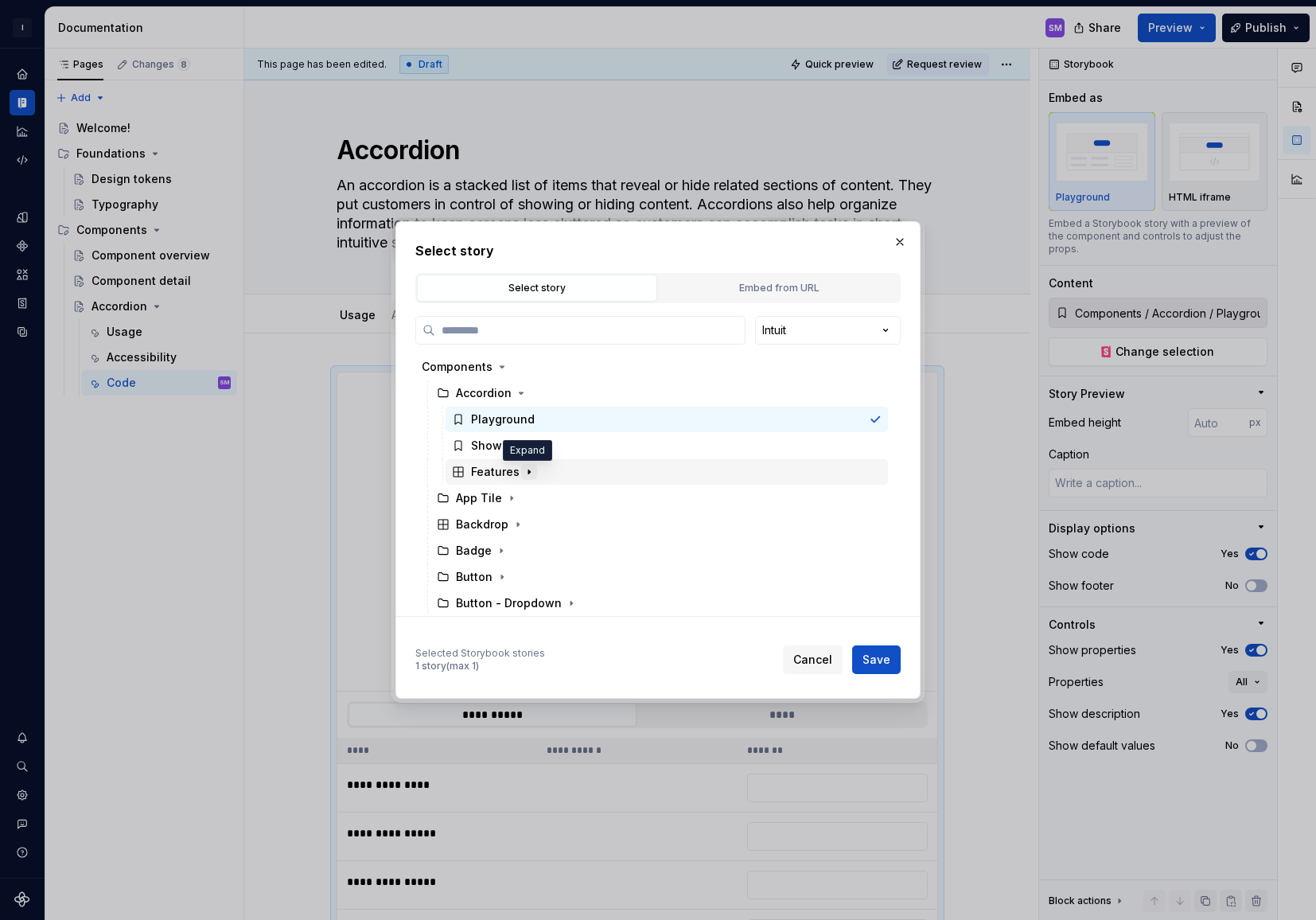
click at [523, 472] on icon "button" at bounding box center [528, 471] width 13 height 13
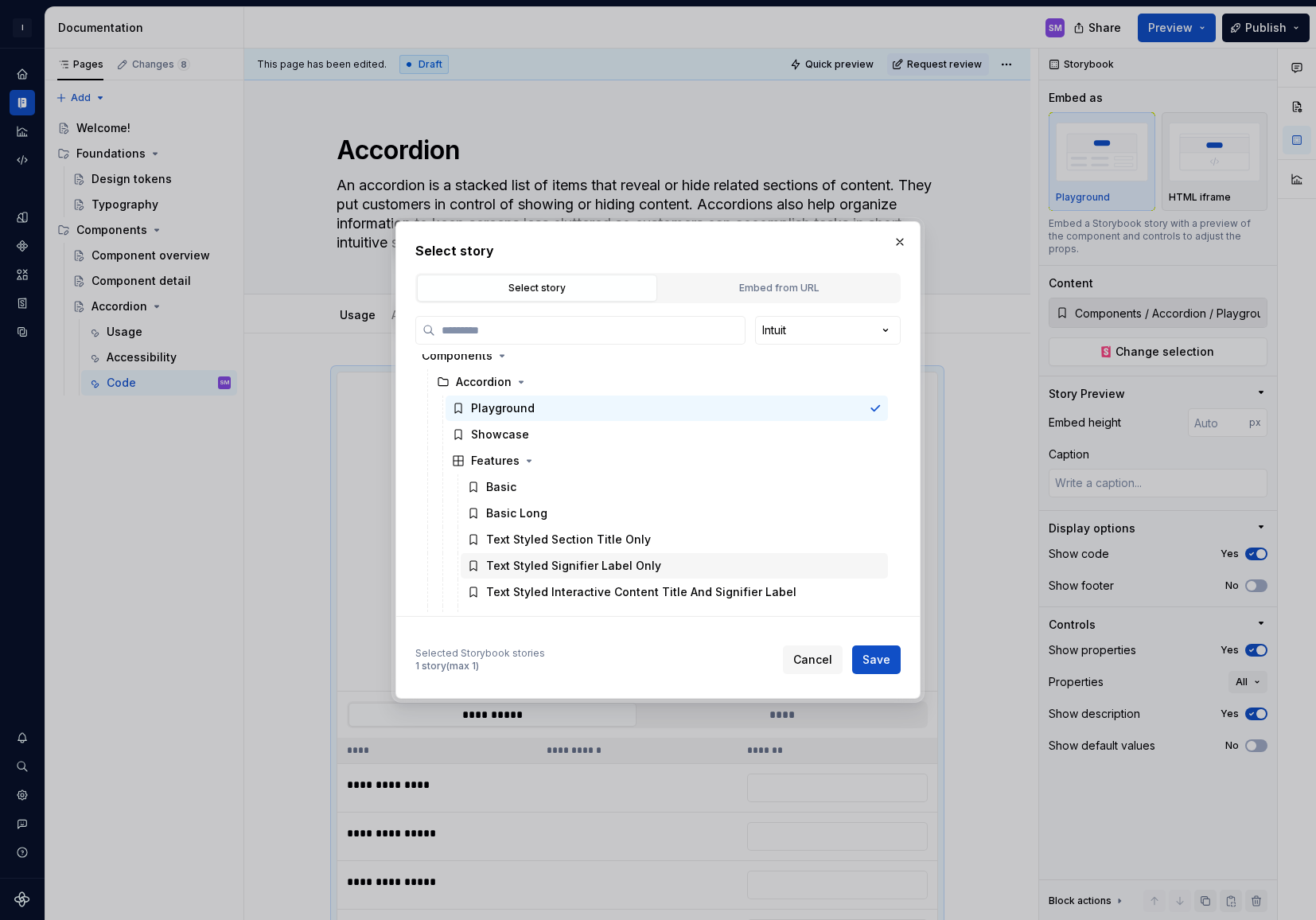
scroll to position [4, 0]
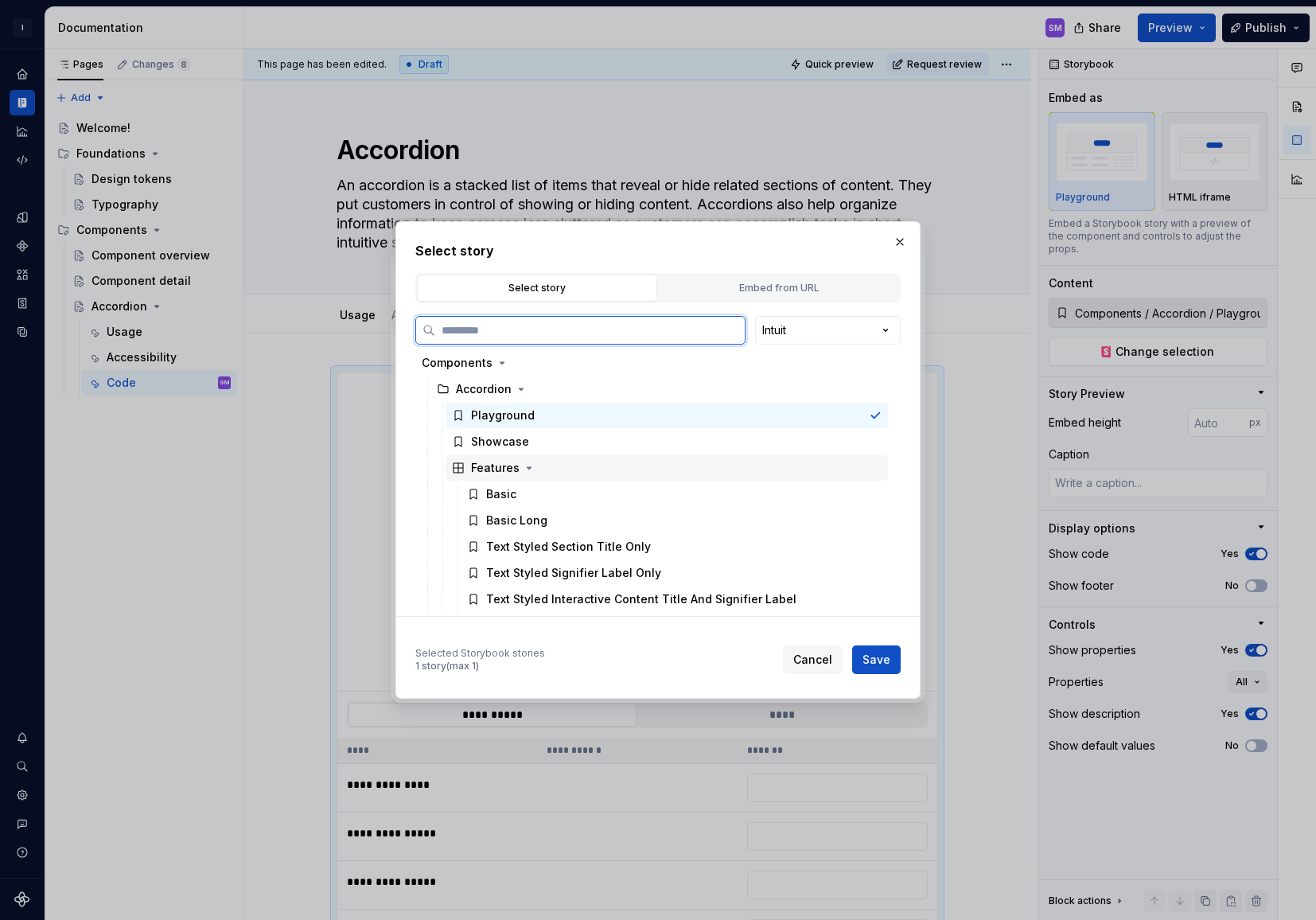
click at [494, 469] on div "Features" at bounding box center [494, 467] width 48 height 16
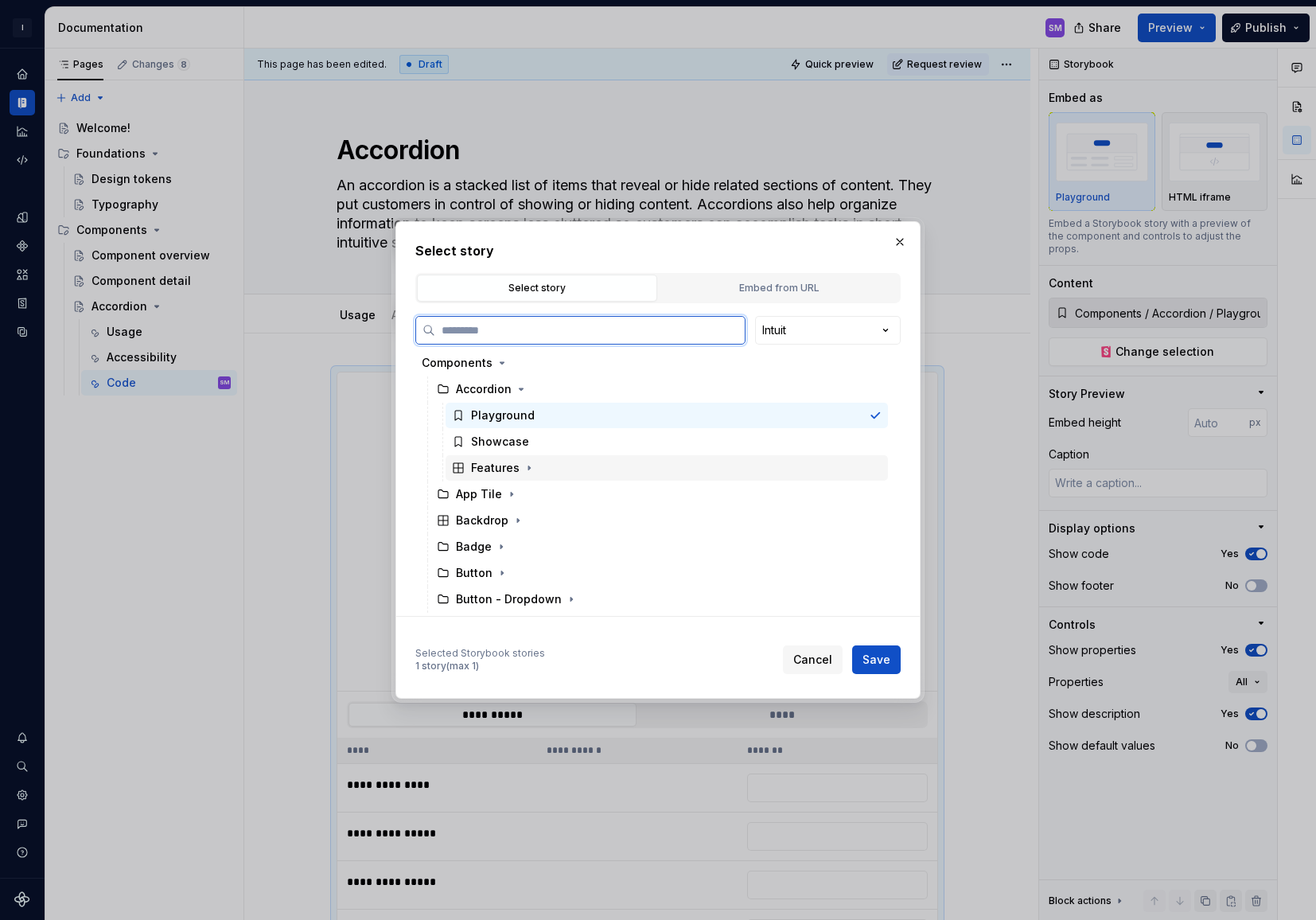
click at [511, 467] on div "Features" at bounding box center [494, 467] width 48 height 16
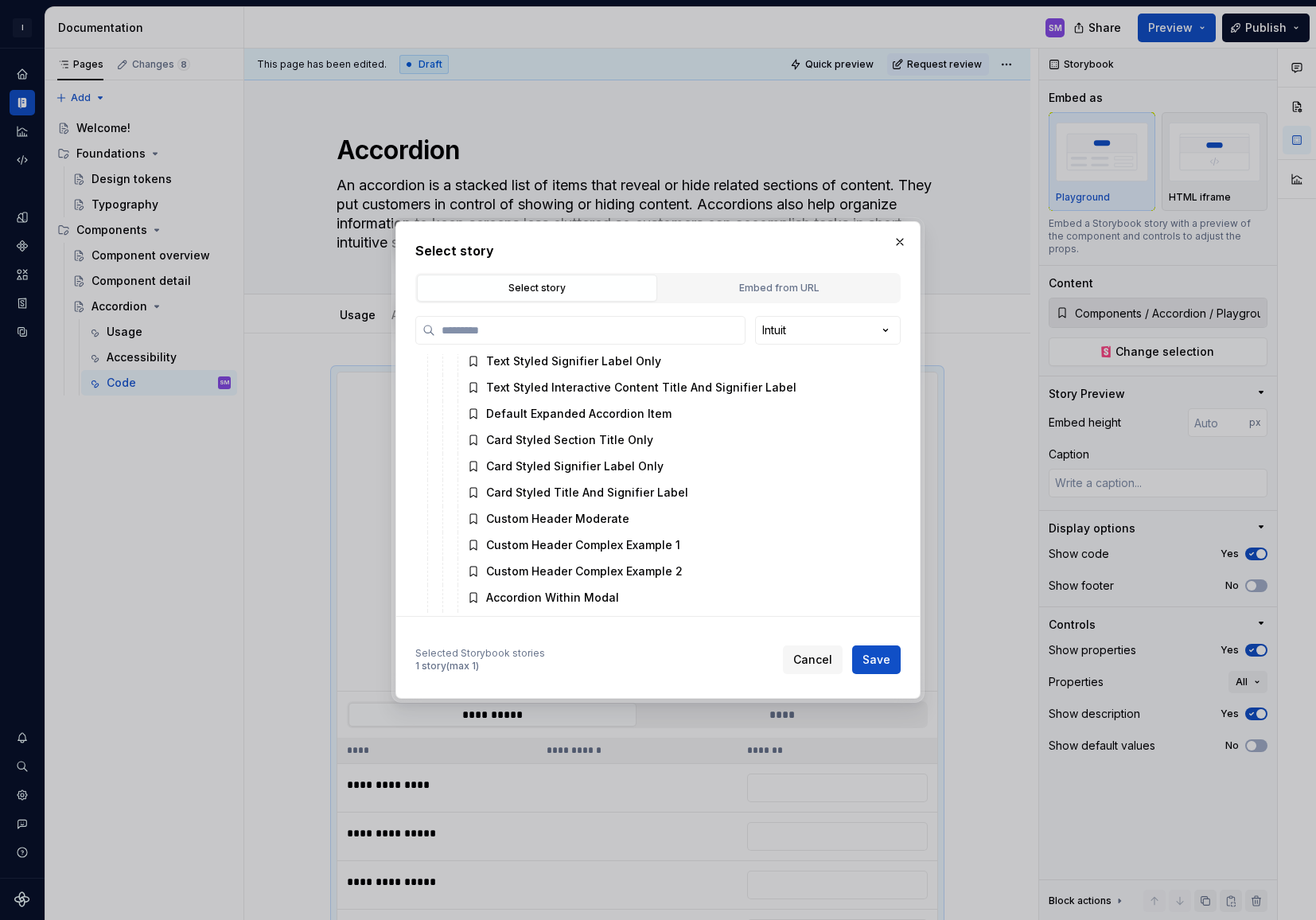
scroll to position [37, 0]
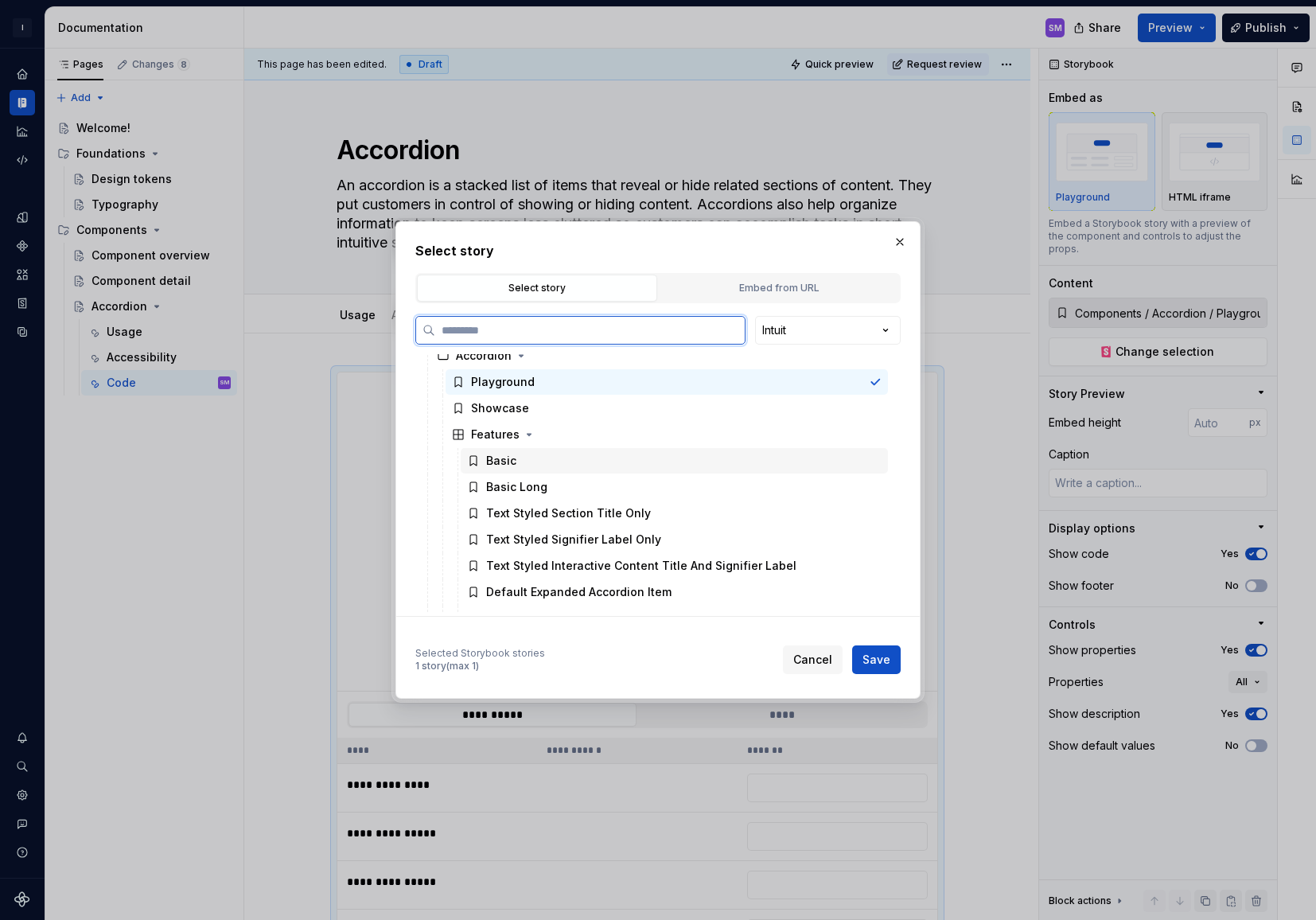
click at [504, 458] on div "Basic" at bounding box center [501, 460] width 31 height 16
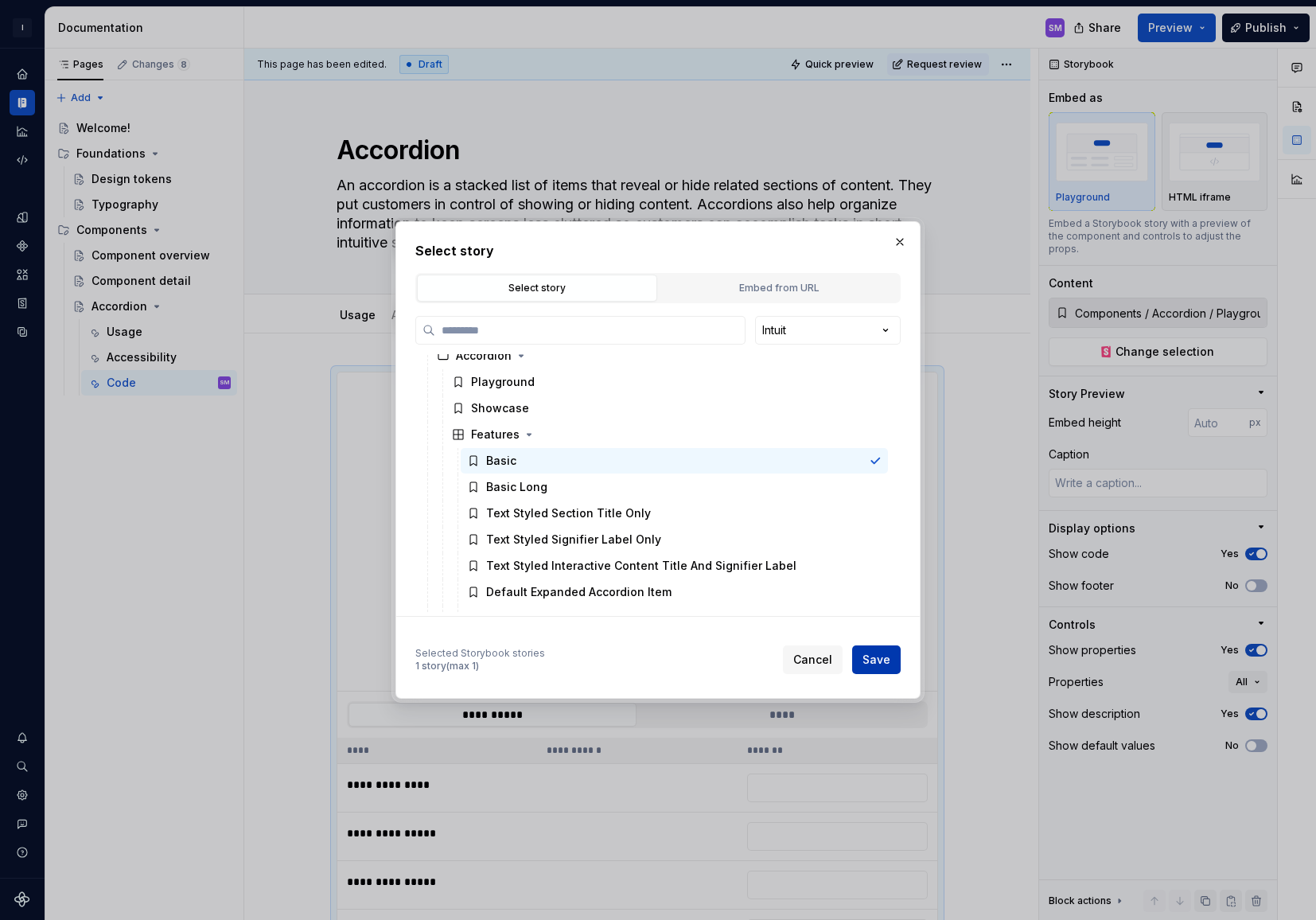
click at [875, 664] on span "Save" at bounding box center [876, 659] width 28 height 16
type textarea "*"
type input "Components / Accordion / Features / Basic"
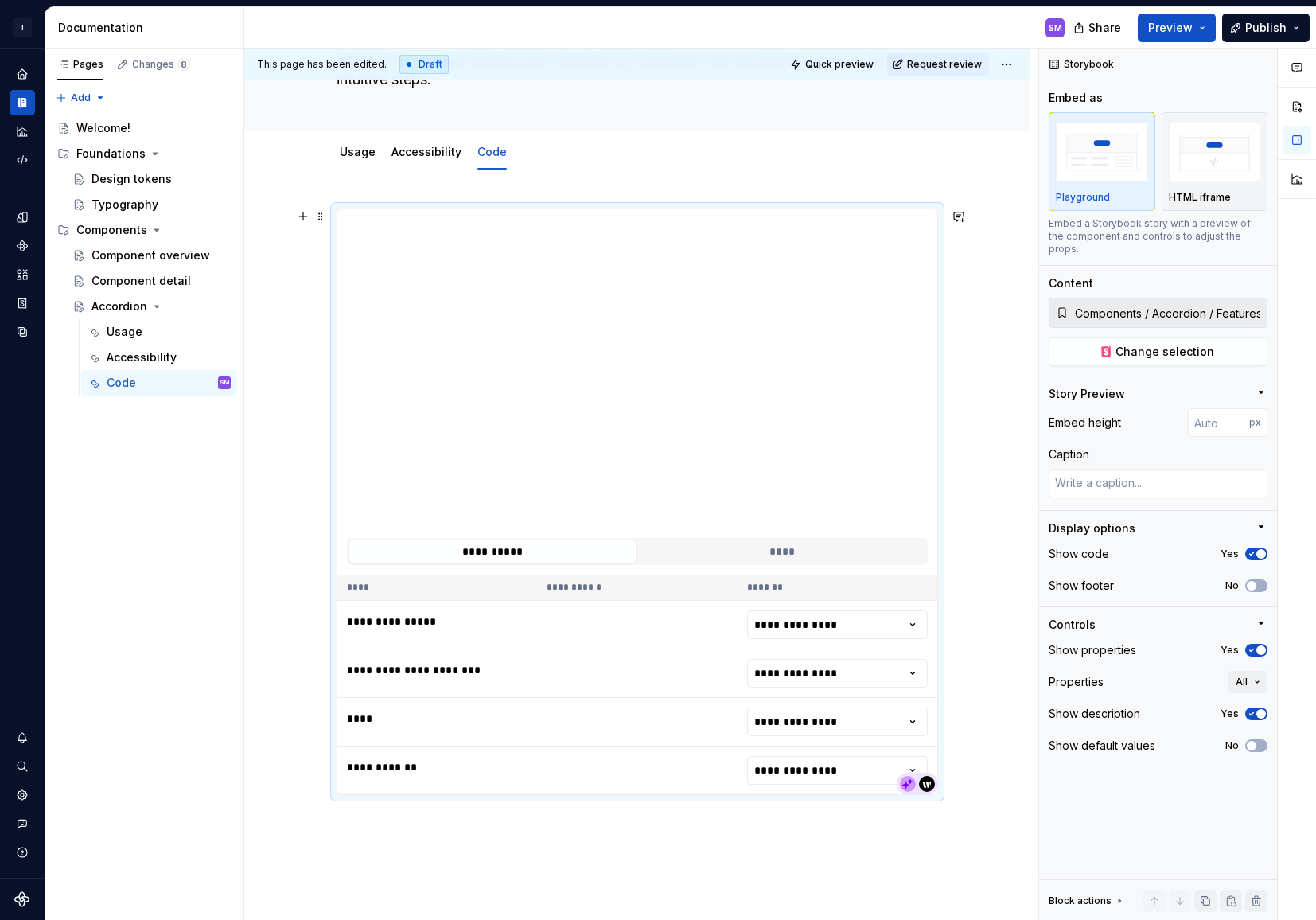
scroll to position [164, 0]
click at [794, 549] on button "****" at bounding box center [782, 550] width 288 height 24
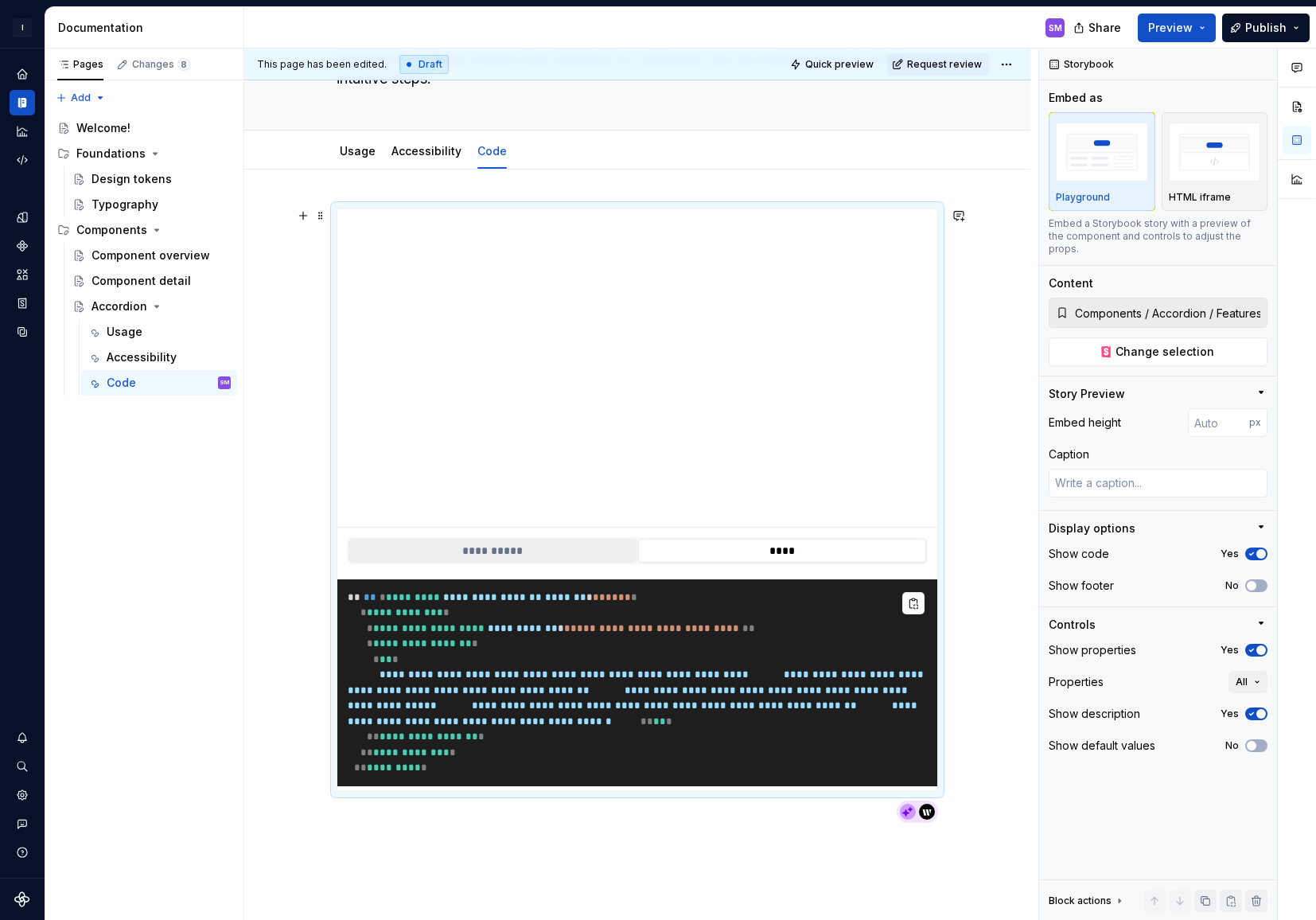
click at [531, 547] on button "**********" at bounding box center [492, 550] width 288 height 24
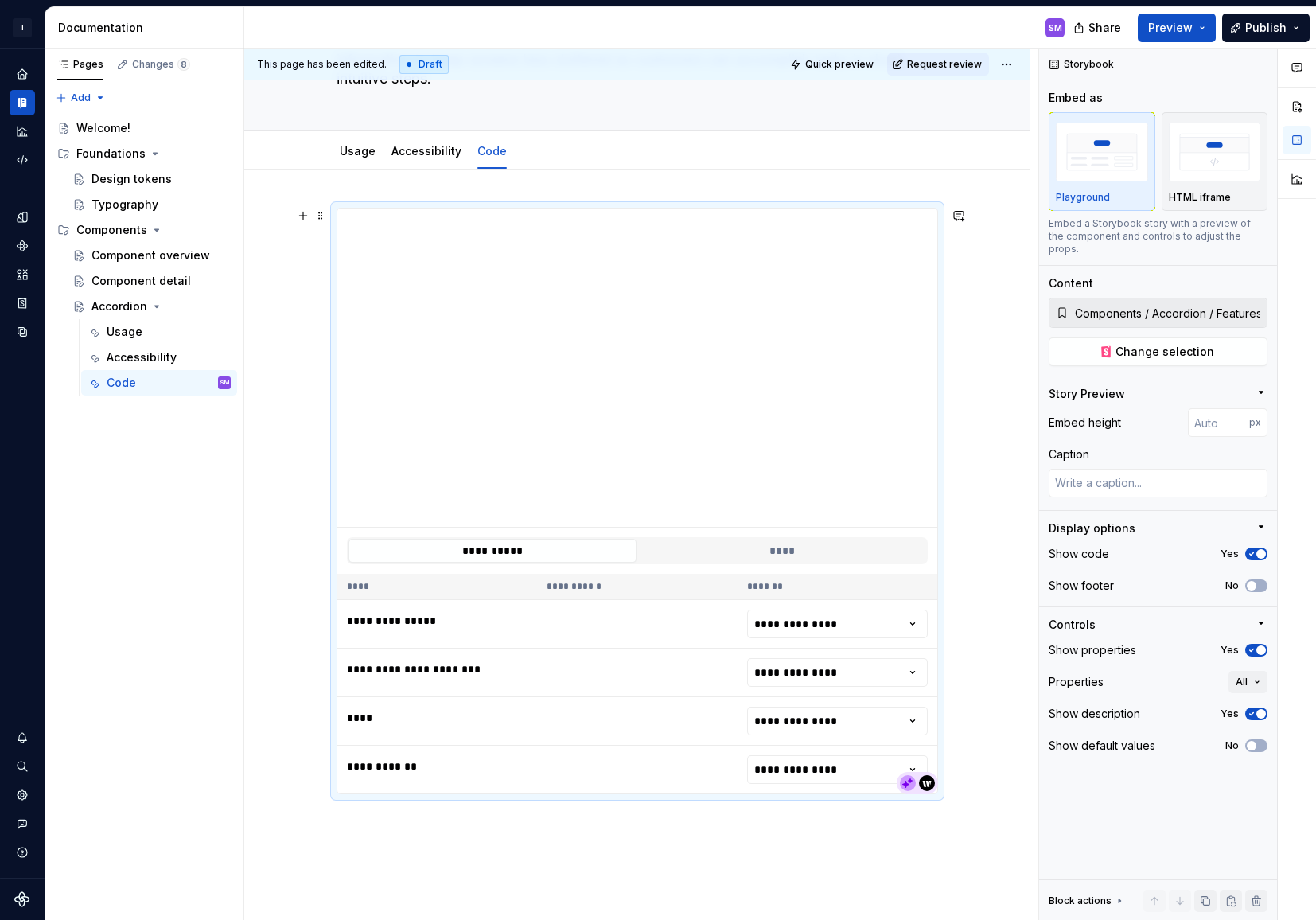
click at [601, 588] on th "**********" at bounding box center [636, 586] width 200 height 26
click at [861, 629] on html "I Intuit Design System SM Dataset Intuit Documentation SM Share Preview Publish…" at bounding box center [658, 460] width 1316 height 920
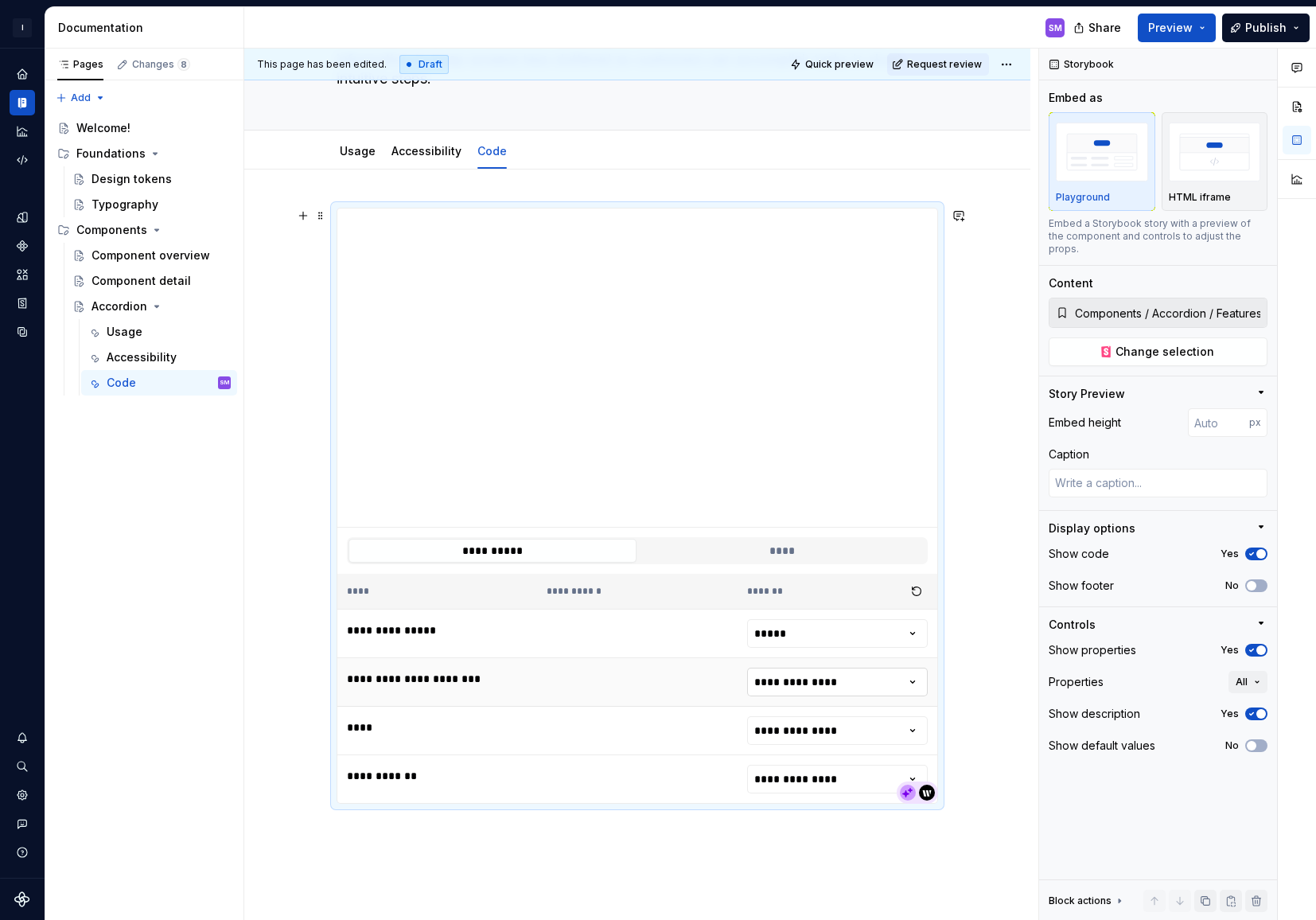
click at [810, 675] on html "I Intuit Design System SM Dataset Intuit Documentation SM Share Preview Publish…" at bounding box center [658, 460] width 1316 height 920
click at [797, 742] on html "I Intuit Design System SM Dataset Intuit Documentation SM Share Preview Publish…" at bounding box center [658, 460] width 1316 height 920
click at [846, 789] on html "I Intuit Design System SM Dataset Intuit Documentation SM Share Preview Publish…" at bounding box center [658, 460] width 1316 height 920
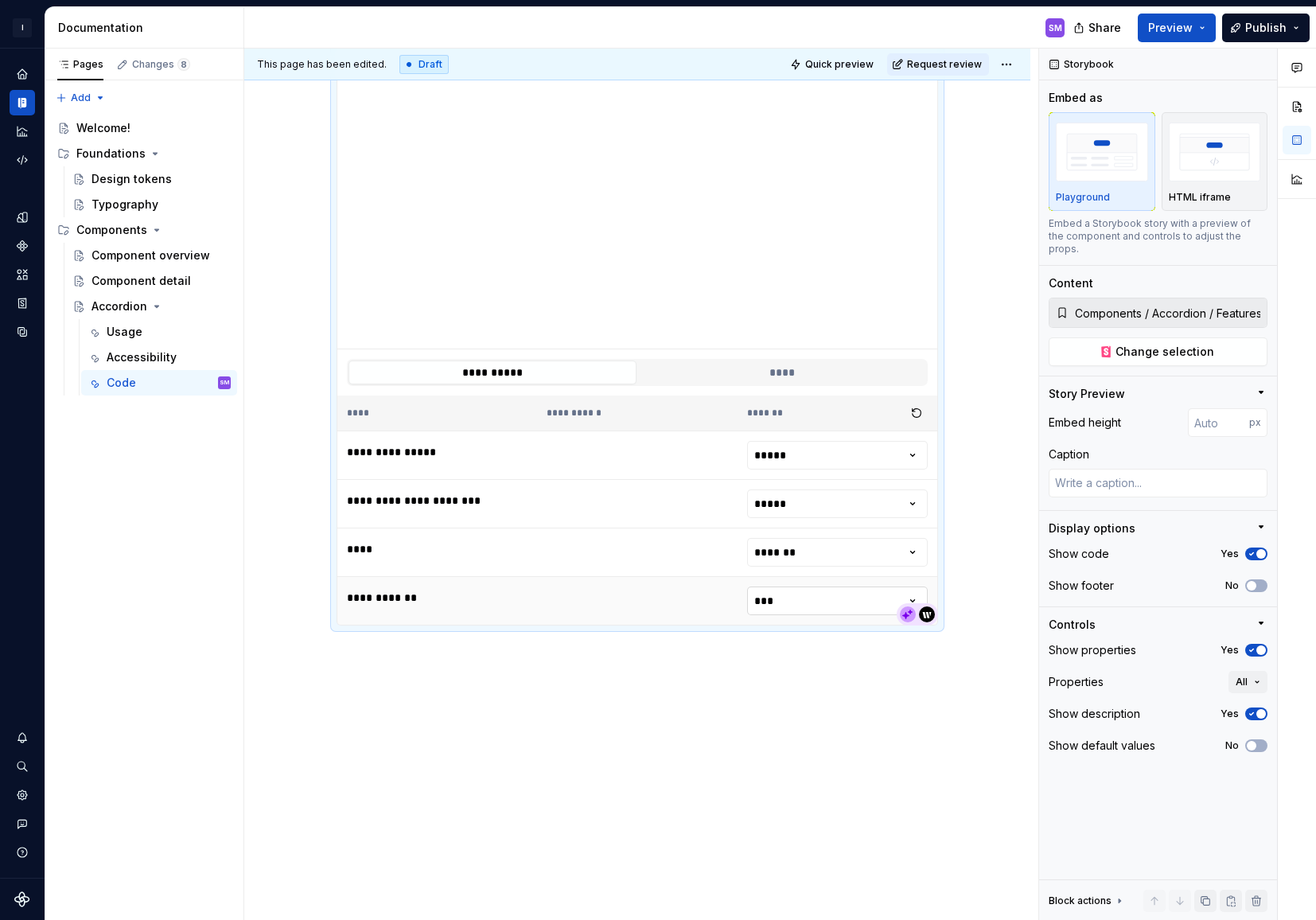
click at [795, 607] on html "I Intuit Design System SM Dataset Intuit Documentation SM Share Preview Publish…" at bounding box center [658, 460] width 1316 height 920
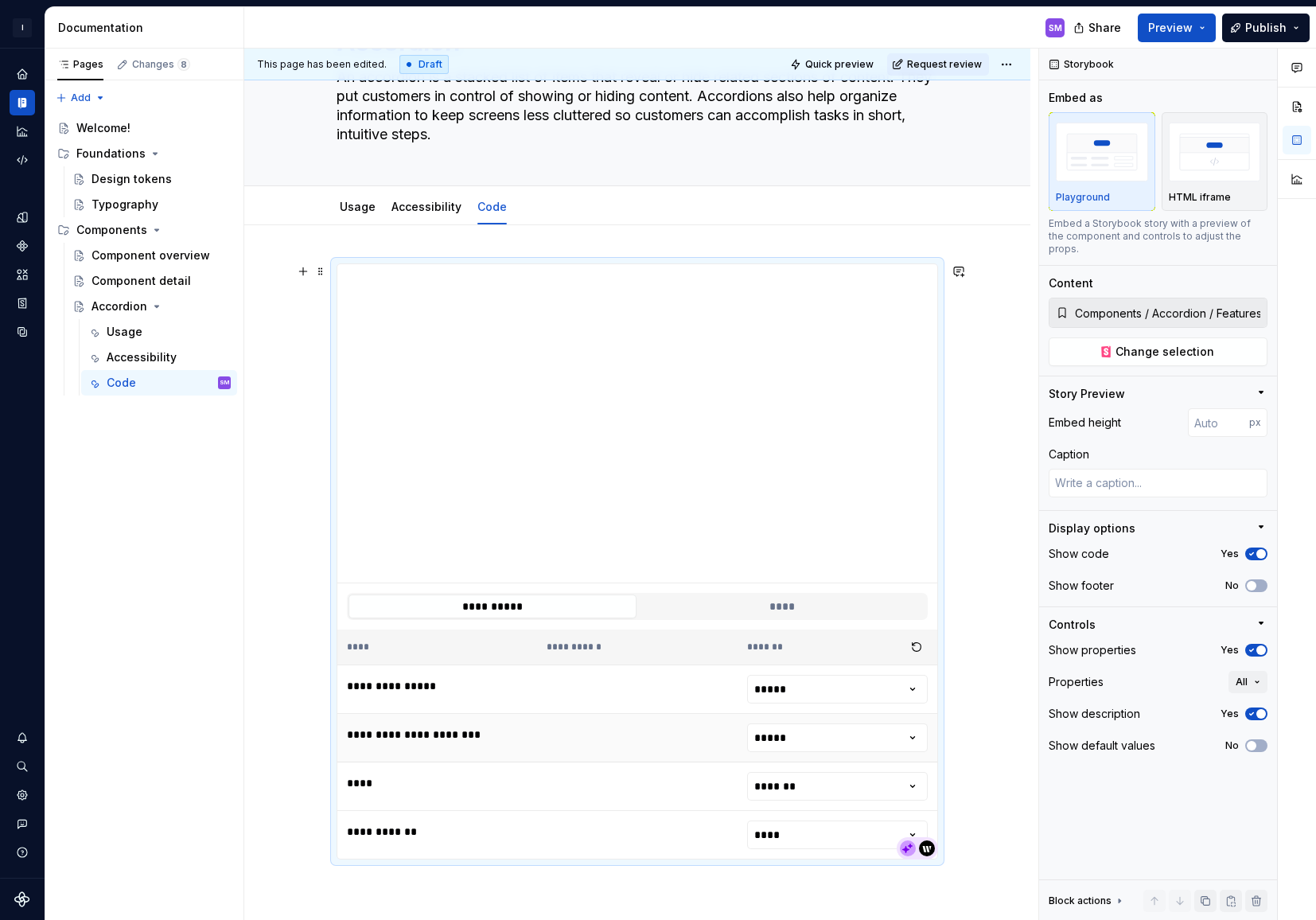
scroll to position [51, 0]
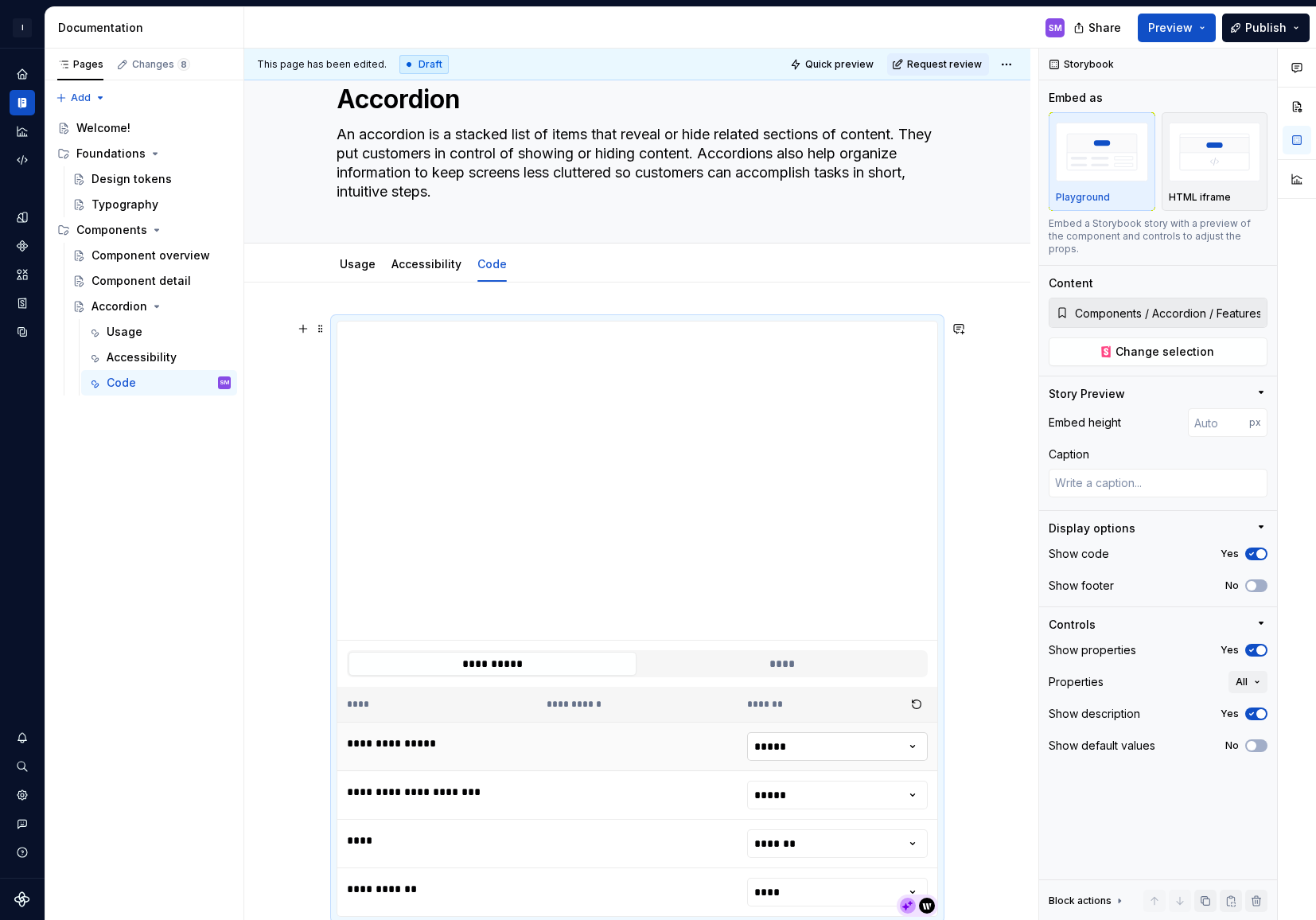
click at [805, 748] on html "I Intuit Design System SM Dataset Intuit Documentation SM Share Preview Publish…" at bounding box center [658, 460] width 1316 height 920
click at [786, 745] on html "I Intuit Design System SM Dataset Intuit Documentation SM Share Preview Publish…" at bounding box center [658, 460] width 1316 height 920
click at [799, 791] on html "I Intuit Design System SM Dataset Intuit Documentation SM Share Preview Publish…" at bounding box center [658, 460] width 1316 height 920
click at [918, 702] on button "button" at bounding box center [917, 704] width 22 height 22
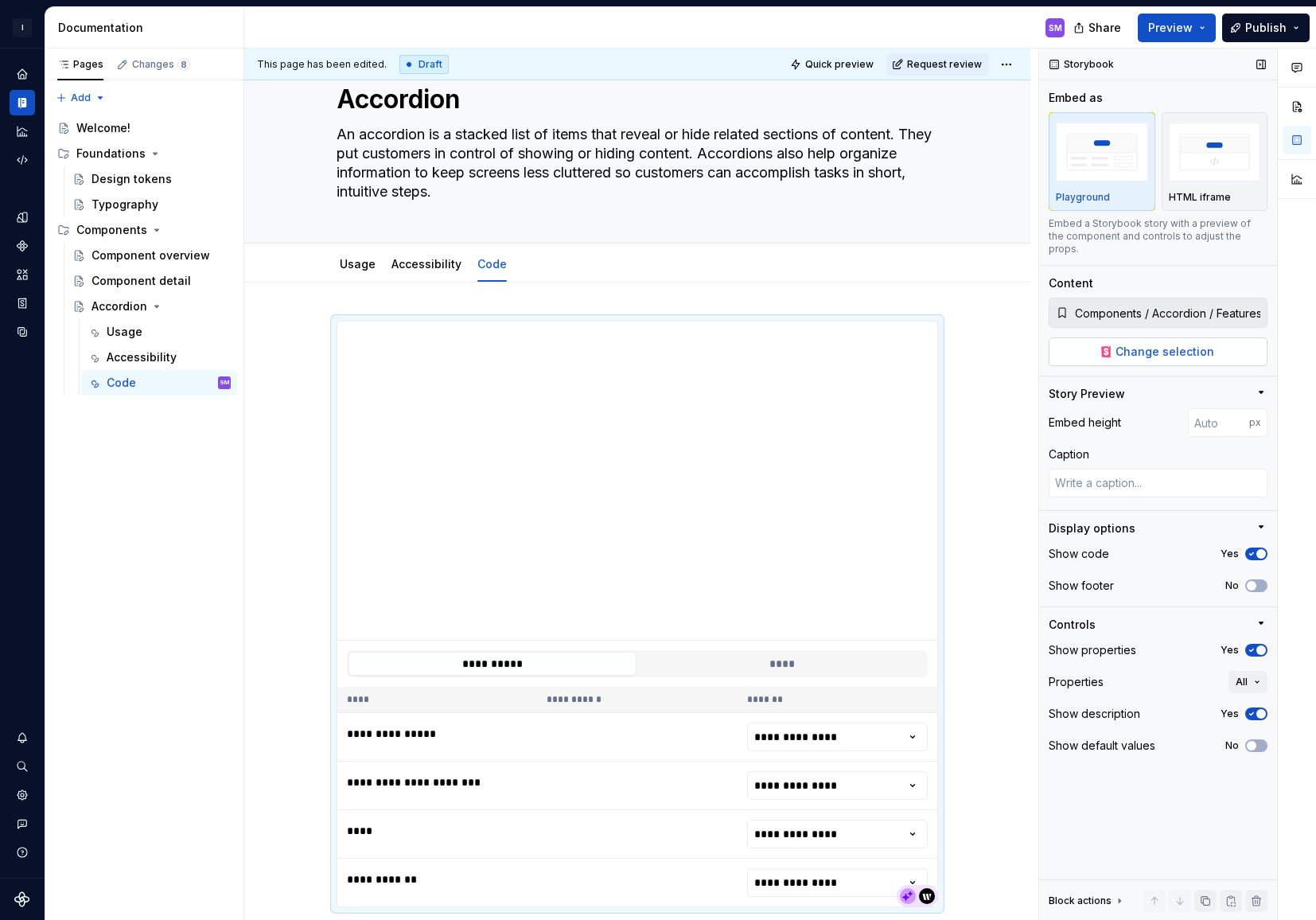
click at [1209, 344] on span "Change selection" at bounding box center [1165, 352] width 99 height 16
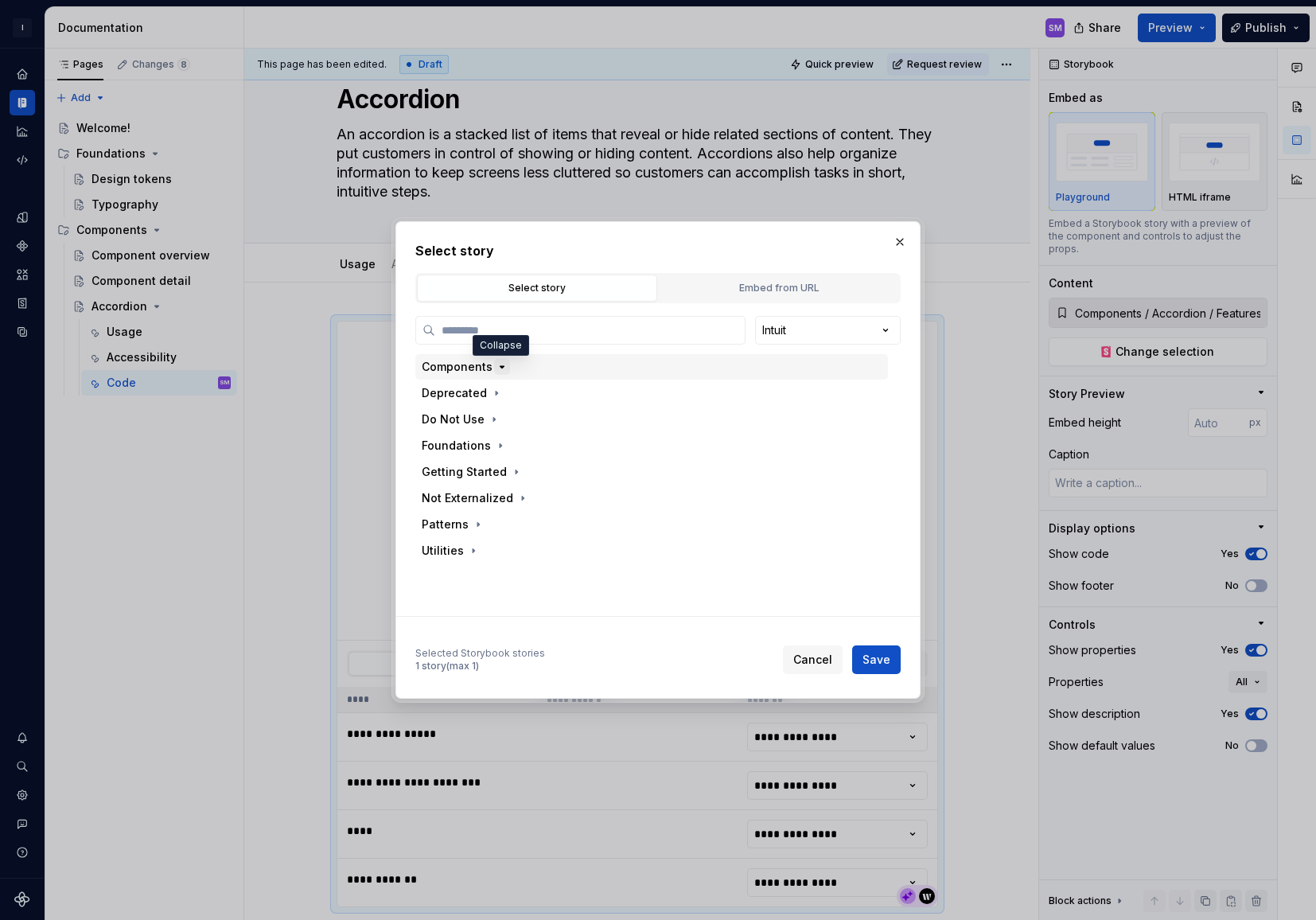
click at [495, 368] on icon "button" at bounding box center [501, 366] width 13 height 13
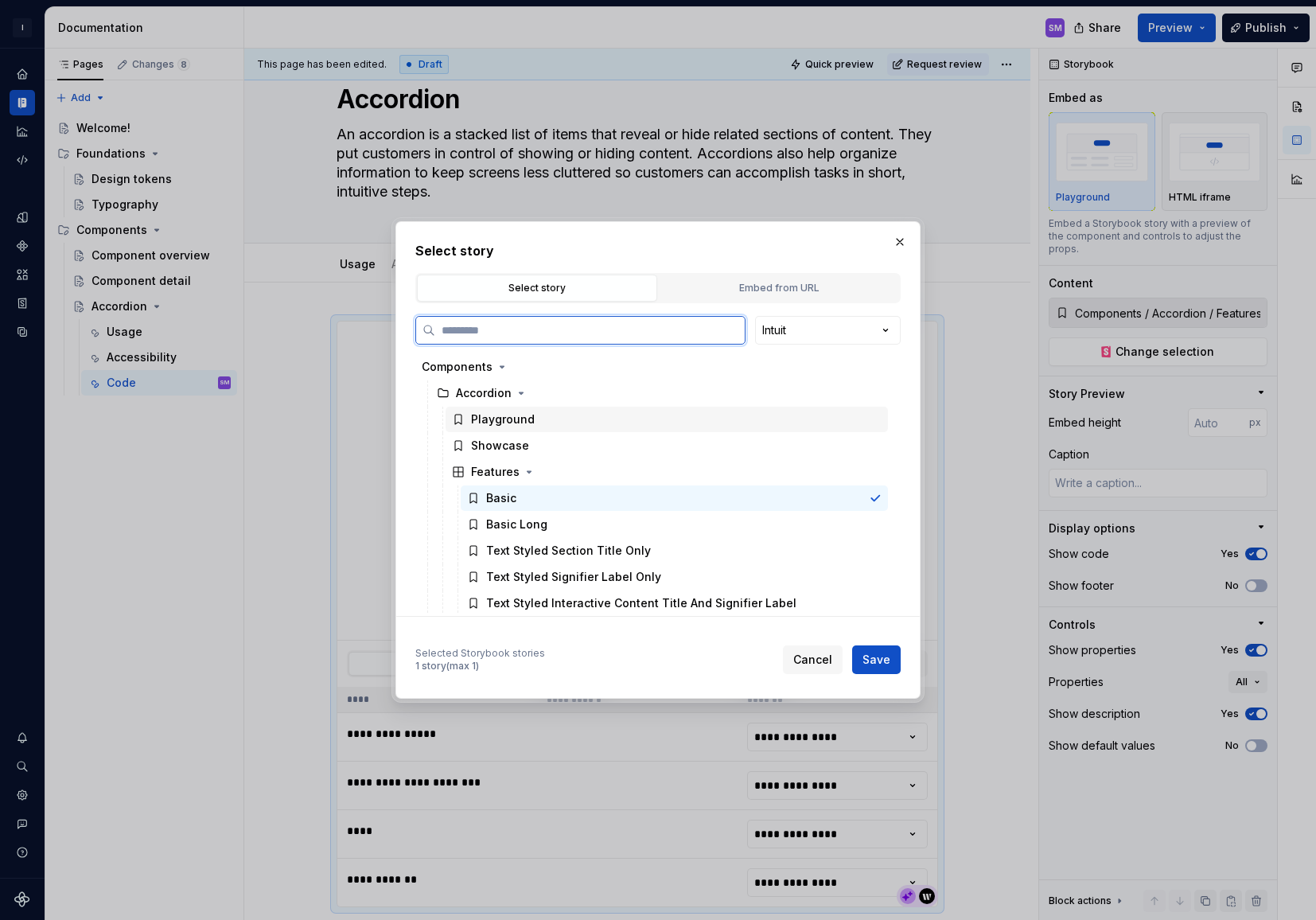
click at [506, 416] on div "Playground" at bounding box center [502, 419] width 64 height 16
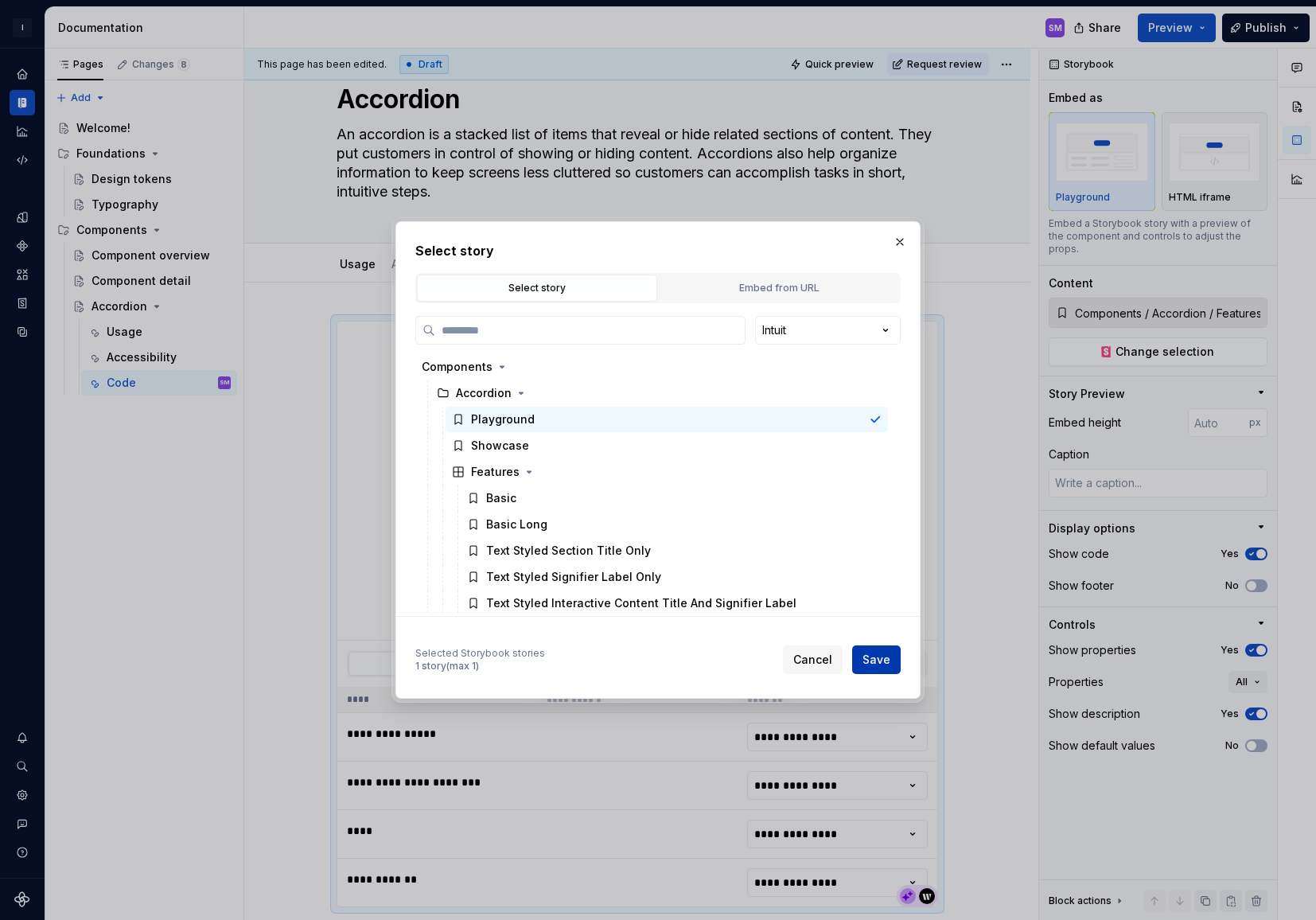
click at [884, 661] on span "Save" at bounding box center [876, 659] width 28 height 16
type textarea "*"
type input "Components / Accordion / Playground"
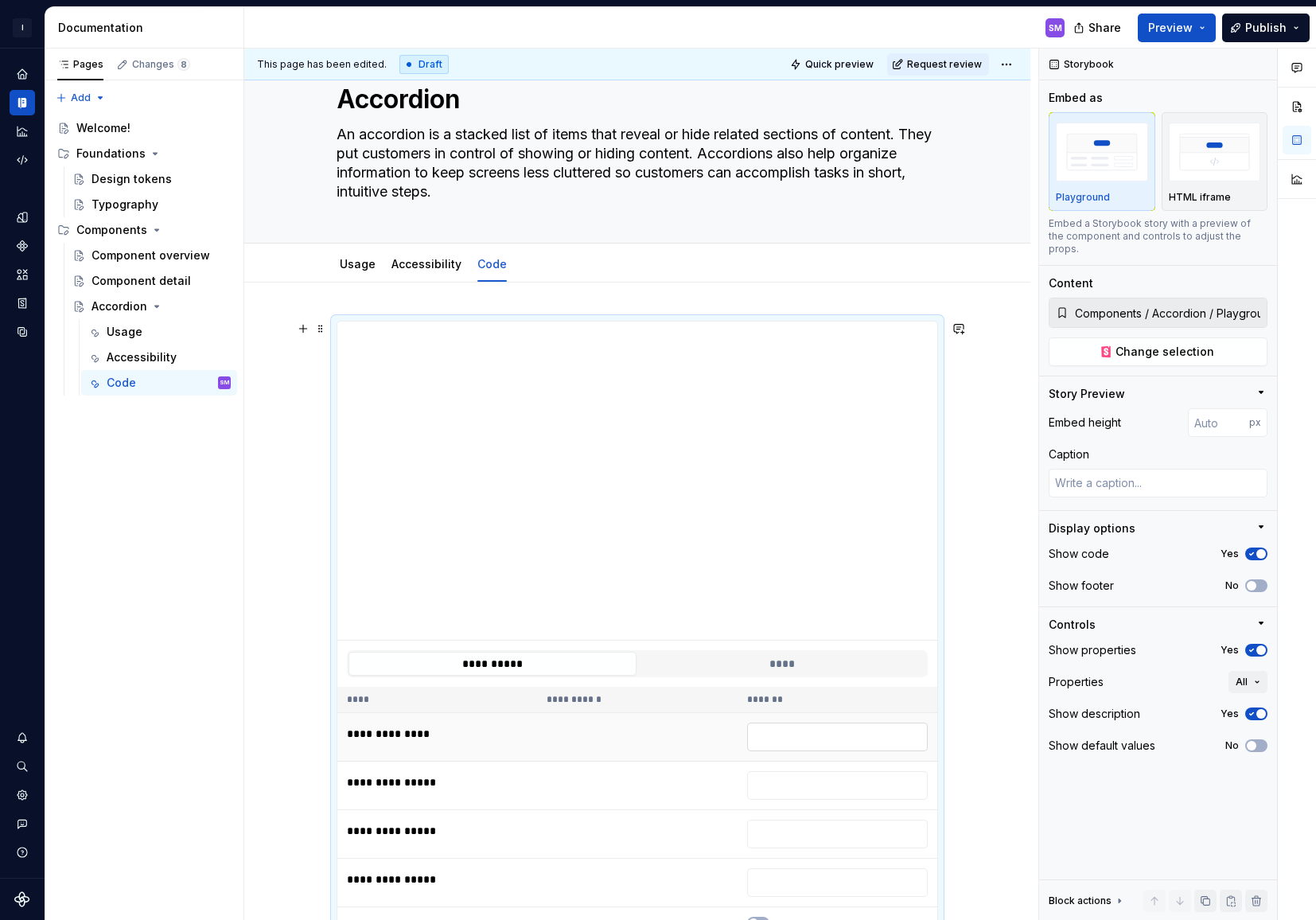
click at [827, 746] on input "text" at bounding box center [837, 737] width 181 height 29
click at [794, 803] on td at bounding box center [837, 785] width 200 height 48
click at [784, 784] on input "text" at bounding box center [837, 786] width 181 height 29
click at [786, 737] on input "text" at bounding box center [837, 737] width 181 height 29
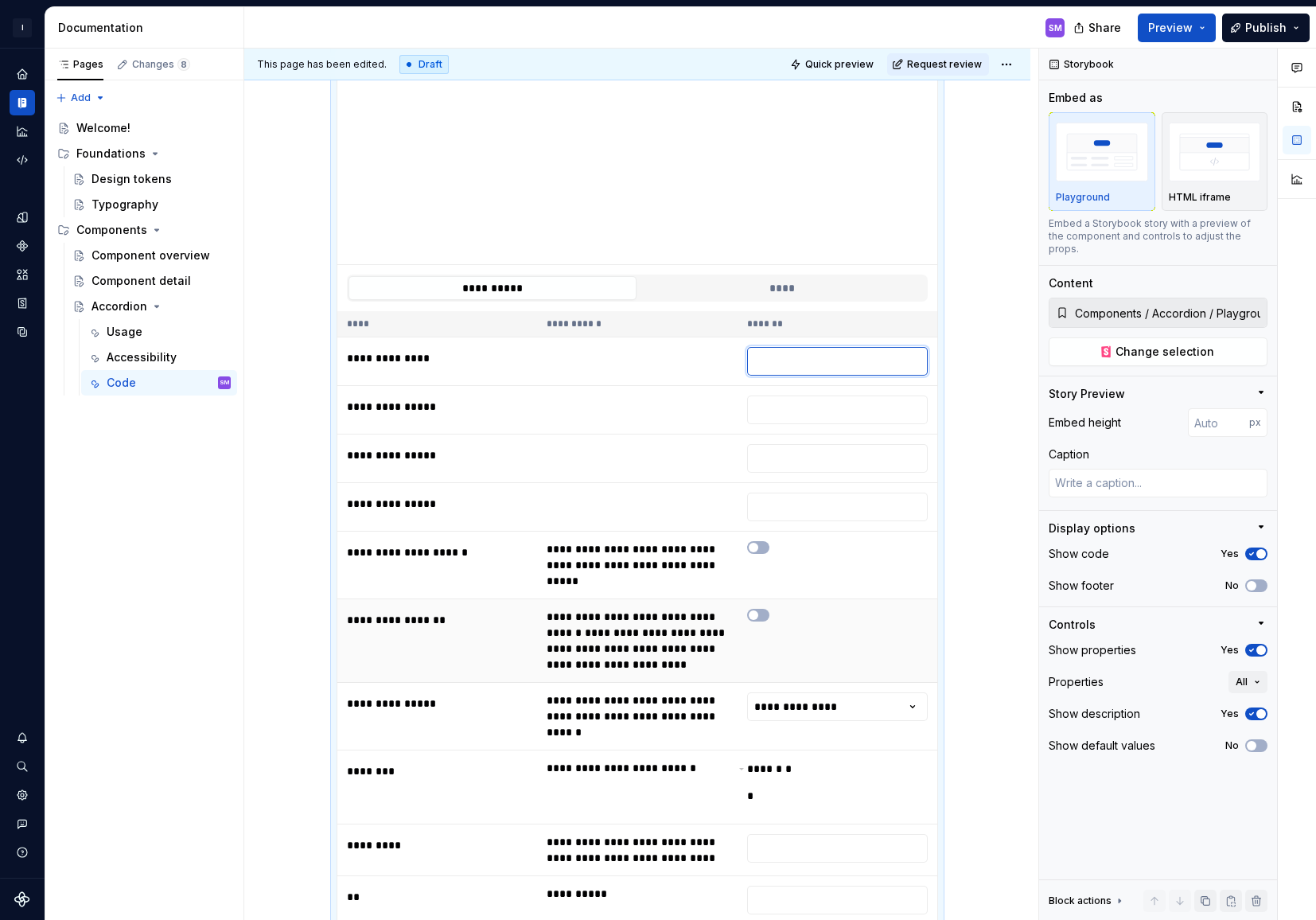
scroll to position [427, 0]
click at [827, 692] on html "I Intuit Design System SM Dataset Intuit Documentation SM Share Preview Publish…" at bounding box center [658, 460] width 1316 height 920
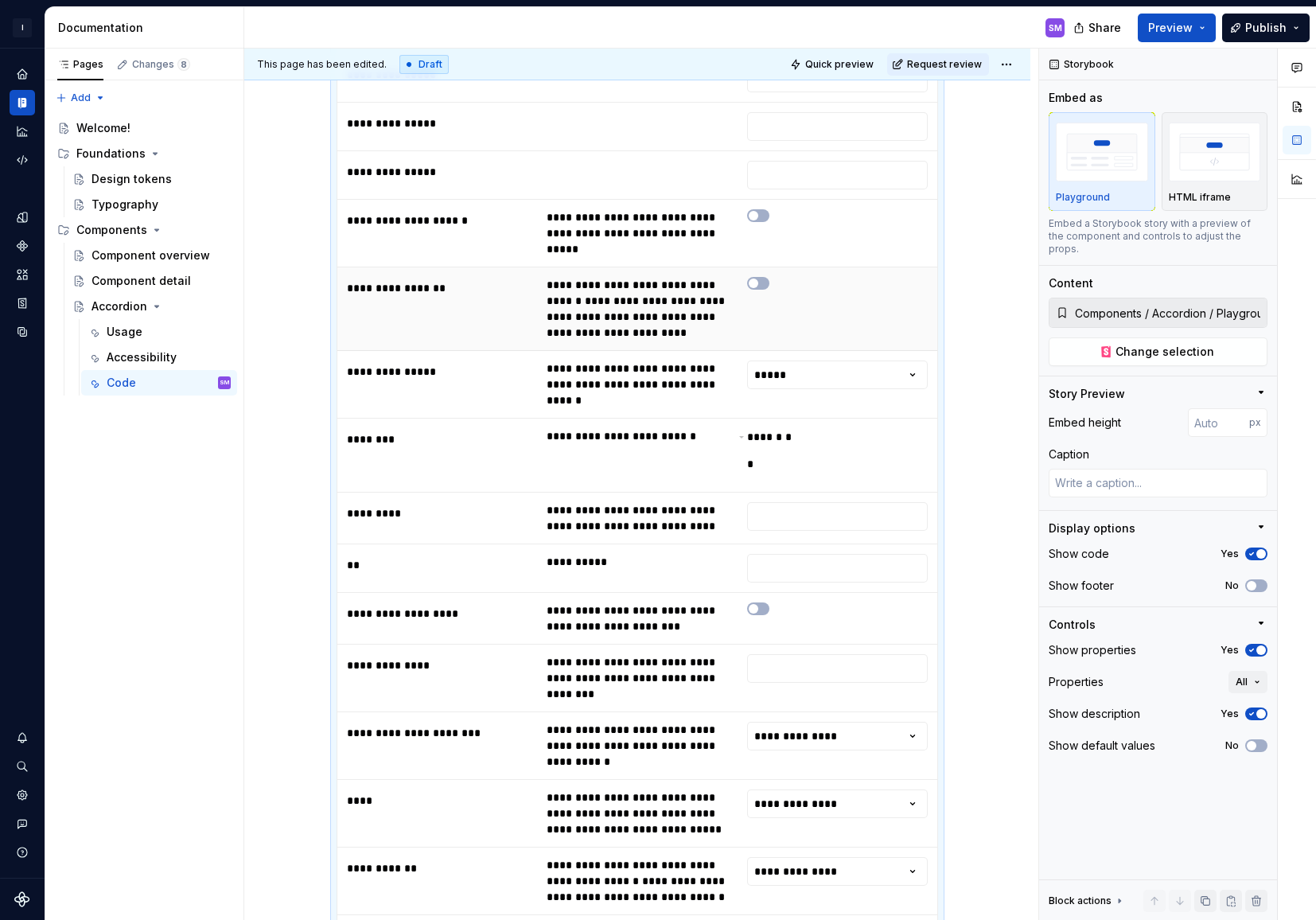
scroll to position [771, 0]
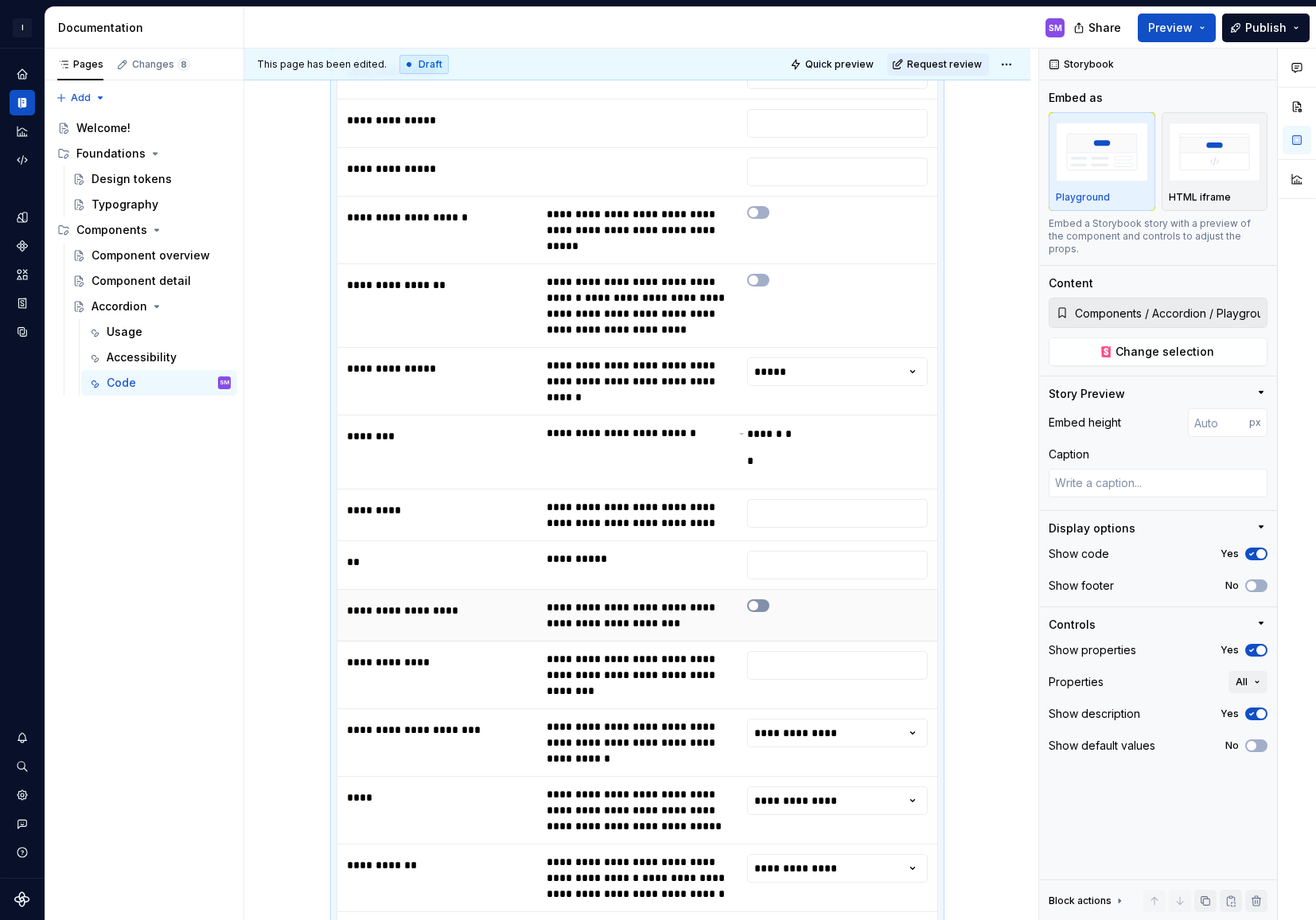
click at [753, 601] on span "button" at bounding box center [753, 605] width 9 height 9
click at [825, 708] on html "I Intuit Design System SM Dataset Intuit Documentation SM Share Preview Publish…" at bounding box center [658, 460] width 1316 height 920
click at [799, 773] on html "I Intuit Design System SM Dataset Intuit Documentation SM Share Preview Publish…" at bounding box center [658, 460] width 1316 height 920
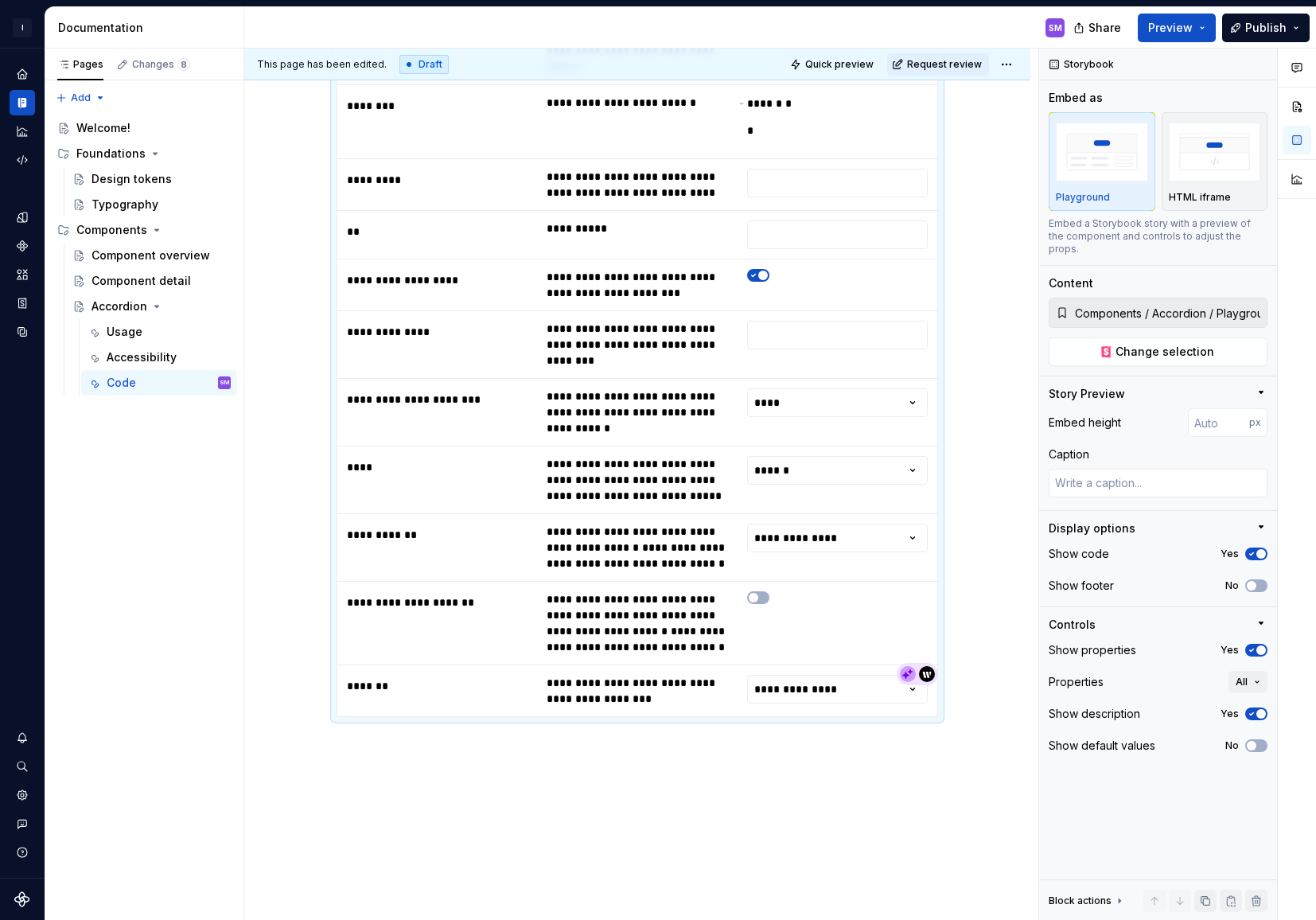
scroll to position [1160, 0]
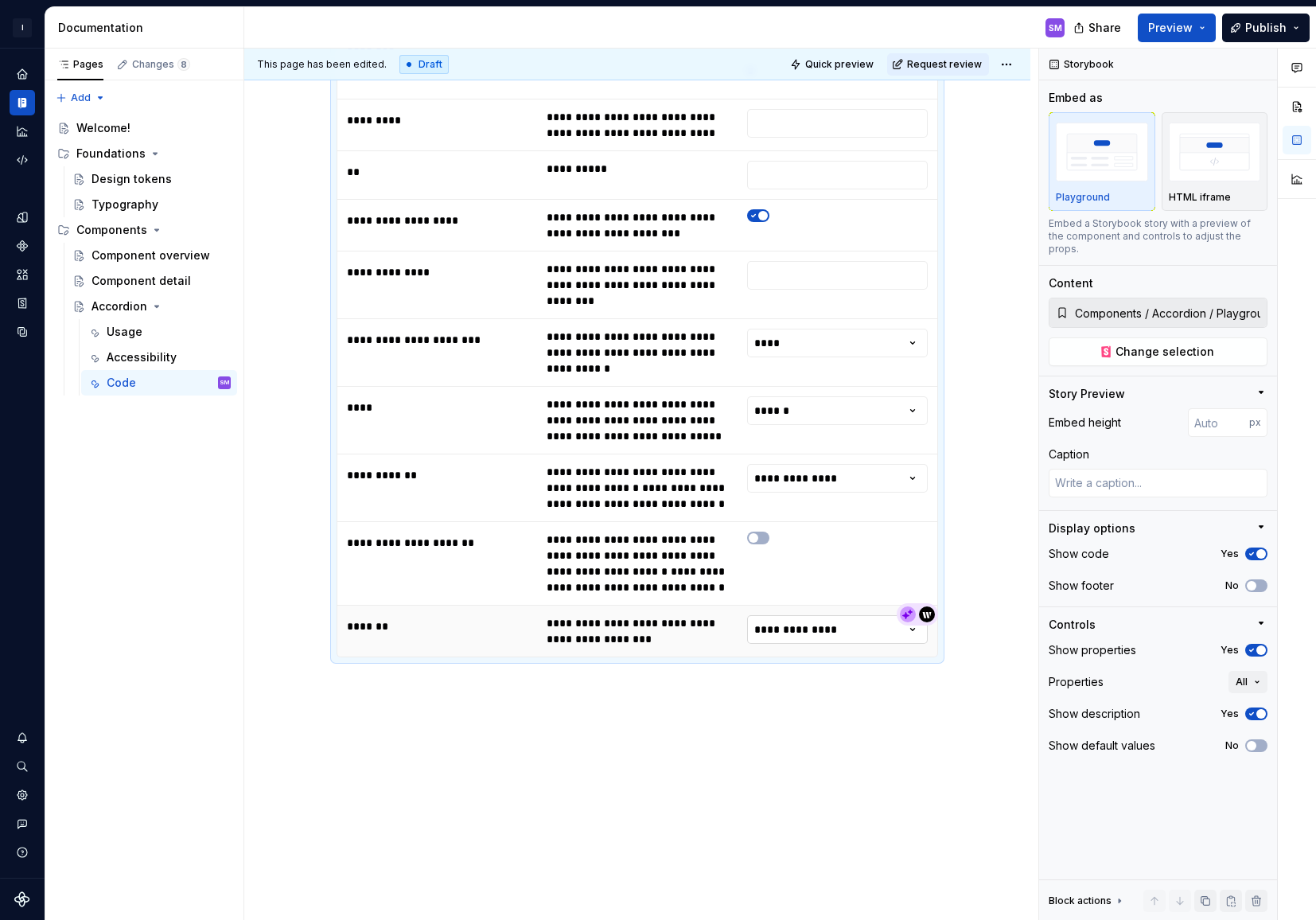
click at [813, 596] on html "I Intuit Design System SM Dataset Intuit Documentation SM Share Preview Publish…" at bounding box center [658, 460] width 1316 height 920
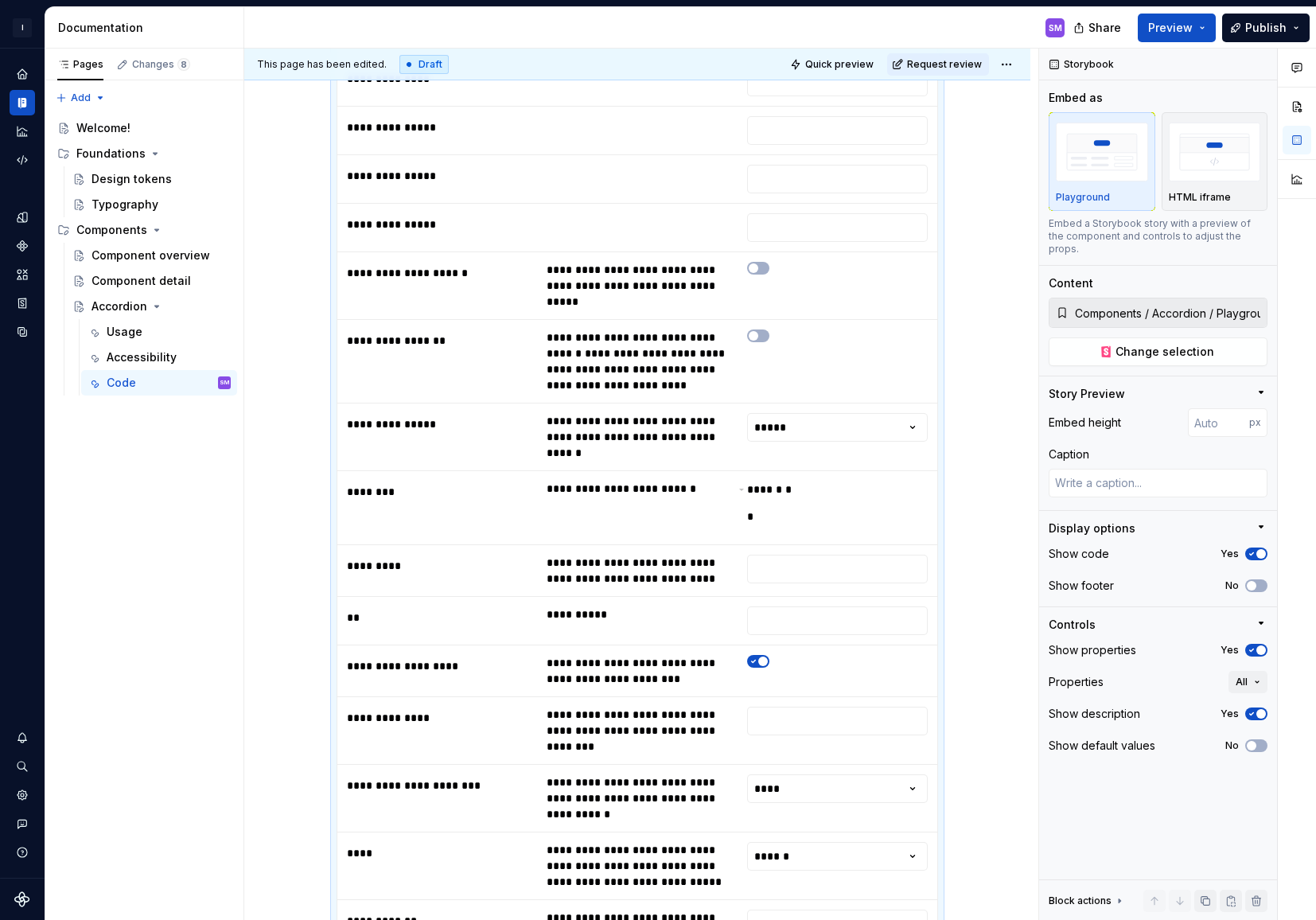
scroll to position [0, 0]
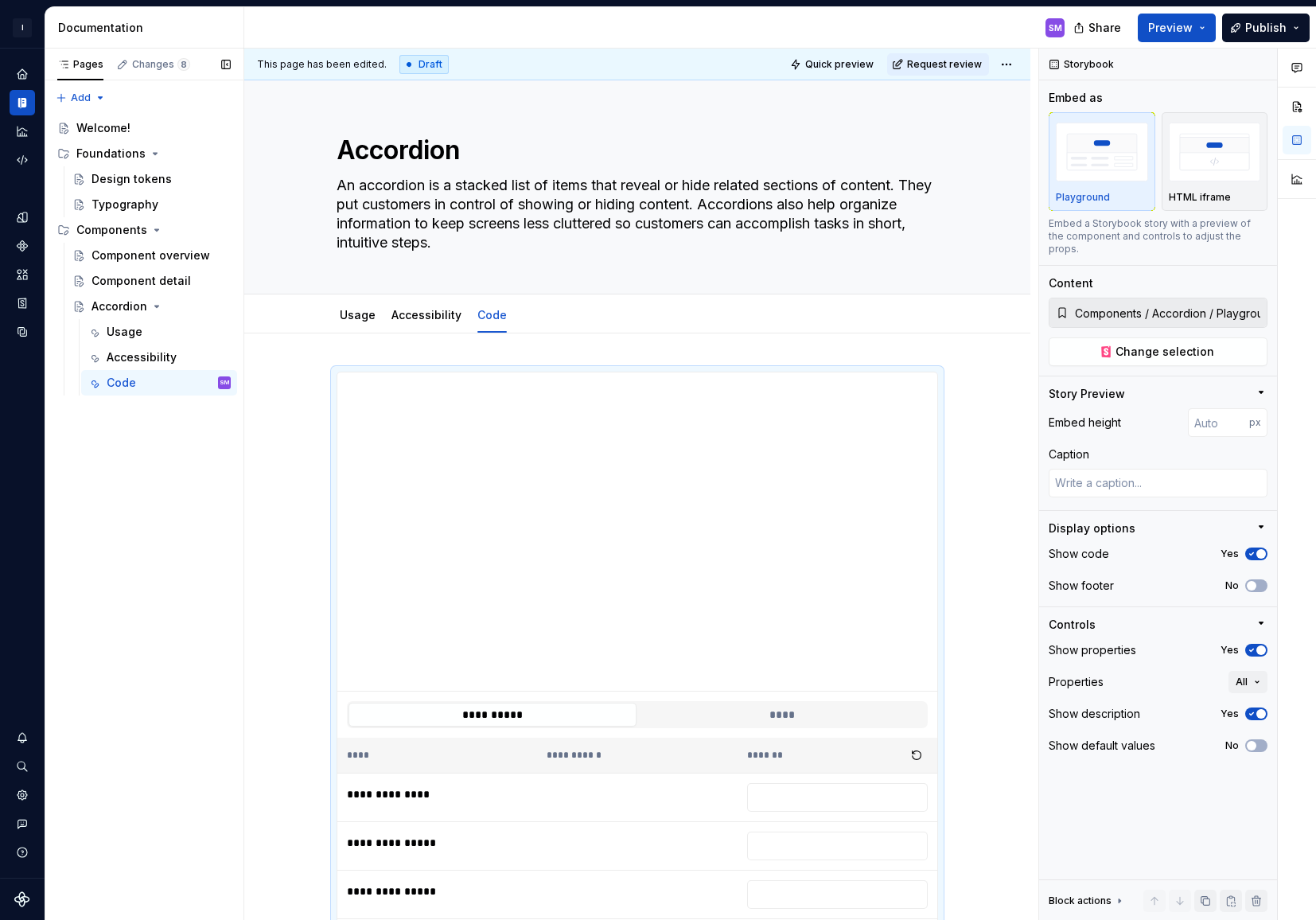
type textarea "*"
